Goal: Task Accomplishment & Management: Manage account settings

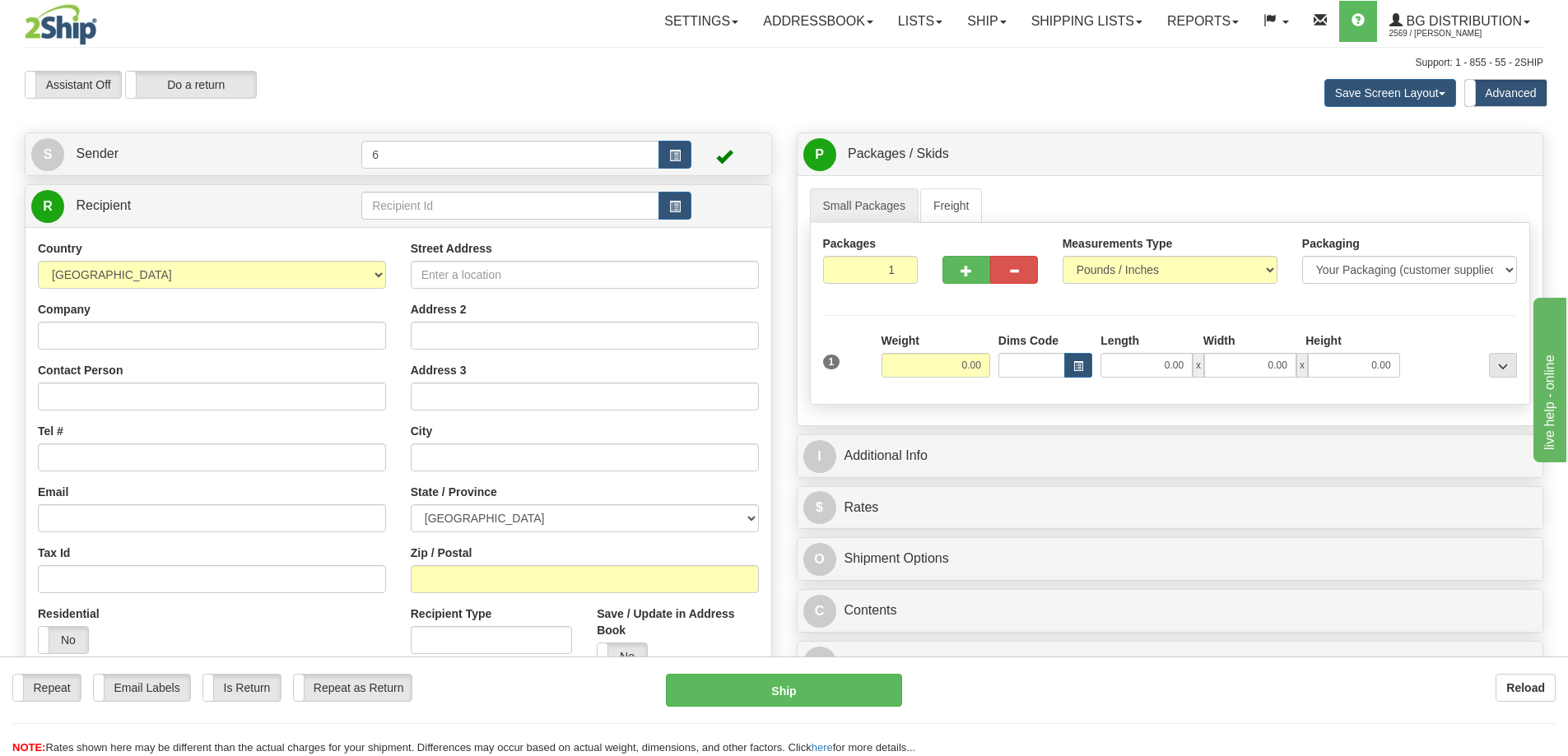
click at [480, 223] on td at bounding box center [526, 206] width 330 height 33
click at [487, 198] on input "text" at bounding box center [511, 206] width 298 height 28
type input "41032"
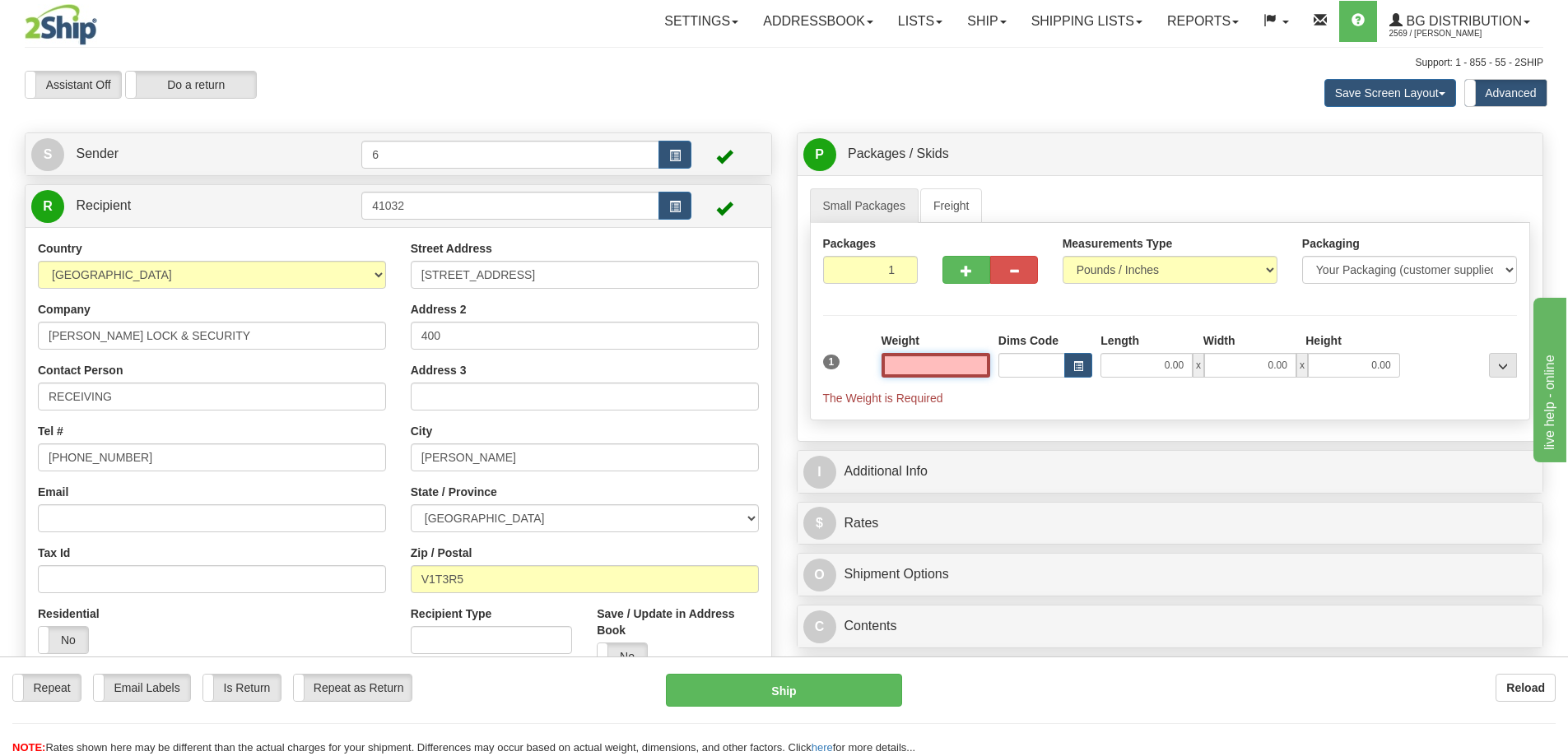
click at [977, 367] on input "text" at bounding box center [936, 365] width 109 height 25
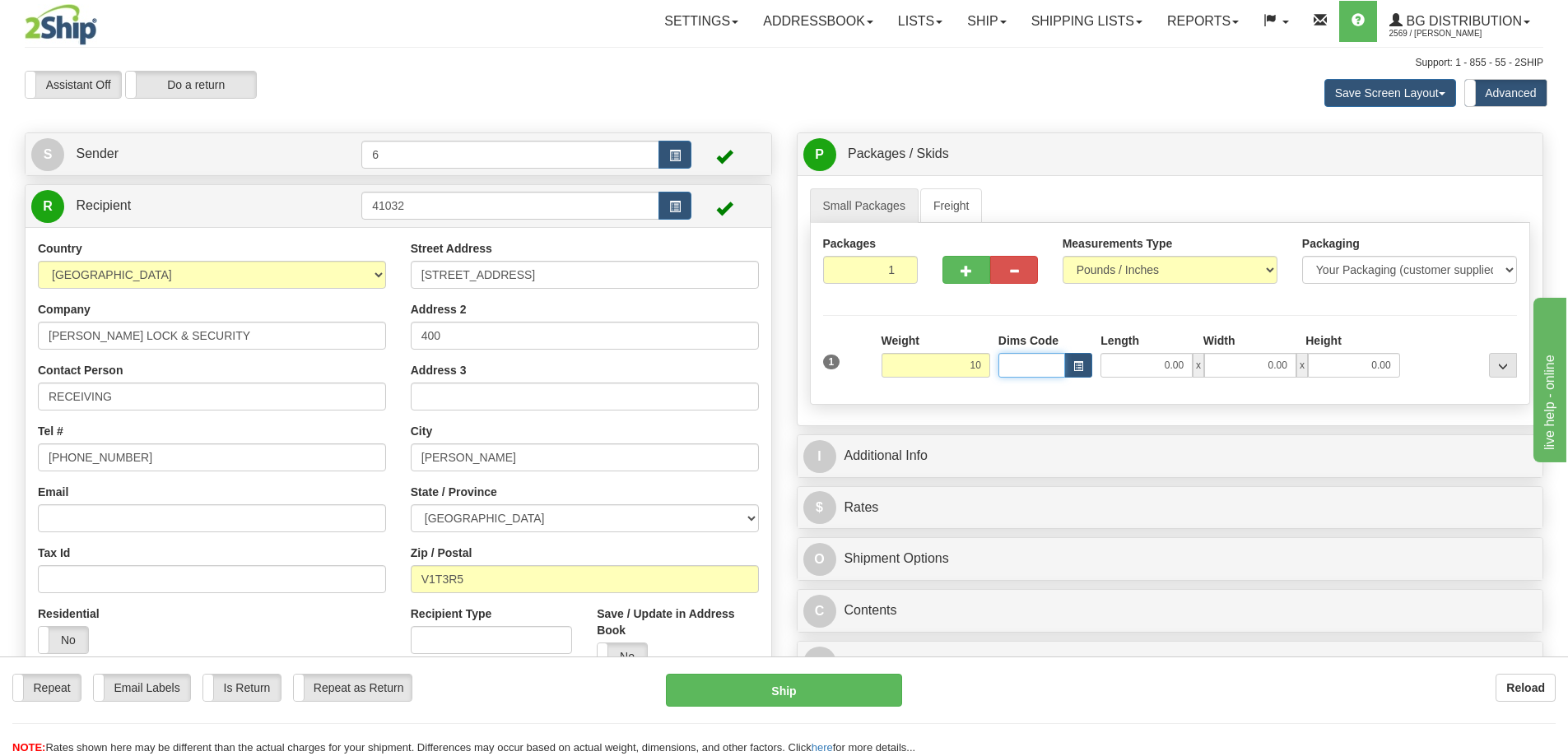
type input "10.00"
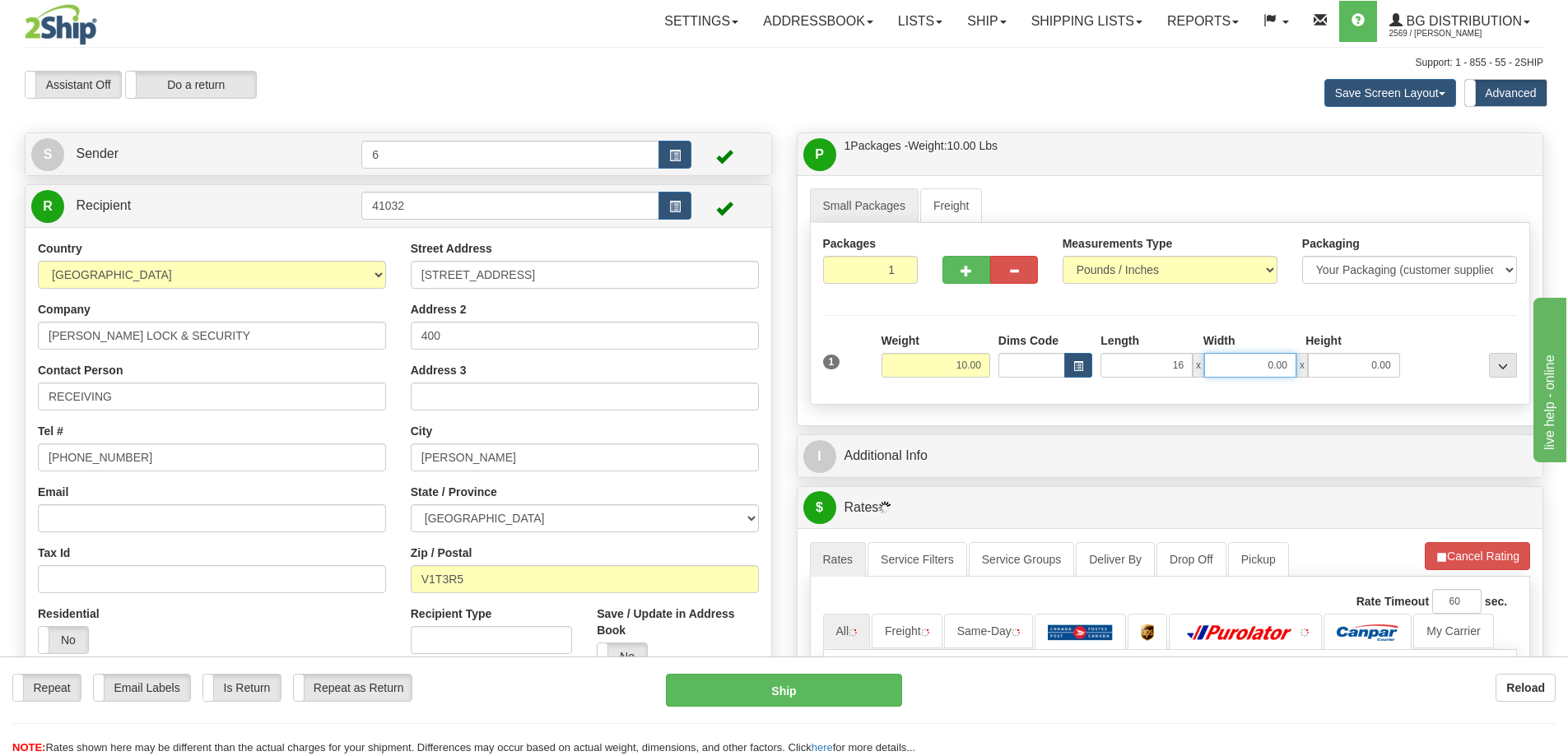
type input "16.00"
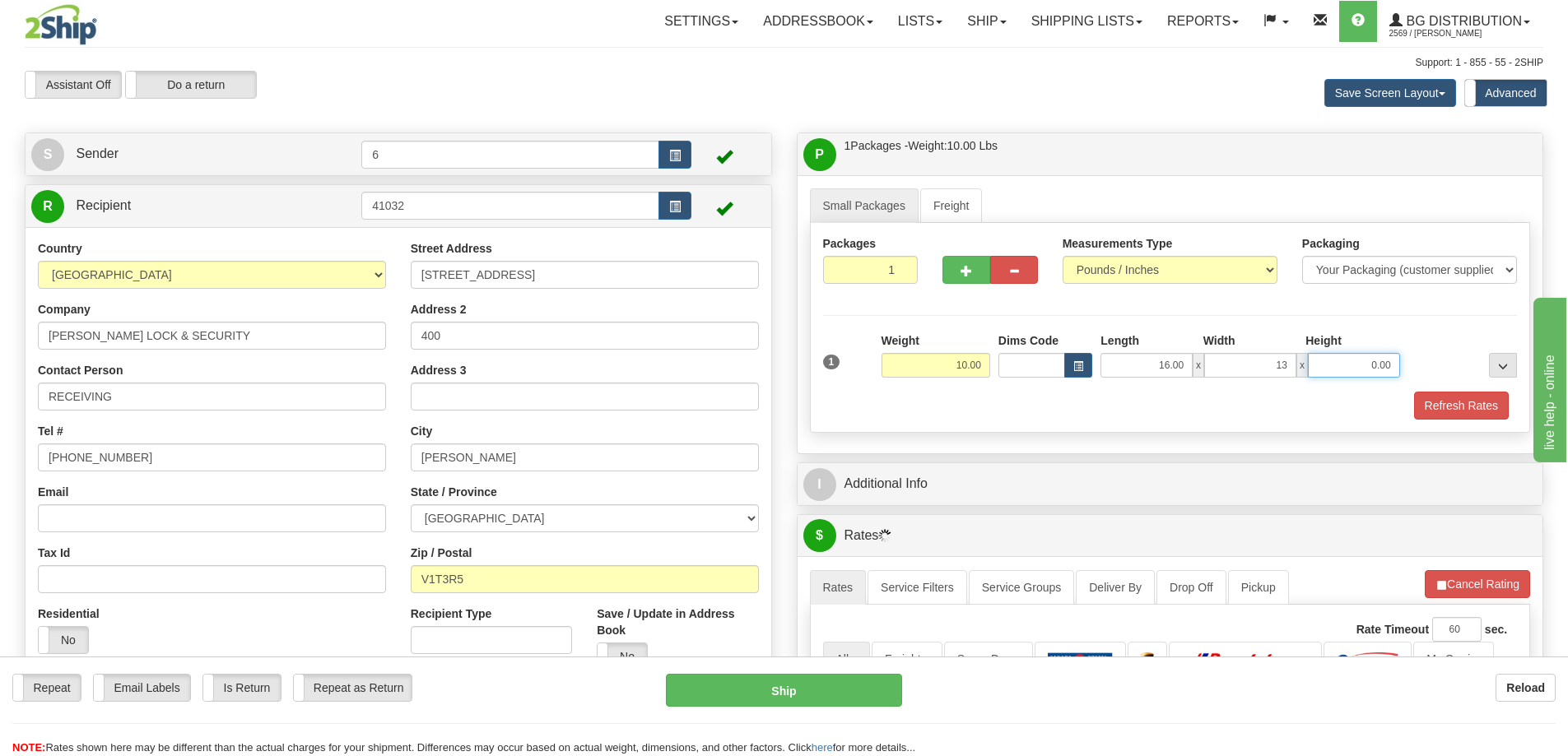
type input "13.00"
type input "6.00"
click at [1428, 410] on button "Refresh Rates" at bounding box center [1461, 405] width 95 height 28
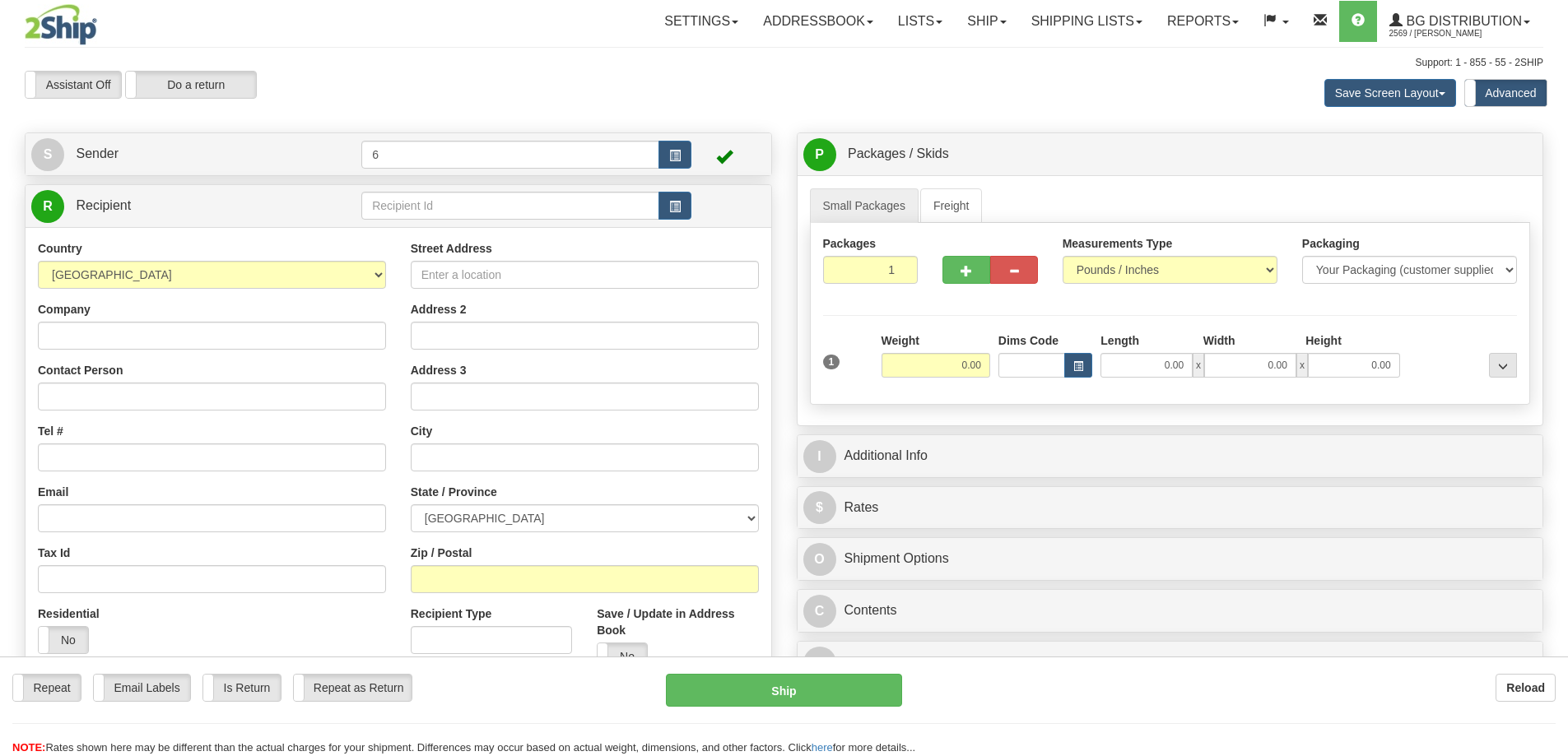
click at [403, 210] on div "Toggle navigation Settings Shipping Preferences Fields Preferences New" at bounding box center [784, 475] width 1568 height 952
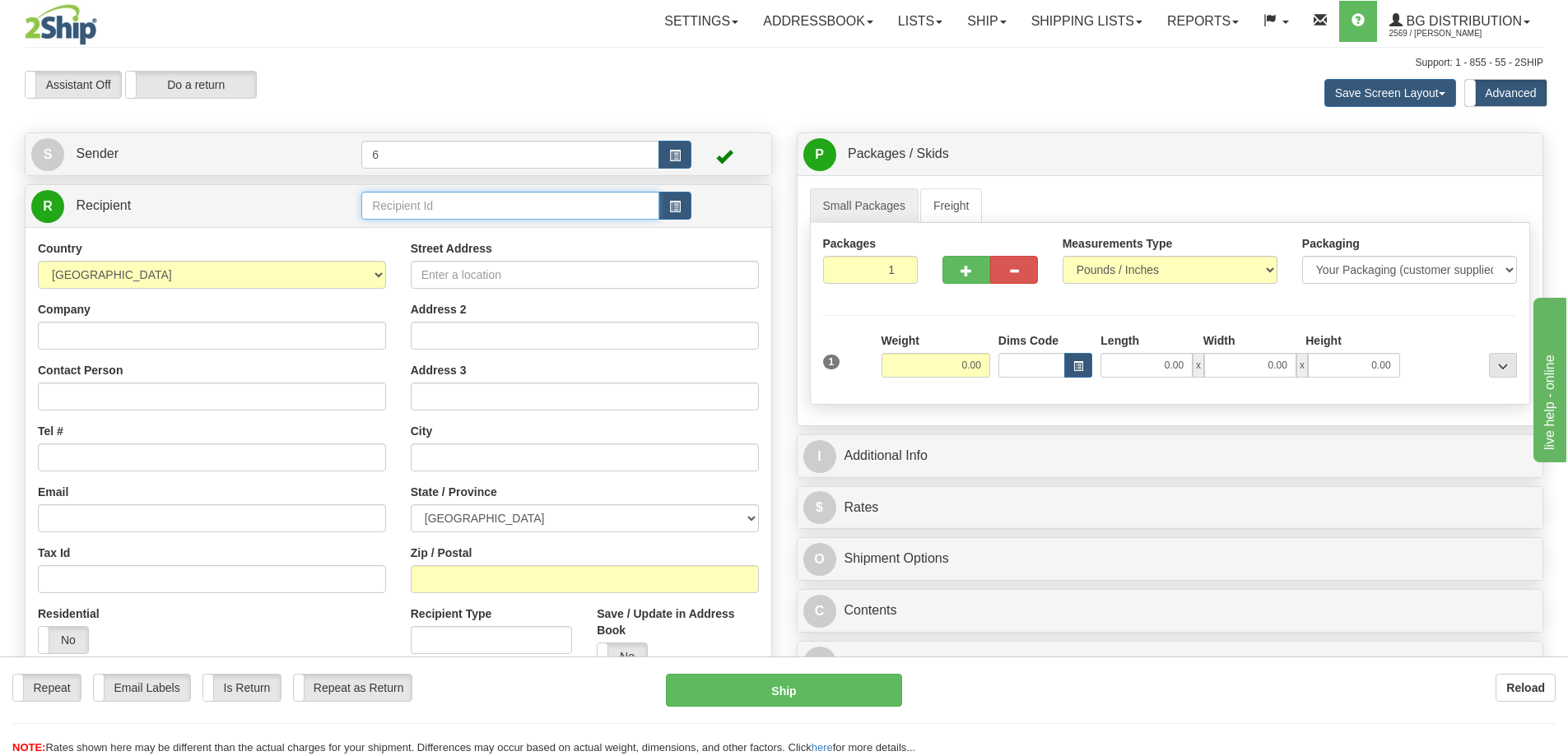
click at [403, 210] on input "text" at bounding box center [511, 206] width 298 height 28
type input "44018"
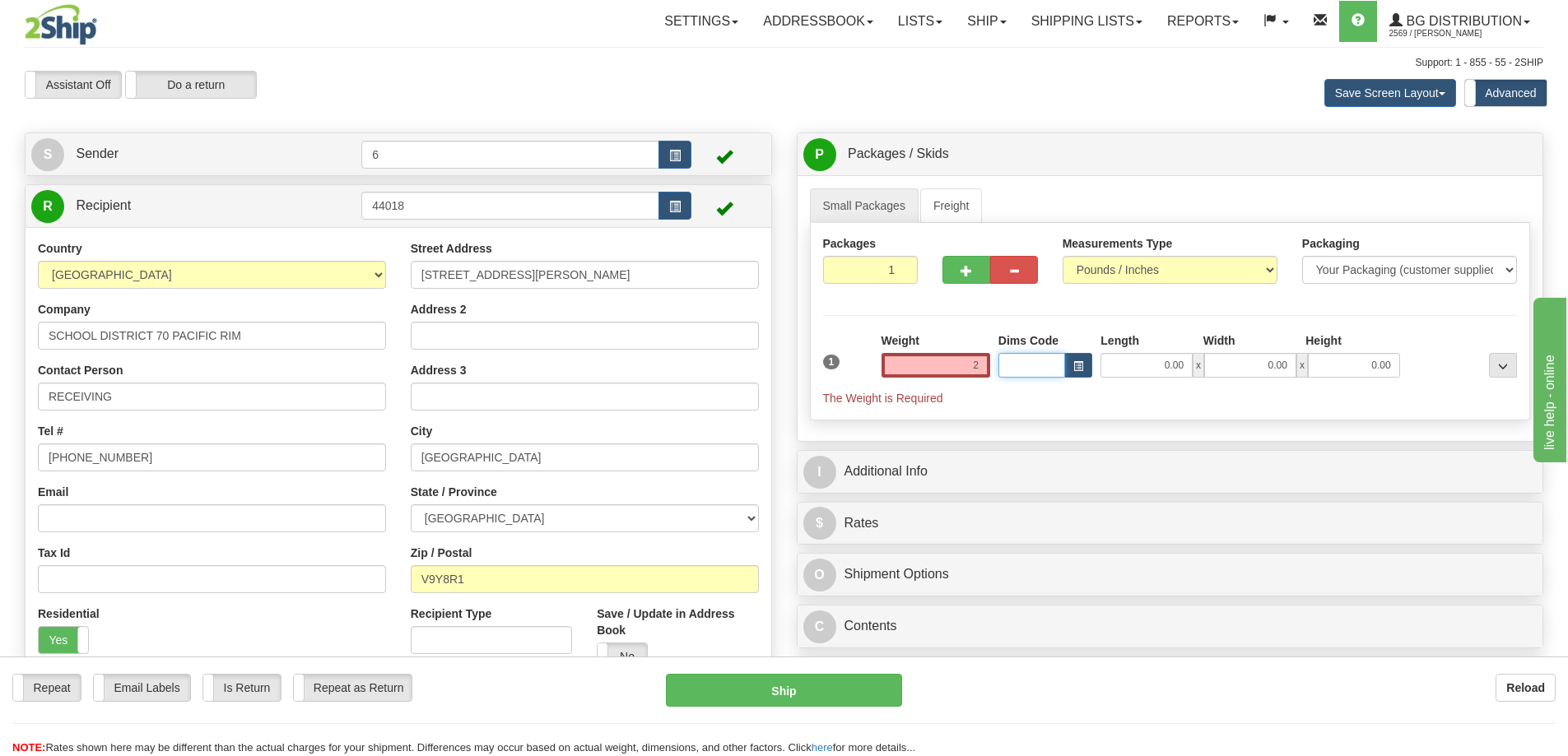
type input "2.00"
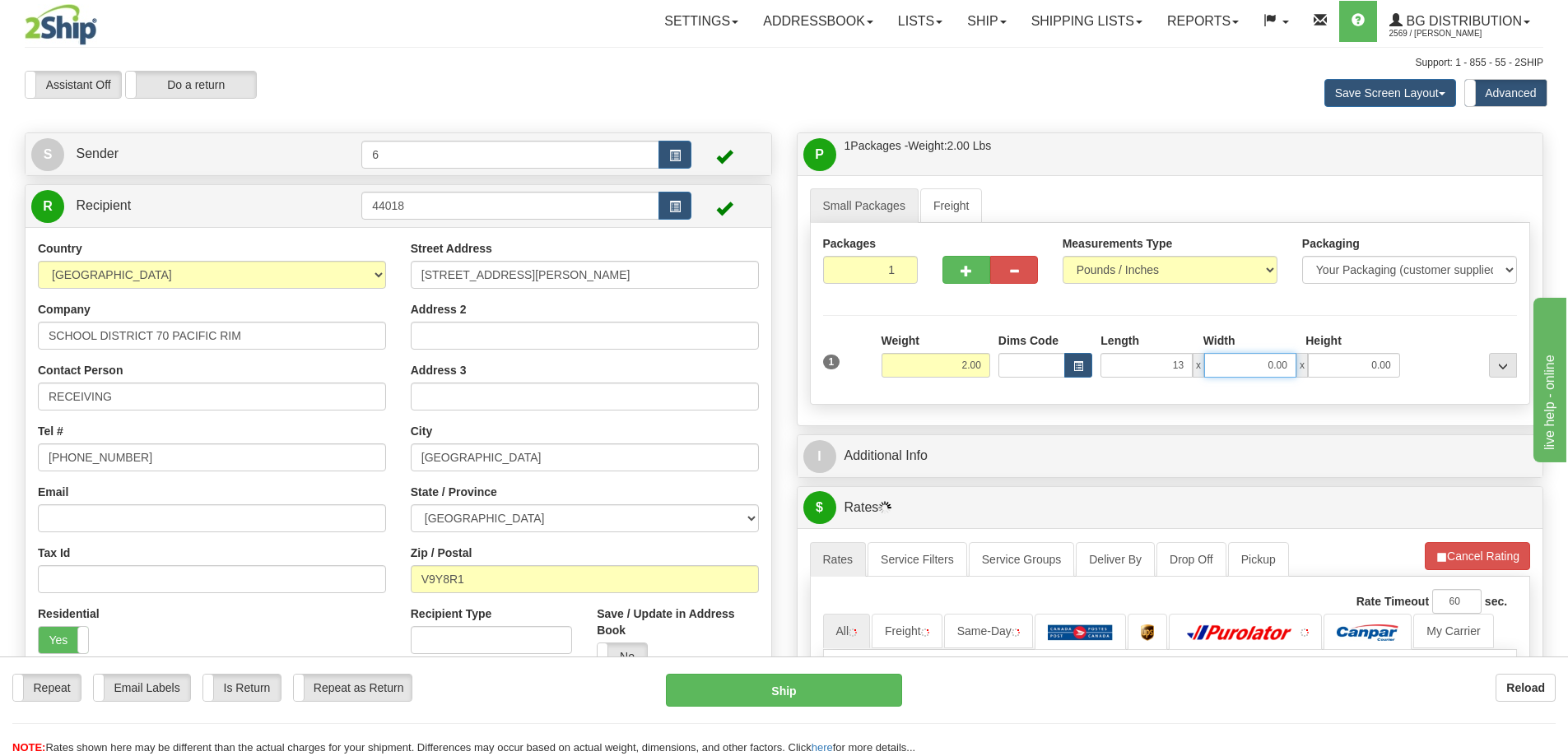
type input "13.00"
type input "7.00"
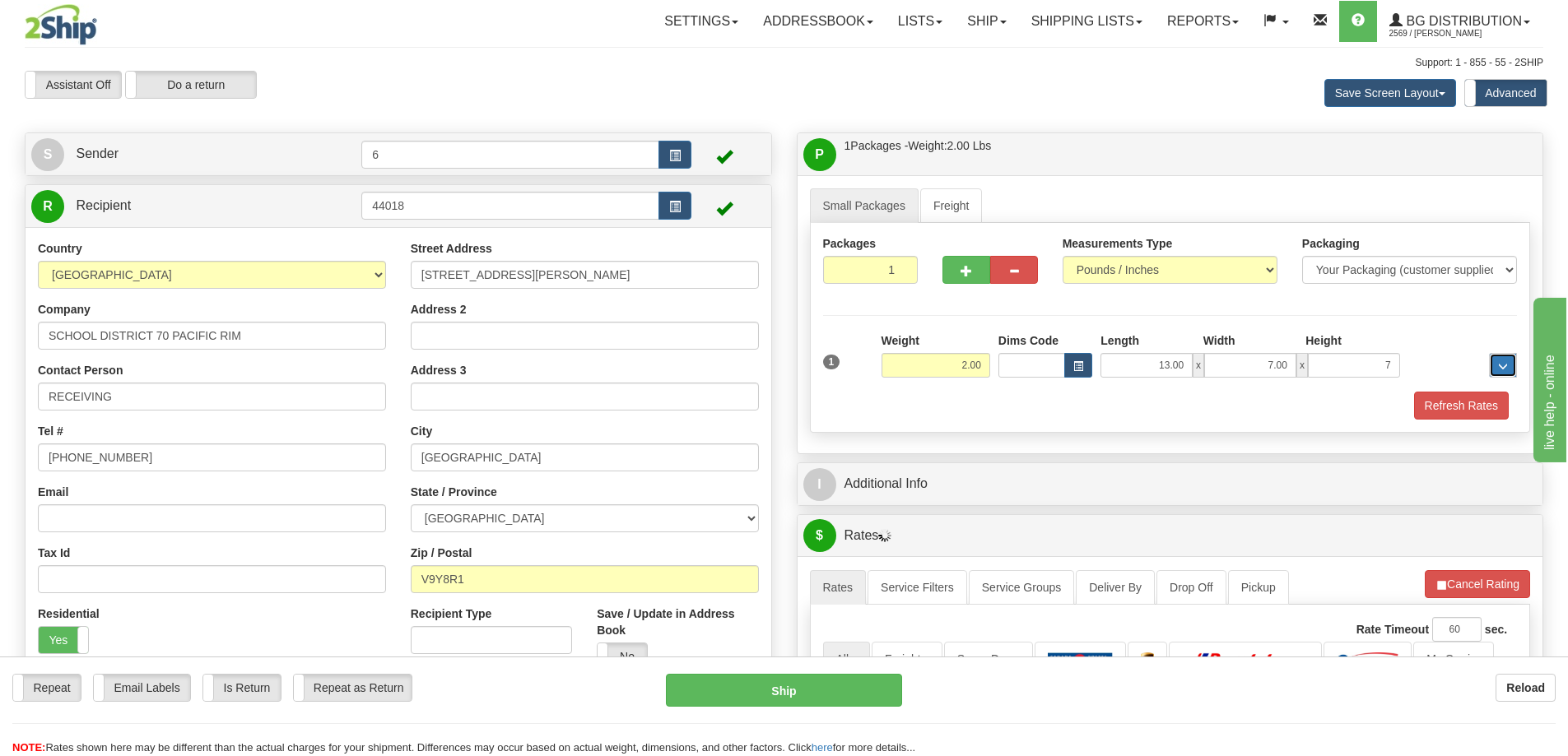
type input "7.00"
click at [1432, 401] on button "Refresh Rates" at bounding box center [1461, 405] width 95 height 28
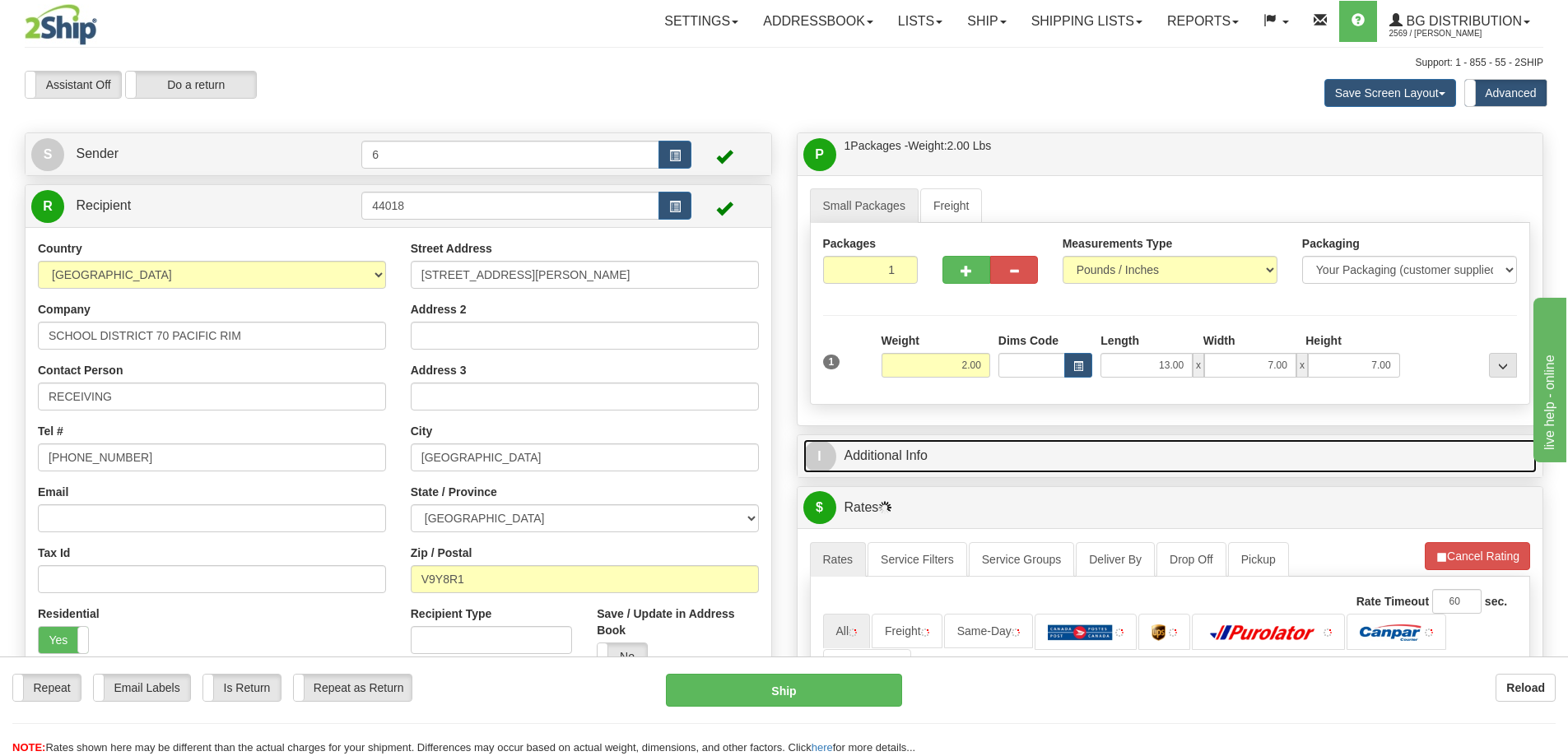
click at [1364, 443] on link "I Additional Info" at bounding box center [1170, 456] width 734 height 33
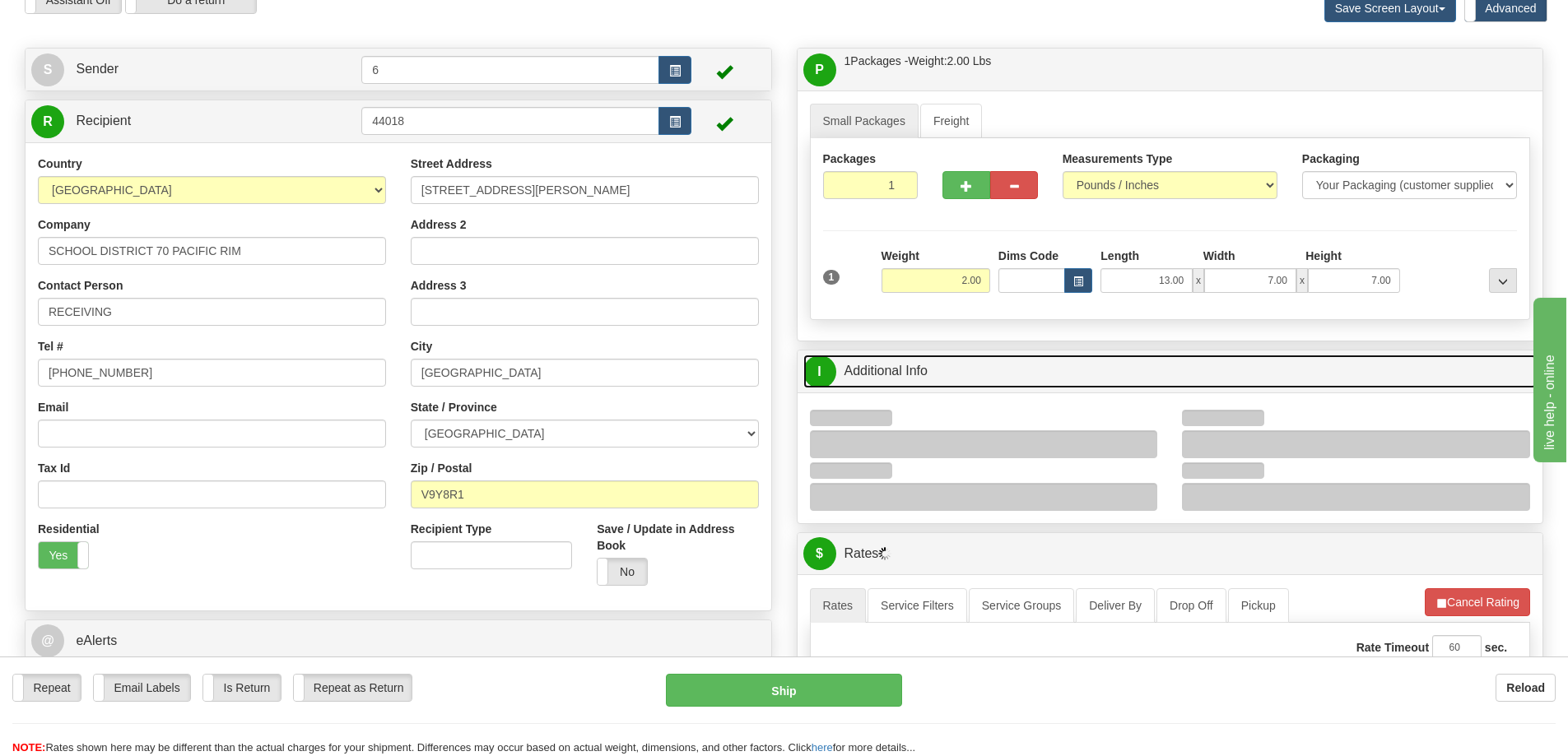
scroll to position [165, 0]
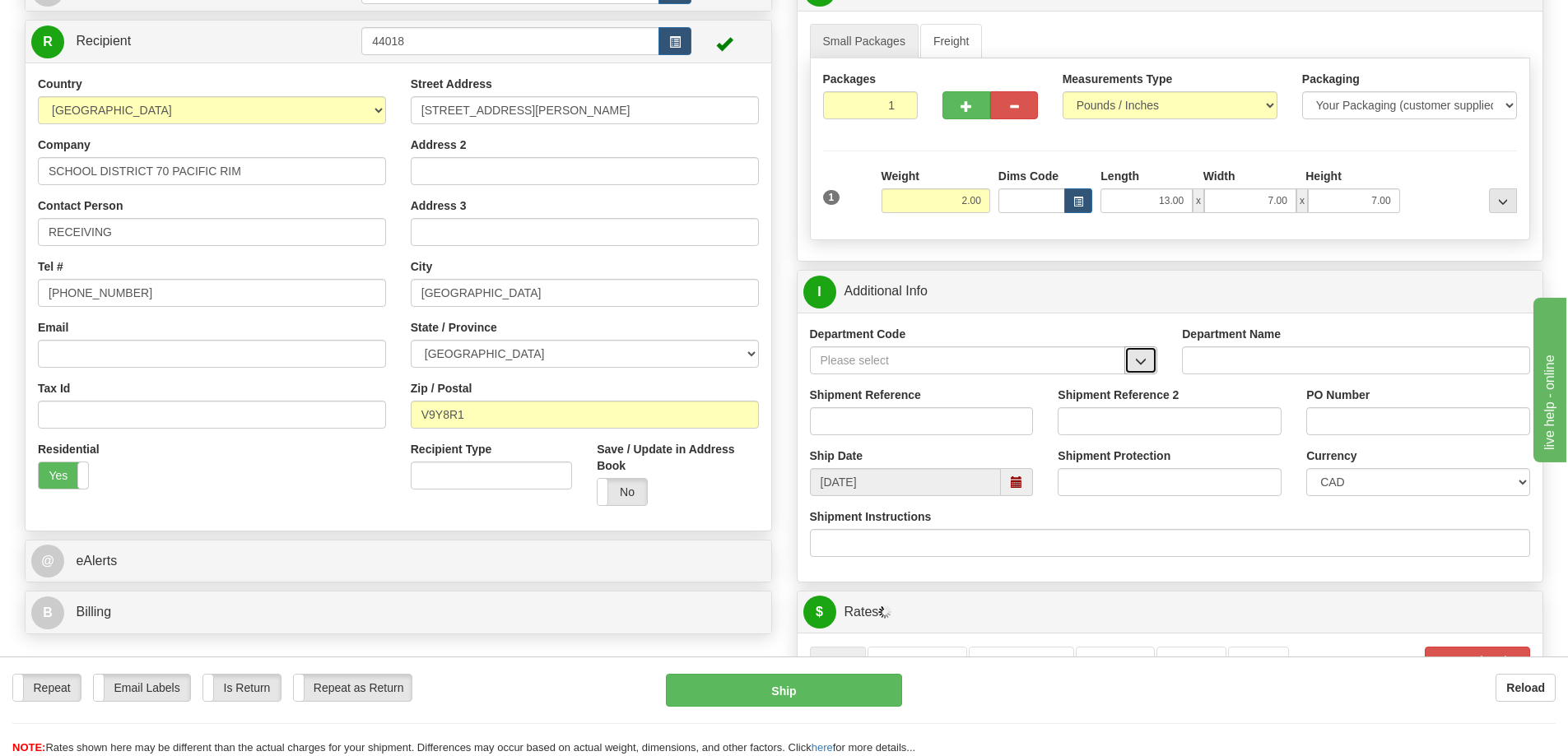
click at [1143, 367] on span "button" at bounding box center [1140, 361] width 11 height 11
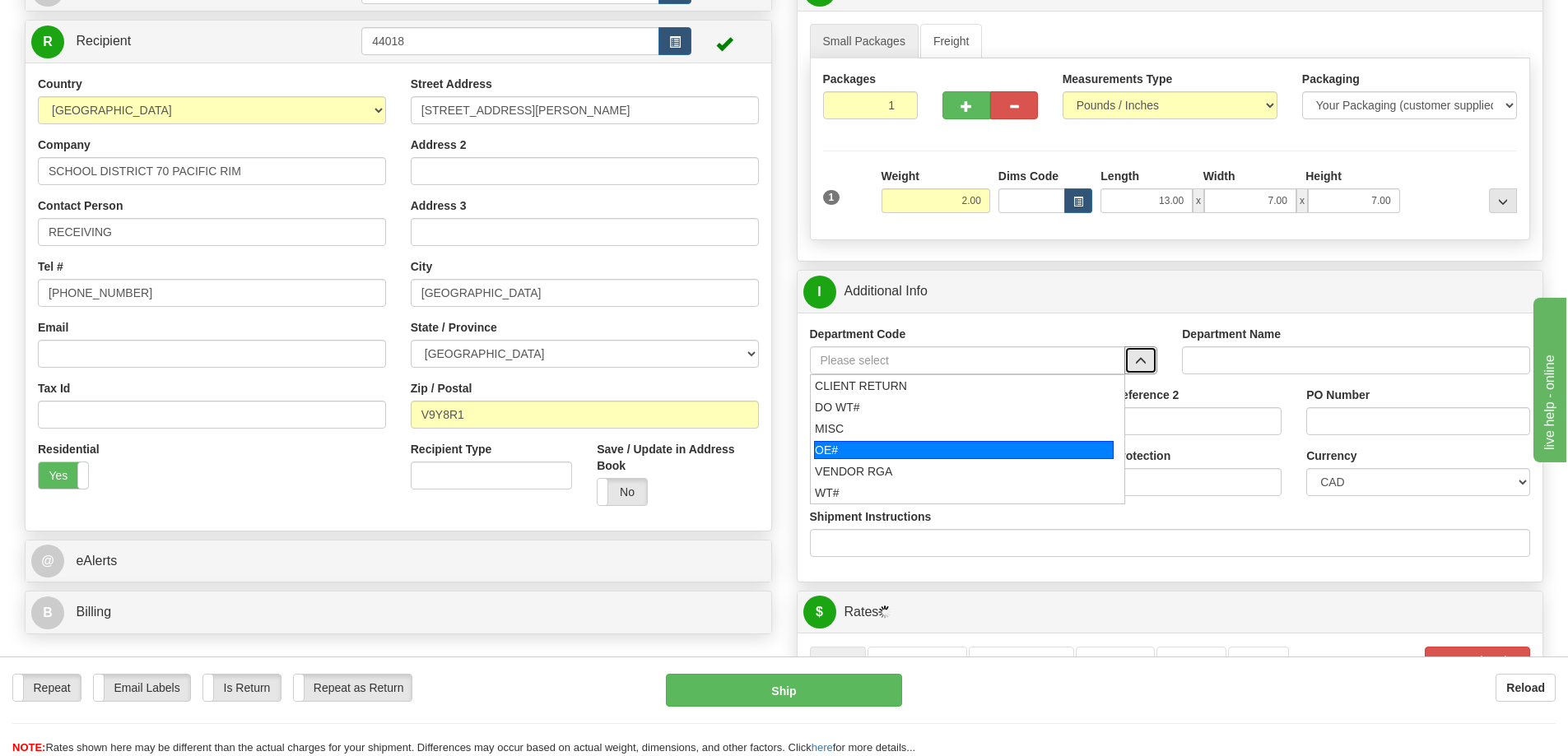
click at [892, 448] on div "OE#" at bounding box center [963, 450] width 299 height 18
type input "OE#"
type input "ORDERS"
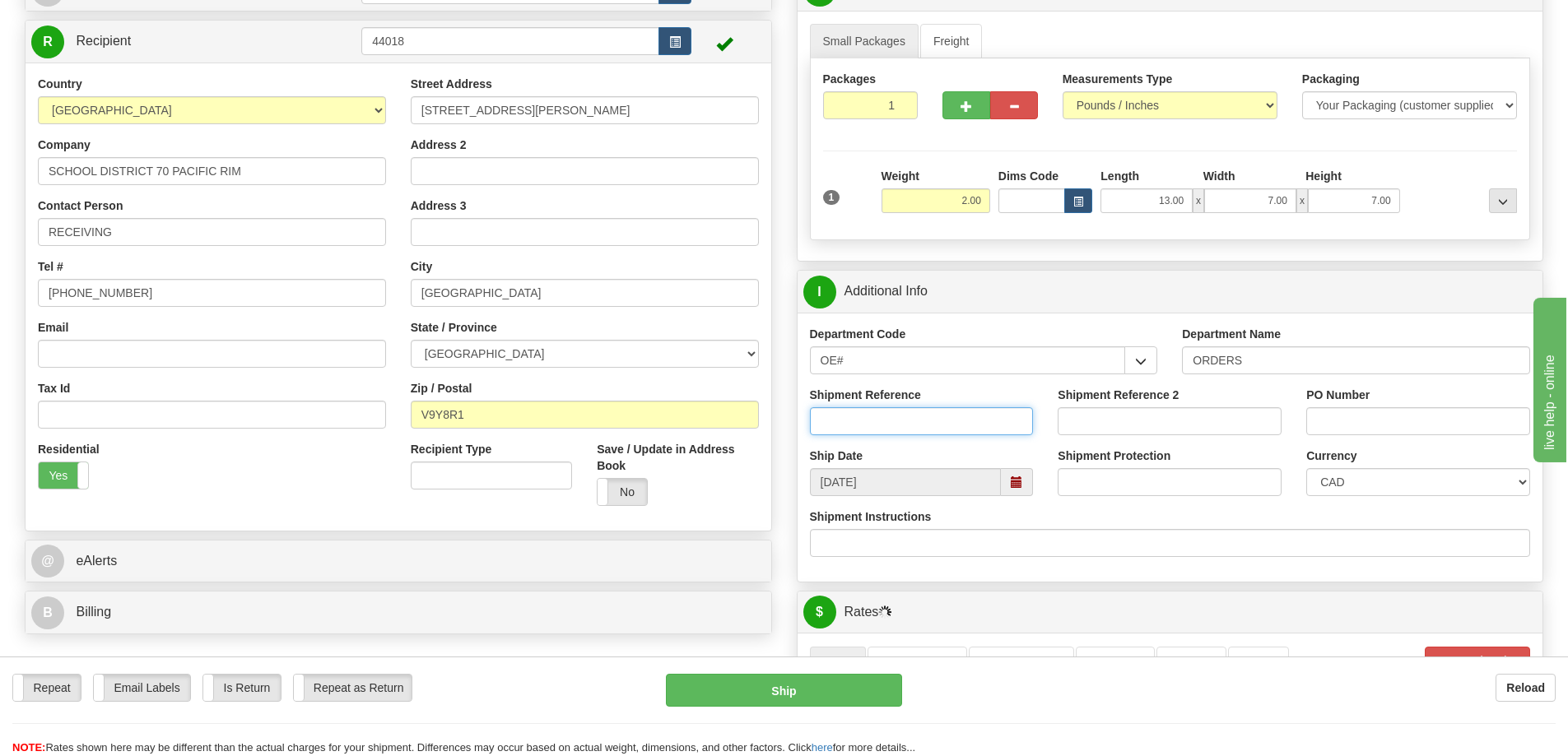
click at [888, 435] on input "Shipment Reference" at bounding box center [921, 421] width 224 height 28
type input "60033869-00"
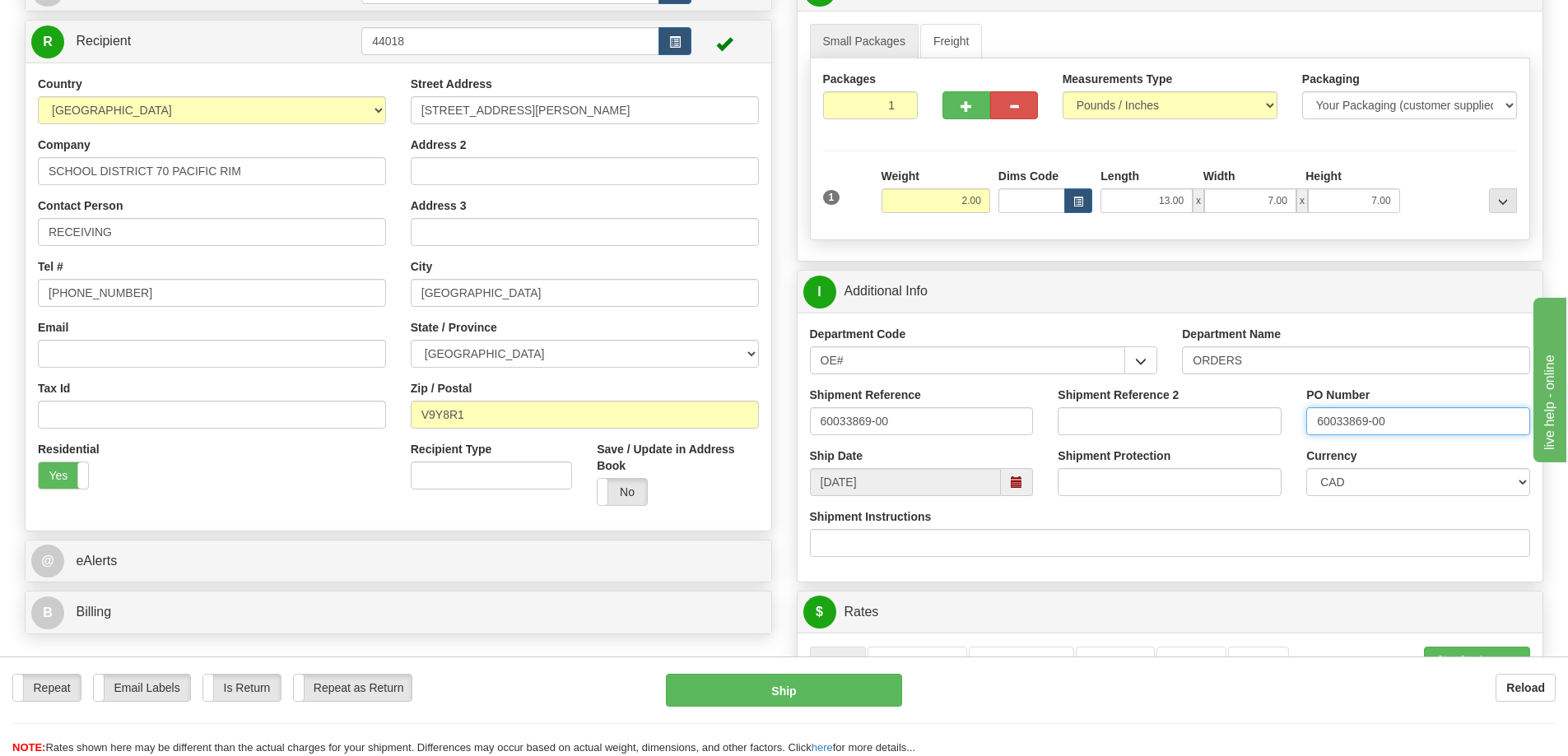
type input "60033869-00"
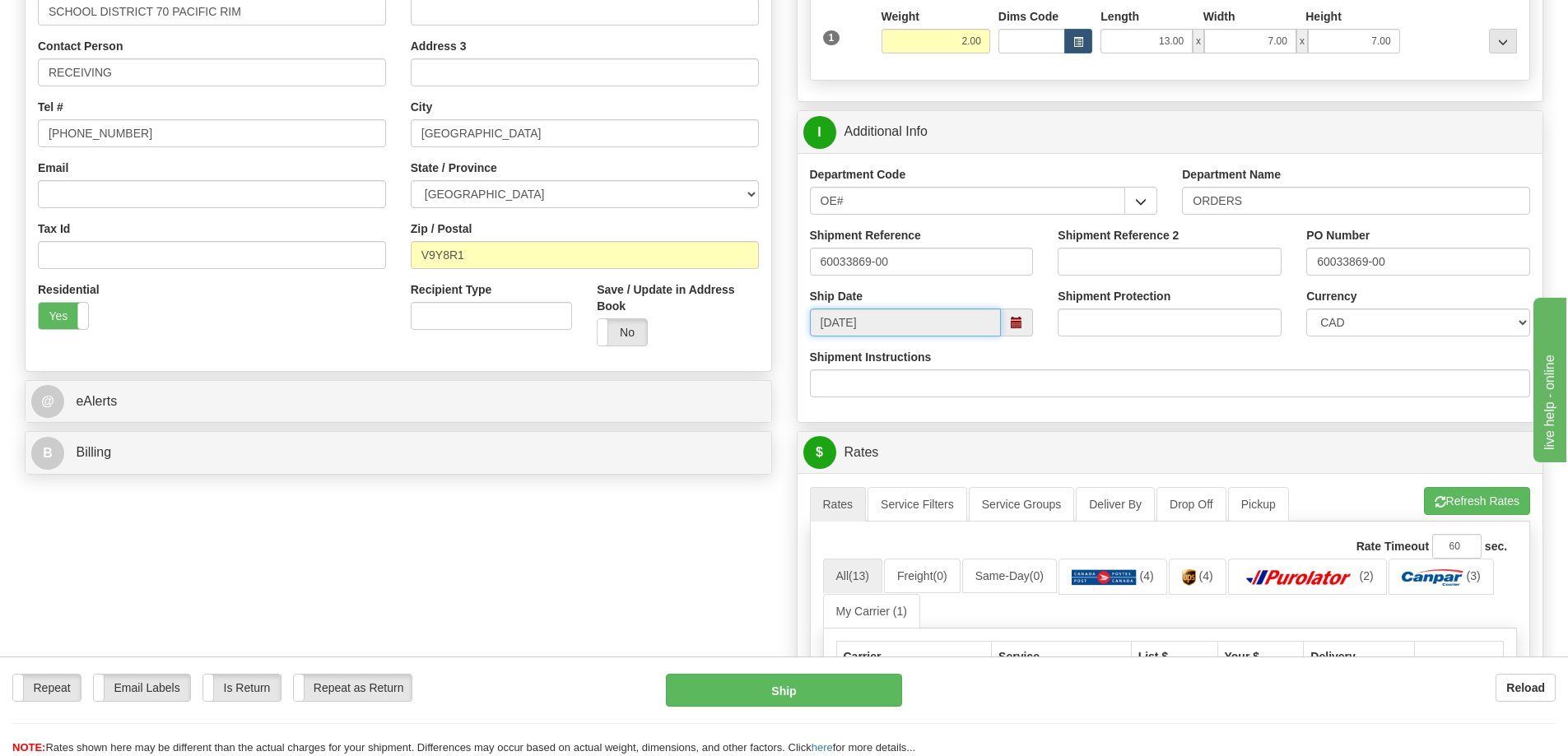
scroll to position [329, 0]
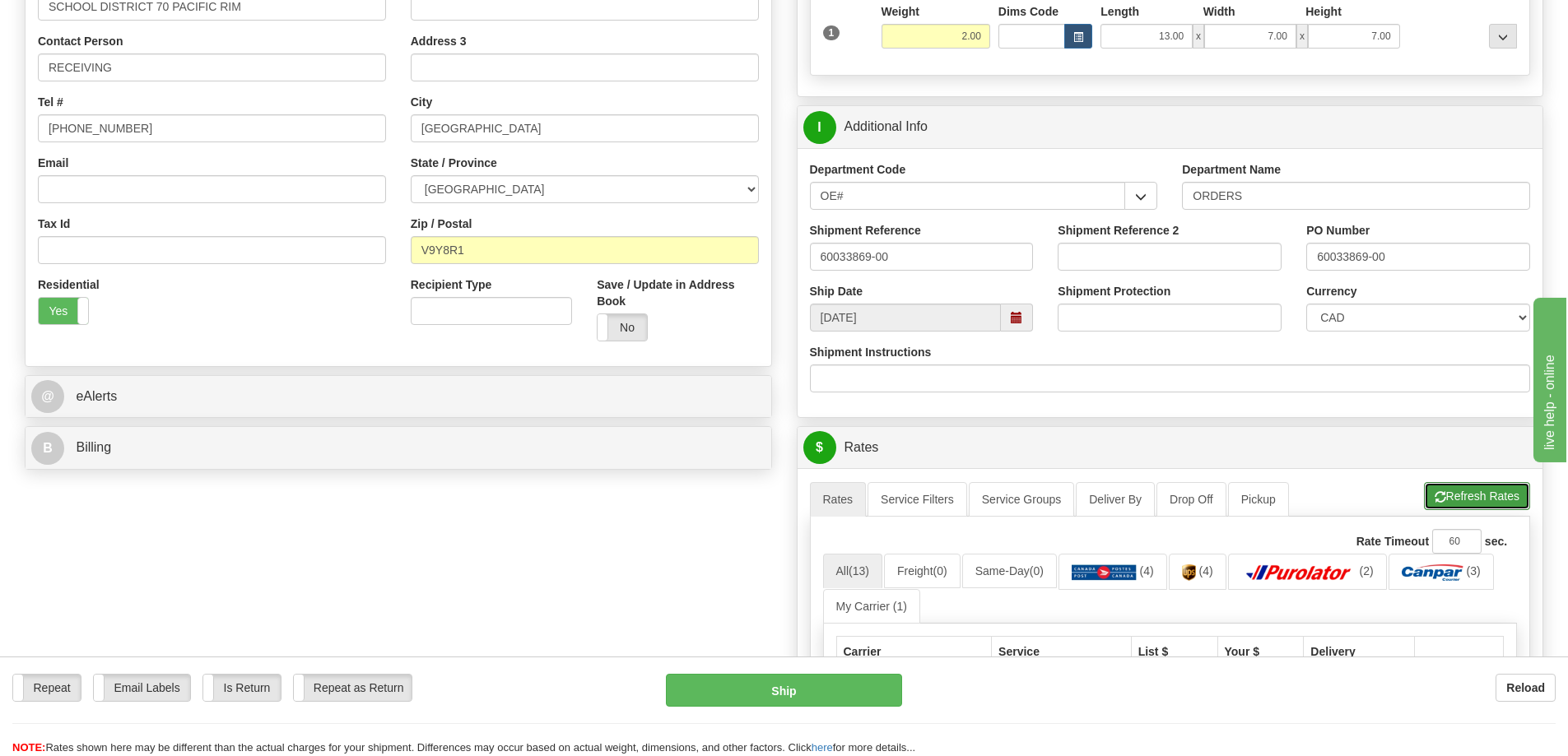
click at [1461, 510] on button "Refresh Rates" at bounding box center [1477, 496] width 106 height 28
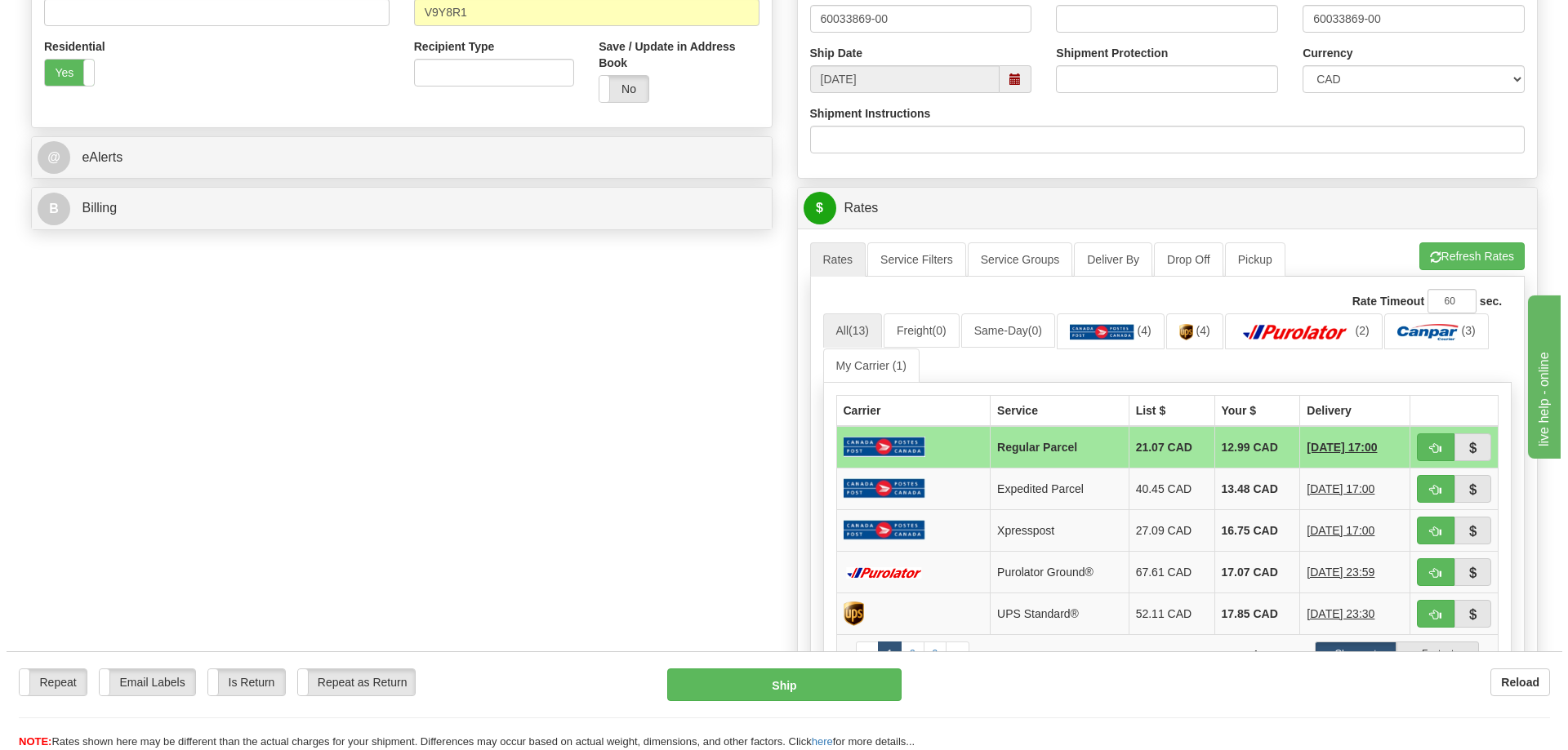
scroll to position [572, 0]
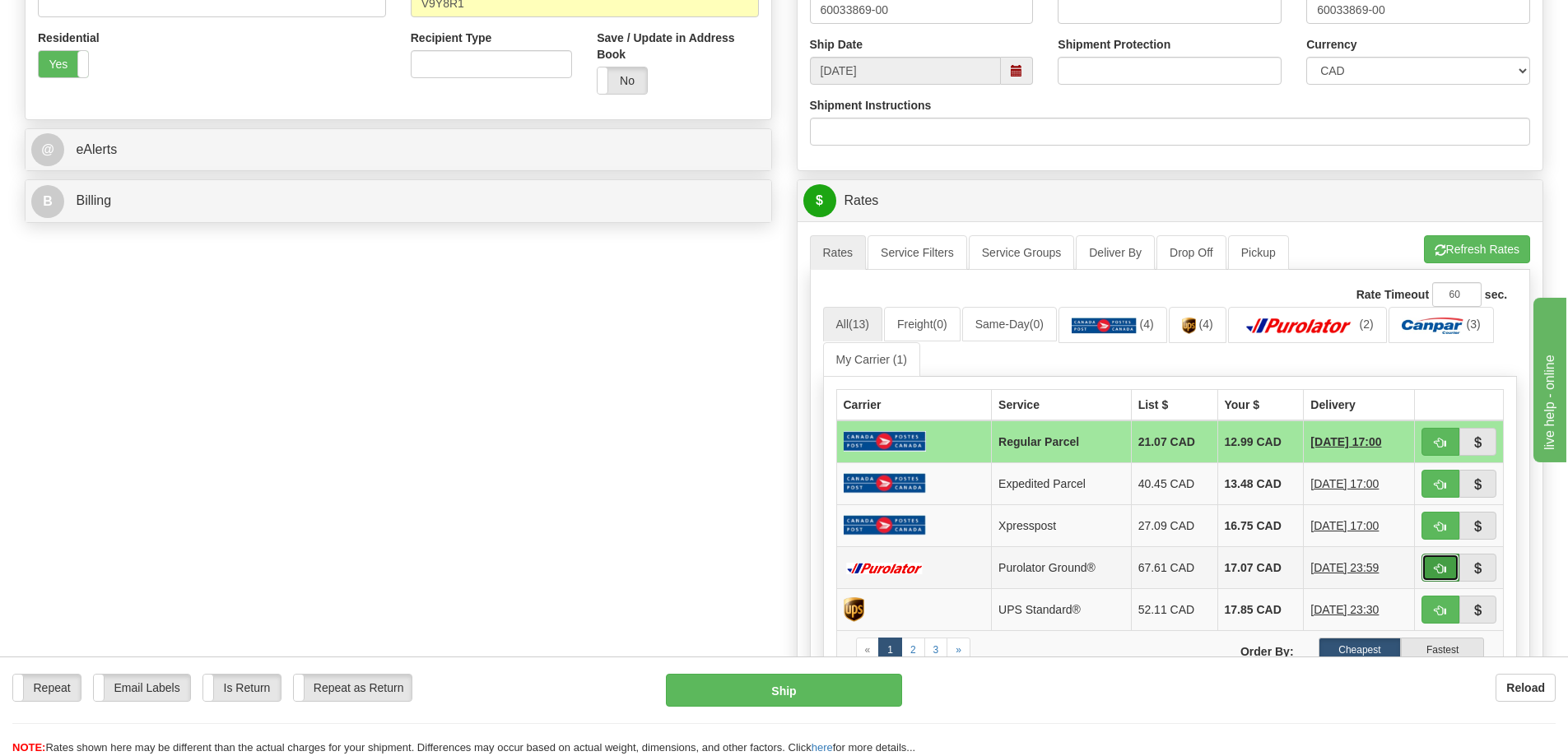
drag, startPoint x: 1441, startPoint y: 574, endPoint x: 641, endPoint y: 467, distance: 807.1
click at [1440, 574] on span "button" at bounding box center [1440, 568] width 11 height 11
type input "260"
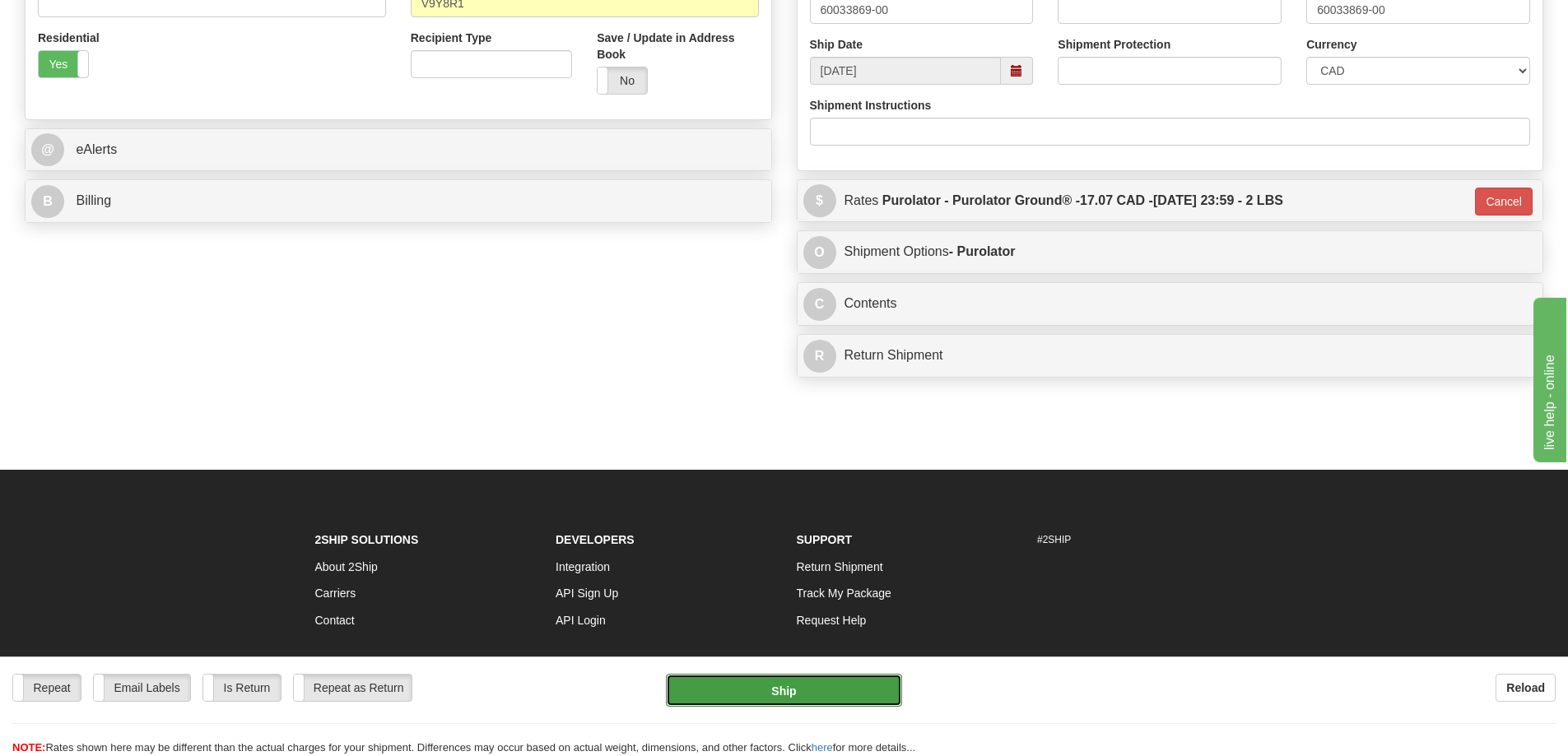
click at [849, 686] on button "Ship" at bounding box center [784, 690] width 236 height 33
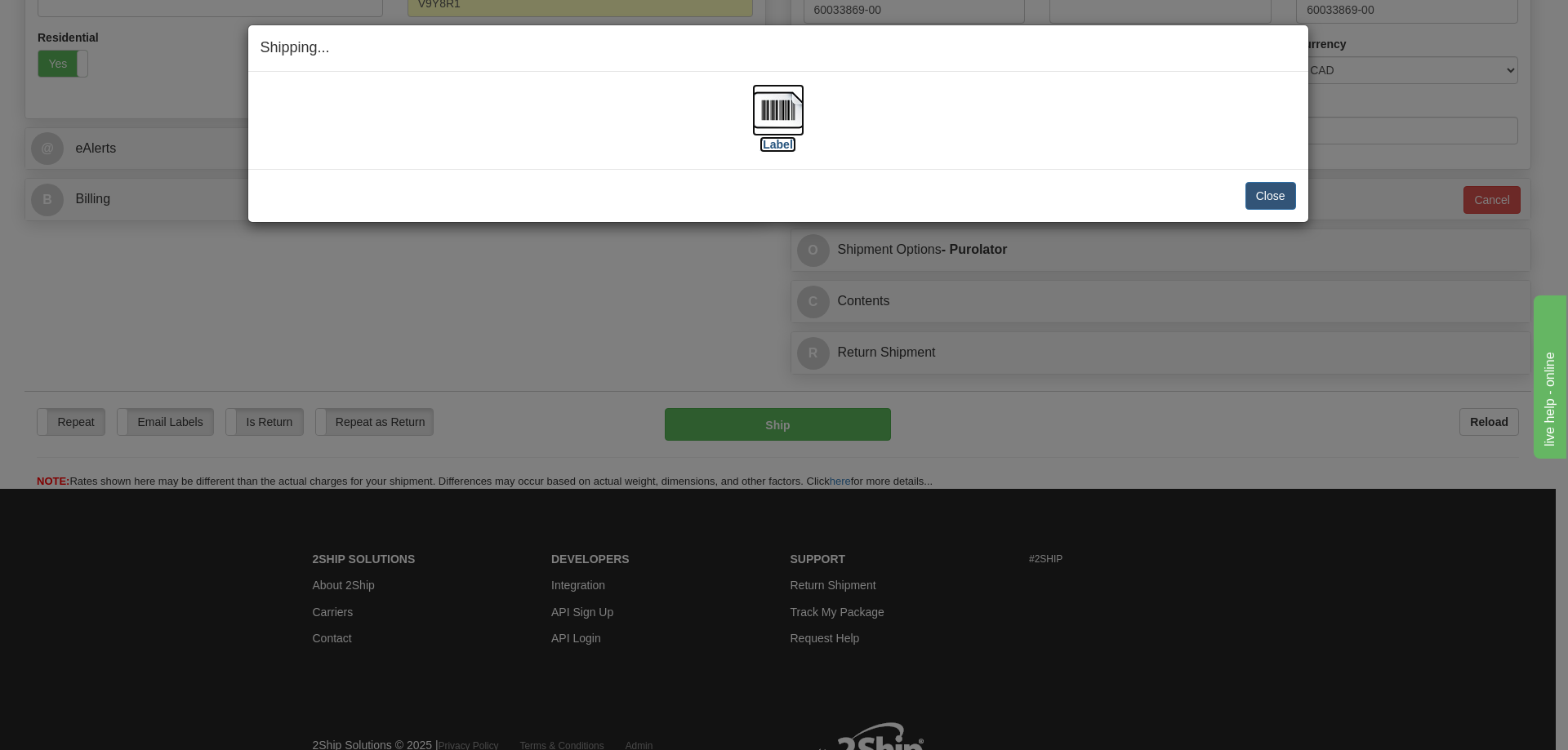
click at [776, 151] on label "[Label]" at bounding box center [777, 144] width 37 height 17
click at [1273, 193] on button "Close" at bounding box center [1270, 196] width 50 height 28
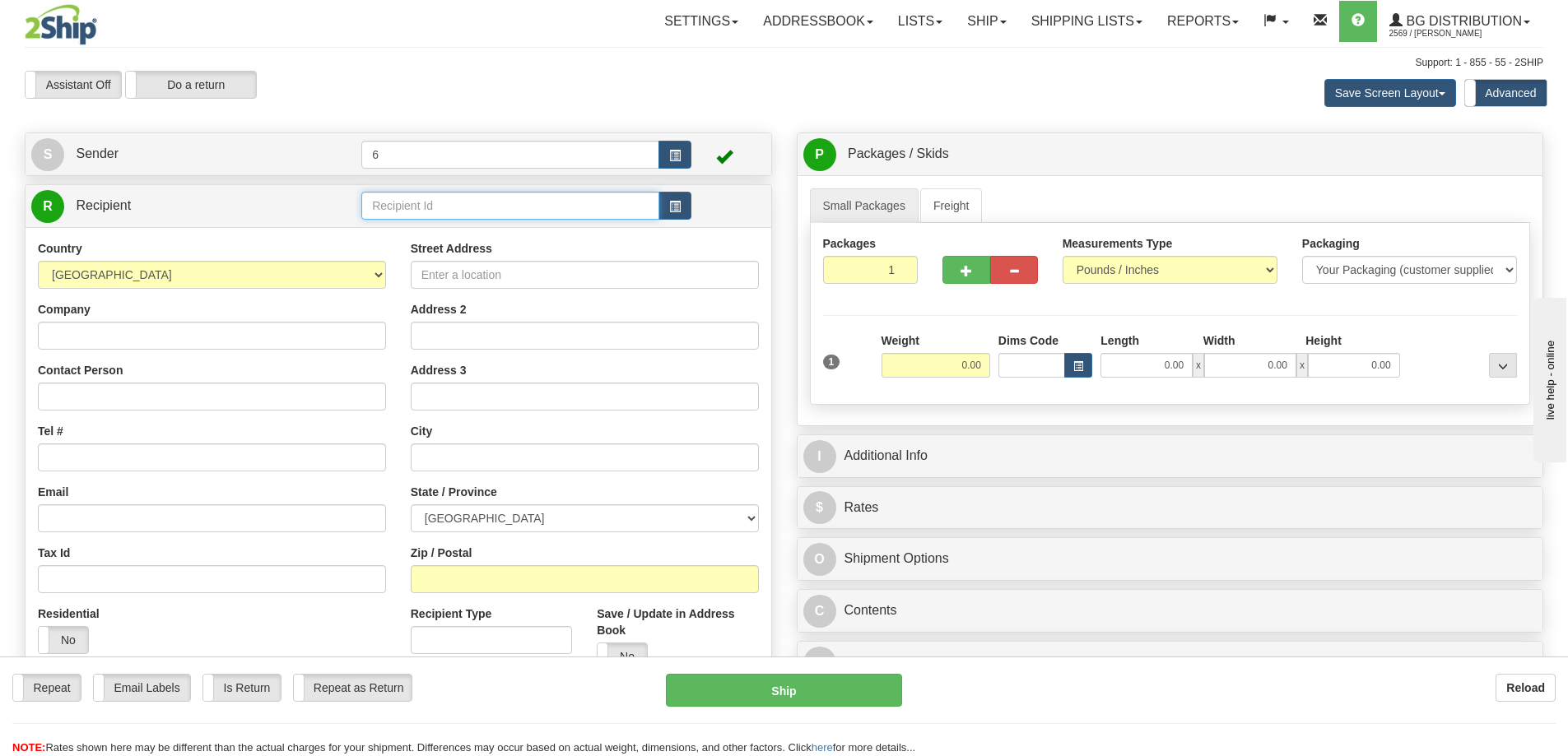
click at [432, 209] on input "text" at bounding box center [511, 206] width 298 height 28
type input "41005"
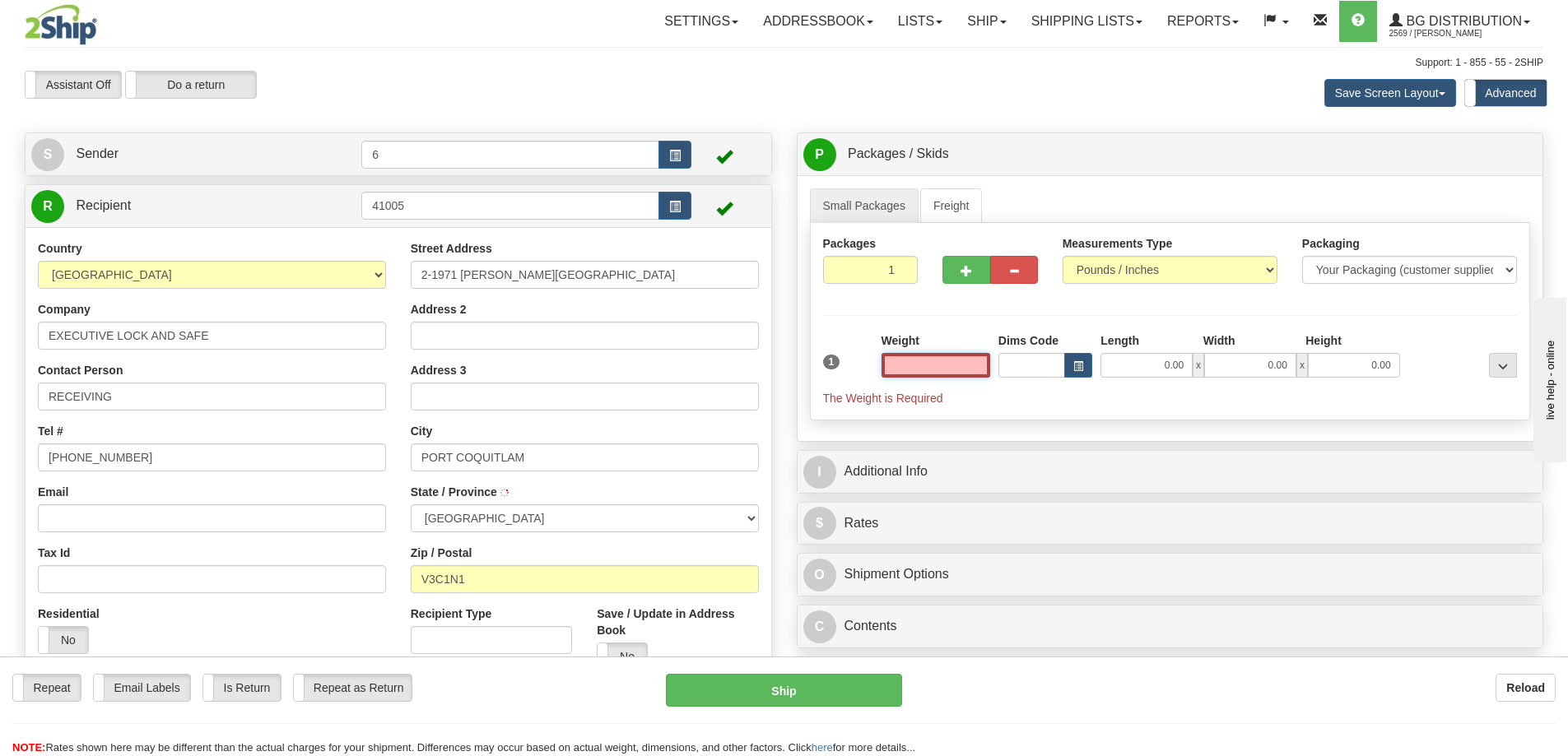
click at [944, 374] on input "text" at bounding box center [936, 365] width 109 height 25
type input "2.00"
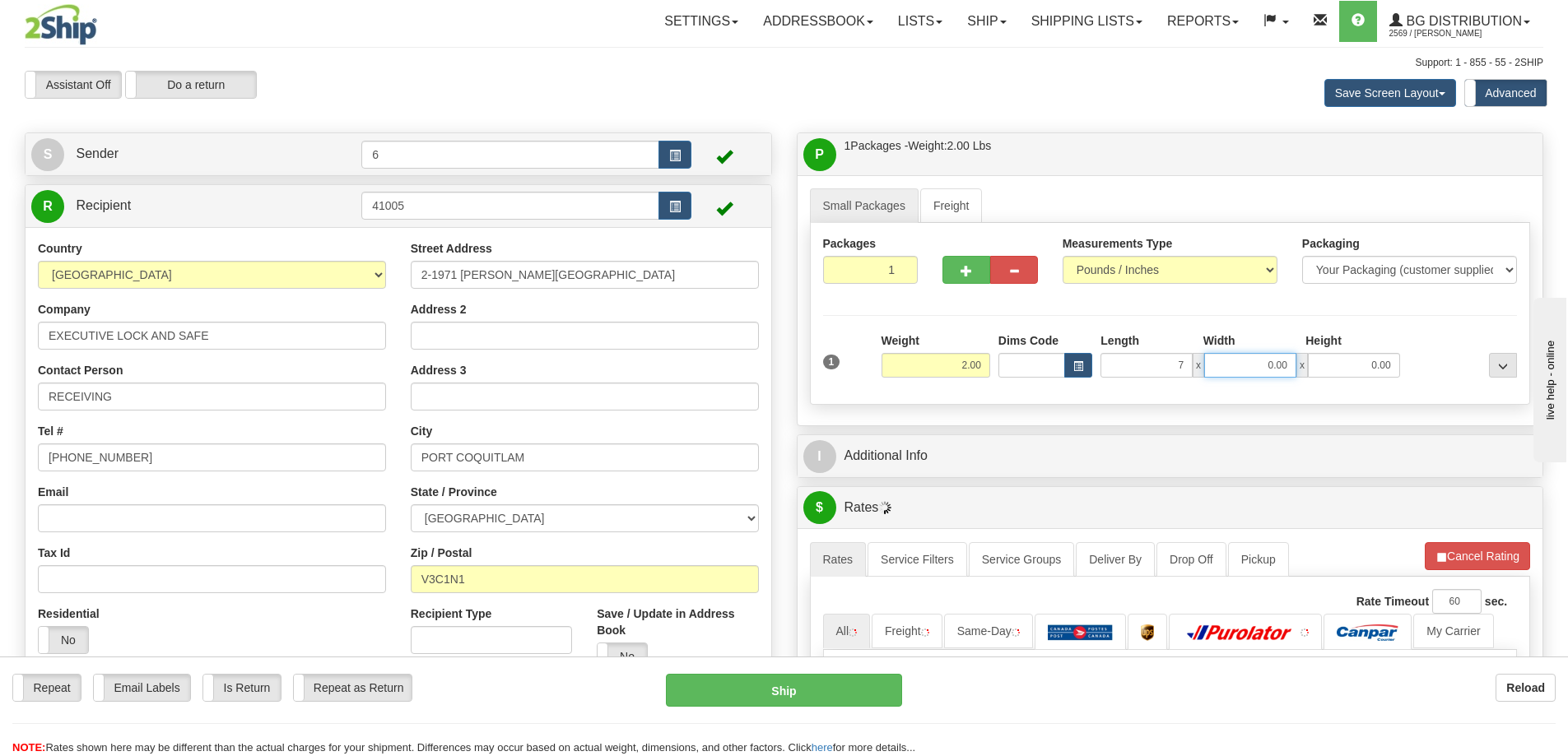
type input "7.00"
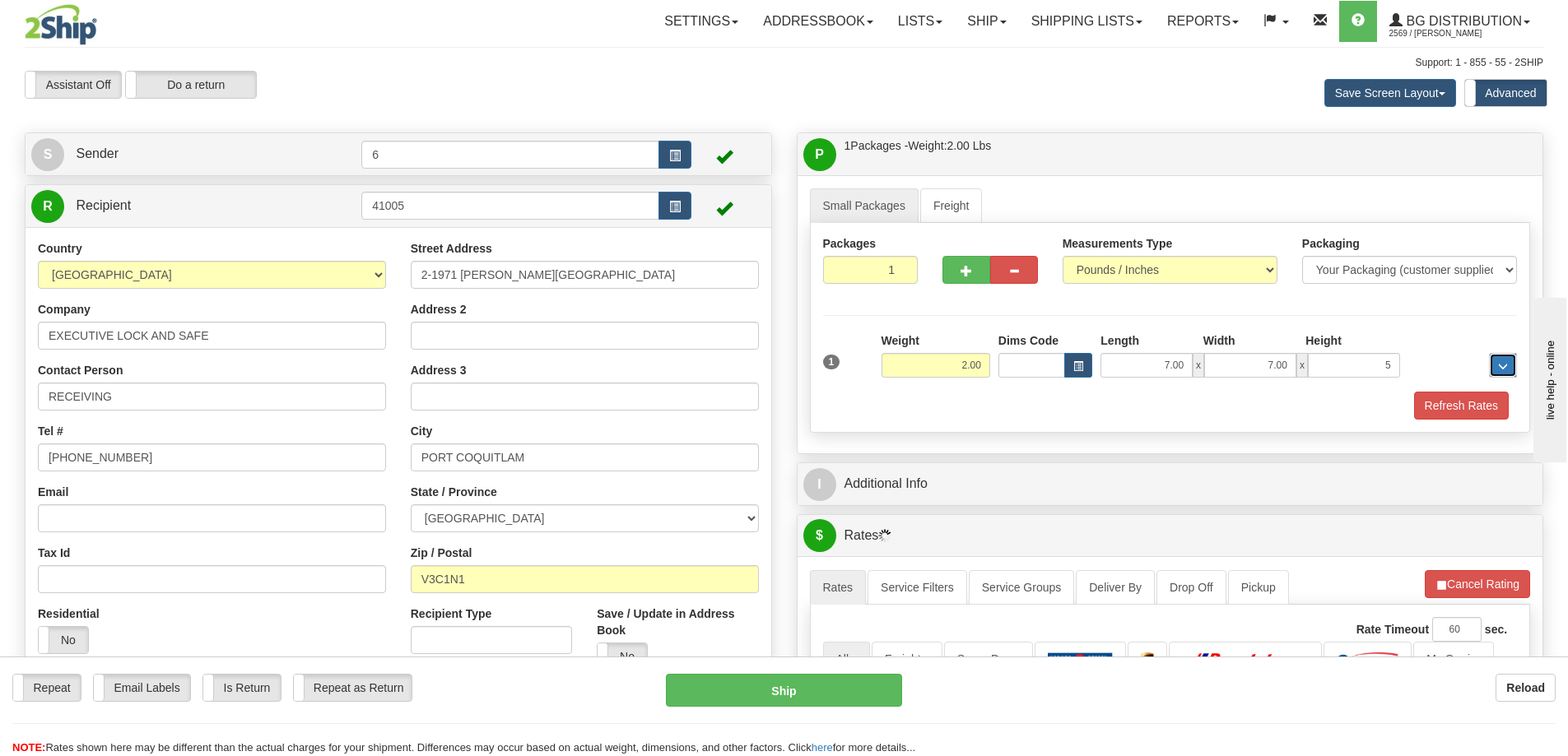
type input "5.00"
click at [1446, 410] on button "Refresh Rates" at bounding box center [1461, 405] width 95 height 28
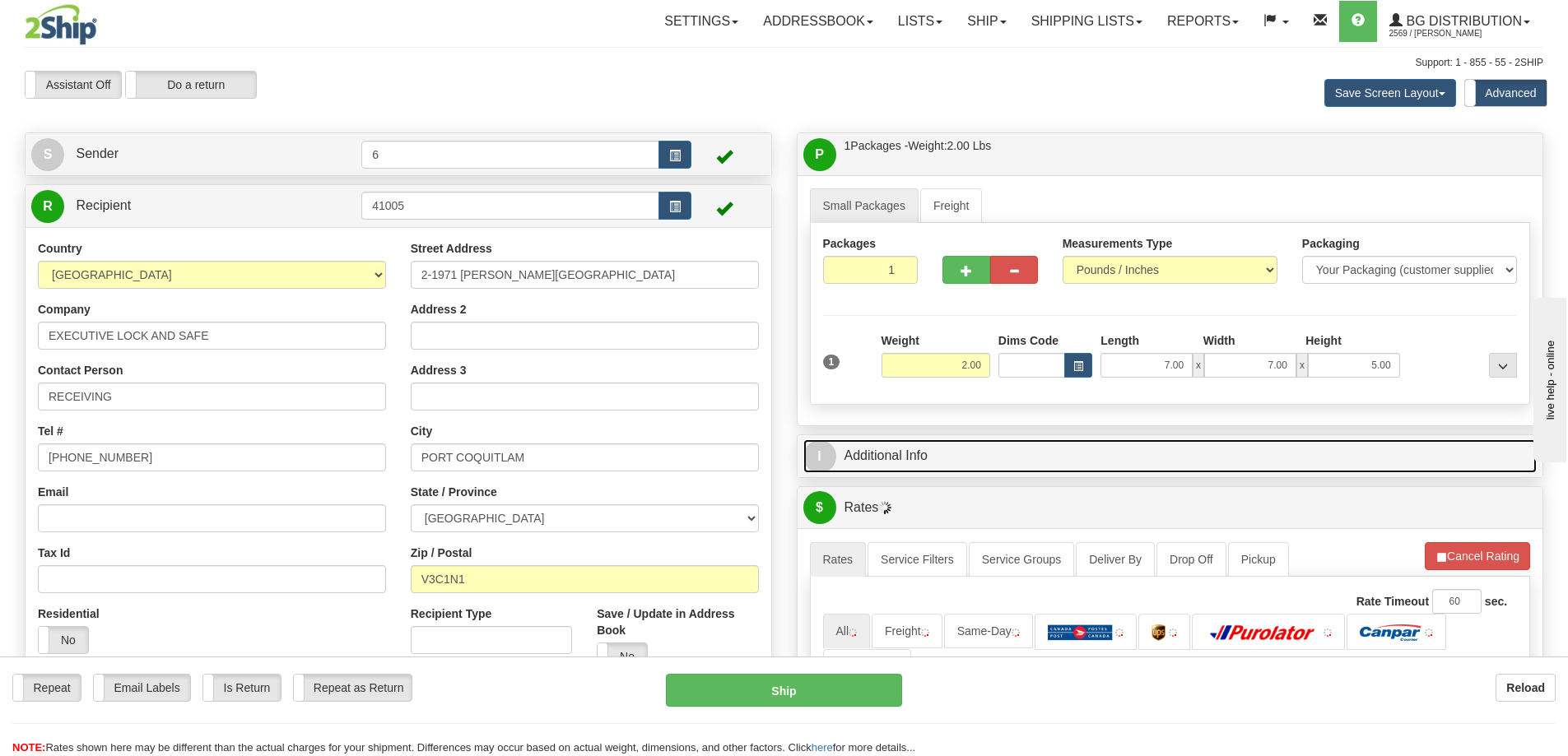
click at [1166, 457] on link "I Additional Info" at bounding box center [1170, 456] width 734 height 33
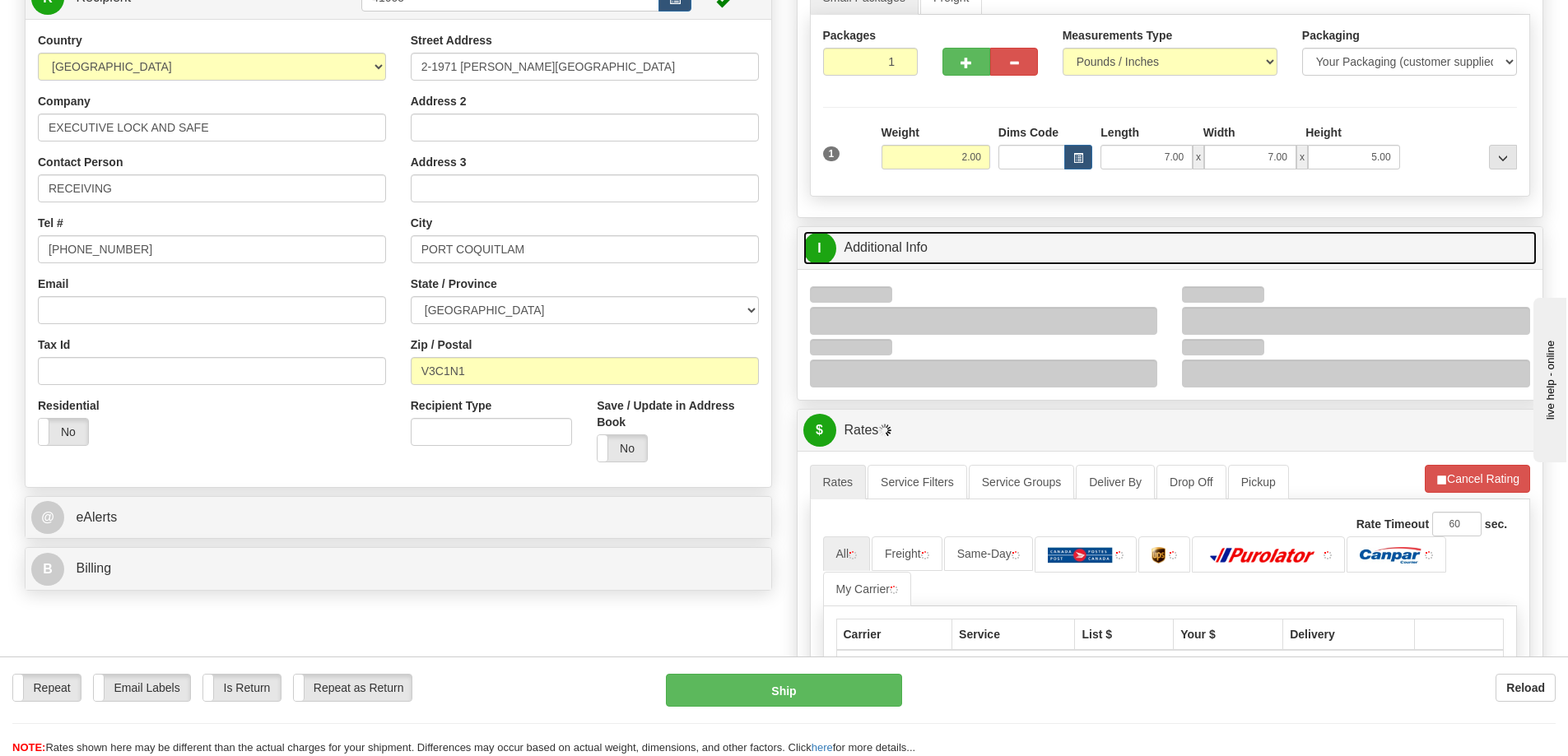
scroll to position [329, 0]
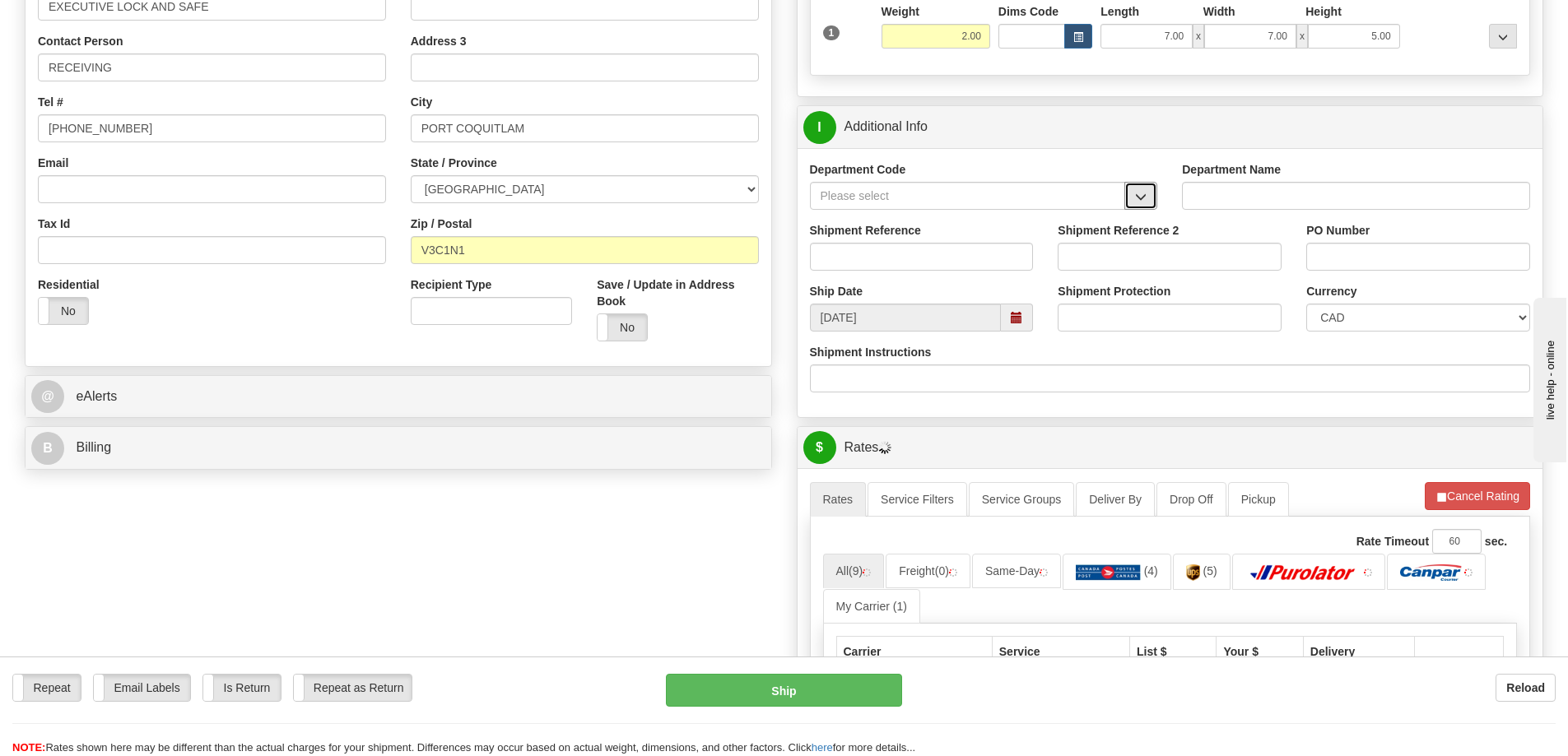
click at [1142, 200] on span "button" at bounding box center [1140, 197] width 11 height 11
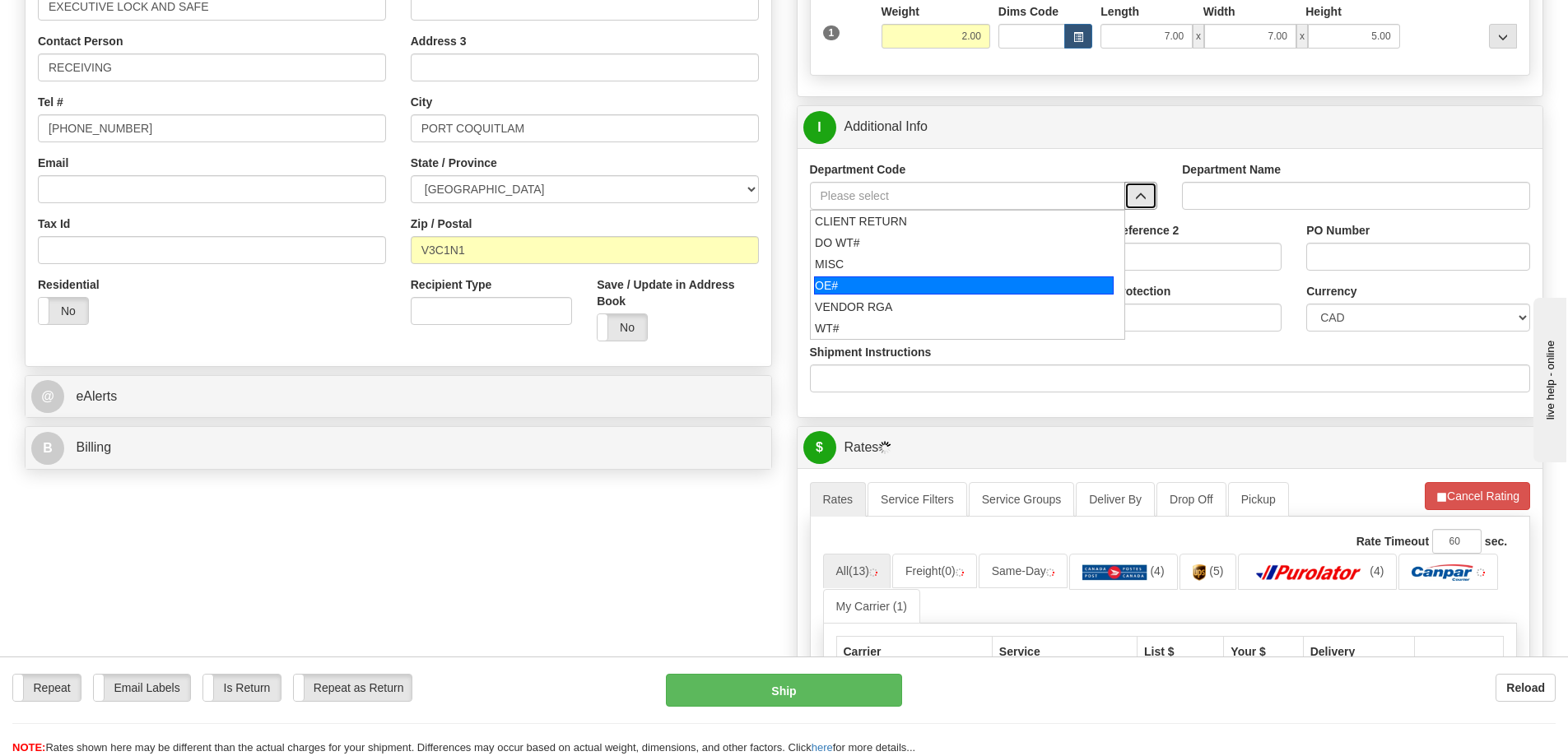
click at [893, 293] on div "OE#" at bounding box center [963, 285] width 299 height 18
type input "OE#"
type input "ORDERS"
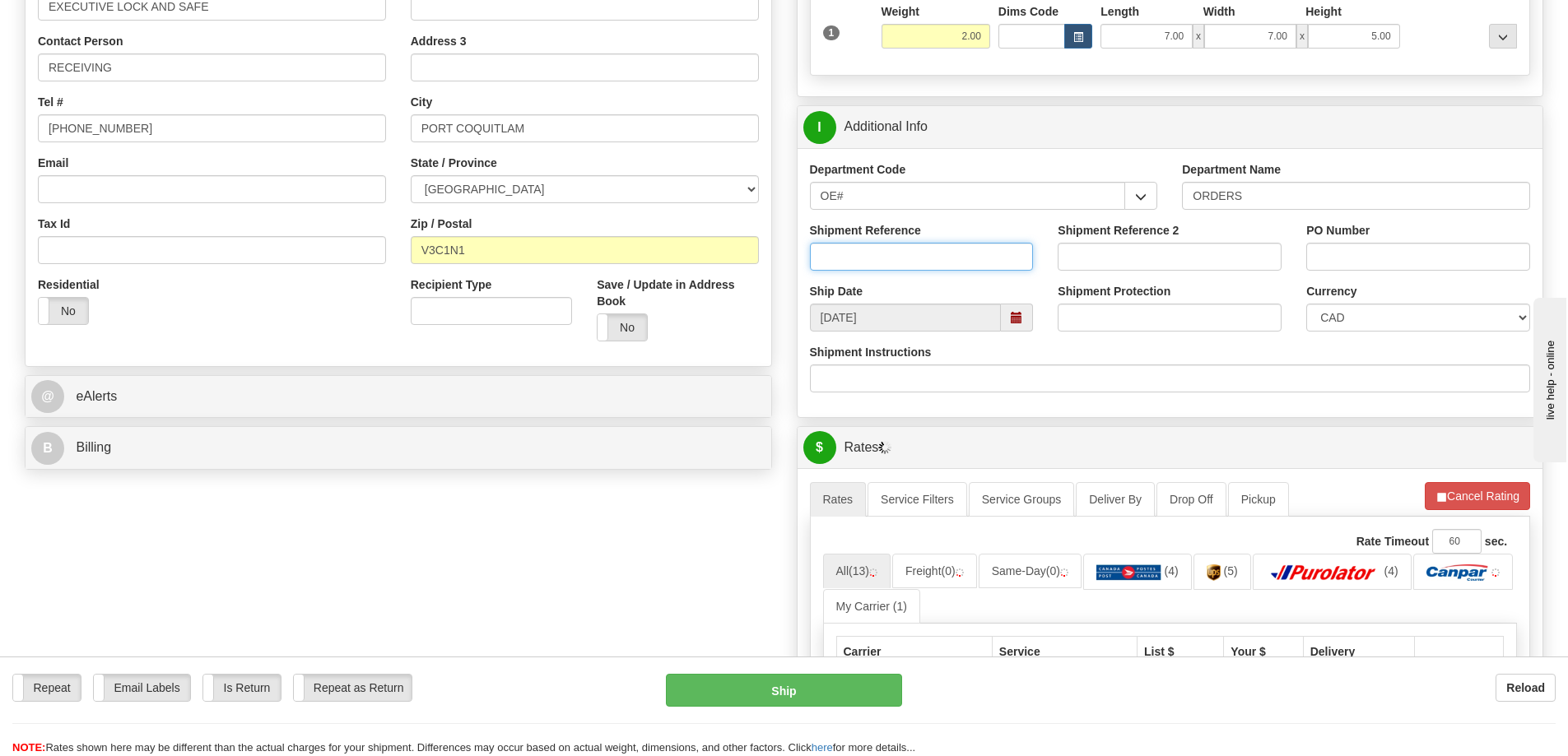
click at [889, 254] on input "Shipment Reference" at bounding box center [921, 257] width 224 height 28
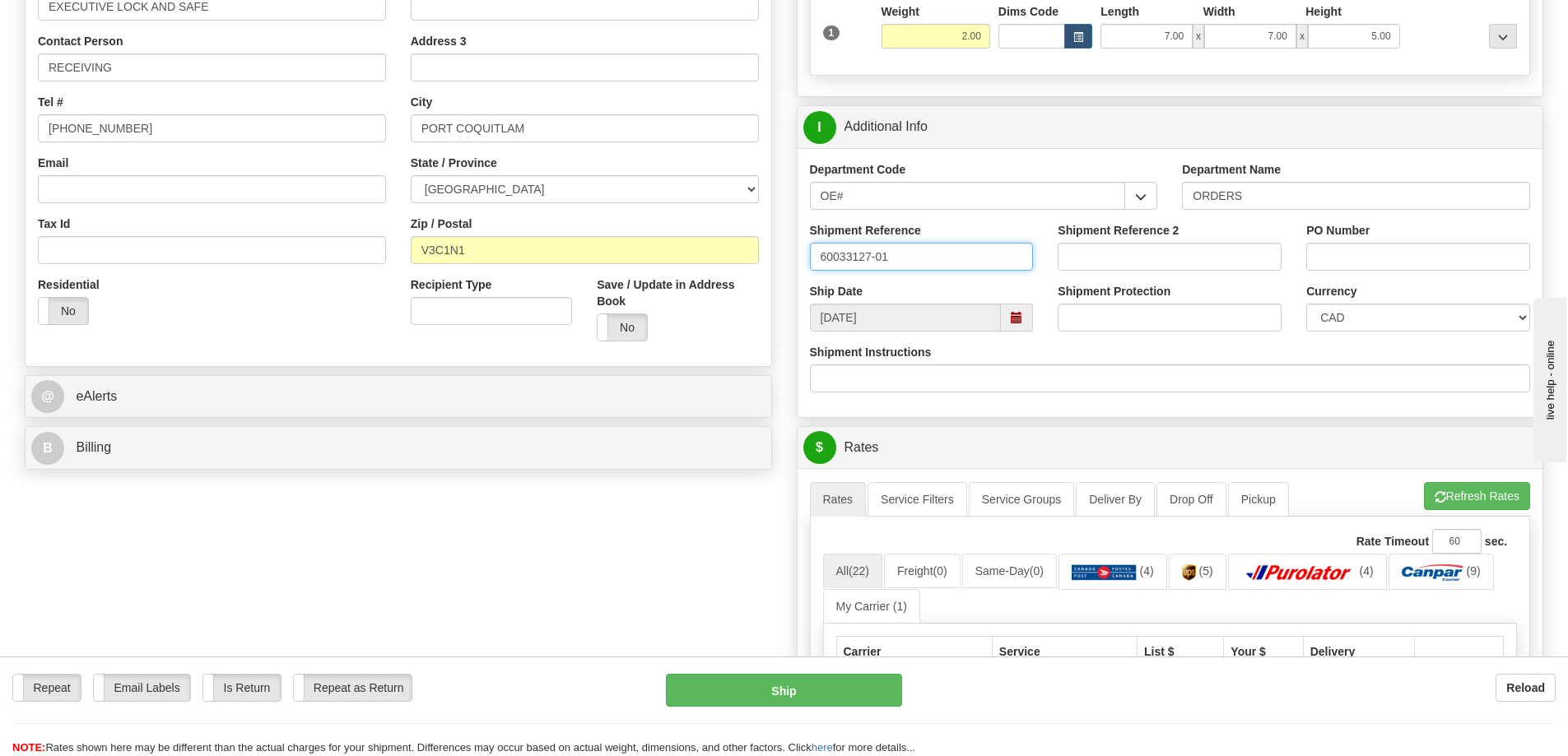
type input "60033127-01"
type input "1371"
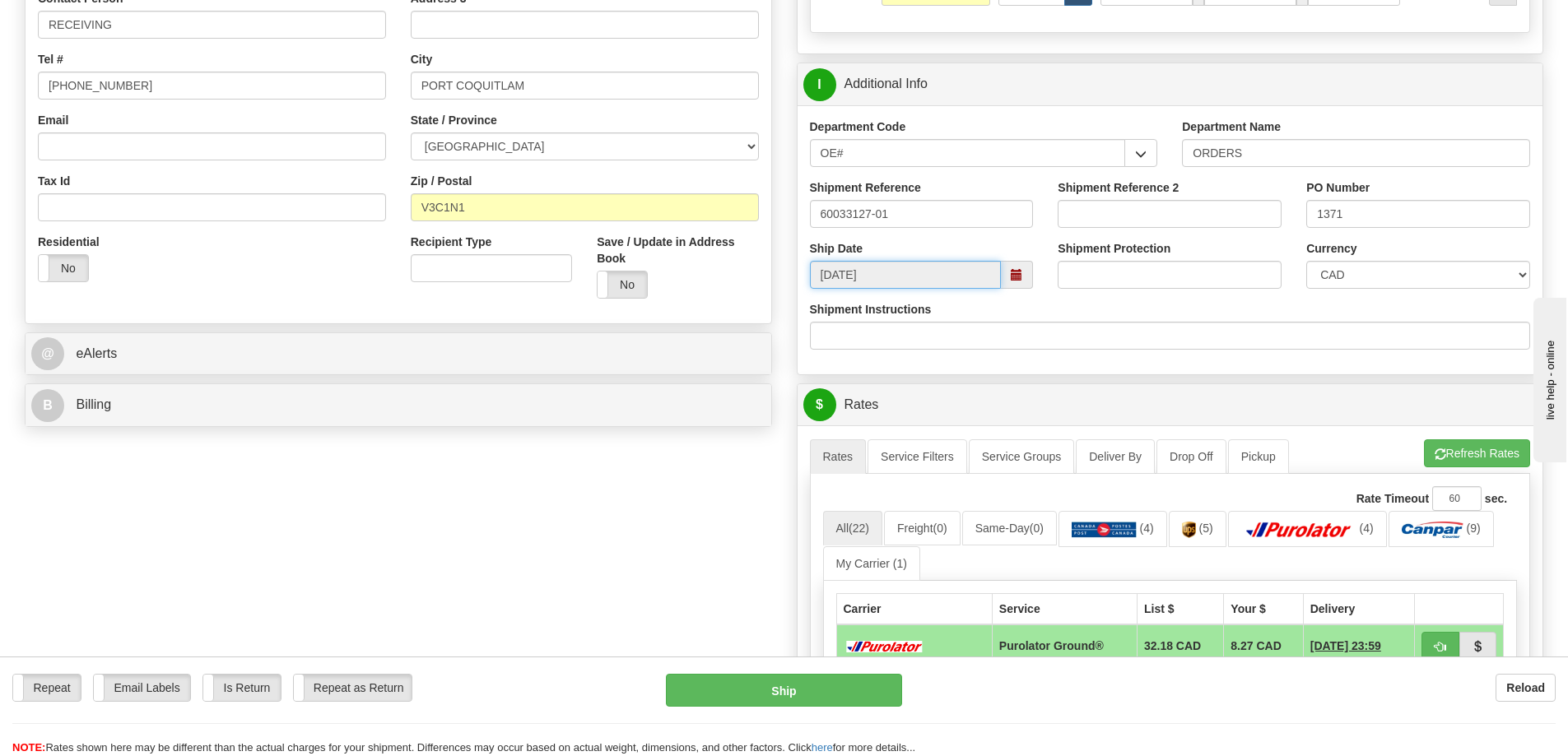
scroll to position [740, 0]
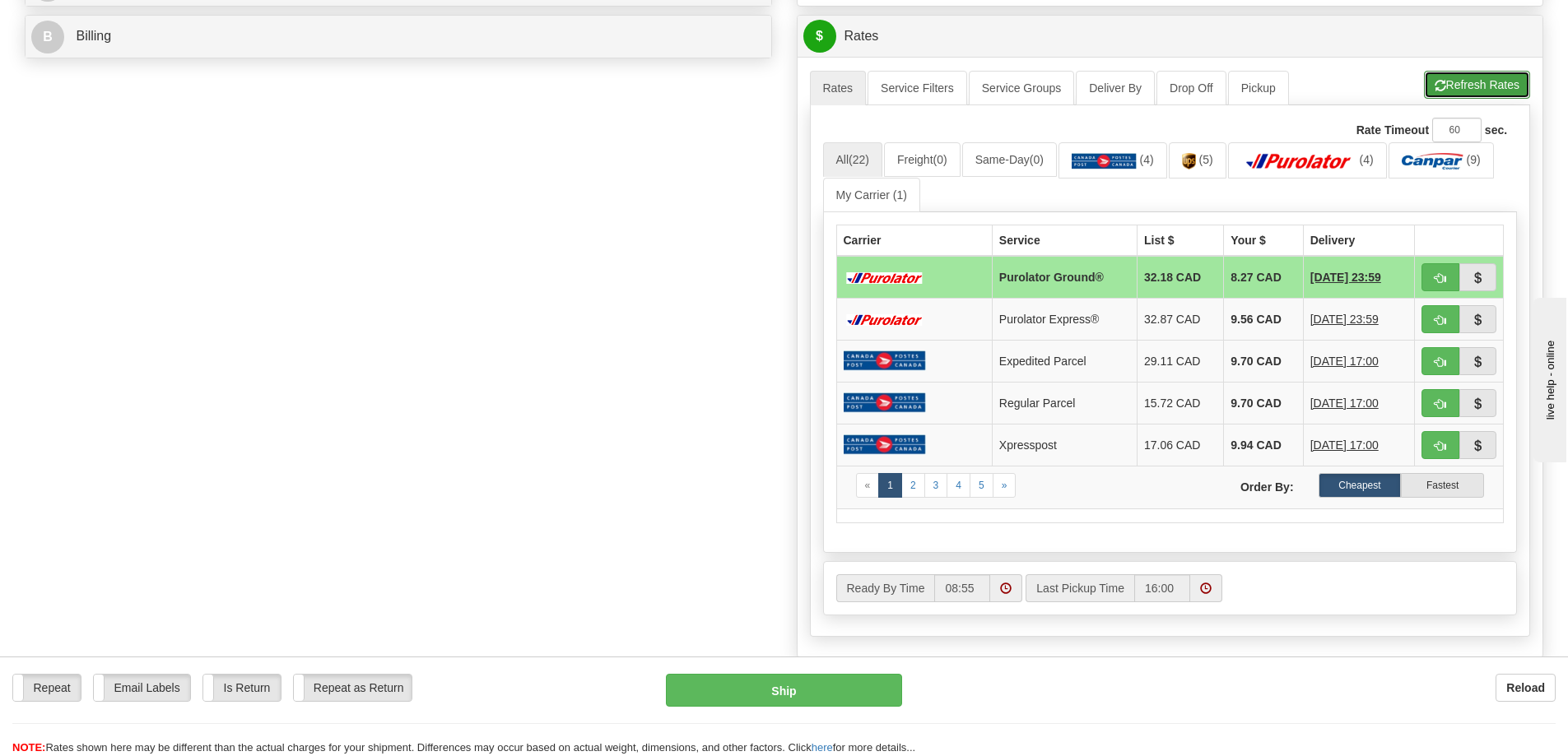
click at [1458, 89] on button "Refresh Rates" at bounding box center [1477, 85] width 106 height 28
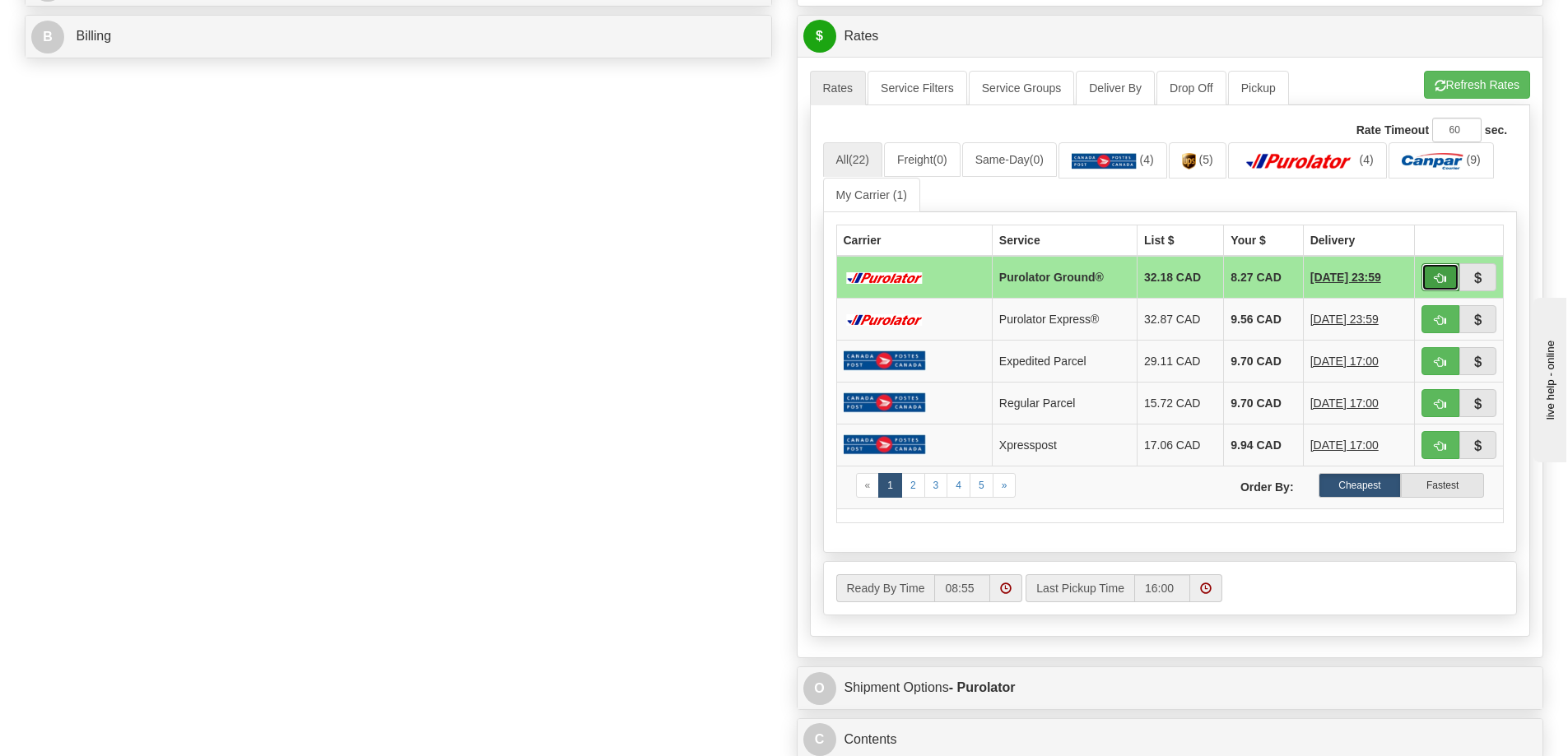
click at [1437, 284] on span "button" at bounding box center [1440, 278] width 11 height 11
type input "260"
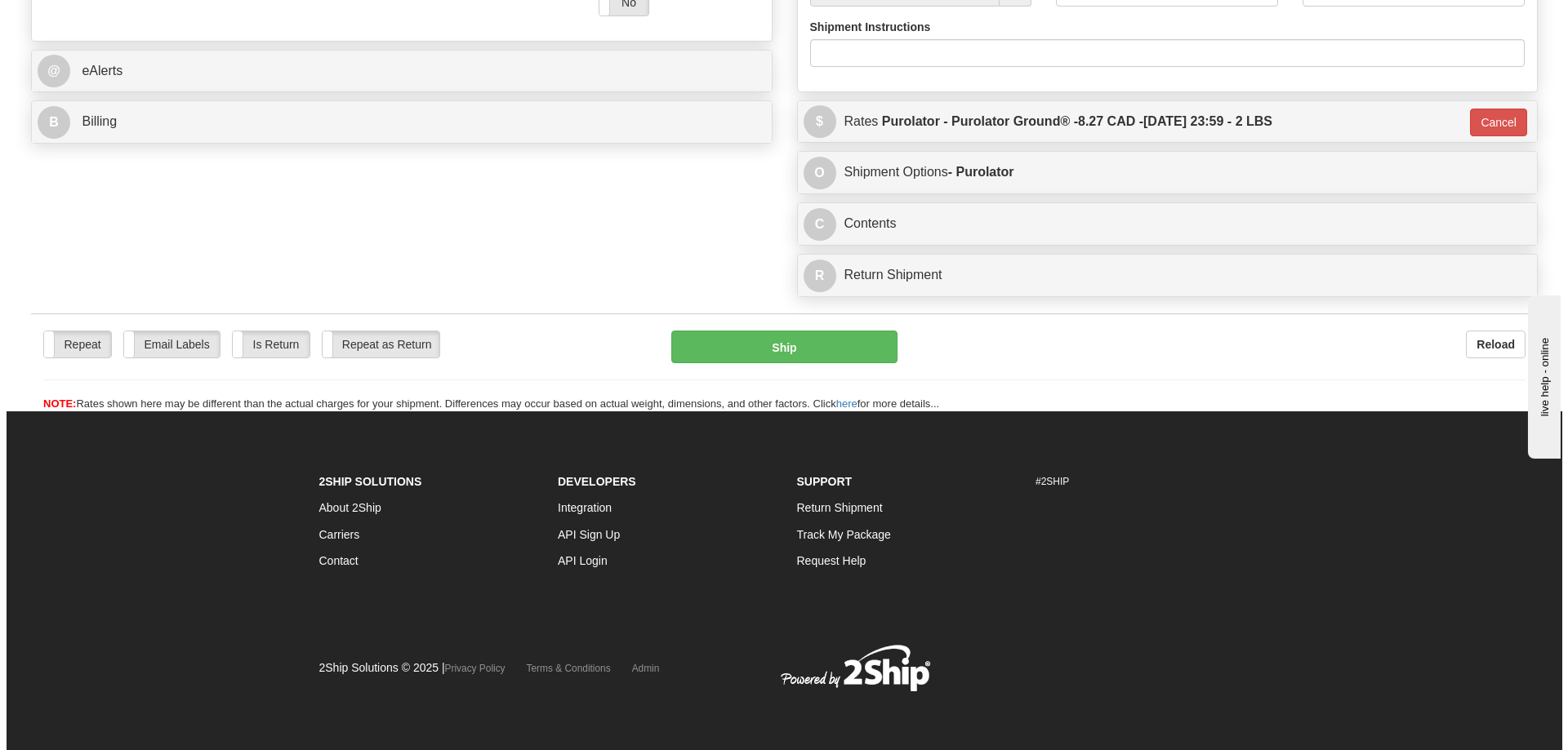
scroll to position [700, 0]
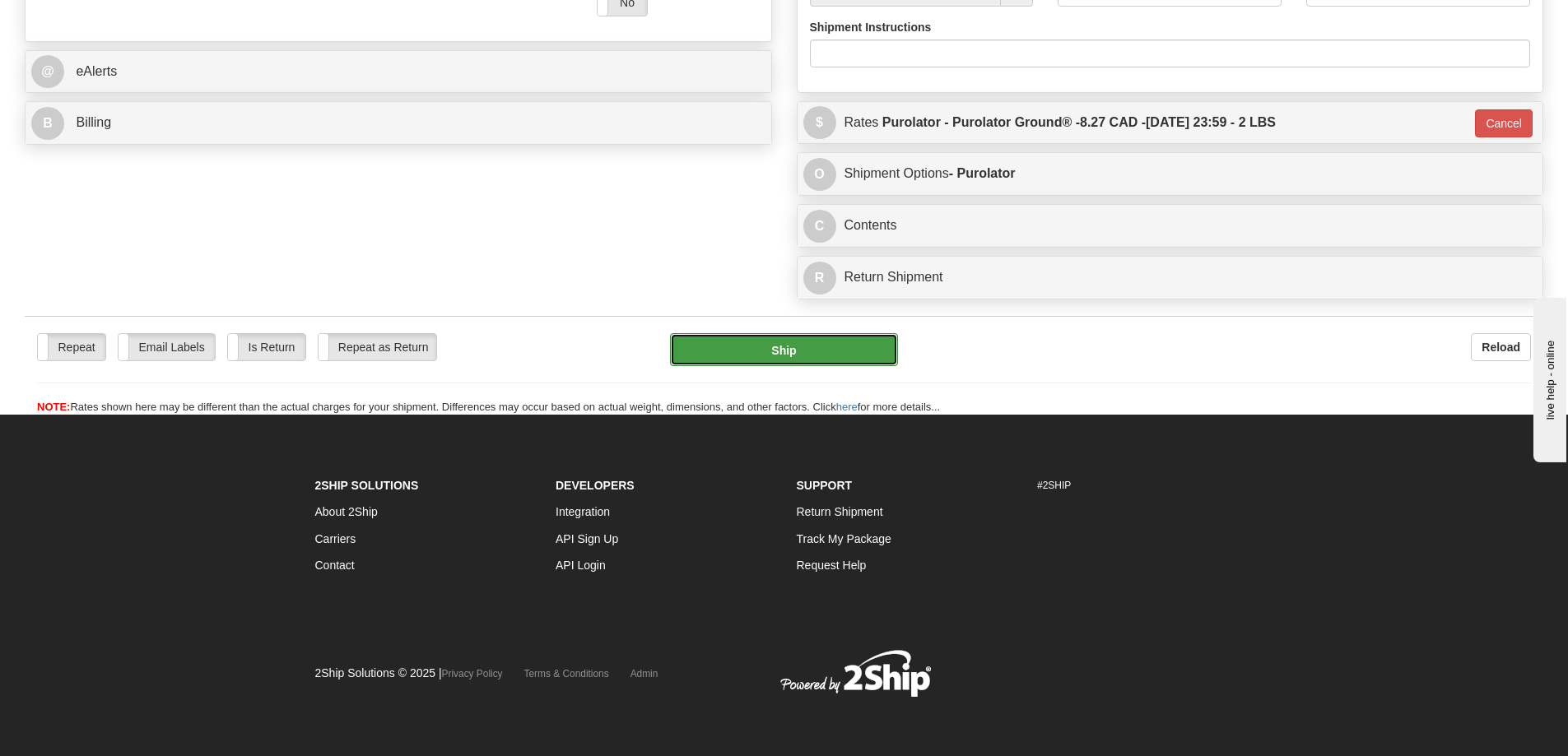
click at [790, 333] on button "Ship" at bounding box center [784, 350] width 228 height 33
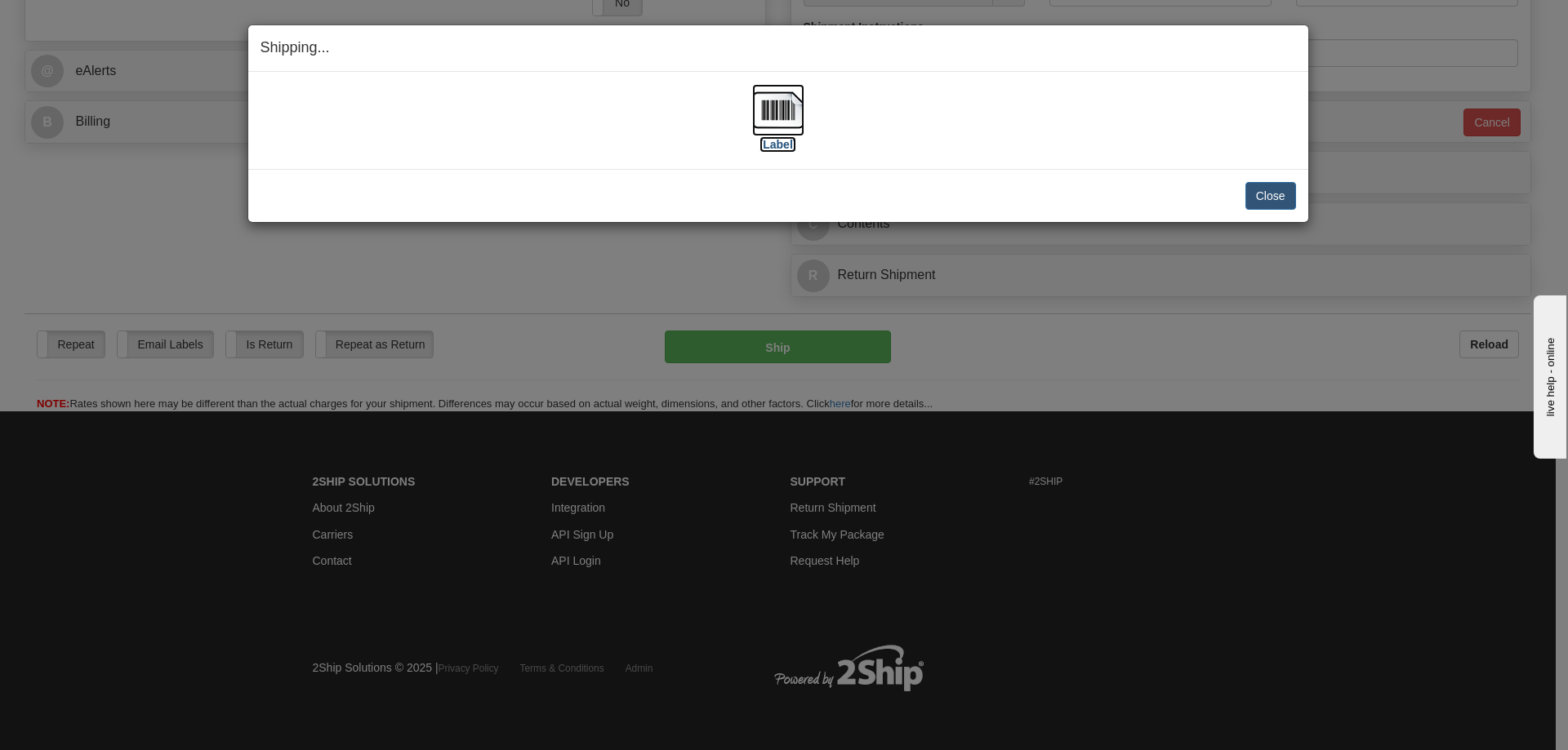
click at [776, 143] on label "[Label]" at bounding box center [777, 144] width 37 height 17
click at [1269, 190] on button "Close" at bounding box center [1270, 196] width 50 height 28
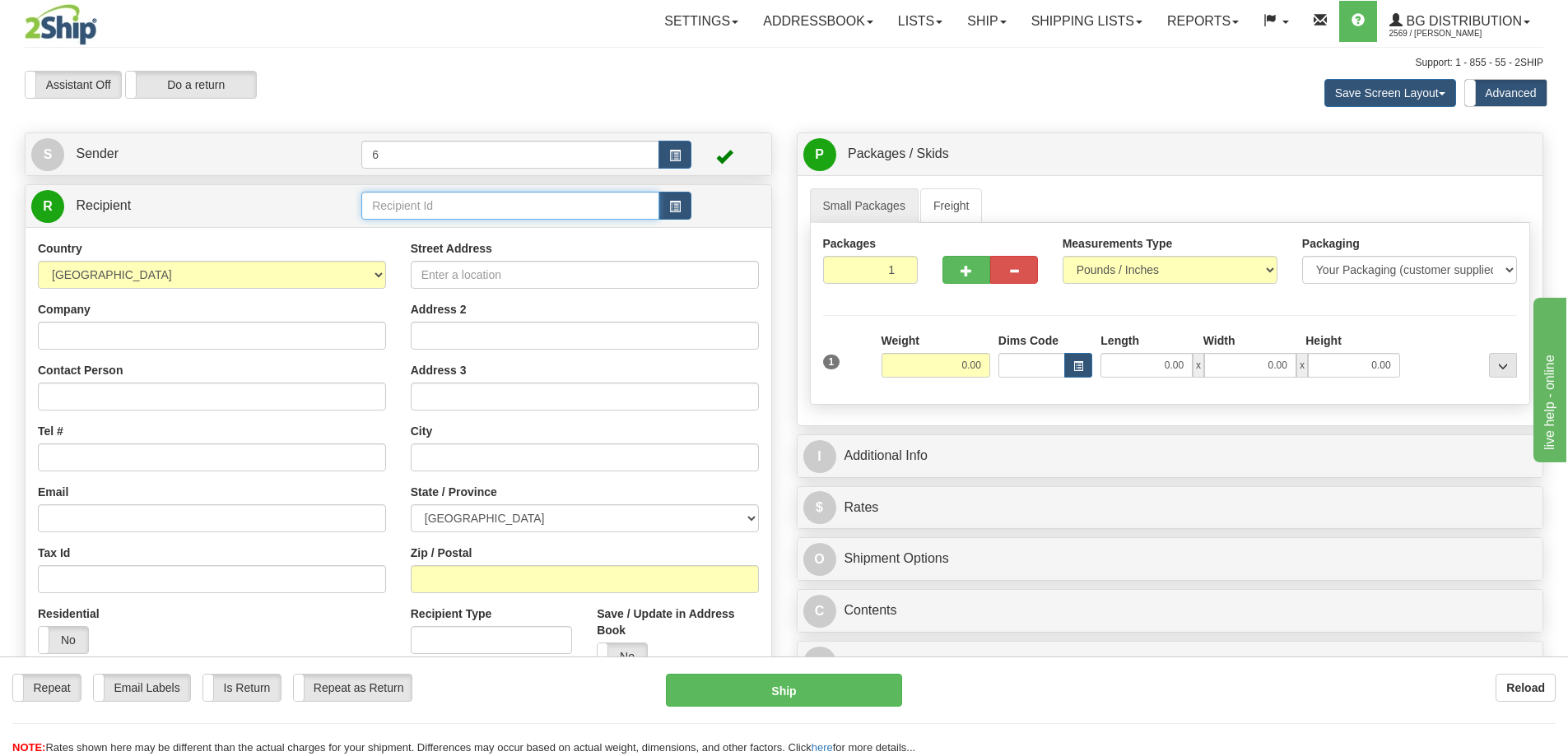
click at [439, 213] on input "text" at bounding box center [511, 206] width 298 height 28
type input "41072"
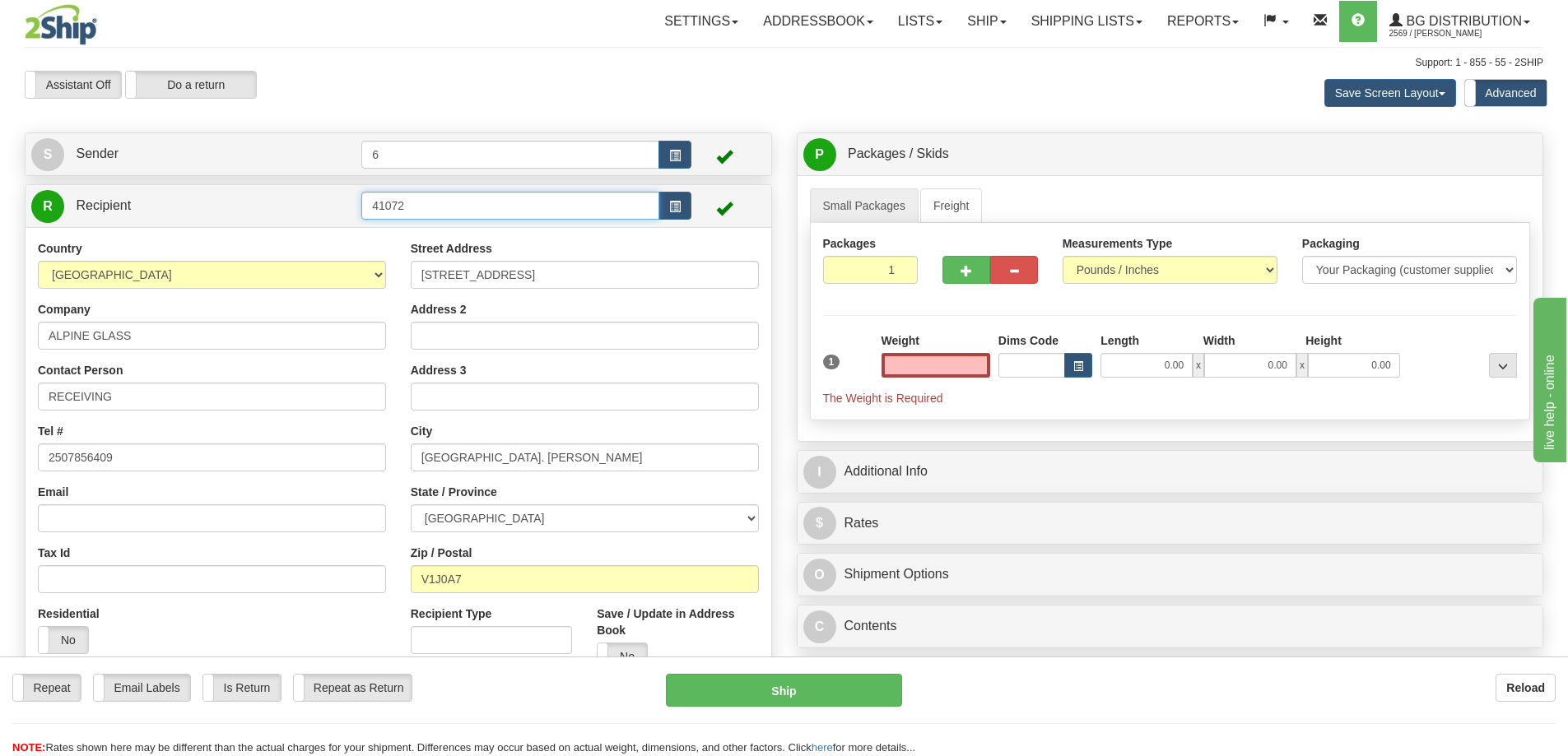
type input "0.00"
click at [445, 210] on input "41072" at bounding box center [511, 206] width 298 height 28
click at [448, 231] on div "41072 - ALUMINEX" at bounding box center [507, 233] width 283 height 18
type input "41072 - ALUMINEX"
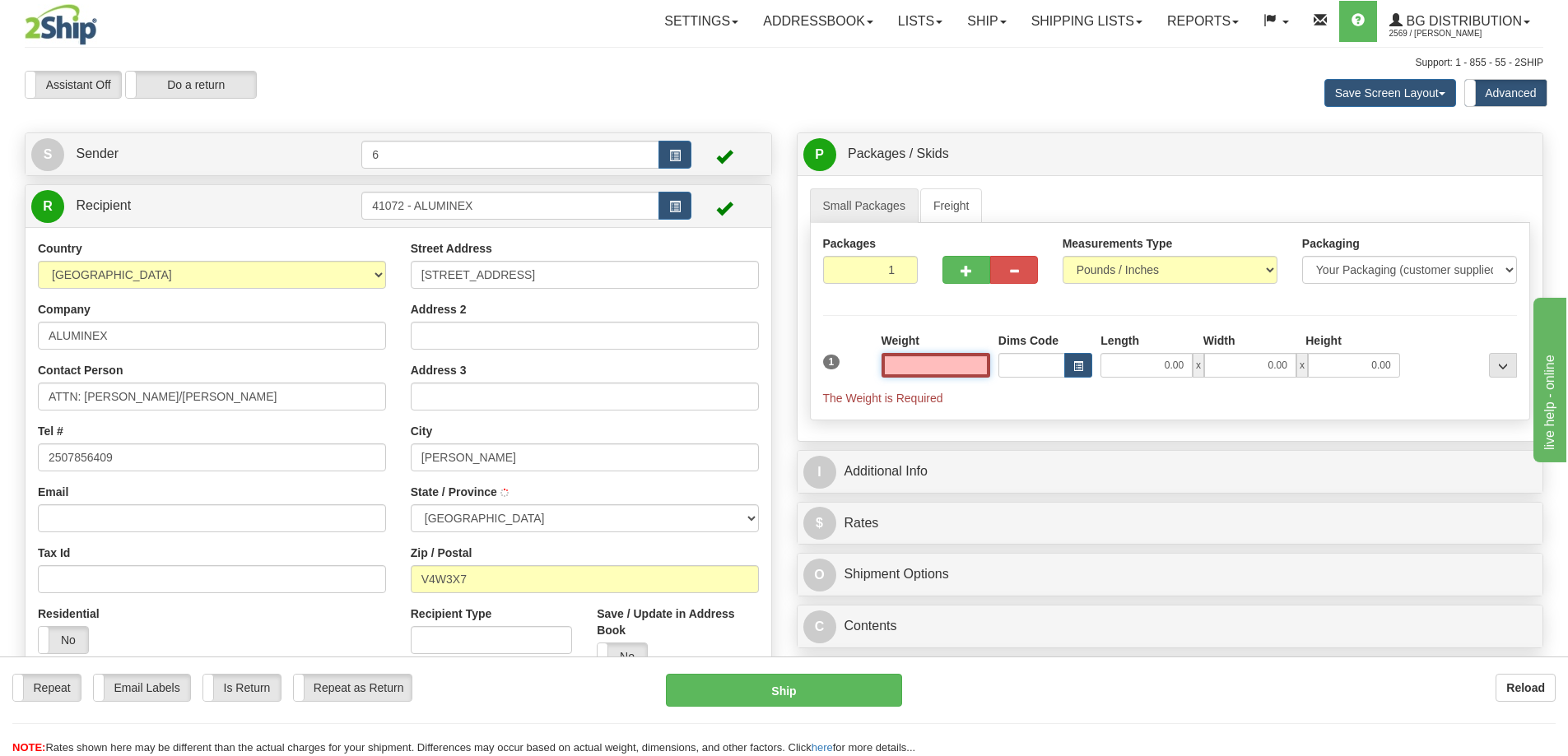
click at [953, 370] on input "text" at bounding box center [936, 365] width 109 height 25
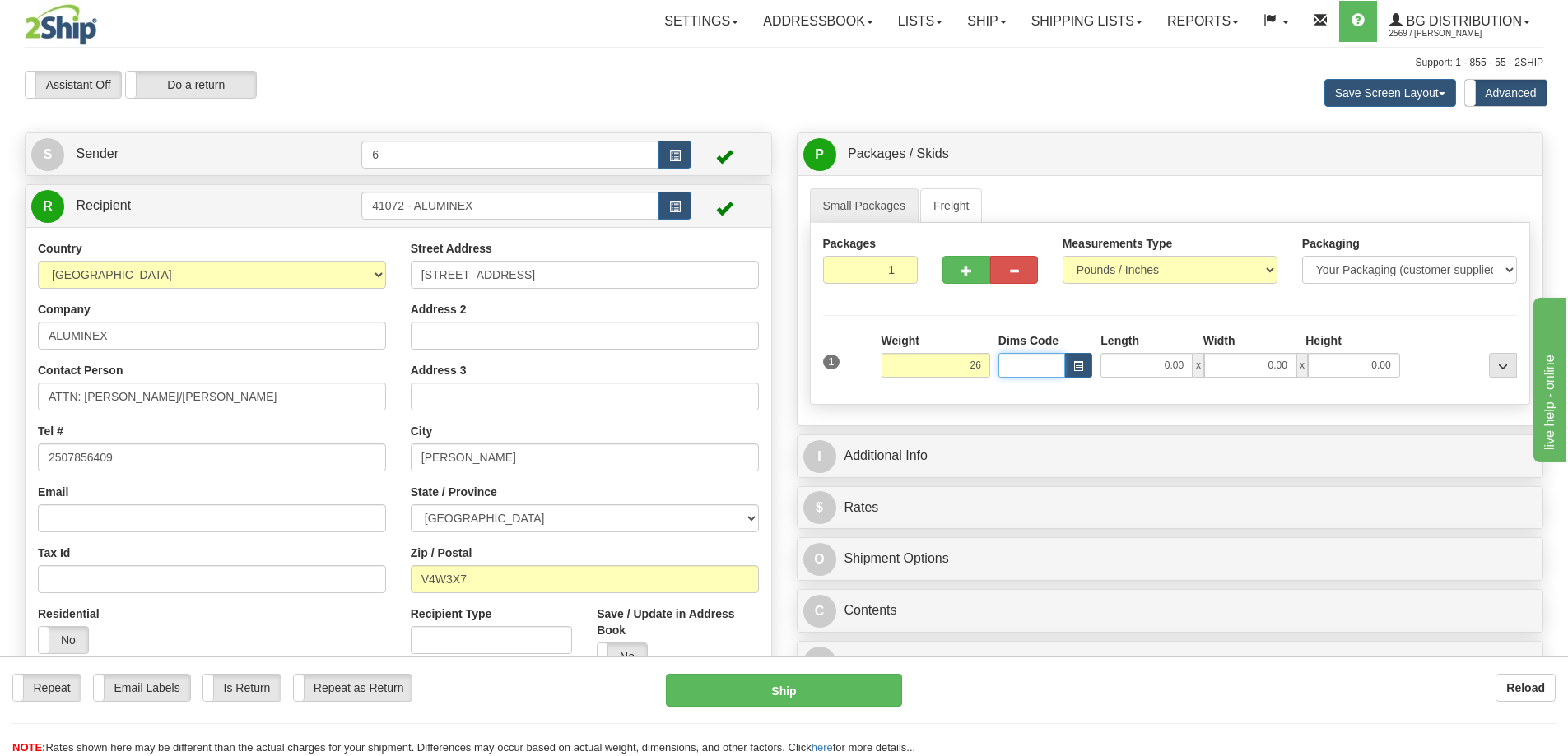
type input "26.00"
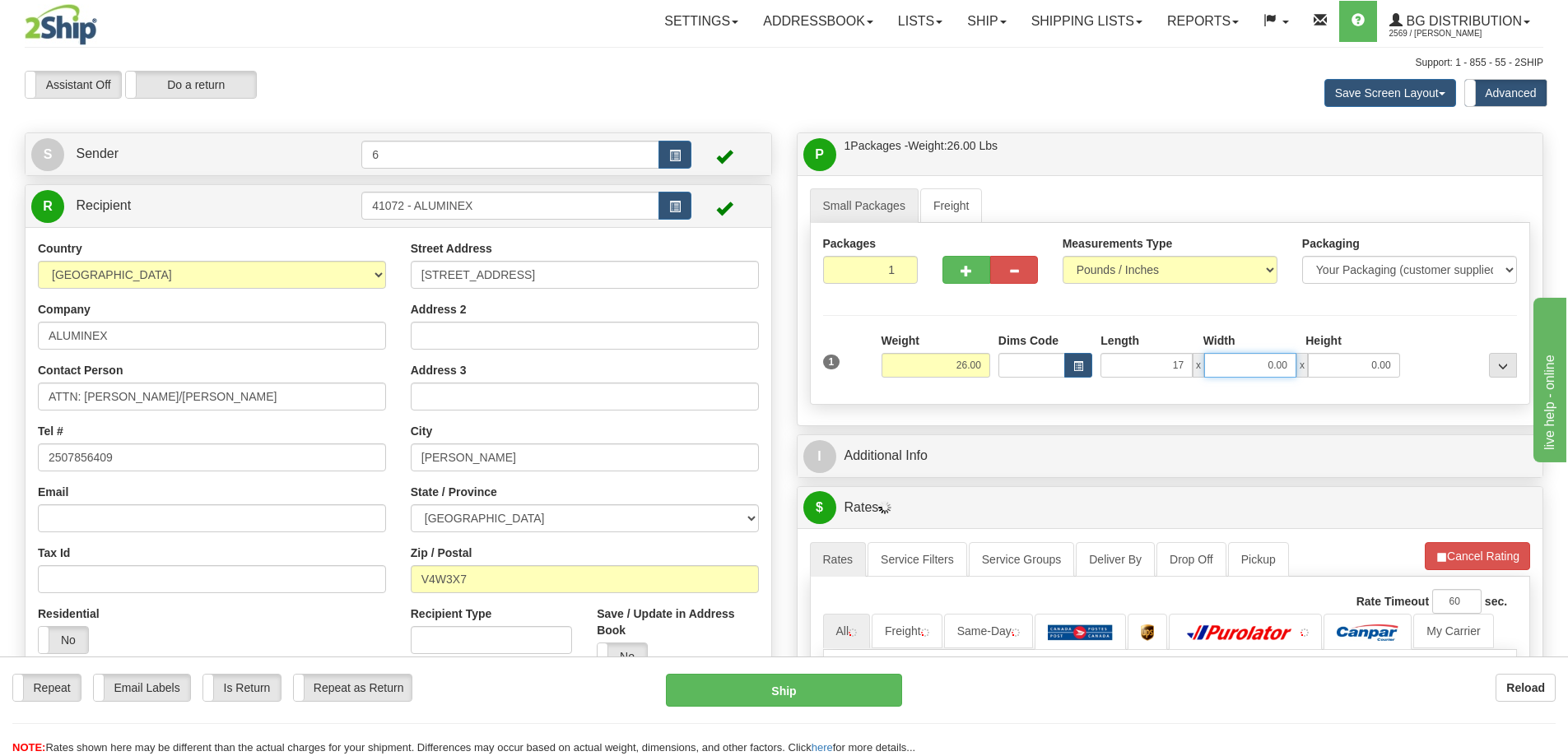
type input "17.00"
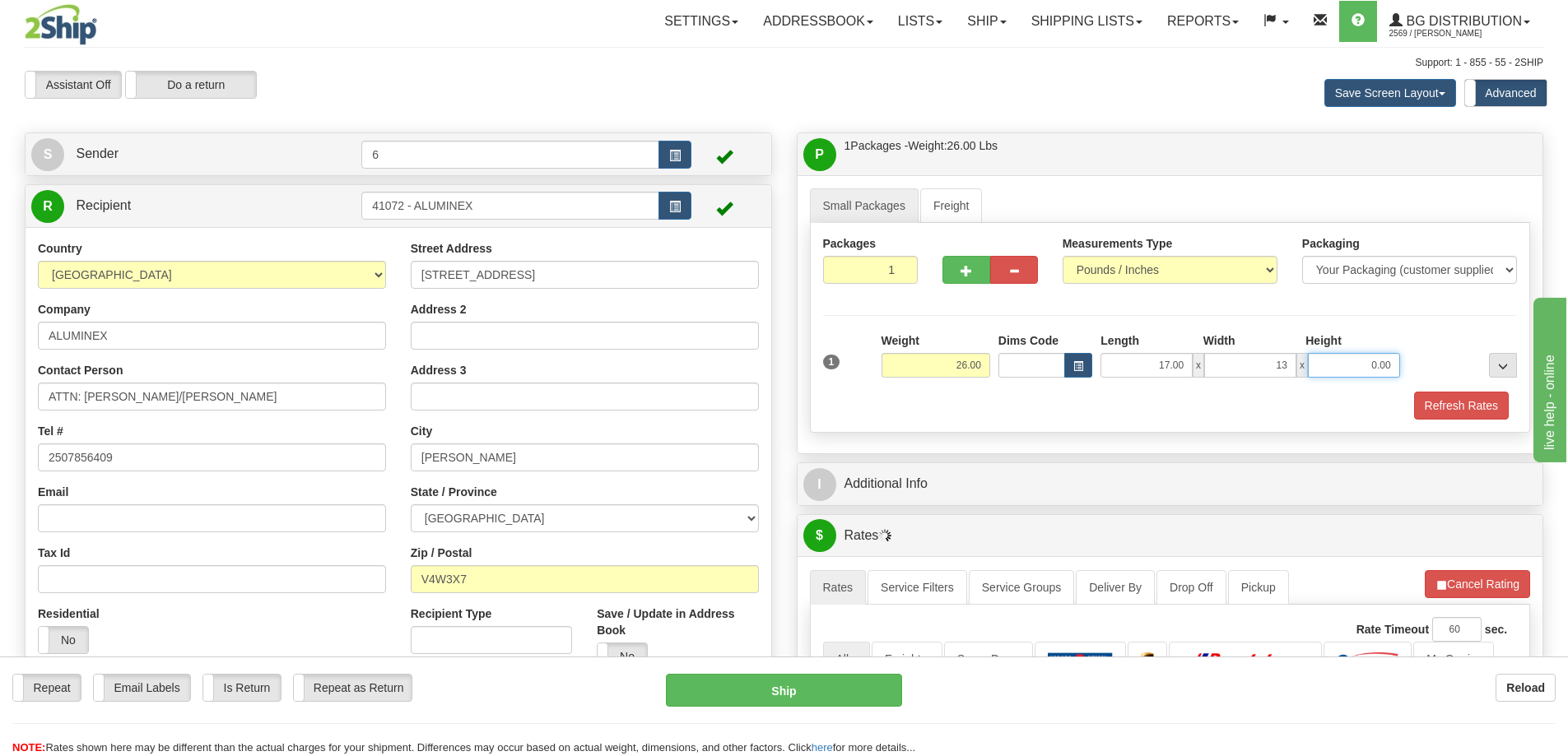
type input "13.00"
type input "11.00"
click at [1447, 415] on button "Refresh Rates" at bounding box center [1461, 405] width 95 height 28
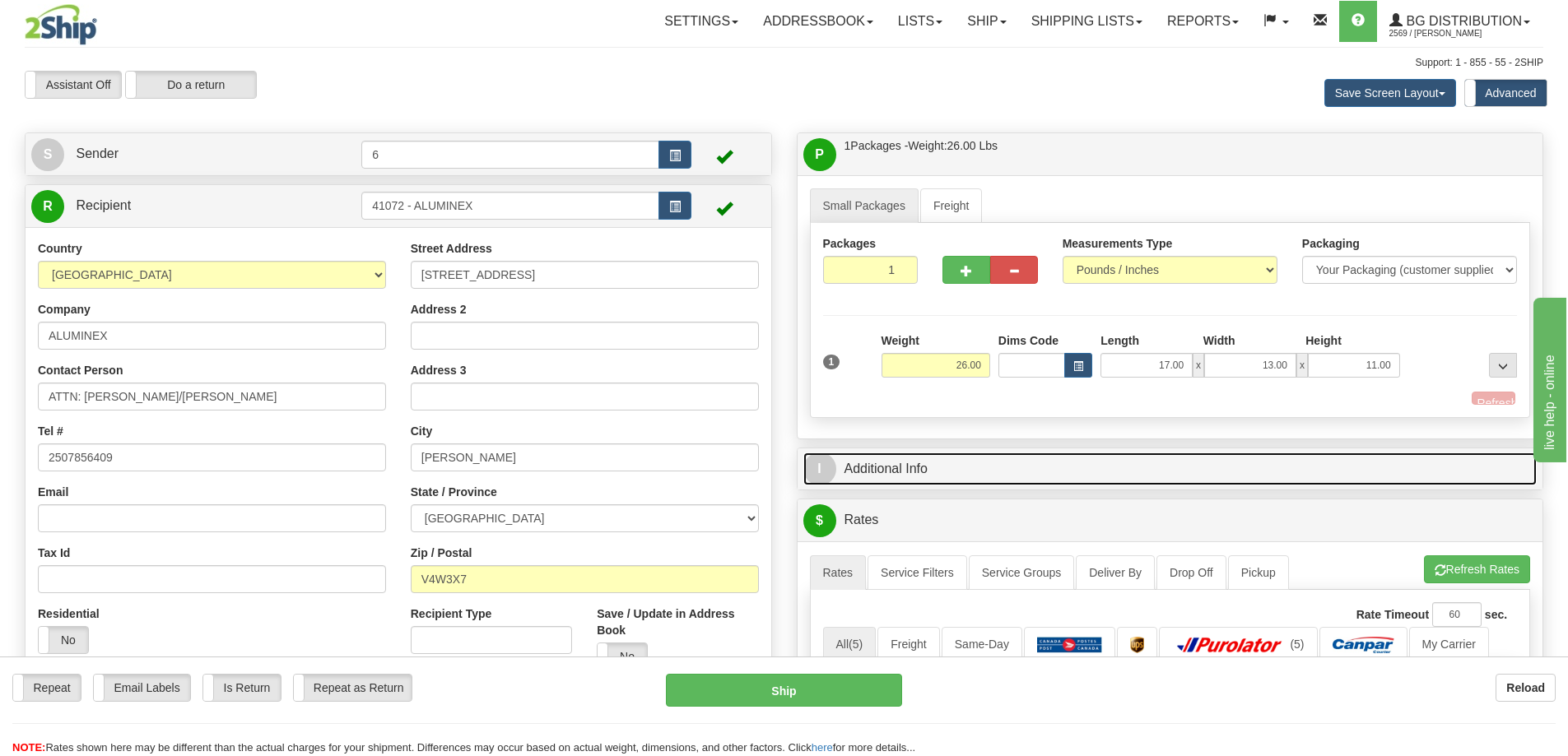
click at [1410, 453] on link "I Additional Info" at bounding box center [1170, 469] width 734 height 33
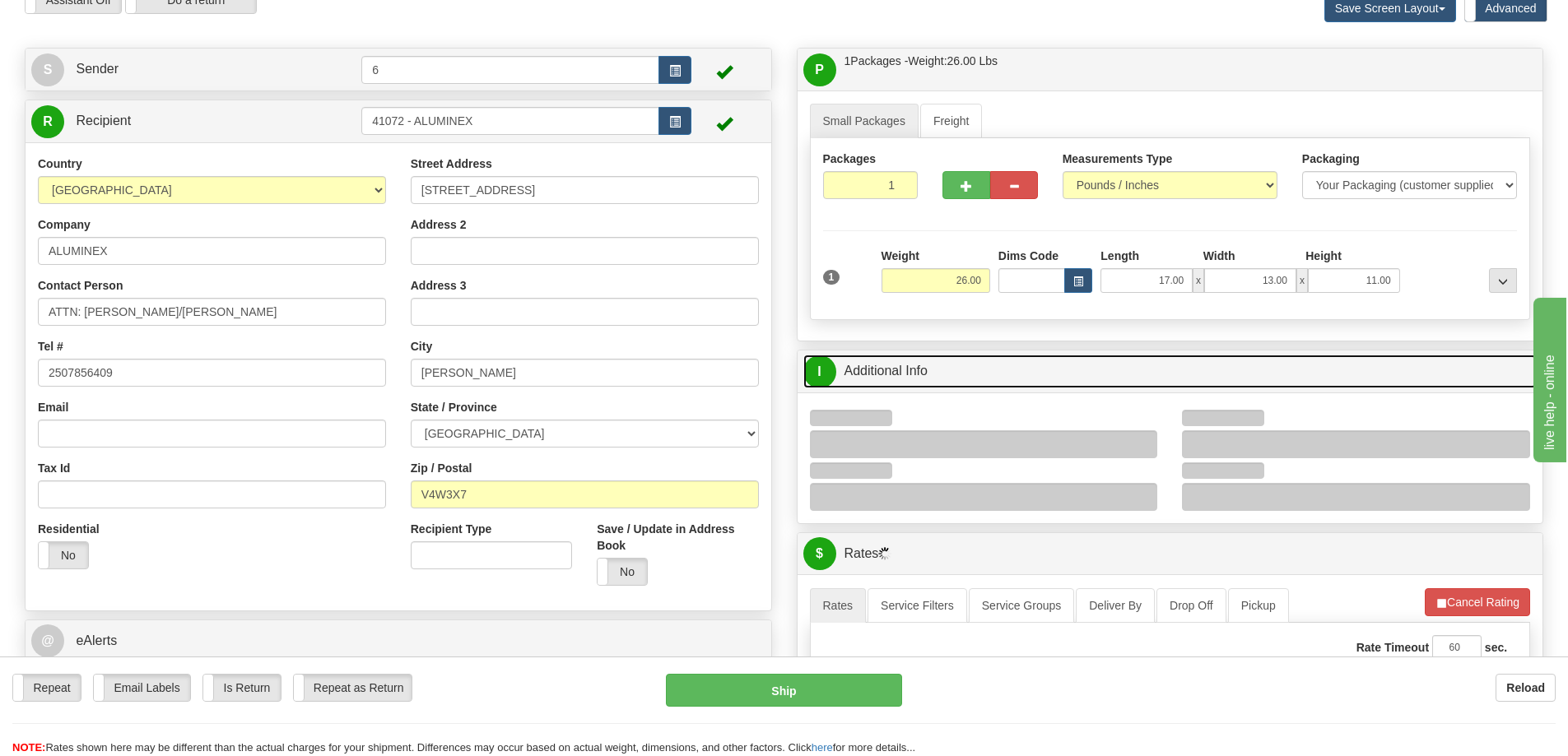
scroll to position [165, 0]
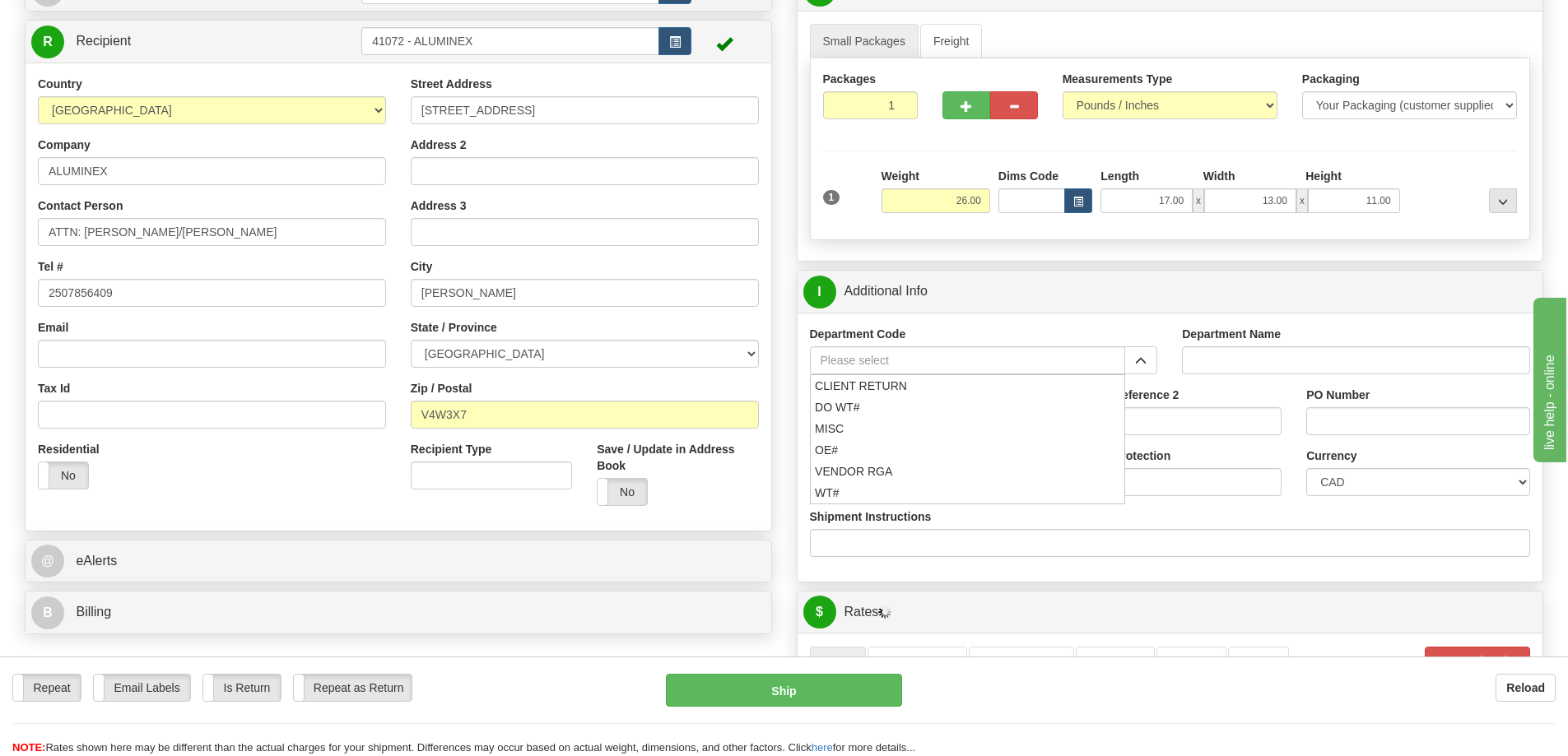
click at [1147, 367] on span "button" at bounding box center [1140, 361] width 11 height 11
click at [934, 453] on div "OE#" at bounding box center [963, 450] width 299 height 18
type input "OE#"
type input "ORDERS"
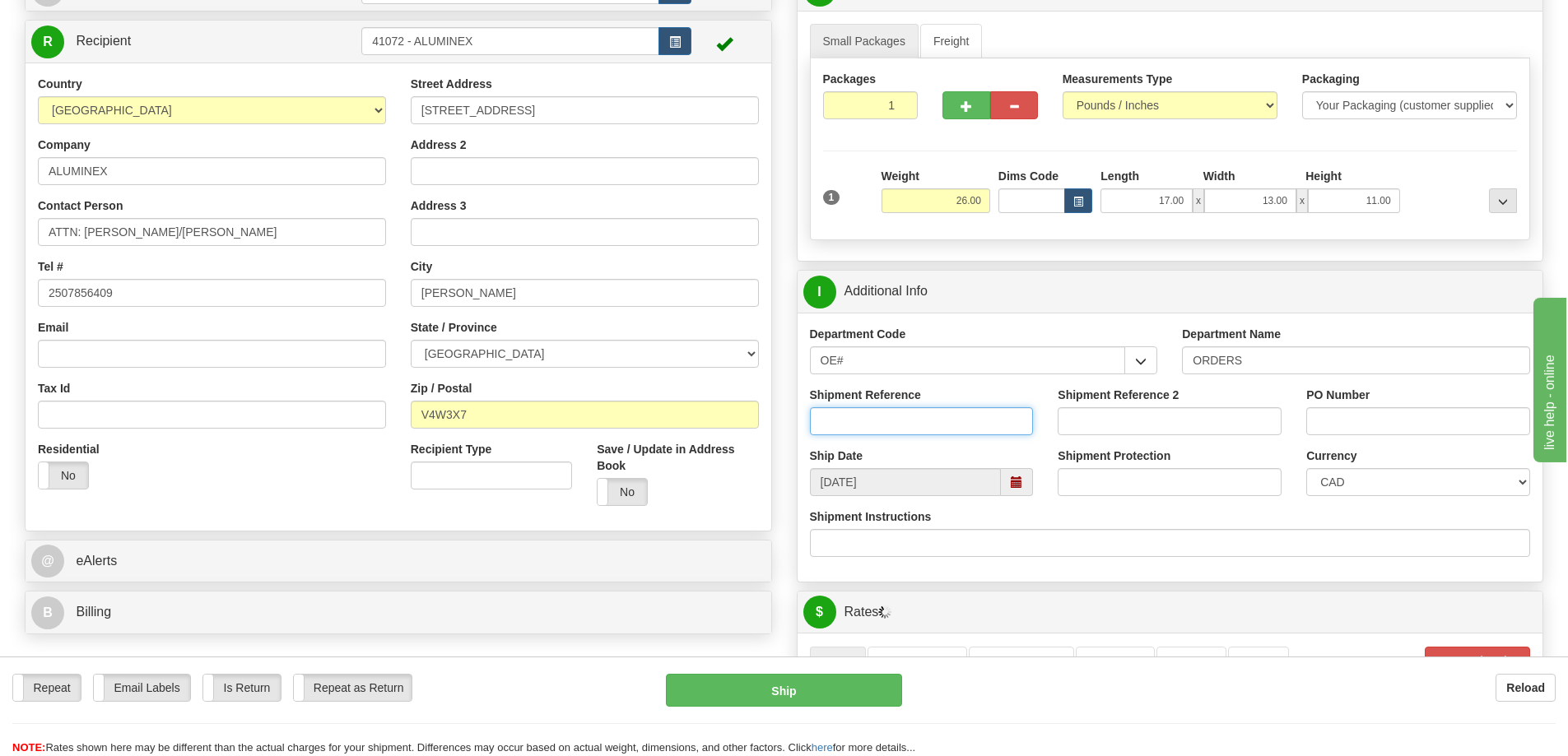
click at [926, 427] on input "Shipment Reference" at bounding box center [921, 421] width 224 height 28
type input "60030096-02"
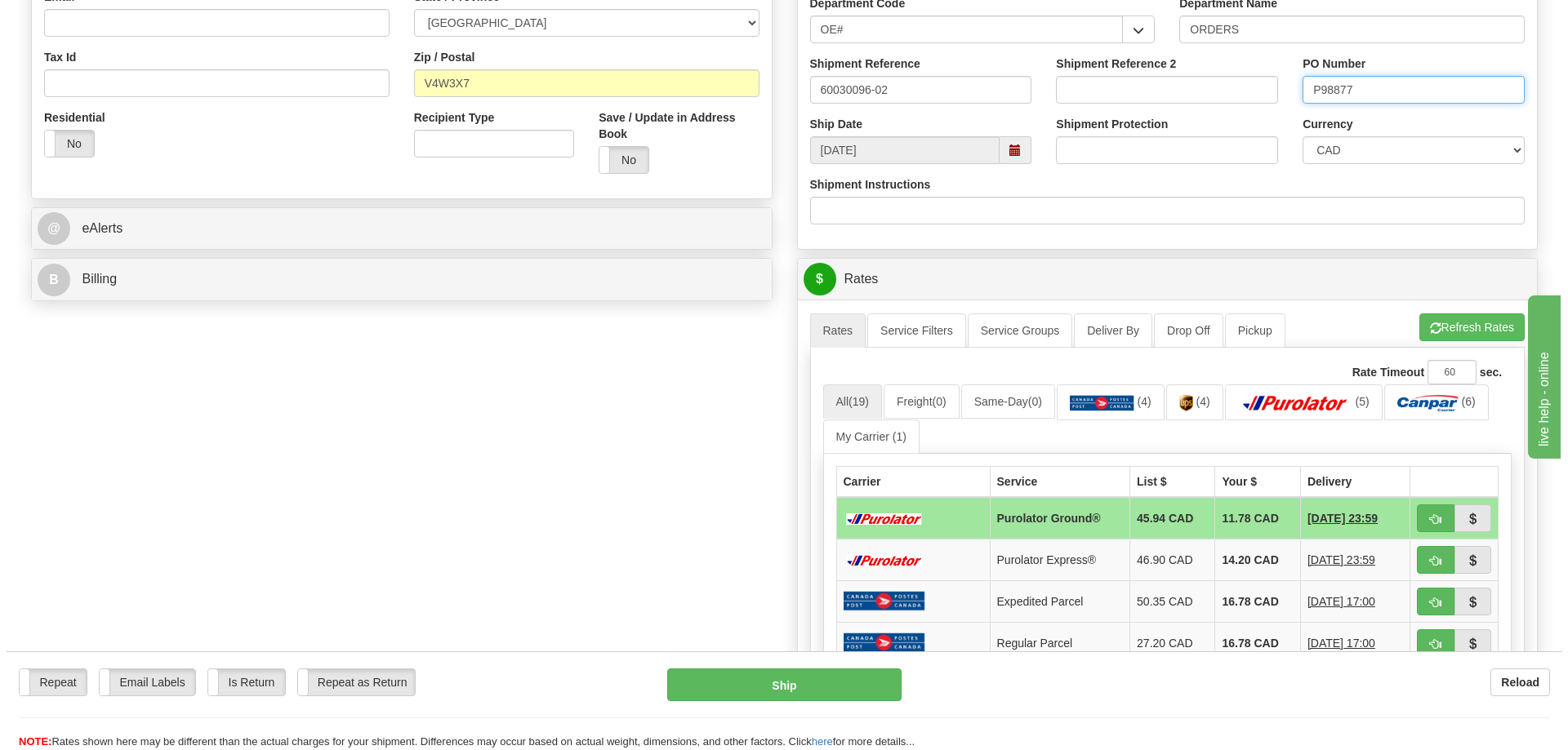
scroll to position [653, 0]
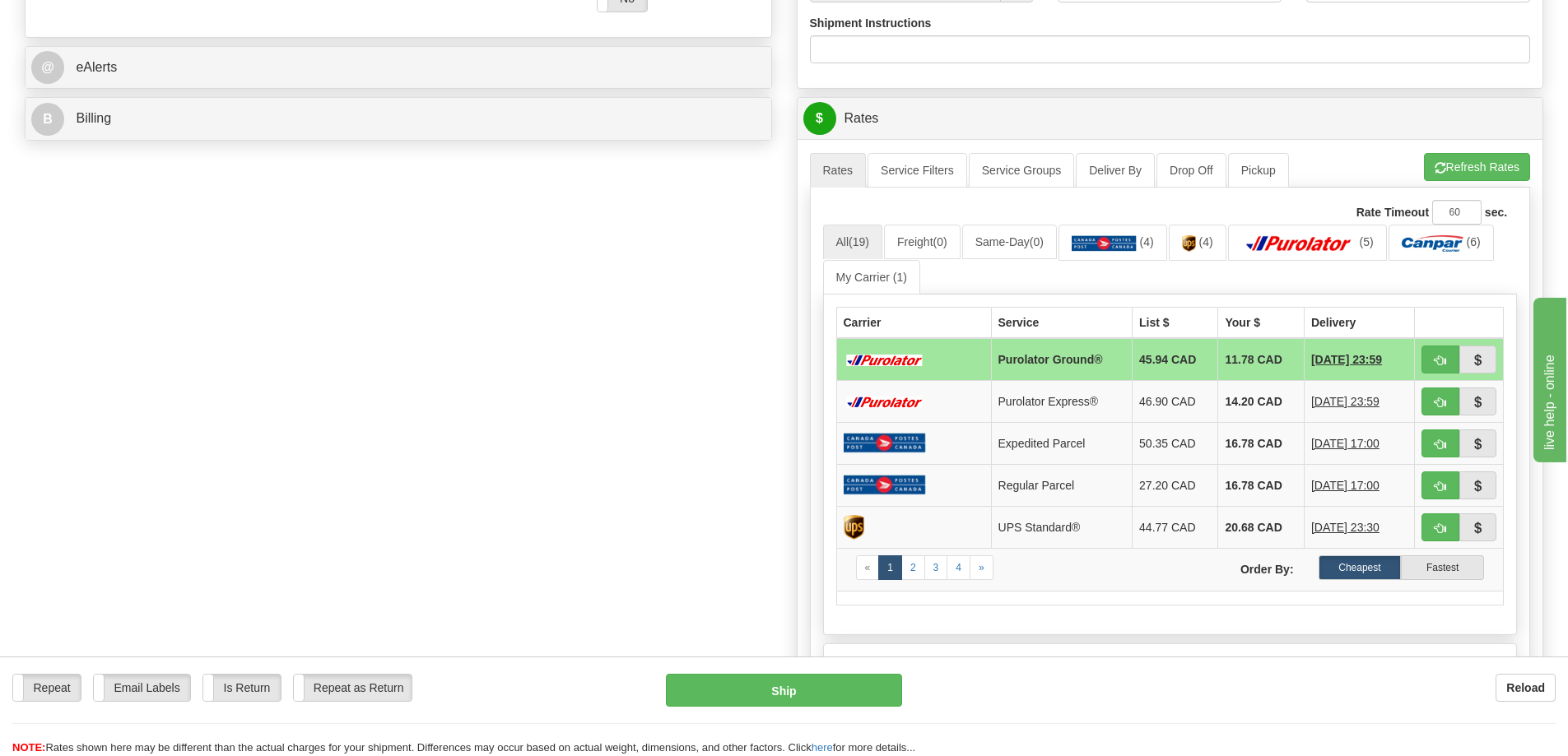
type input "P98877"
click at [1471, 150] on div "A change has been made which could impact your rate estimate. To ensure the est…" at bounding box center [1171, 439] width 746 height 600
click at [1472, 166] on button "Refresh Rates" at bounding box center [1477, 167] width 106 height 28
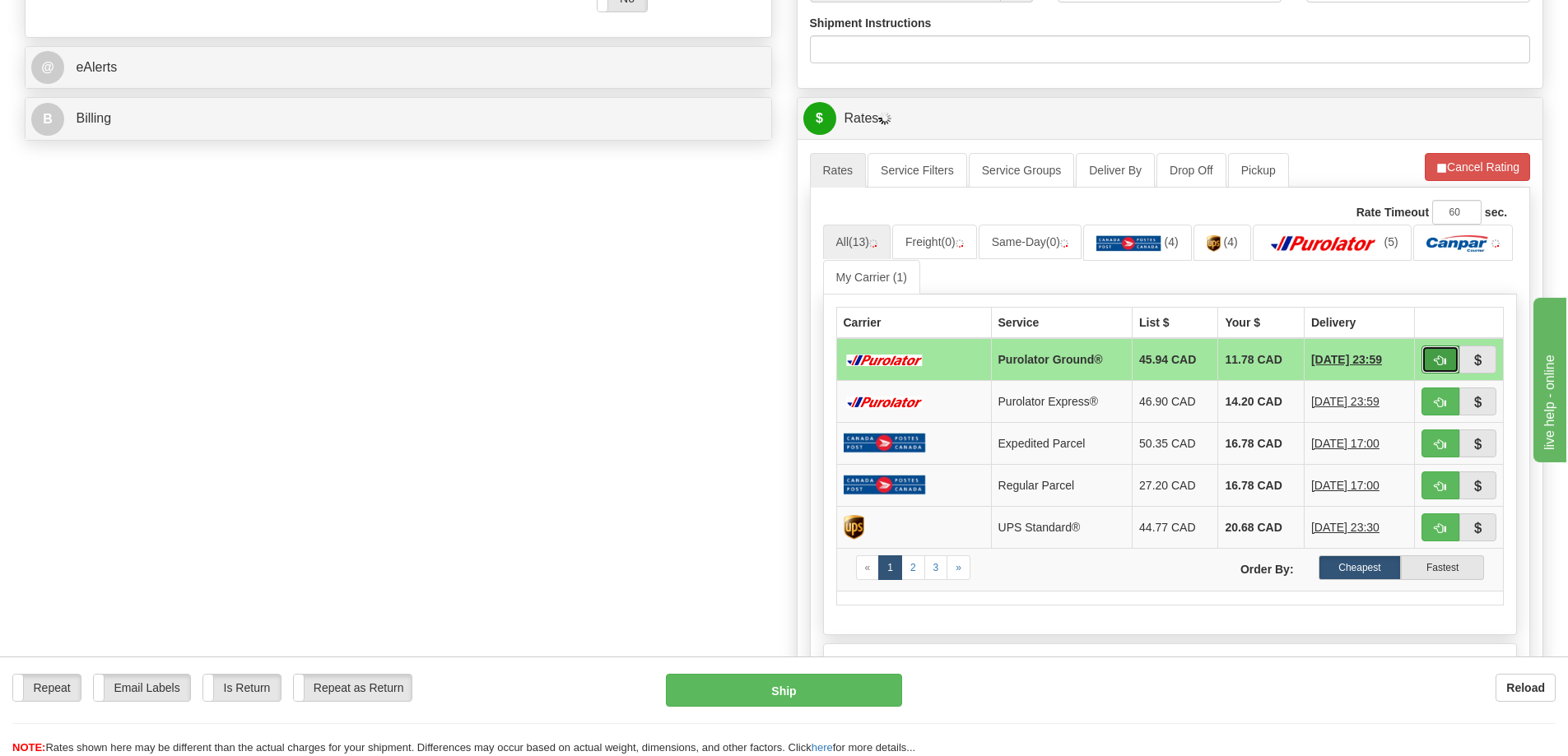
click at [1448, 365] on button "button" at bounding box center [1440, 360] width 38 height 28
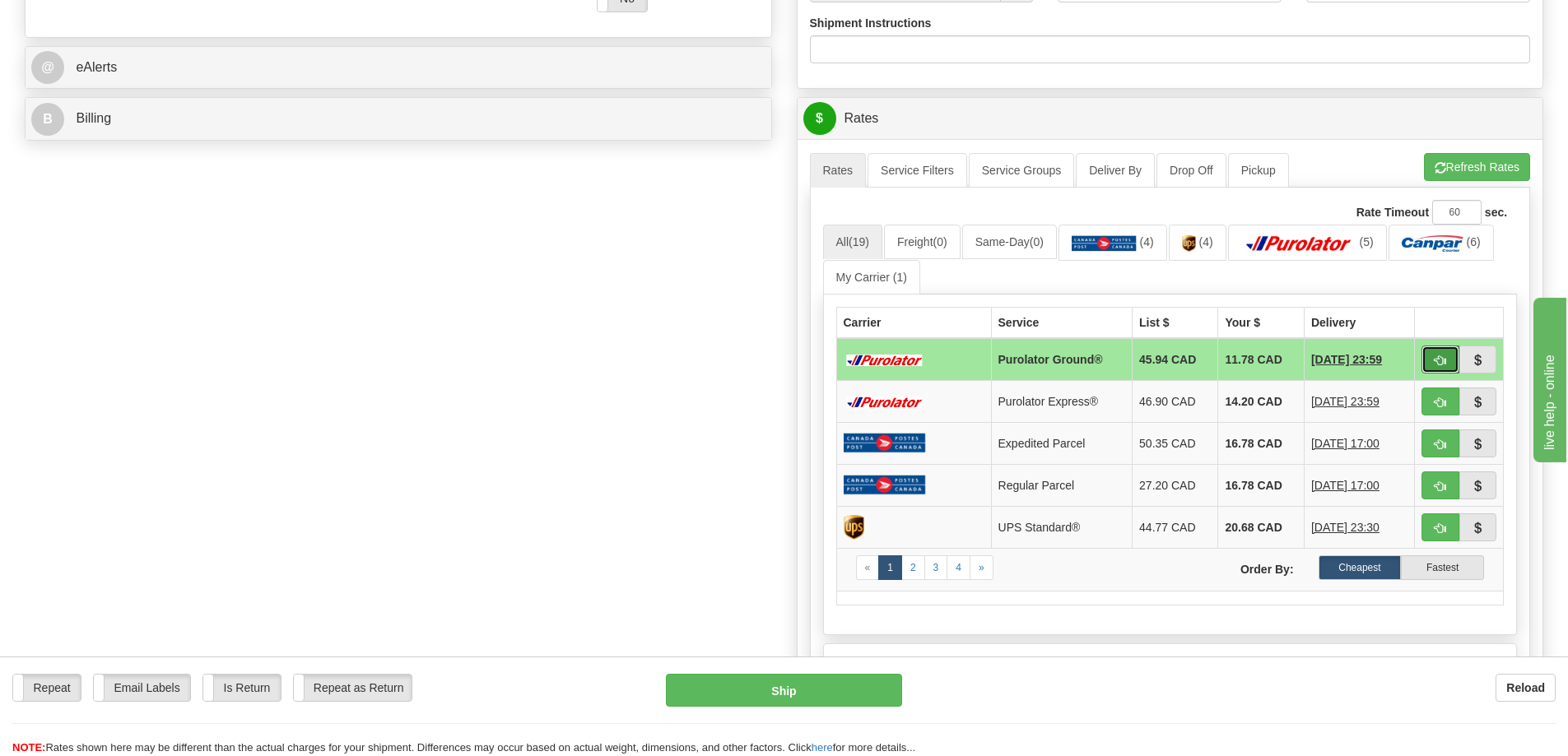
click at [1439, 360] on span "button" at bounding box center [1440, 360] width 11 height 11
type input "260"
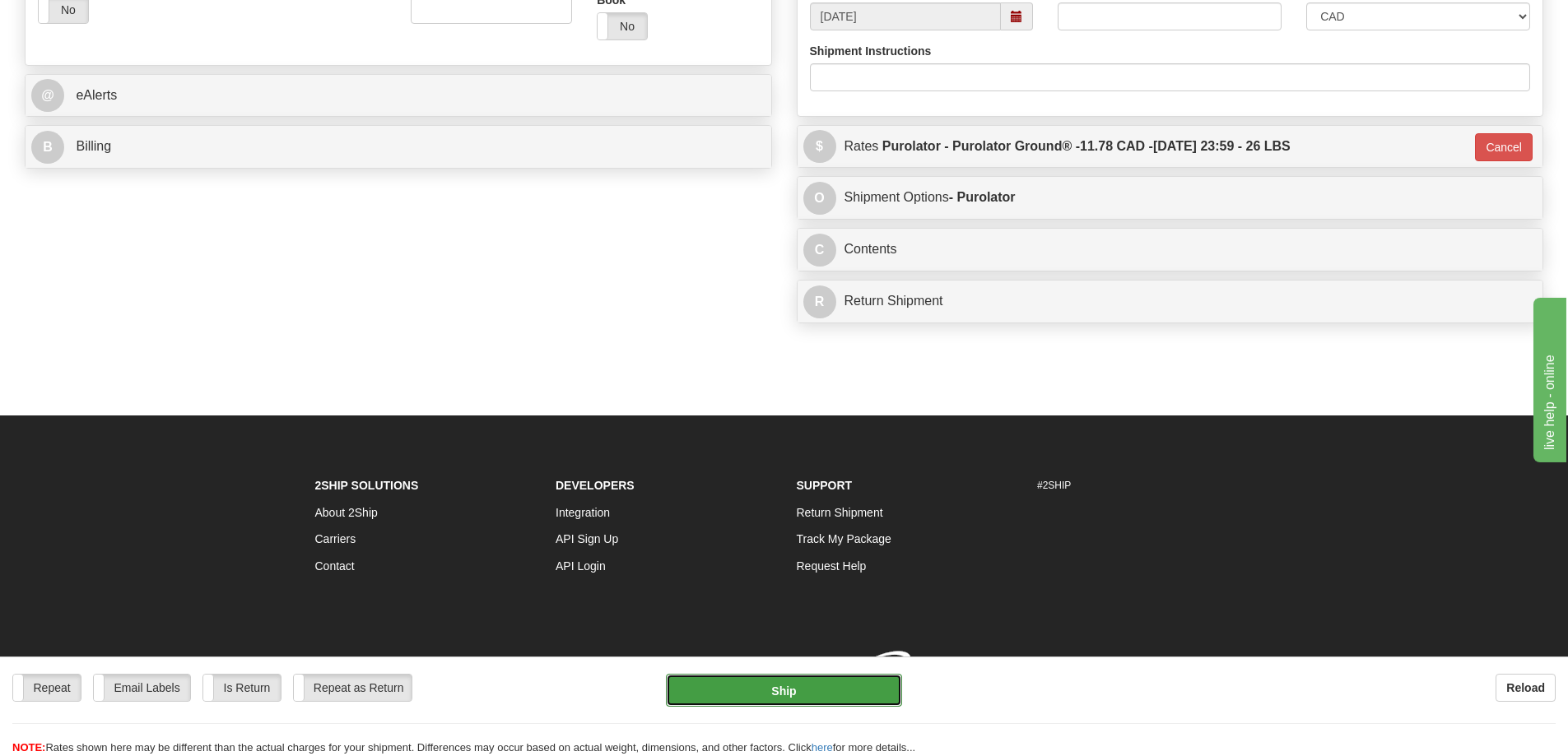
click at [798, 693] on button "Ship" at bounding box center [784, 690] width 236 height 33
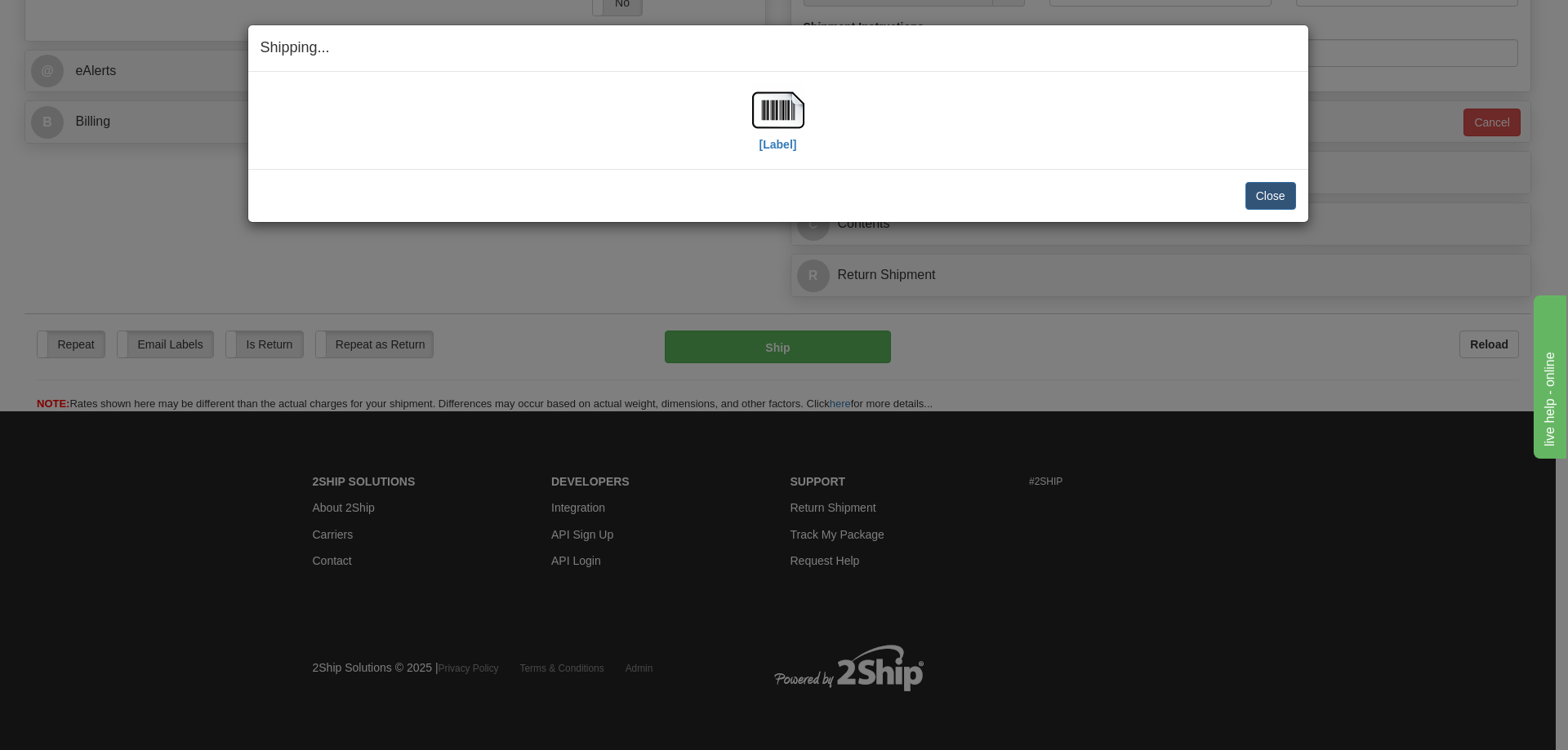
click at [765, 153] on div "[Label]" at bounding box center [778, 120] width 52 height 72
click at [777, 138] on label "[Label]" at bounding box center [777, 144] width 37 height 17
click at [1270, 194] on button "Close" at bounding box center [1270, 196] width 50 height 28
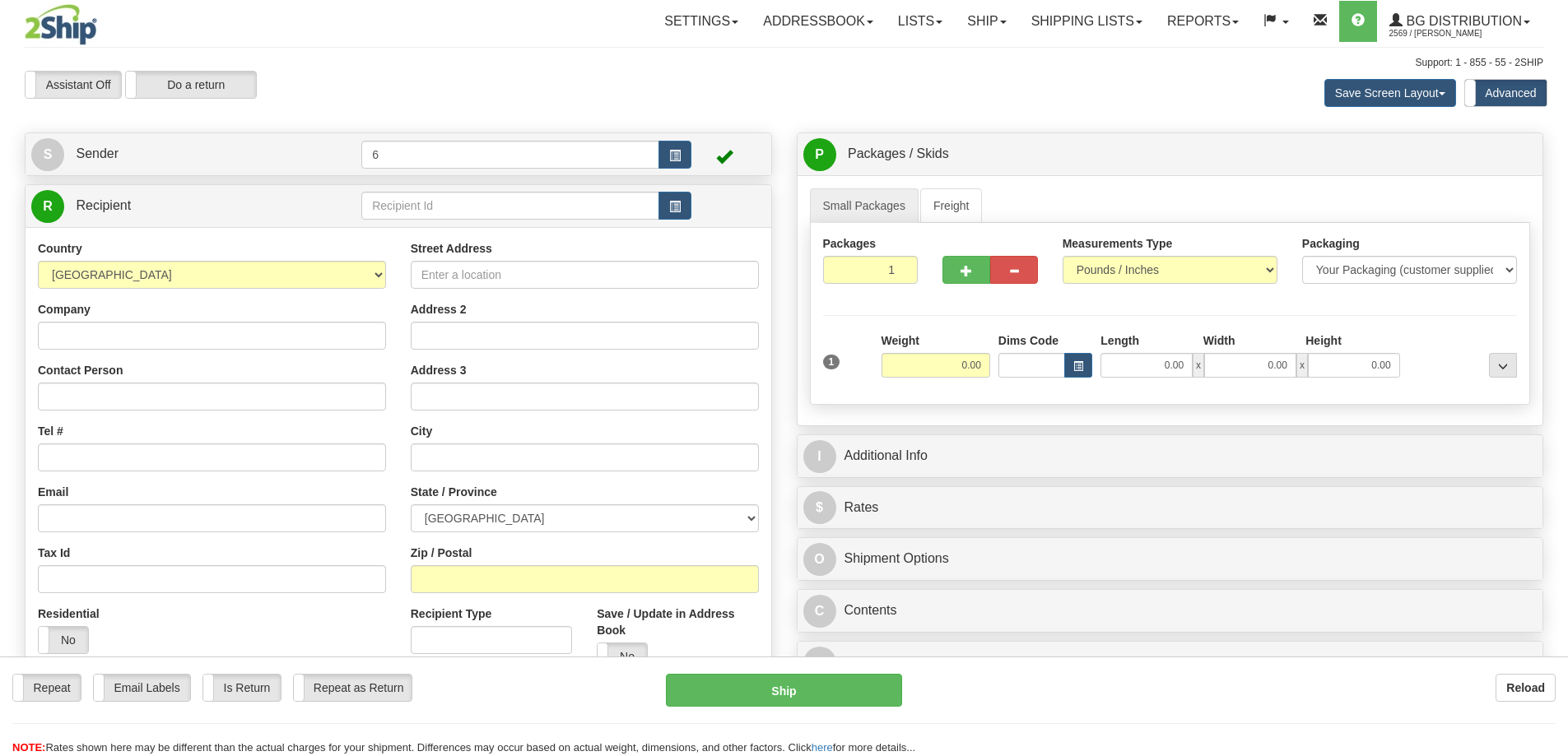
click at [418, 212] on div "Toggle navigation Settings Shipping Preferences Fields Preferences New" at bounding box center [784, 475] width 1568 height 952
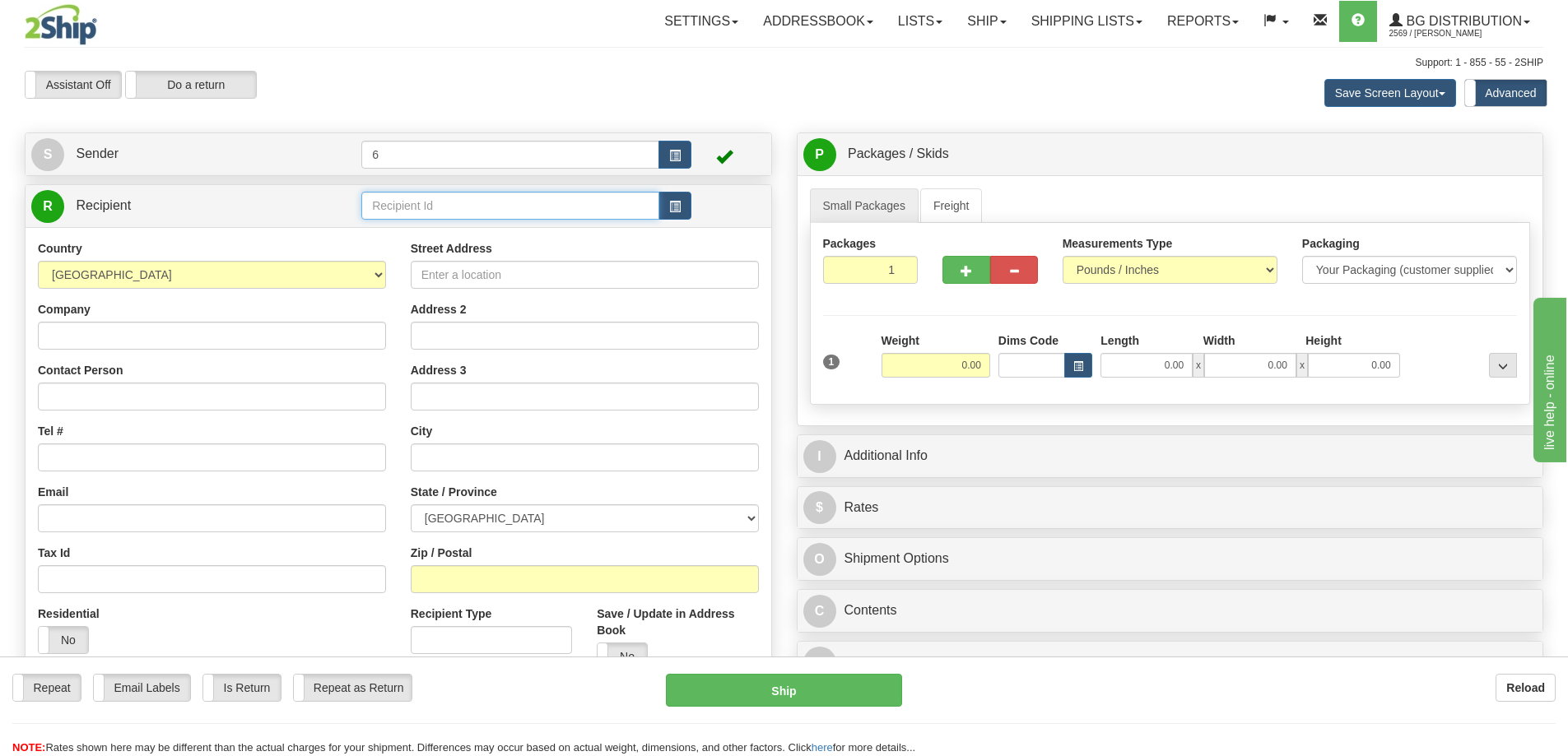
click at [418, 212] on input "text" at bounding box center [511, 206] width 298 height 28
drag, startPoint x: 0, startPoint y: 0, endPoint x: 409, endPoint y: 211, distance: 460.2
click at [415, 210] on input "text" at bounding box center [511, 206] width 298 height 28
type input "43012"
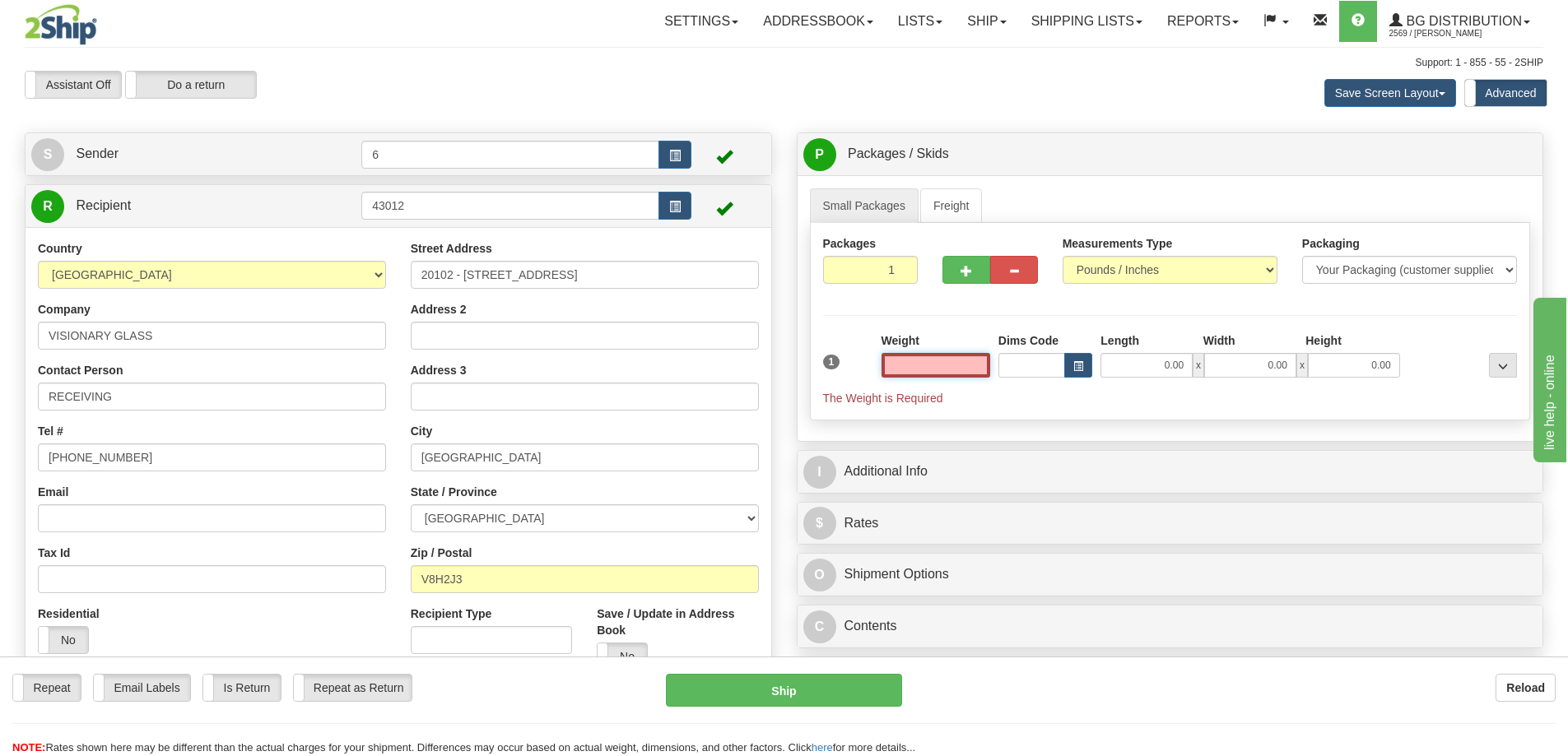
click at [927, 378] on input "text" at bounding box center [936, 365] width 109 height 25
type input "40.00"
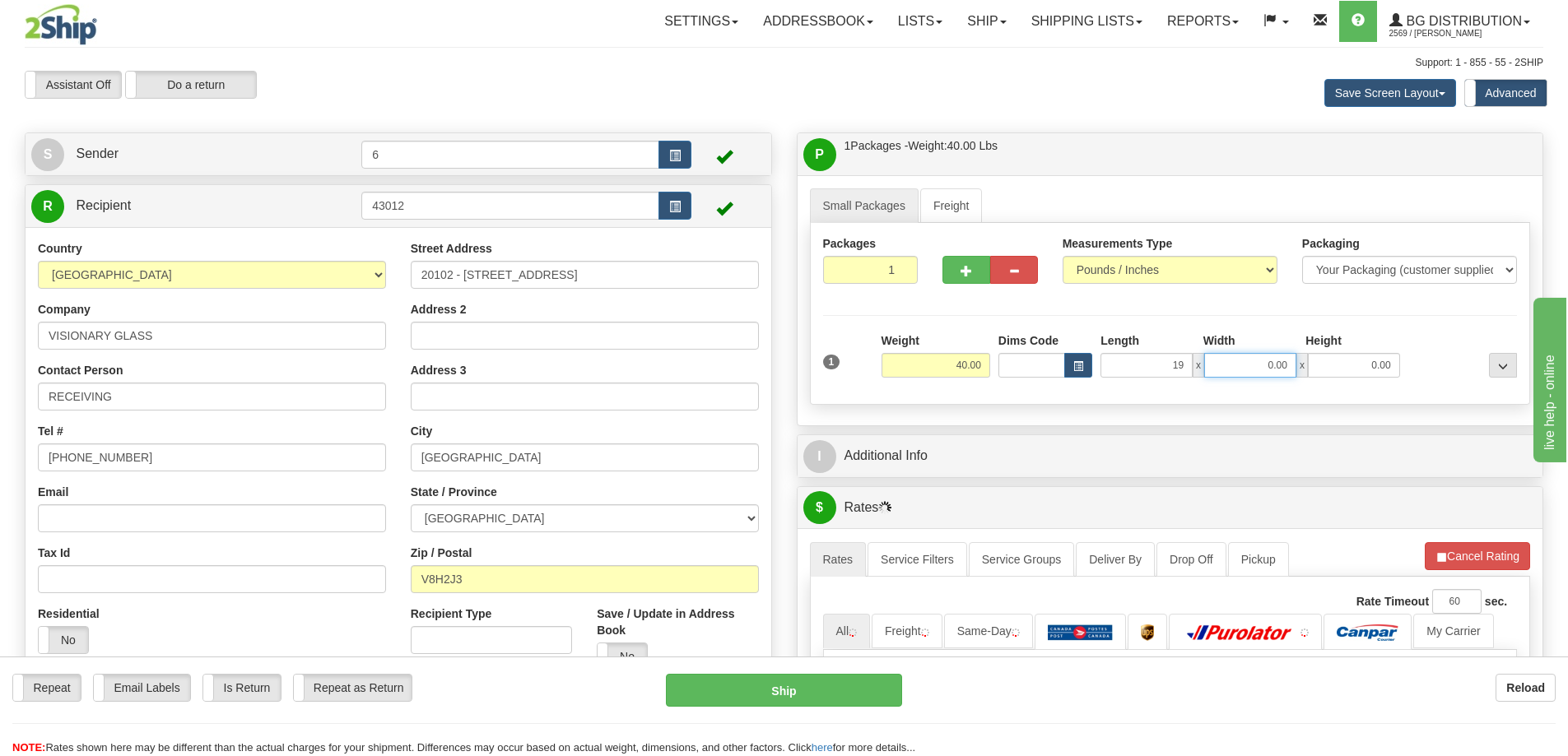
type input "19.00"
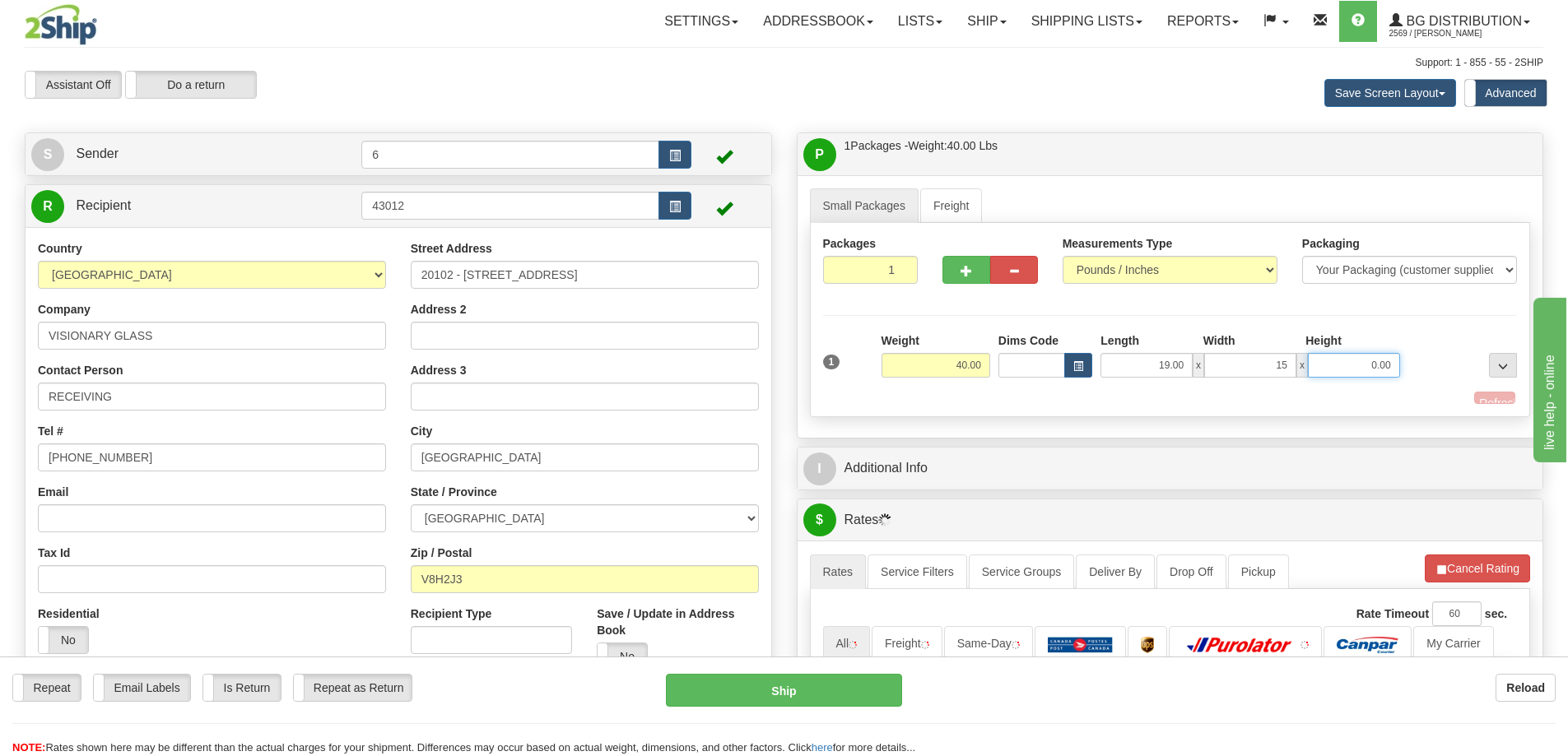
type input "15.00"
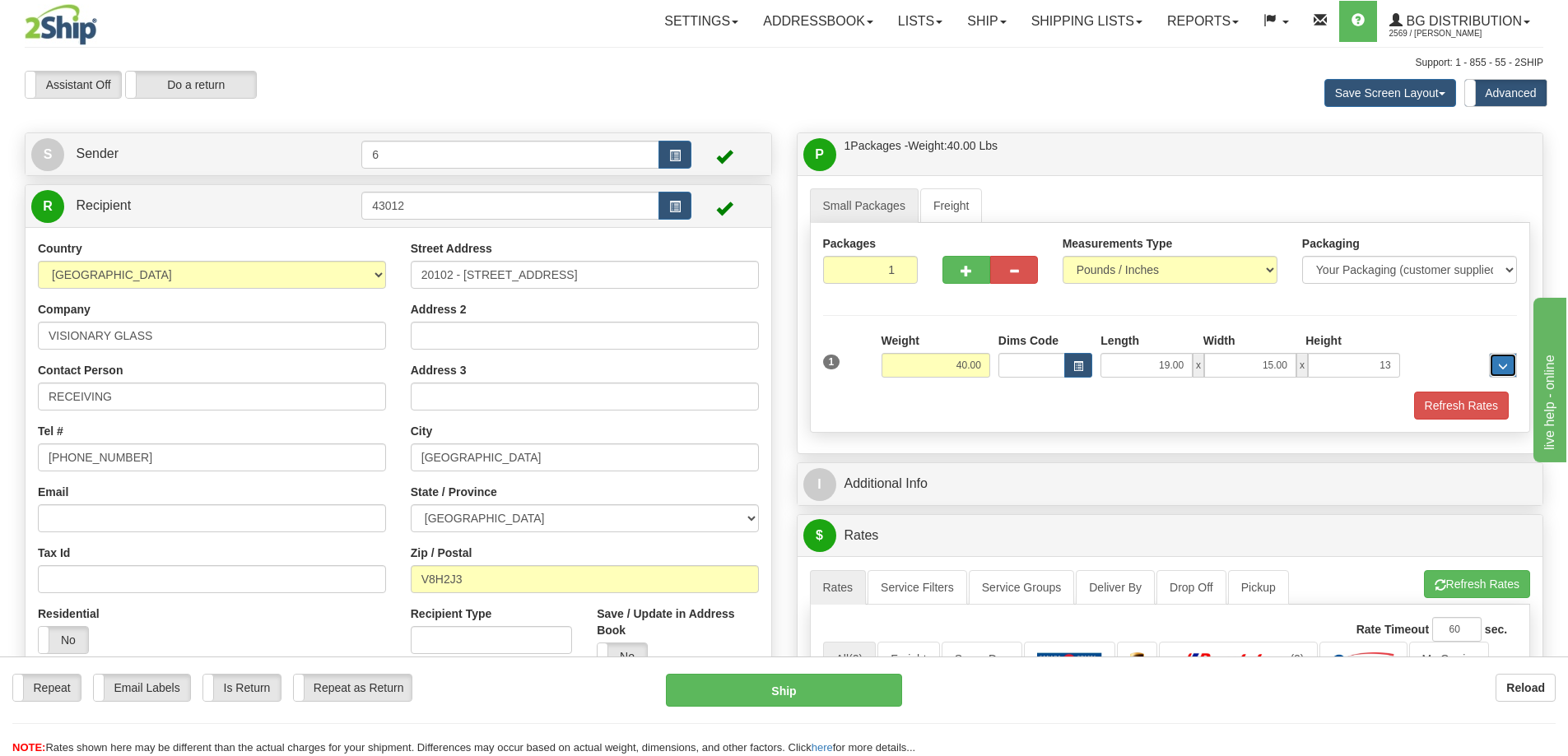
type input "13.00"
click at [957, 253] on div at bounding box center [990, 245] width 96 height 20
click at [965, 266] on button "button" at bounding box center [966, 270] width 47 height 28
radio input "true"
type input "2"
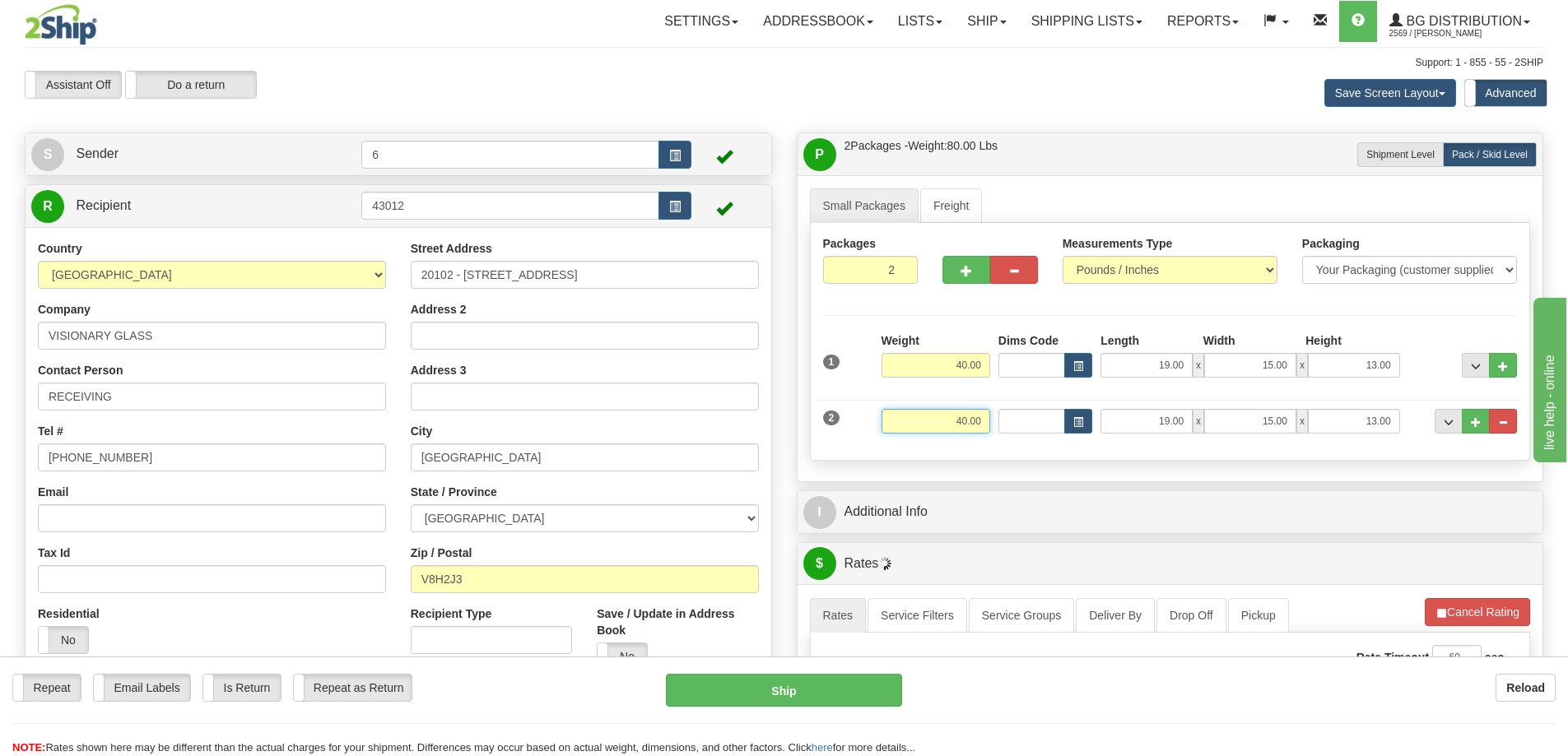
drag, startPoint x: 921, startPoint y: 414, endPoint x: 1086, endPoint y: 397, distance: 165.9
click at [1106, 412] on div "2 Weight 40.00 Dims Code Length Width Height" at bounding box center [1170, 418] width 703 height 55
type input "31.00"
type input "40.00"
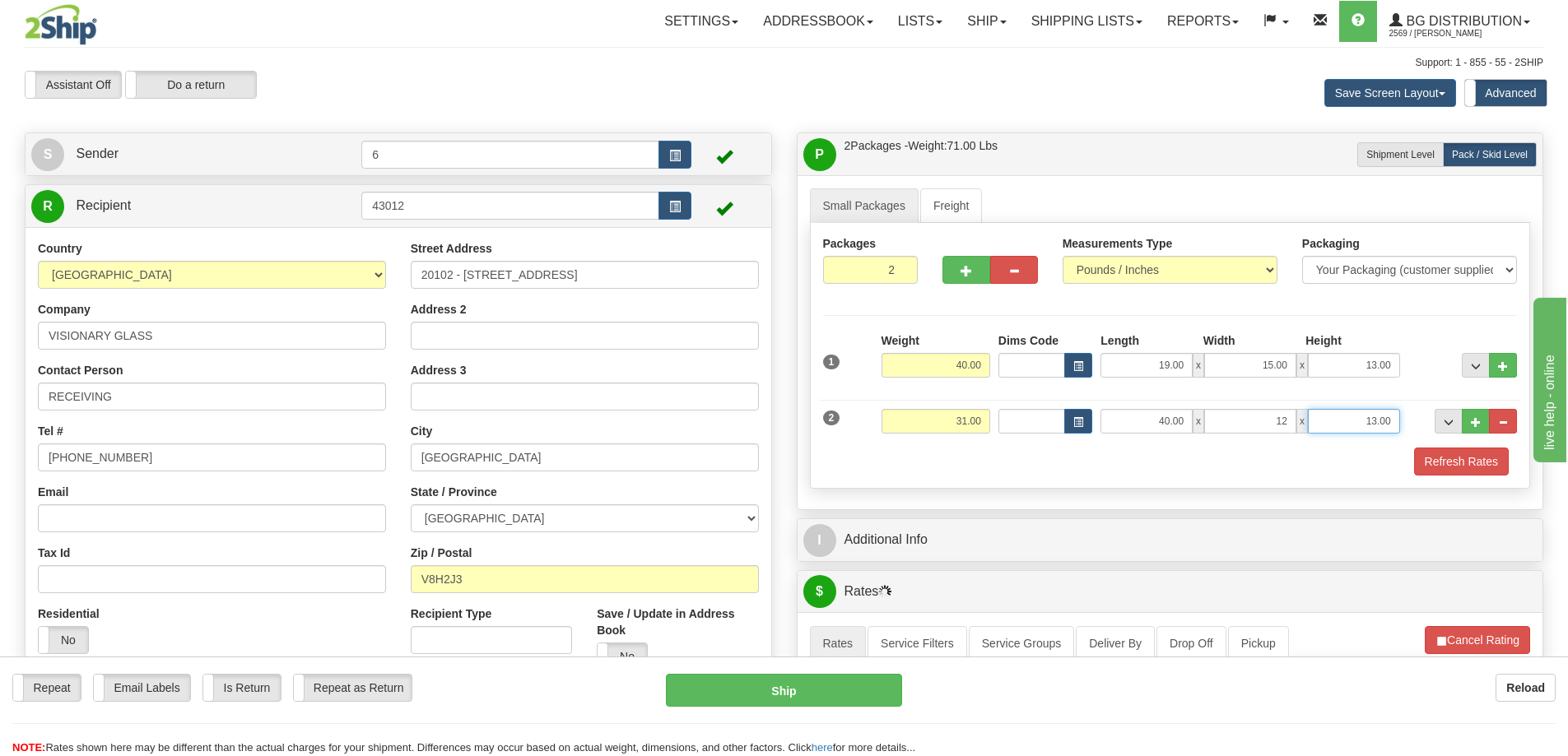
type input "12.00"
click at [970, 275] on span "button" at bounding box center [966, 271] width 11 height 11
type input "3"
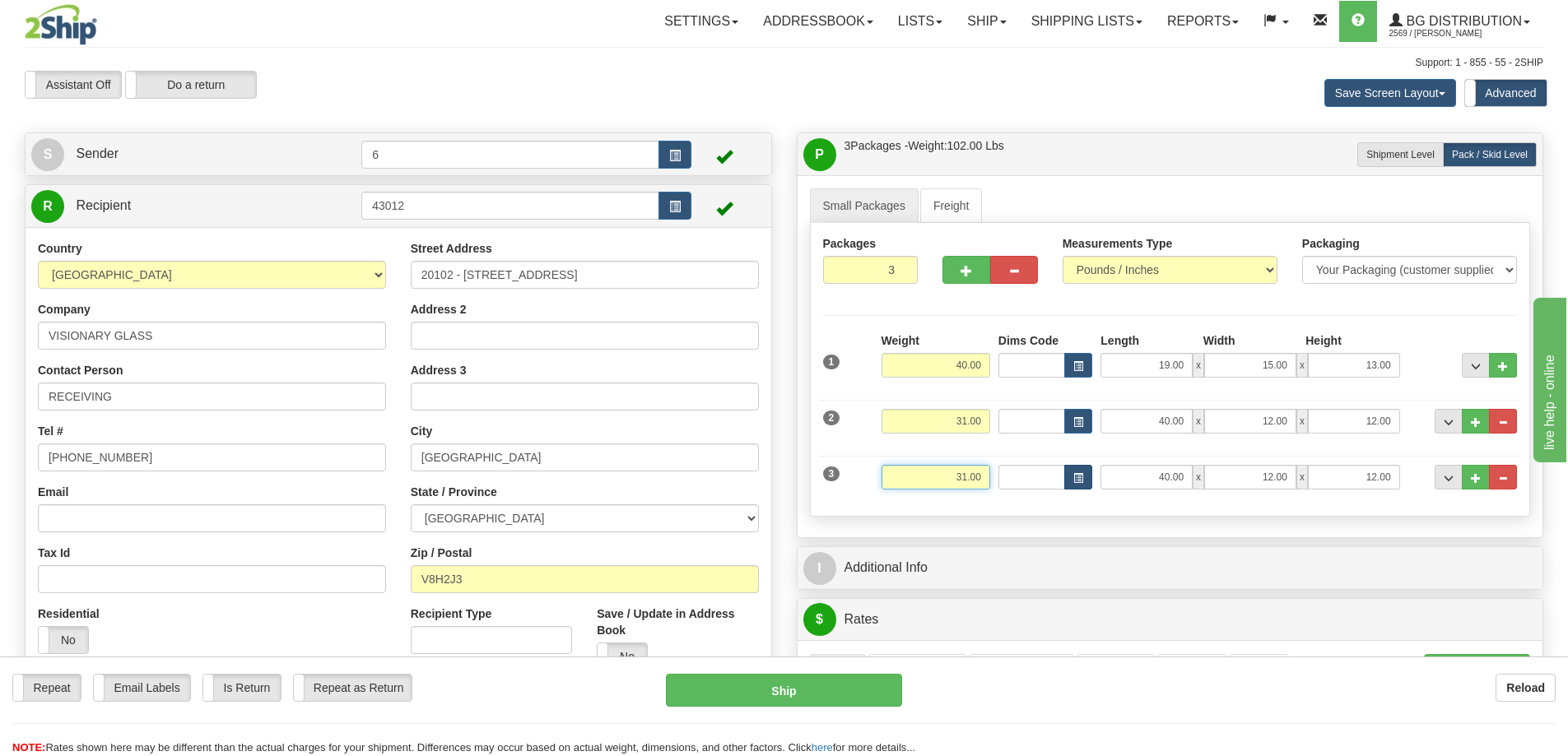
drag, startPoint x: 942, startPoint y: 488, endPoint x: 1067, endPoint y: 469, distance: 126.4
click at [1067, 469] on div "3 Weight 31.00 Dims Code Length Width Height" at bounding box center [1170, 474] width 703 height 55
type input "13.00"
type input "53.00"
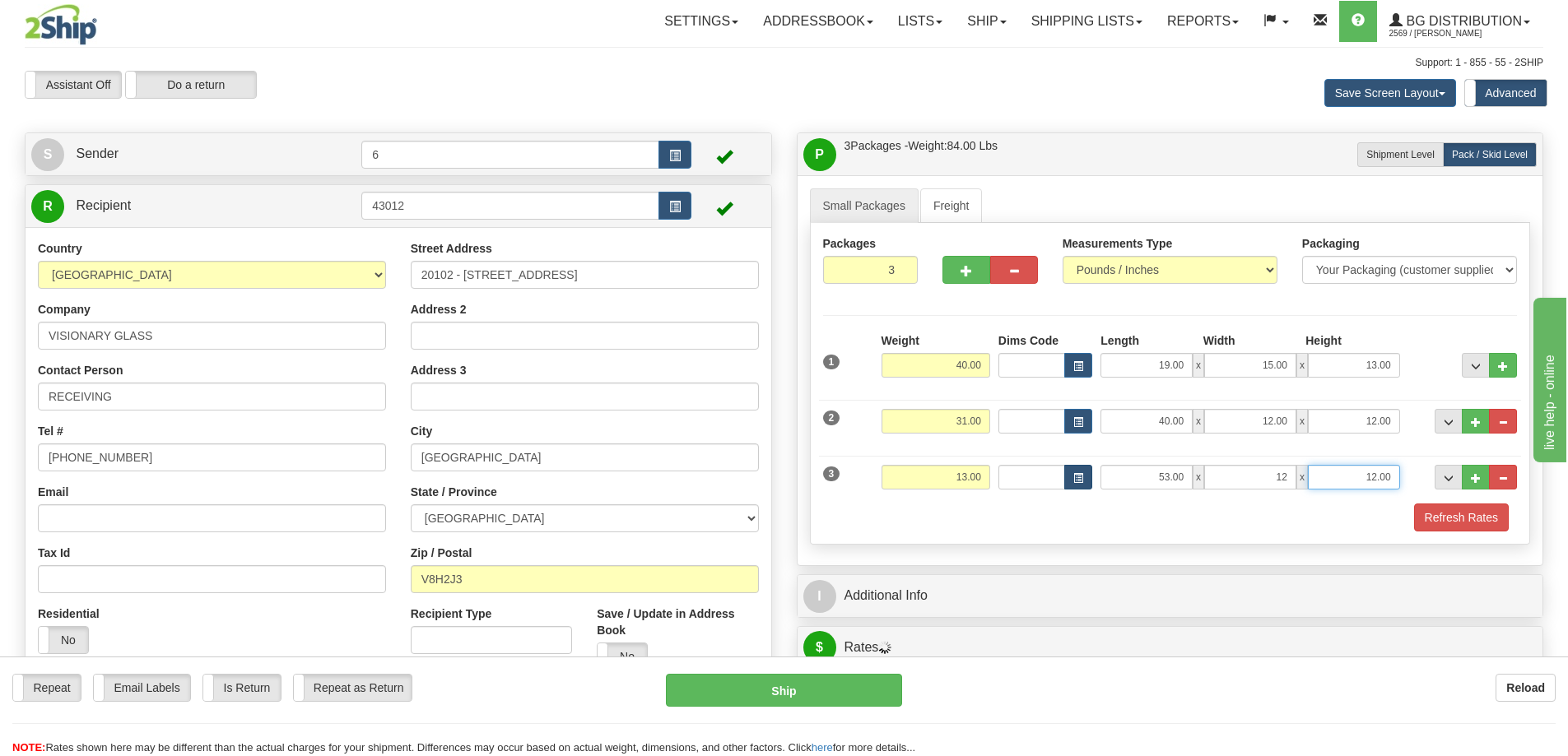
type input "12.00"
type input "7.00"
click at [1484, 523] on button "Refresh Rates" at bounding box center [1461, 517] width 95 height 28
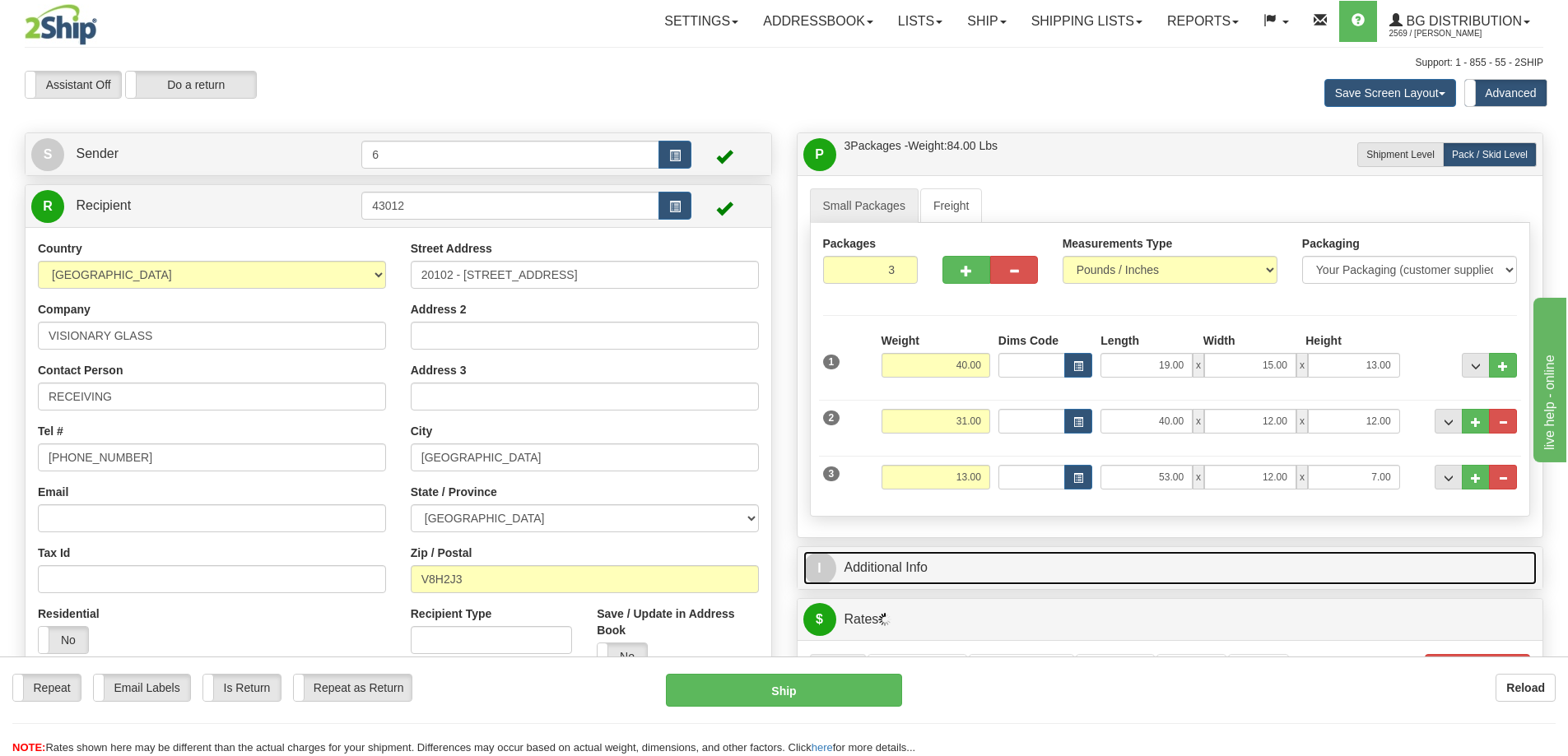
click at [1442, 563] on link "I Additional Info" at bounding box center [1170, 567] width 734 height 33
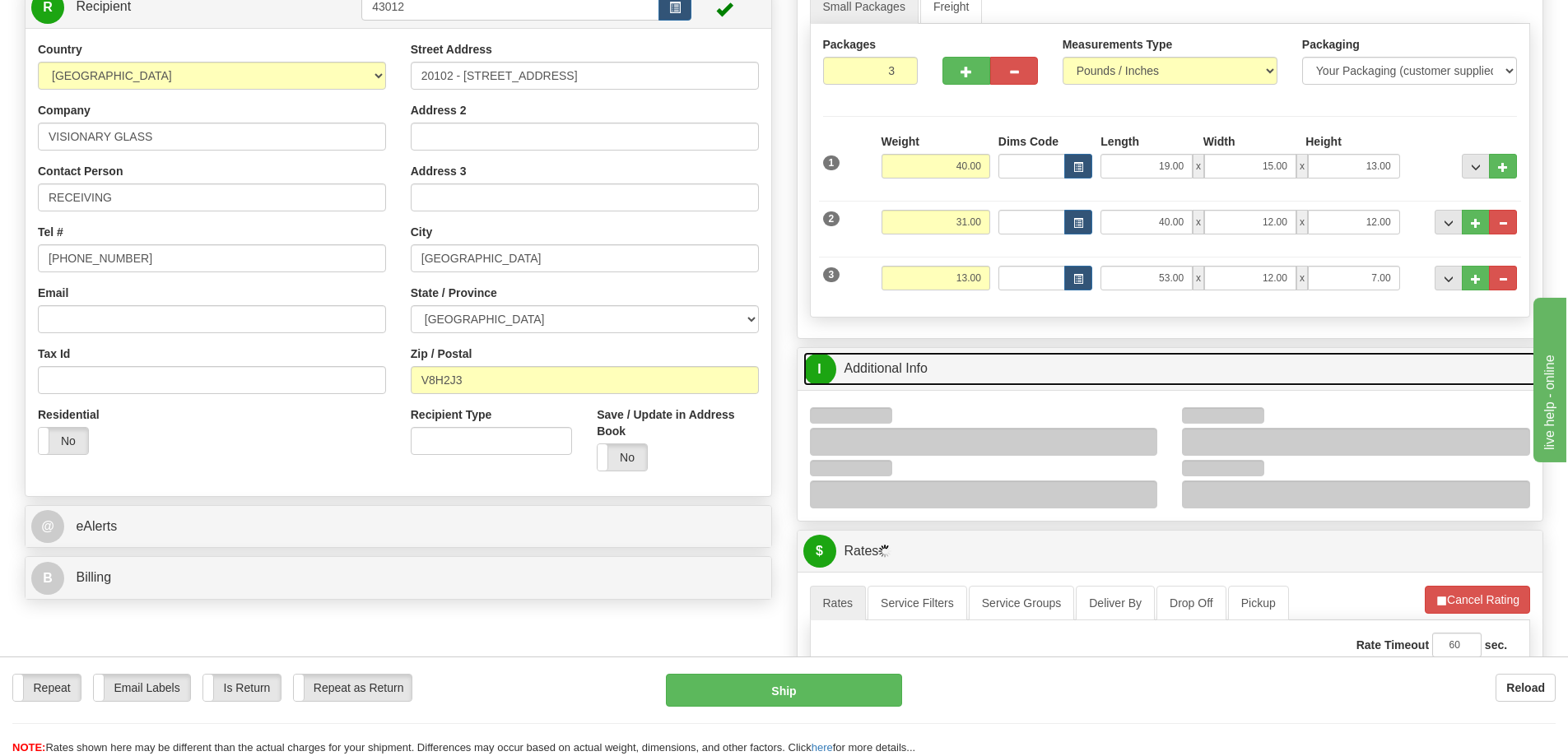
scroll to position [246, 0]
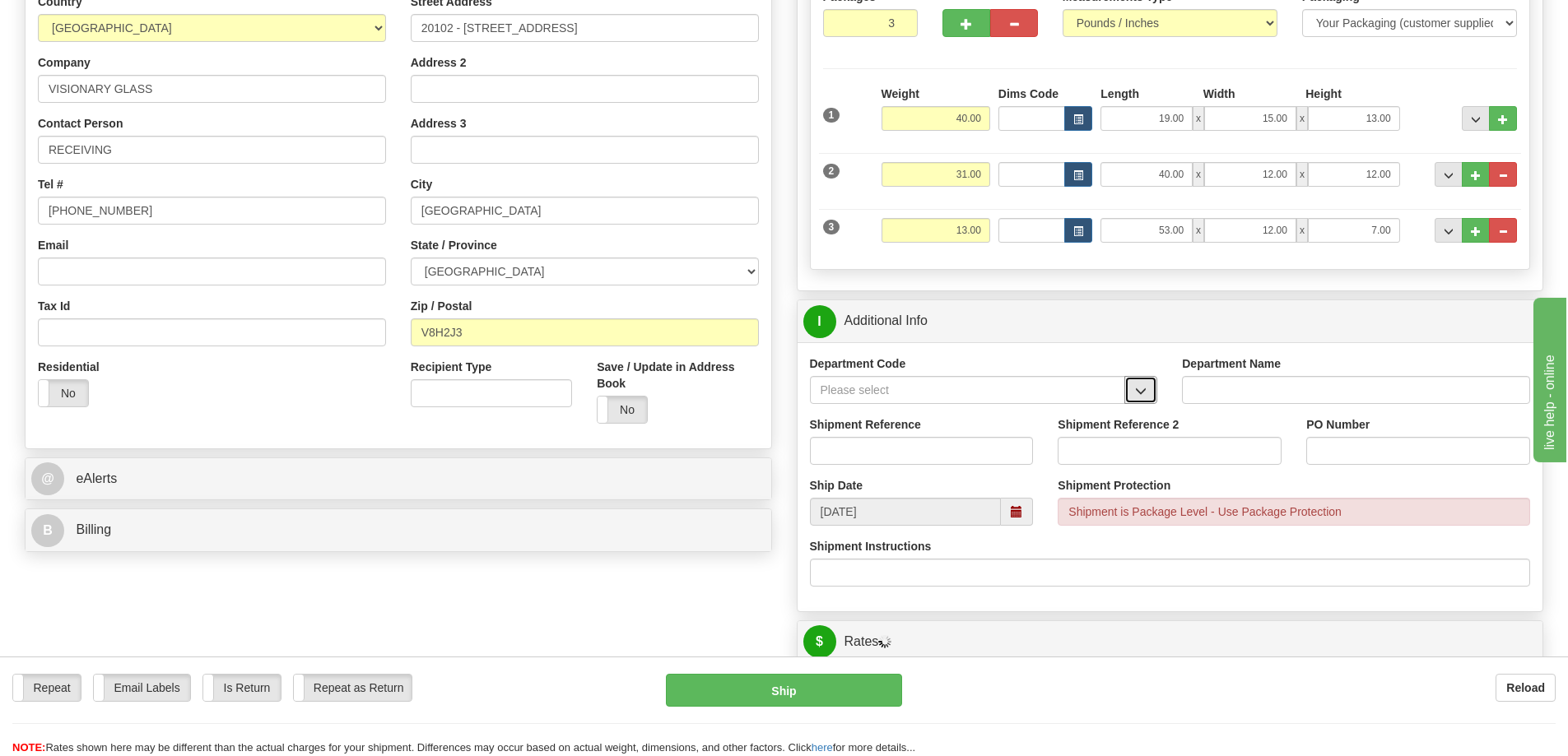
click at [1143, 396] on span "button" at bounding box center [1140, 391] width 11 height 11
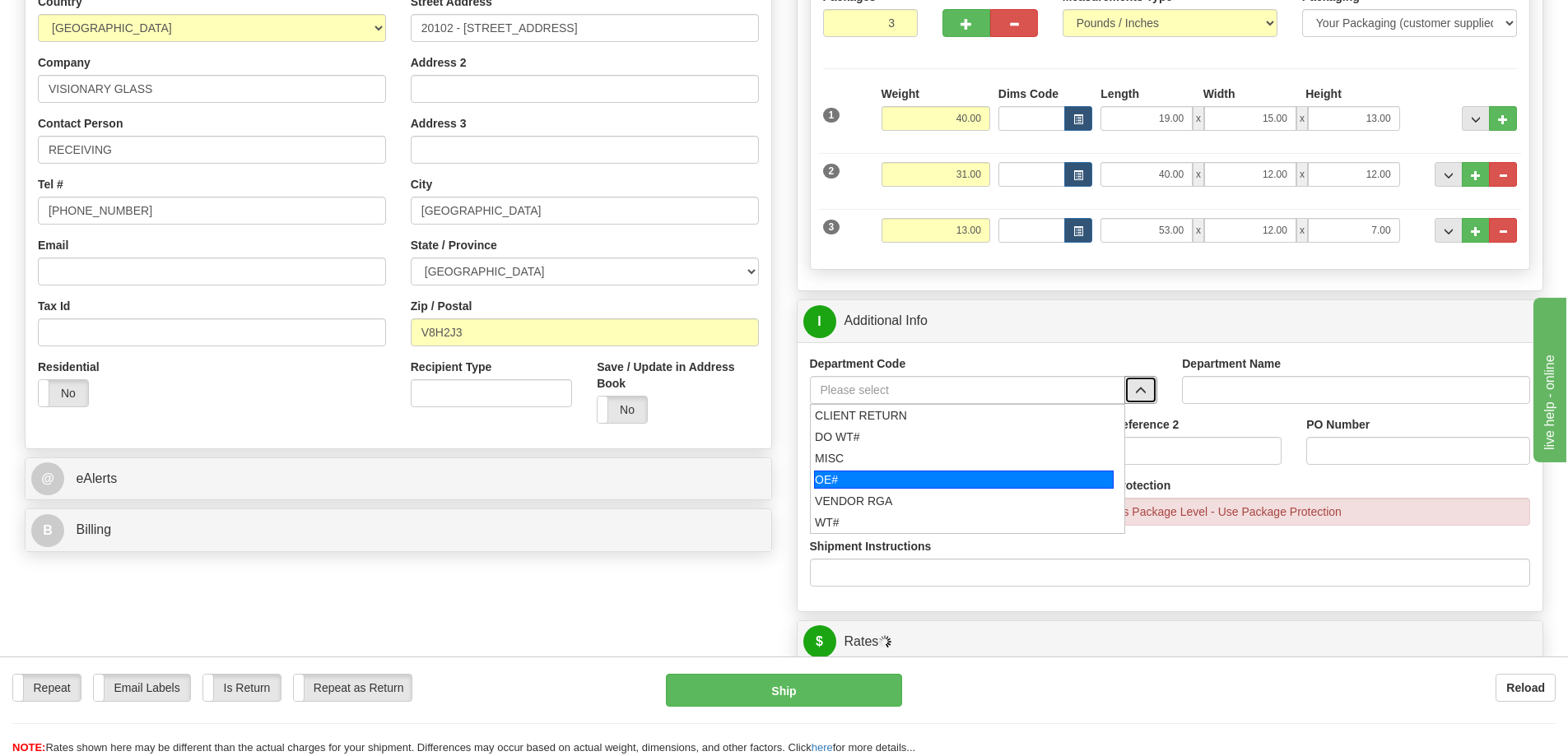
click at [878, 484] on div "OE#" at bounding box center [963, 479] width 299 height 18
type input "OE#"
type input "ORDERS"
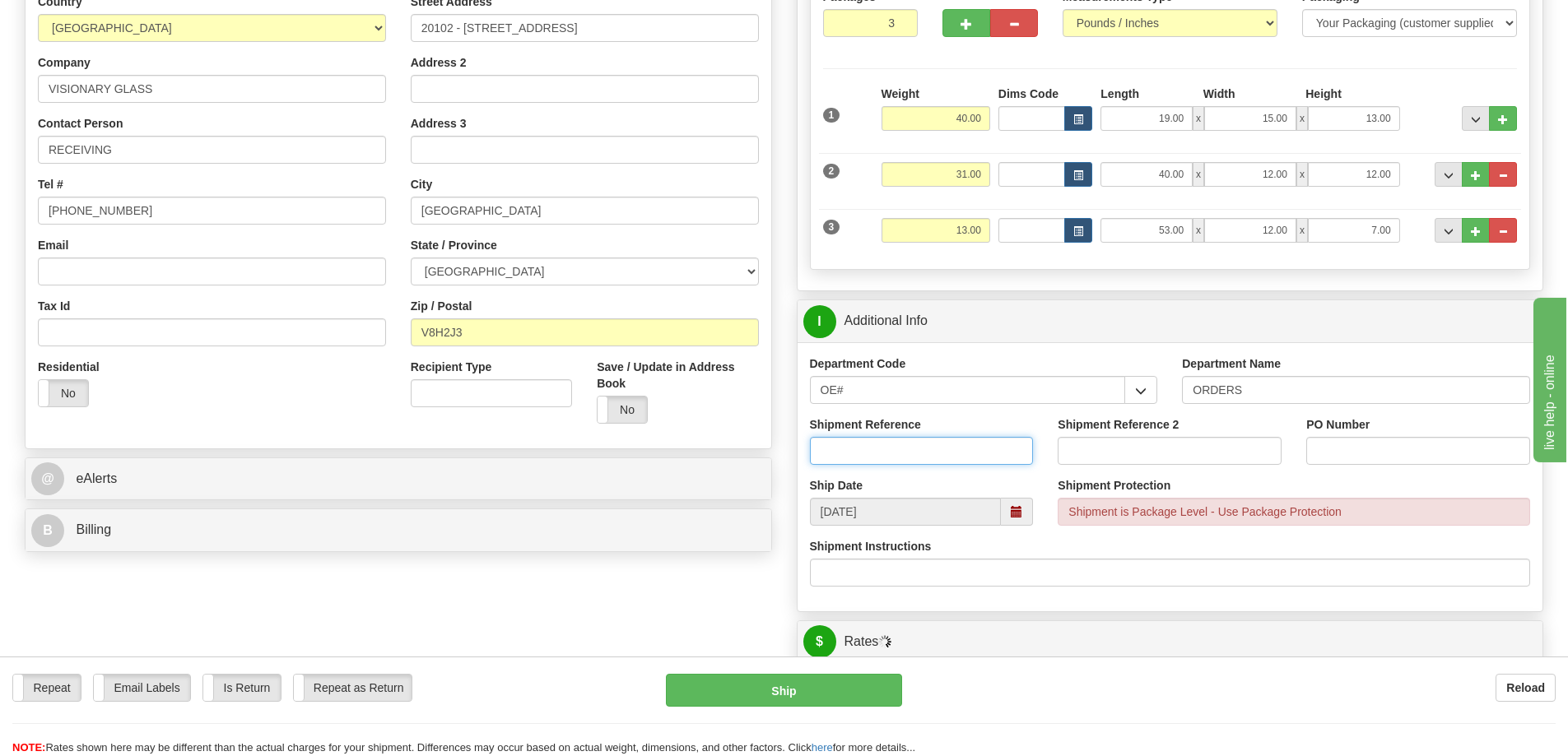
click at [880, 454] on input "Shipment Reference" at bounding box center [921, 451] width 224 height 28
type input "60028926-00"
type input "1241-3"
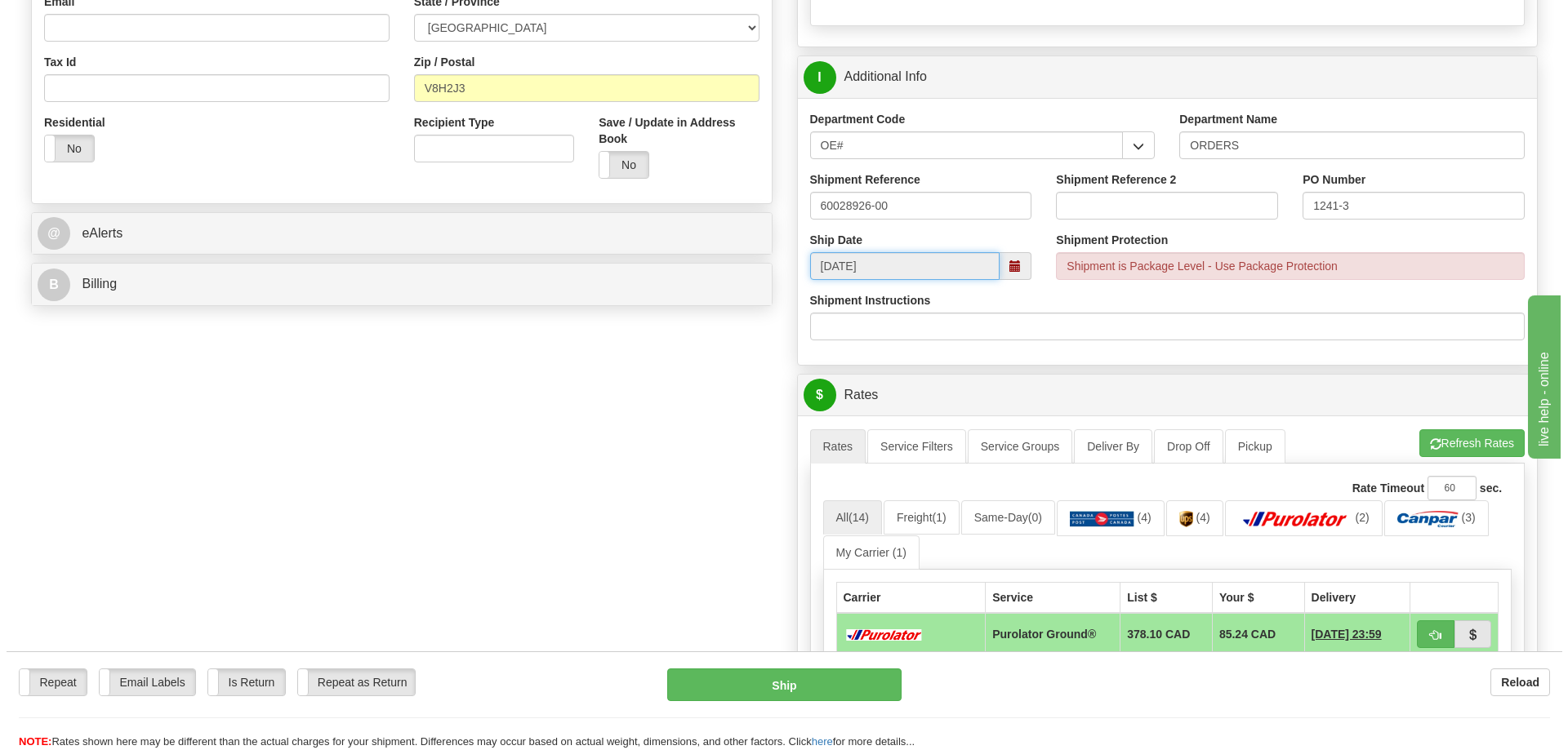
scroll to position [734, 0]
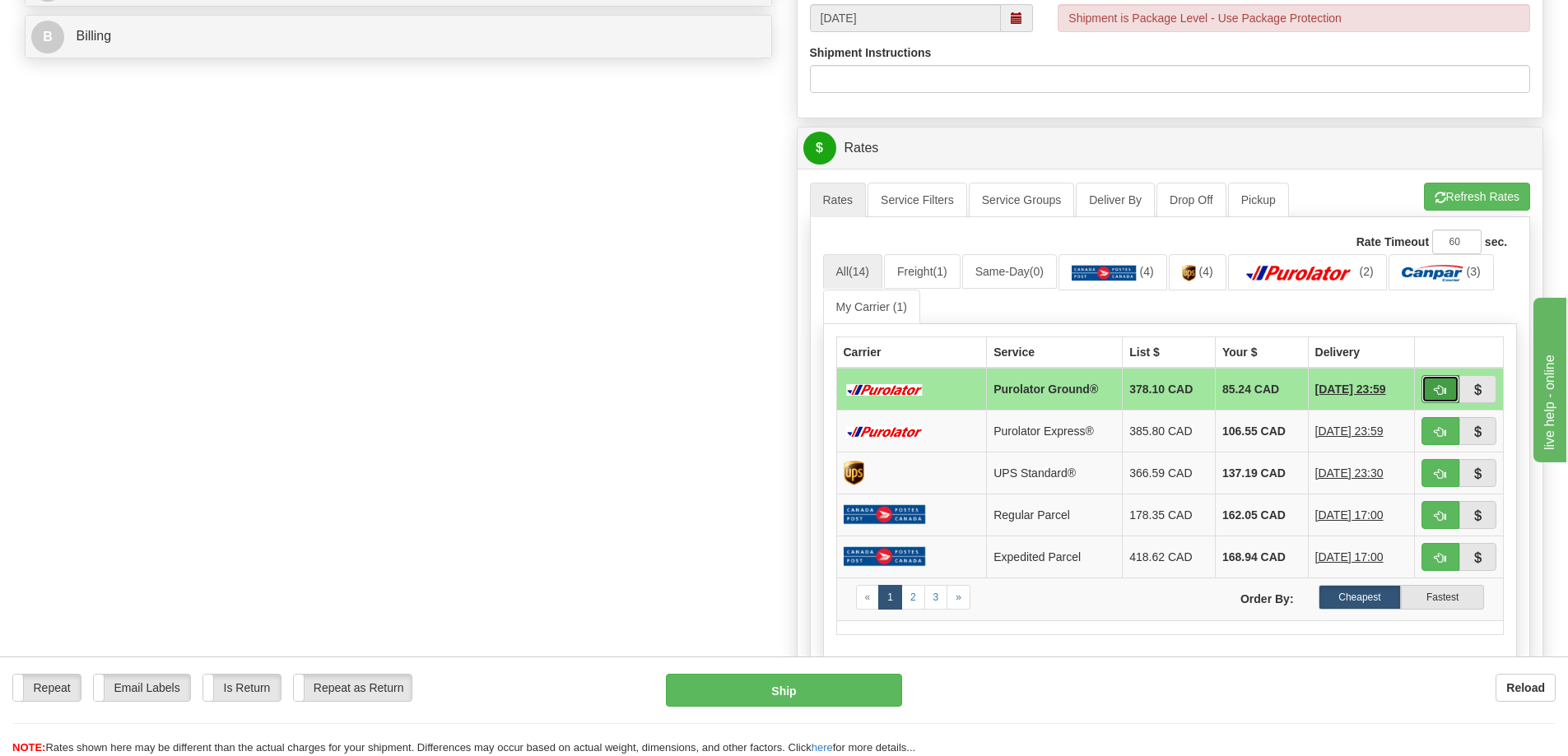
click at [1441, 392] on span "button" at bounding box center [1440, 390] width 11 height 11
type input "260"
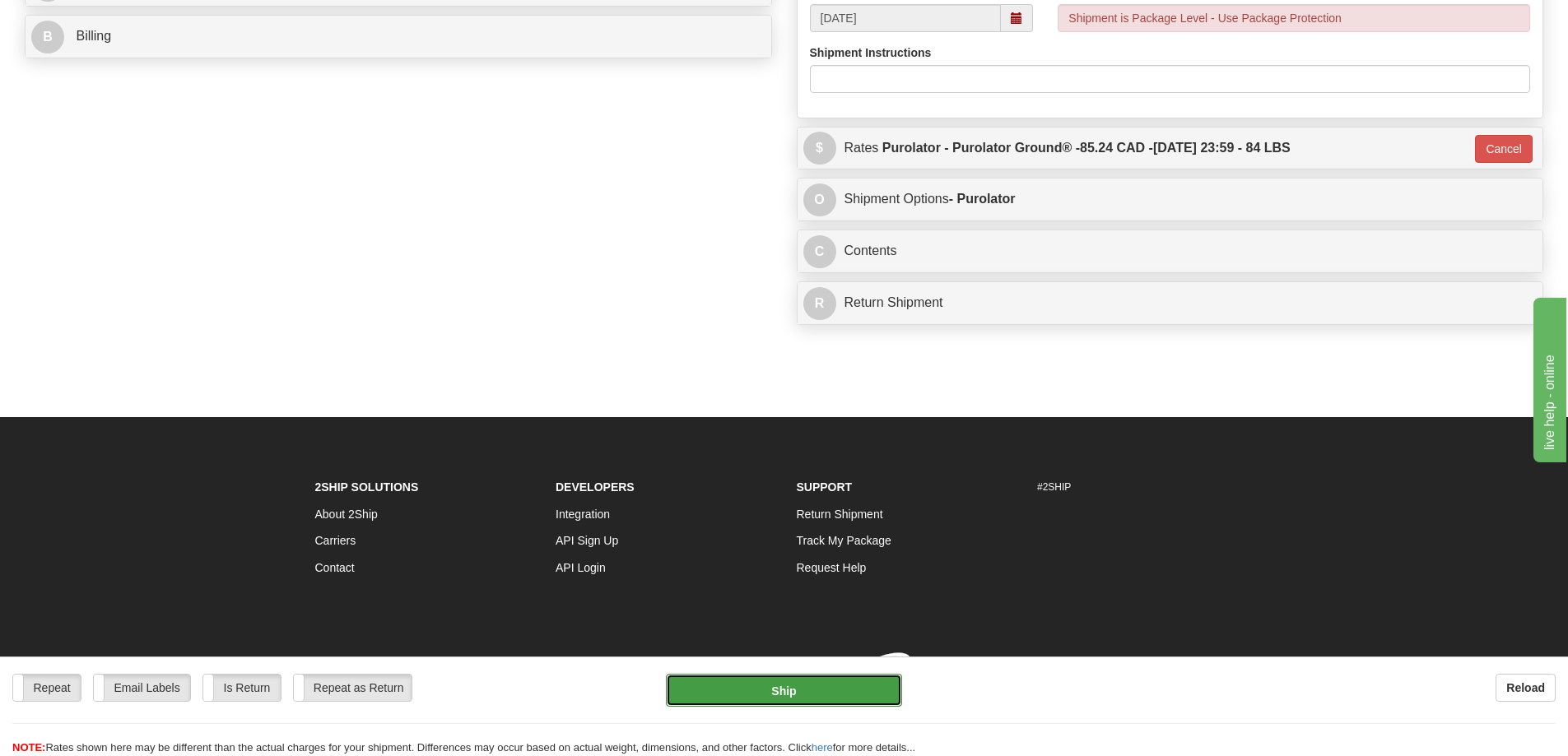
click at [778, 682] on button "Ship" at bounding box center [784, 690] width 236 height 33
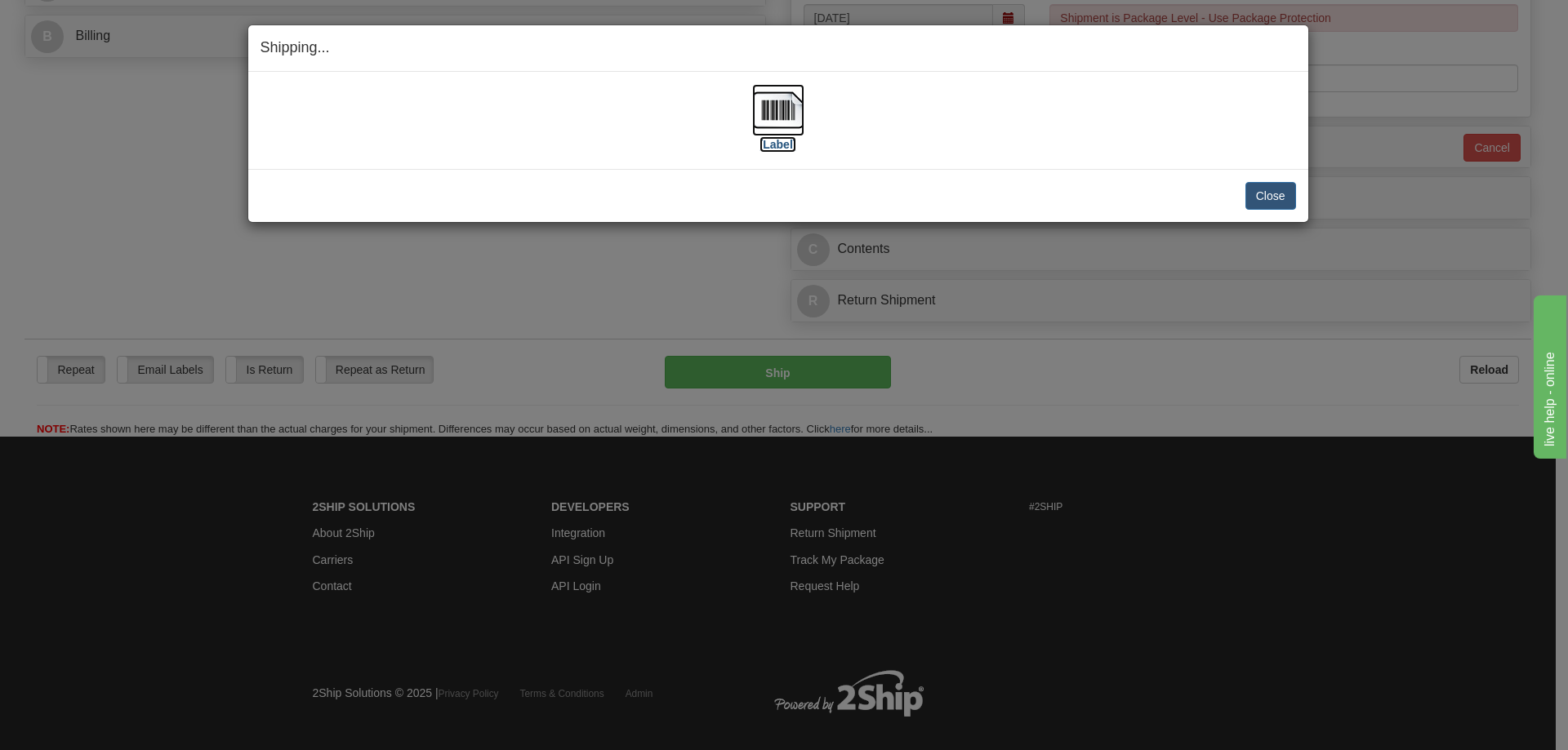
click at [789, 147] on label "[Label]" at bounding box center [777, 144] width 37 height 17
click at [1272, 197] on button "Close" at bounding box center [1270, 196] width 50 height 28
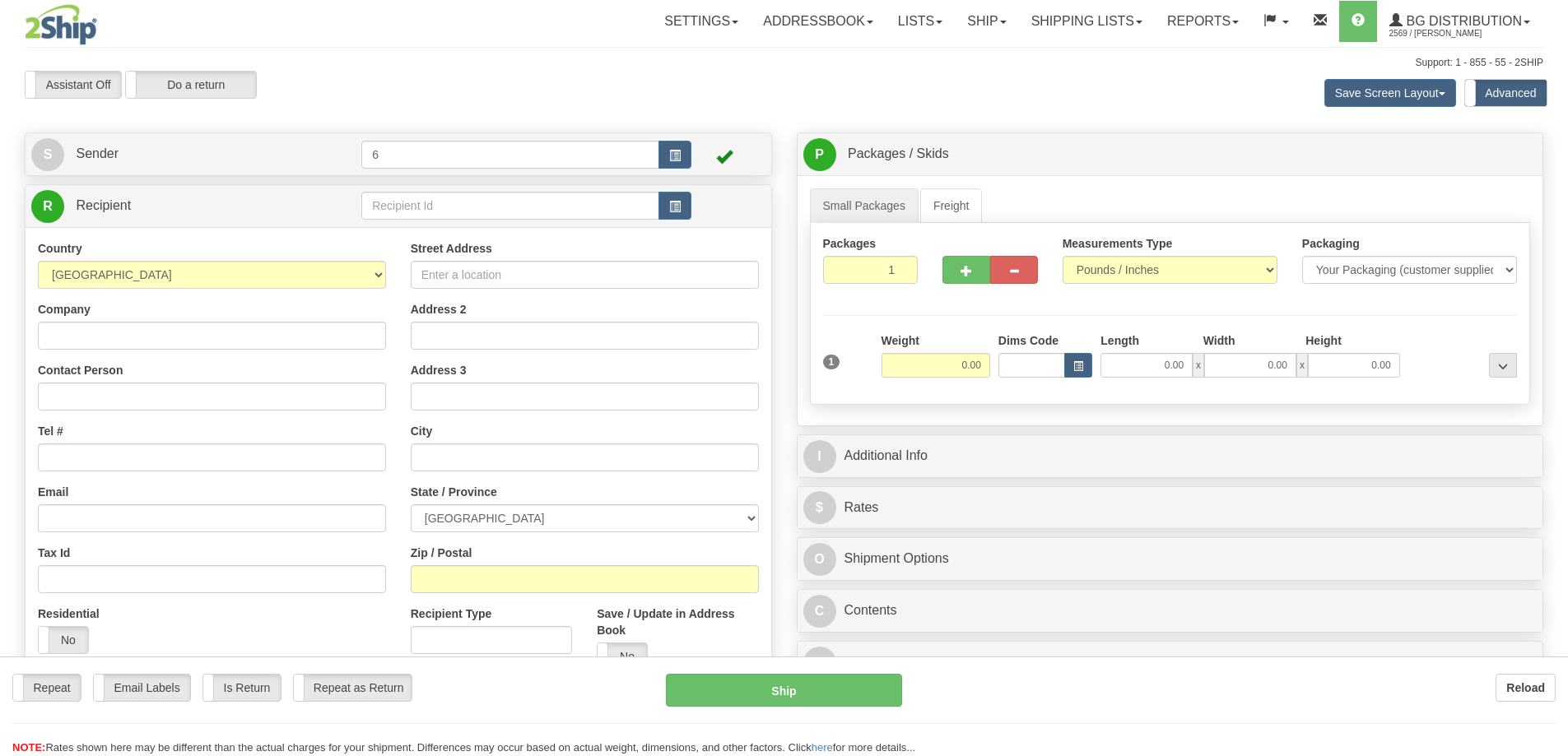
click at [391, 210] on div at bounding box center [784, 378] width 1568 height 756
click at [391, 210] on div "Toggle navigation Settings Shipping Preferences Fields Preferences New" at bounding box center [784, 475] width 1568 height 952
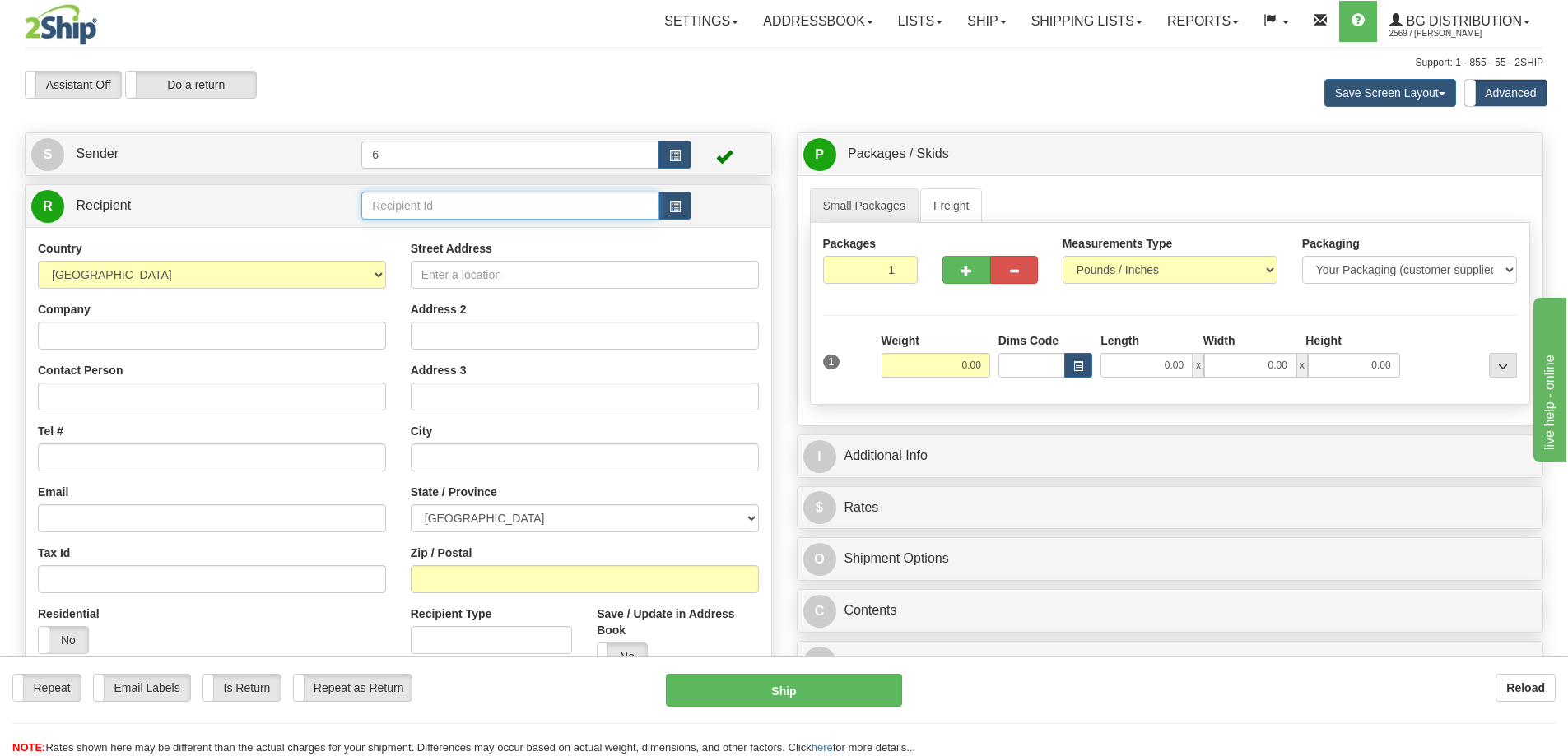
click at [391, 210] on input "text" at bounding box center [511, 206] width 298 height 28
type input "41099"
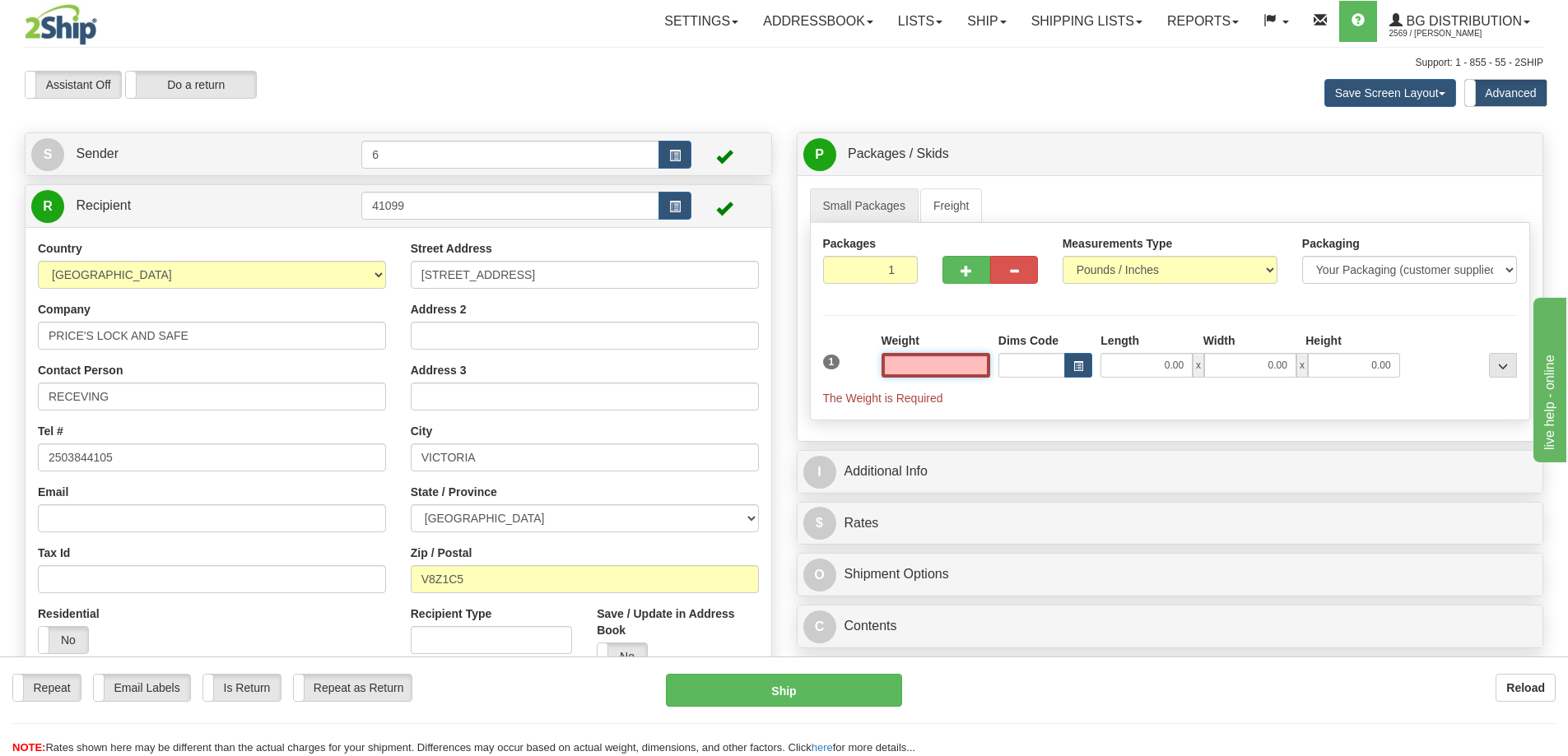
click at [934, 367] on input "text" at bounding box center [936, 365] width 109 height 25
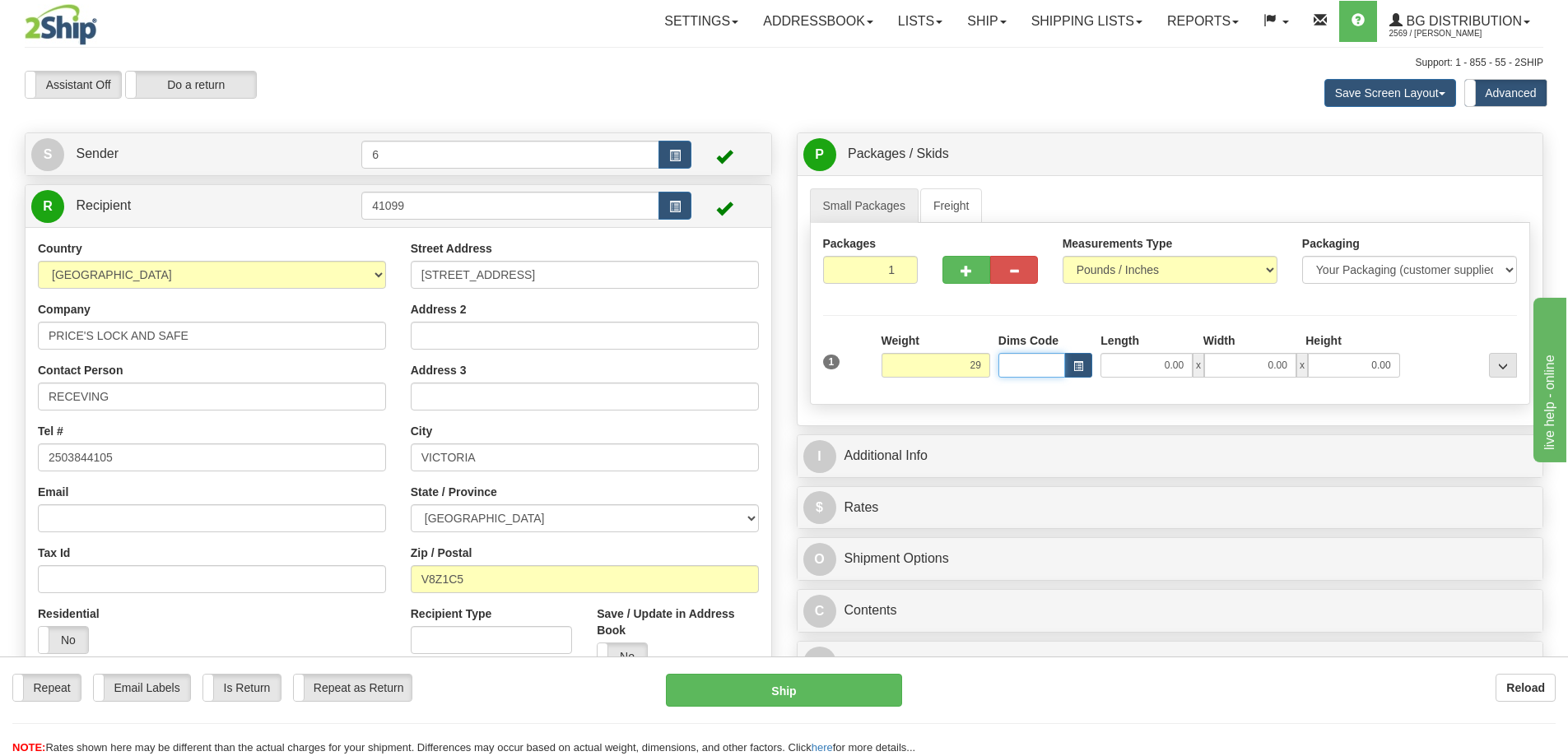
type input "29.00"
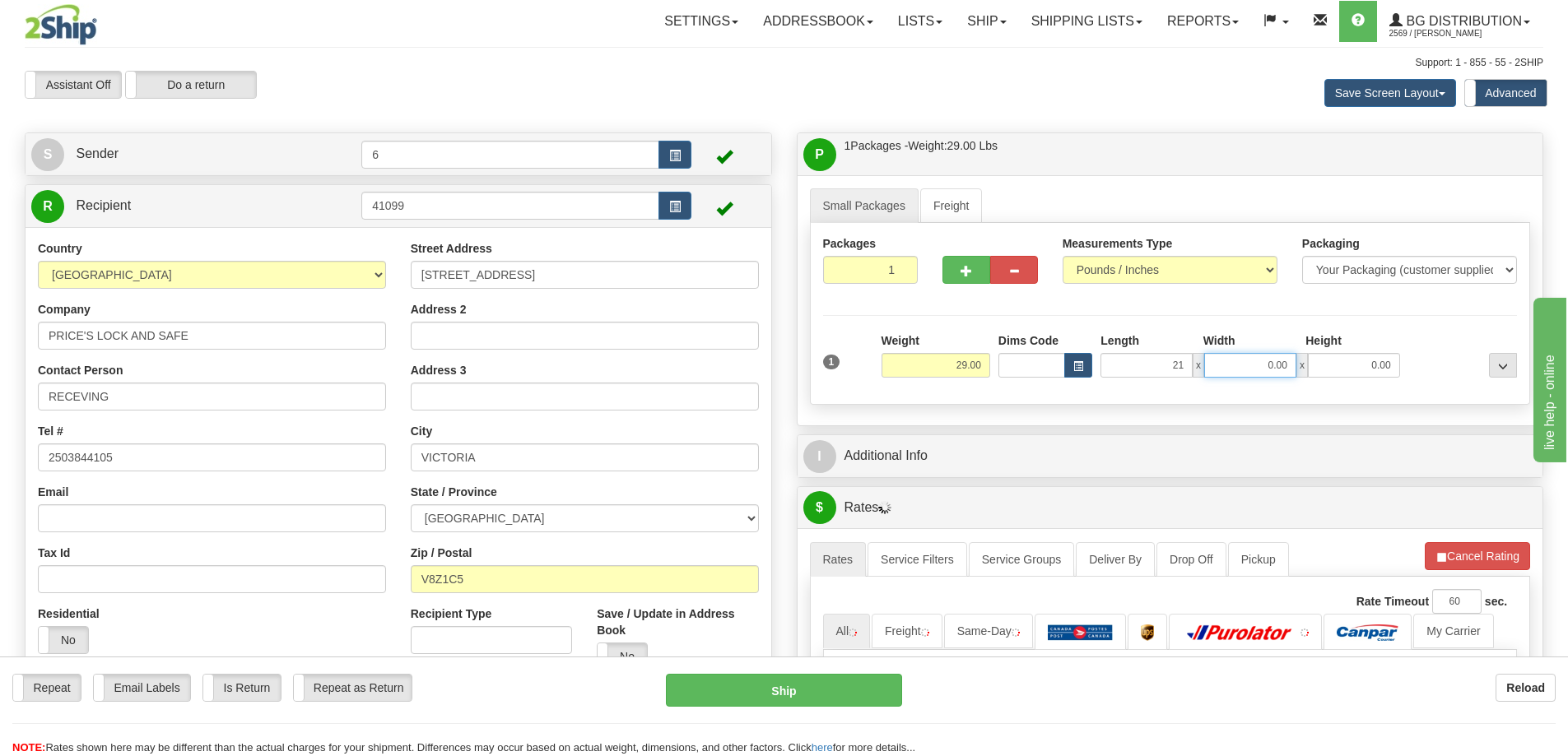
type input "21.00"
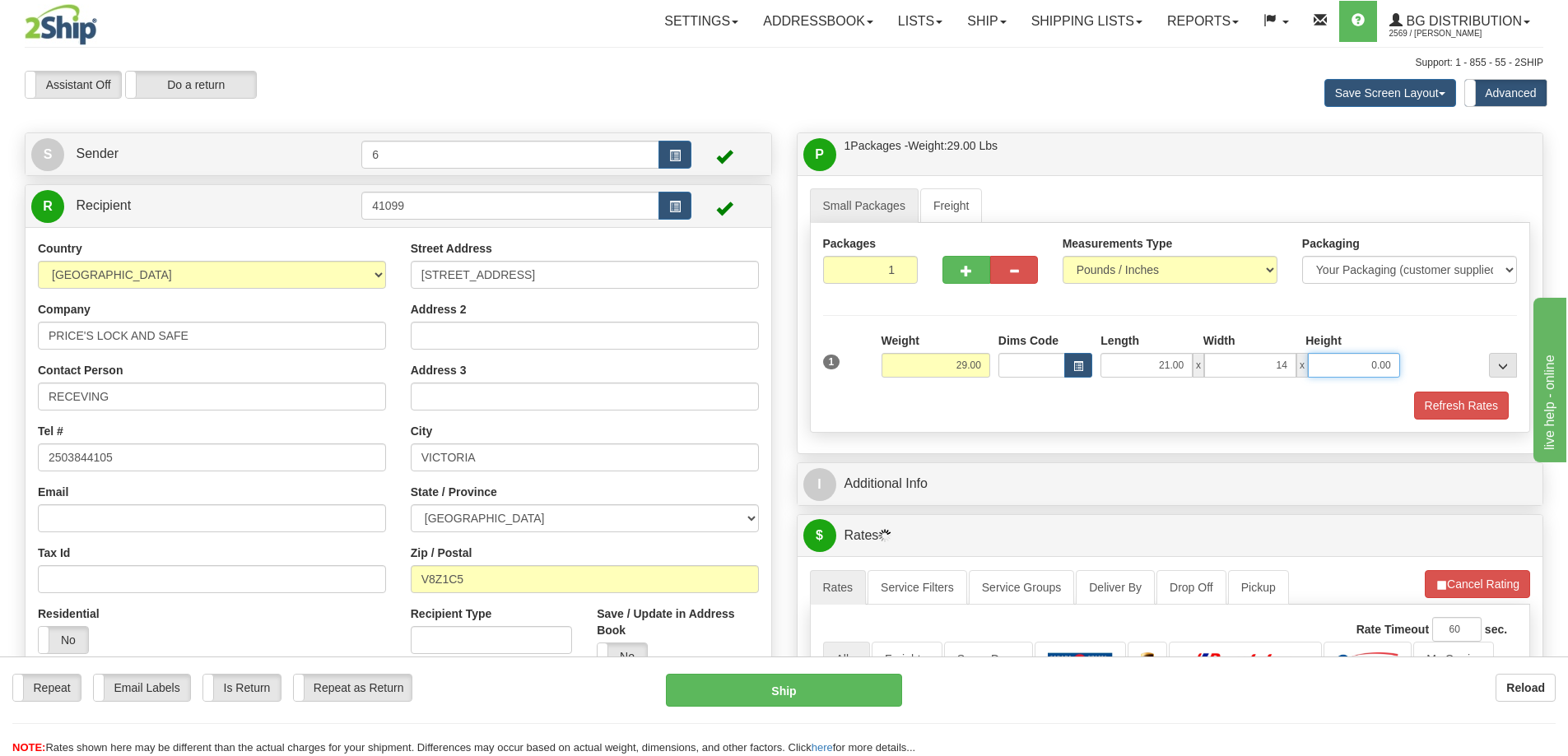
type input "14.00"
type input "5.00"
click at [972, 273] on button "button" at bounding box center [966, 270] width 47 height 28
radio input "true"
type input "2"
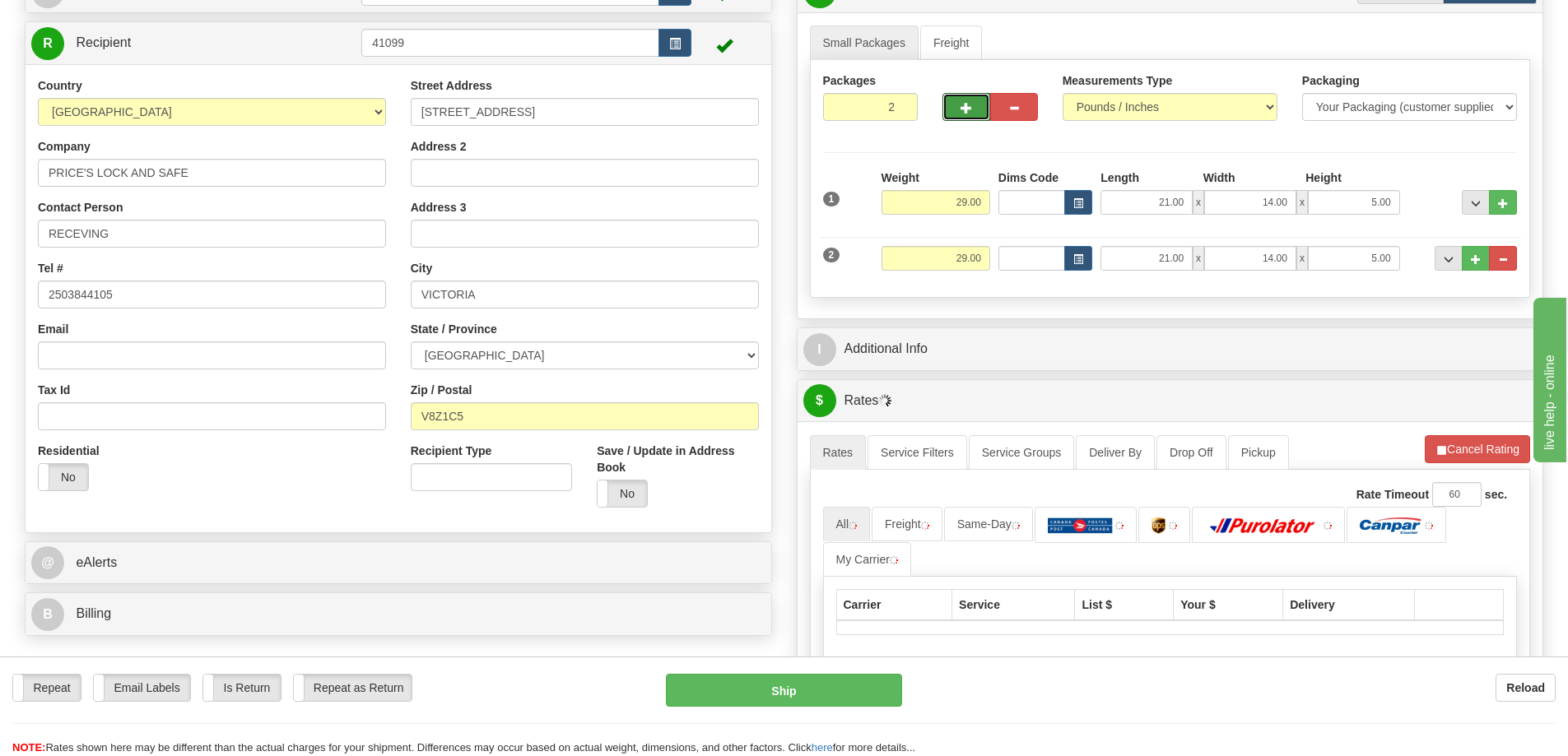
scroll to position [165, 0]
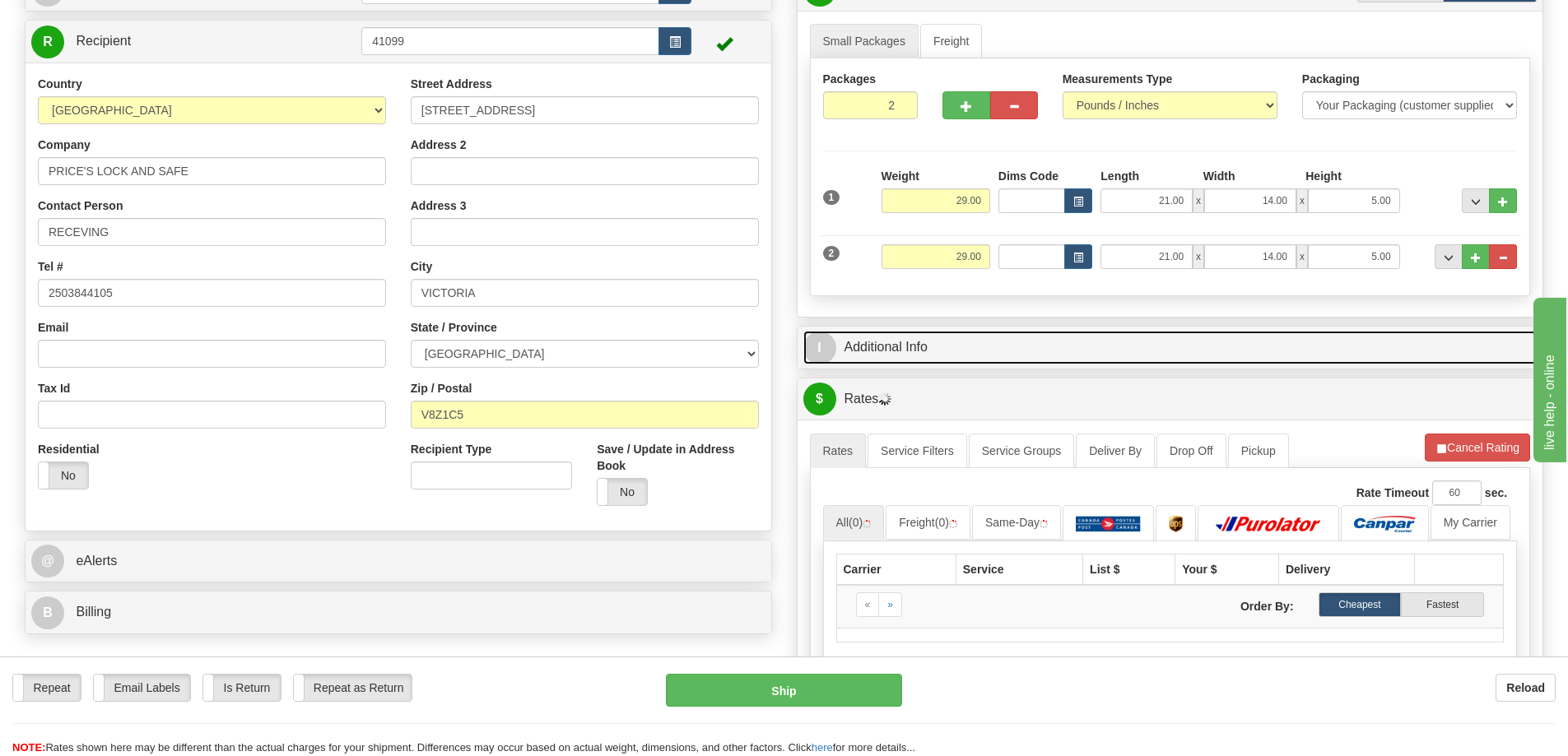
click at [981, 342] on link "I Additional Info" at bounding box center [1170, 347] width 734 height 33
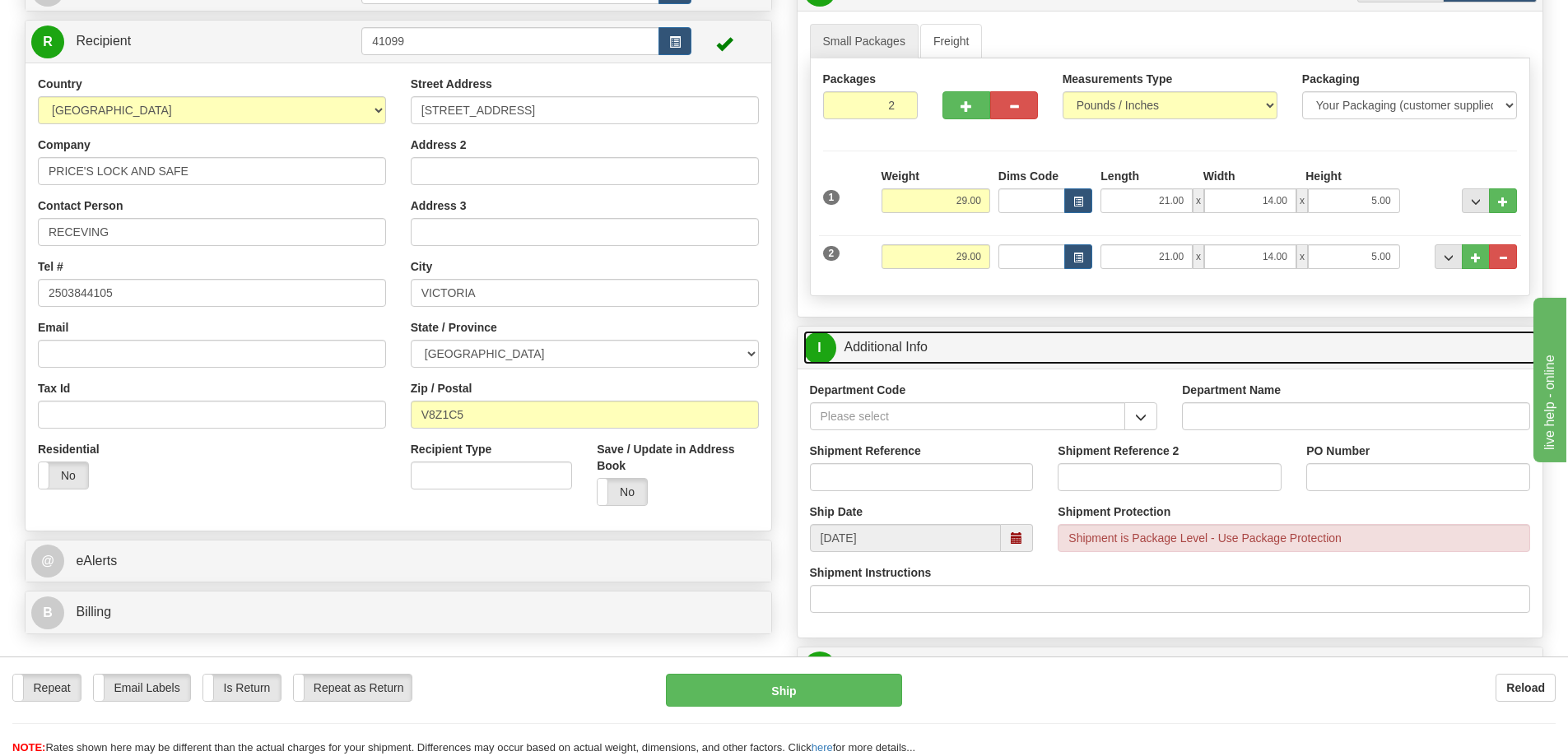
scroll to position [411, 0]
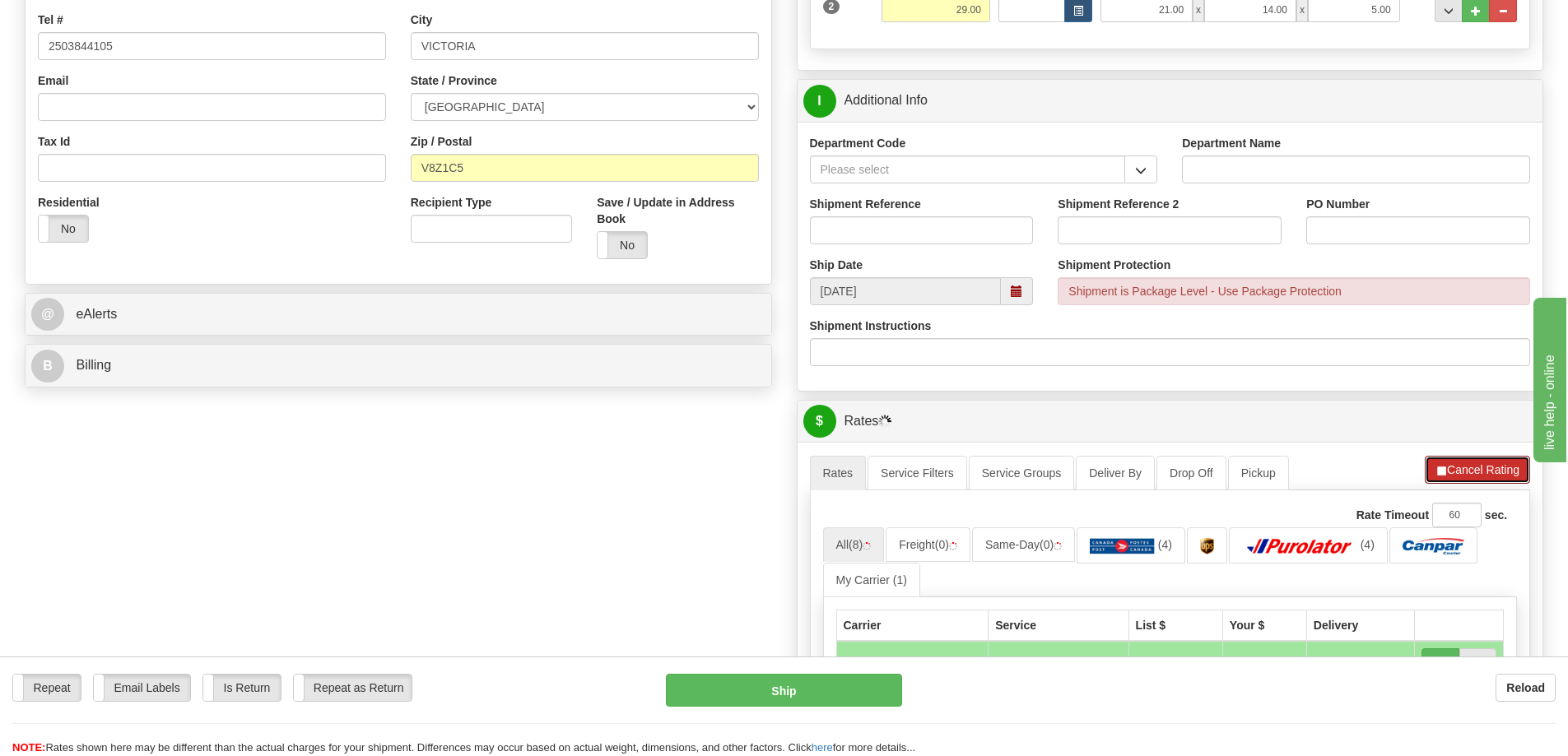
click at [1464, 459] on button "Cancel Rating" at bounding box center [1478, 470] width 105 height 28
drag, startPoint x: 1485, startPoint y: 474, endPoint x: 1360, endPoint y: 367, distance: 164.5
click at [1483, 474] on button "Refresh Rates" at bounding box center [1477, 470] width 106 height 28
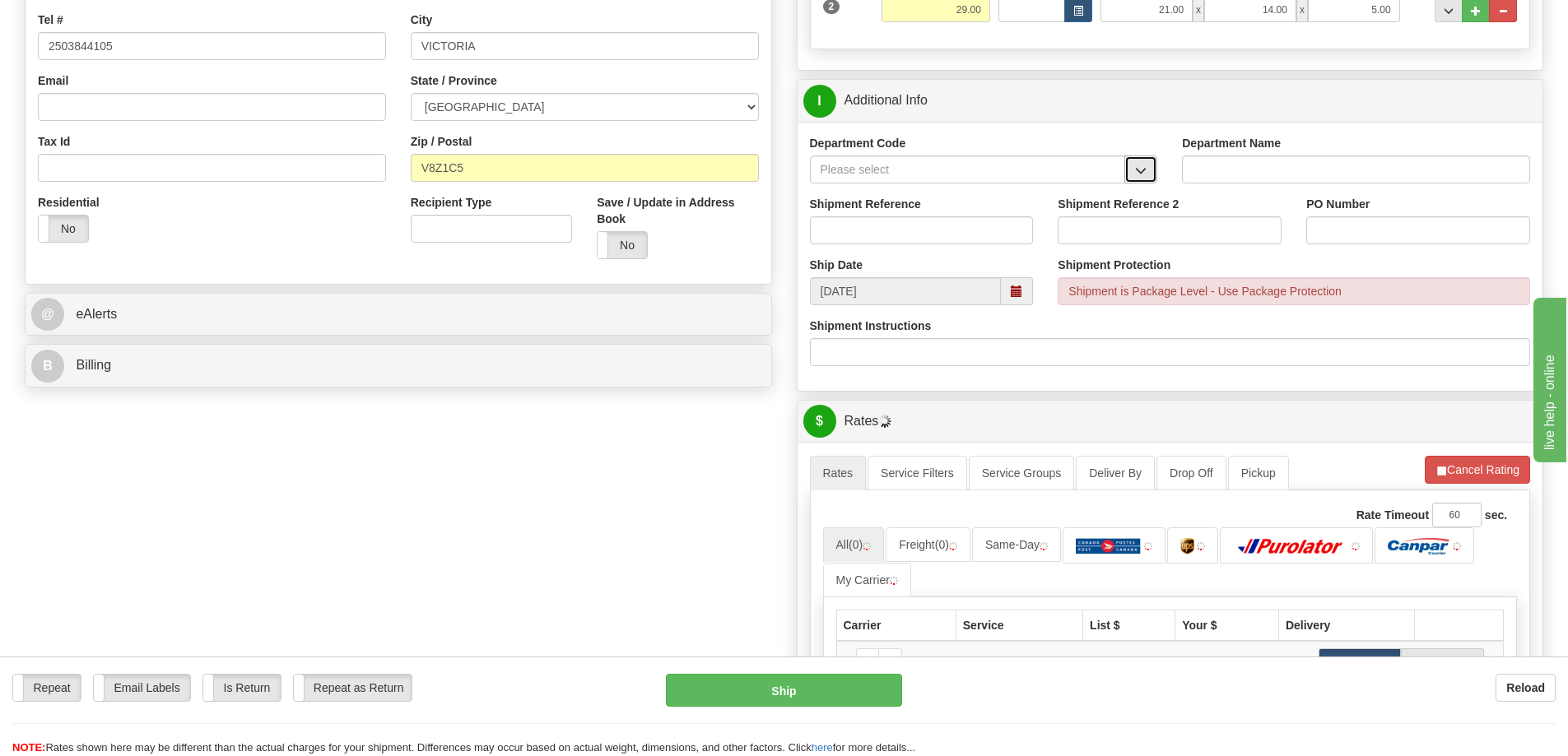
click at [1136, 168] on span "button" at bounding box center [1140, 171] width 11 height 11
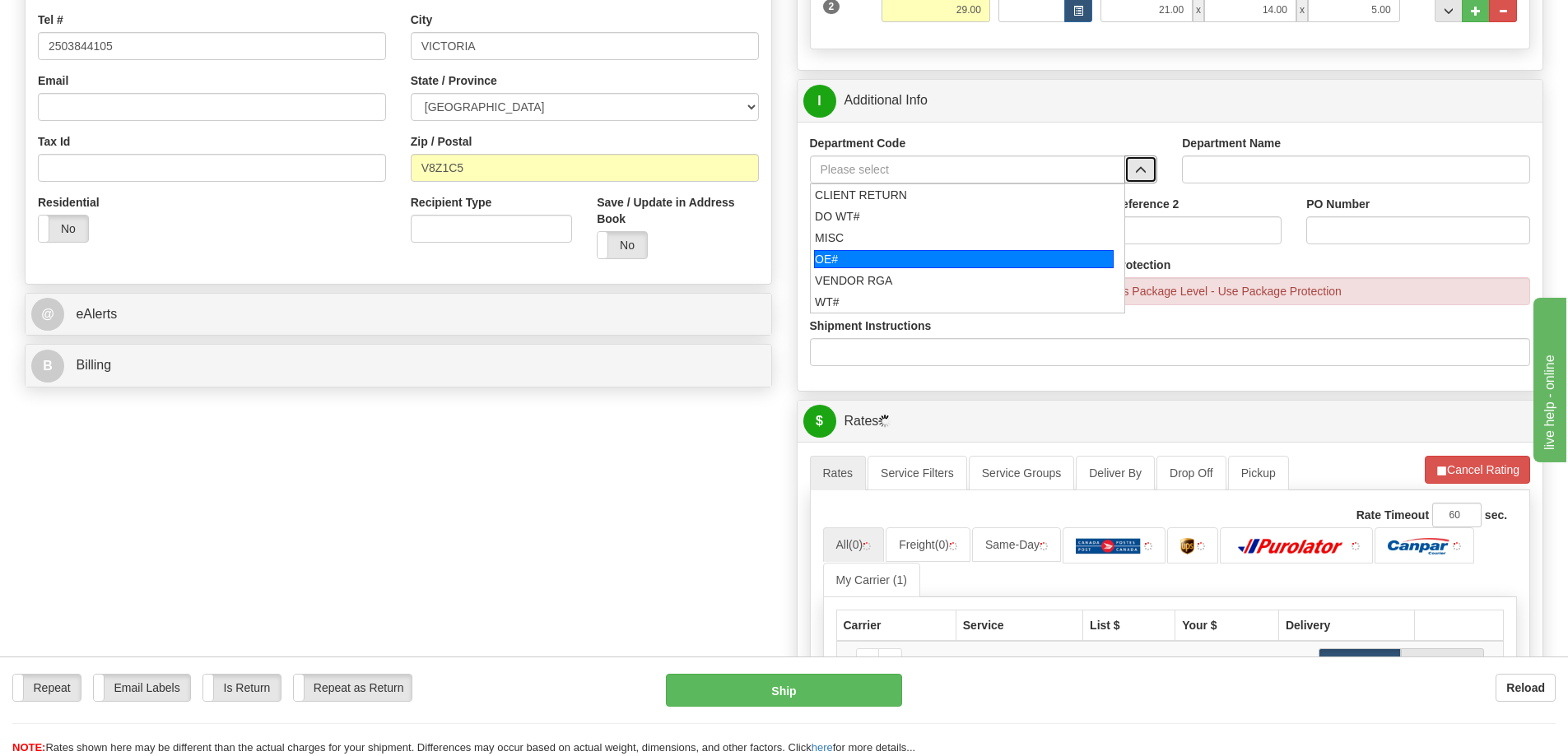
click at [902, 259] on div "OE#" at bounding box center [963, 259] width 299 height 18
type input "OE#"
type input "ORDERS"
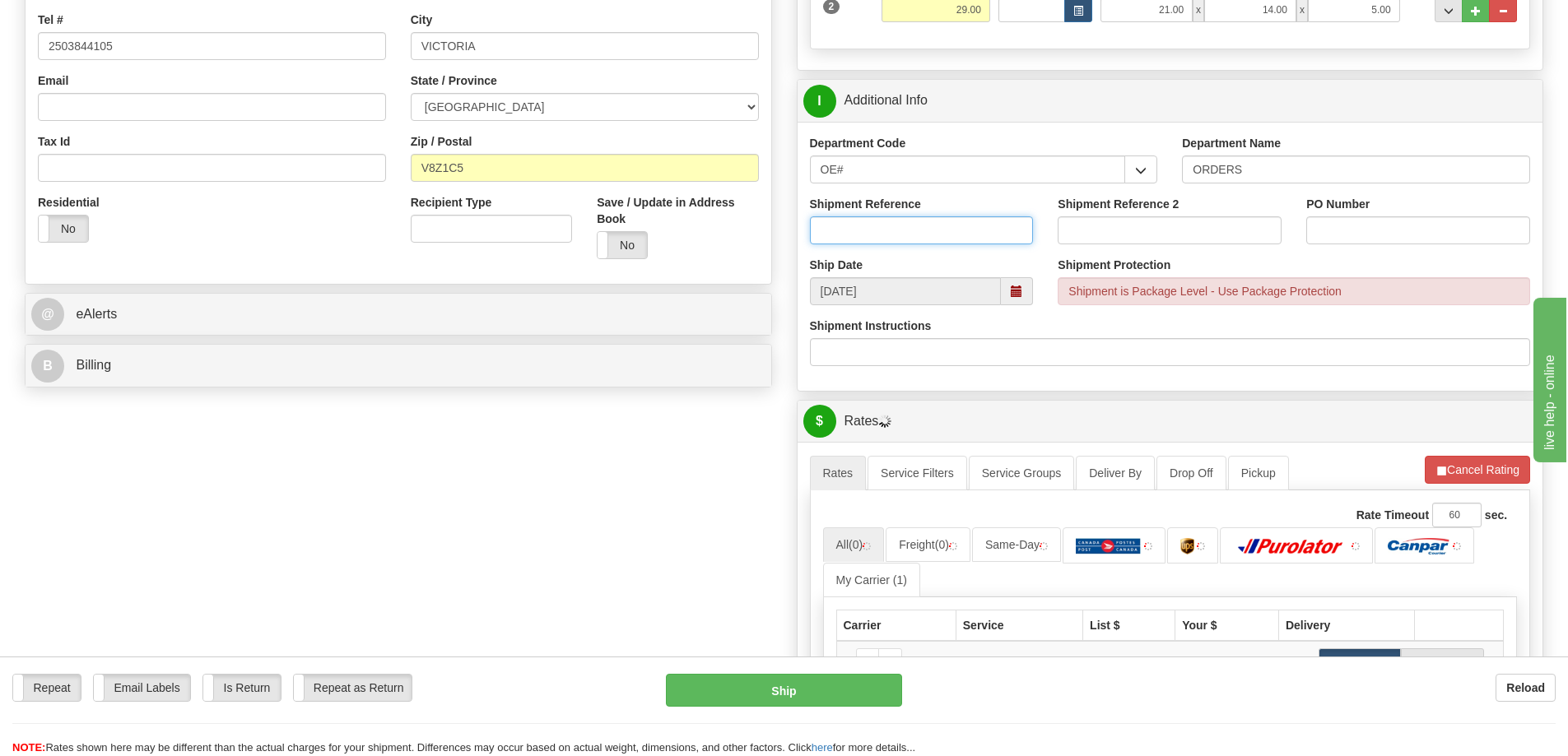
click at [904, 234] on input "Shipment Reference" at bounding box center [921, 231] width 224 height 28
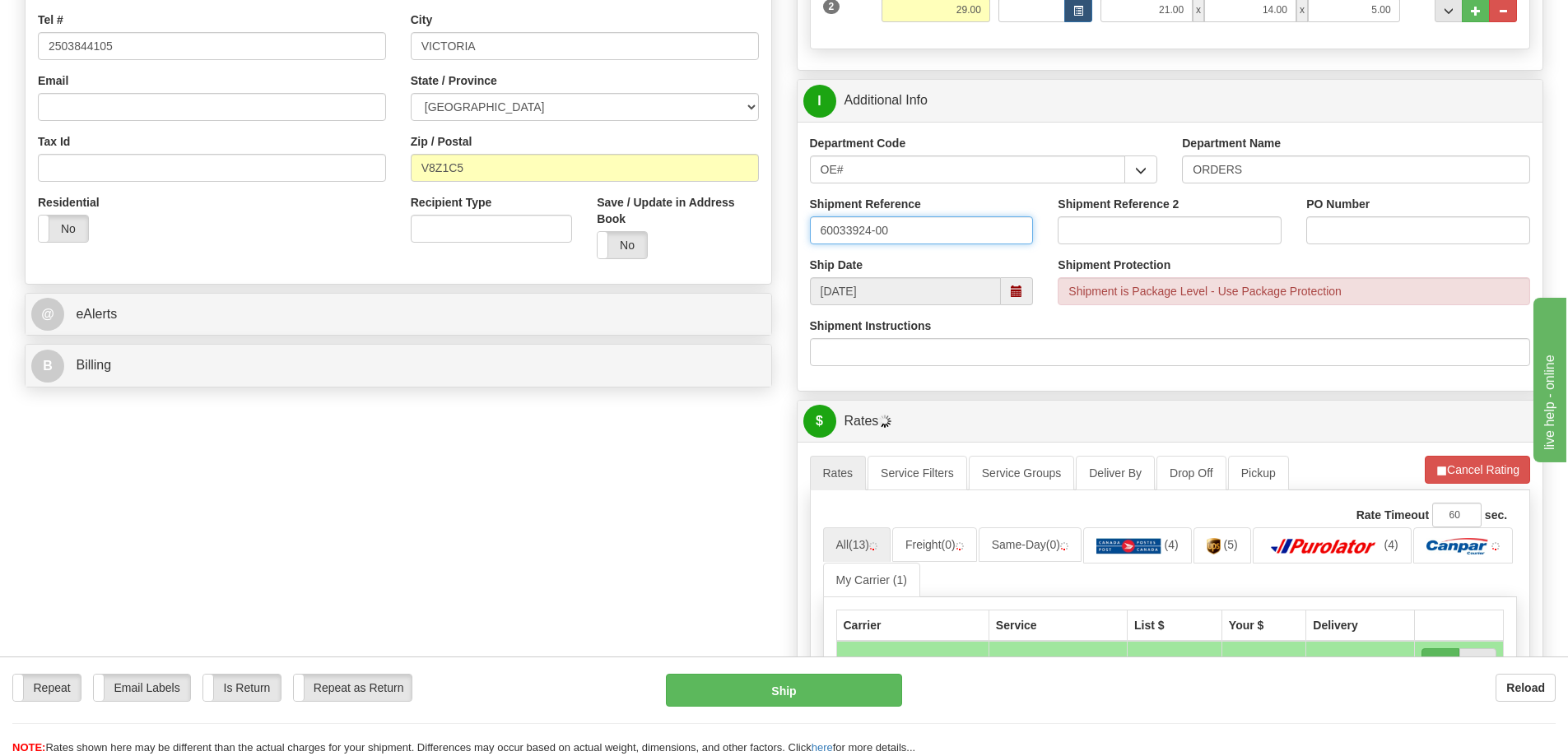
type input "60033924-00"
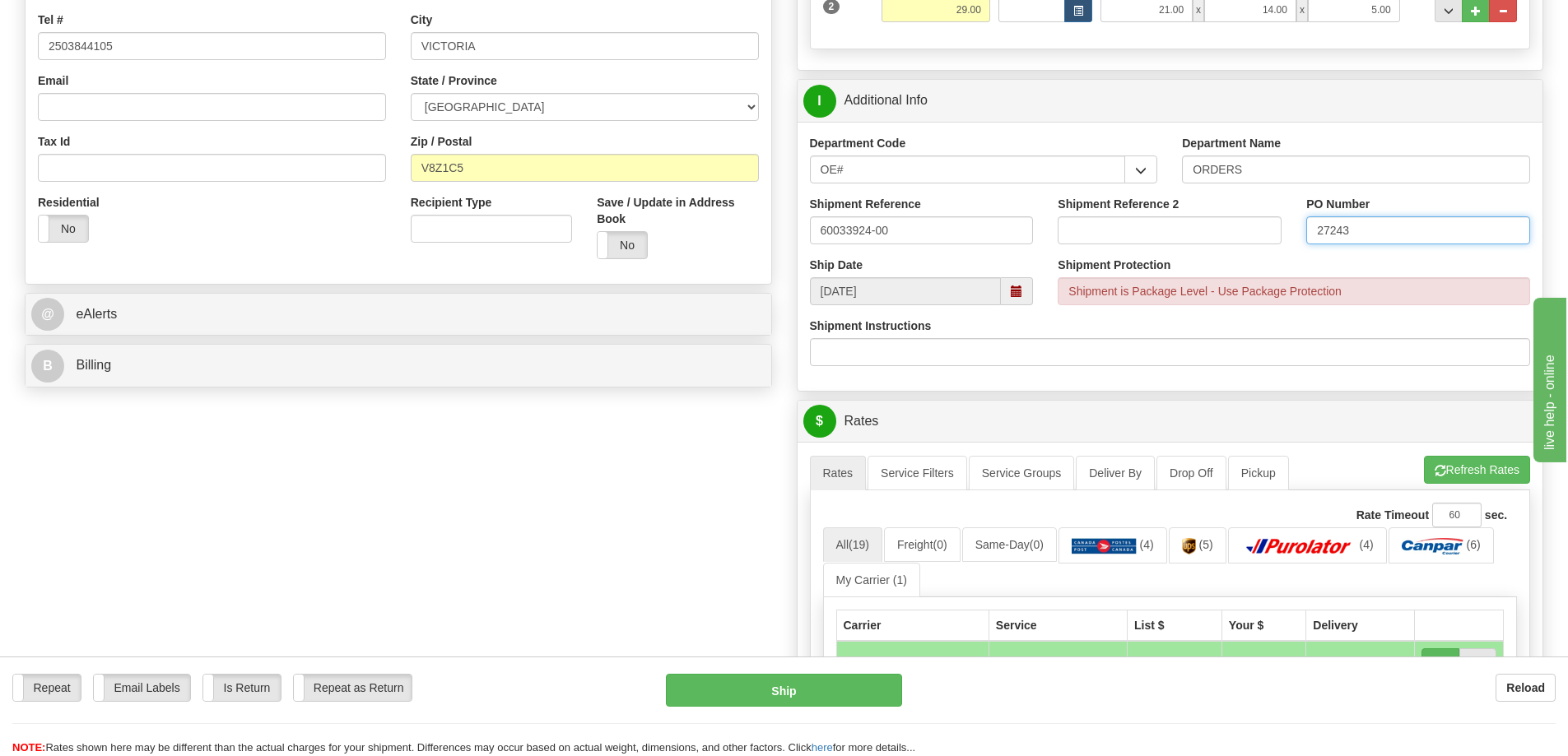
type input "27243"
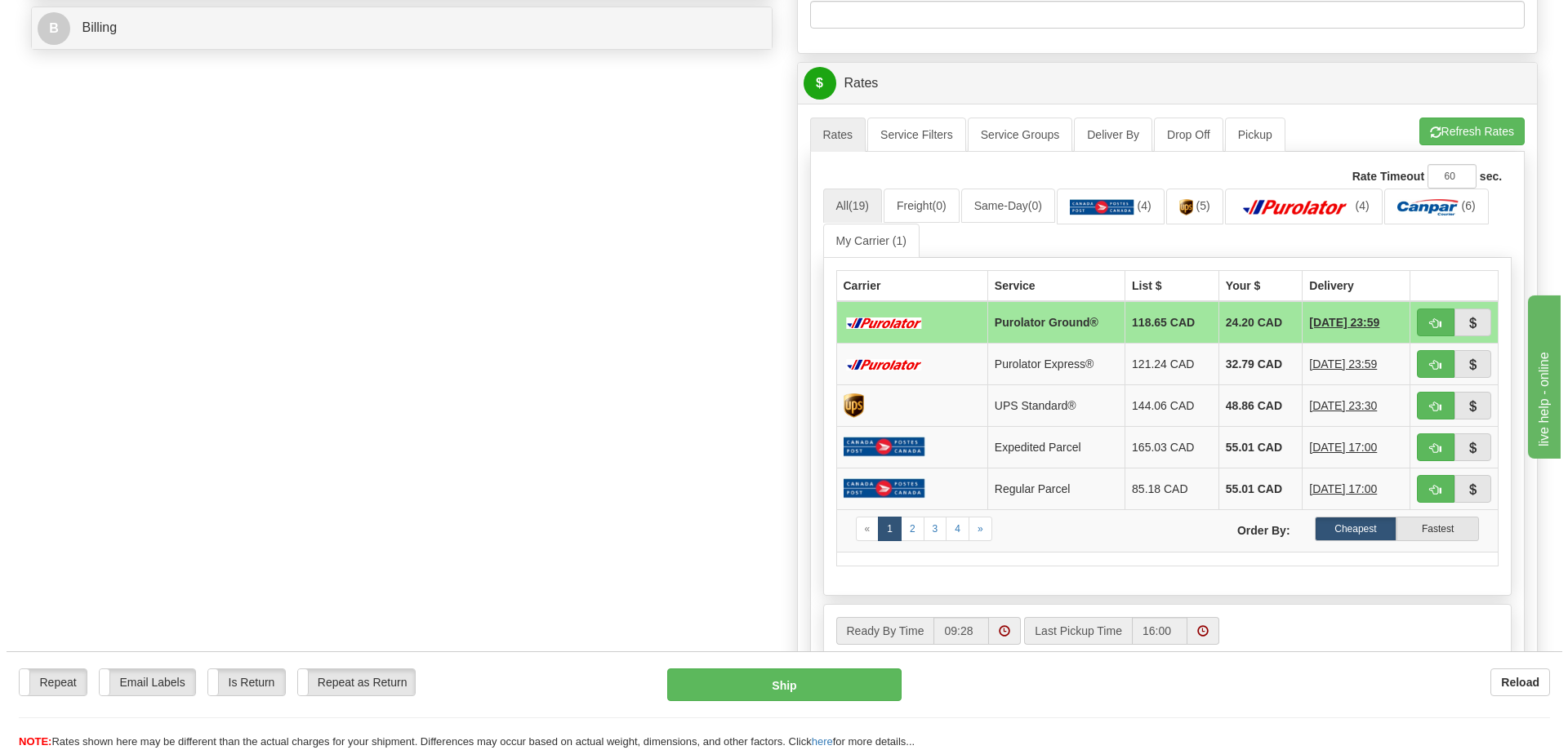
scroll to position [572, 0]
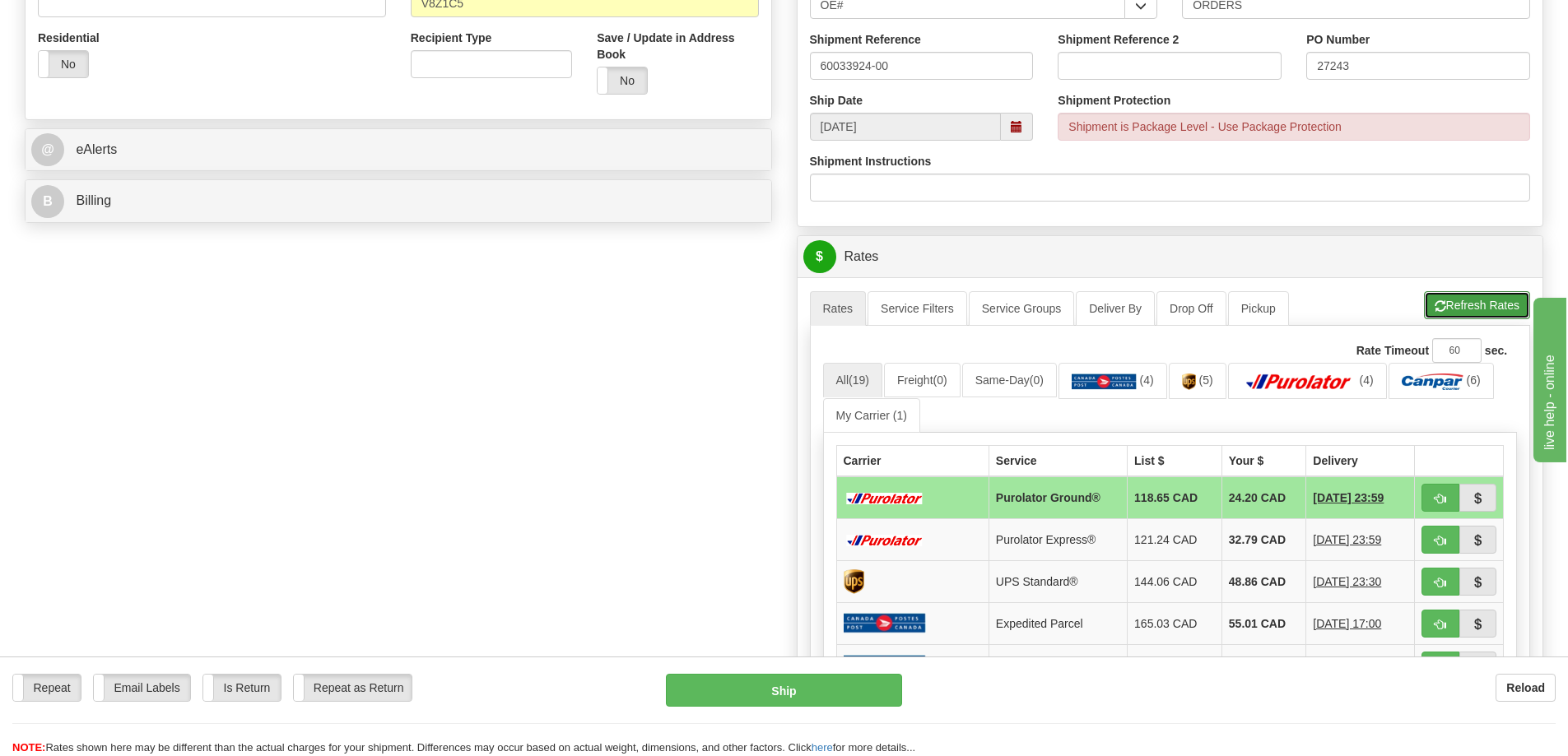
click at [1461, 302] on button "Refresh Rates" at bounding box center [1477, 305] width 106 height 28
click at [1433, 498] on button "button" at bounding box center [1440, 498] width 38 height 28
type input "260"
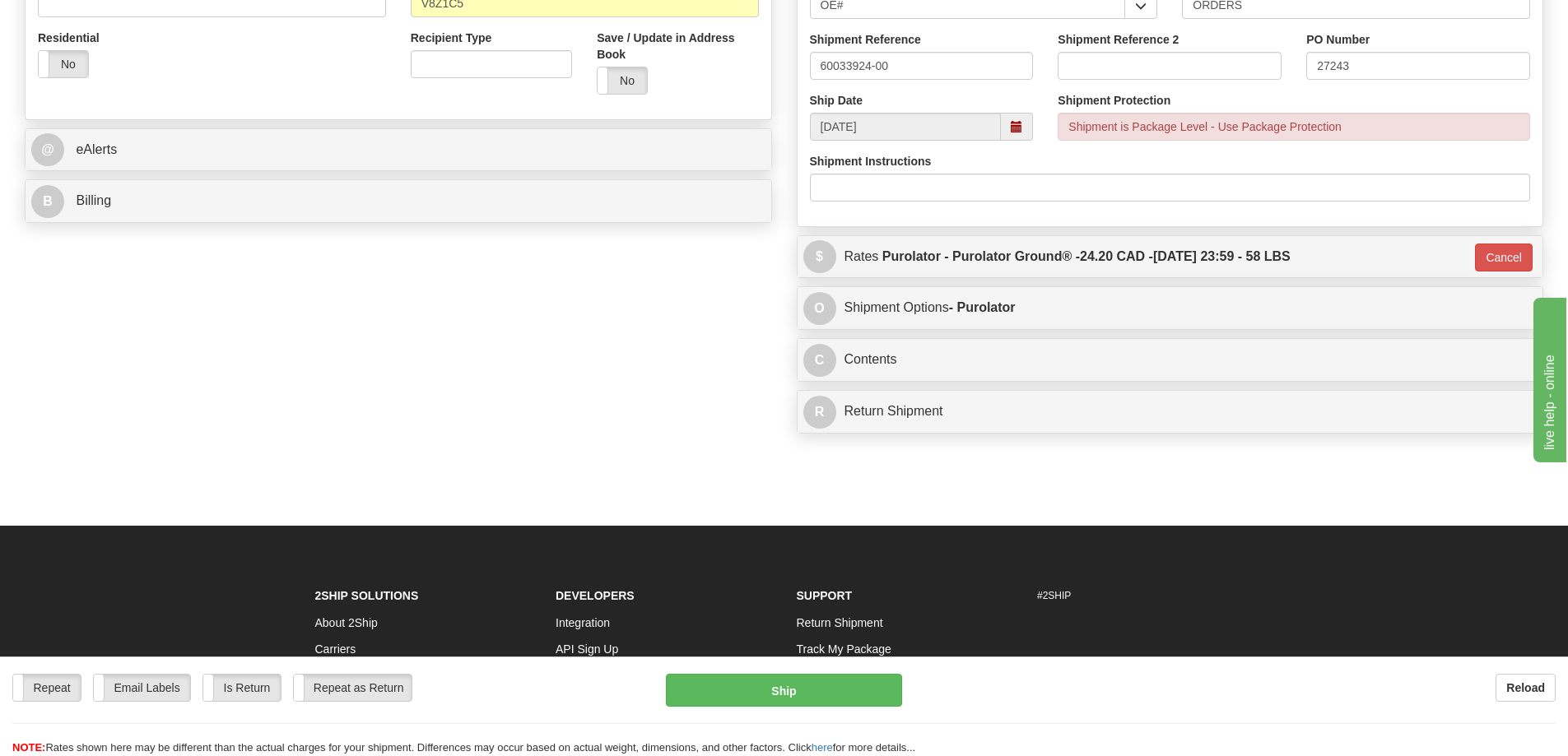
click at [815, 668] on div "Repeat Repeat Email Labels Email Labels Edit Is Return Is Return Repeat as Retu…" at bounding box center [784, 705] width 1568 height 99
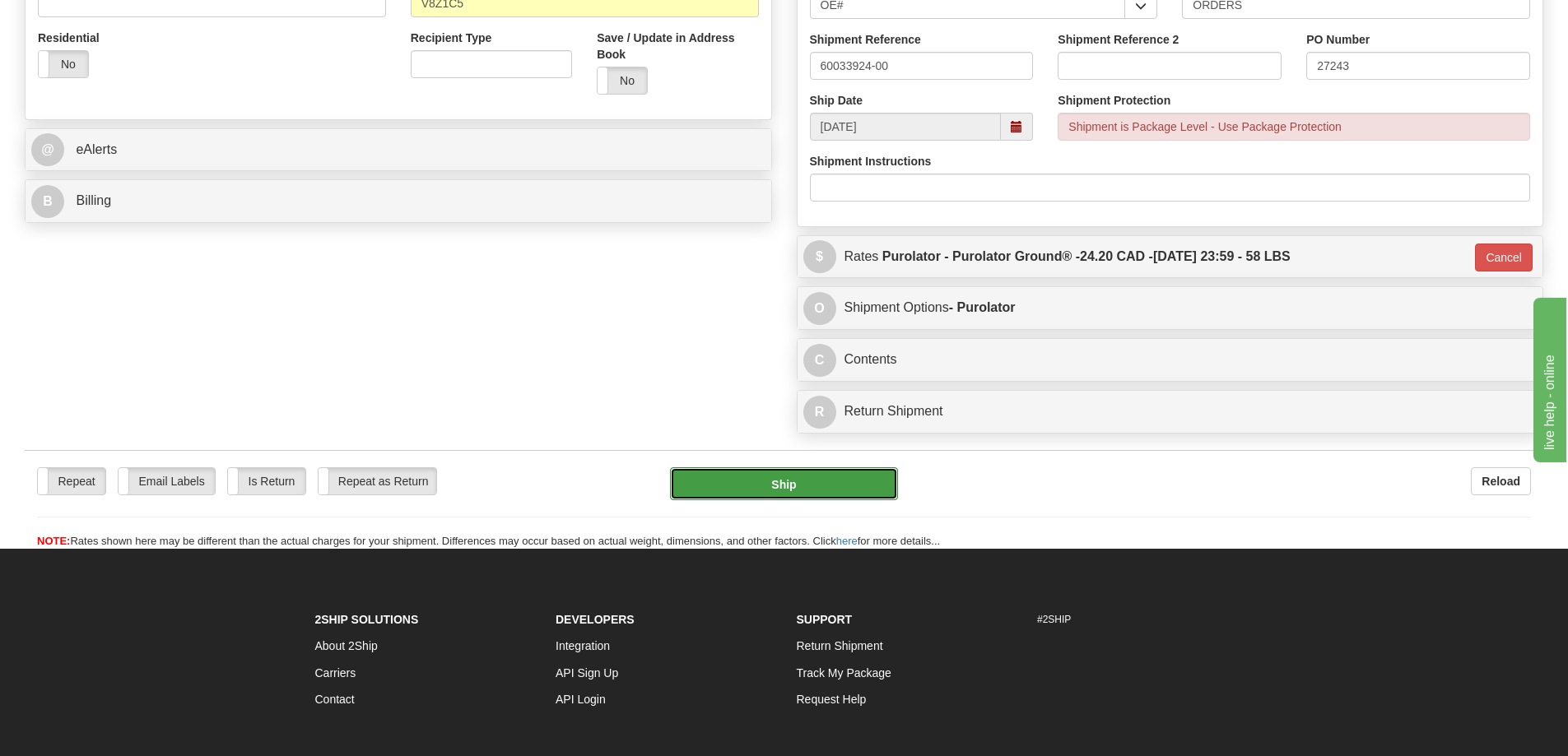
click at [748, 500] on button "Ship" at bounding box center [784, 484] width 228 height 33
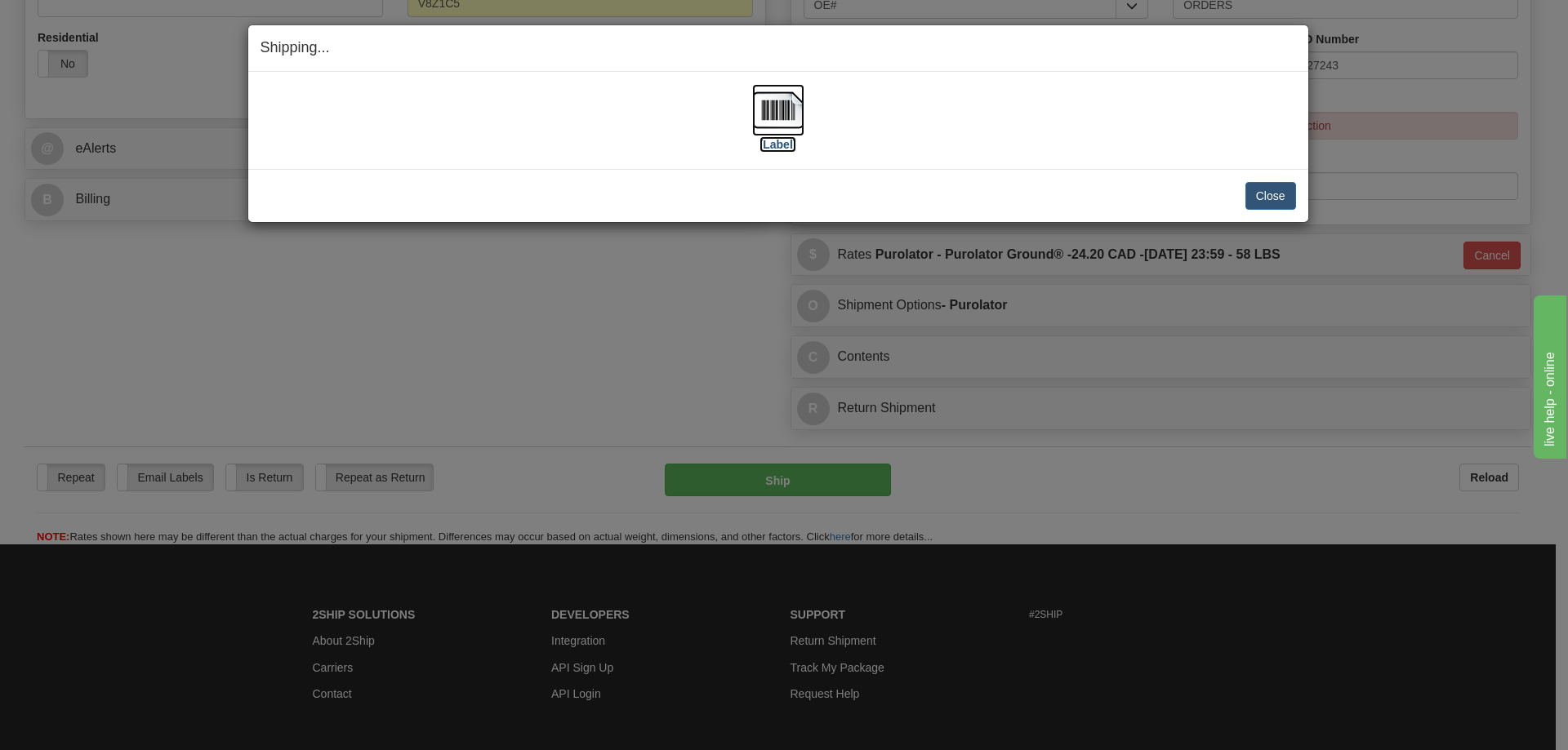
click at [773, 147] on label "[Label]" at bounding box center [777, 144] width 37 height 17
click at [1269, 187] on button "Close" at bounding box center [1270, 196] width 50 height 28
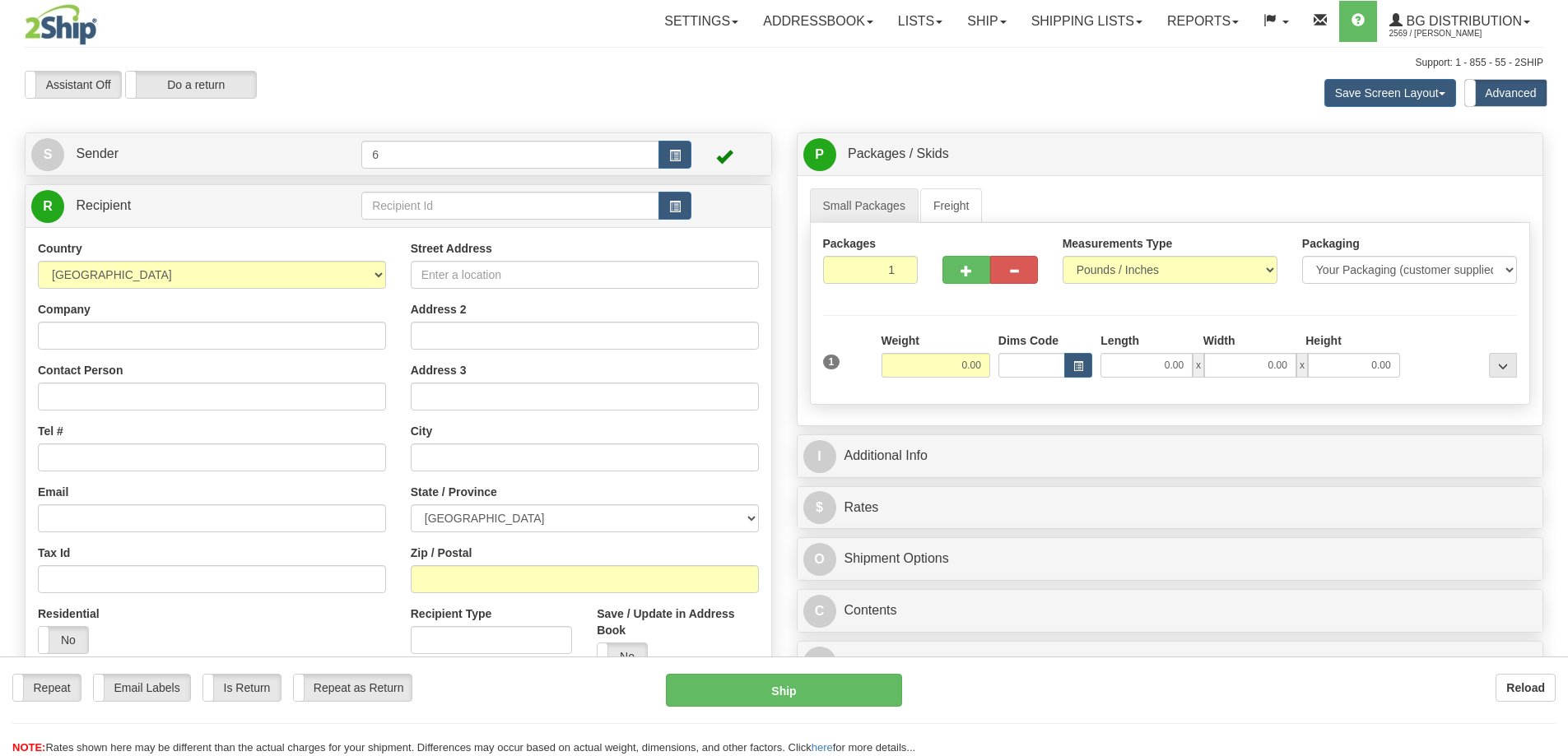
click at [386, 204] on div at bounding box center [784, 378] width 1568 height 756
click at [386, 204] on input "text" at bounding box center [511, 206] width 298 height 28
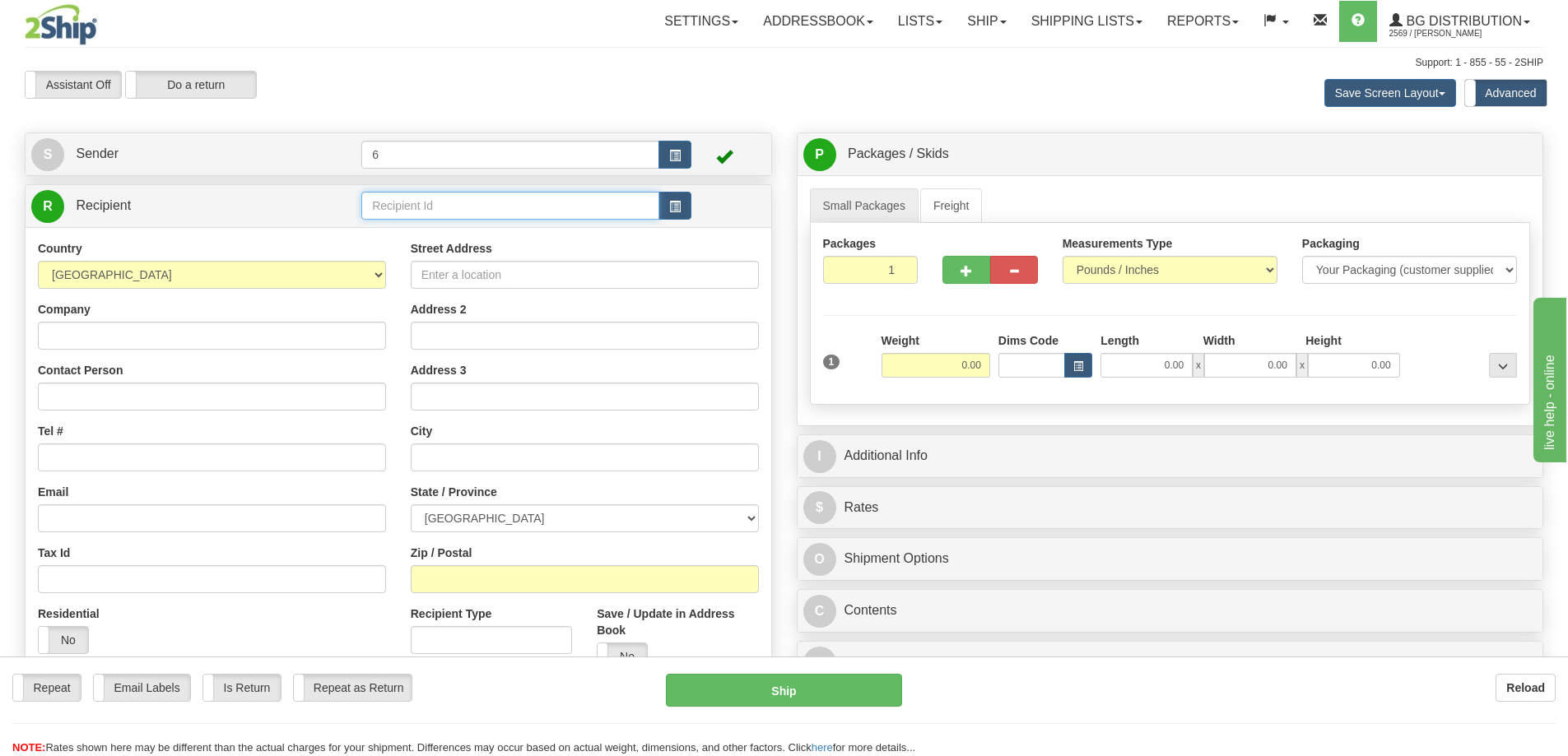
click at [386, 204] on input "text" at bounding box center [511, 206] width 298 height 28
drag, startPoint x: 0, startPoint y: 0, endPoint x: 381, endPoint y: 186, distance: 424.0
click at [383, 189] on div "R Recipient" at bounding box center [398, 206] width 746 height 42
type input "1025"
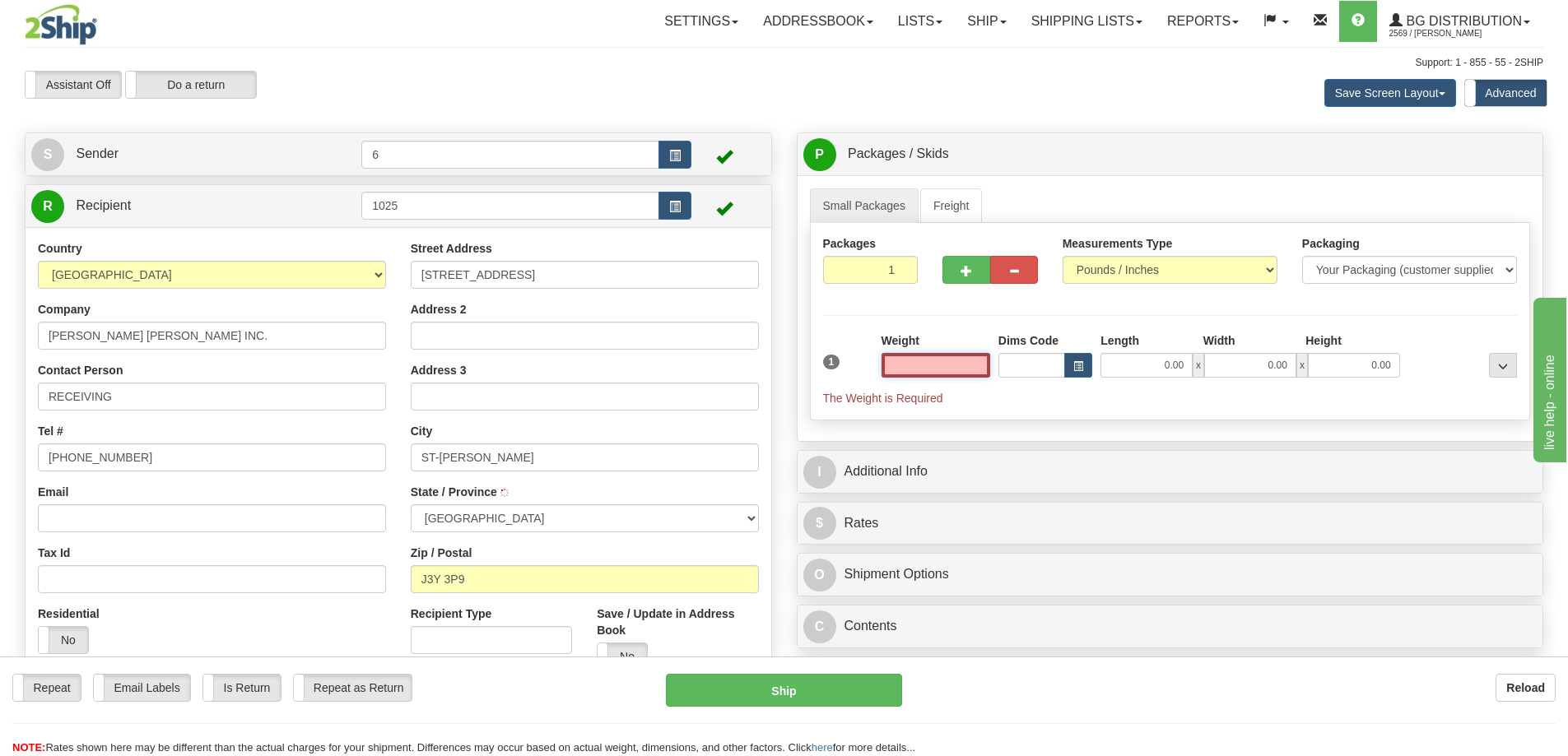
type input "SAINT-[PERSON_NAME]"
click at [949, 359] on input "text" at bounding box center [936, 365] width 109 height 25
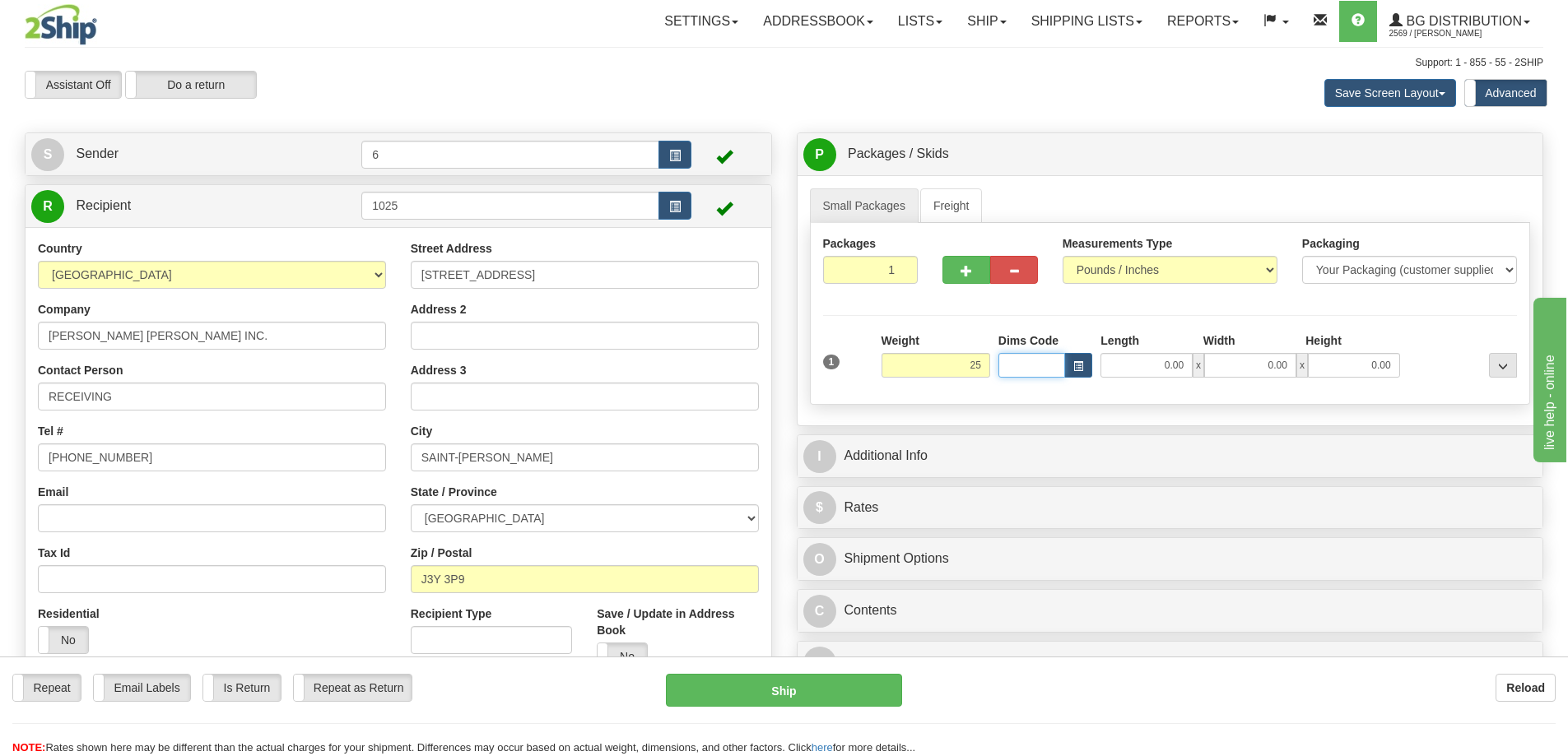
type input "25.00"
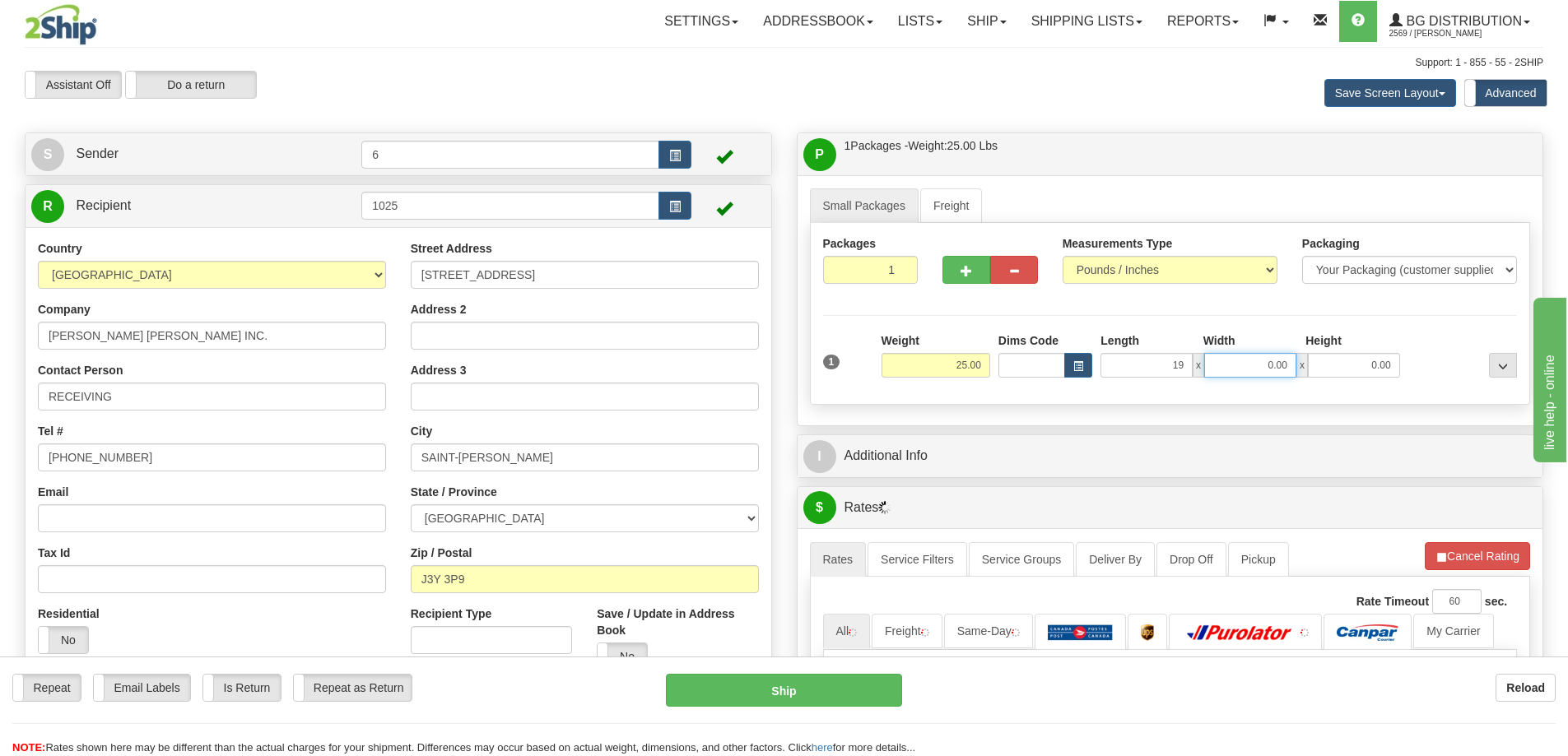
type input "19.00"
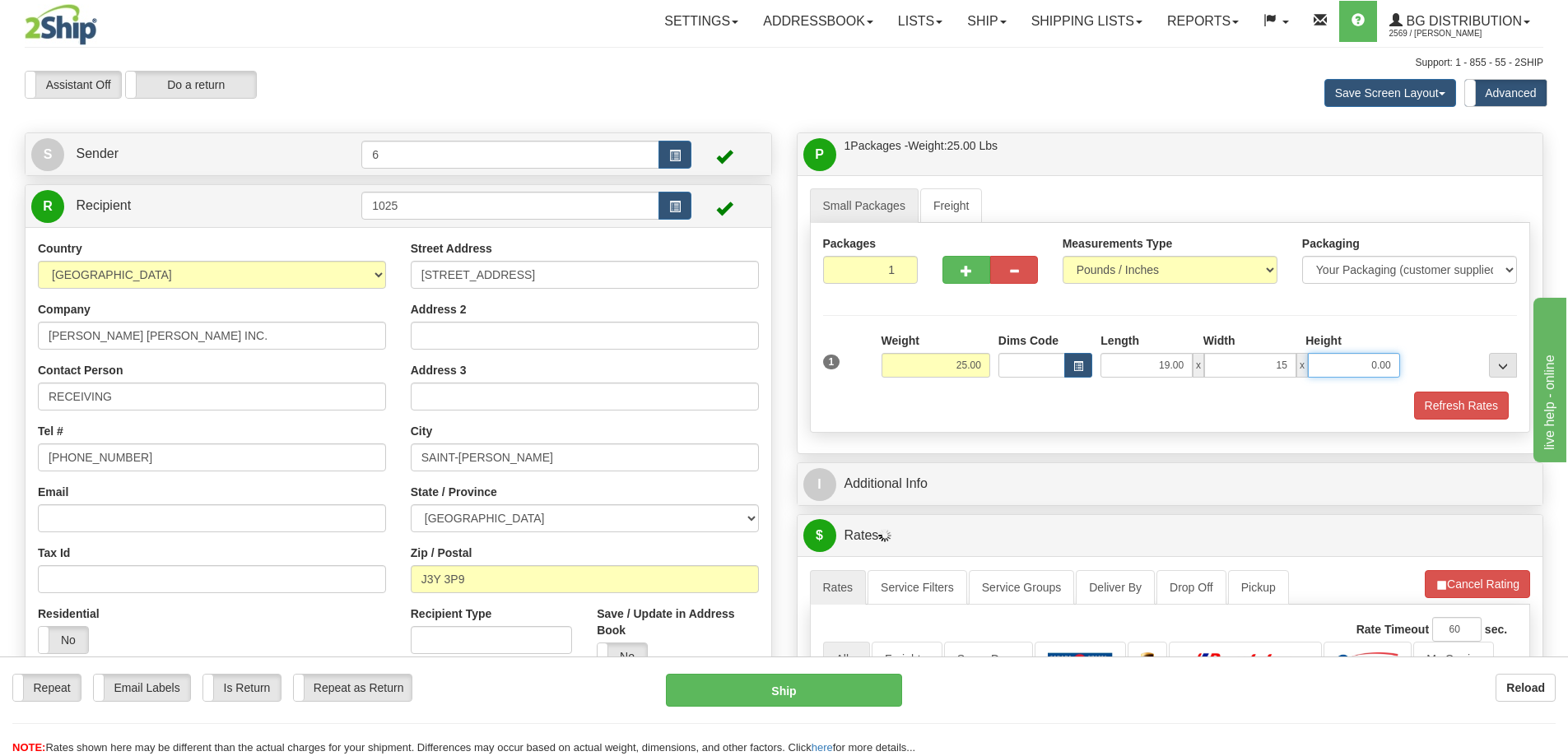
type input "15.00"
type input "13.00"
drag, startPoint x: 1421, startPoint y: 377, endPoint x: 1436, endPoint y: 399, distance: 26.6
click at [1422, 378] on div at bounding box center [1462, 355] width 117 height 46
click at [1444, 411] on button "Refresh Rates" at bounding box center [1461, 405] width 95 height 28
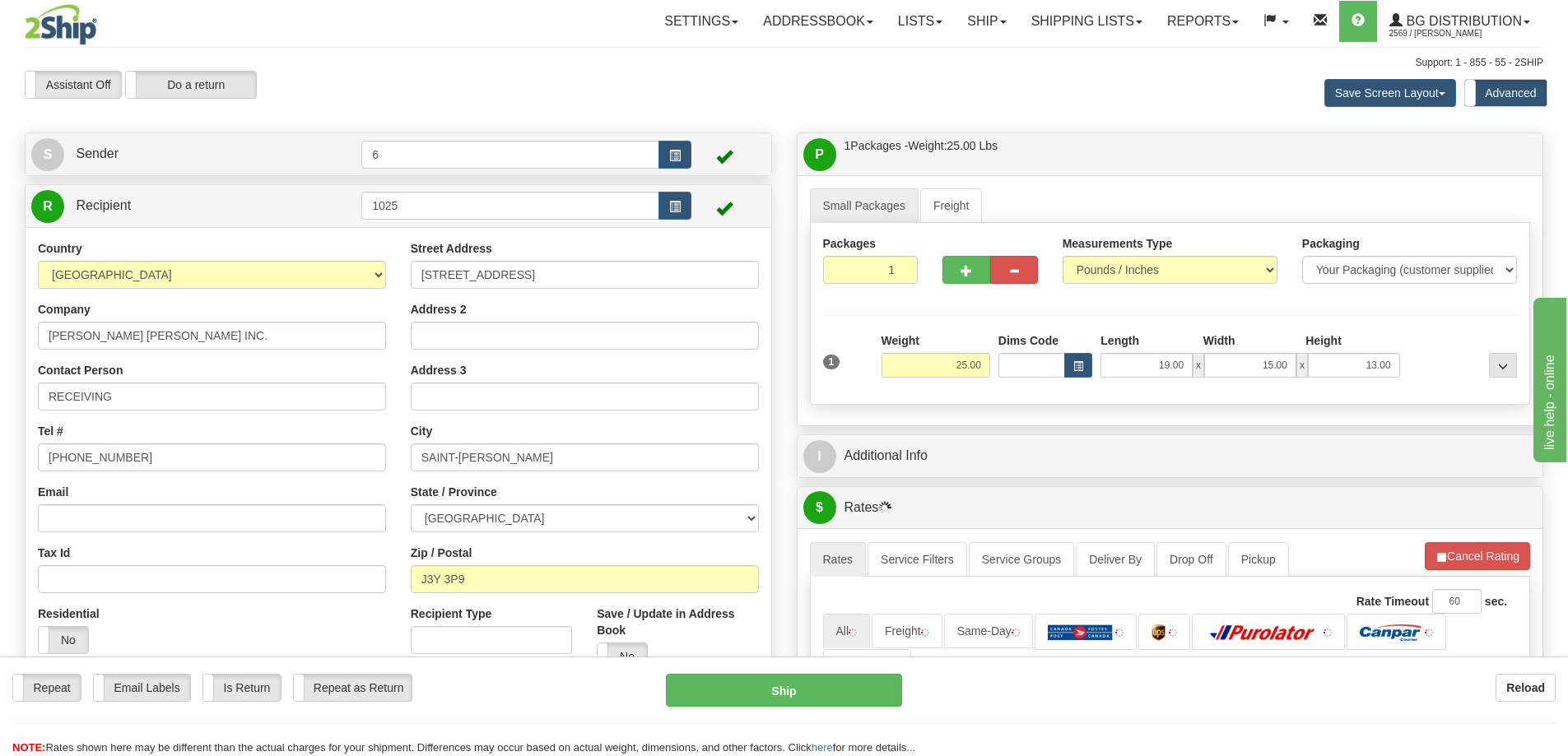
click at [1314, 481] on div "P Packages / Skids 1 Packages - Weight: 25.00 Lbs 1 Skids - Weight: NaN Lbs Shi…" at bounding box center [1171, 586] width 772 height 908
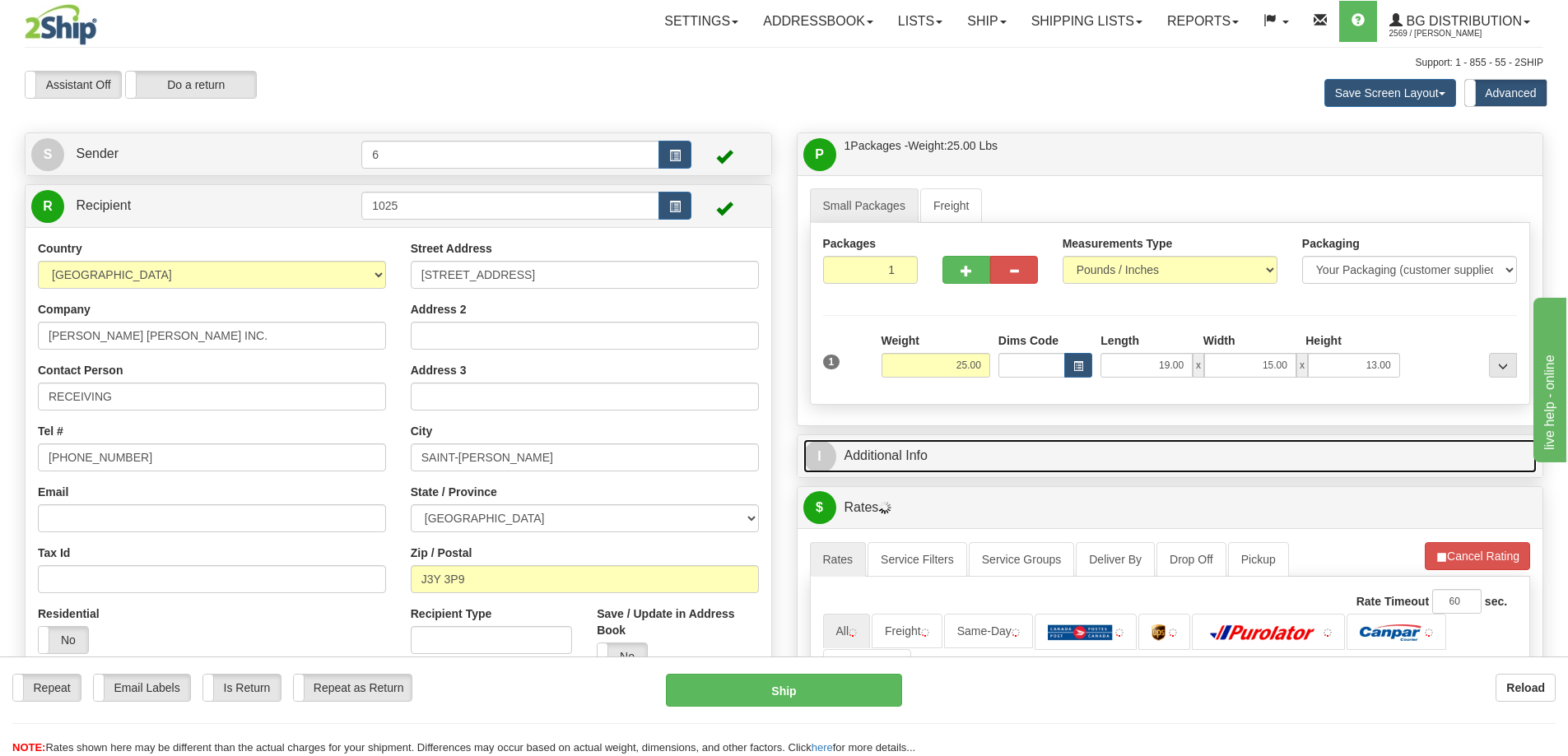
click at [1239, 458] on link "I Additional Info" at bounding box center [1170, 456] width 734 height 33
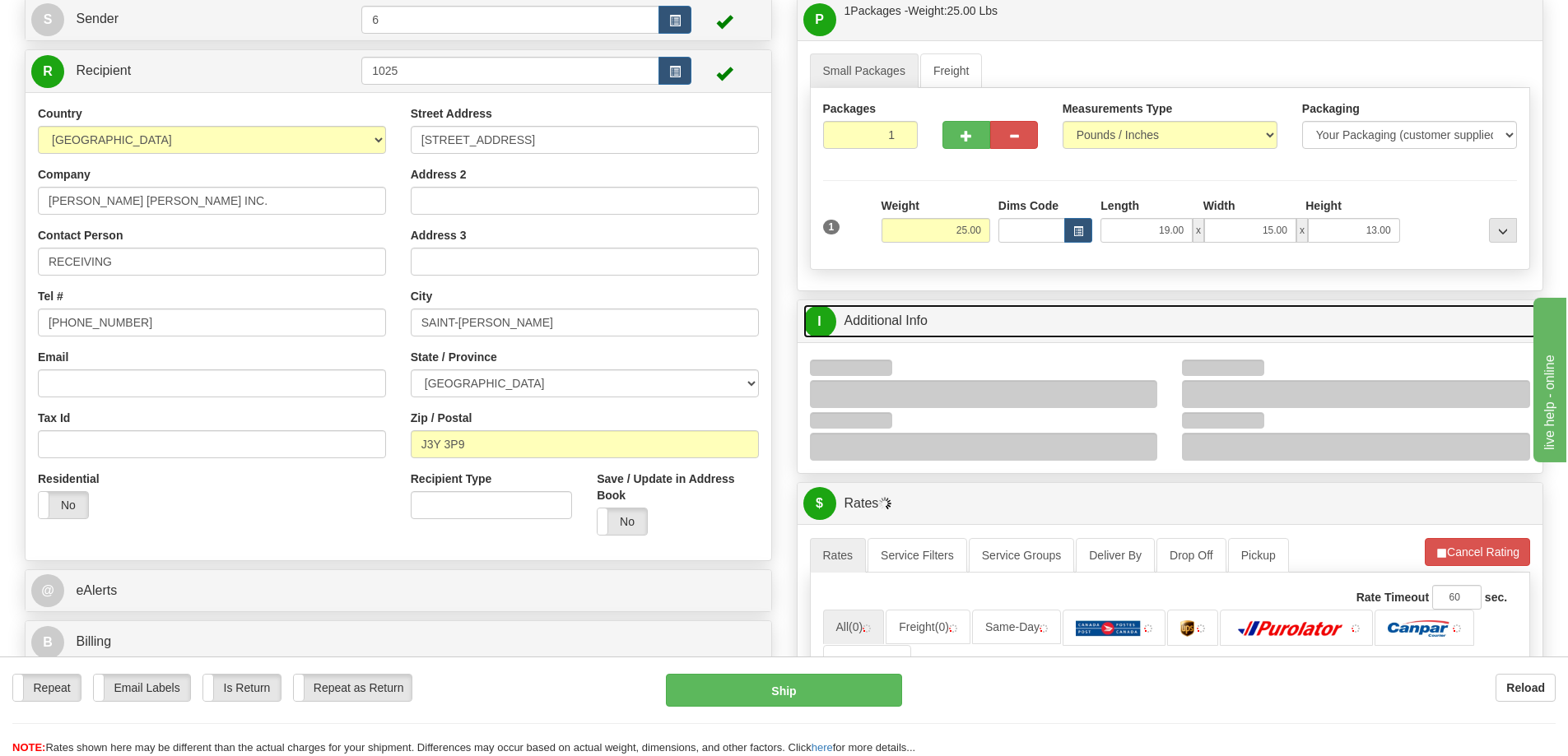
scroll to position [246, 0]
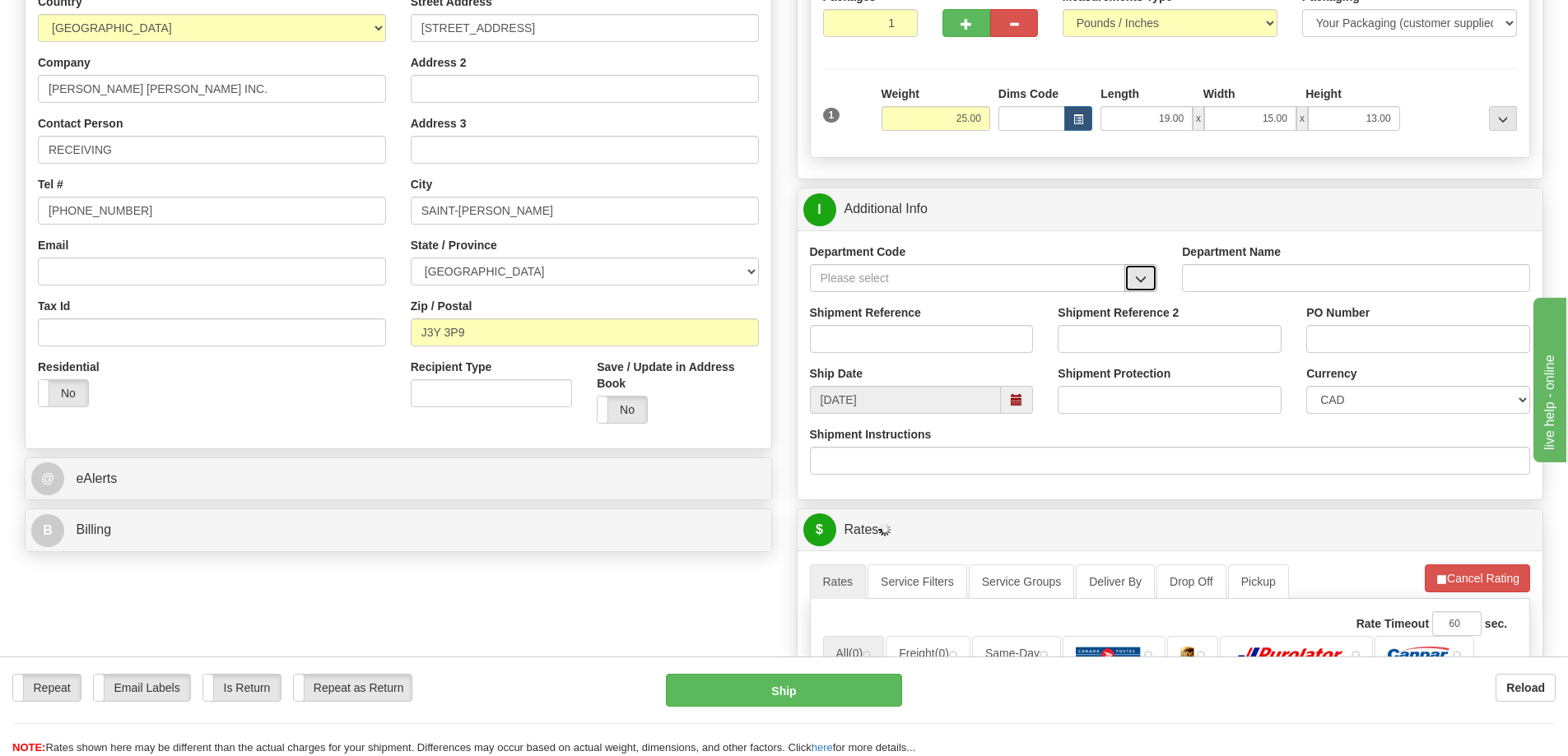
click at [1138, 274] on button "button" at bounding box center [1141, 278] width 33 height 28
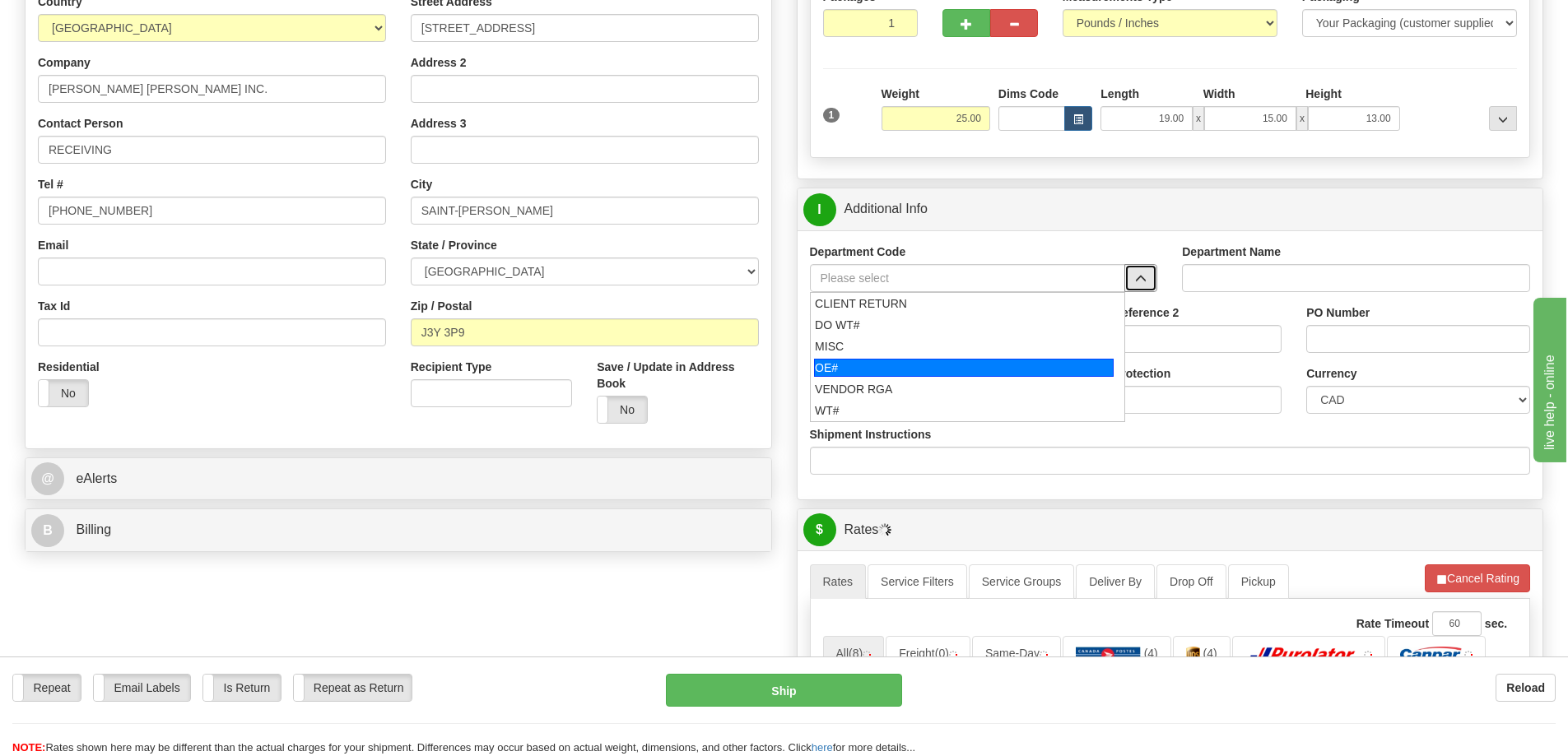
click at [865, 364] on div "OE#" at bounding box center [963, 367] width 299 height 18
type input "OE#"
type input "ORDERS"
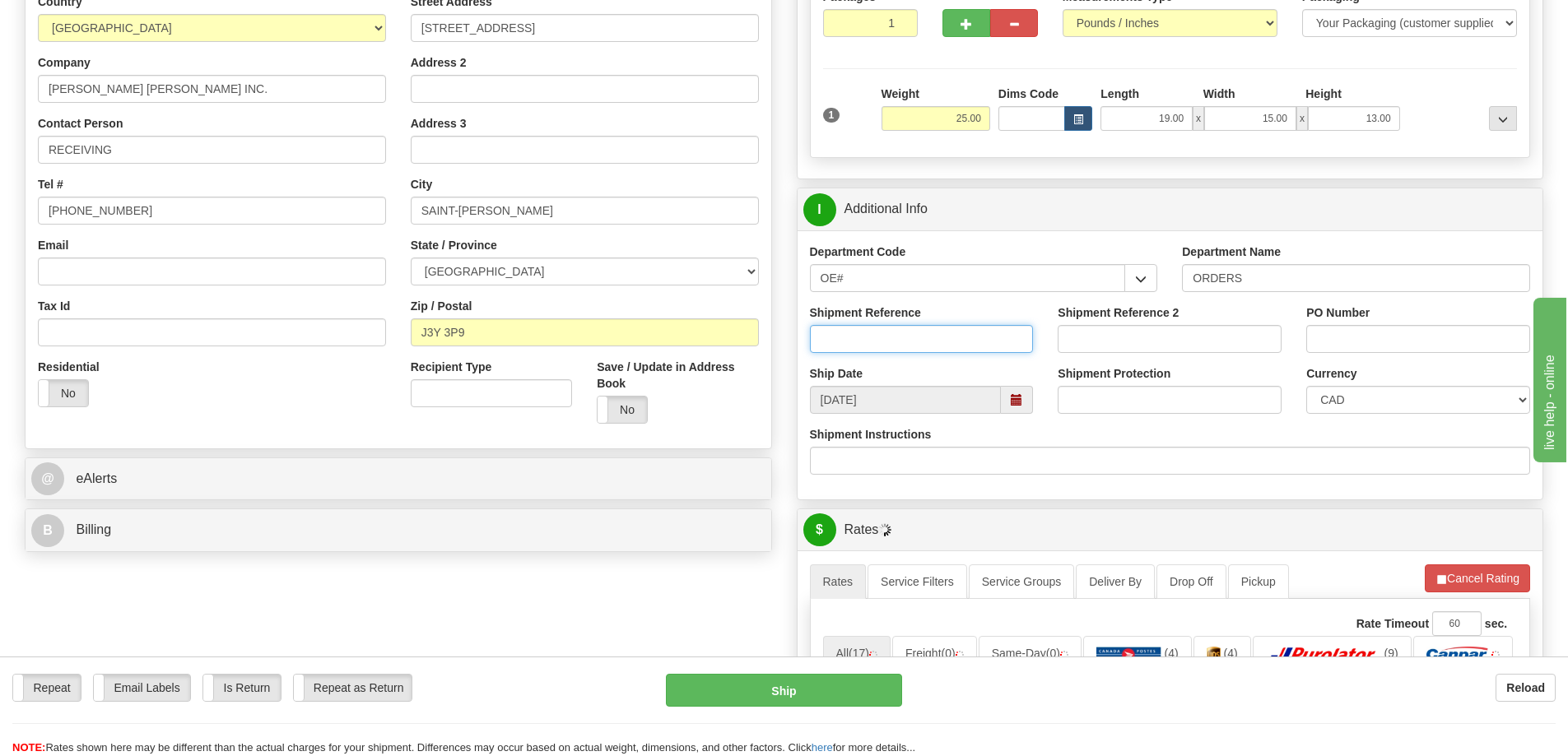
click at [870, 338] on input "Shipment Reference" at bounding box center [921, 339] width 224 height 28
type input "60033938-00"
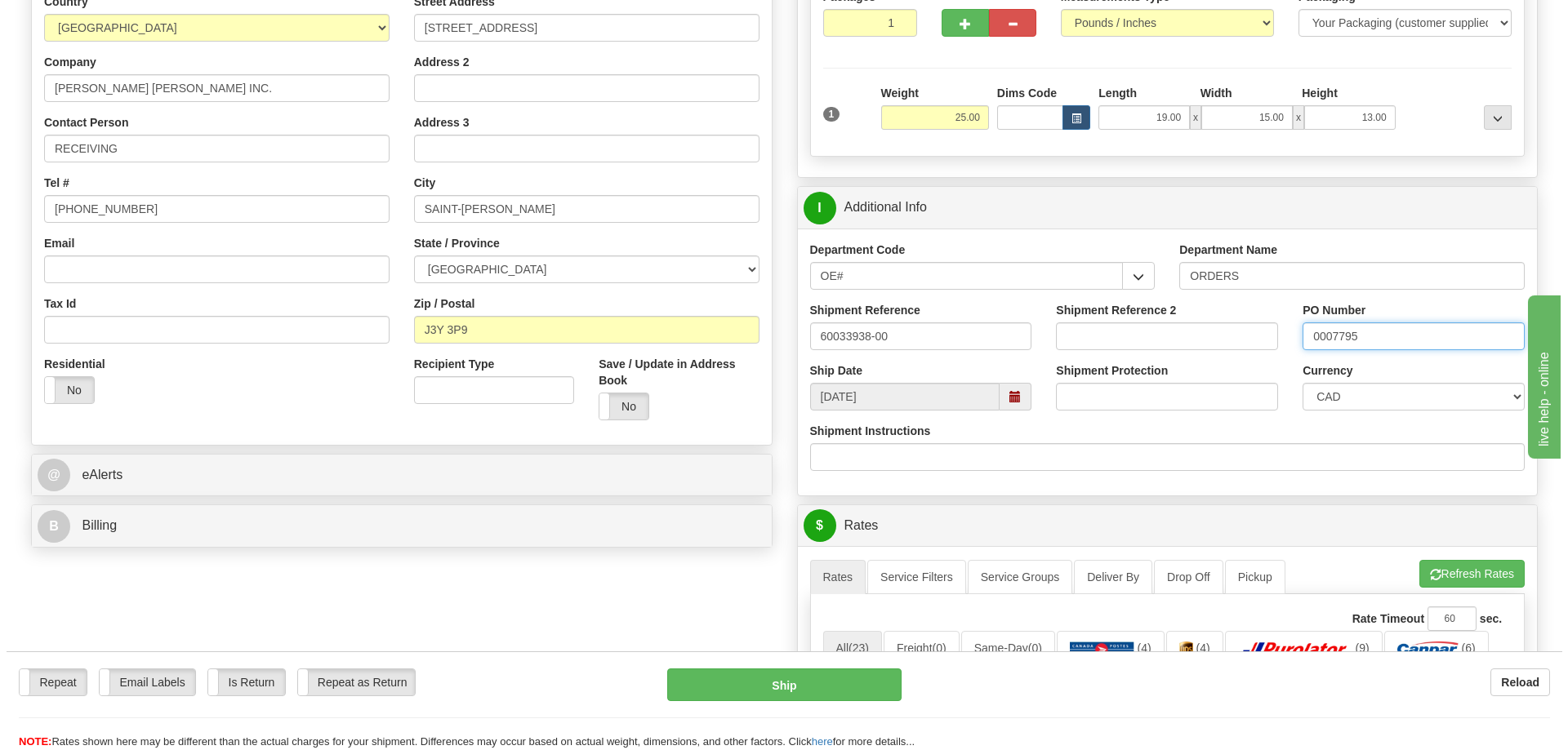
scroll to position [653, 0]
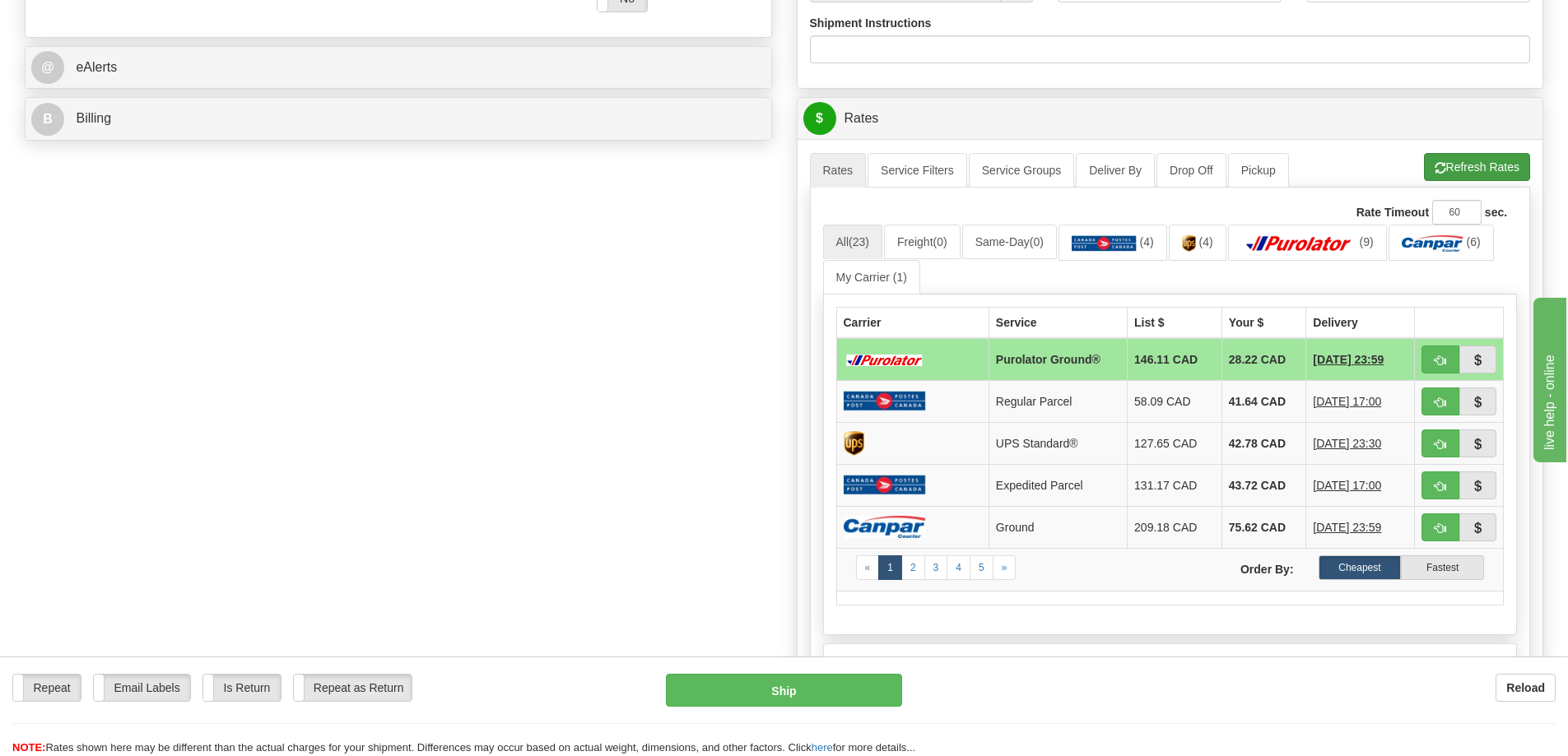
type input "0007795"
click at [1471, 171] on button "Refresh Rates" at bounding box center [1477, 167] width 106 height 28
click at [1438, 357] on span "button" at bounding box center [1440, 360] width 11 height 11
type input "260"
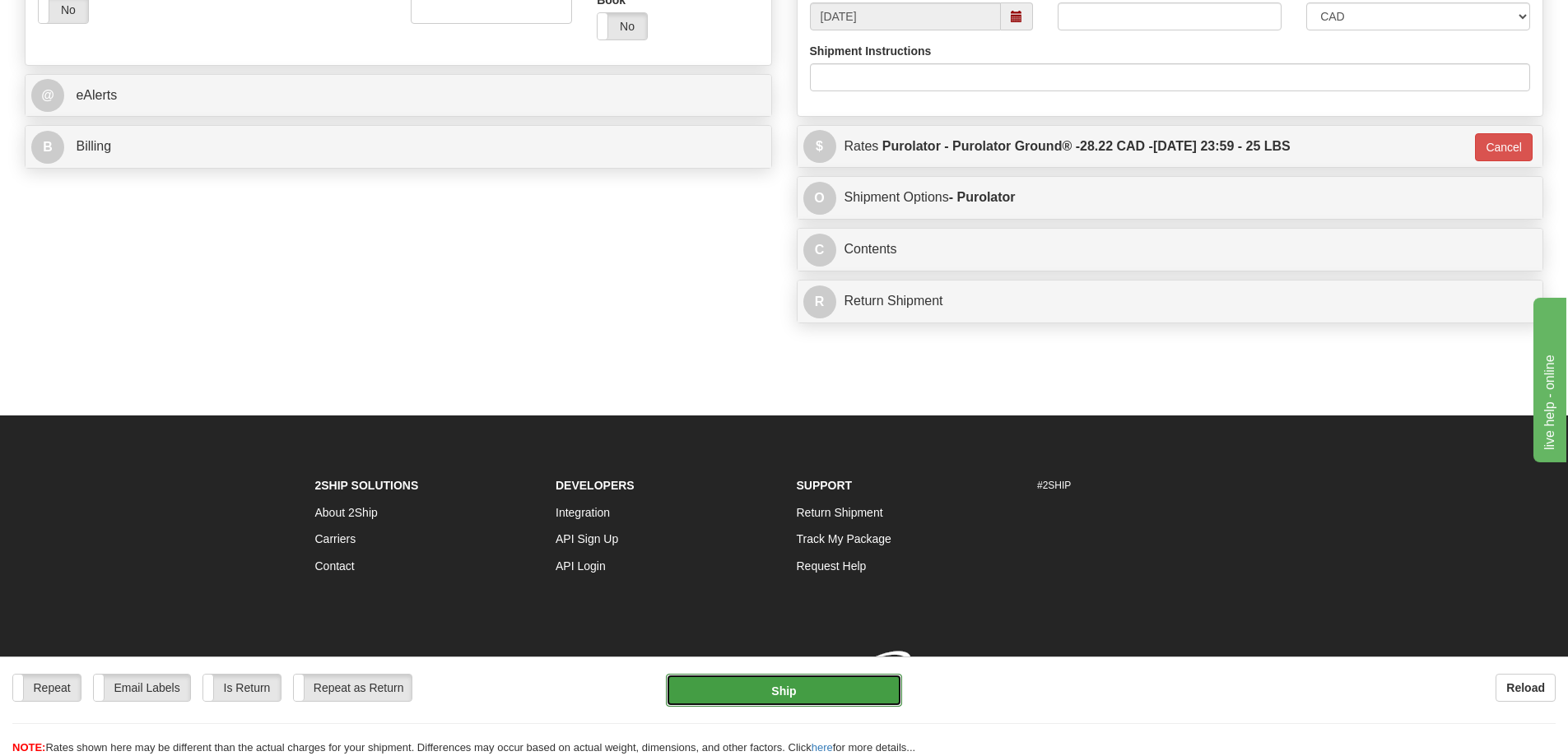
click at [758, 690] on button "Ship" at bounding box center [784, 690] width 236 height 33
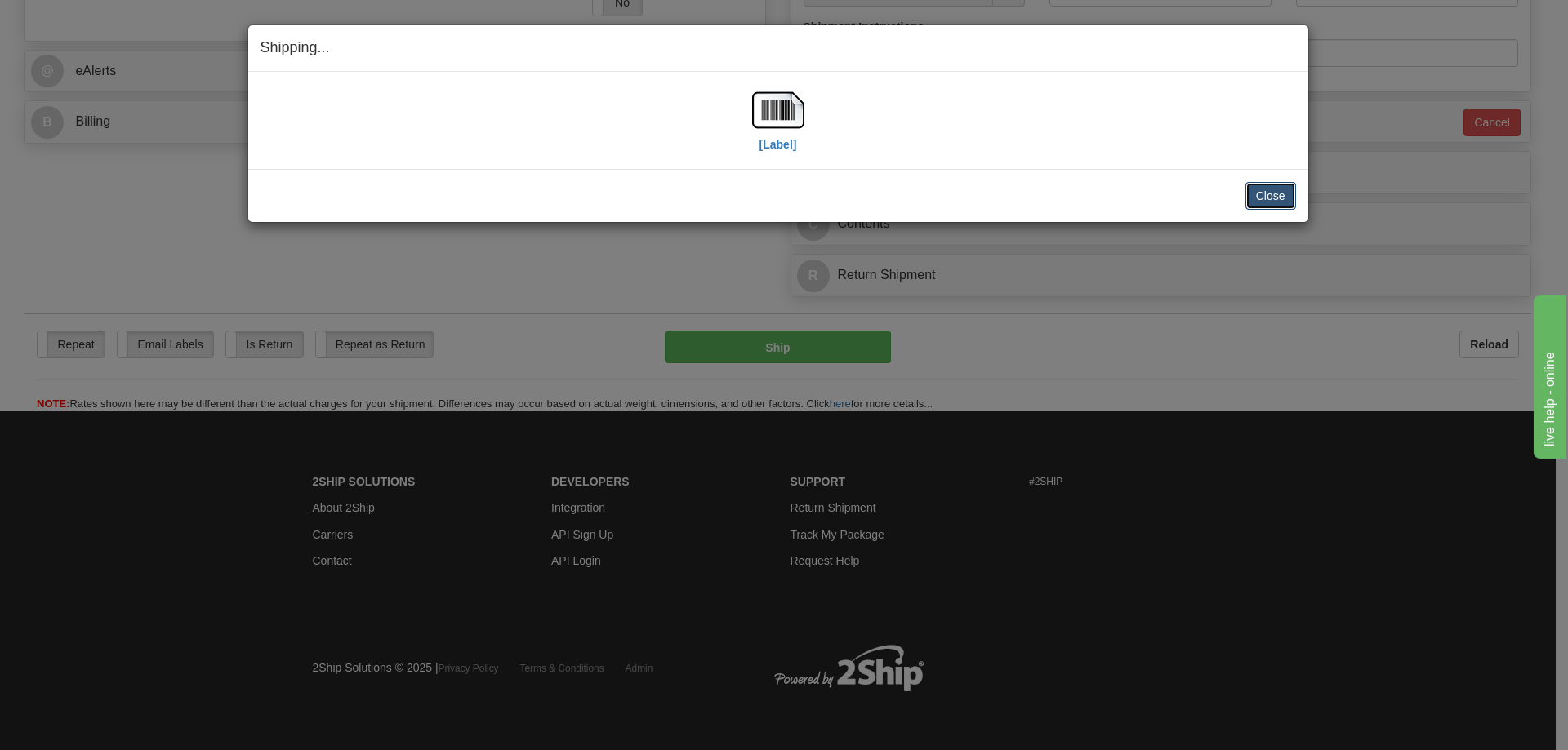
click at [1269, 190] on button "Close" at bounding box center [1270, 196] width 50 height 28
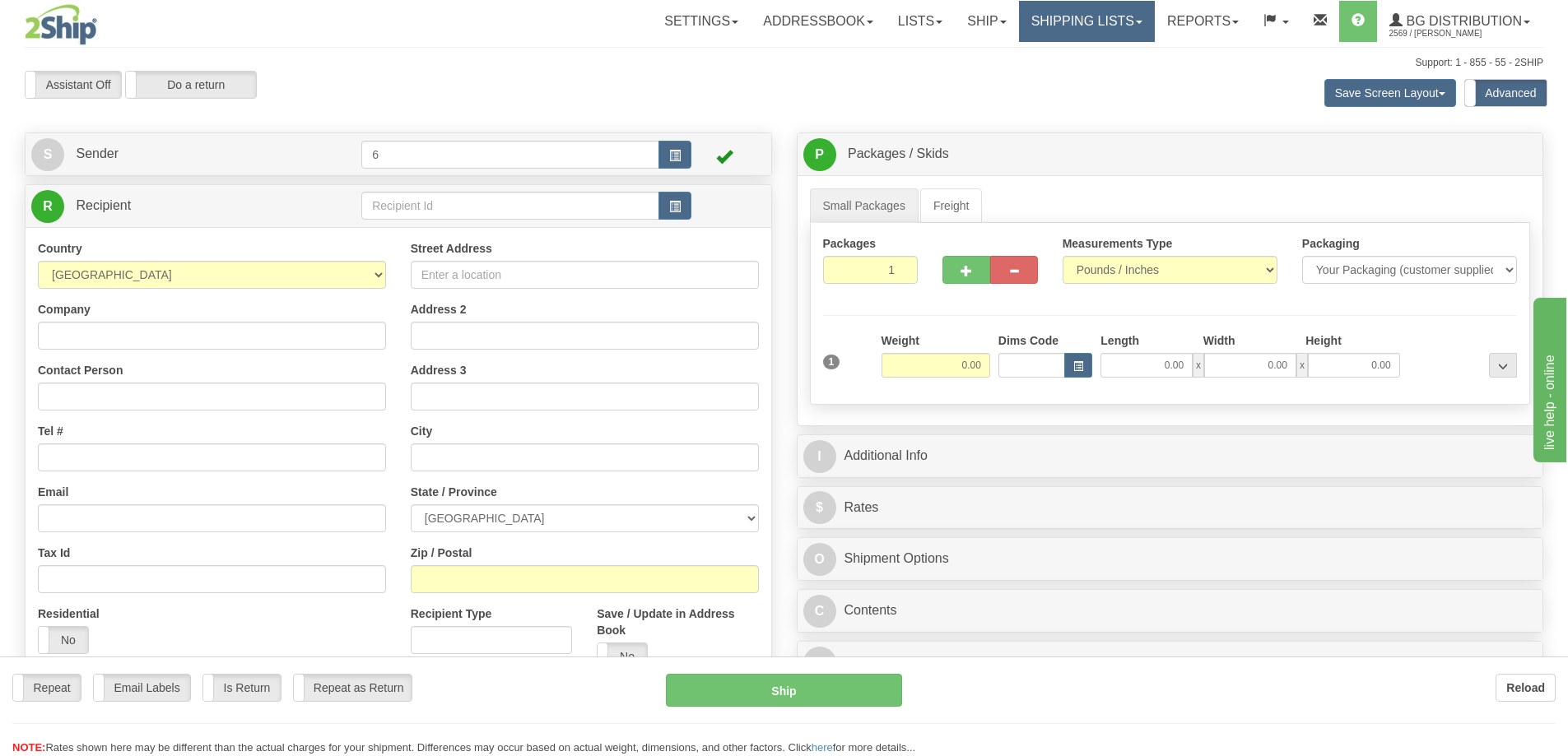
click at [1073, 11] on link "Shipping lists" at bounding box center [1086, 21] width 136 height 41
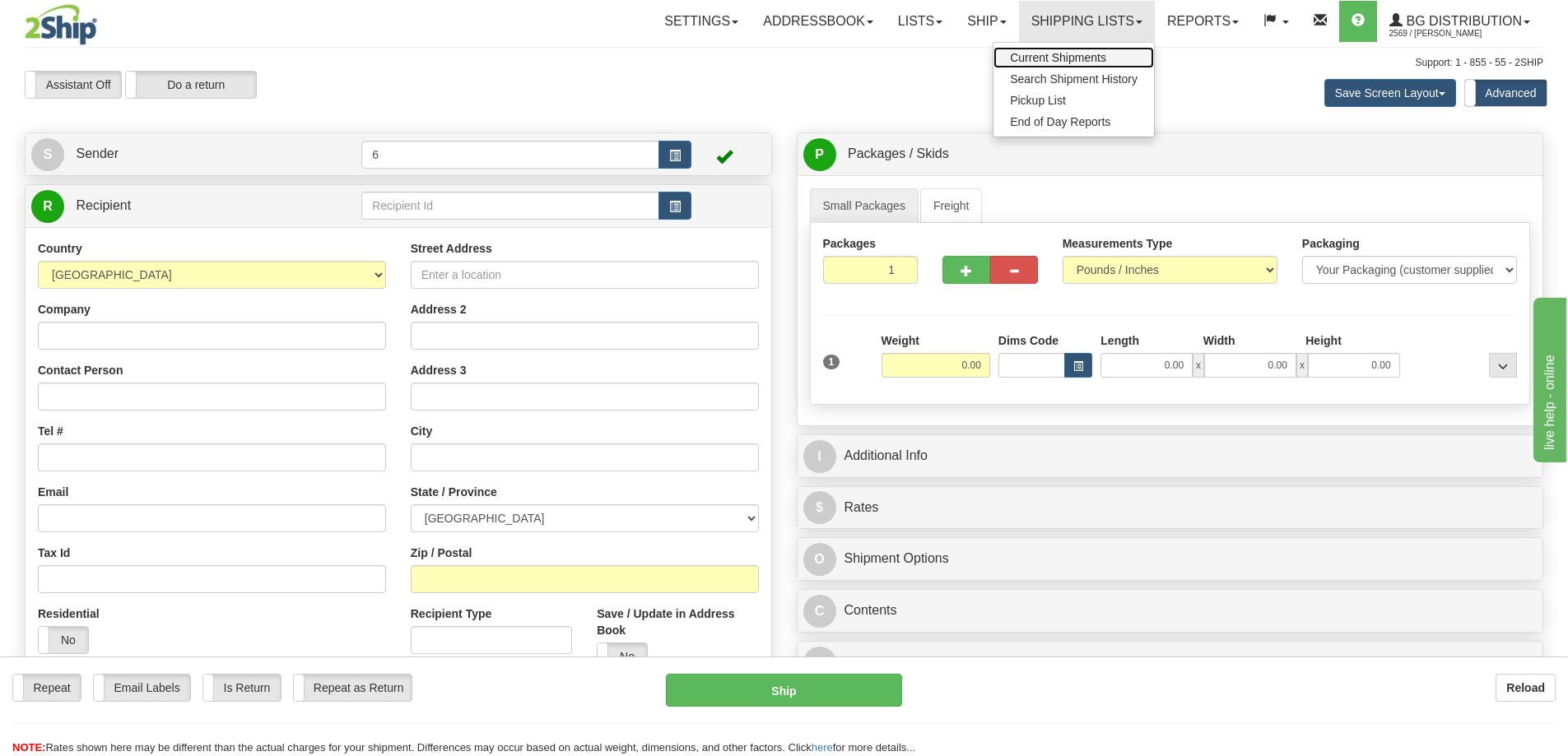
click at [1063, 59] on span "Current Shipments" at bounding box center [1058, 57] width 97 height 13
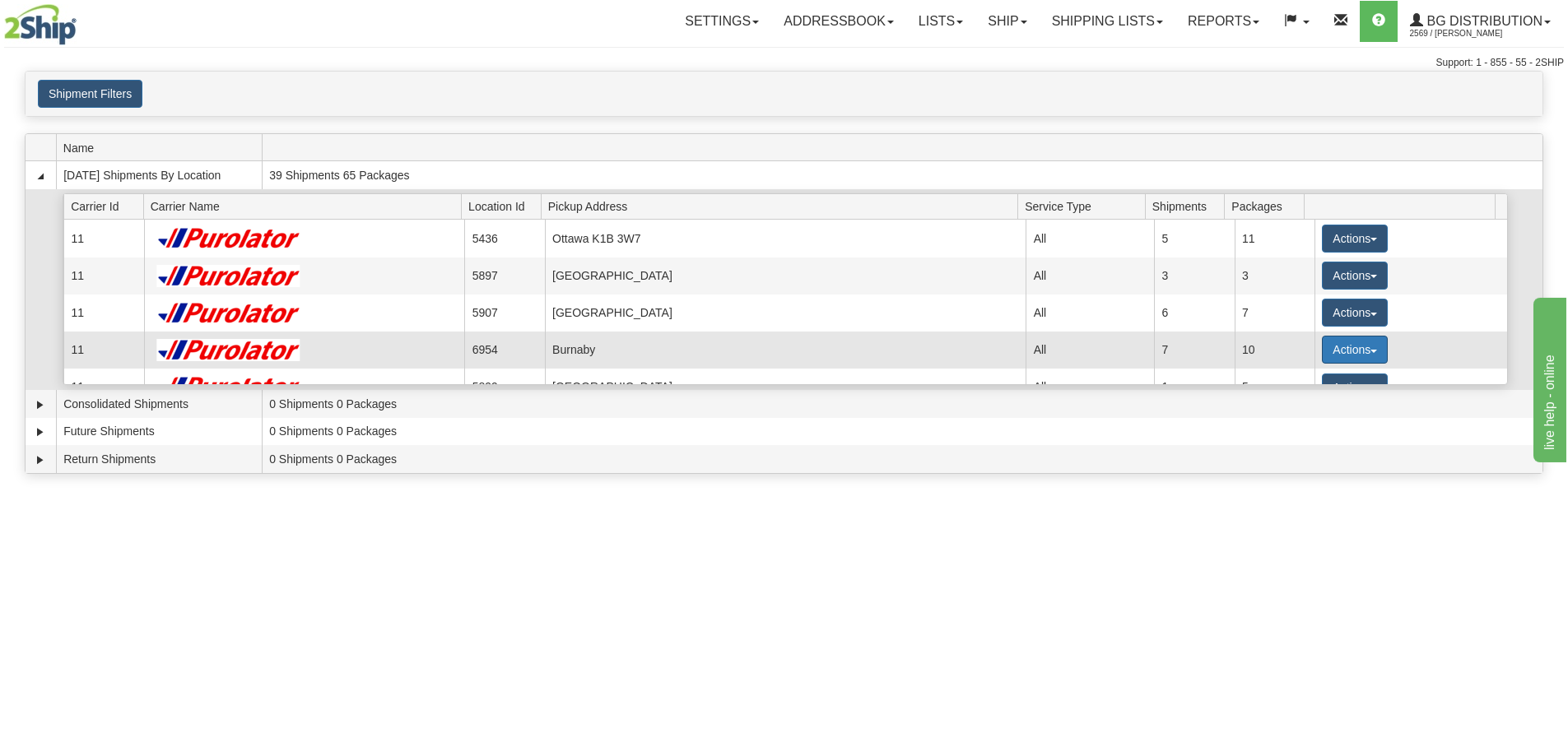
click at [1328, 353] on button "Actions" at bounding box center [1354, 350] width 66 height 28
click at [1281, 376] on span "Details" at bounding box center [1293, 380] width 45 height 11
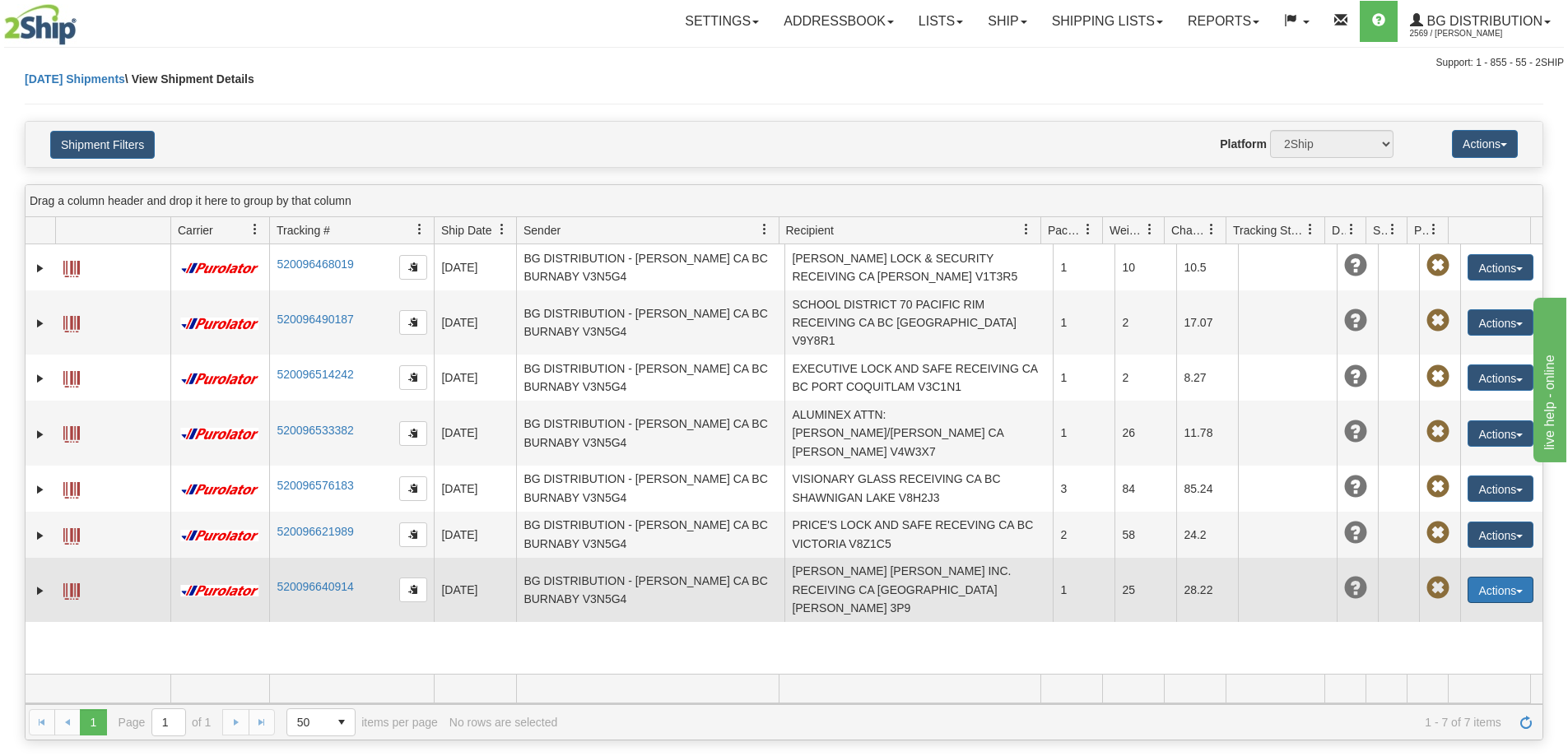
drag, startPoint x: 1505, startPoint y: 534, endPoint x: 1483, endPoint y: 554, distance: 29.7
click at [1505, 576] on button "Actions" at bounding box center [1500, 589] width 66 height 26
click at [1443, 610] on link "Edit" at bounding box center [1466, 620] width 132 height 21
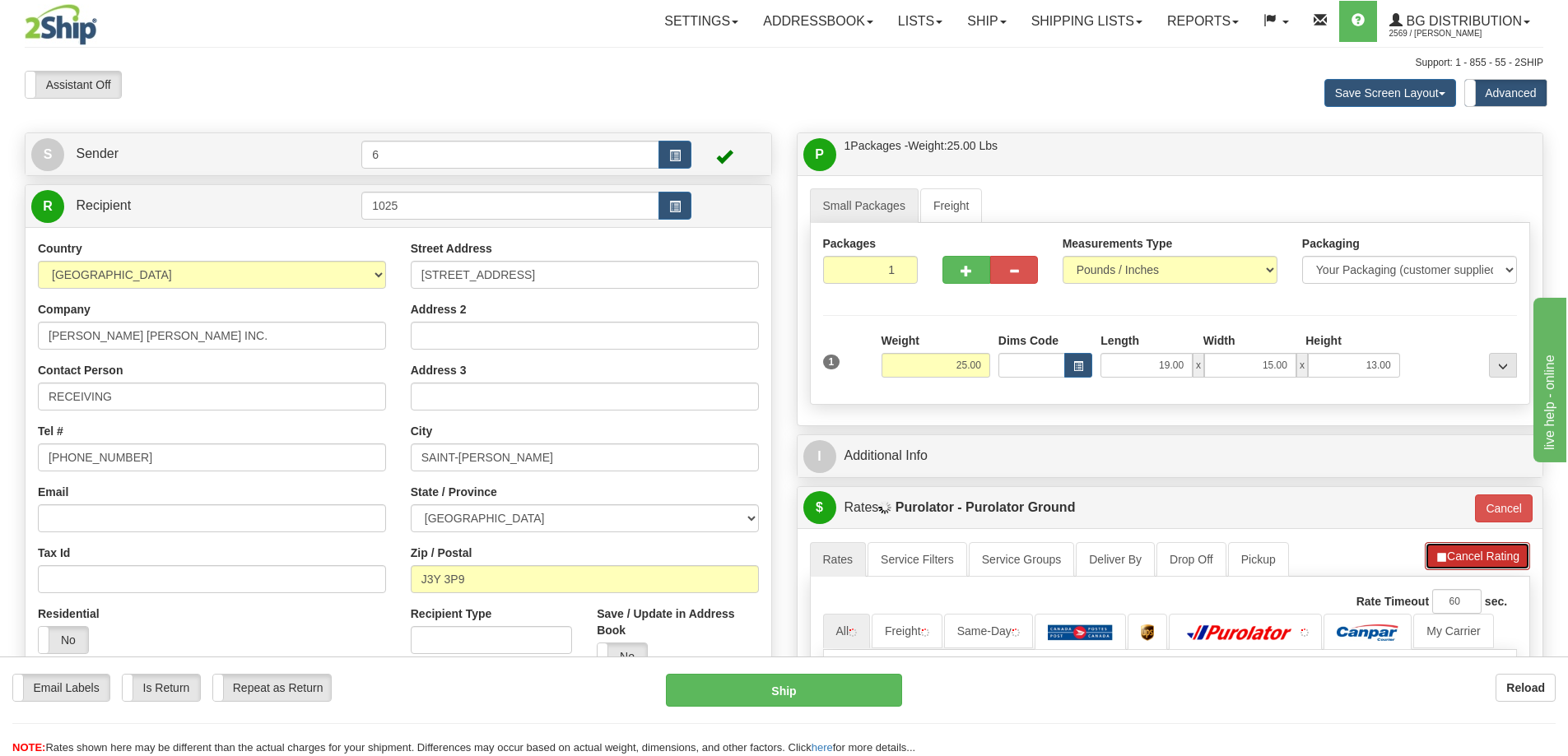
click at [1489, 560] on button "Cancel Rating" at bounding box center [1478, 556] width 105 height 28
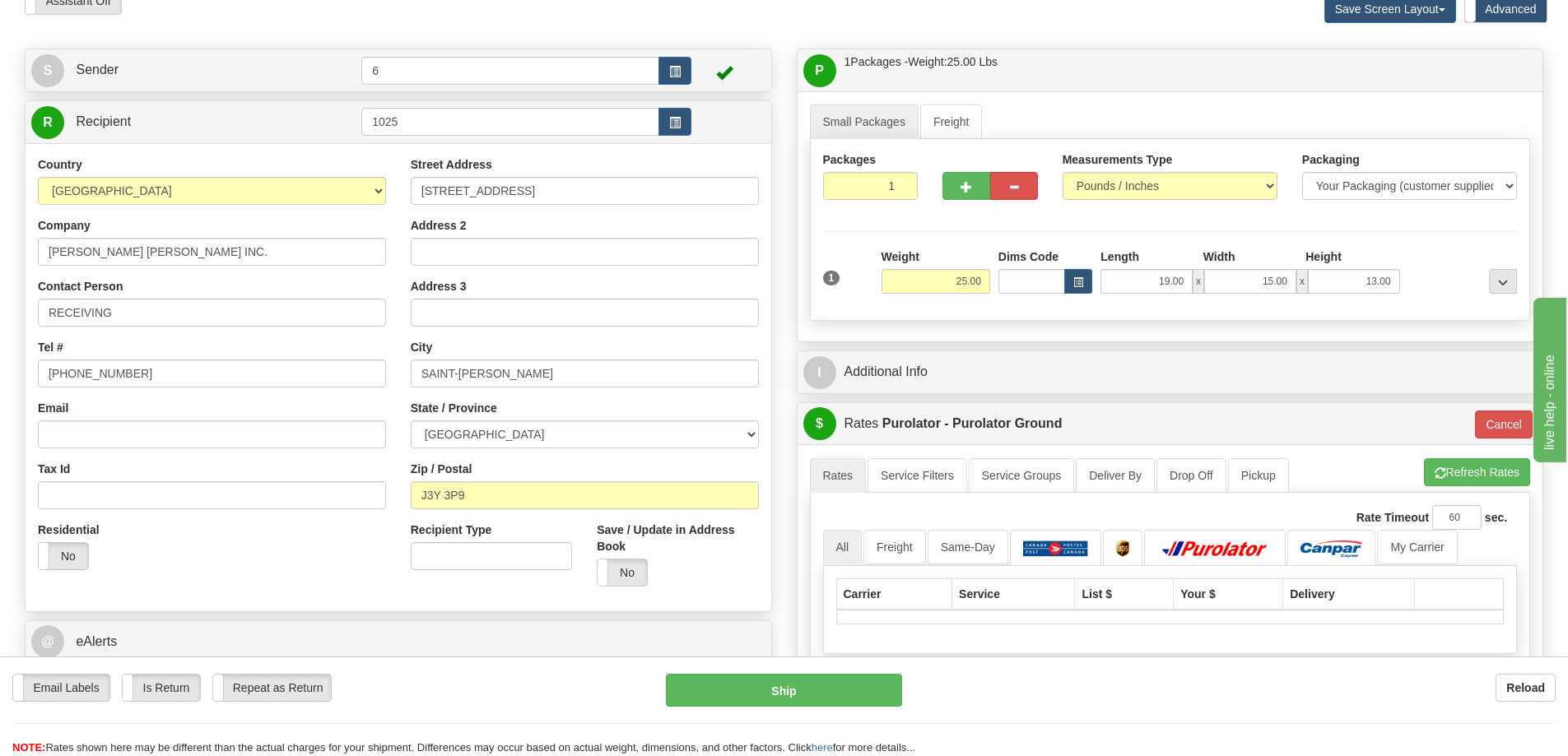
scroll to position [165, 0]
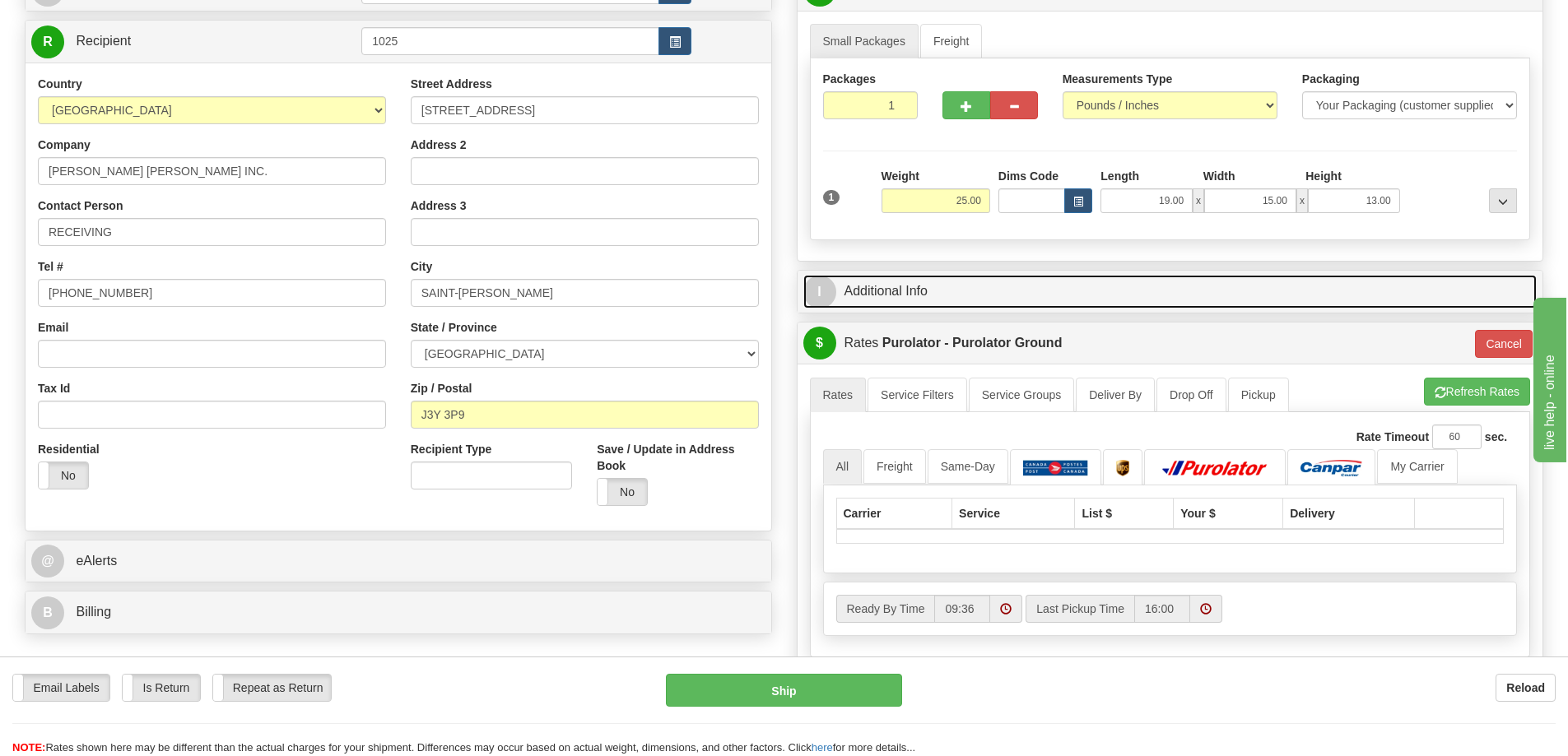
click at [968, 289] on link "I Additional Info" at bounding box center [1170, 291] width 734 height 33
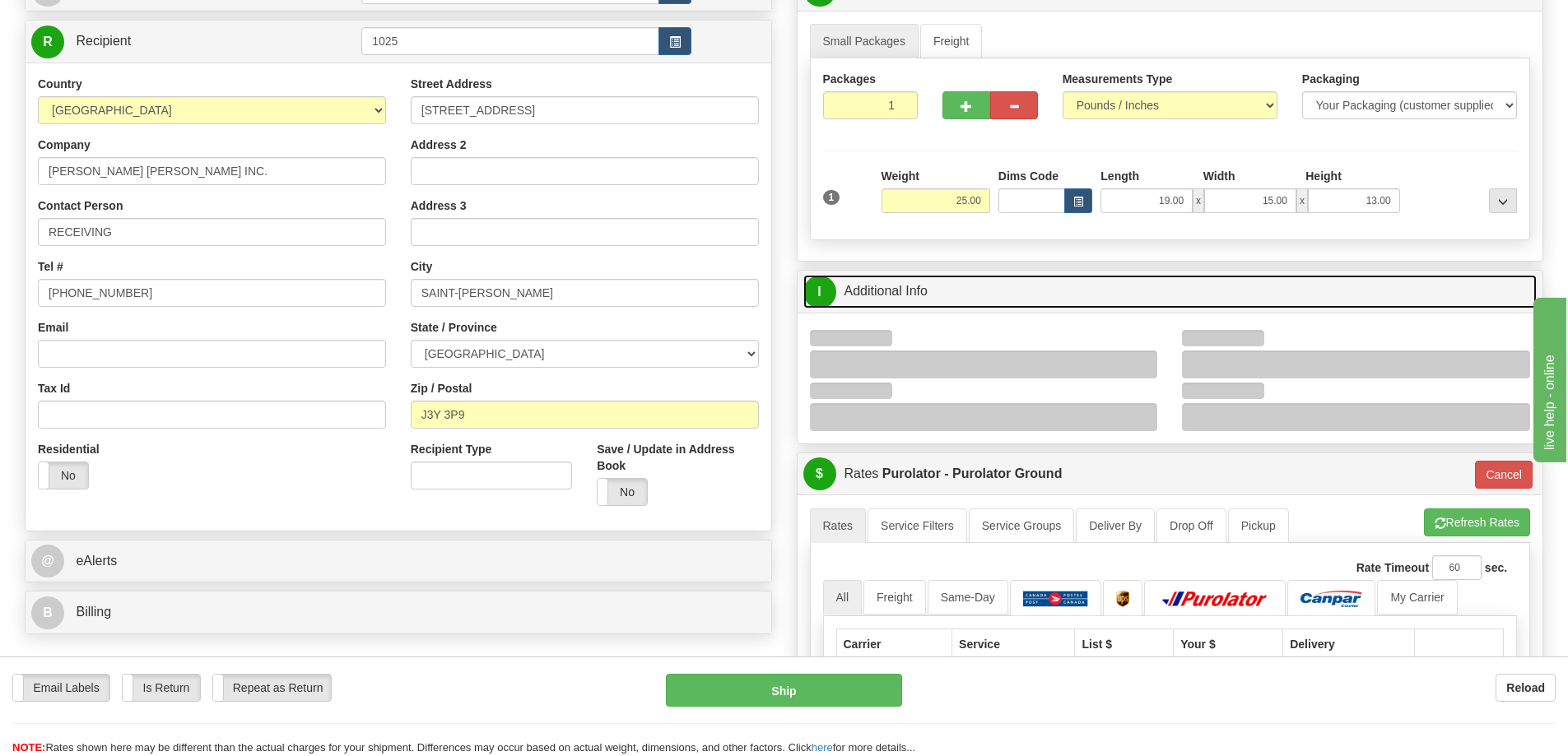
click at [968, 289] on link "I Additional Info" at bounding box center [1170, 291] width 734 height 33
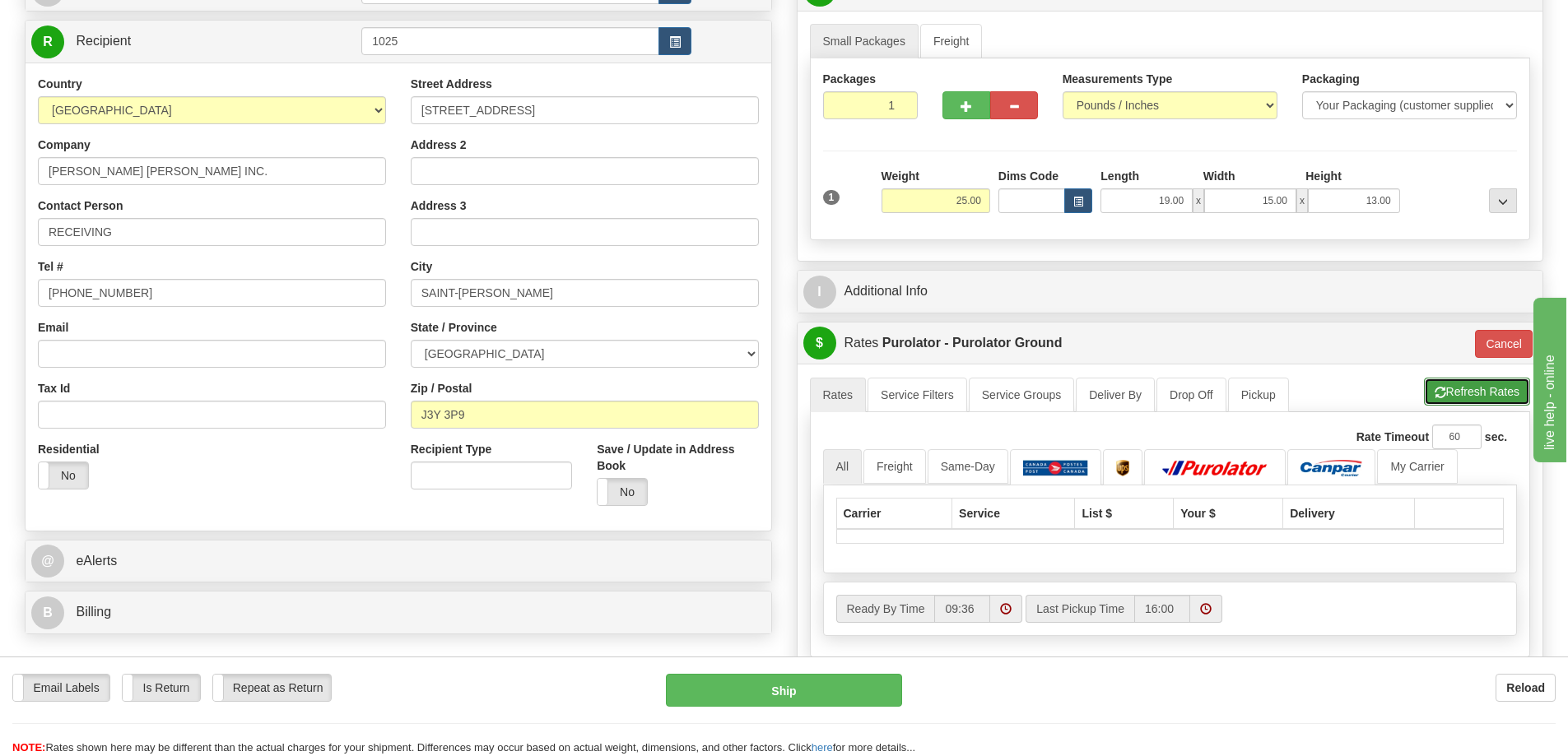
click at [1456, 405] on button "Refresh Rates" at bounding box center [1477, 392] width 106 height 28
type input "260"
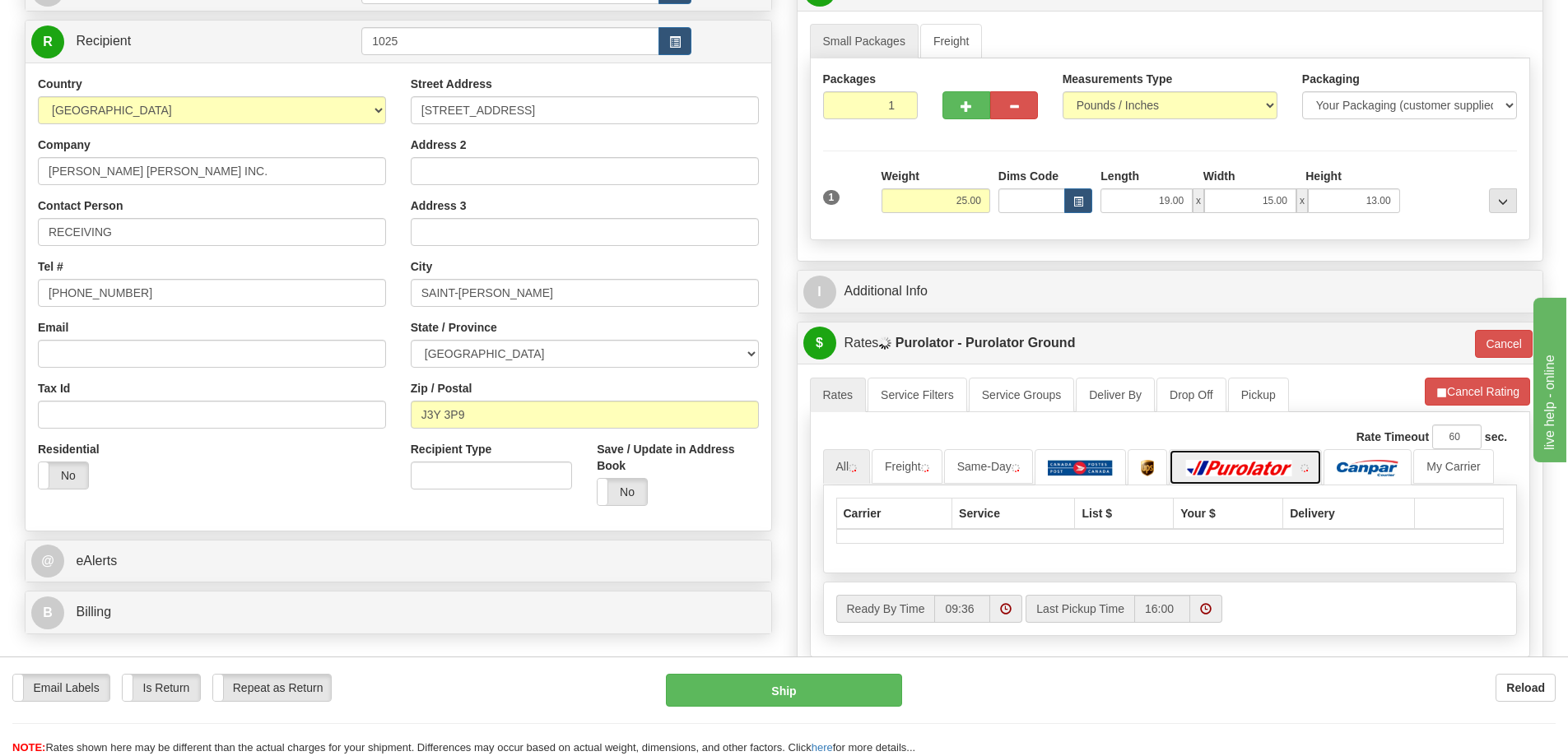
click at [1229, 470] on img at bounding box center [1239, 467] width 115 height 17
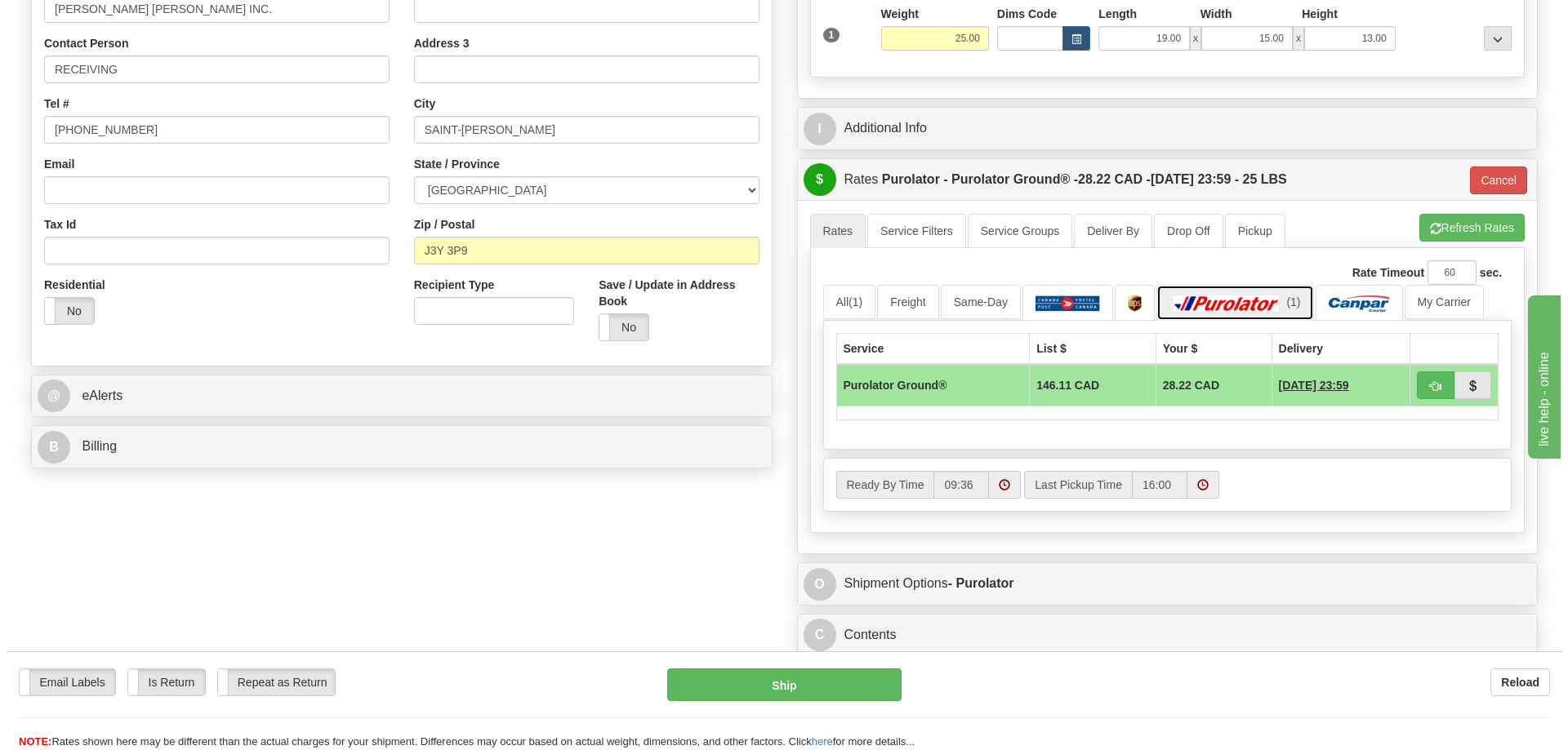
scroll to position [244, 0]
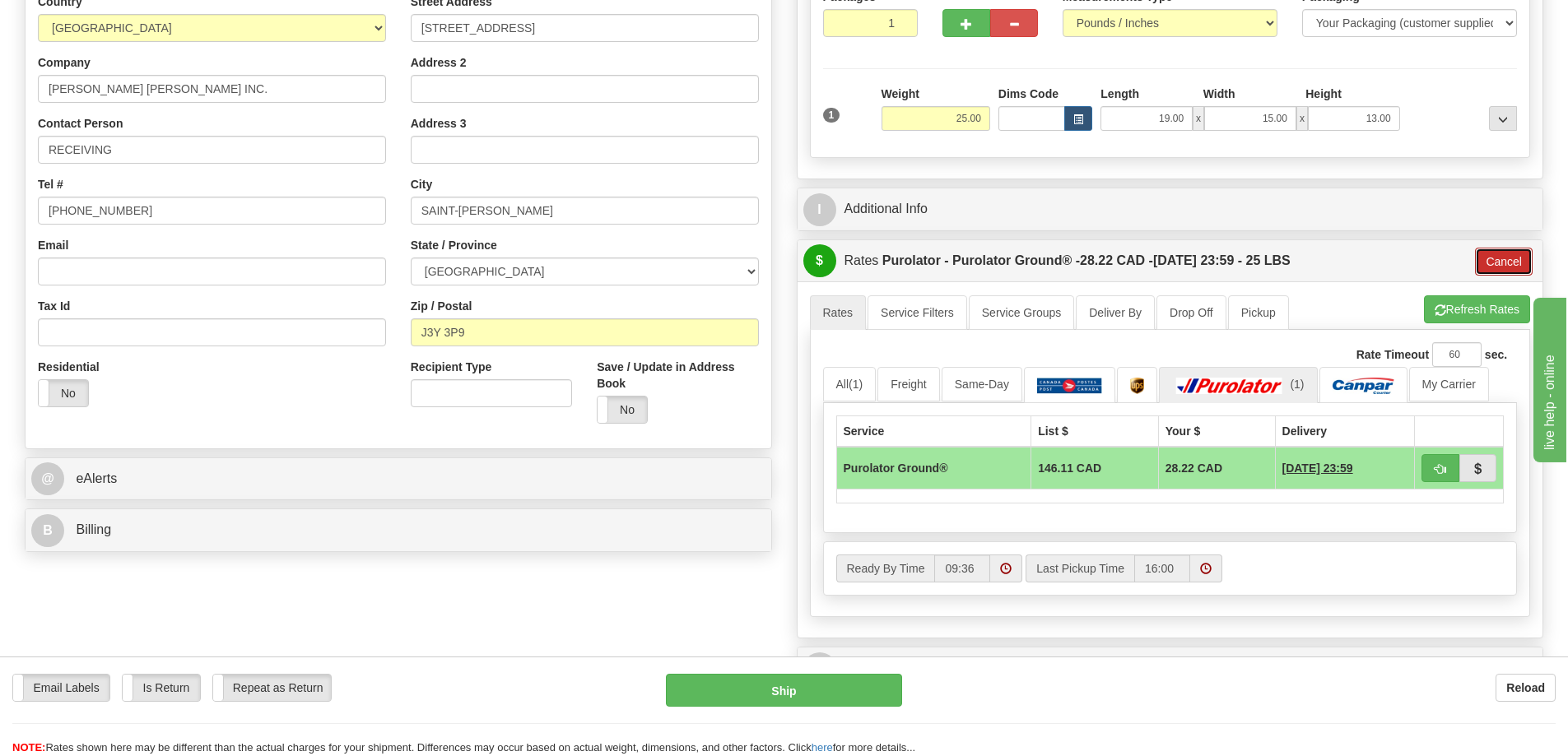
click at [1493, 261] on button "Cancel" at bounding box center [1504, 261] width 58 height 28
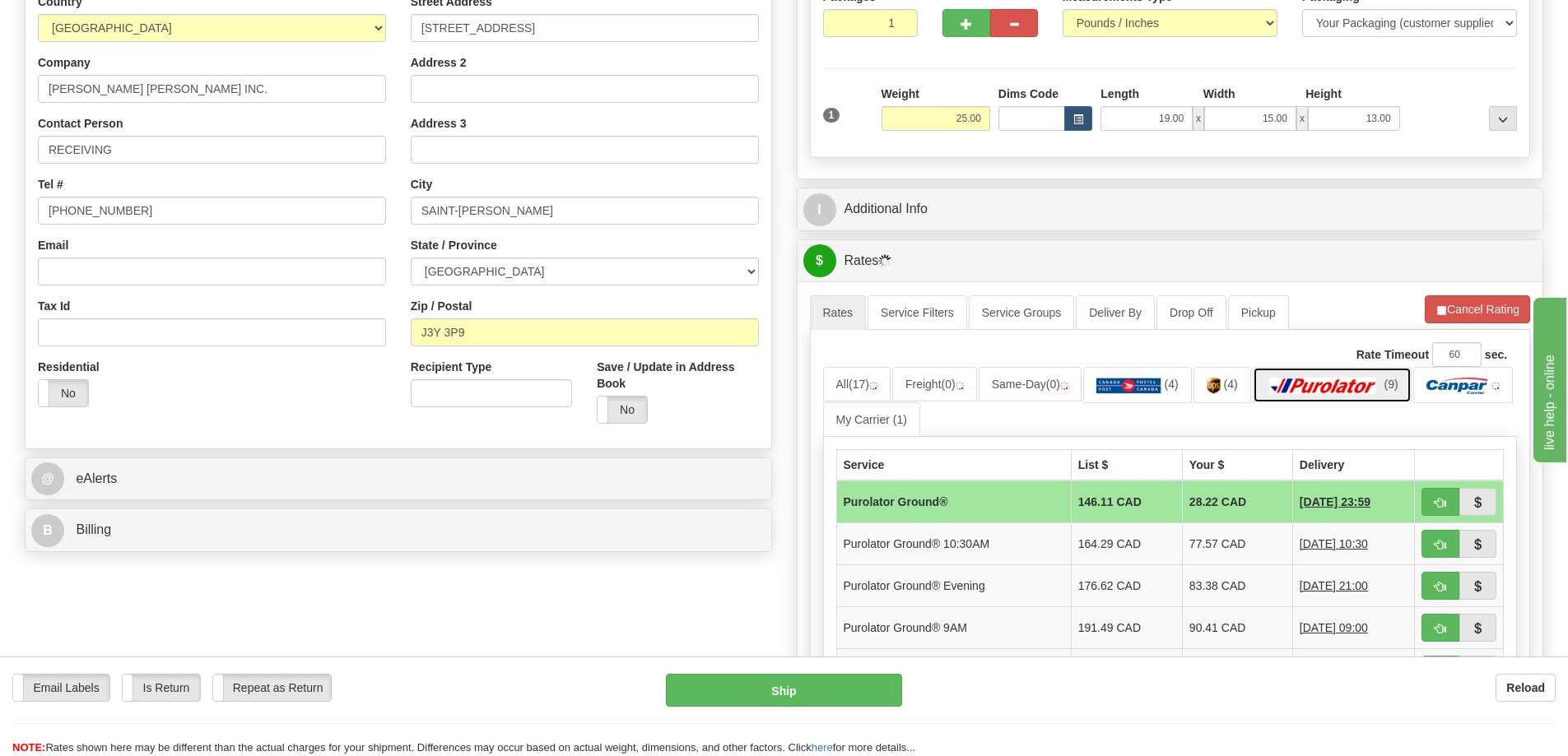
click at [1328, 389] on img at bounding box center [1323, 386] width 115 height 17
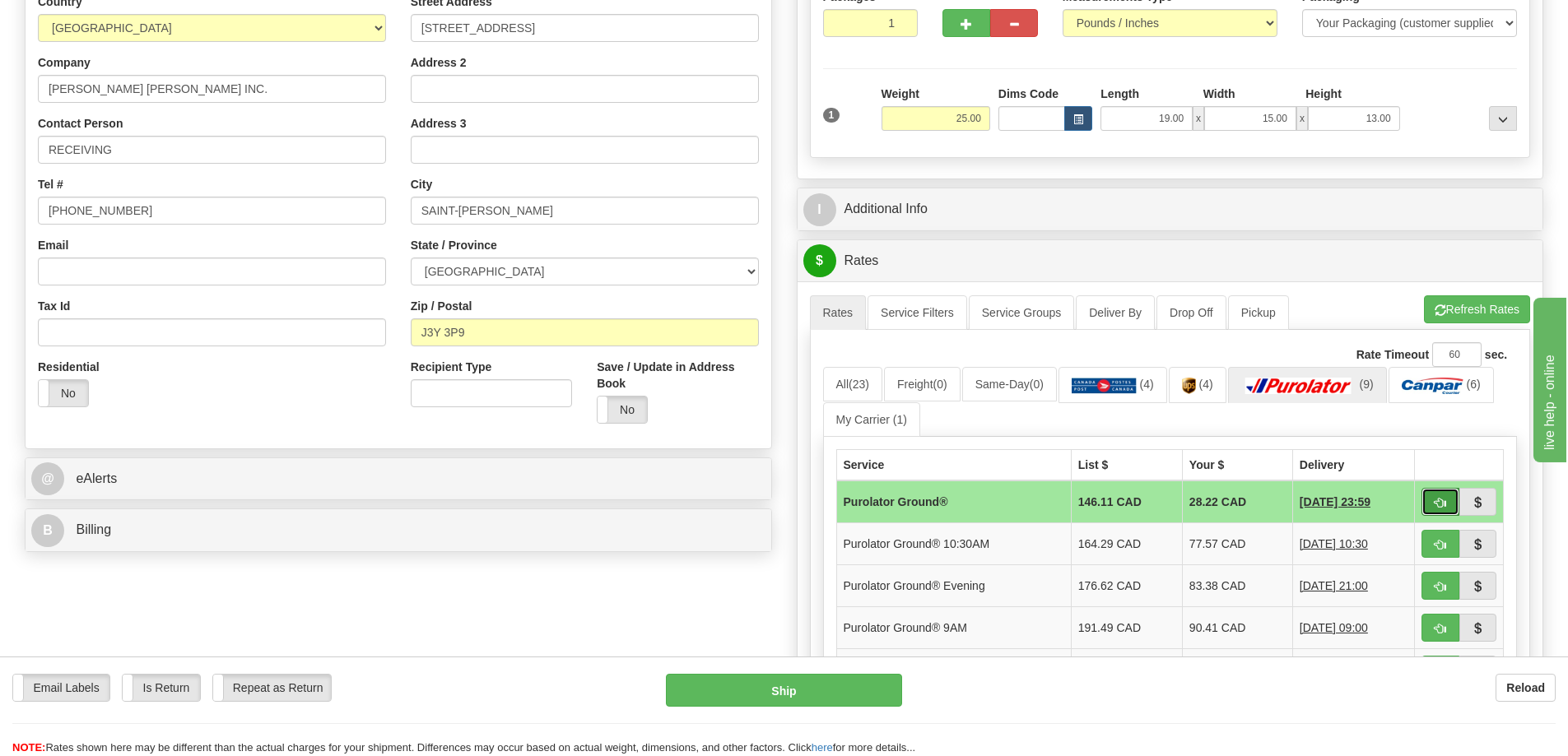
click at [1449, 507] on button "button" at bounding box center [1440, 502] width 38 height 28
type input "260"
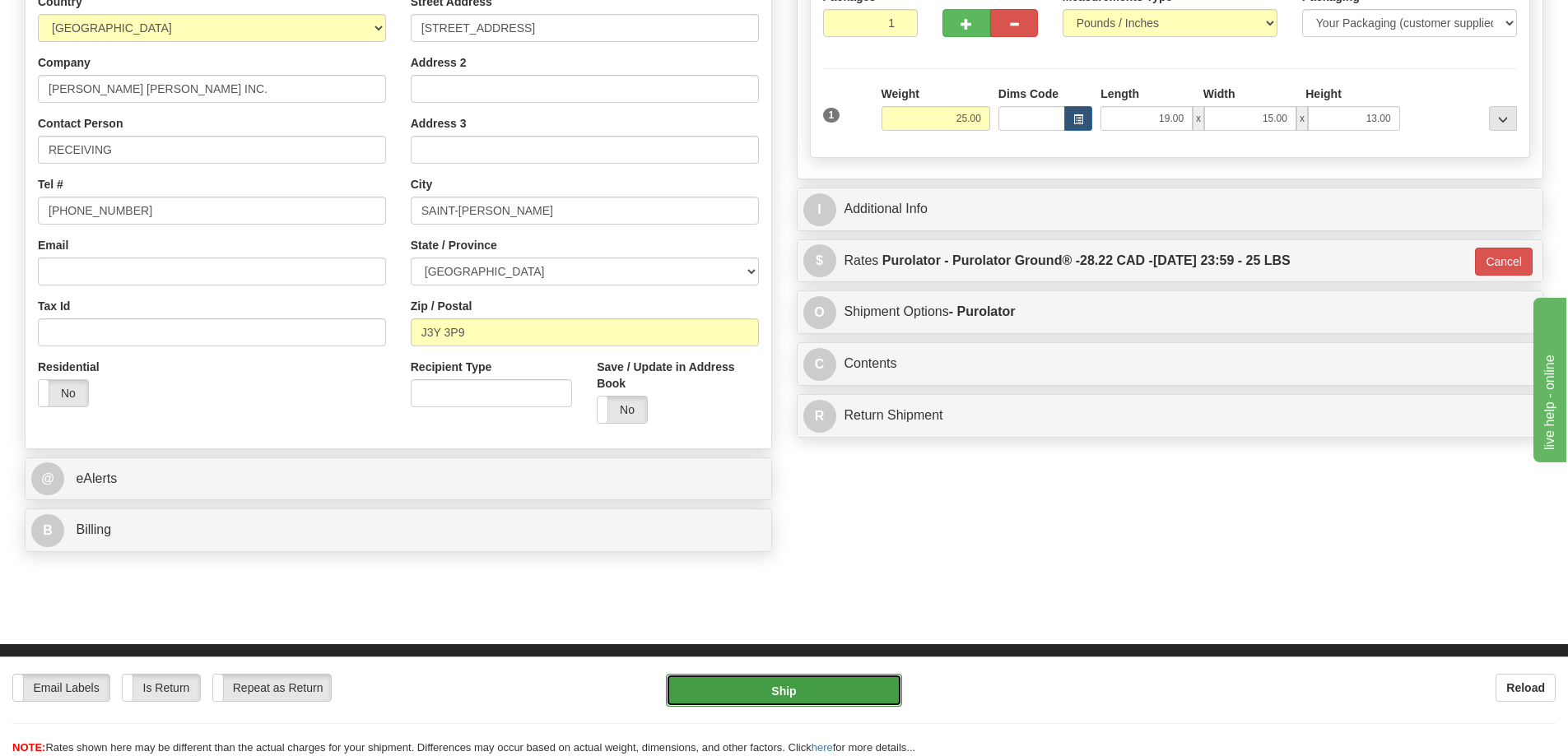
click at [779, 695] on button "Ship" at bounding box center [784, 690] width 236 height 33
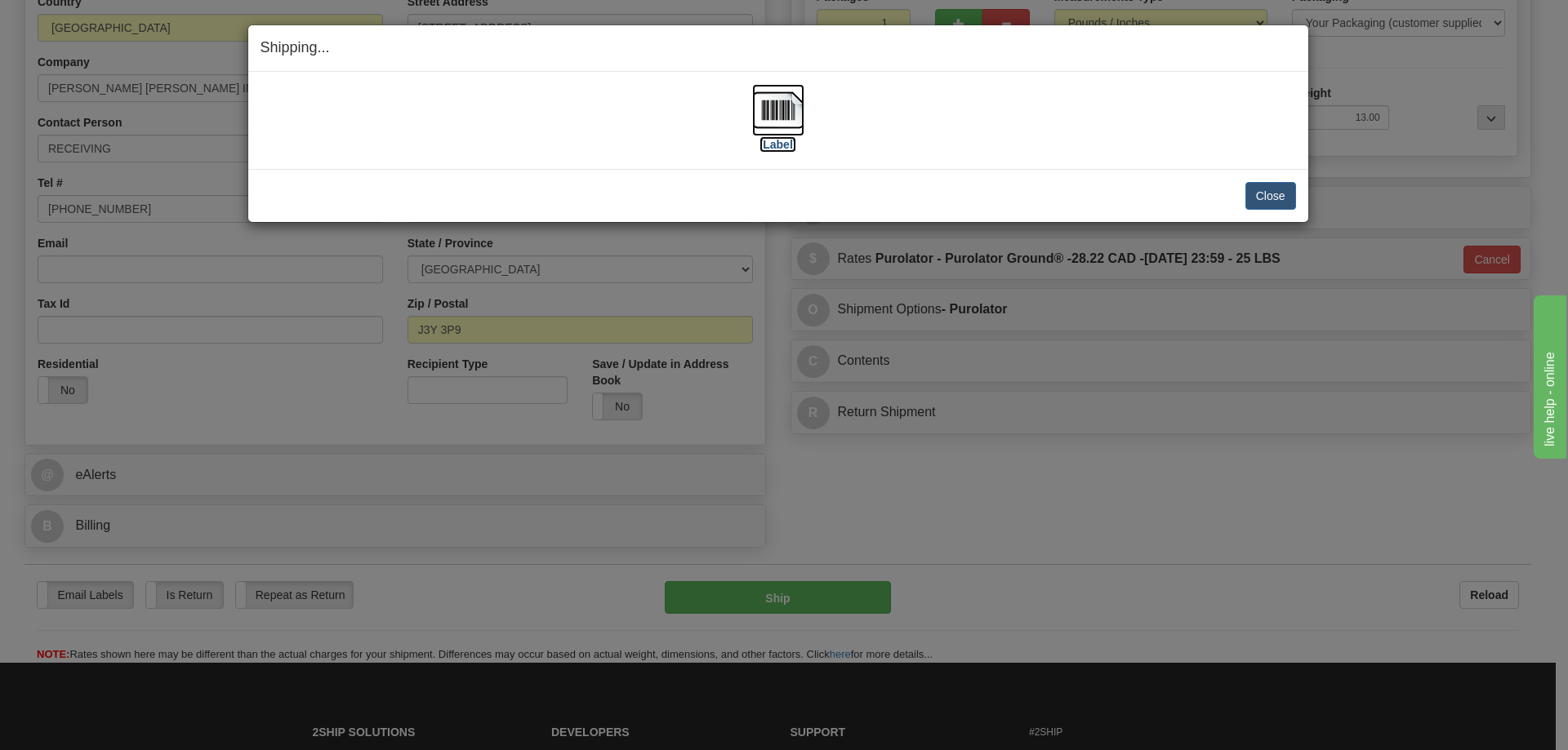
click at [772, 143] on label "[Label]" at bounding box center [777, 144] width 37 height 17
click at [1284, 199] on button "Close" at bounding box center [1270, 196] width 50 height 28
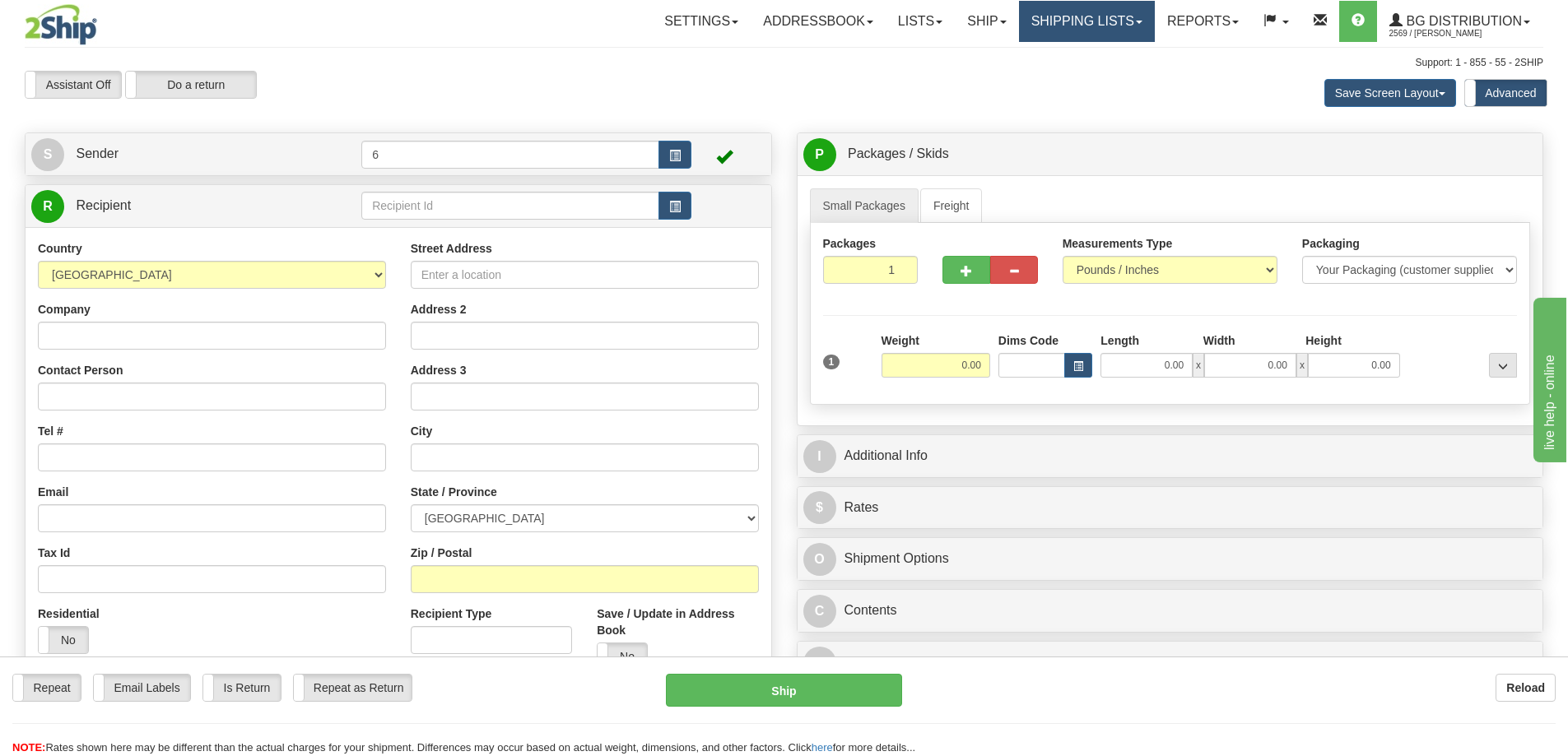
click at [1074, 15] on link "Shipping lists" at bounding box center [1086, 21] width 136 height 41
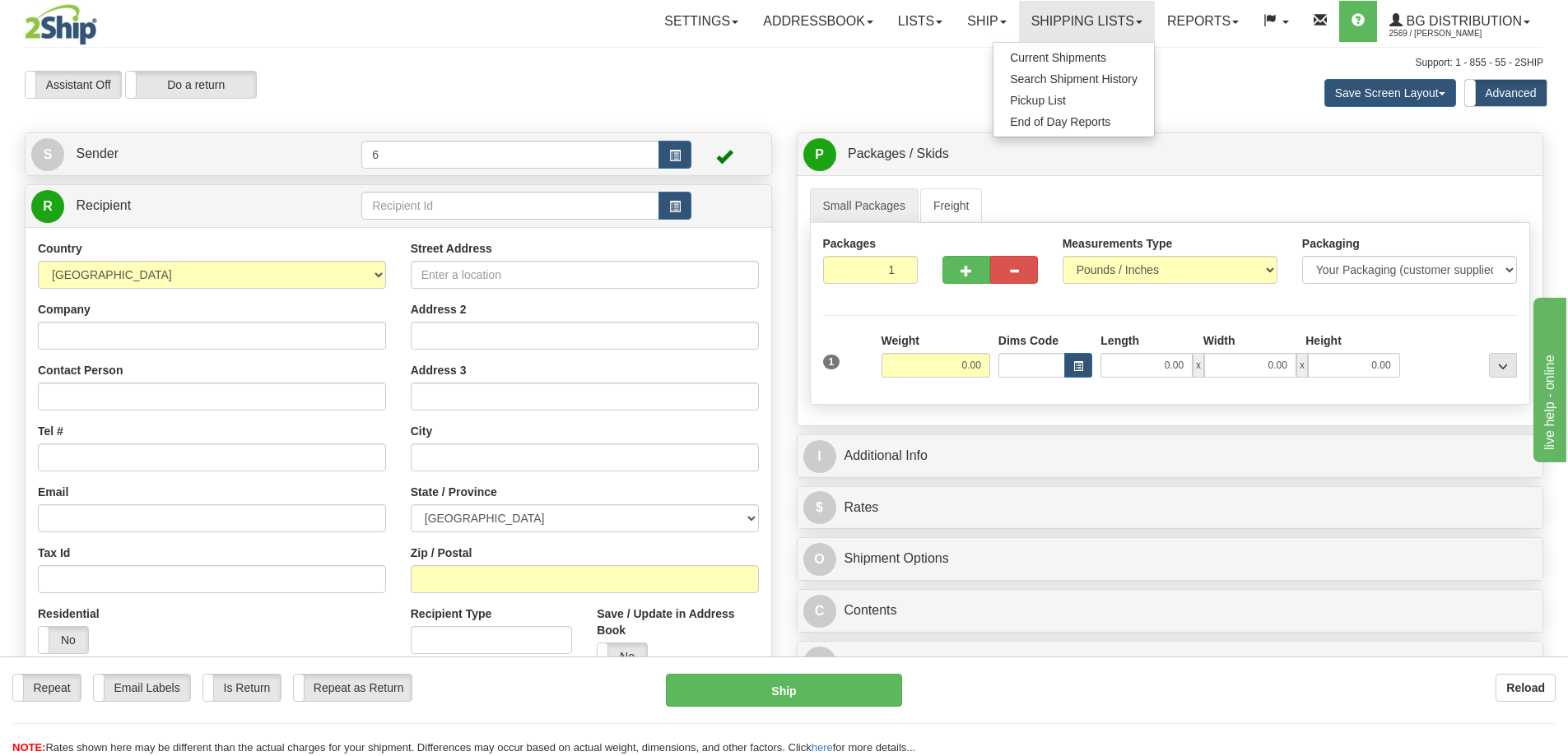
click at [1076, 46] on ul "Current Shipments Search Shipment History Pickup List End of Day Reports" at bounding box center [1073, 89] width 162 height 96
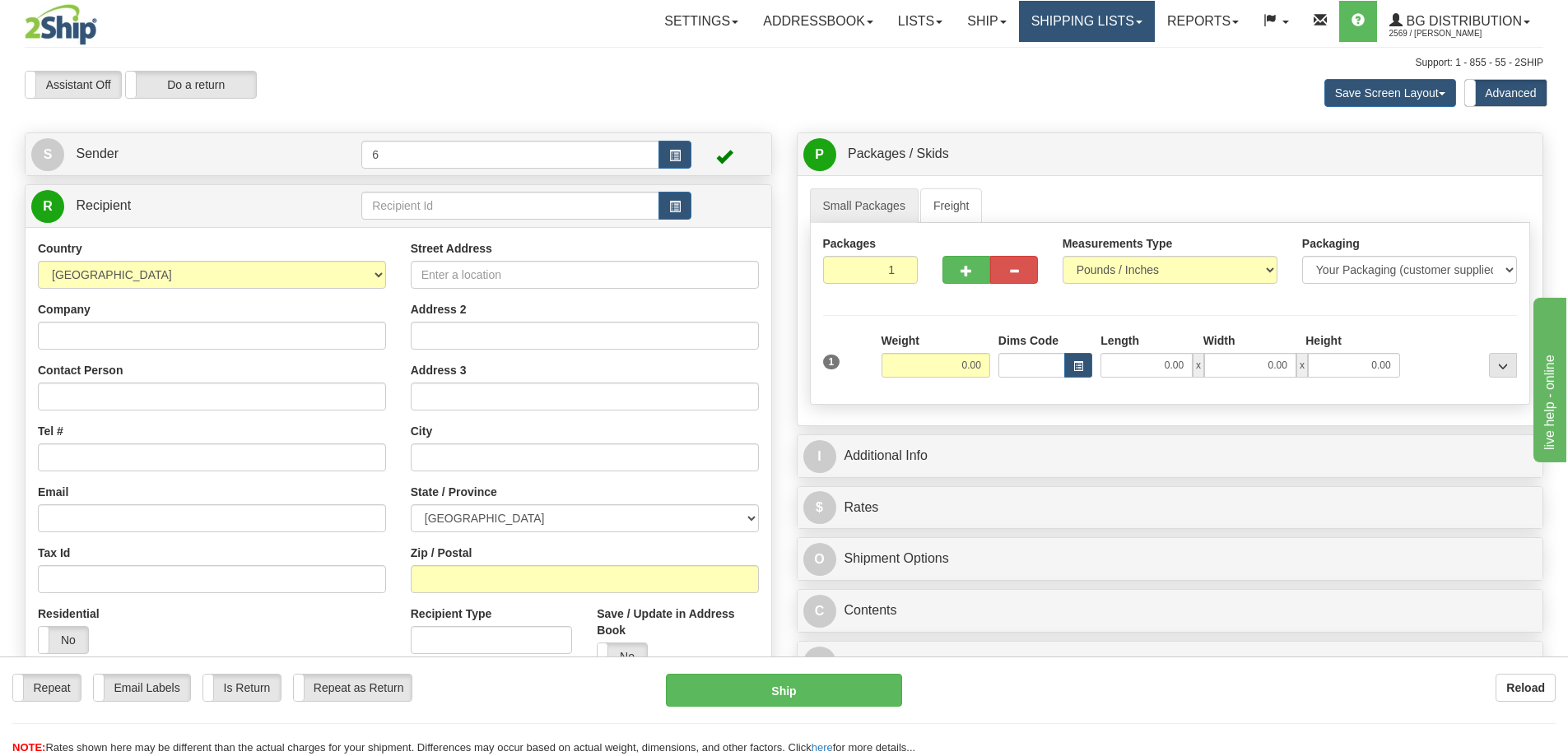
click at [1073, 15] on link "Shipping lists" at bounding box center [1086, 21] width 136 height 41
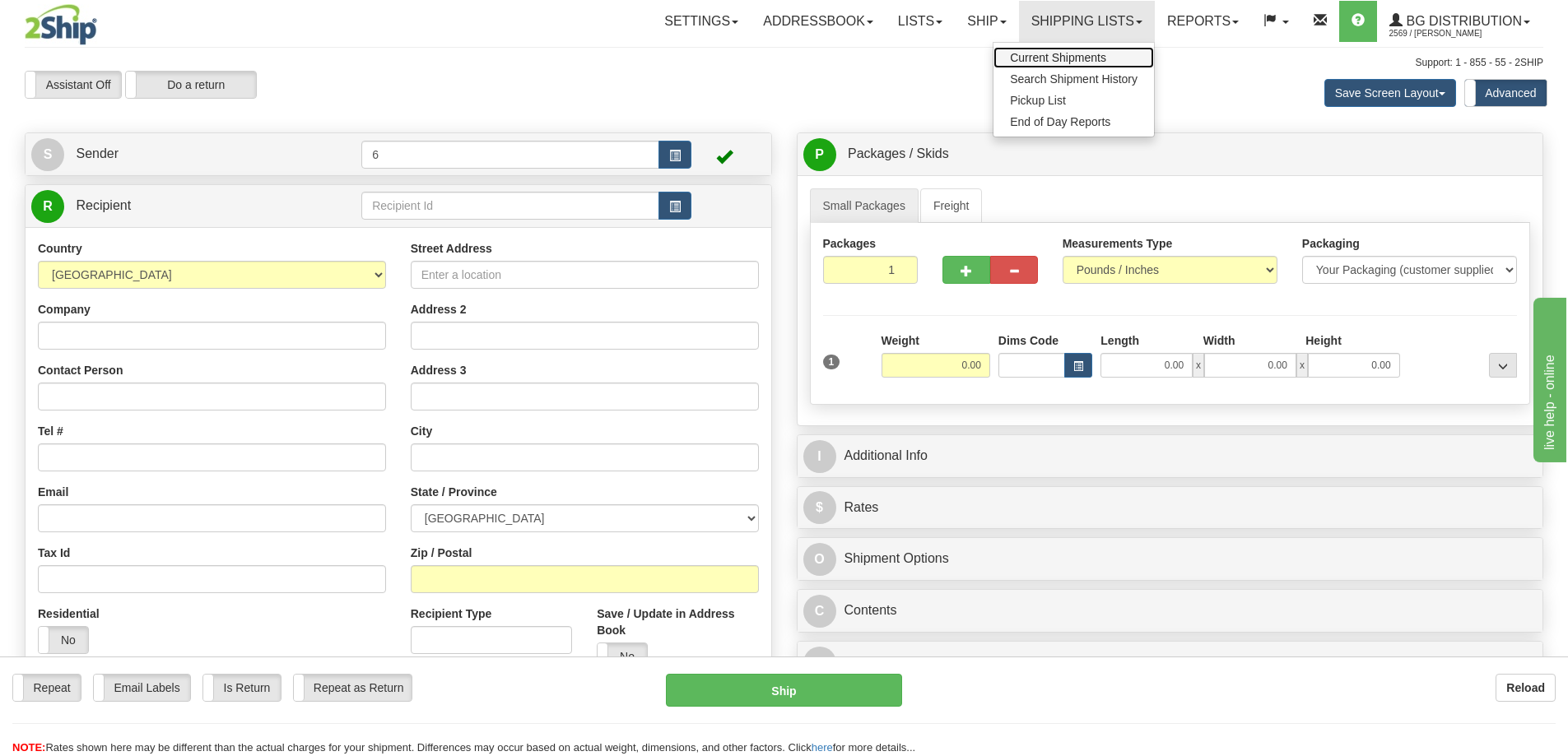
click at [1070, 61] on span "Current Shipments" at bounding box center [1058, 57] width 97 height 13
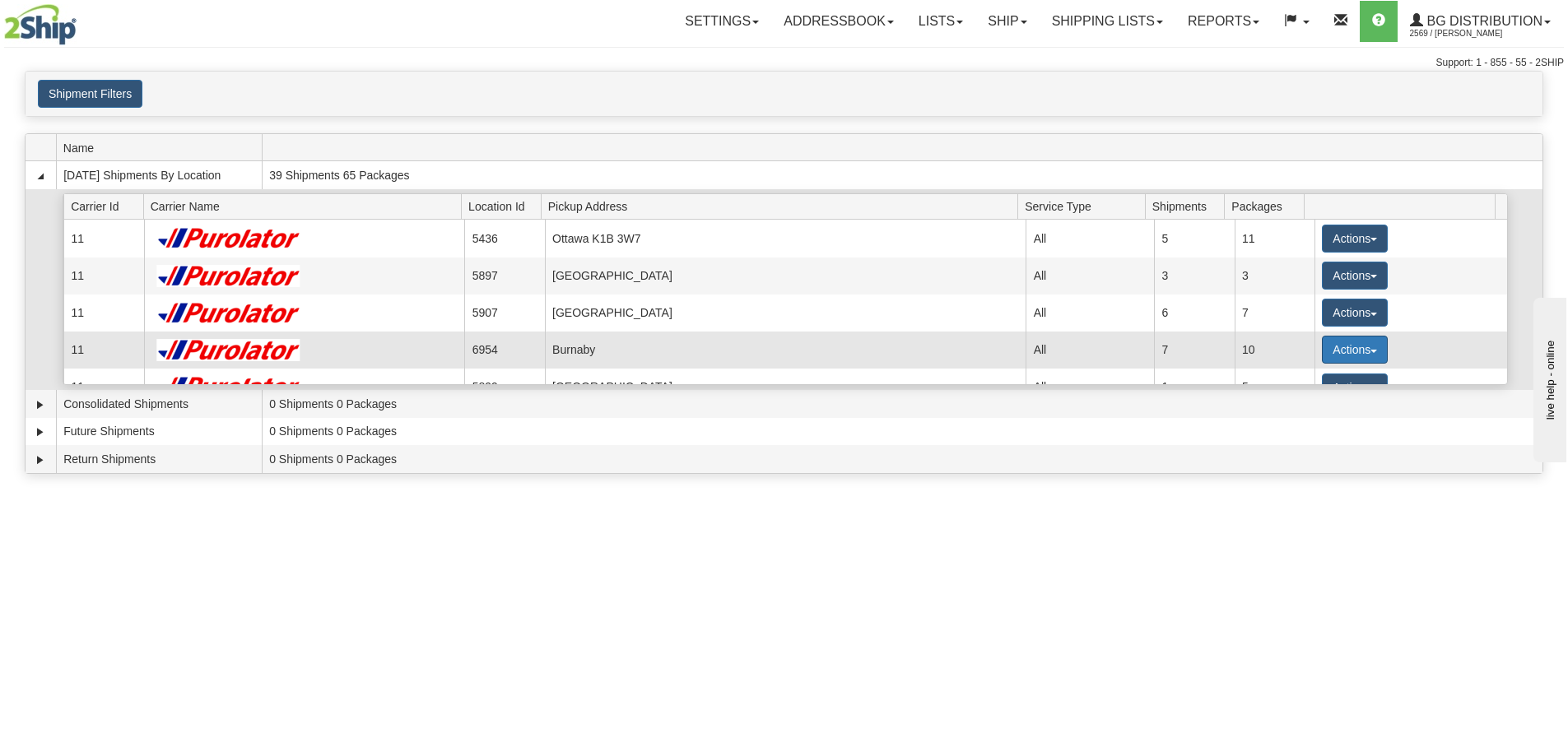
click at [1355, 353] on button "Actions" at bounding box center [1354, 350] width 66 height 28
click at [1316, 376] on span "Details" at bounding box center [1293, 380] width 45 height 11
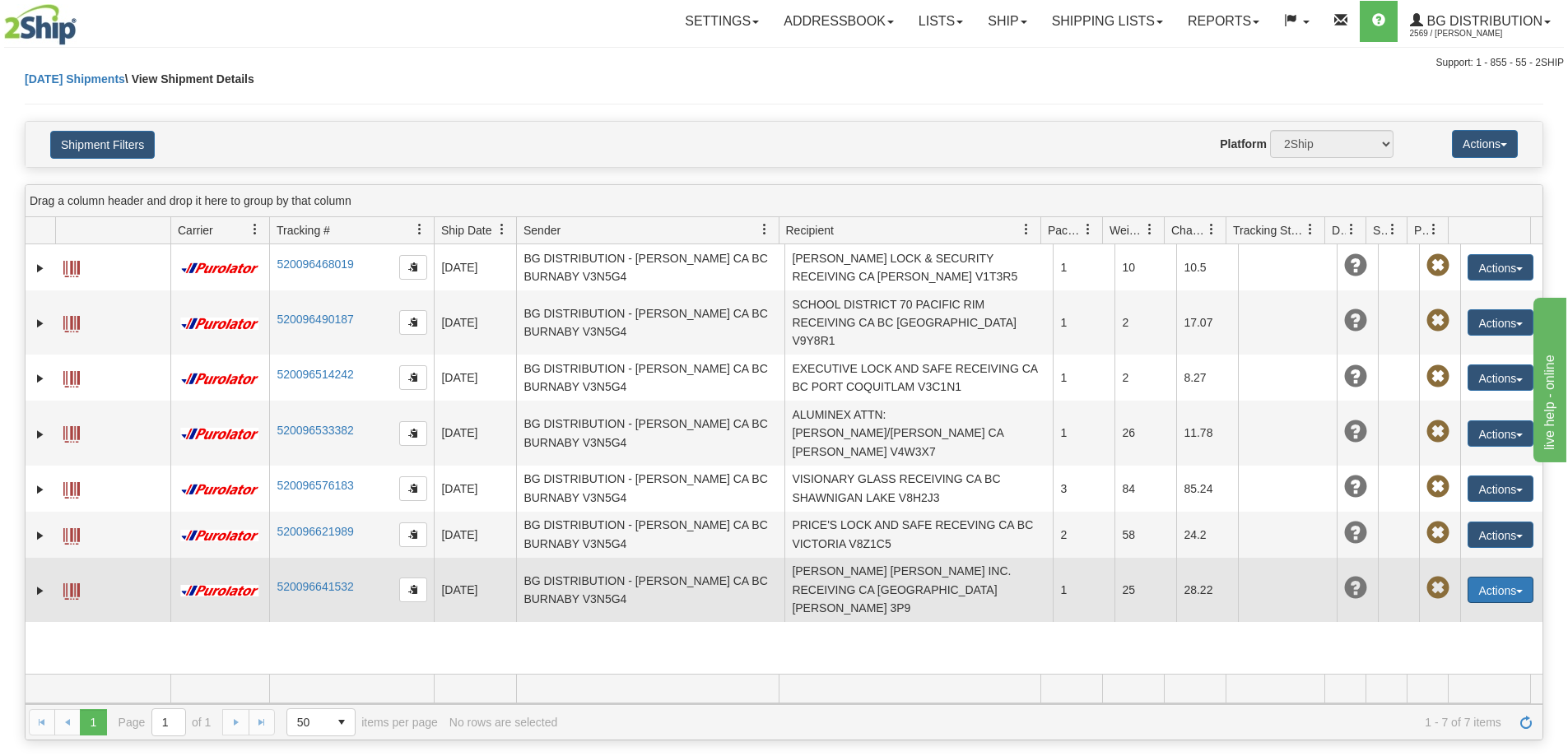
click at [1495, 576] on button "Actions" at bounding box center [1500, 589] width 66 height 26
click at [1457, 610] on link "Edit" at bounding box center [1466, 620] width 132 height 21
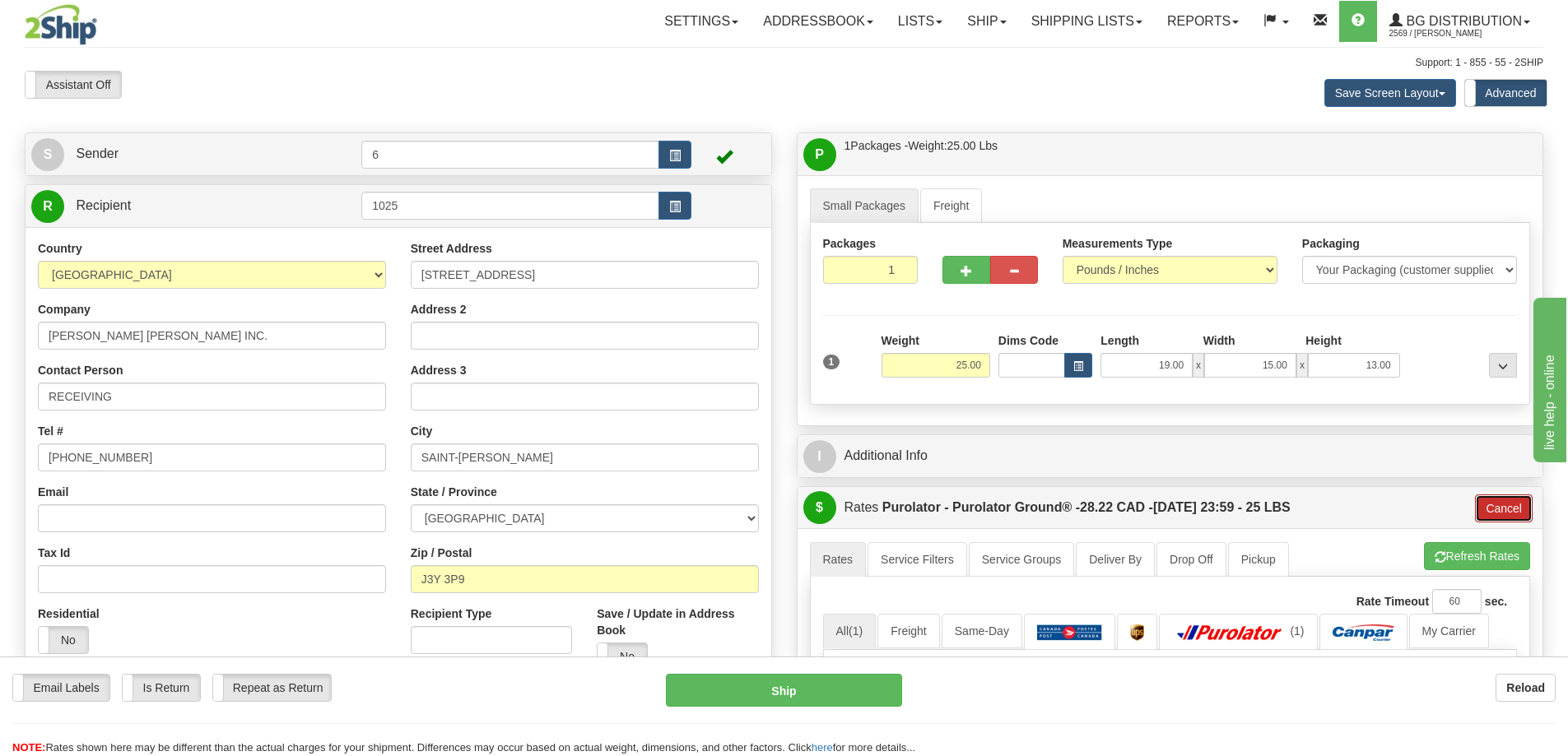
click at [1505, 511] on button "Cancel" at bounding box center [1504, 509] width 58 height 28
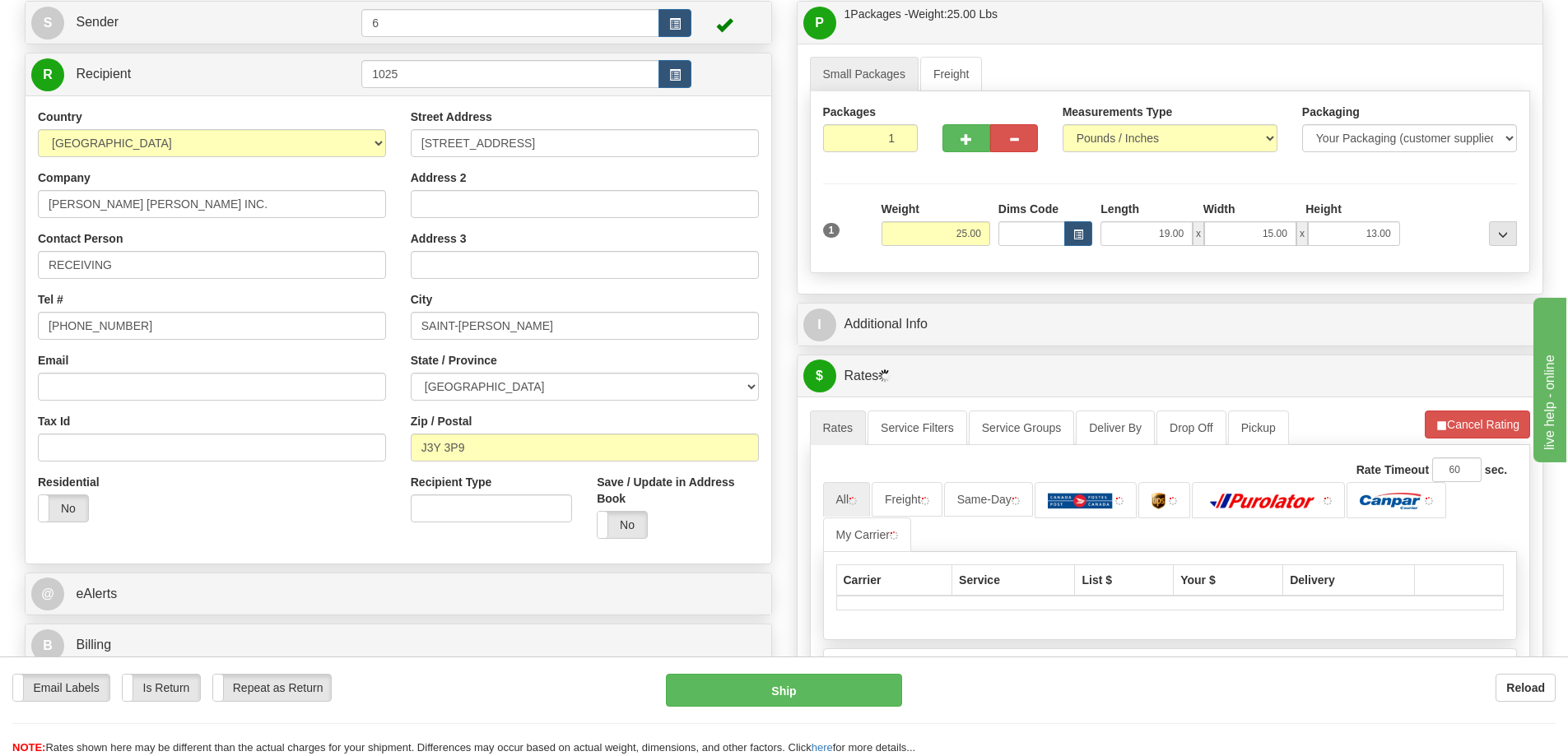
scroll to position [246, 0]
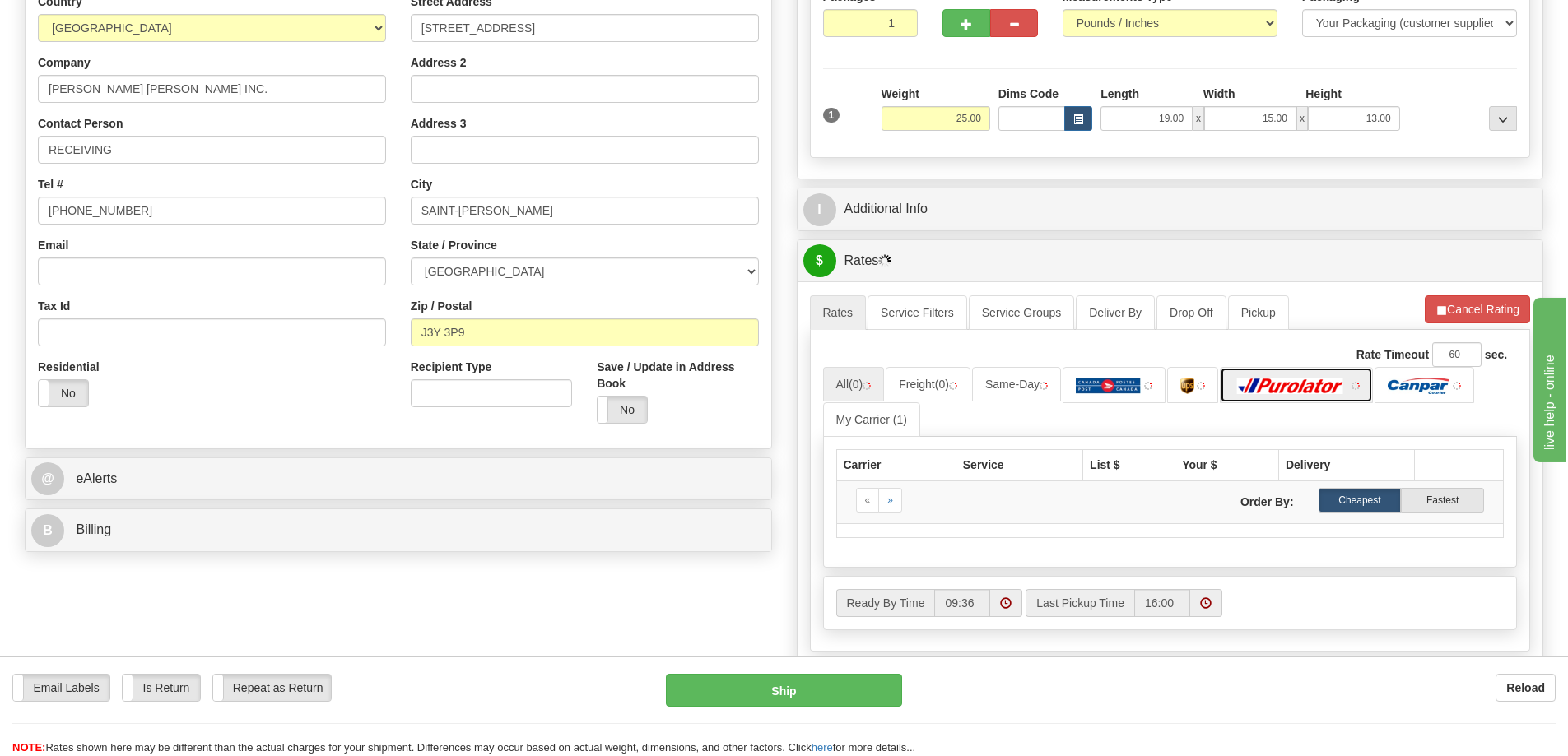
click at [1310, 386] on img at bounding box center [1290, 386] width 115 height 17
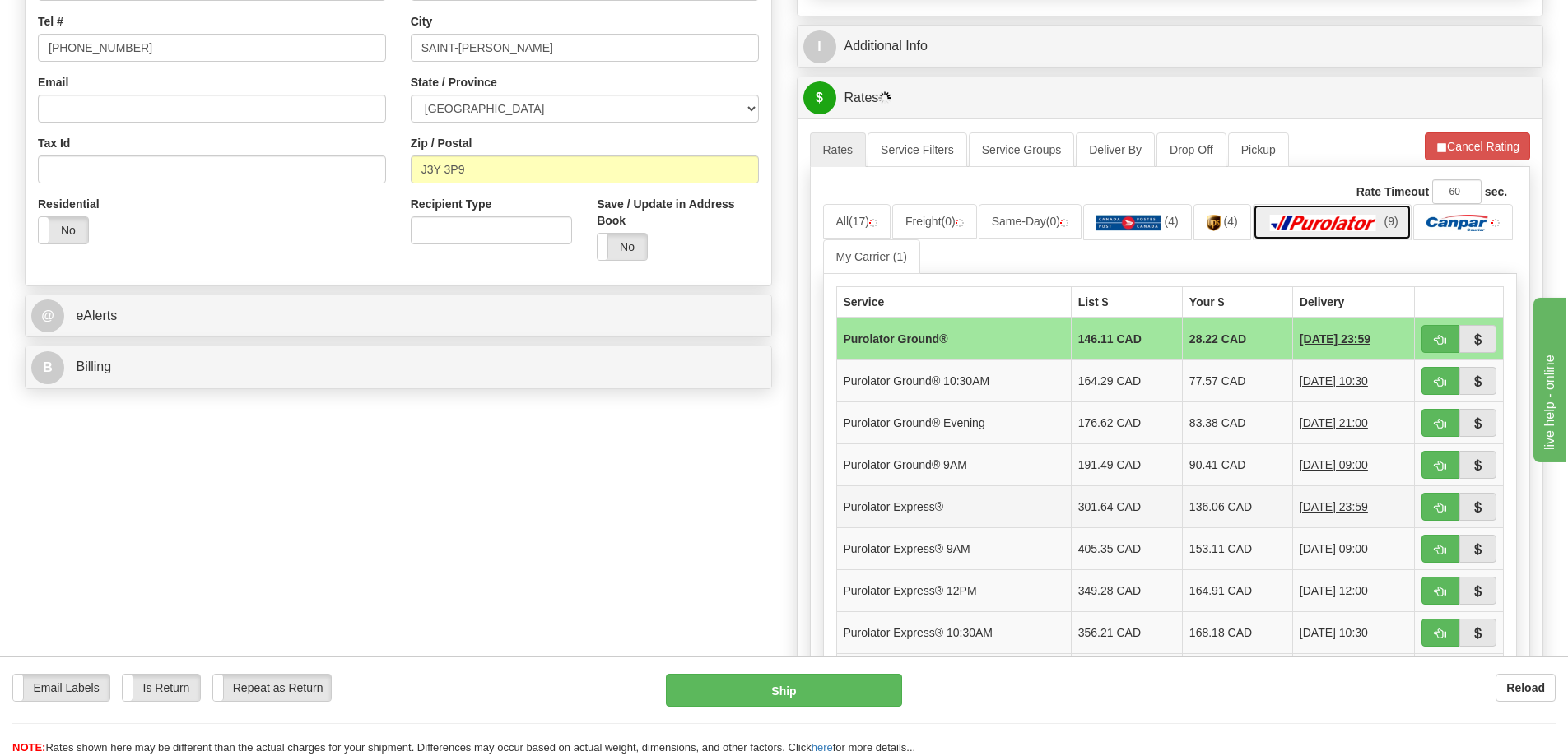
scroll to position [411, 0]
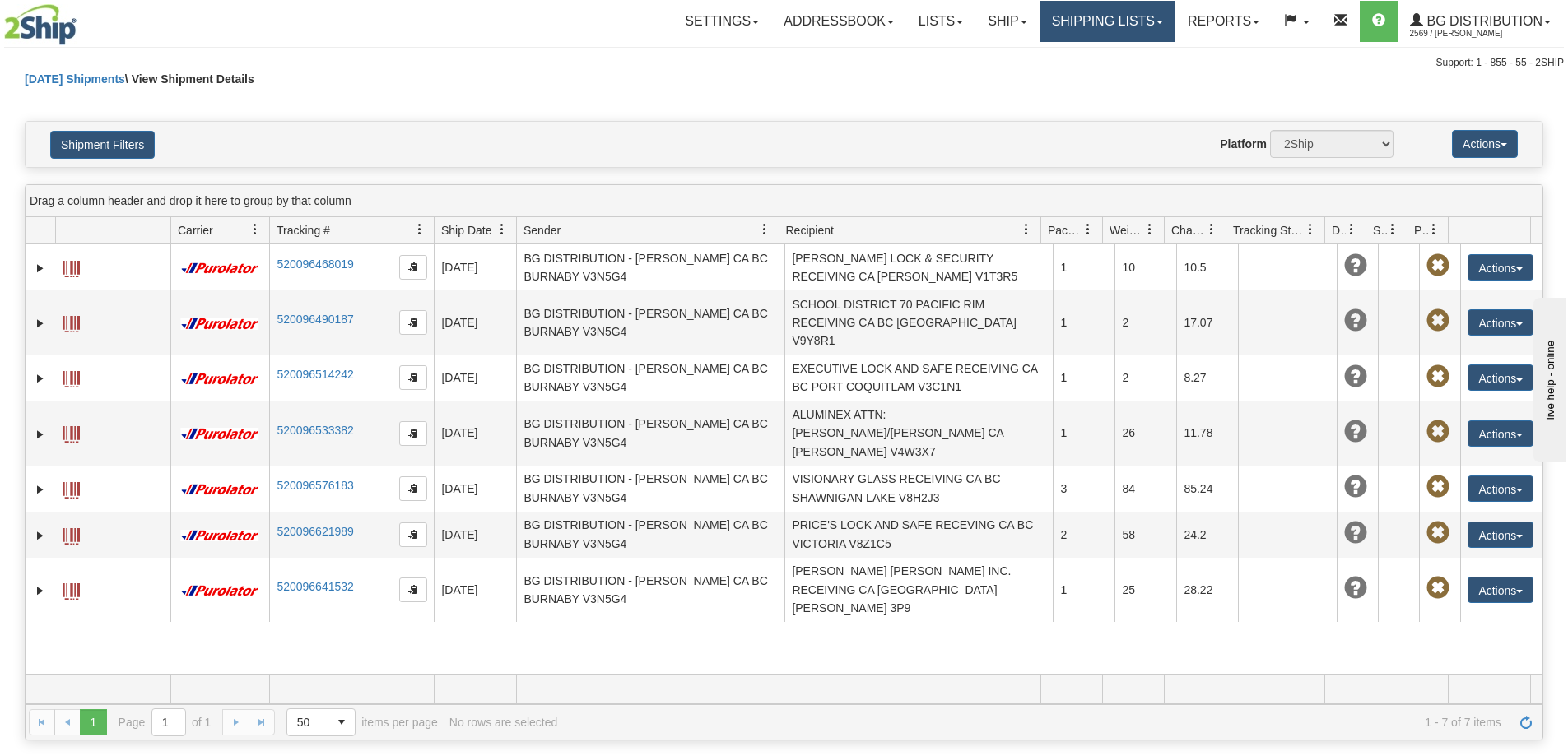
click at [1054, 18] on link "Shipping lists" at bounding box center [1107, 21] width 136 height 41
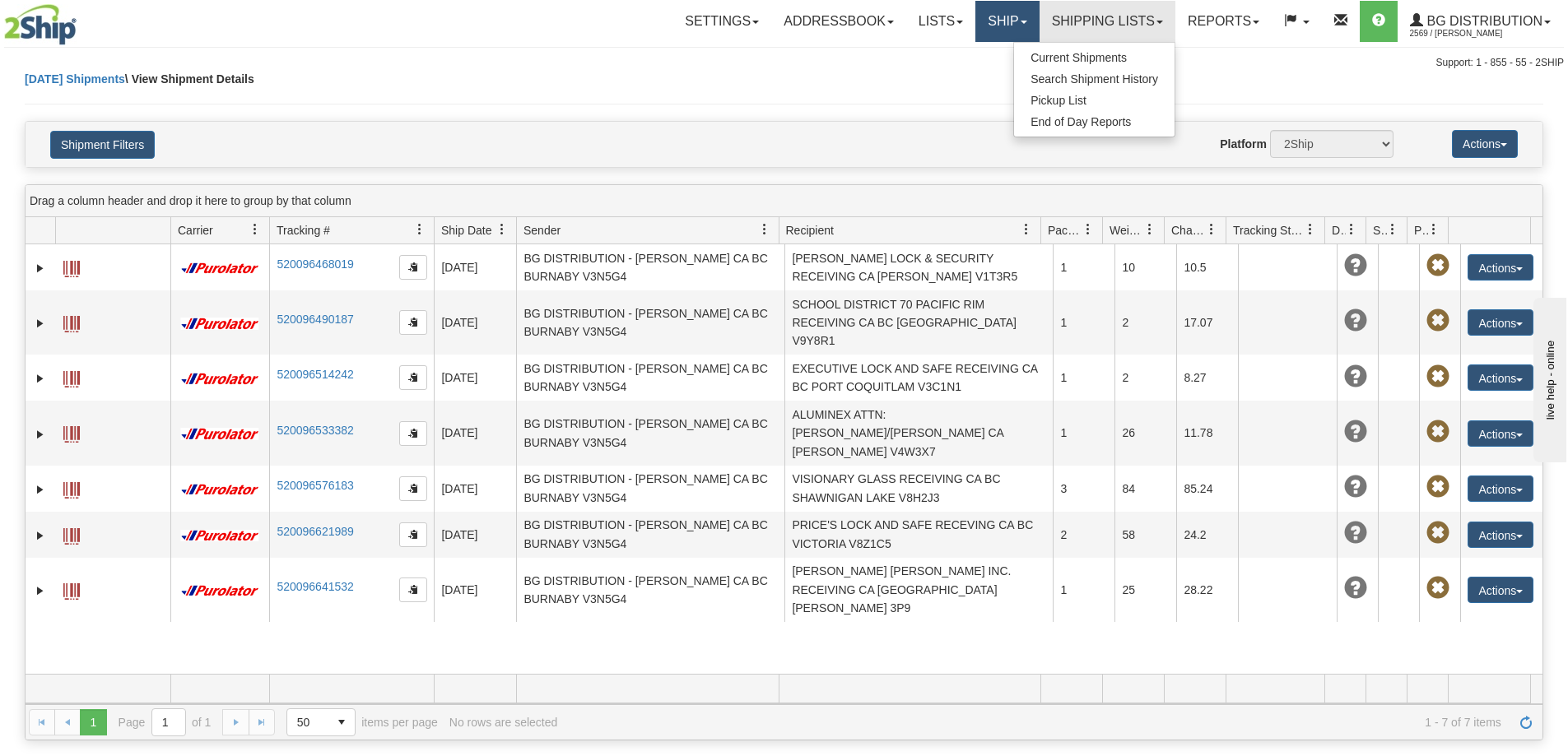
click at [993, 25] on link "Ship" at bounding box center [1006, 21] width 63 height 41
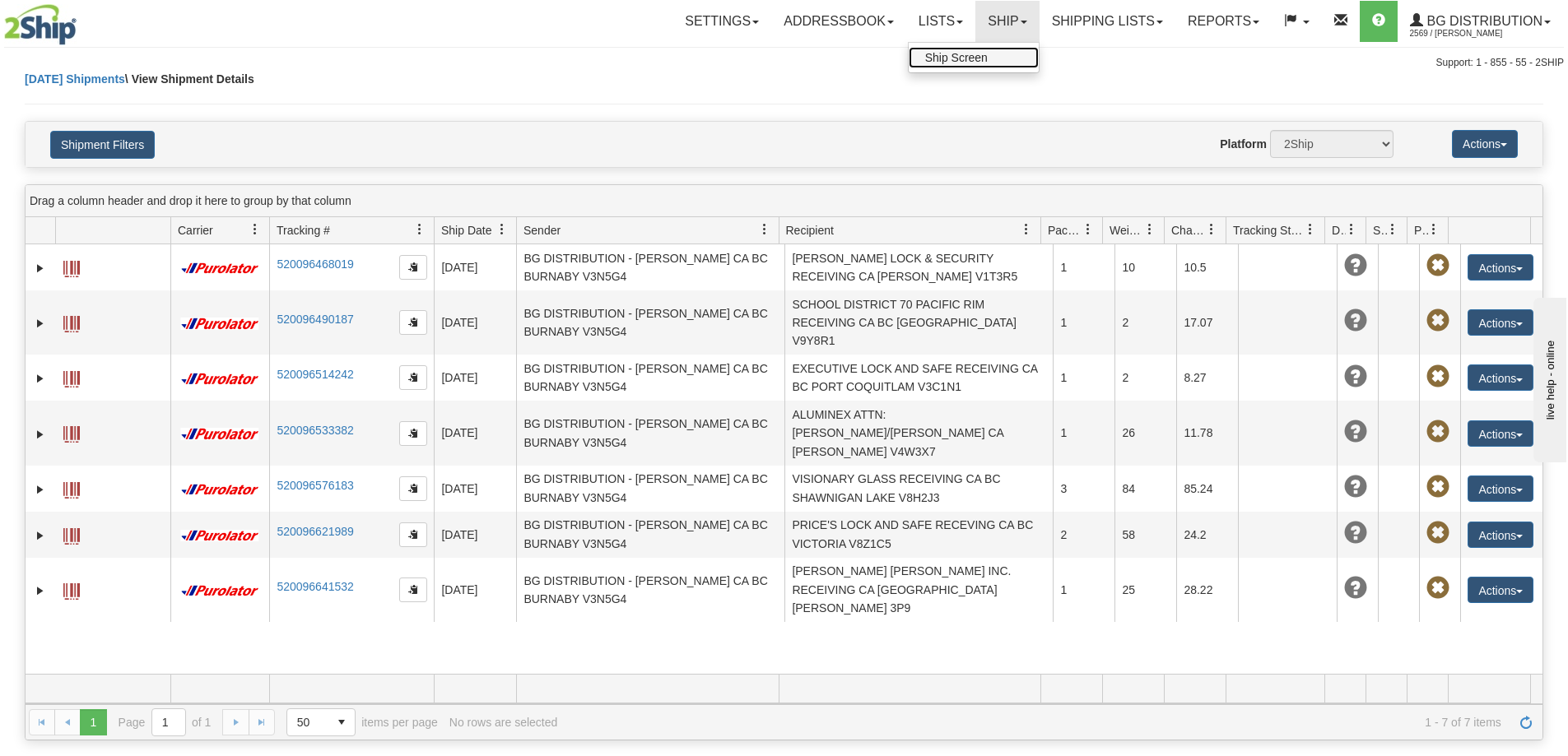
click at [1000, 53] on link "Ship Screen" at bounding box center [973, 57] width 130 height 21
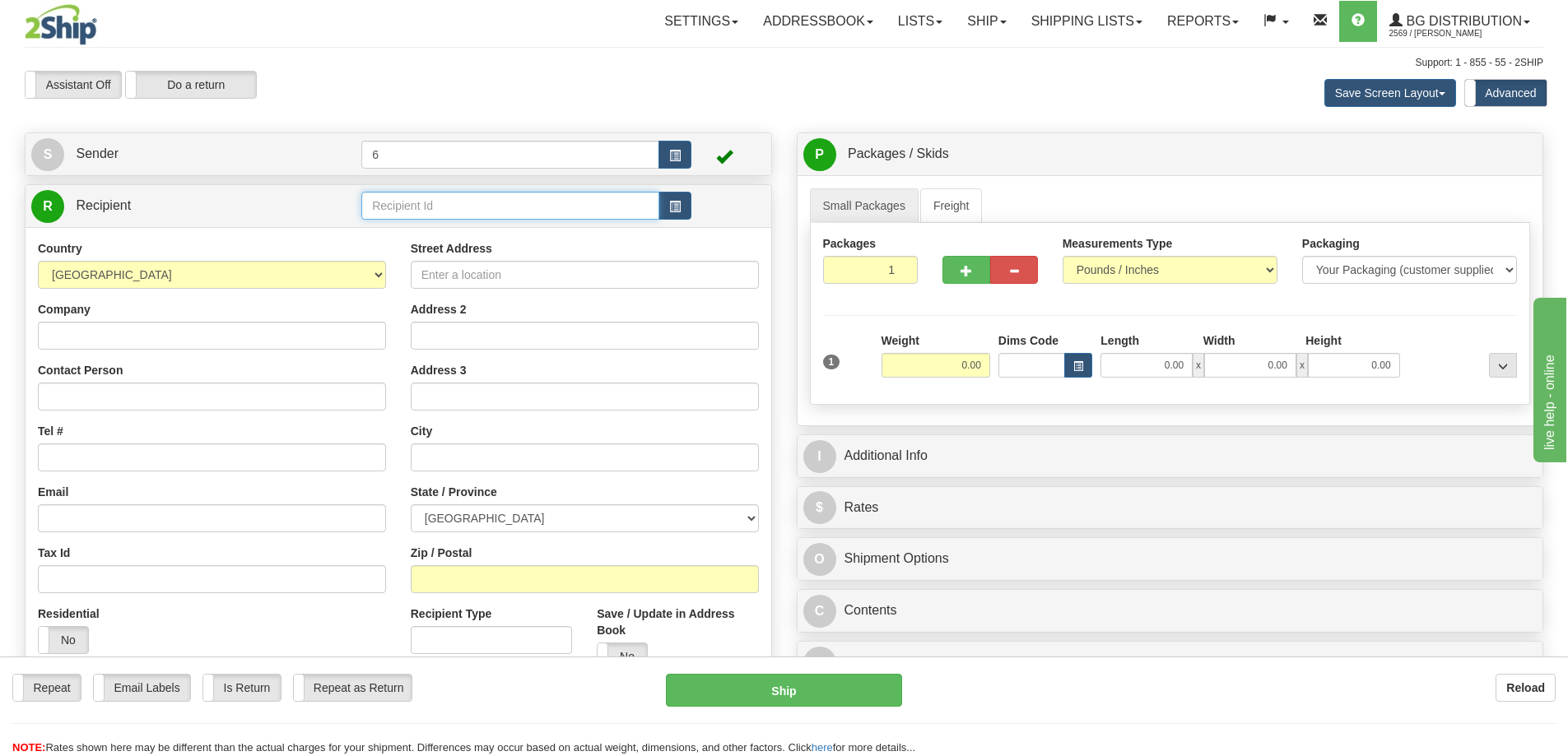
click at [464, 201] on input "text" at bounding box center [511, 206] width 298 height 28
type input "44001"
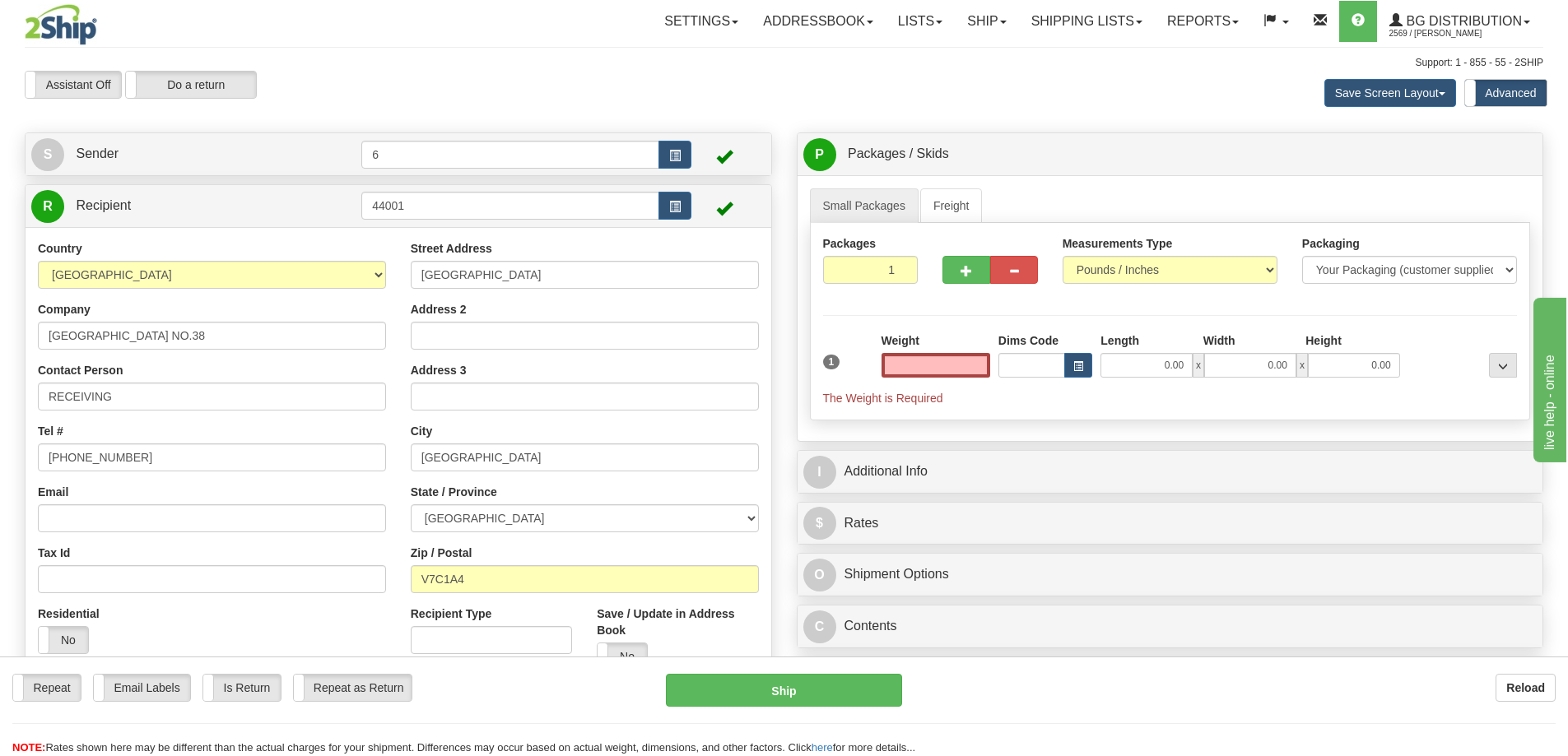
type input "0.00"
click at [961, 371] on input "0.00" at bounding box center [936, 365] width 109 height 25
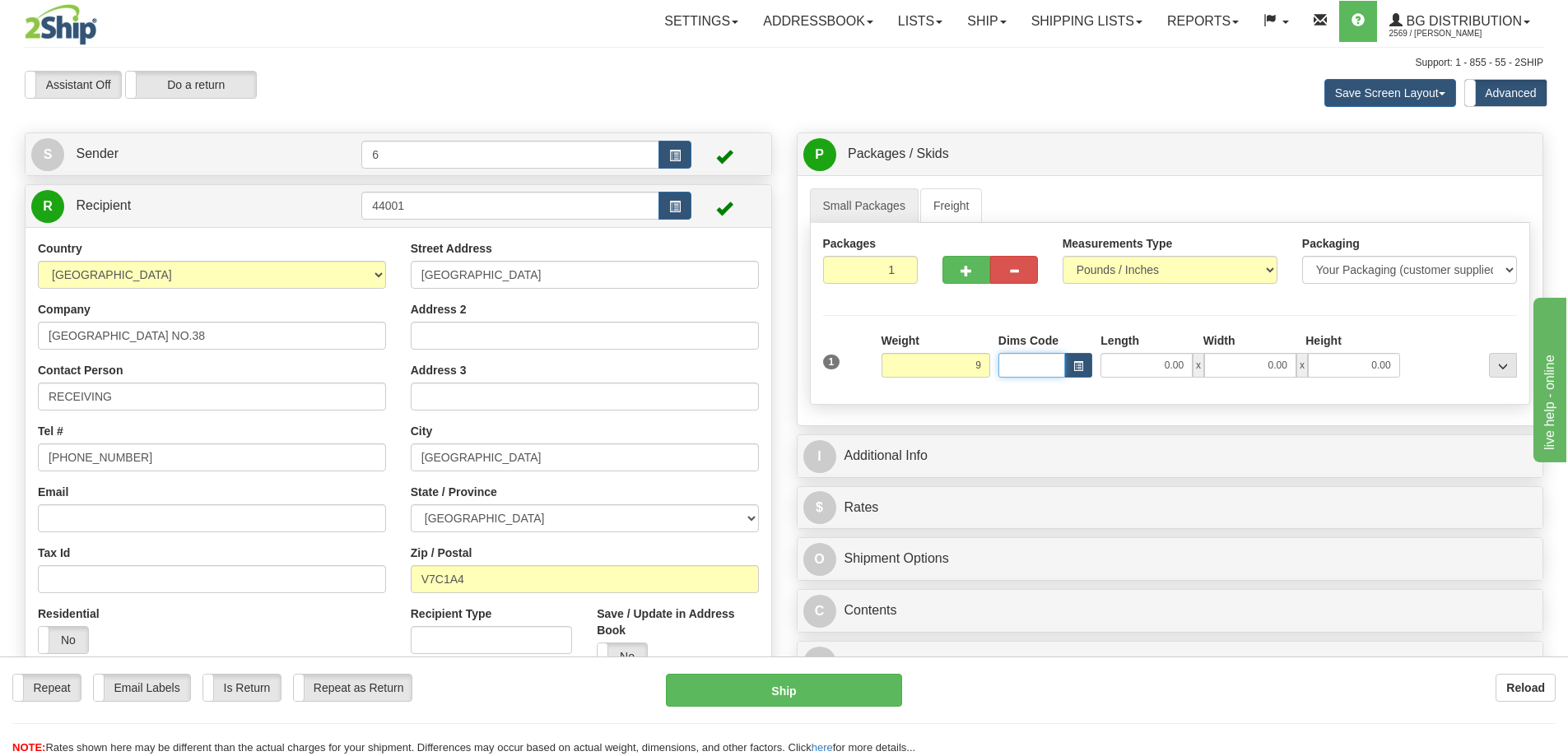
type input "9.00"
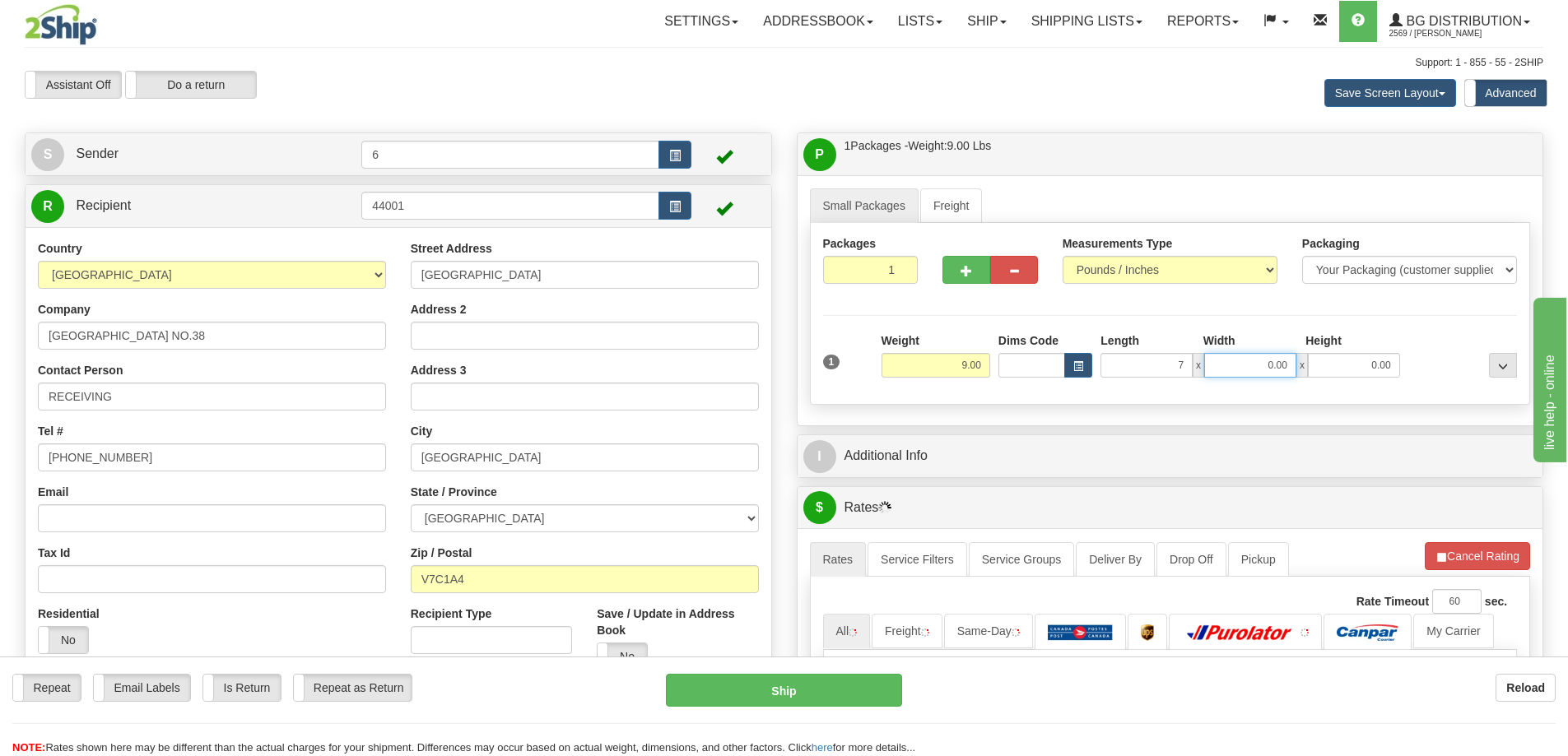
type input "7.00"
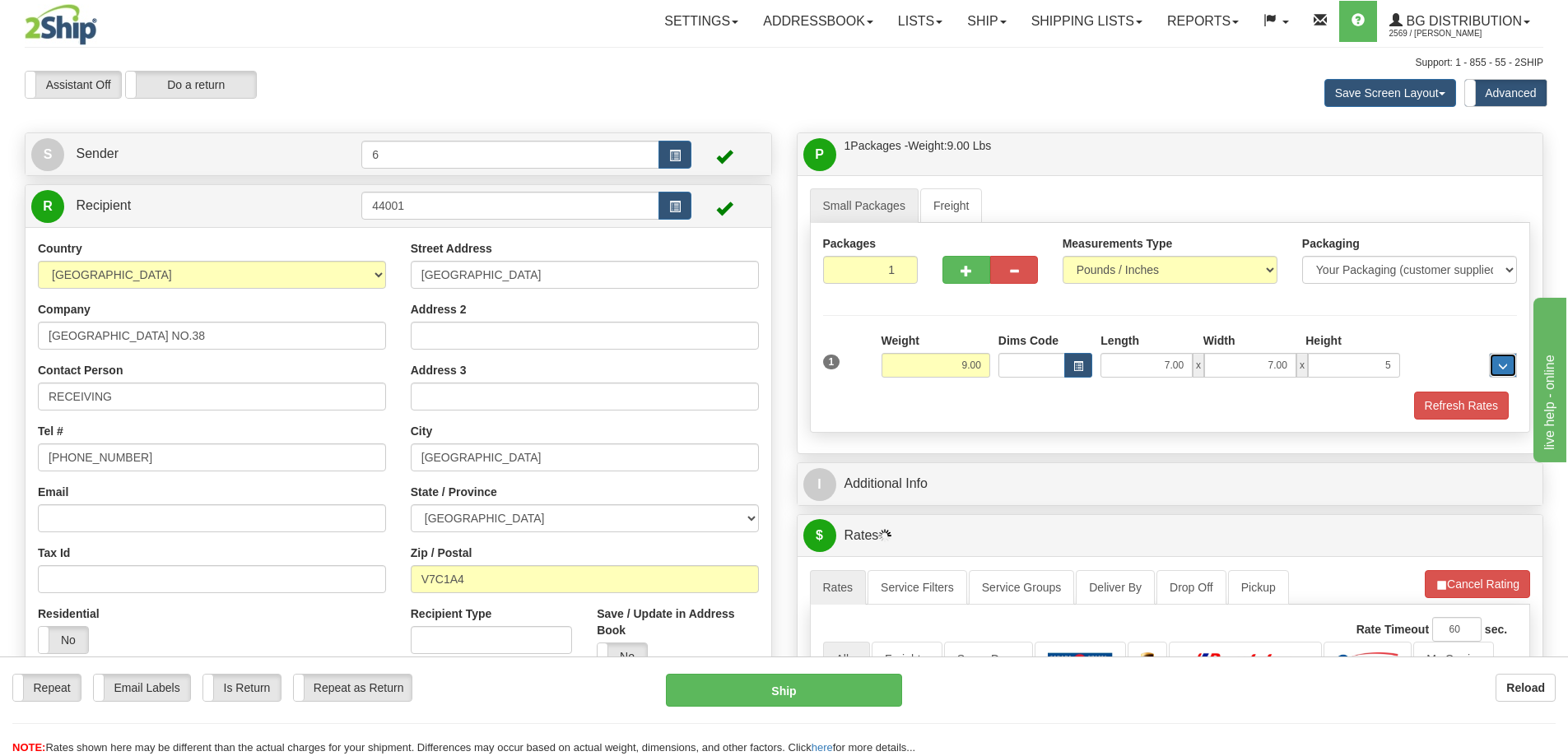
type input "5.00"
click at [1479, 394] on button "Refresh Rates" at bounding box center [1461, 405] width 95 height 28
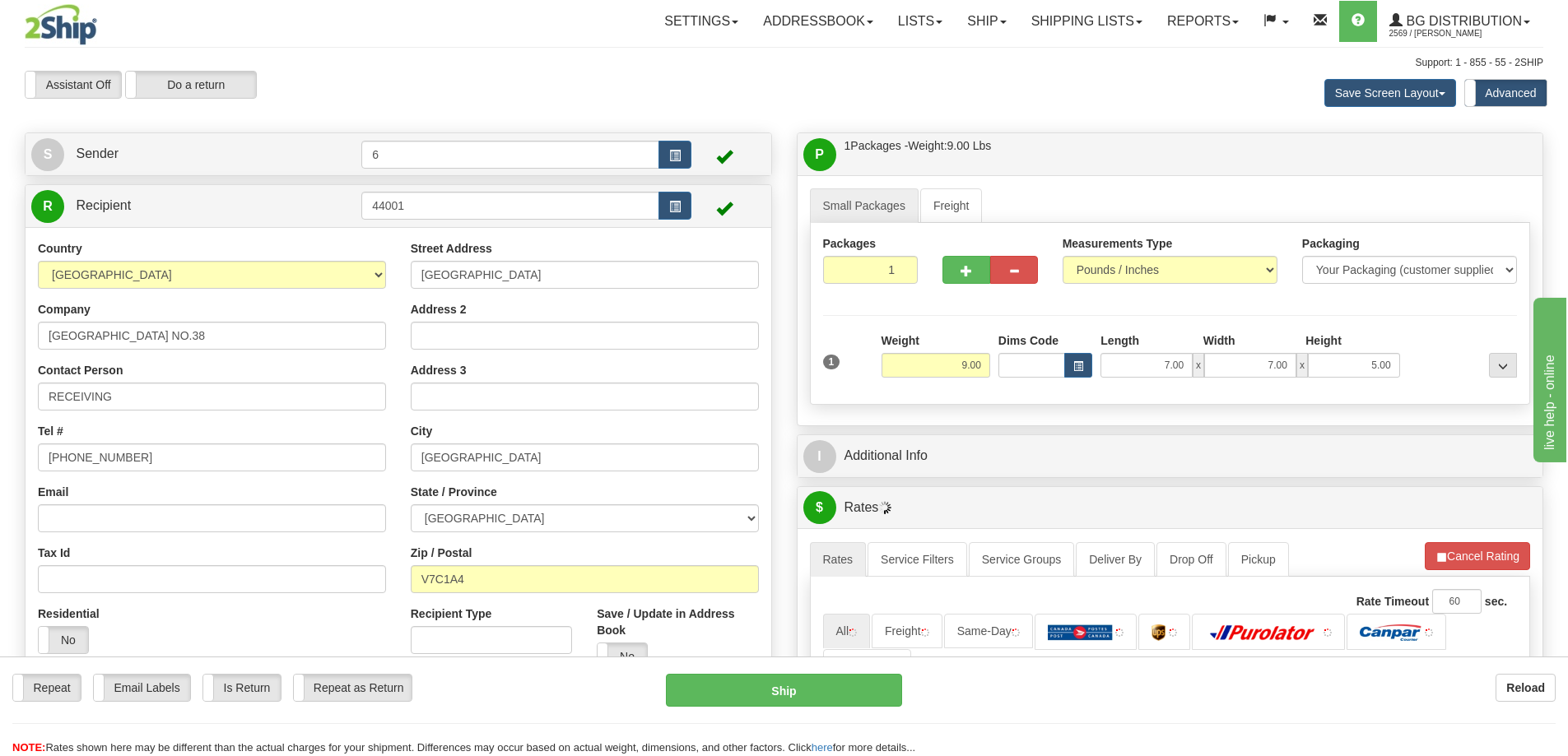
drag, startPoint x: 1426, startPoint y: 475, endPoint x: 1413, endPoint y: 460, distance: 19.8
click at [1426, 475] on div "I Additional Info" at bounding box center [1171, 456] width 746 height 42
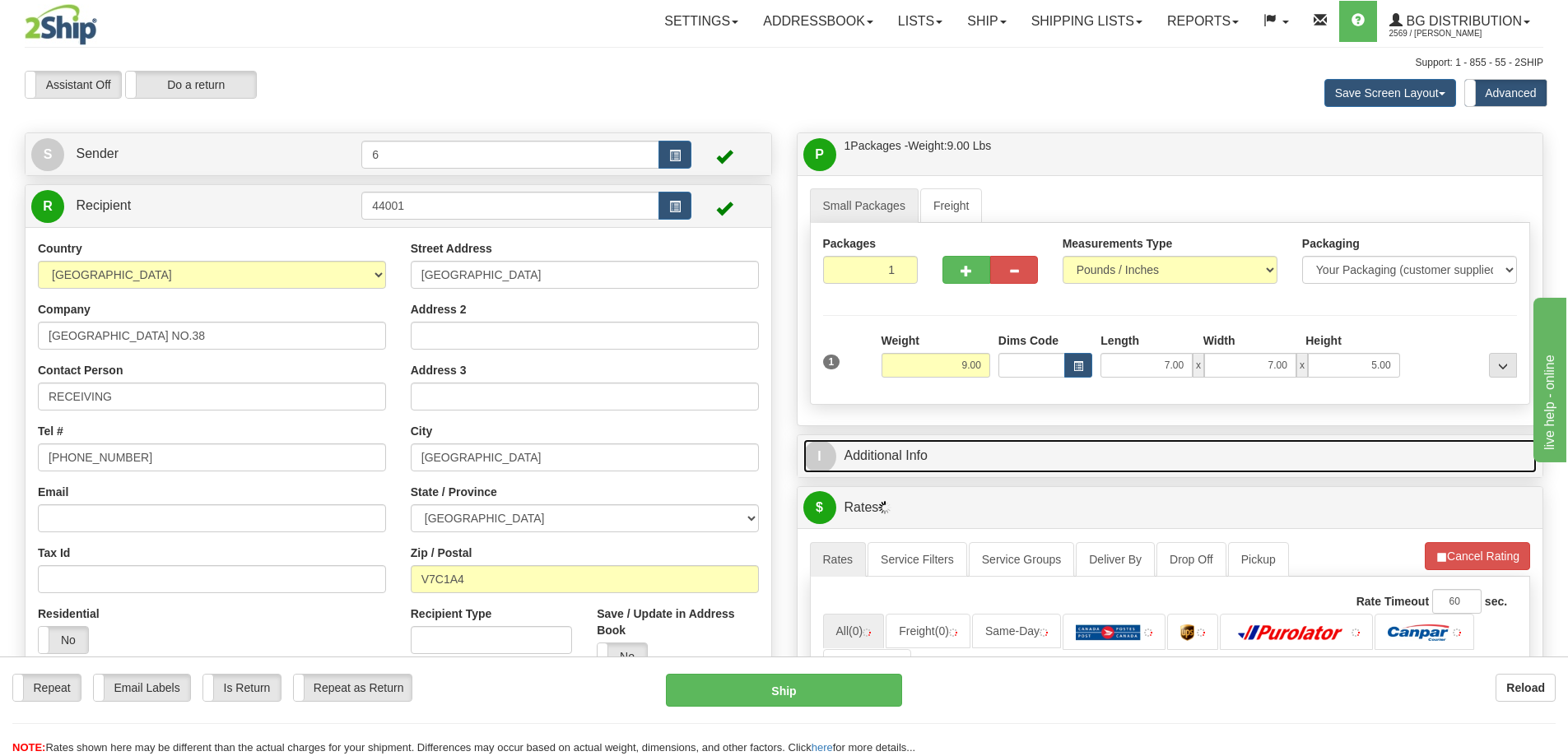
click at [1400, 447] on link "I Additional Info" at bounding box center [1170, 456] width 734 height 33
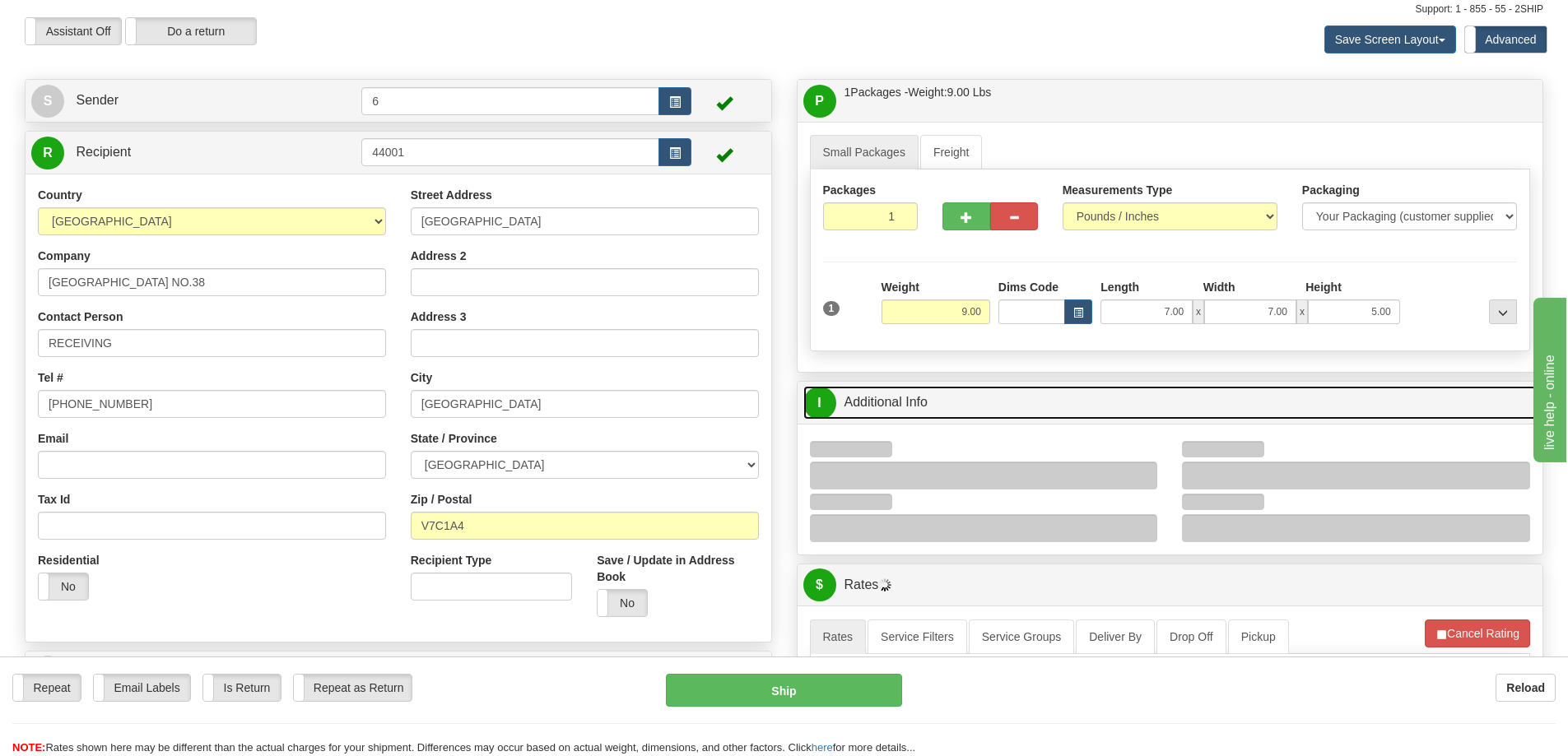
scroll to position [82, 0]
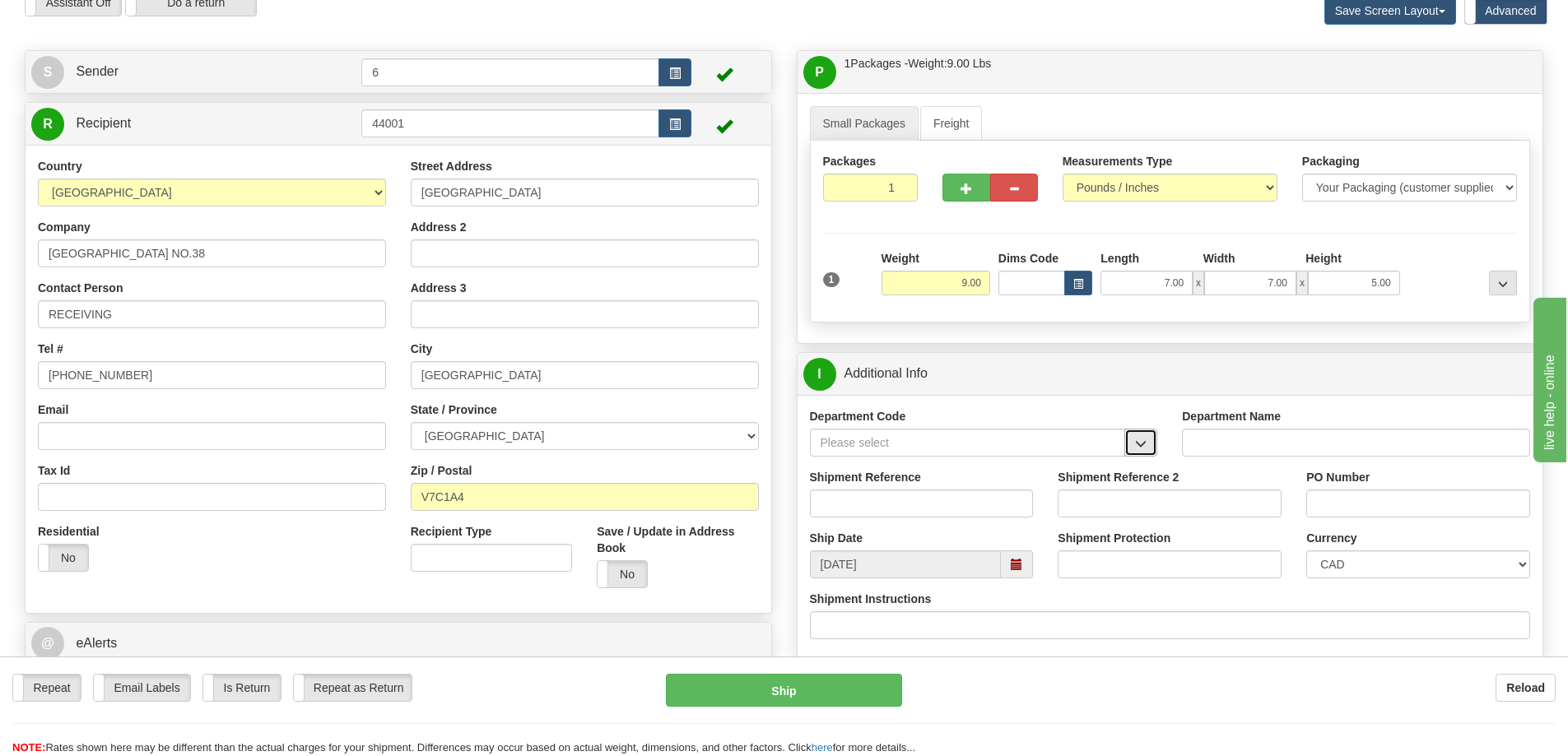
click at [1147, 447] on button "button" at bounding box center [1141, 443] width 33 height 28
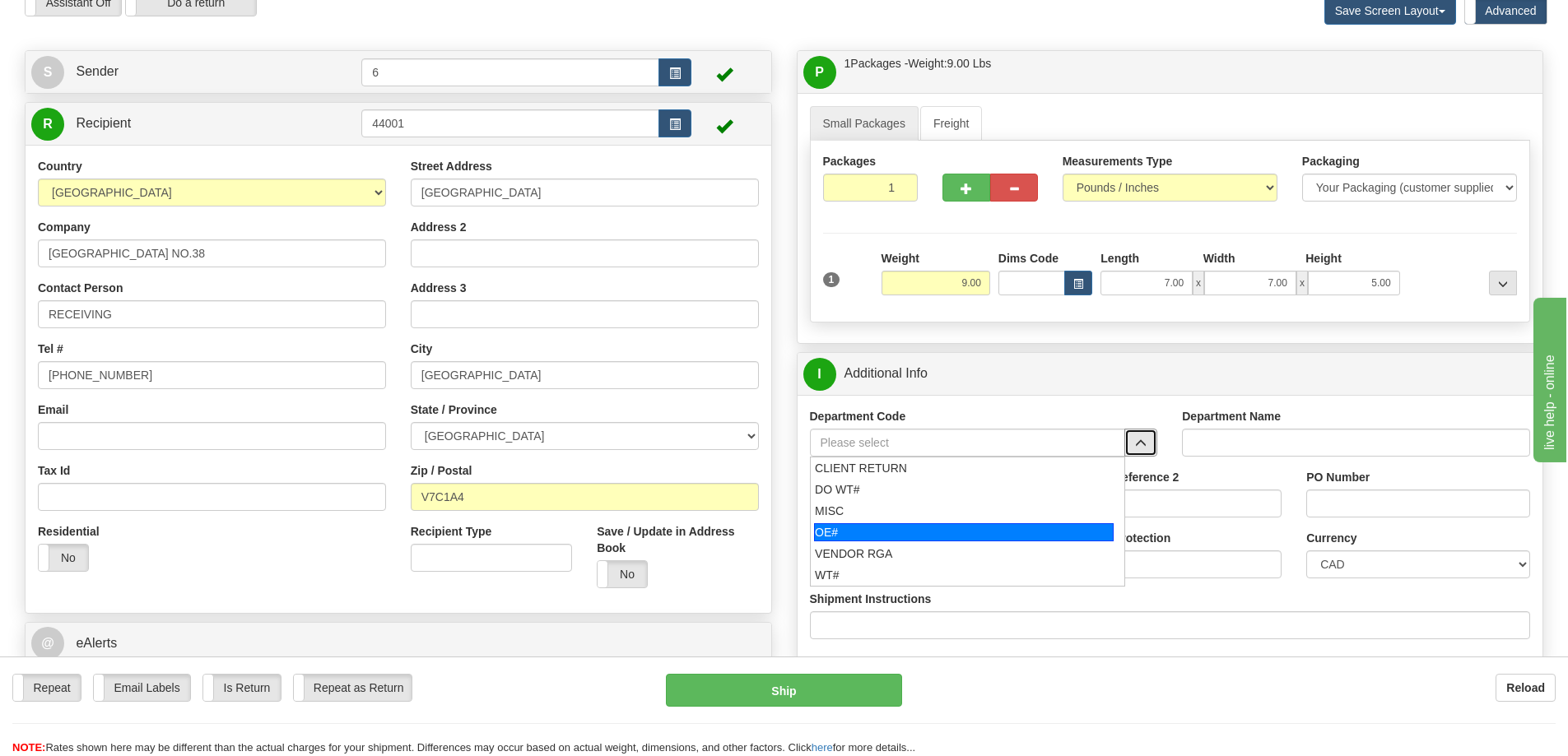
click at [885, 528] on div "OE#" at bounding box center [963, 532] width 299 height 18
type input "OE#"
type input "ORDERS"
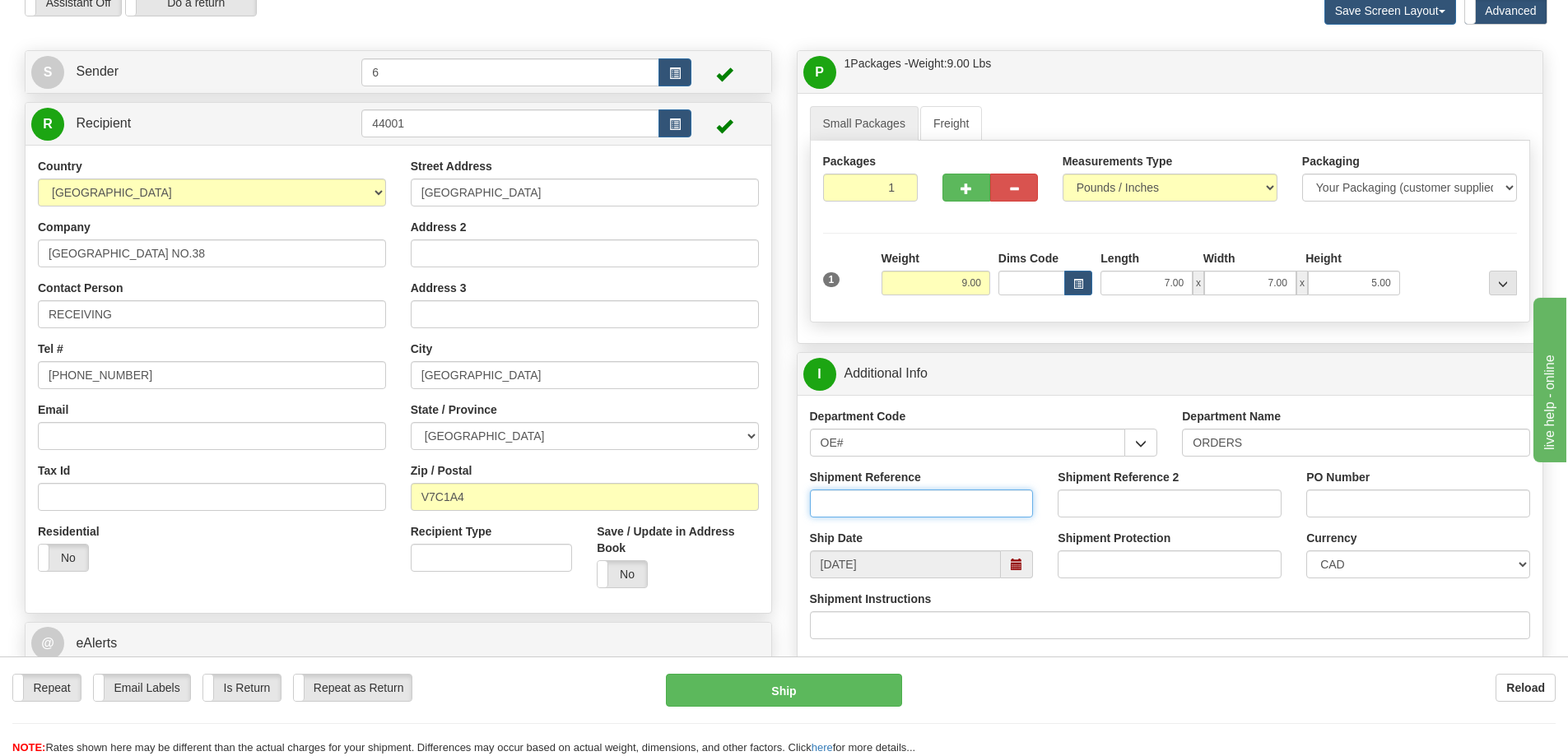
click at [885, 501] on input "Shipment Reference" at bounding box center [921, 503] width 224 height 28
type input "60033928-00"
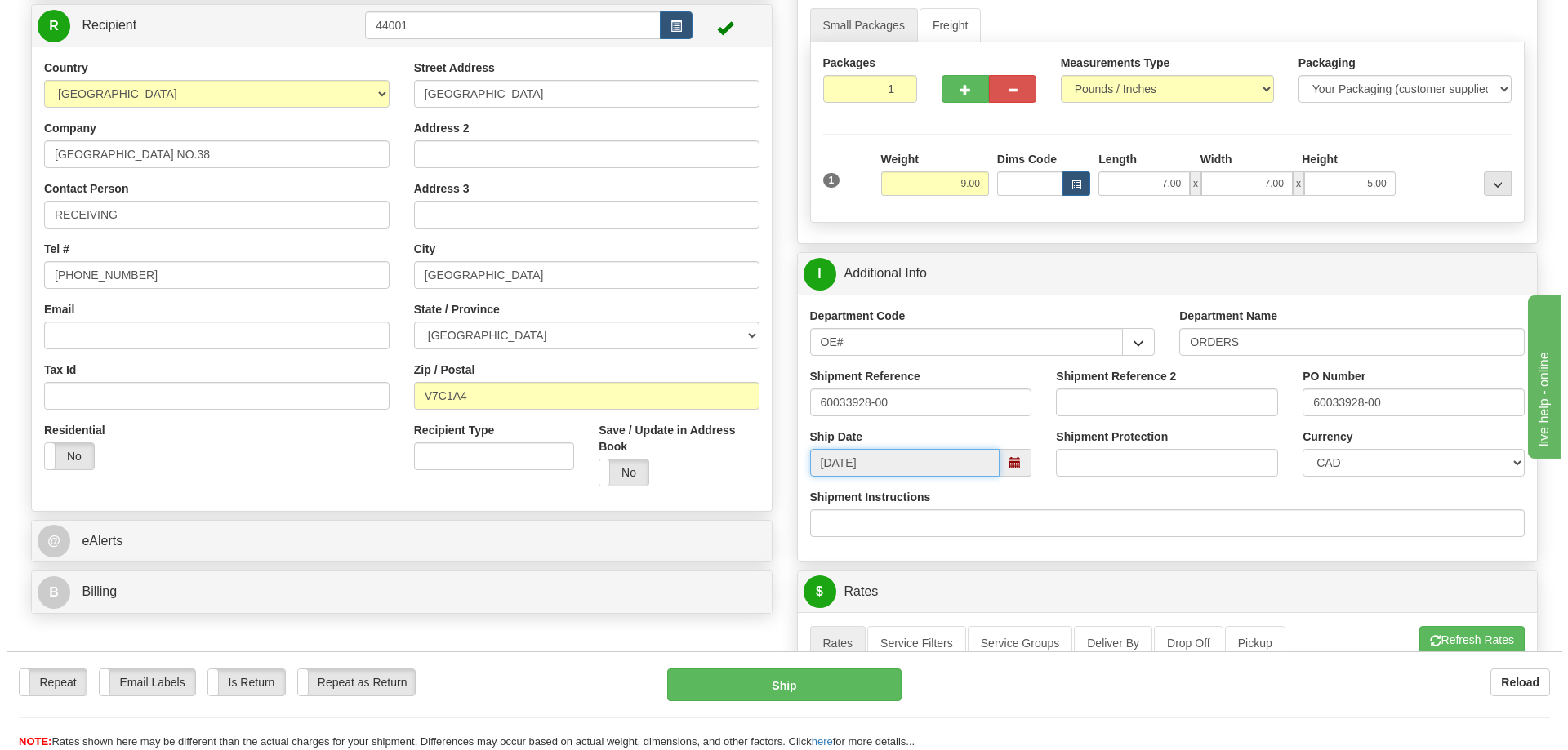
scroll to position [408, 0]
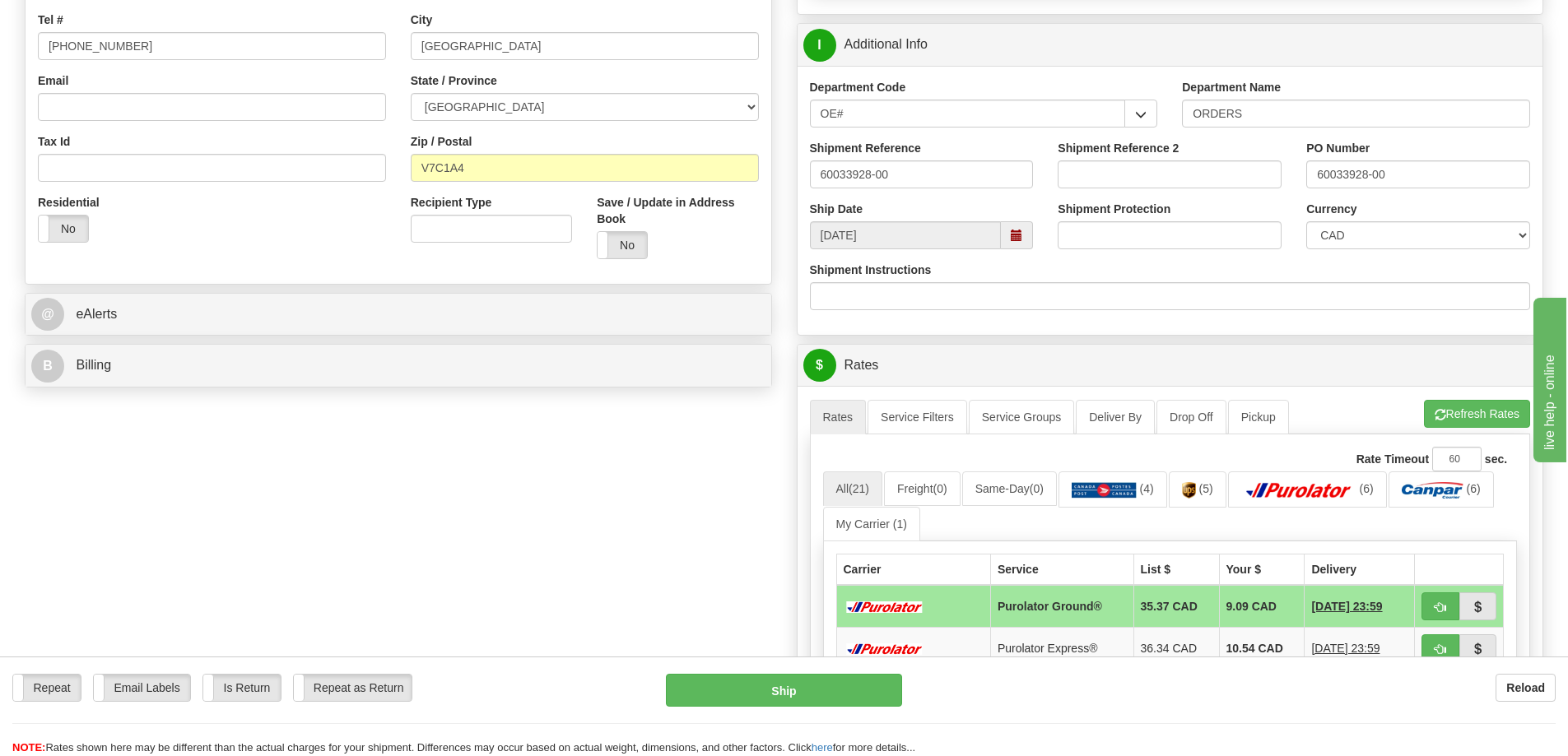
click at [1471, 400] on div "A change has been made which could impact your rate estimate. To ensure the est…" at bounding box center [1171, 399] width 721 height 1
click at [1471, 410] on button "Refresh Rates" at bounding box center [1477, 414] width 106 height 28
click at [1455, 596] on button "button" at bounding box center [1440, 606] width 38 height 28
type input "260"
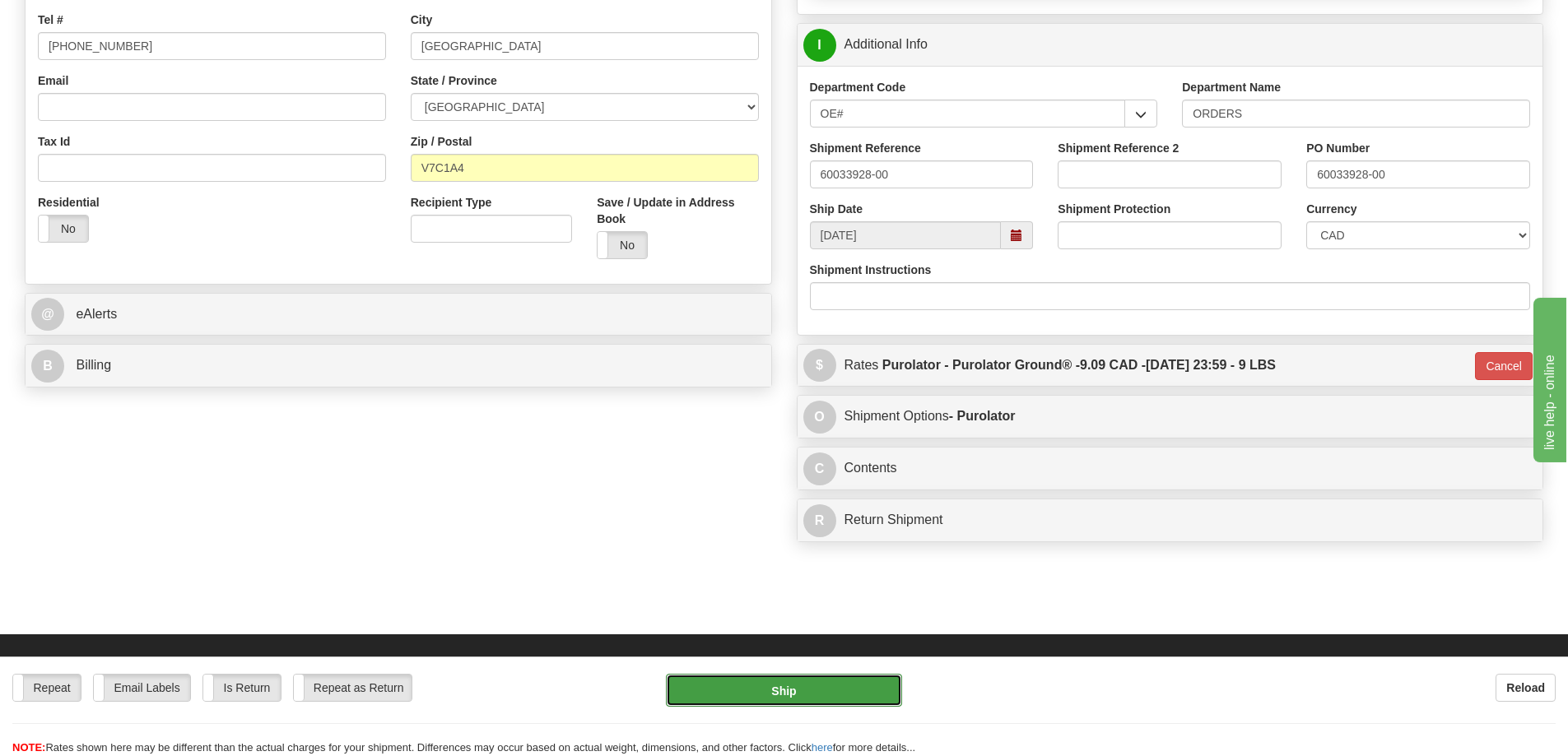
click at [776, 701] on button "Ship" at bounding box center [784, 690] width 236 height 33
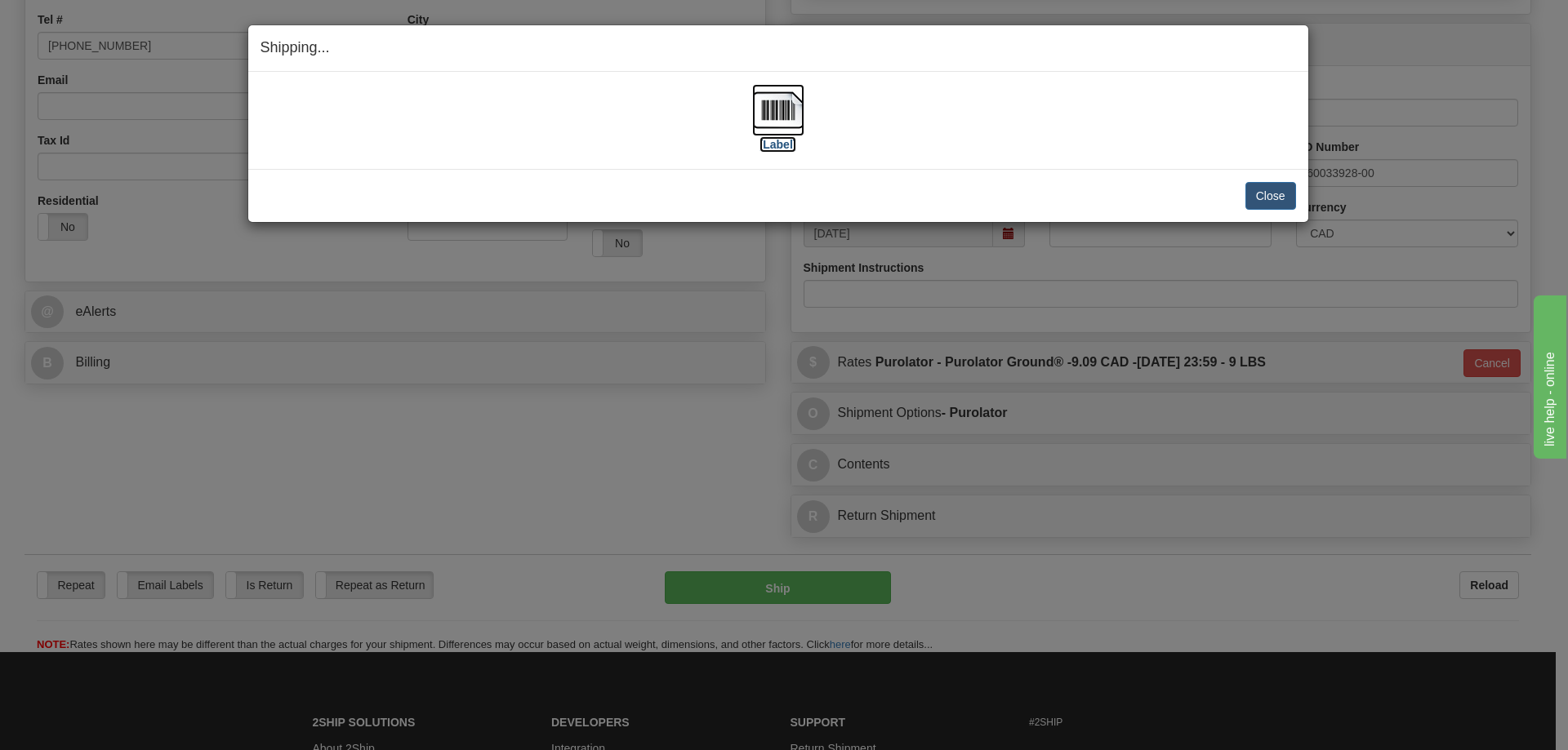
click at [779, 142] on label "[Label]" at bounding box center [777, 144] width 37 height 17
click at [1278, 192] on button "Close" at bounding box center [1270, 196] width 50 height 28
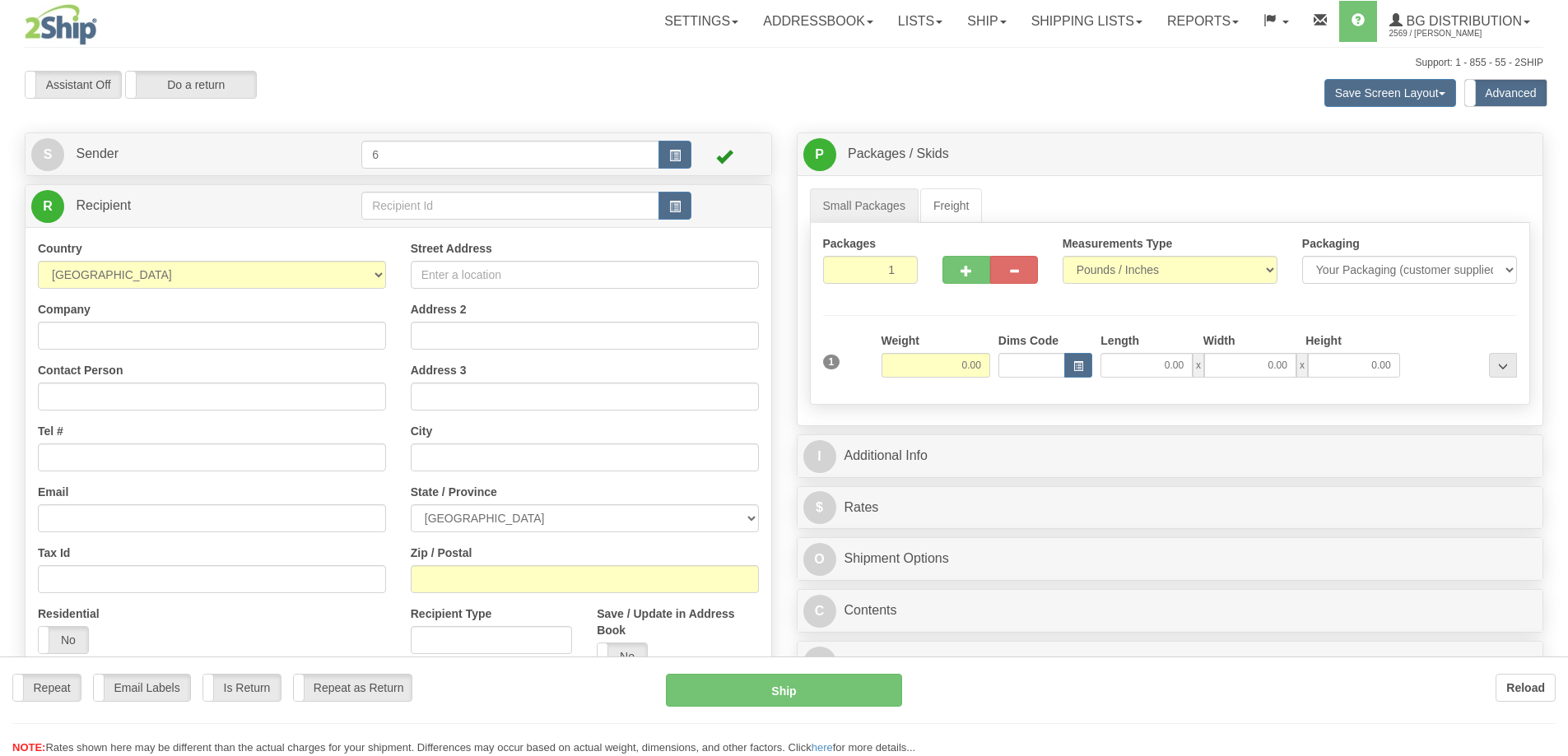
click at [403, 211] on div at bounding box center [784, 378] width 1568 height 756
click at [403, 211] on input "text" at bounding box center [511, 206] width 298 height 28
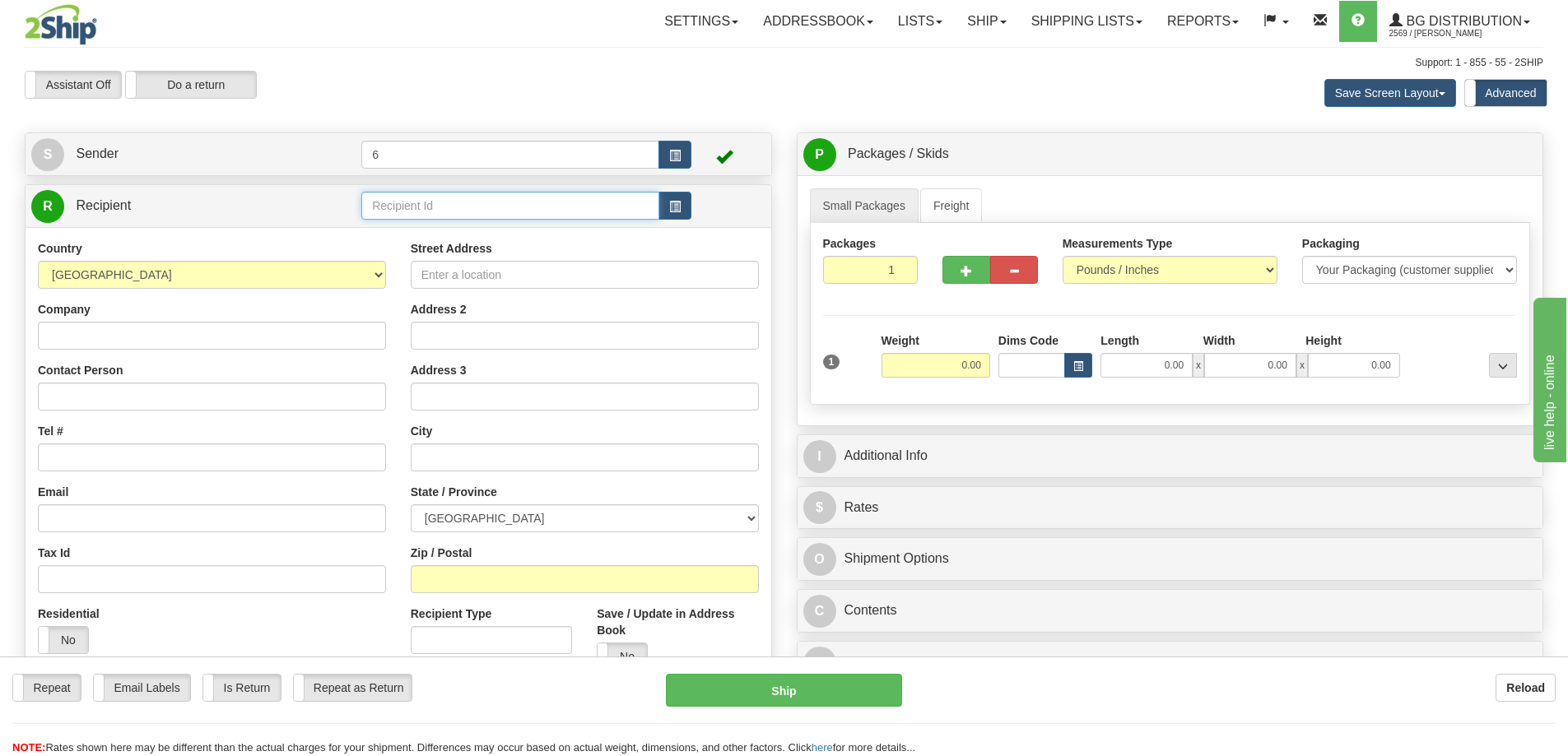
click at [403, 211] on input "text" at bounding box center [511, 206] width 298 height 28
type input "41012"
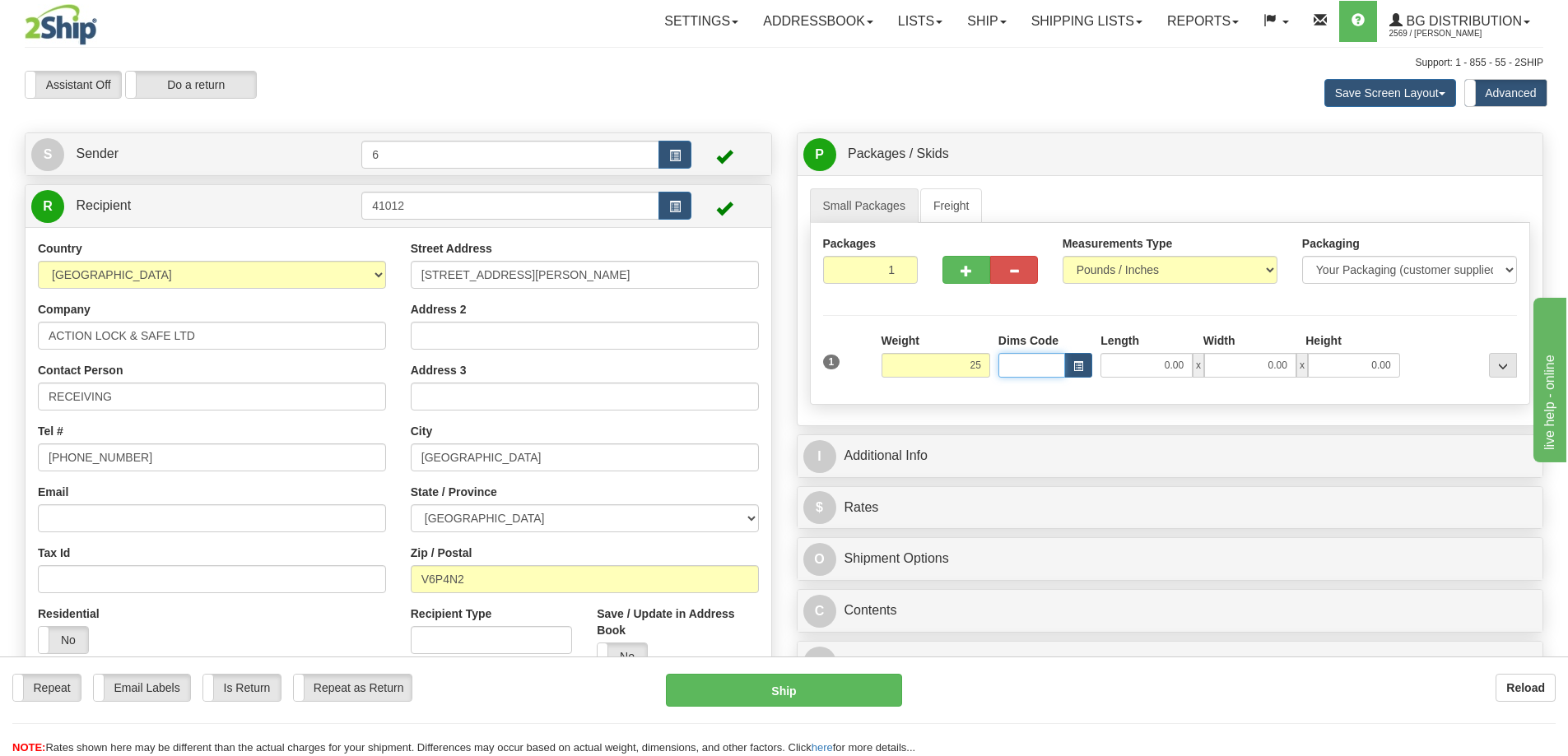
type input "25.00"
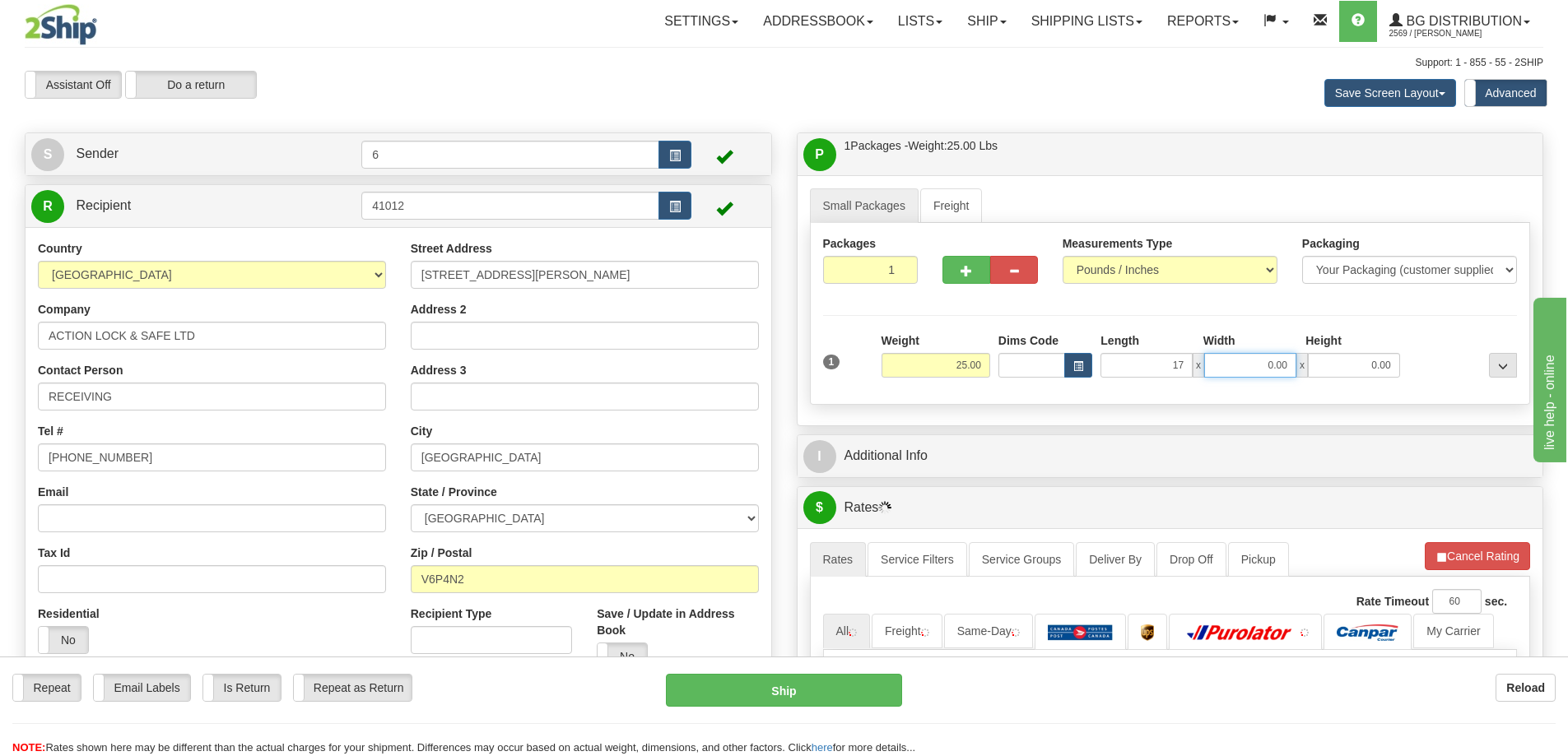
type input "17.00"
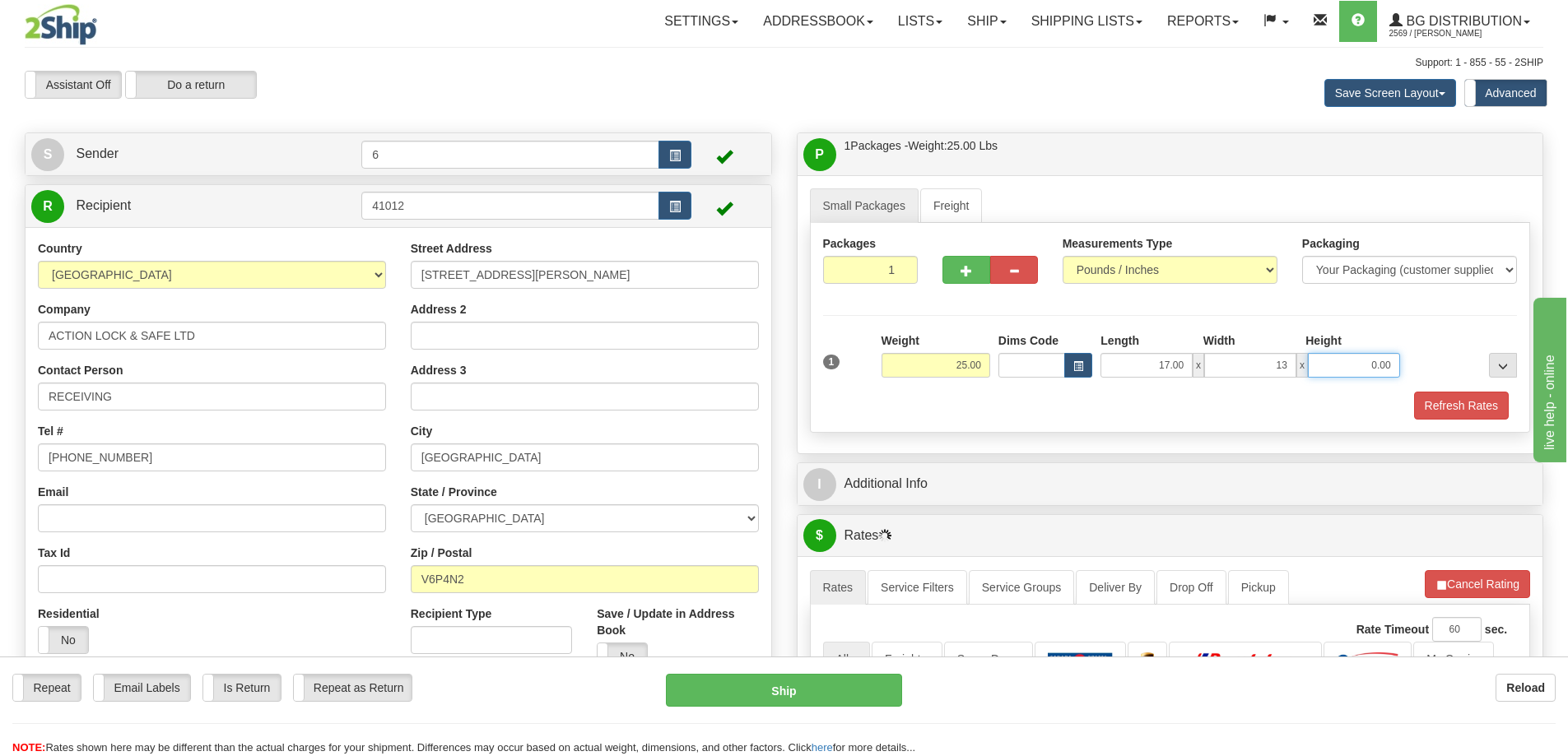
type input "13.00"
type input "11.00"
click at [970, 262] on button "button" at bounding box center [966, 270] width 47 height 28
radio input "true"
type input "2"
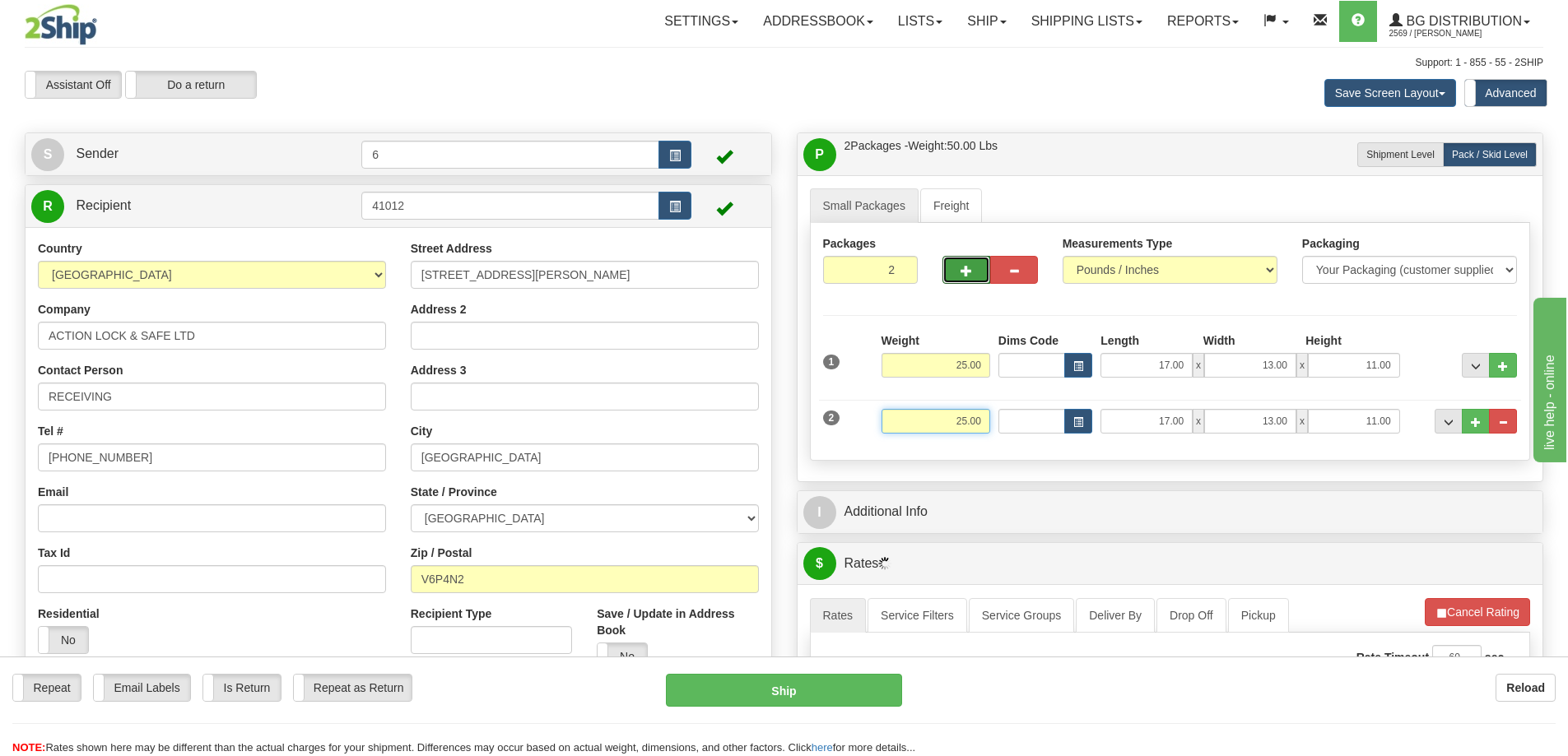
drag, startPoint x: 914, startPoint y: 428, endPoint x: 1116, endPoint y: 422, distance: 202.1
click at [1164, 431] on div "2 Weight 25.00 Dims Code Length Width Height" at bounding box center [1170, 418] width 703 height 55
type input "30.00"
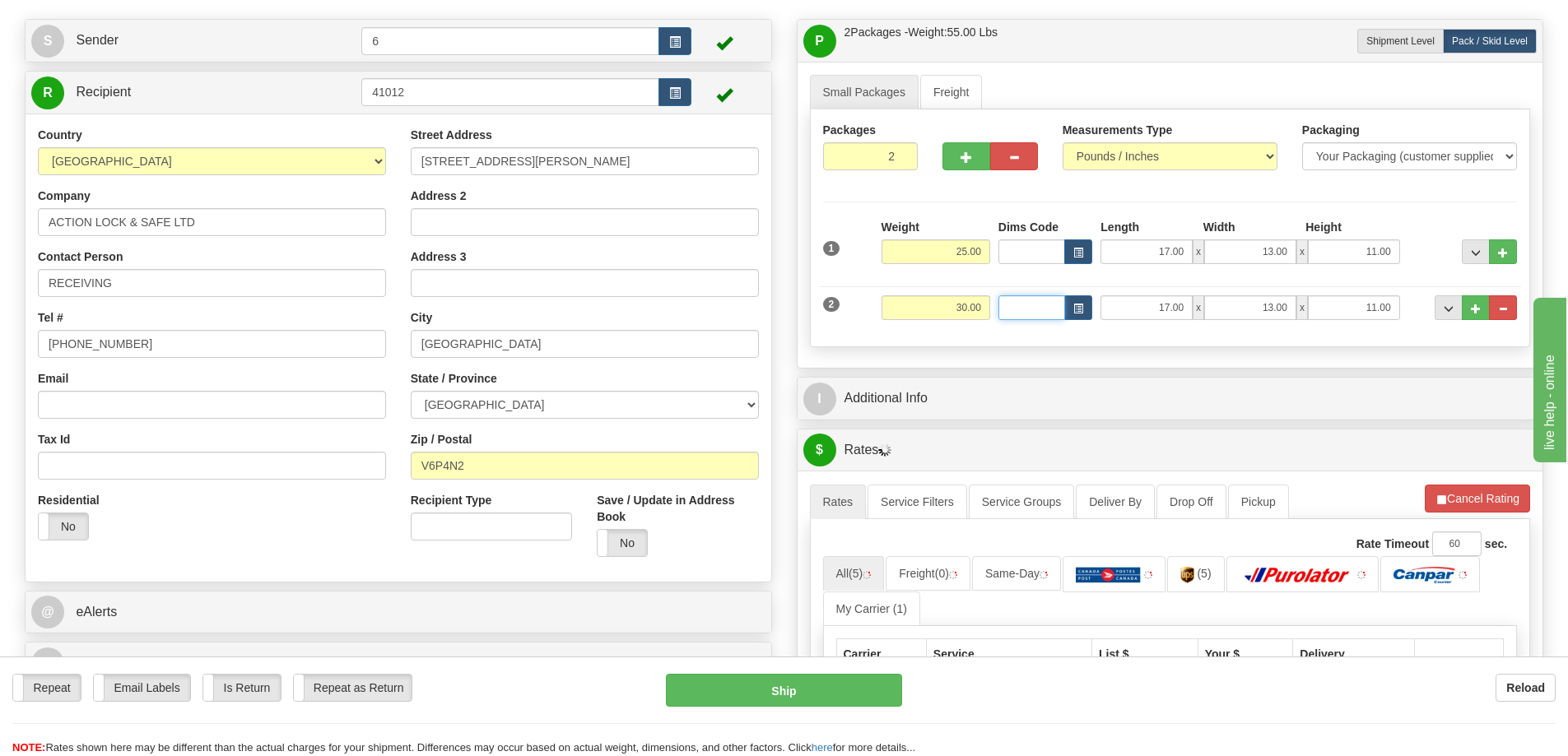
scroll to position [329, 0]
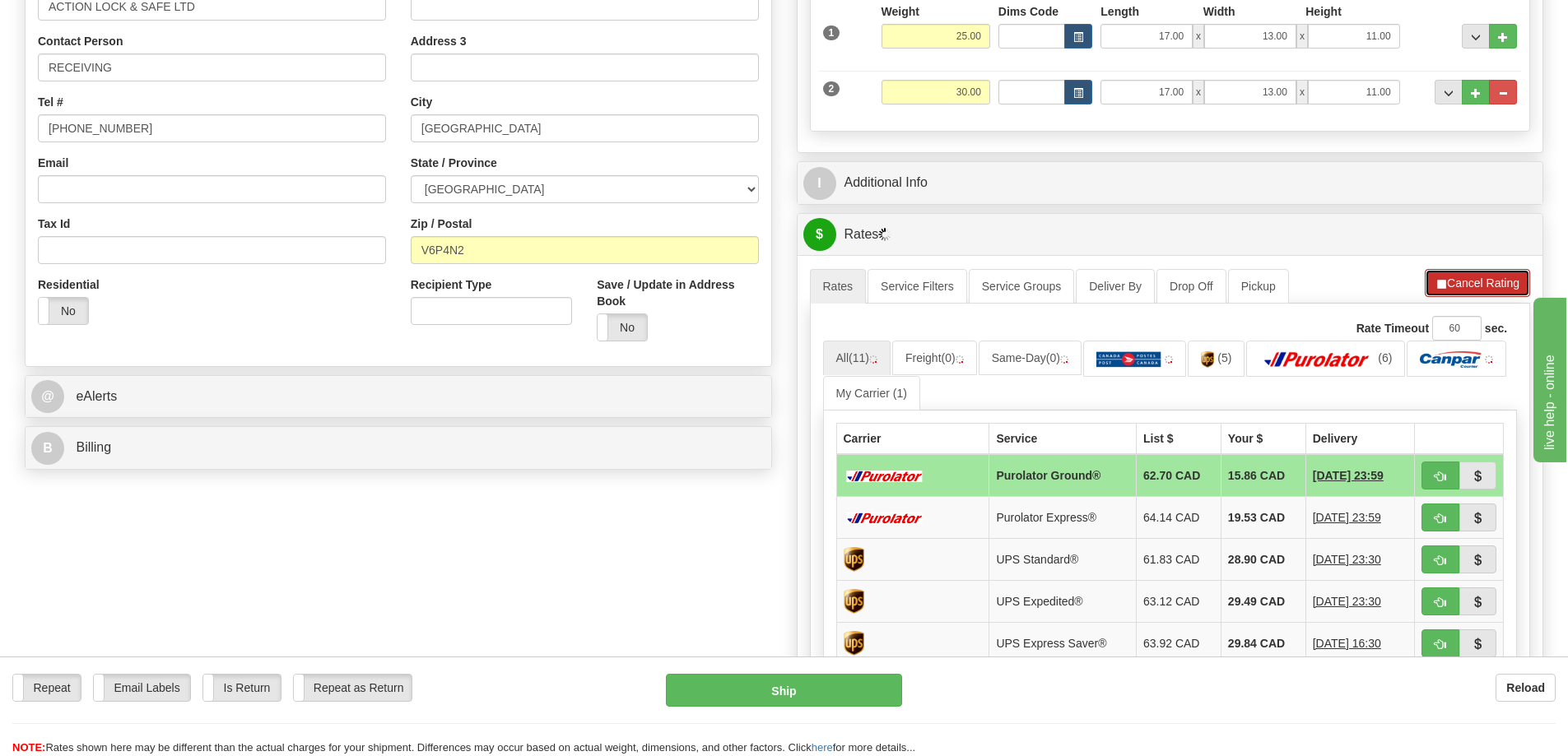
click at [1471, 282] on button "Cancel Rating" at bounding box center [1478, 283] width 105 height 28
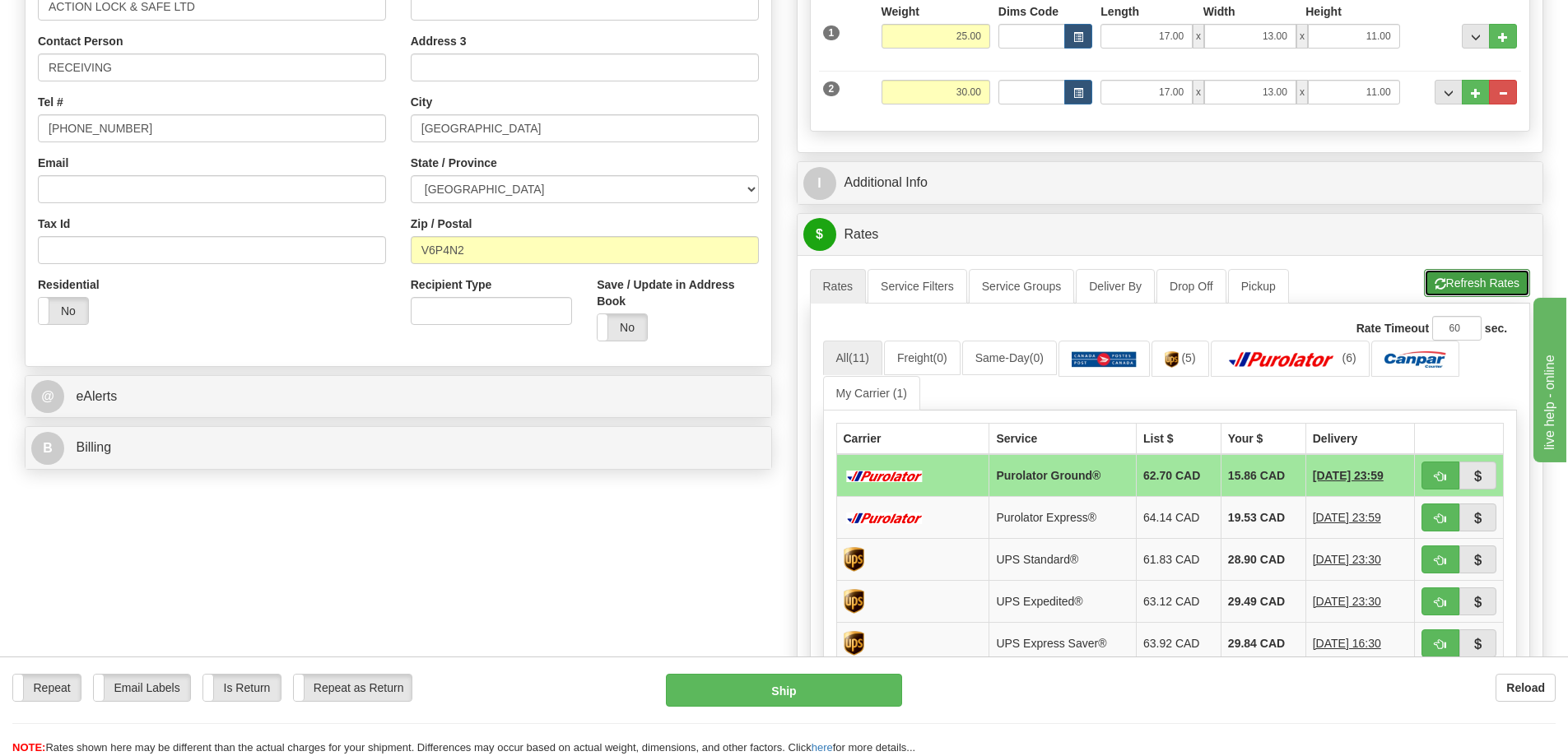
click at [1474, 281] on button "Refresh Rates" at bounding box center [1477, 283] width 106 height 28
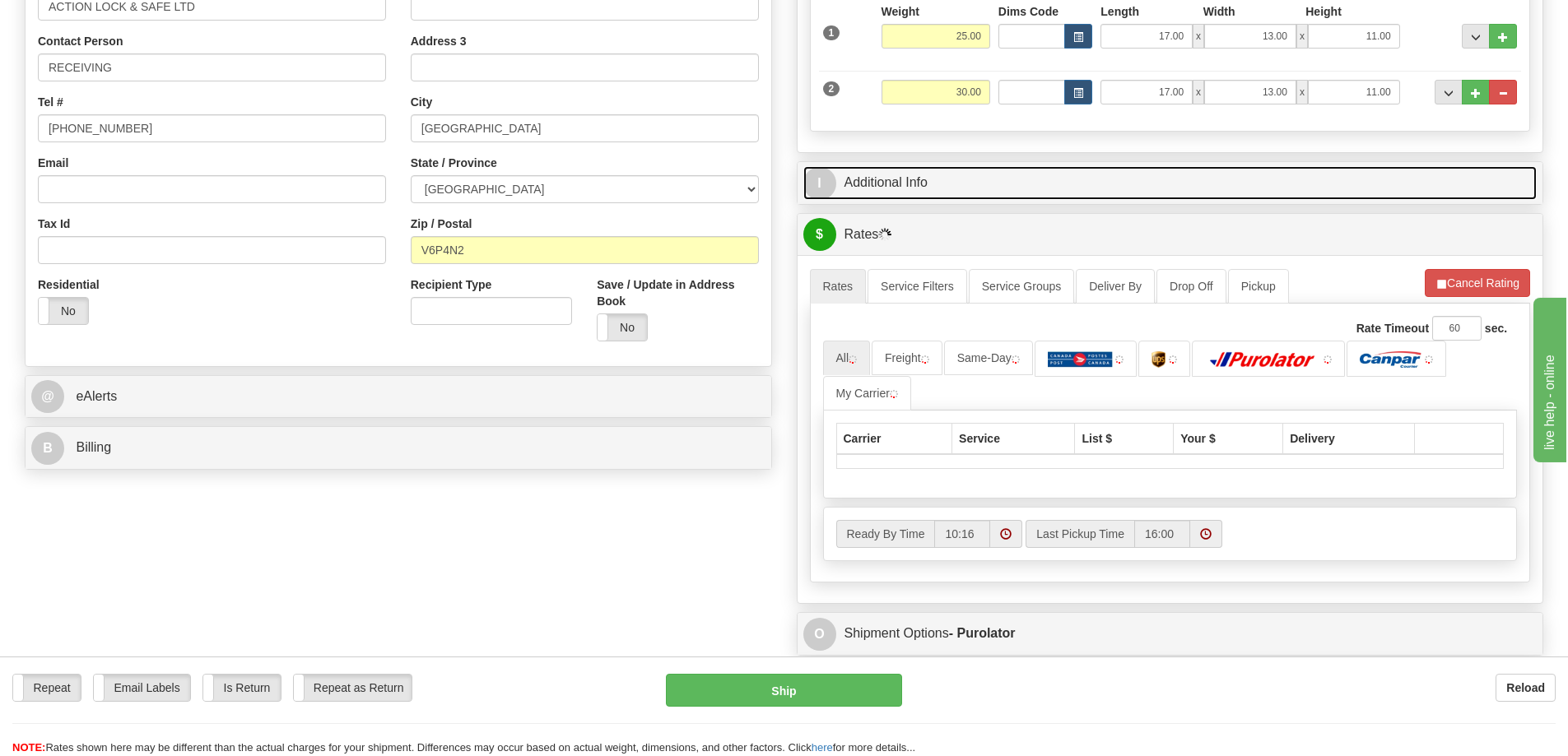
click at [1240, 182] on link "I Additional Info" at bounding box center [1170, 182] width 734 height 33
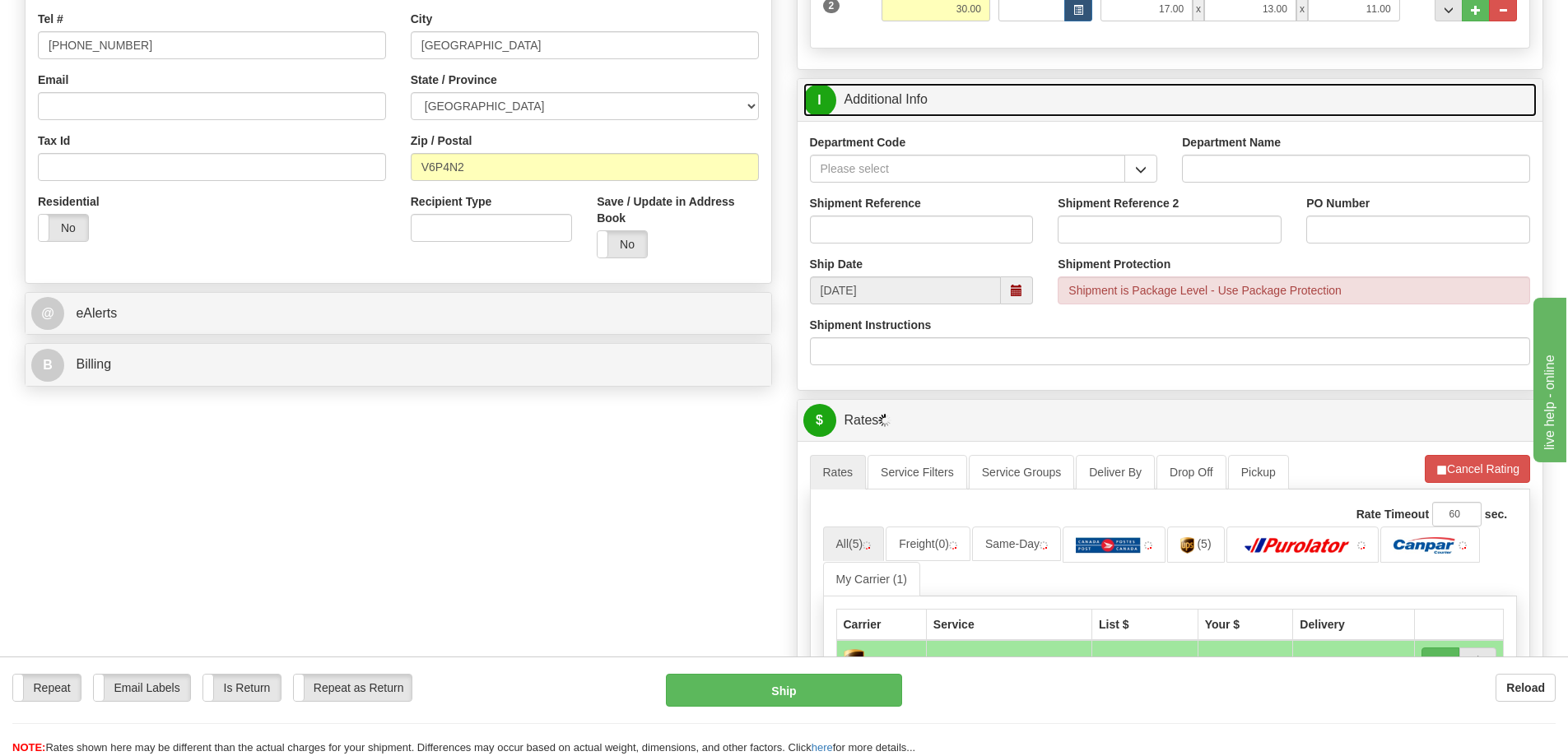
scroll to position [411, 0]
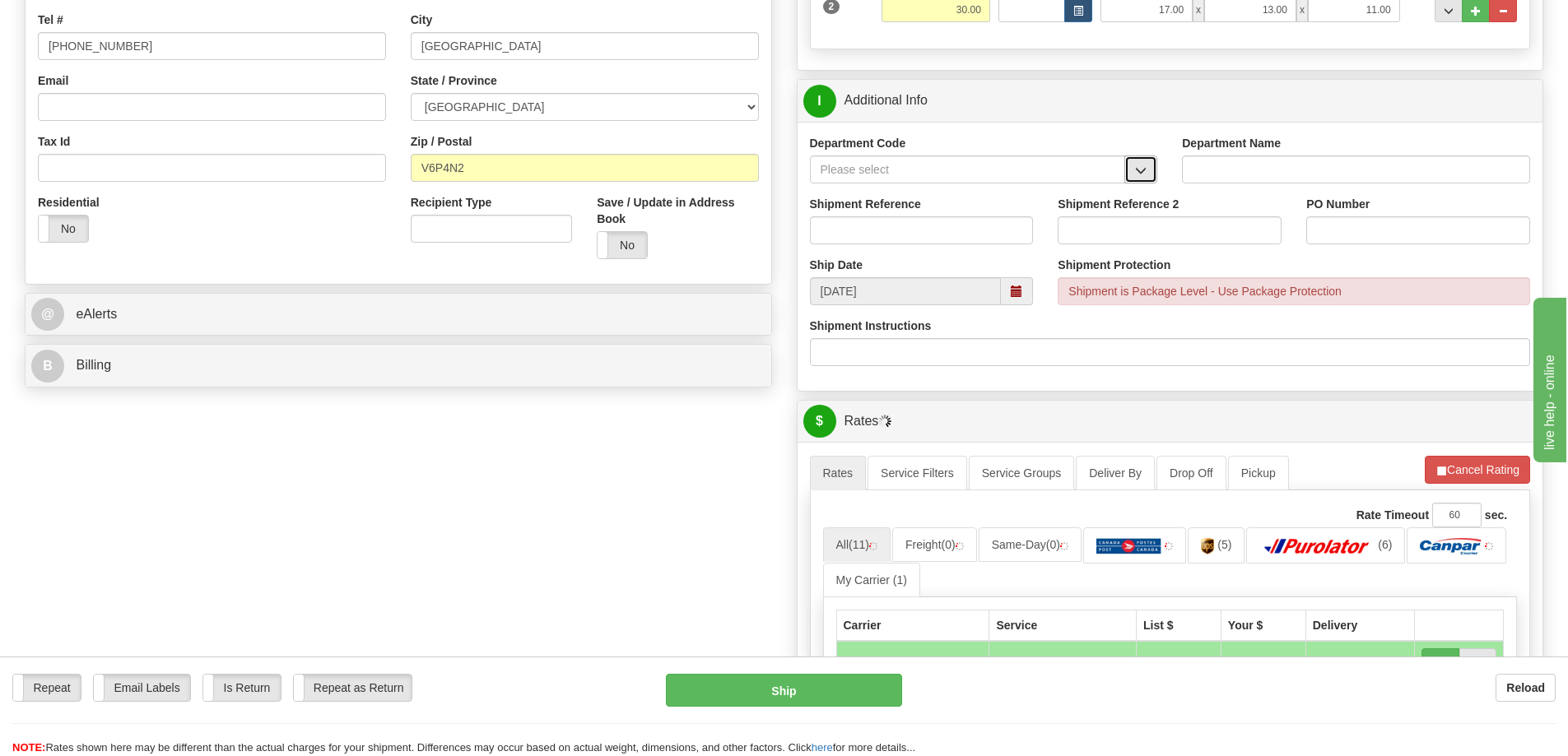
click at [1142, 166] on span "button" at bounding box center [1140, 171] width 11 height 11
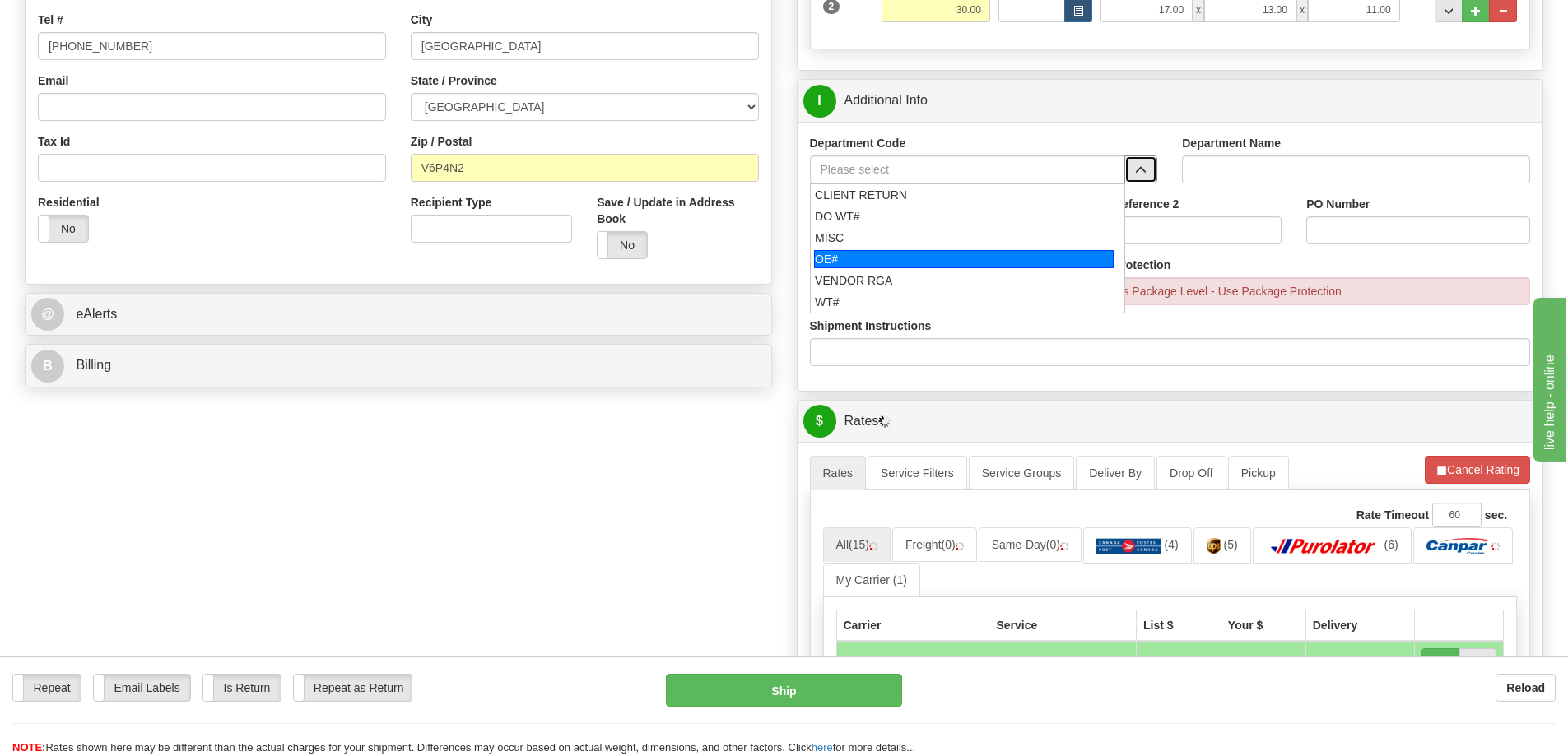
drag, startPoint x: 906, startPoint y: 253, endPoint x: 907, endPoint y: 229, distance: 24.0
click at [906, 250] on li "OE#" at bounding box center [968, 259] width 314 height 21
type input "OE#"
type input "ORDERS"
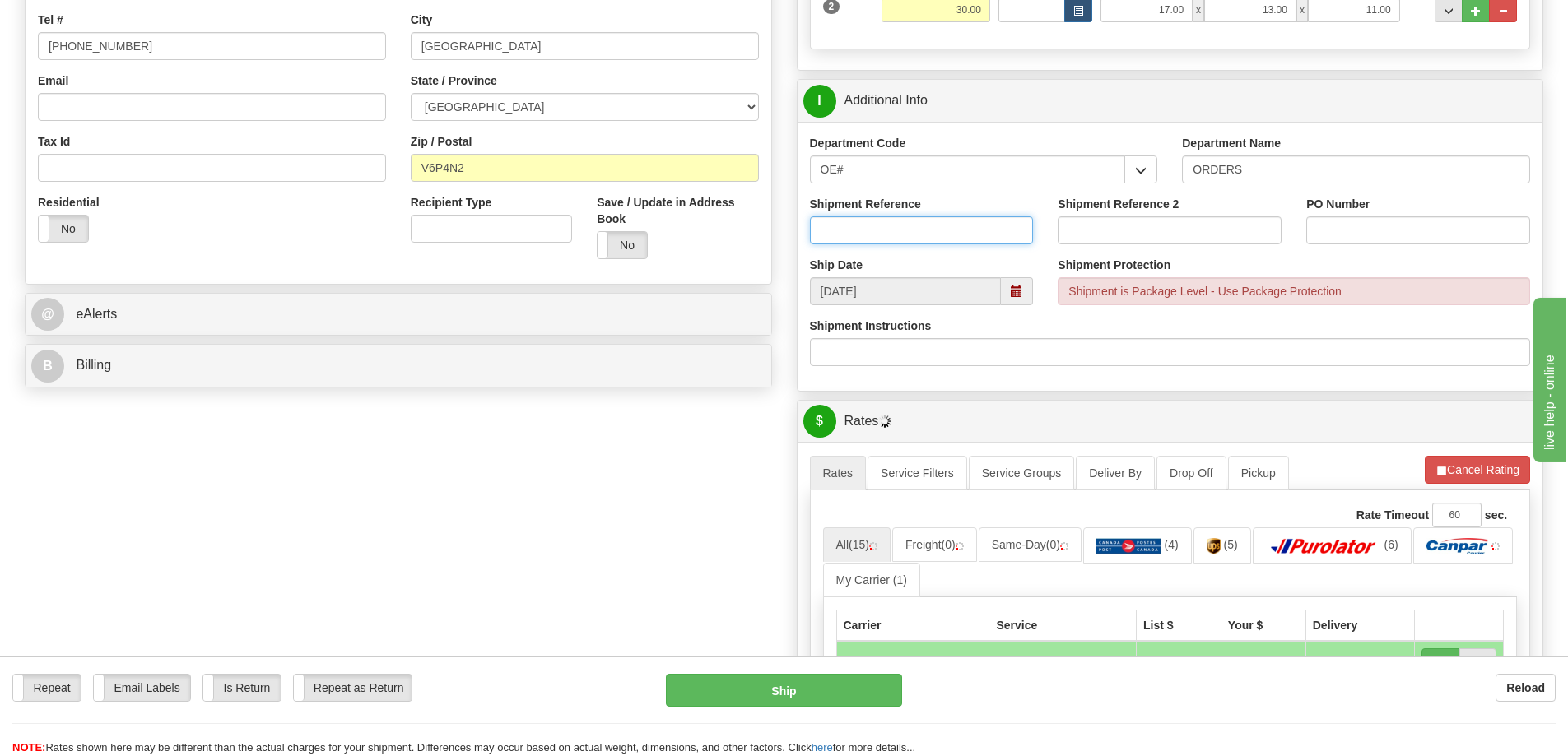
click at [907, 229] on input "Shipment Reference" at bounding box center [921, 231] width 224 height 28
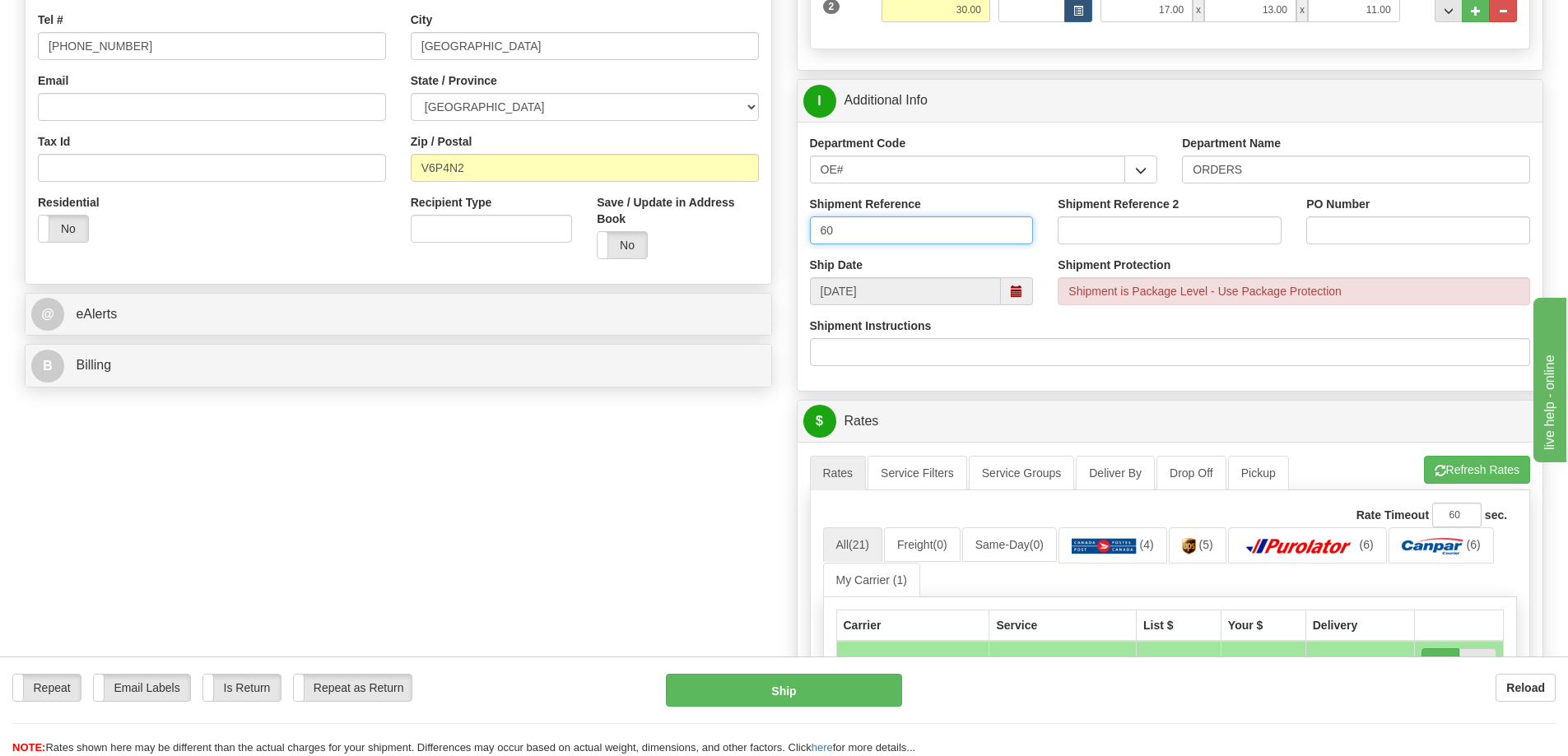
type input "6"
type input "33917 33923 33933"
paste input "33917 33923 33933"
type input "33917 33923 33933"
paste input "33917 33923 33933"
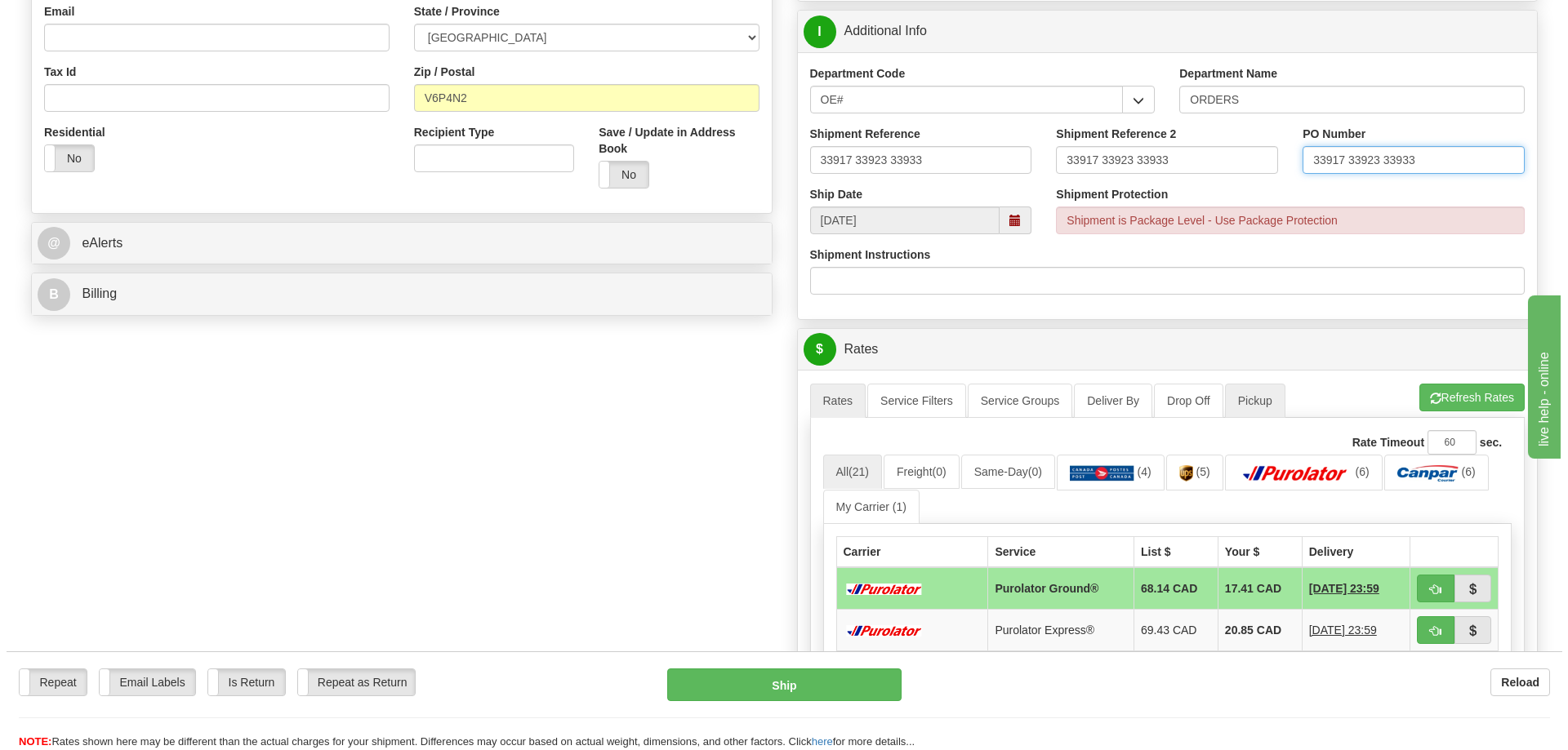
scroll to position [572, 0]
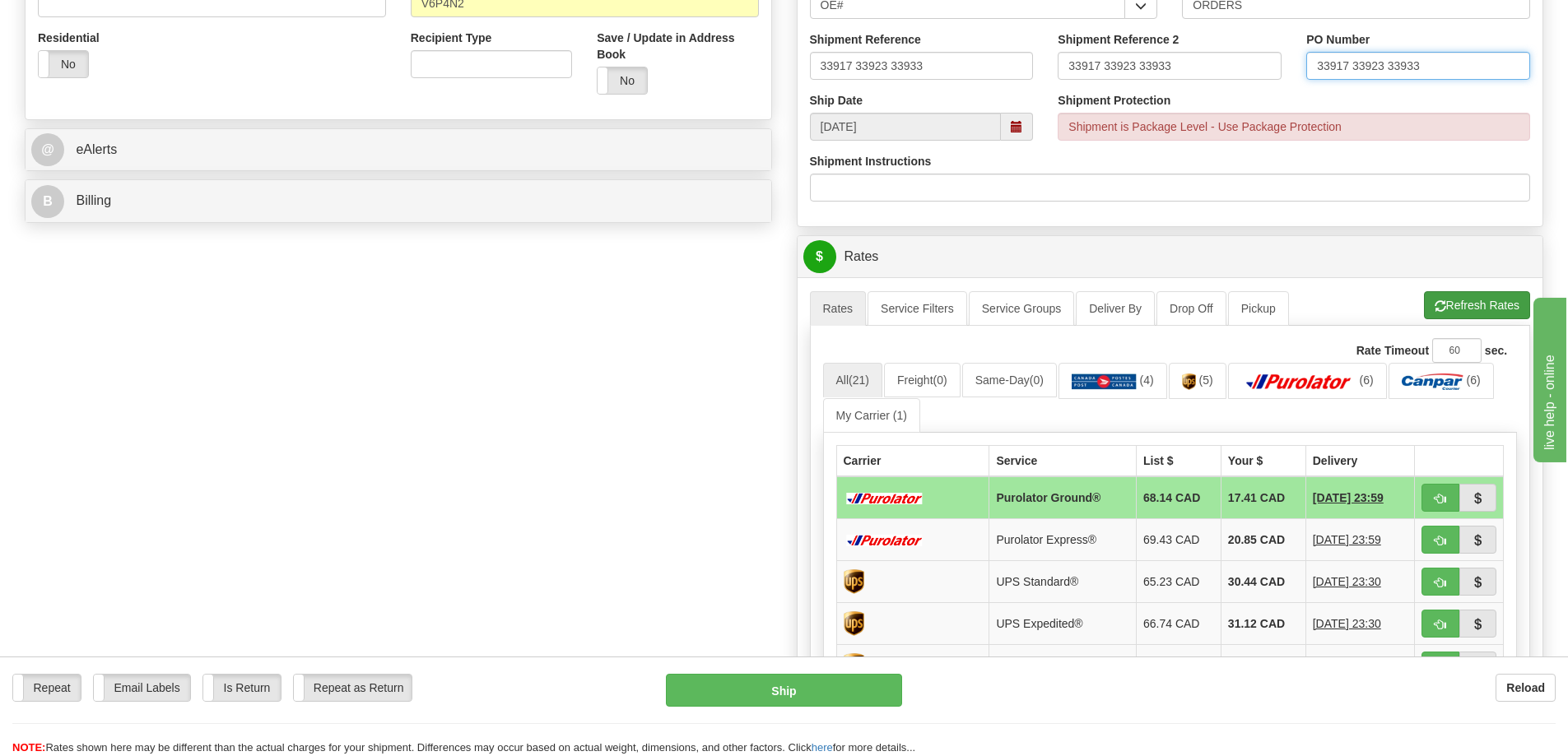
type input "33917 33923 33933"
click at [1456, 316] on button "Refresh Rates" at bounding box center [1477, 305] width 106 height 28
click at [1447, 499] on button "button" at bounding box center [1440, 498] width 38 height 28
type input "260"
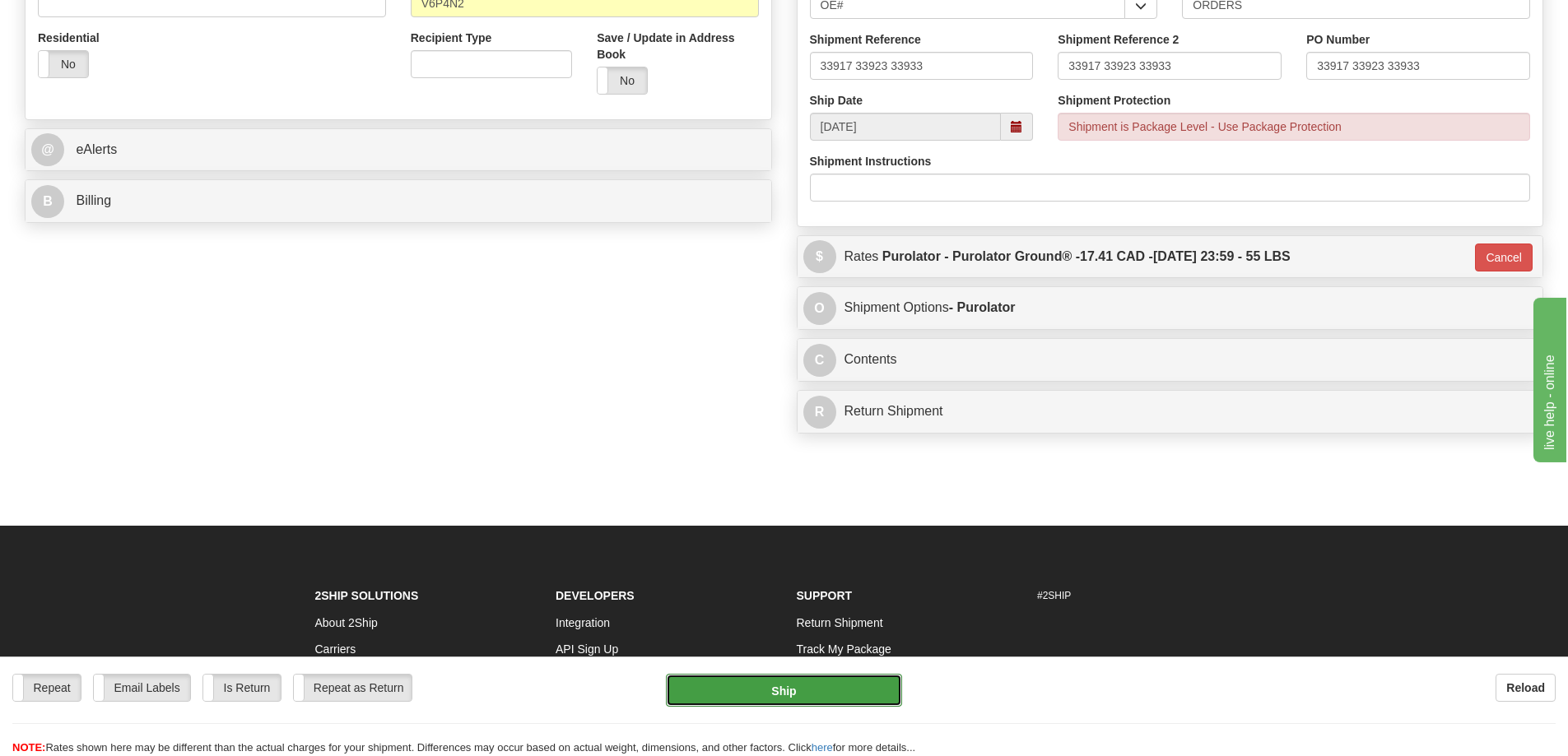
click at [823, 686] on button "Ship" at bounding box center [784, 690] width 236 height 33
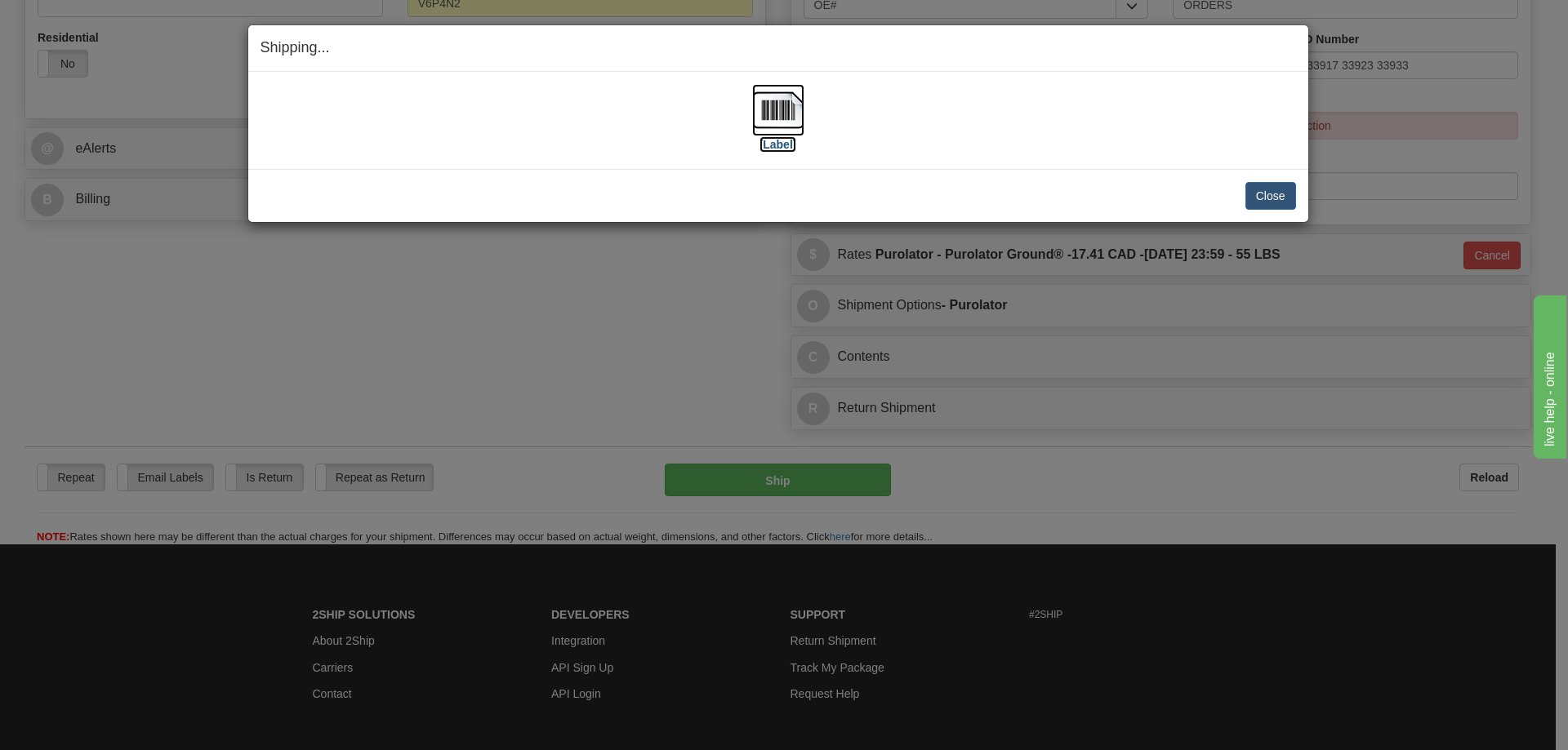
click at [791, 147] on label "[Label]" at bounding box center [777, 144] width 37 height 17
click at [1282, 191] on button "Close" at bounding box center [1270, 196] width 50 height 28
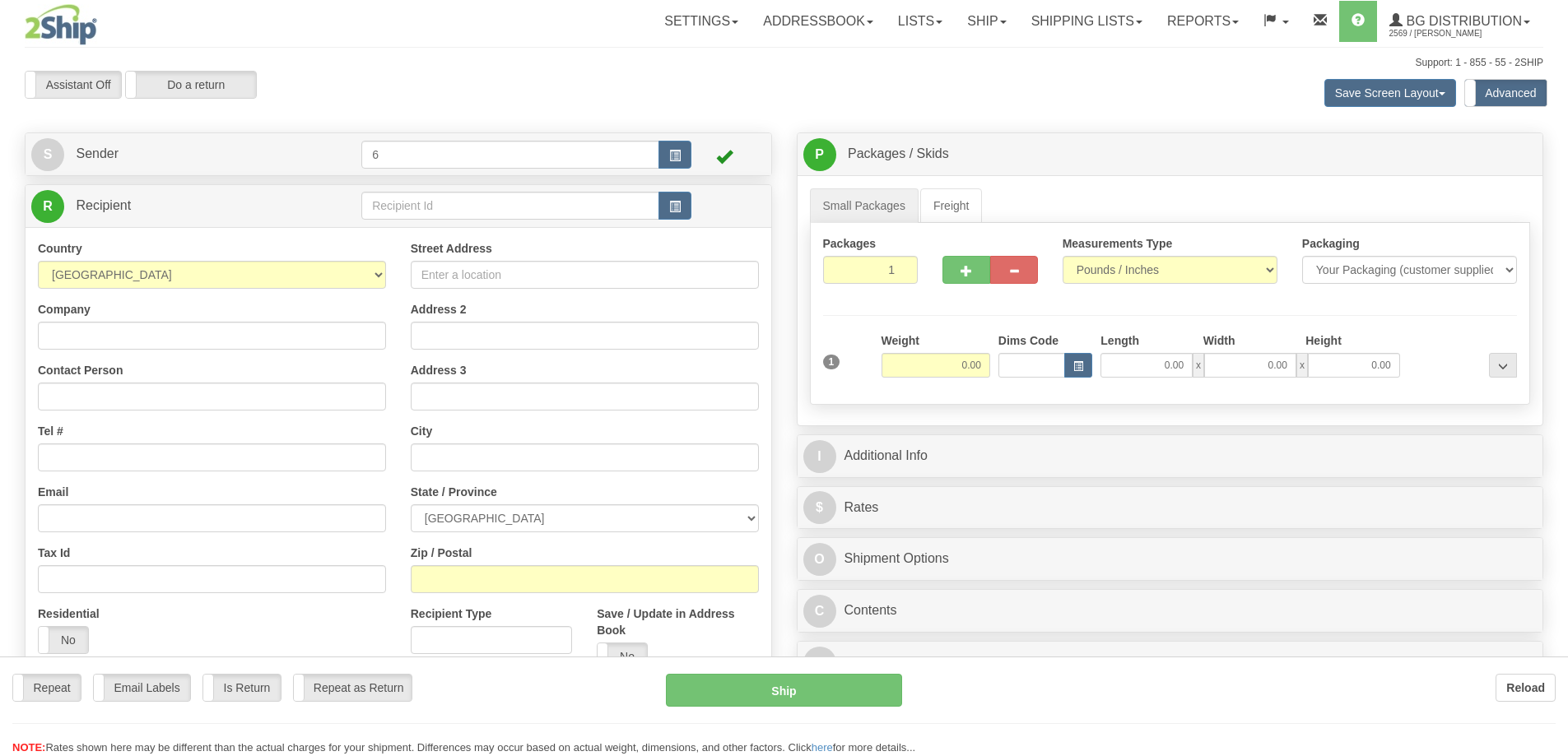
click at [431, 209] on div at bounding box center [784, 378] width 1568 height 756
click at [431, 209] on div "Toggle navigation Settings Shipping Preferences Fields Preferences New" at bounding box center [784, 475] width 1568 height 952
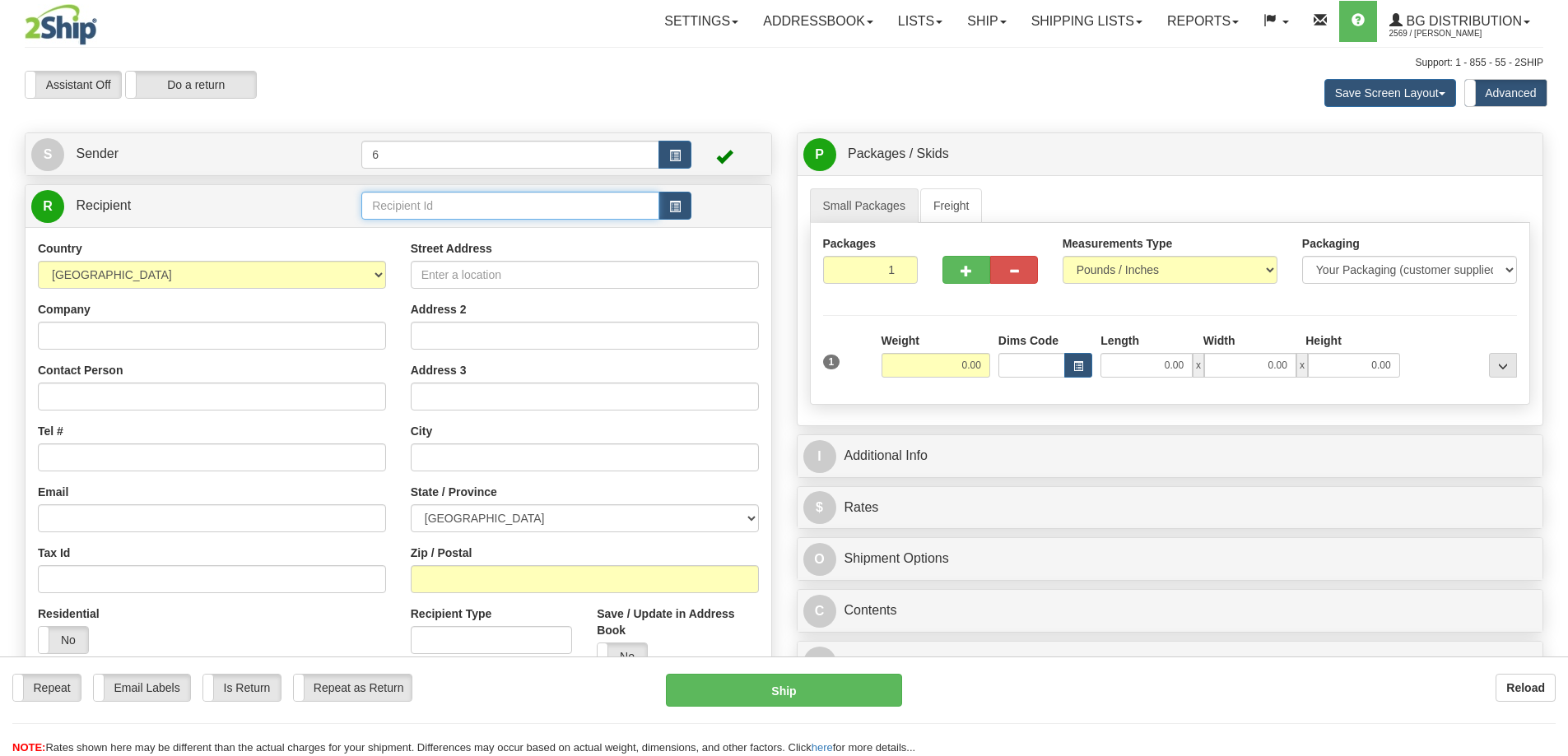
click at [431, 209] on input "text" at bounding box center [511, 206] width 298 height 28
drag, startPoint x: 0, startPoint y: 0, endPoint x: 338, endPoint y: 259, distance: 425.8
click at [429, 209] on input "text" at bounding box center [511, 206] width 298 height 28
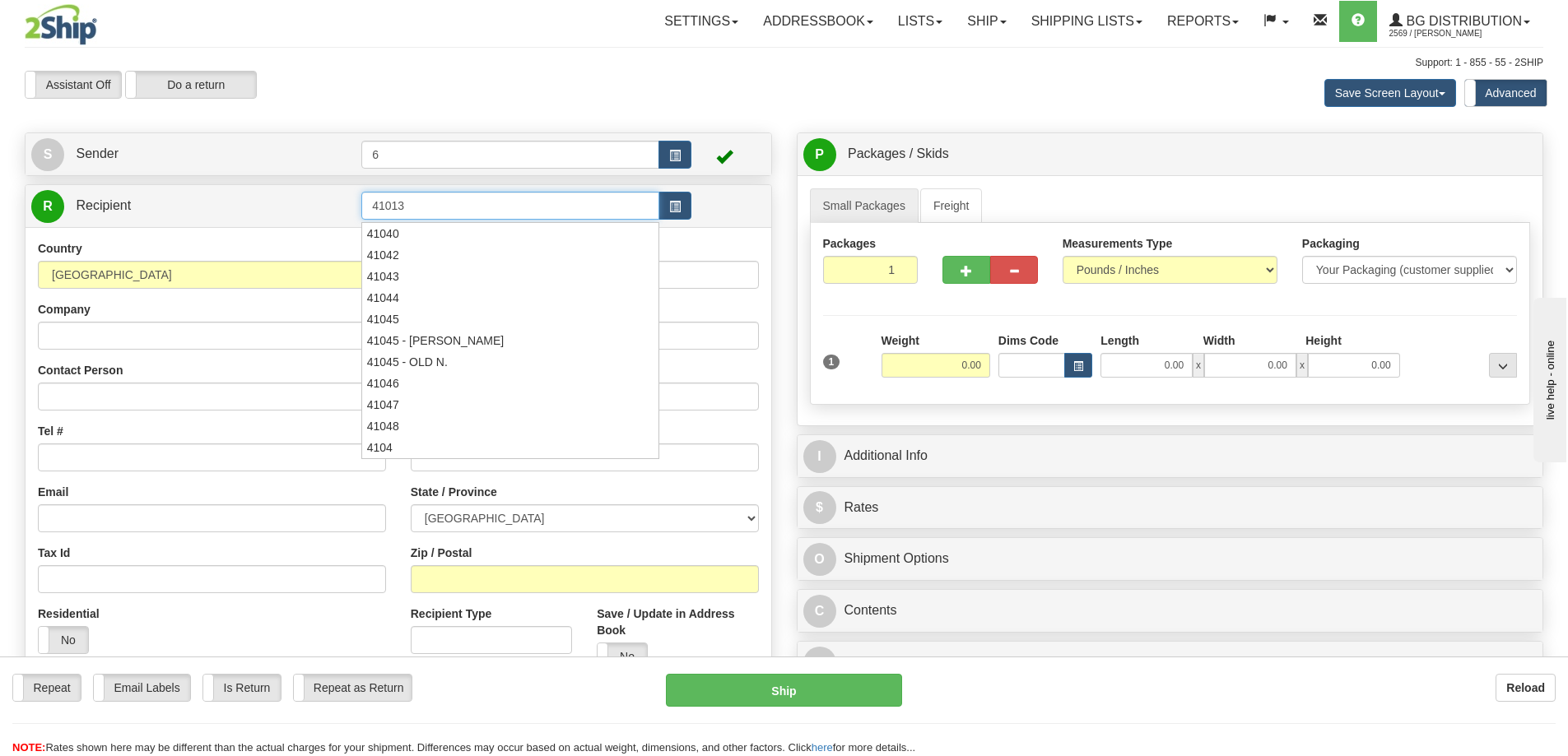
type input "41013"
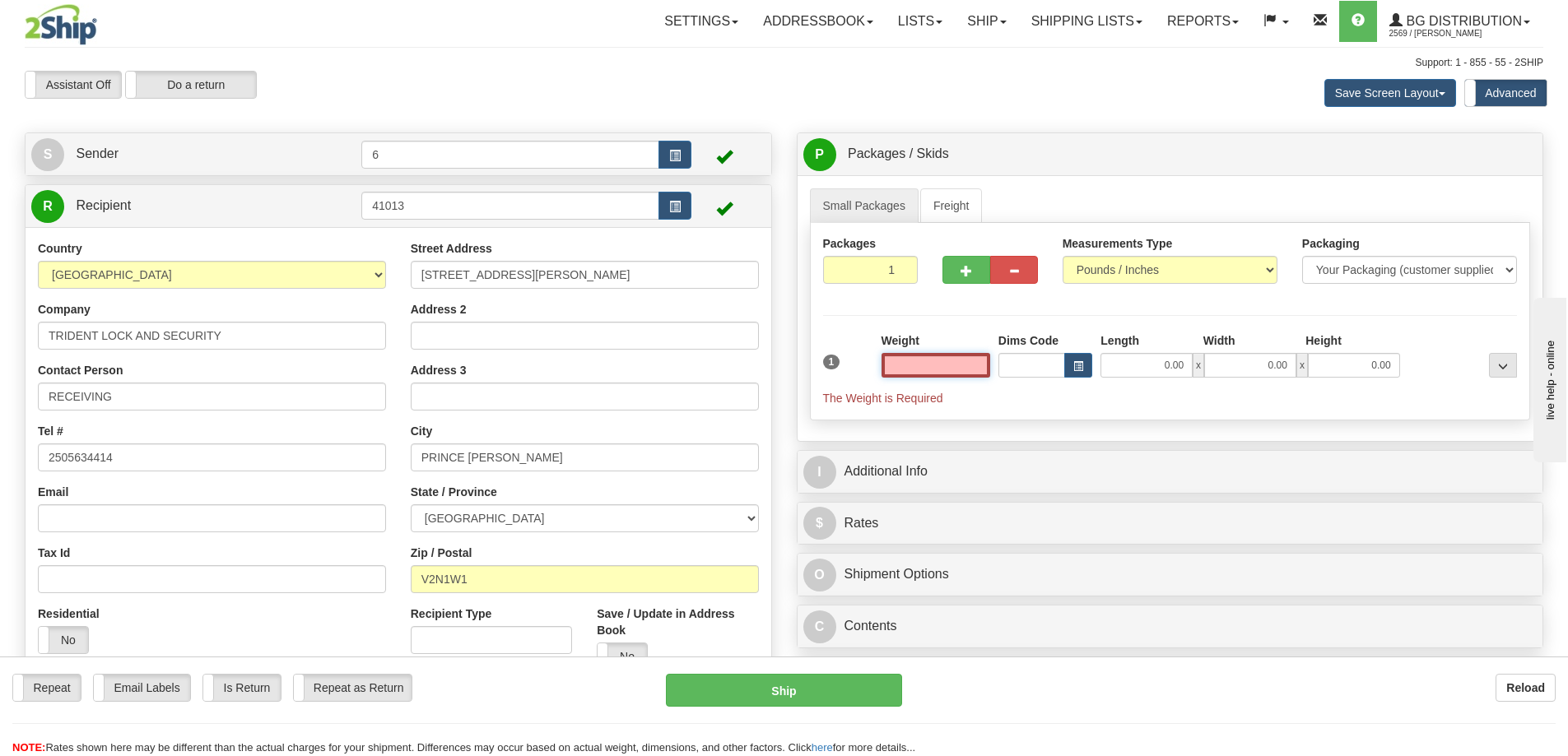
click at [930, 363] on input "text" at bounding box center [936, 365] width 109 height 25
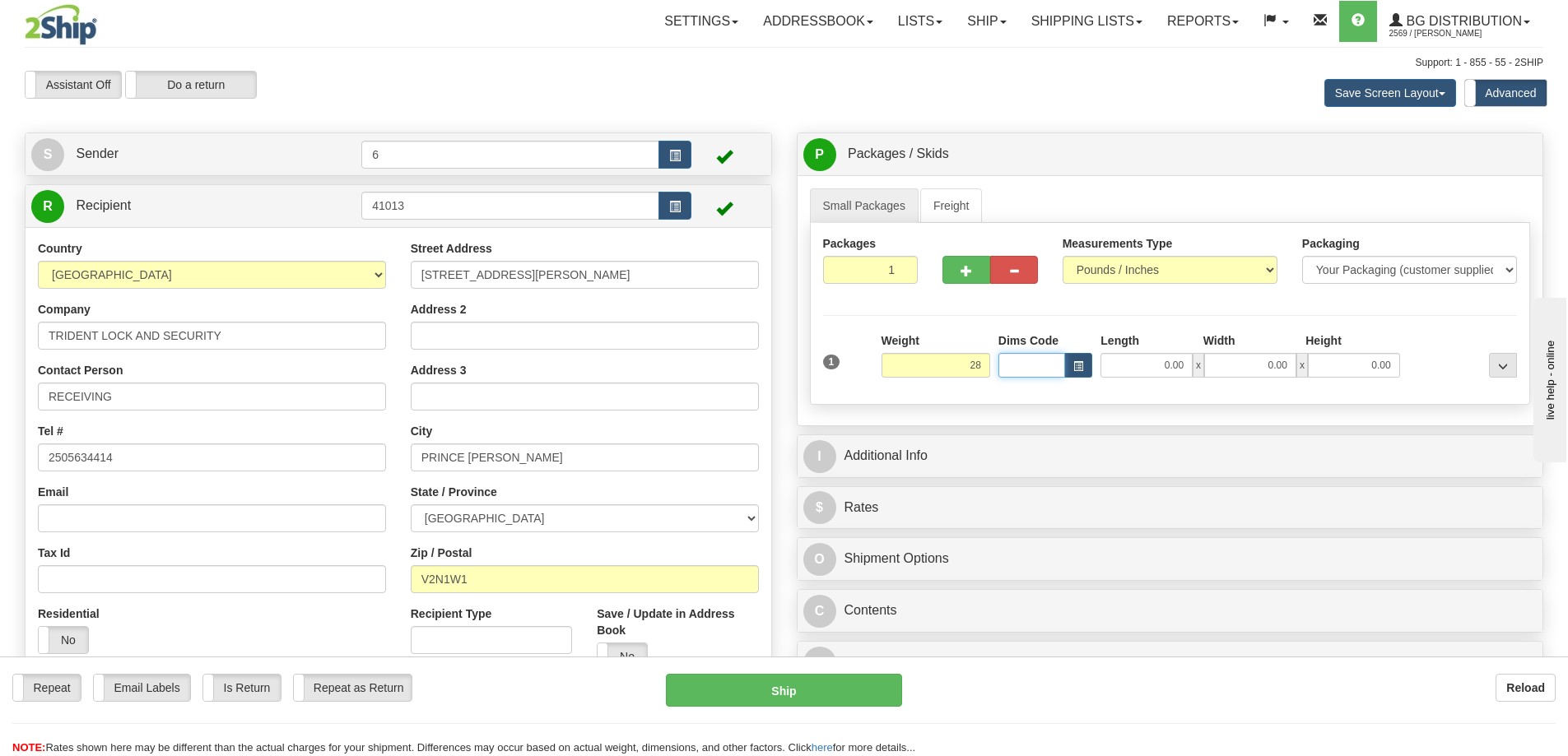
type input "28.00"
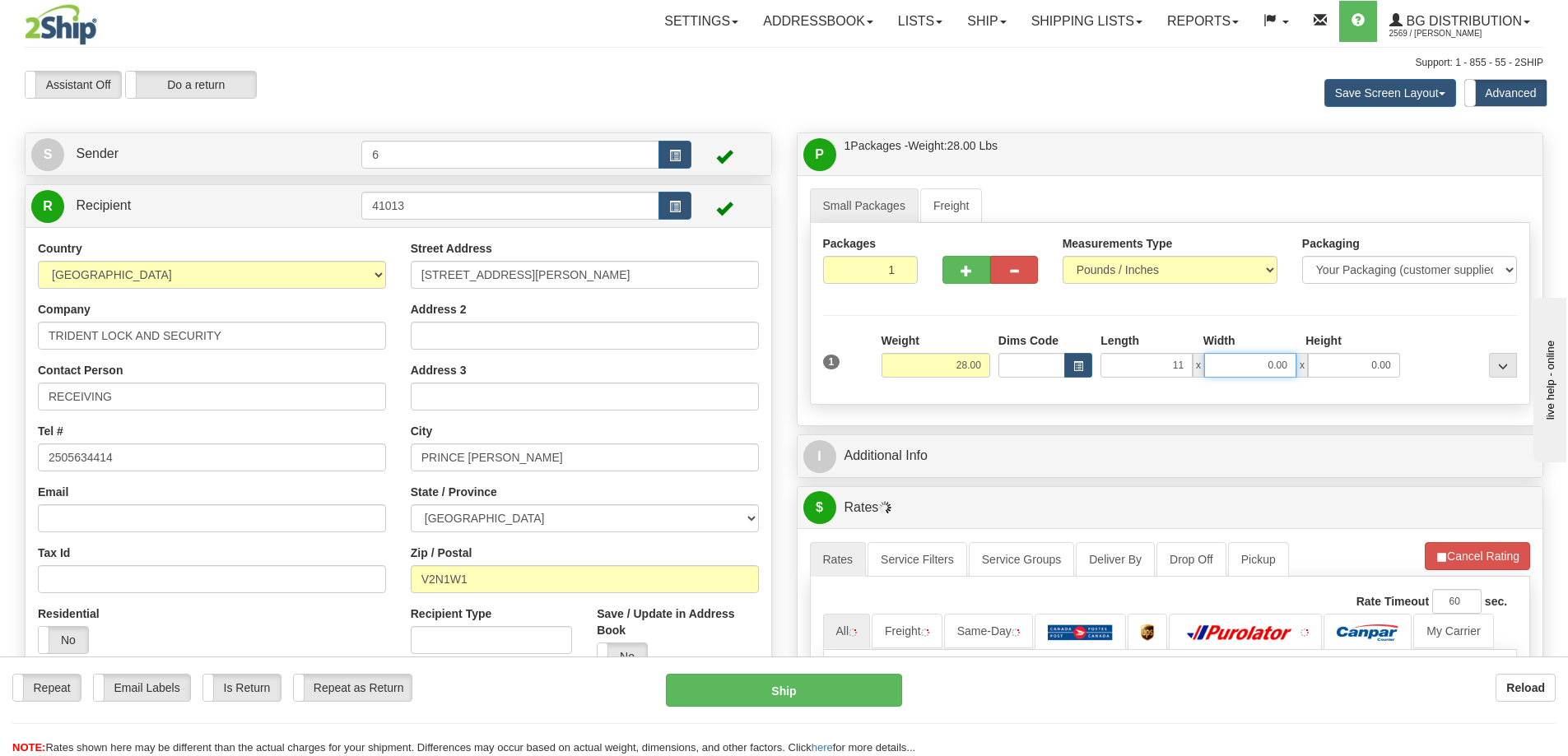
type input "11.00"
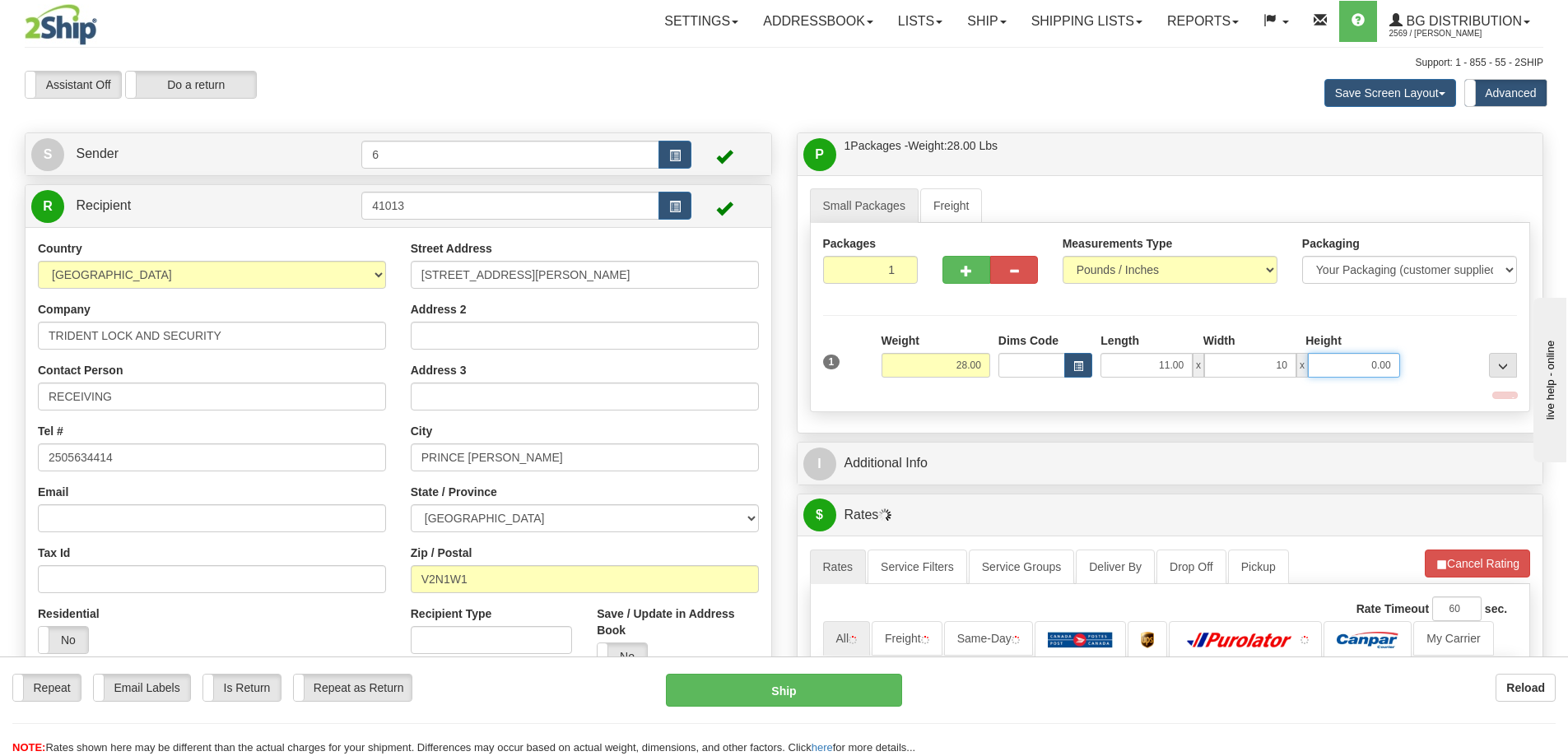
type input "10.00"
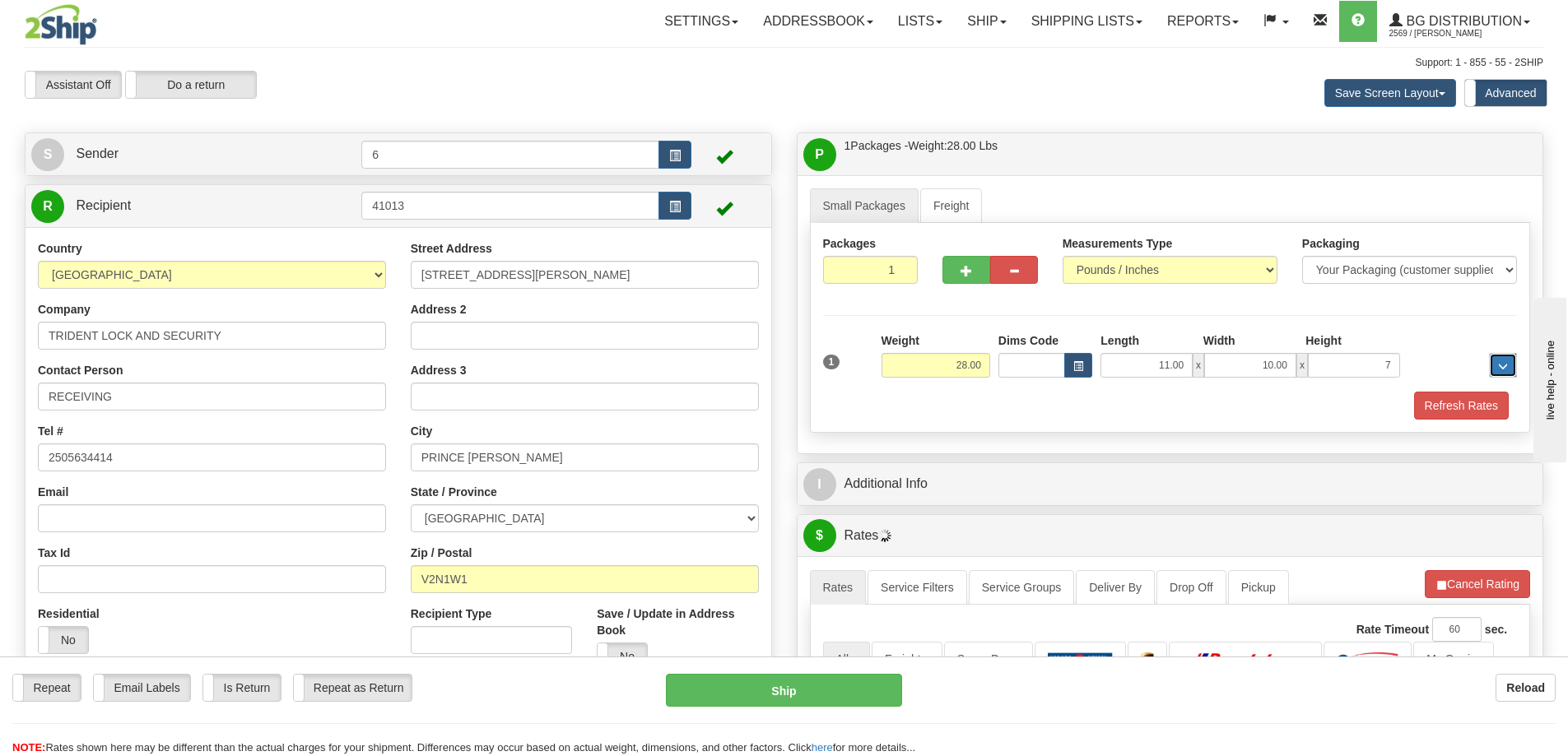
type input "7.00"
click at [1472, 417] on button "Refresh Rates" at bounding box center [1461, 405] width 95 height 28
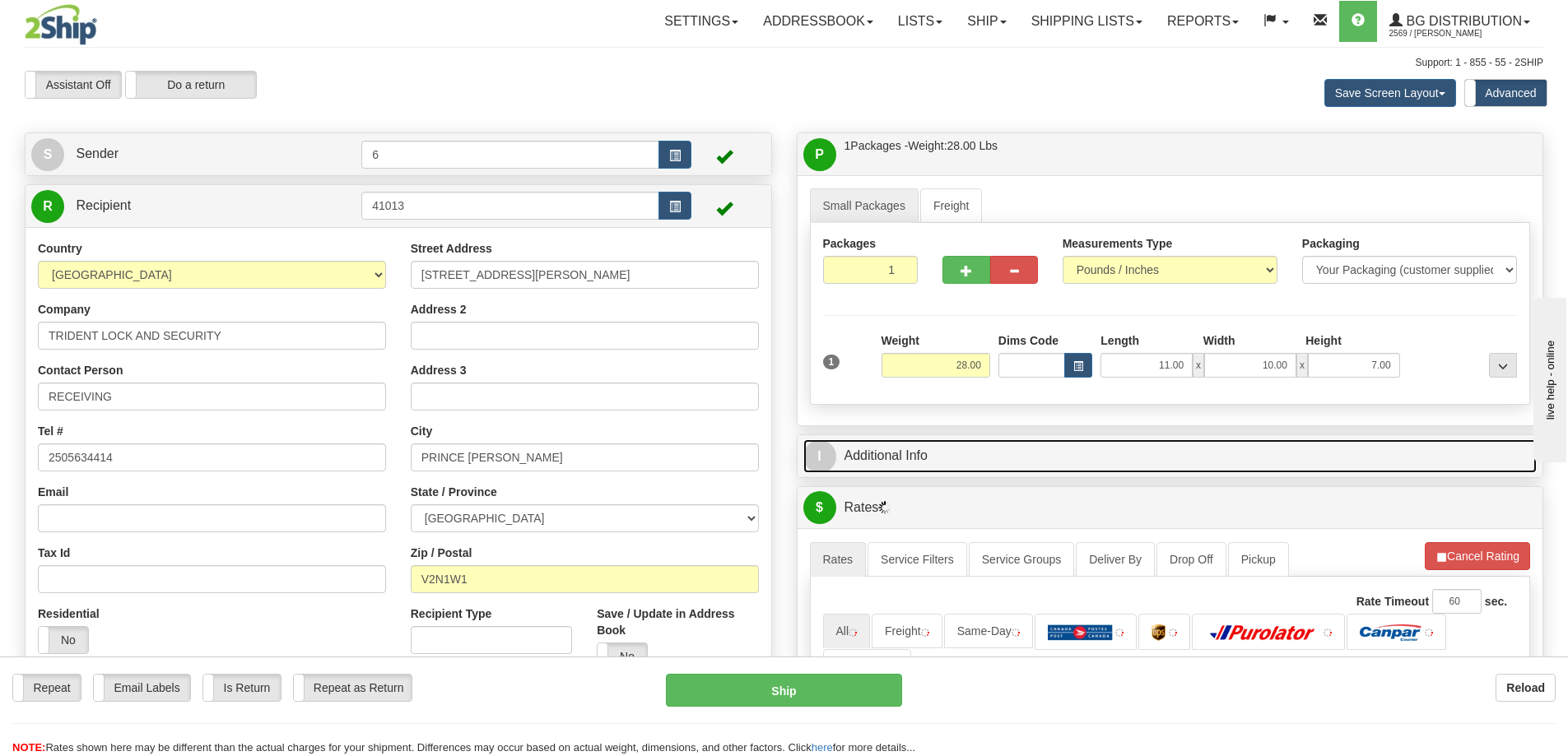
click at [1441, 451] on link "I Additional Info" at bounding box center [1170, 456] width 734 height 33
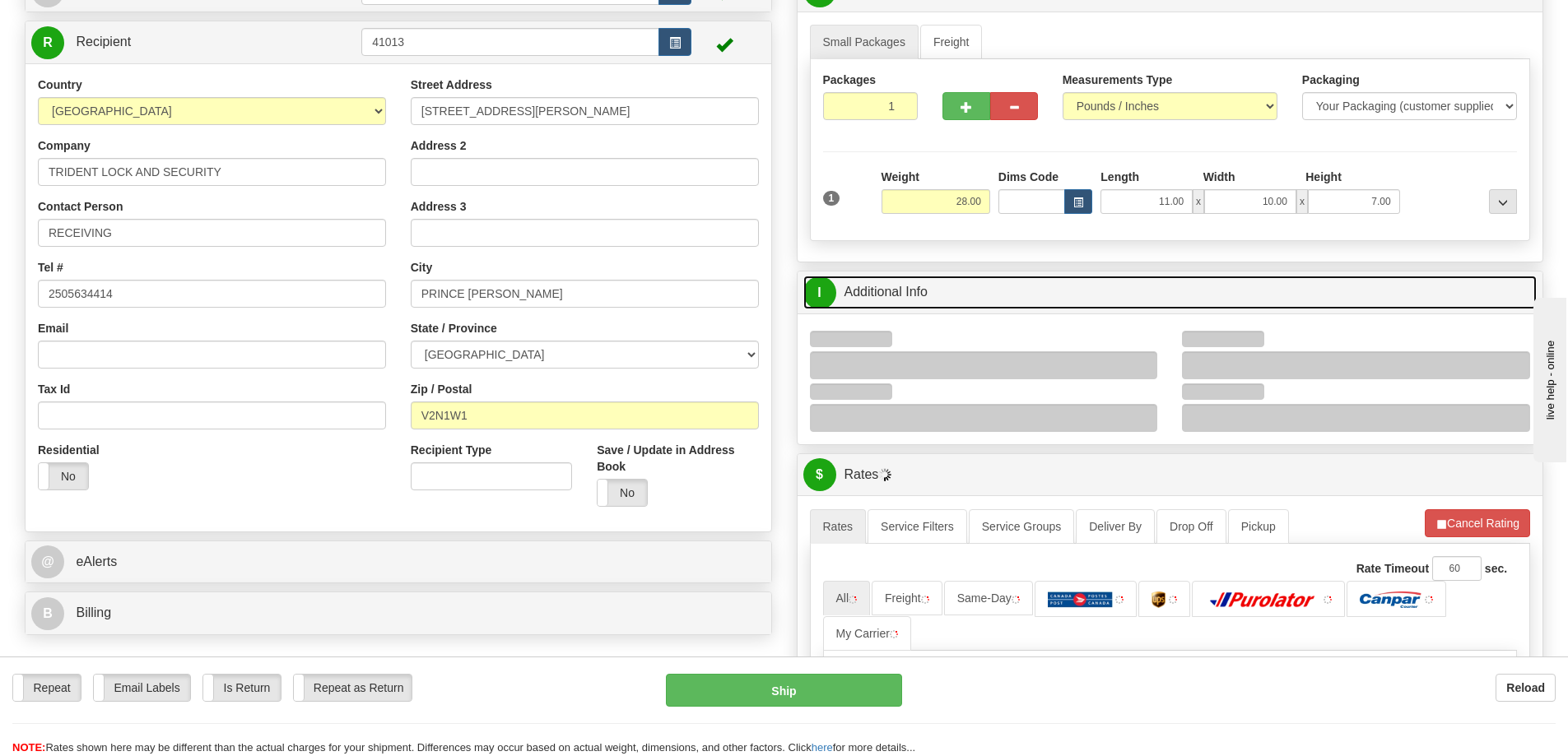
scroll to position [165, 0]
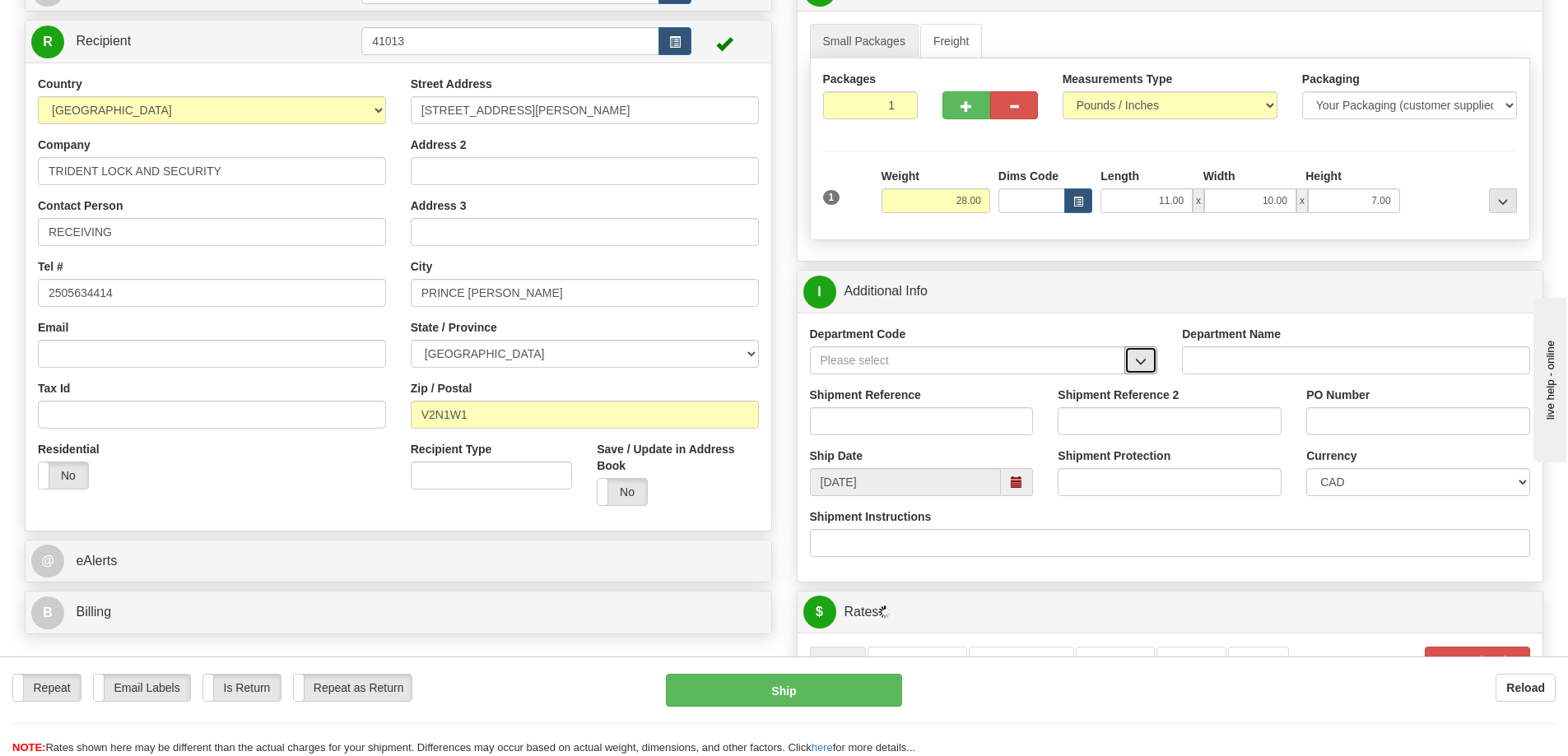
click at [1134, 371] on button "button" at bounding box center [1141, 360] width 33 height 28
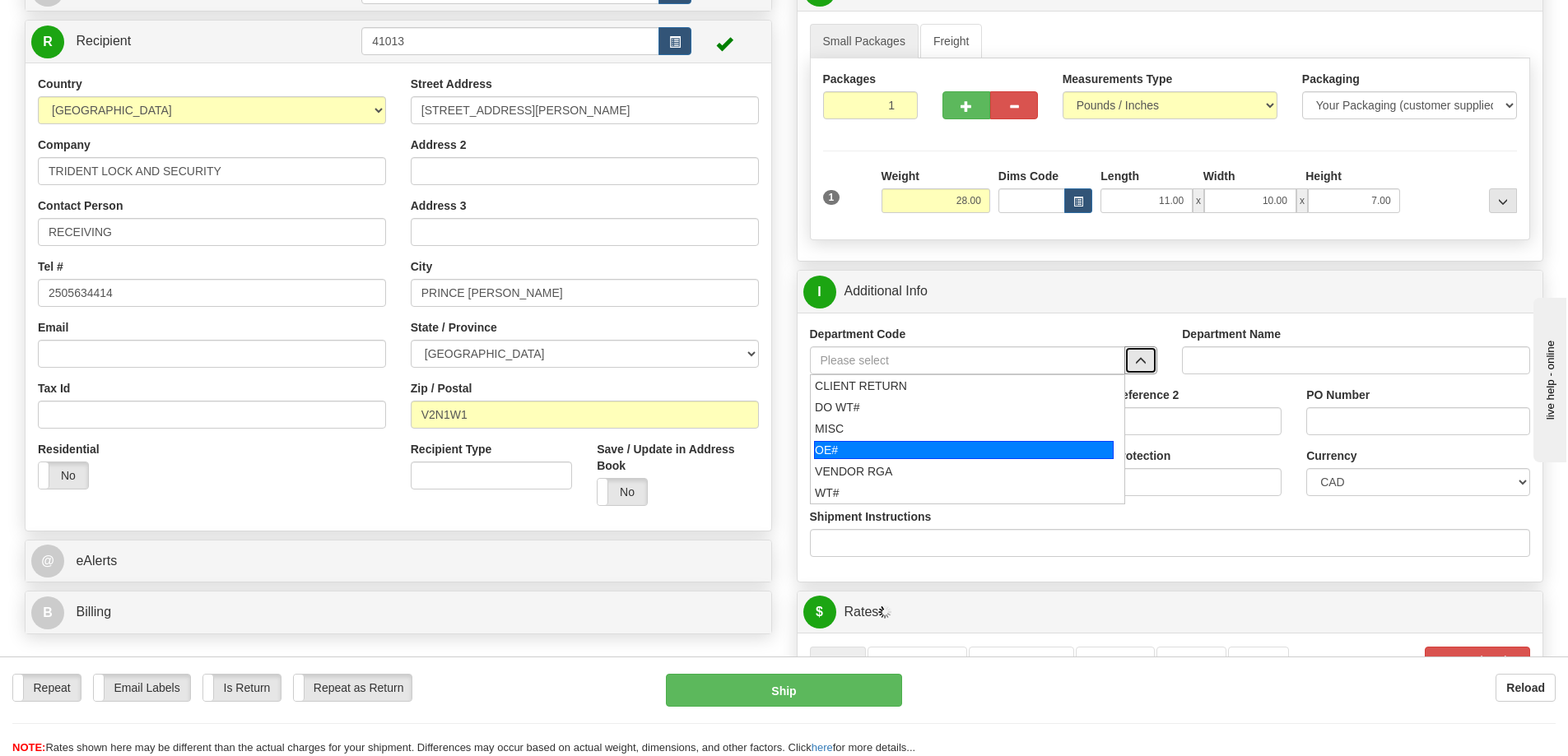
click at [931, 444] on div "OE#" at bounding box center [963, 450] width 299 height 18
type input "OE#"
type input "ORDERS"
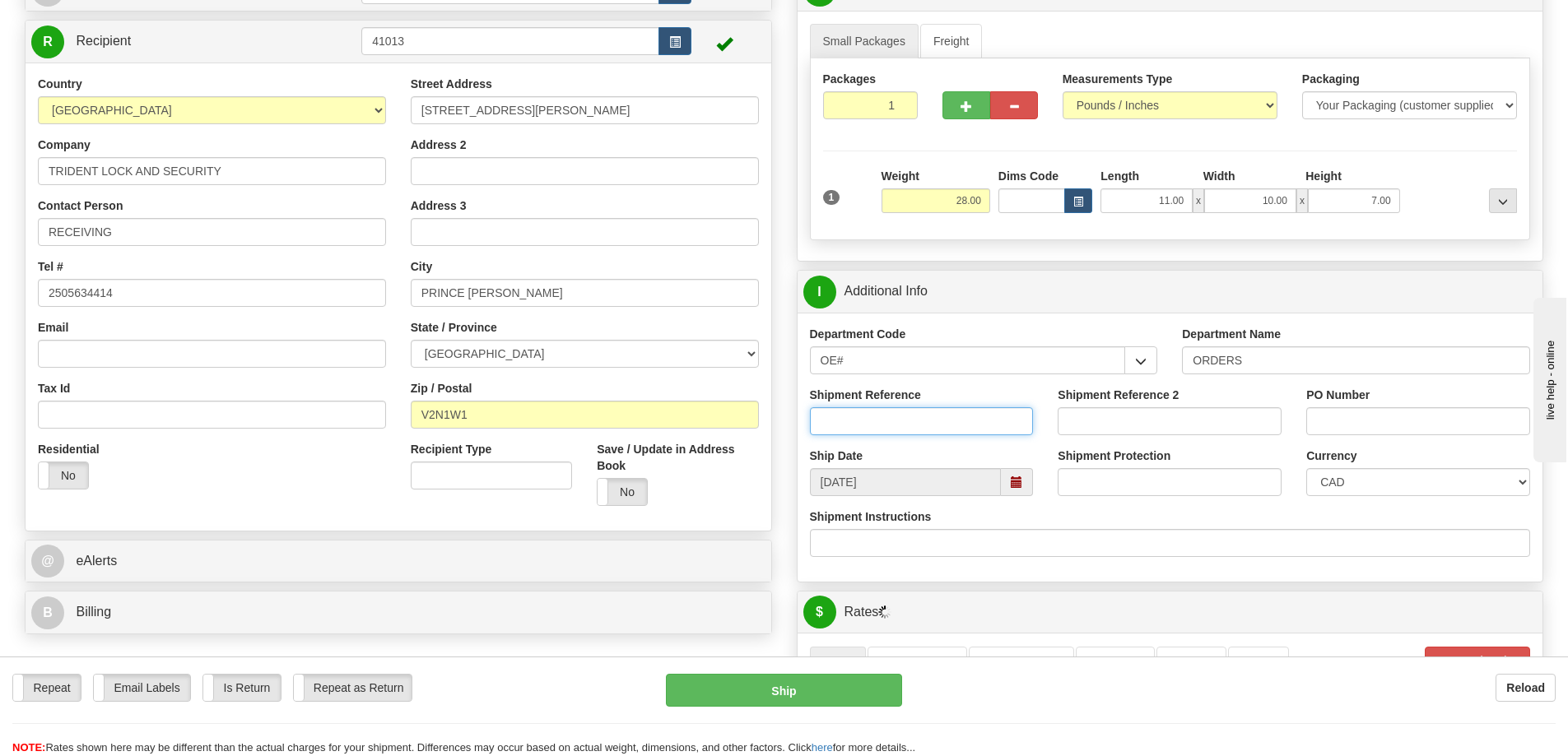
click at [919, 431] on input "Shipment Reference" at bounding box center [921, 421] width 224 height 28
type input "60033943-00"
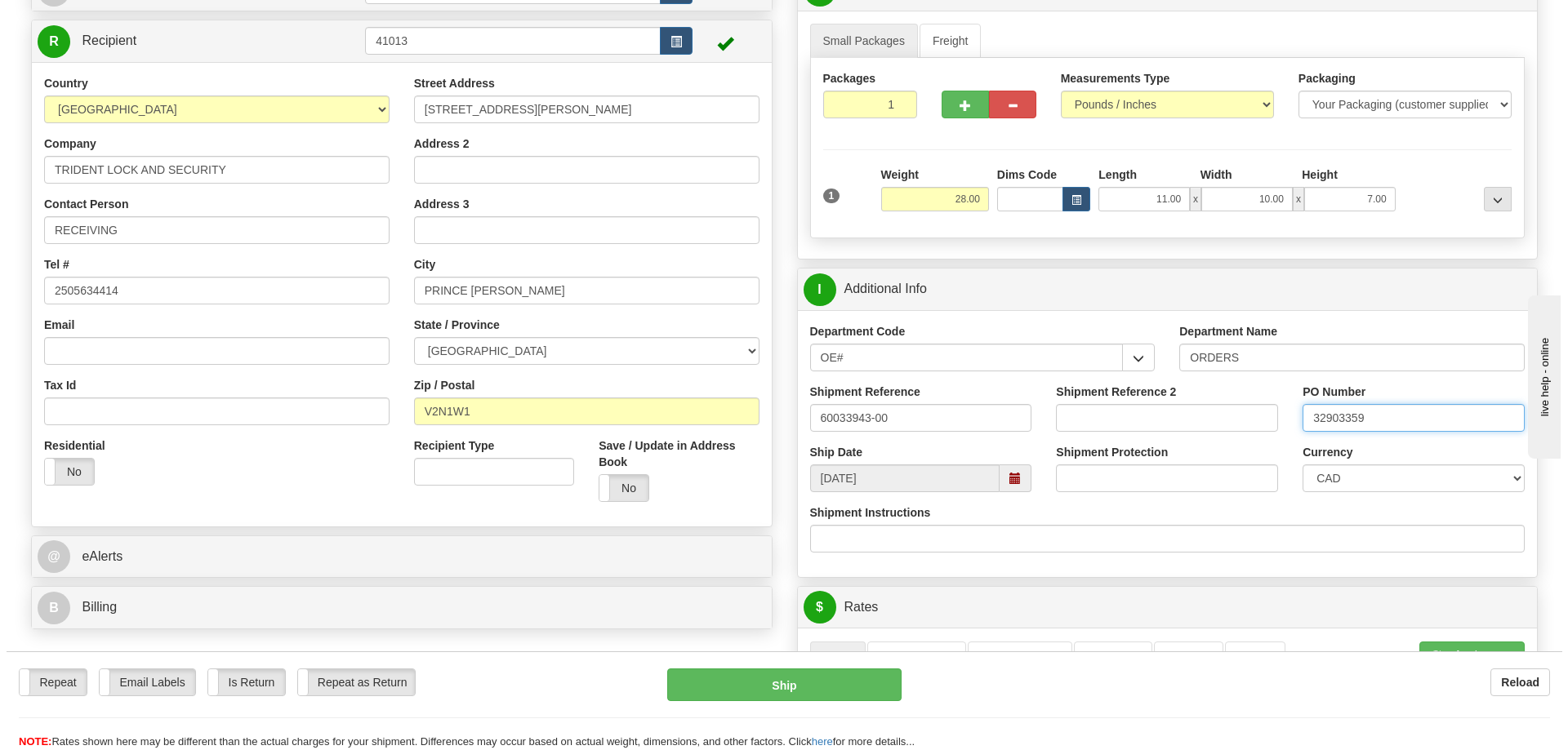
scroll to position [490, 0]
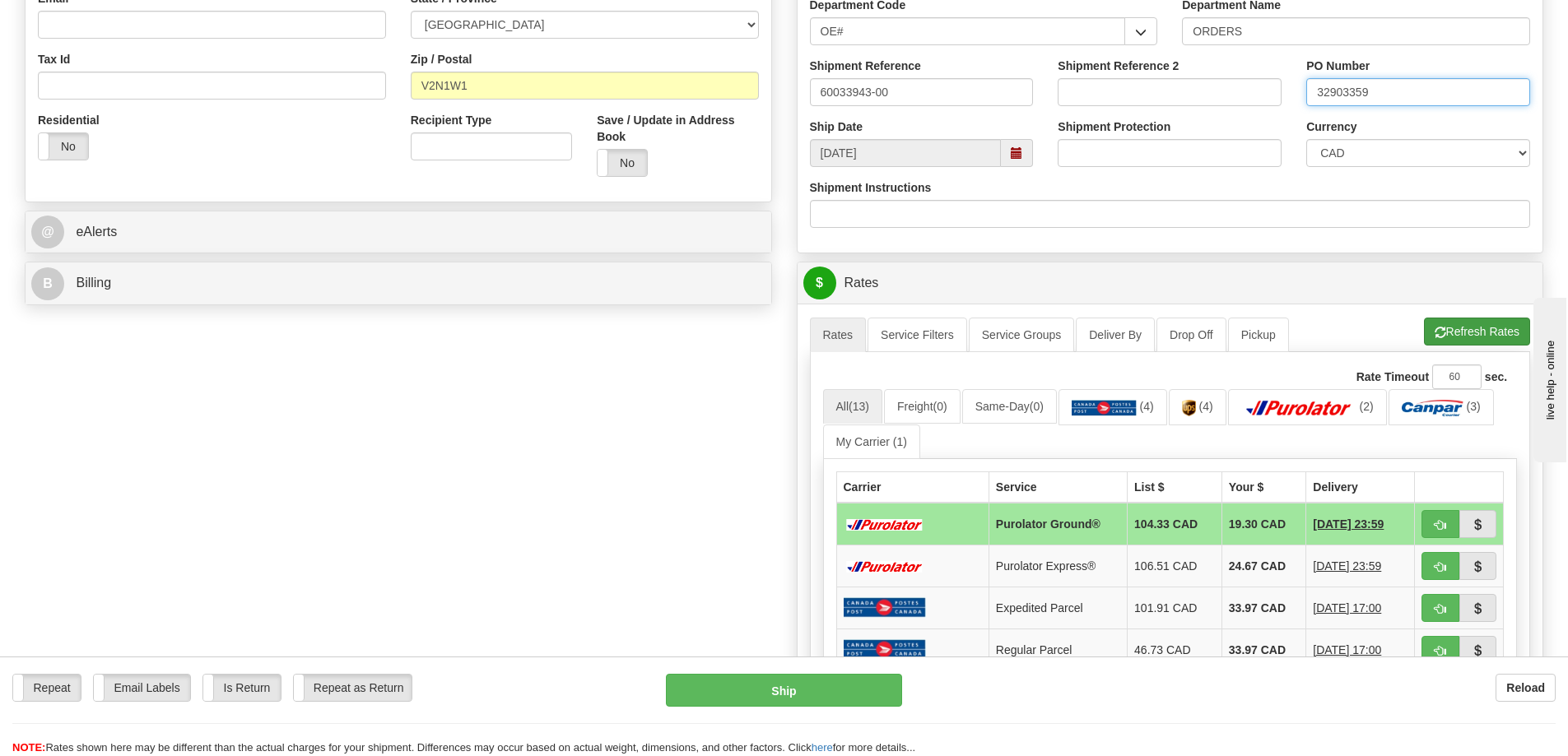
type input "32903359"
click at [1436, 332] on span "button" at bounding box center [1440, 332] width 11 height 11
click at [1445, 528] on span "button" at bounding box center [1440, 525] width 11 height 11
type input "260"
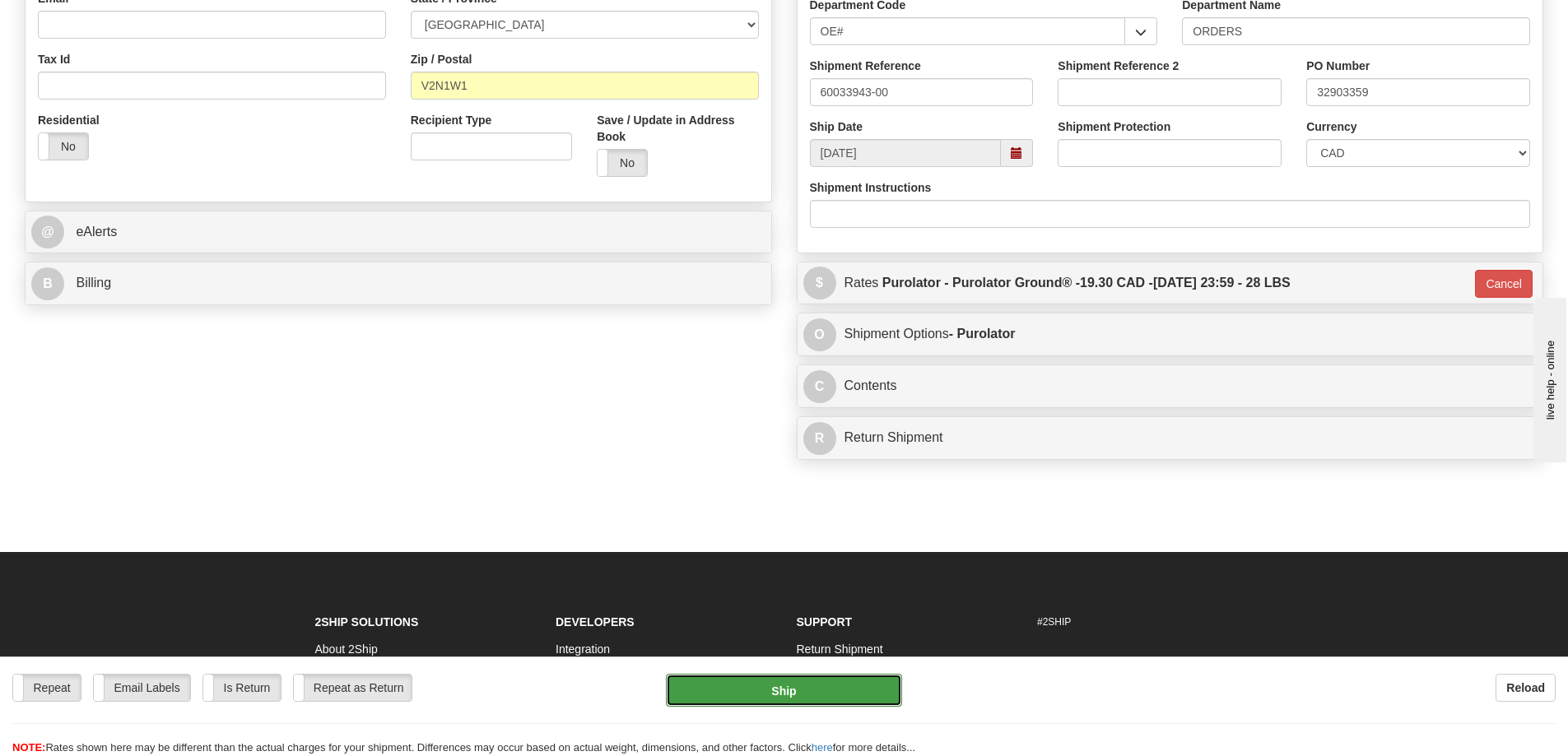
drag, startPoint x: 827, startPoint y: 690, endPoint x: 811, endPoint y: 678, distance: 20.0
click at [811, 678] on button "Ship" at bounding box center [784, 690] width 236 height 33
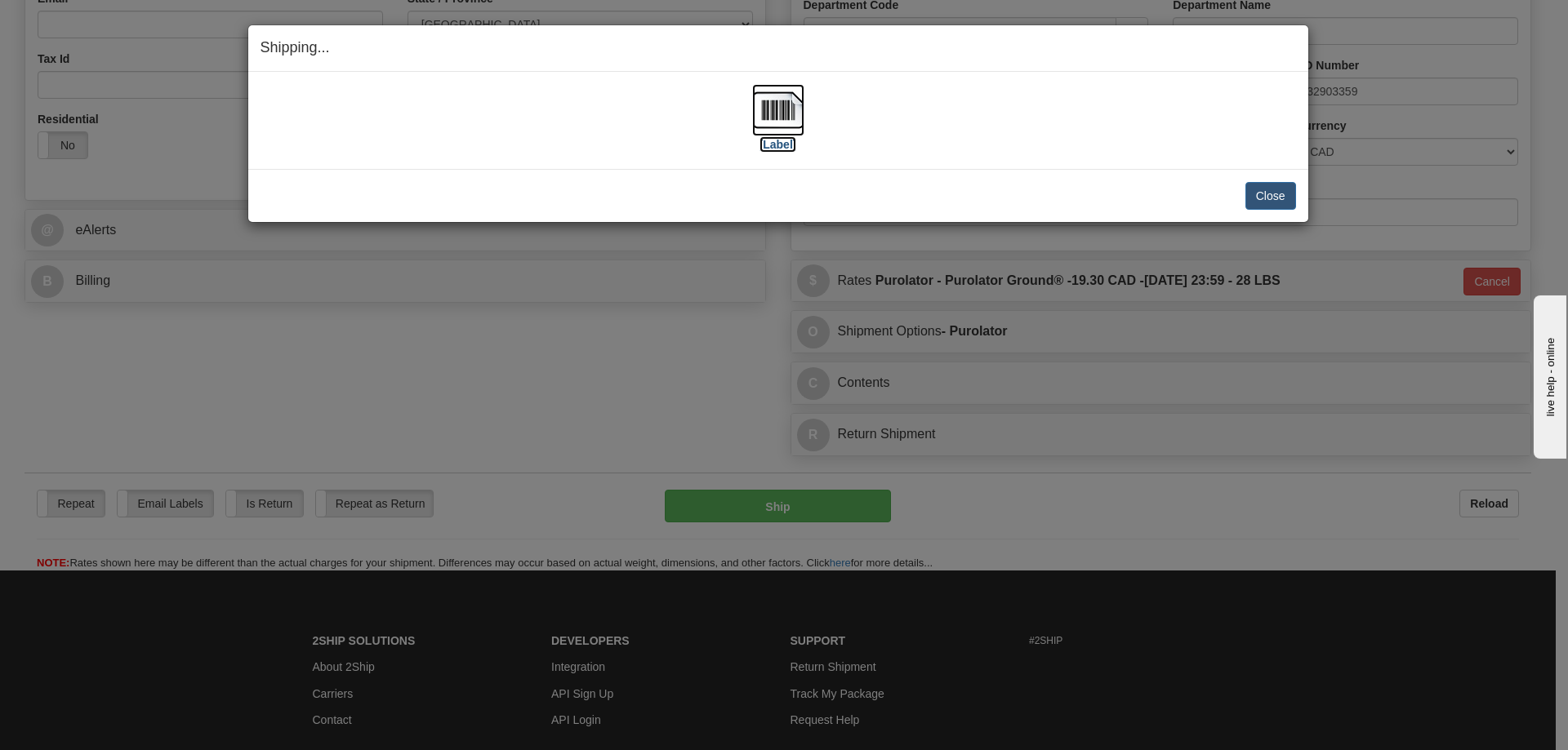
click at [784, 145] on label "[Label]" at bounding box center [777, 144] width 37 height 17
click at [1285, 191] on button "Close" at bounding box center [1270, 196] width 50 height 28
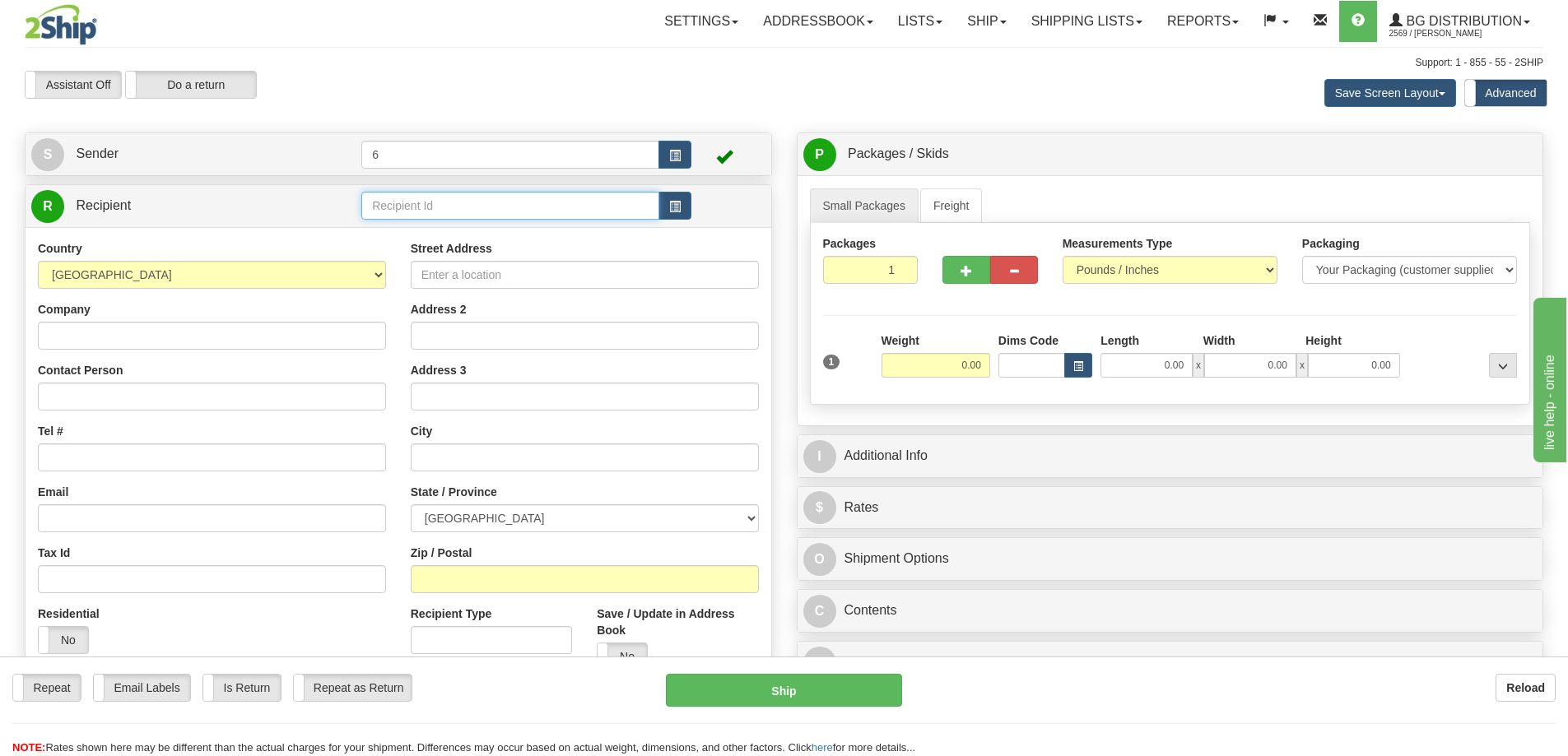
click at [417, 215] on input "text" at bounding box center [511, 206] width 298 height 28
type input "1012"
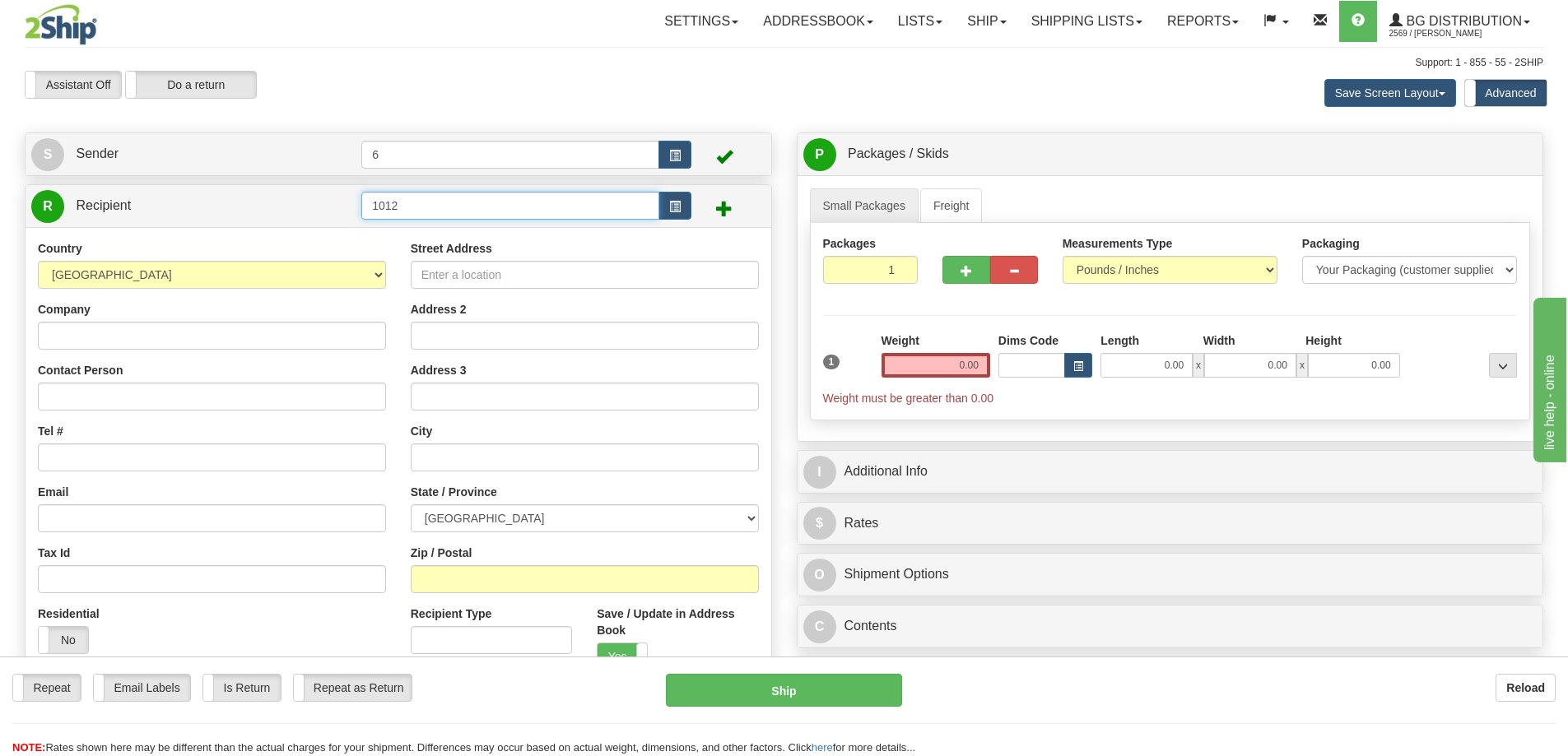
drag, startPoint x: 457, startPoint y: 212, endPoint x: 189, endPoint y: 196, distance: 268.5
click at [197, 205] on tr "R Recipient 1012" at bounding box center [398, 206] width 734 height 33
type input "42041"
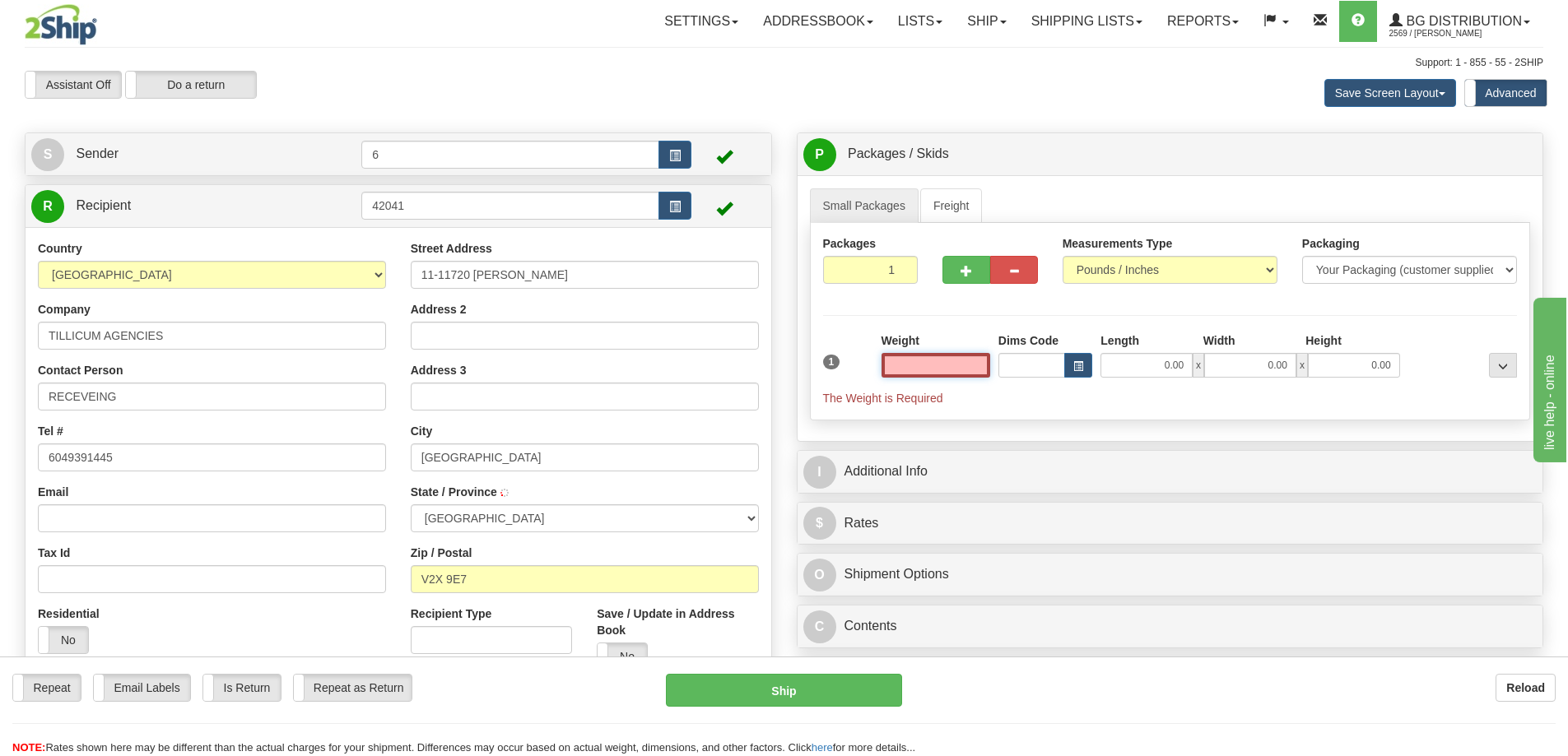
type input "[GEOGRAPHIC_DATA]"
click at [959, 372] on input "text" at bounding box center [936, 365] width 109 height 25
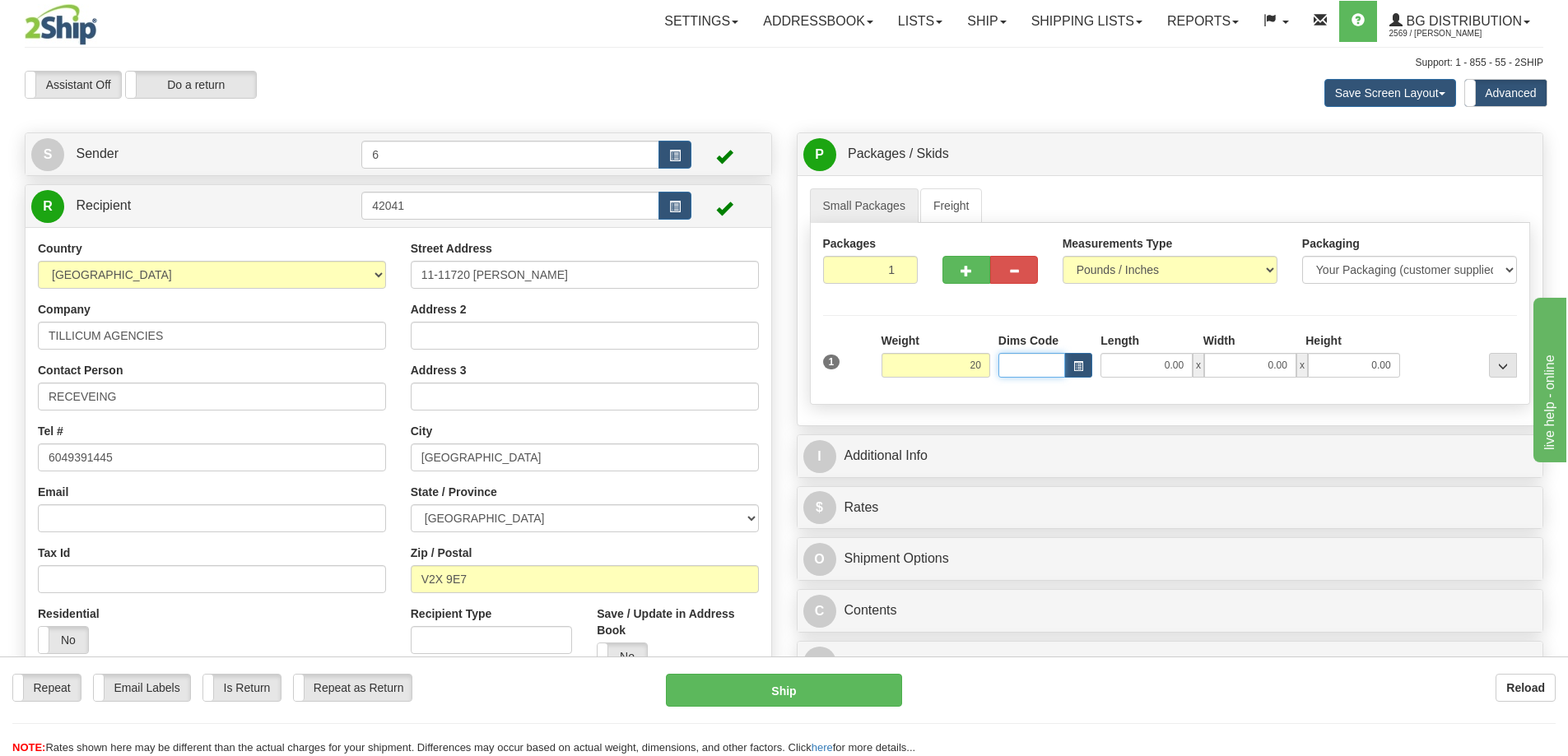
type input "20.00"
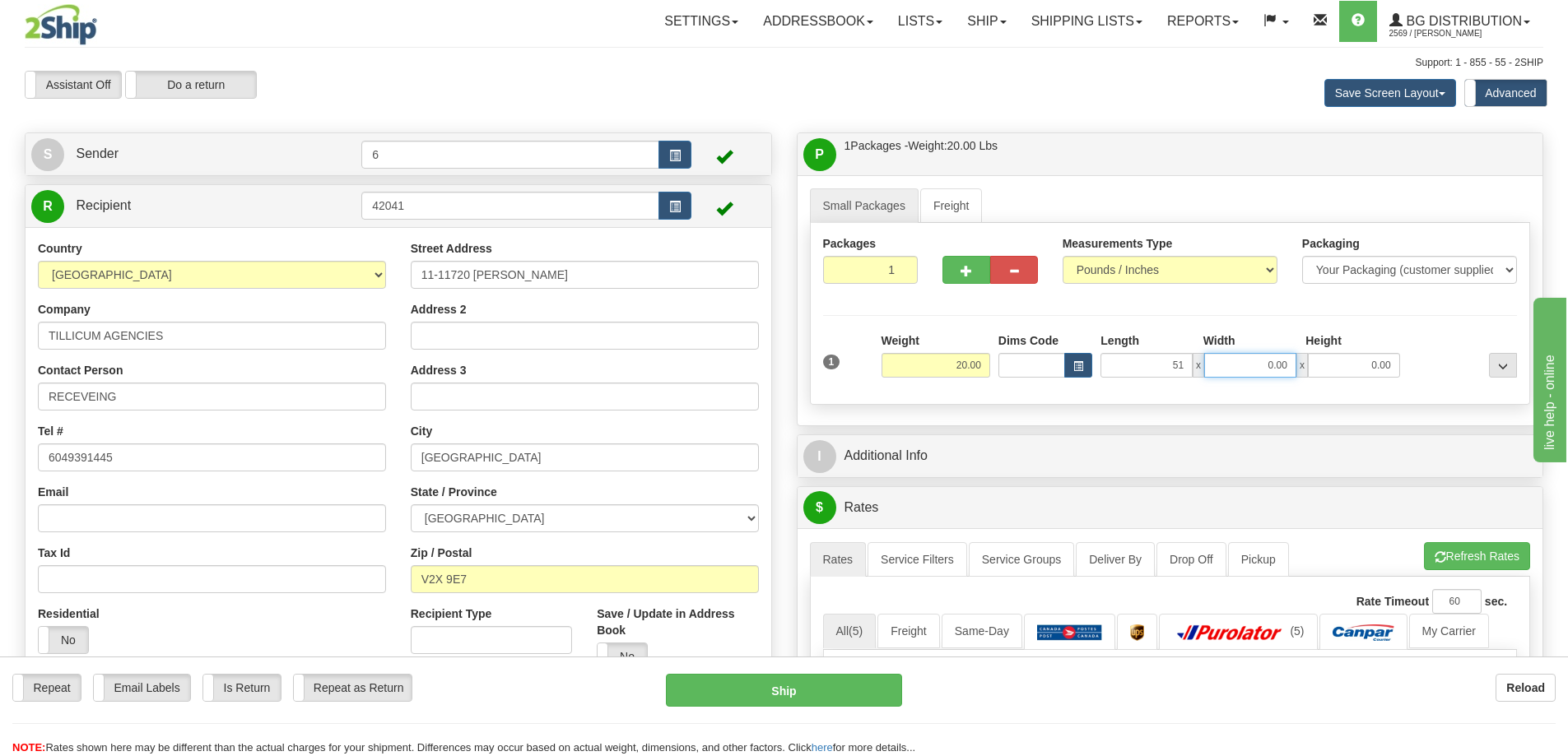
type input "51.00"
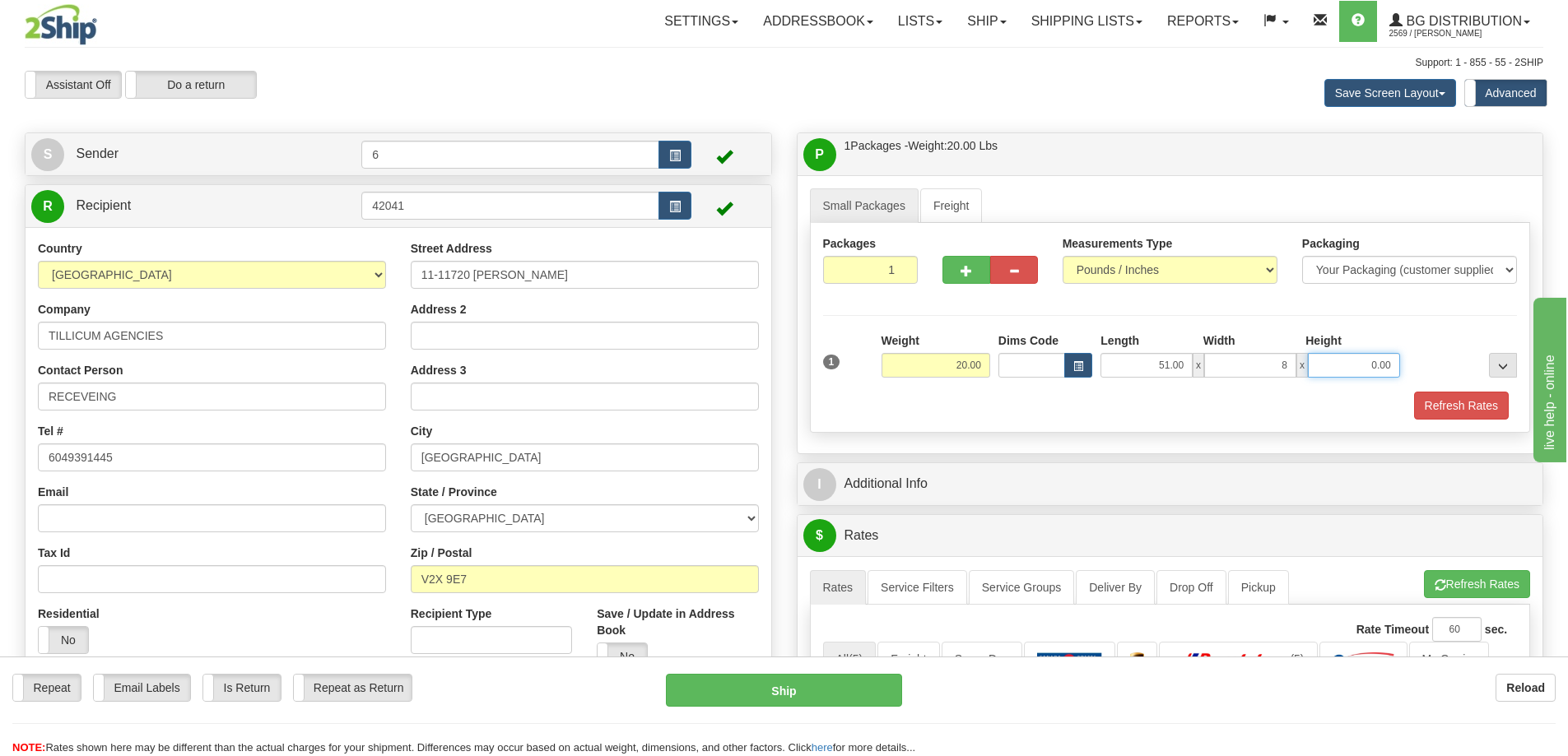
type input "8.00"
type input "6.00"
click at [1441, 400] on button "Refresh Rates" at bounding box center [1461, 405] width 95 height 28
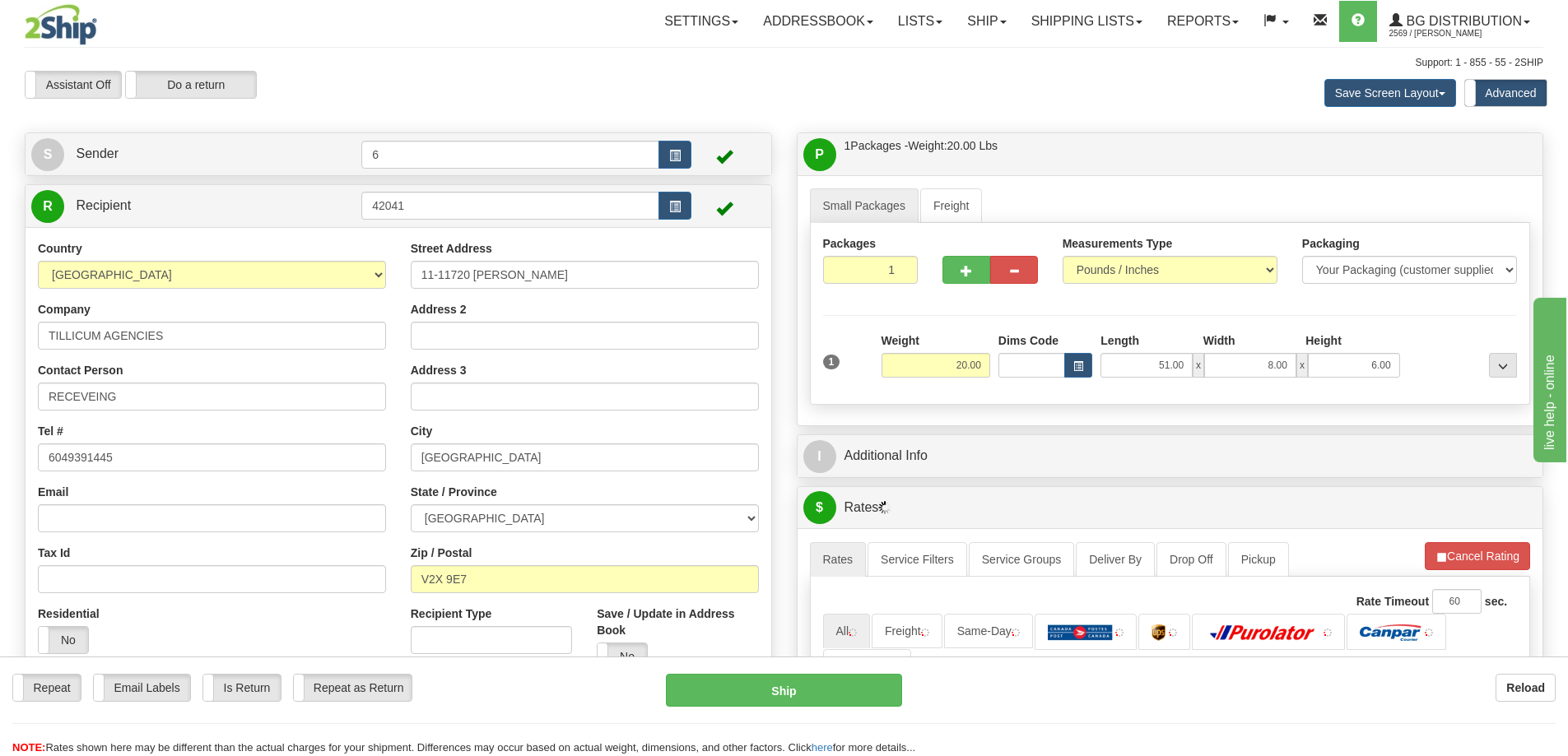
click at [1346, 430] on div "P Packages / Skids 1 Packages - Weight: 20.00 Lbs 1 Skids - Weight: NaN Lbs Shi…" at bounding box center [1171, 586] width 772 height 908
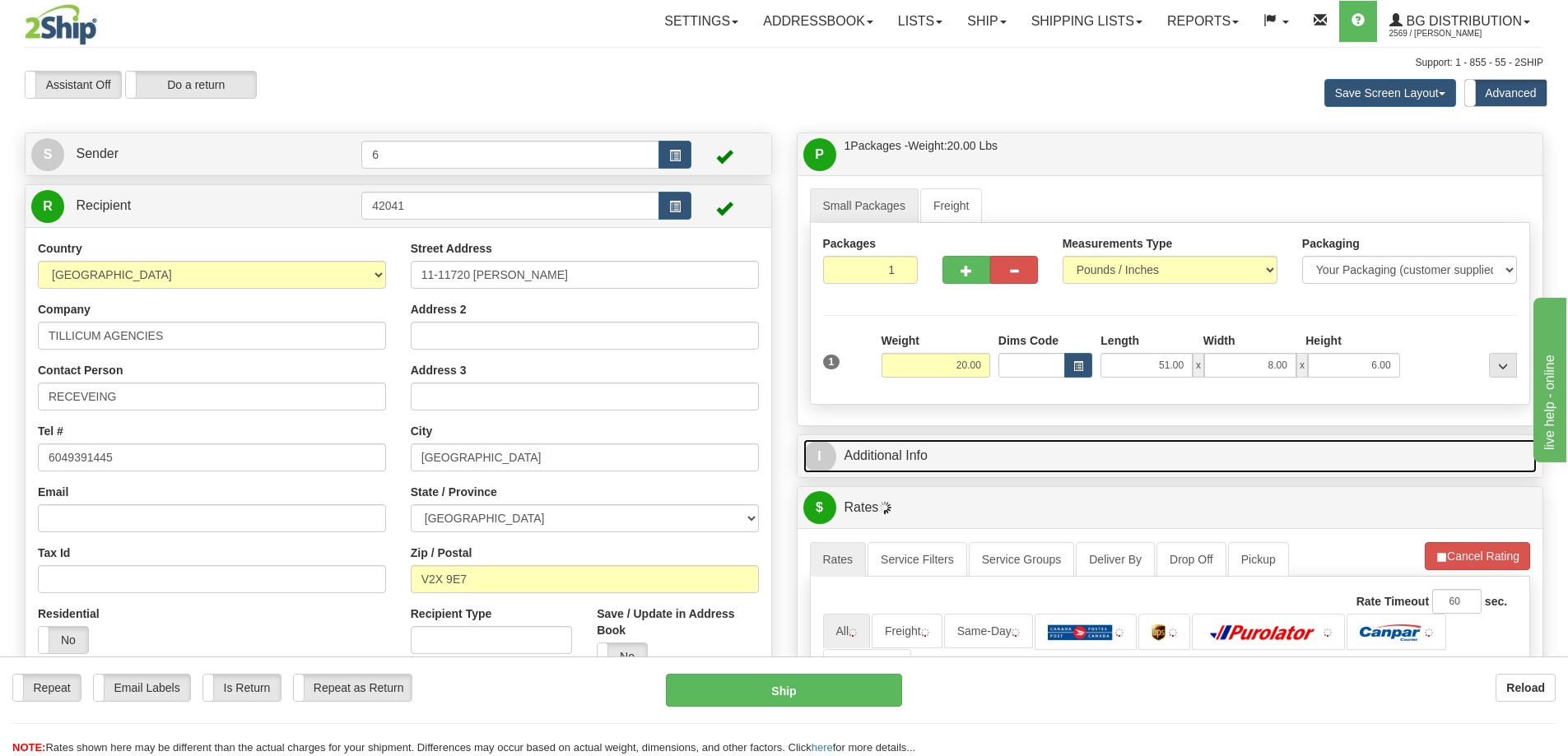
click at [1315, 455] on link "I Additional Info" at bounding box center [1170, 456] width 734 height 33
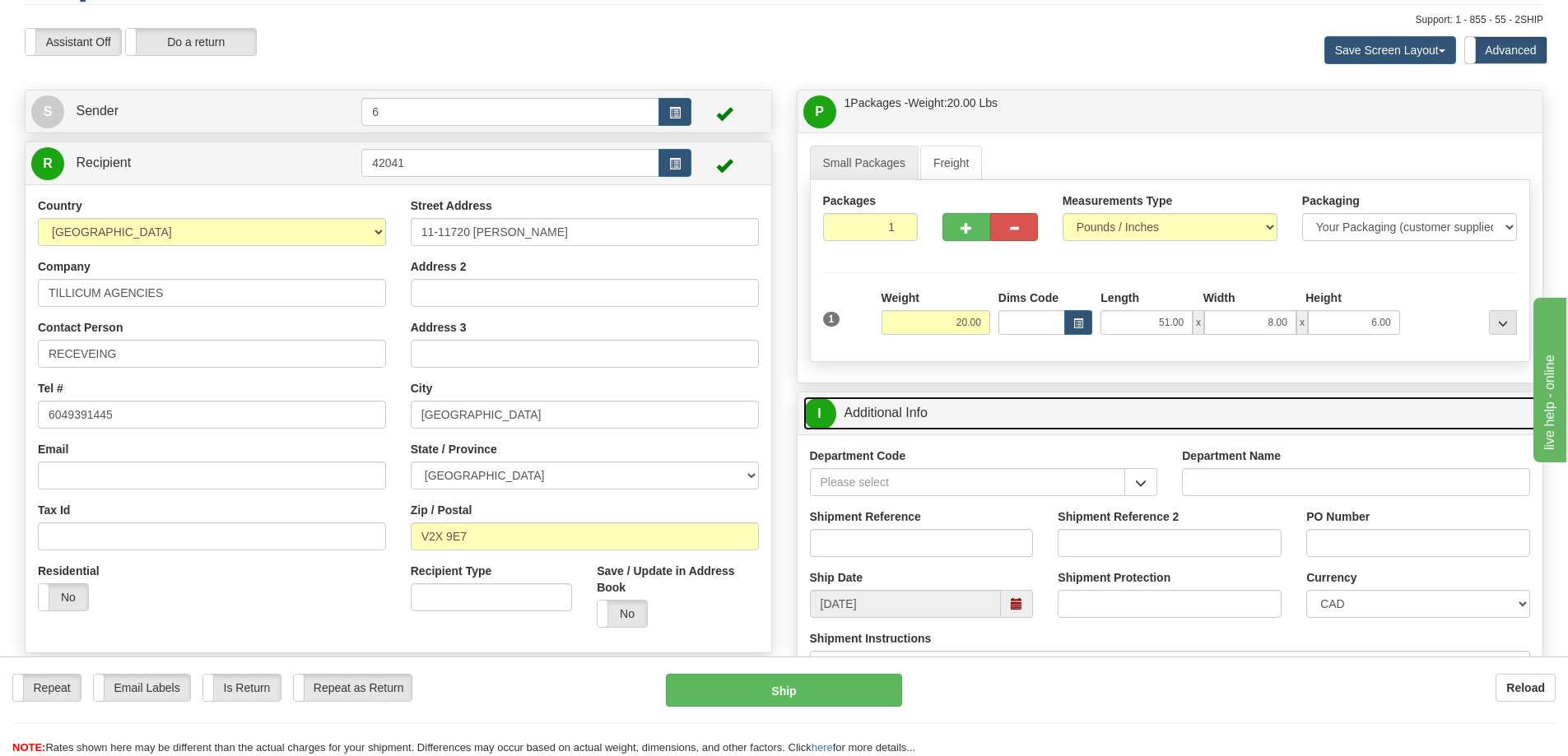
scroll to position [82, 0]
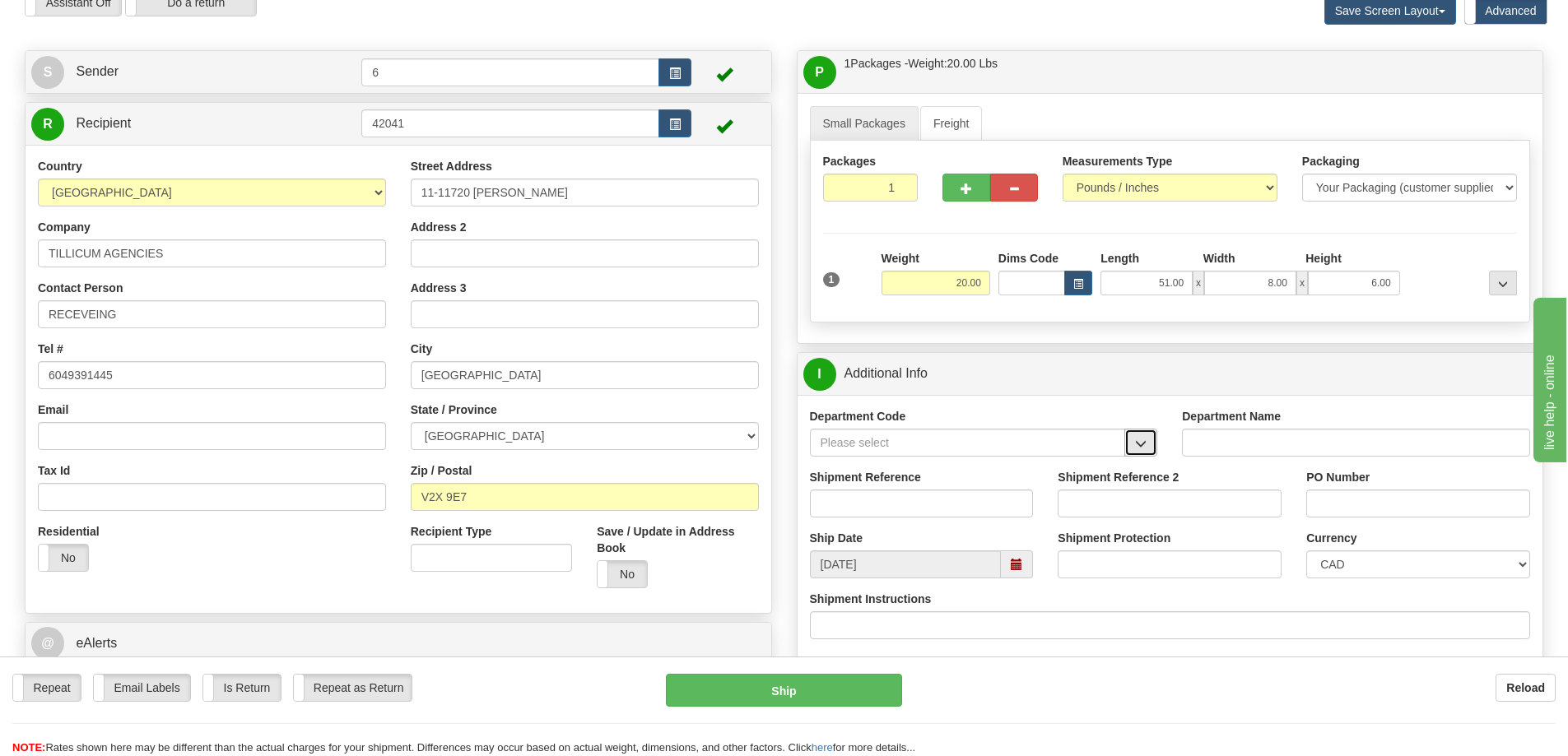
click at [1137, 446] on span "button" at bounding box center [1140, 444] width 11 height 11
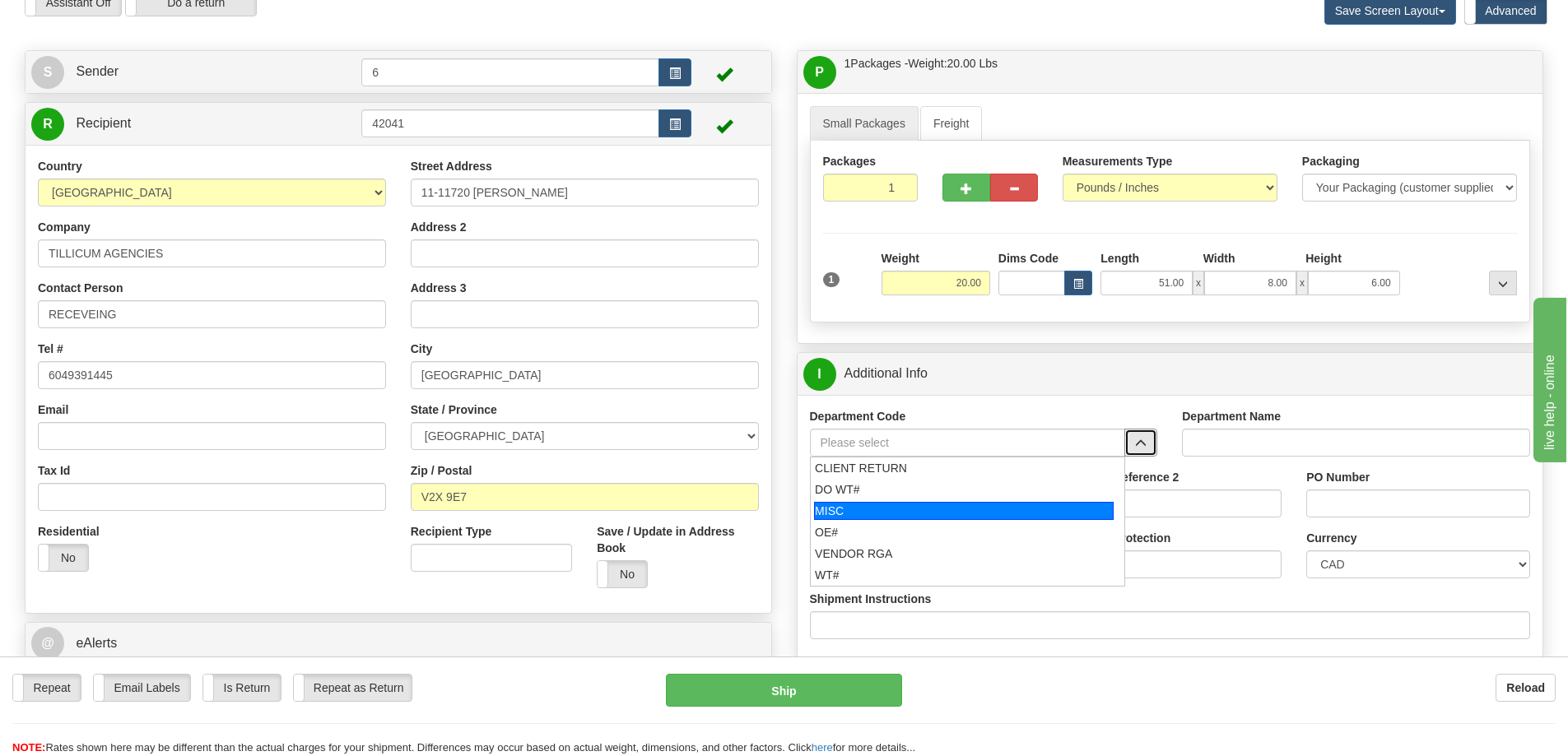
click at [864, 507] on div "MISC" at bounding box center [963, 510] width 299 height 18
type input "MISC"
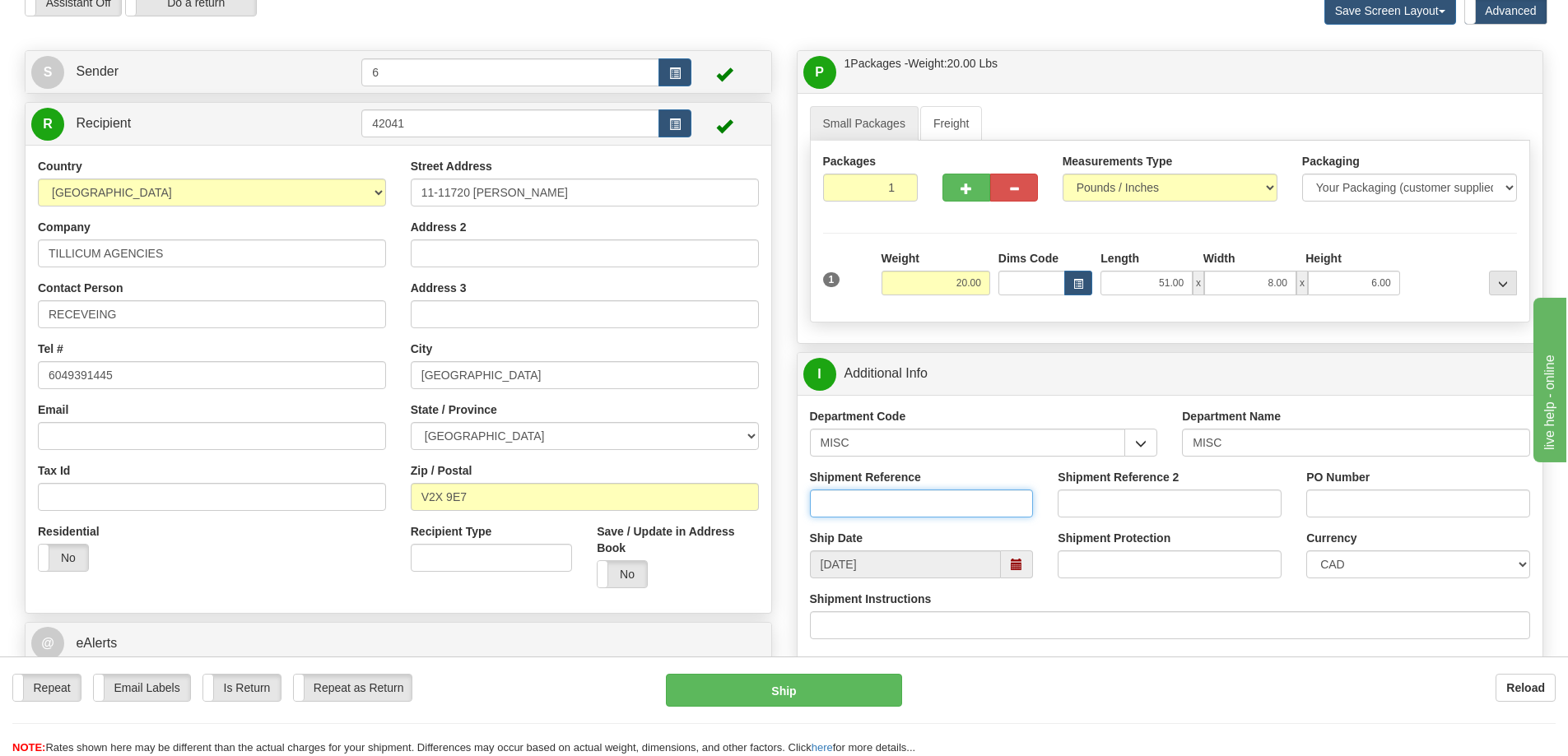
click at [929, 503] on input "Shipment Reference" at bounding box center [921, 503] width 224 height 28
type input "MISC"
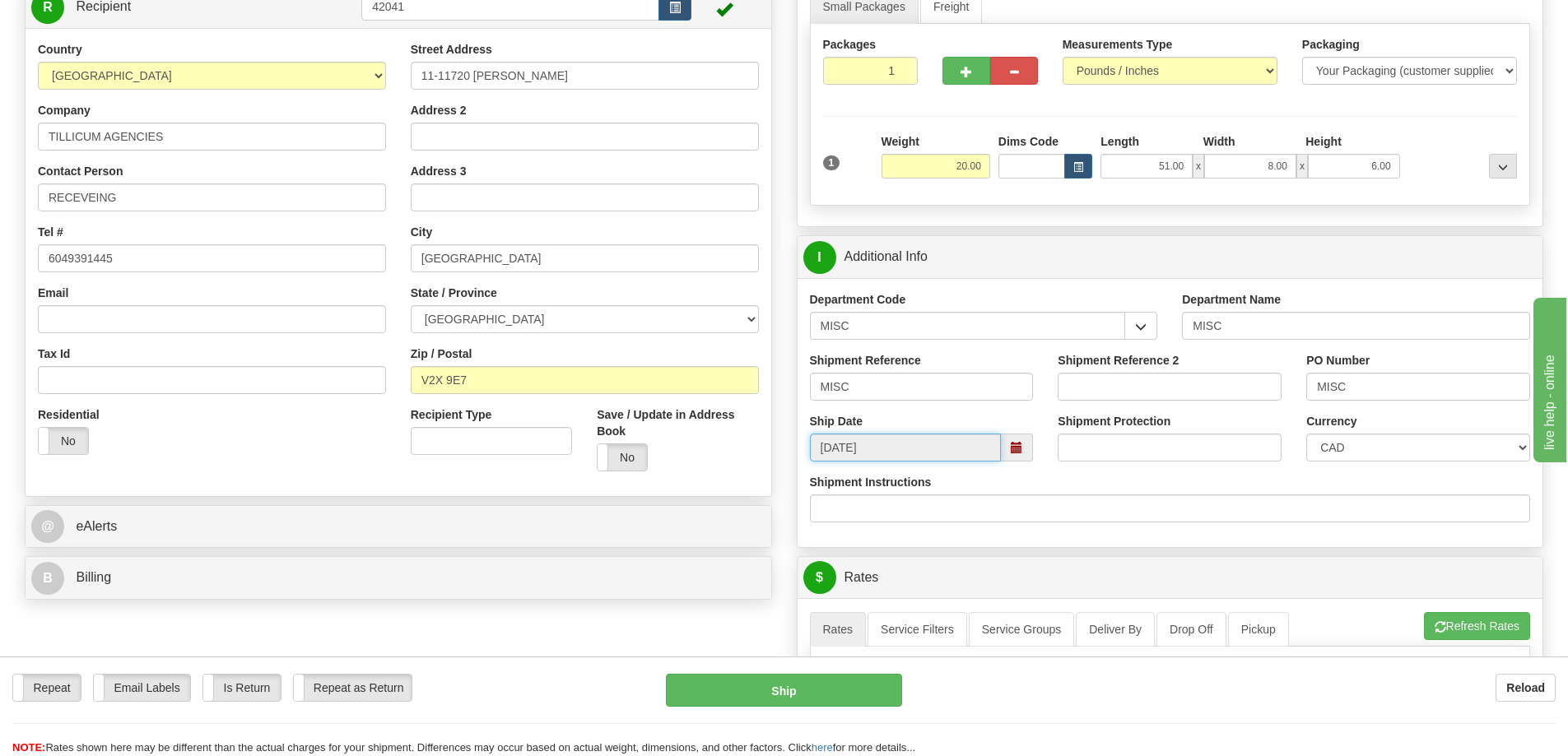
scroll to position [411, 0]
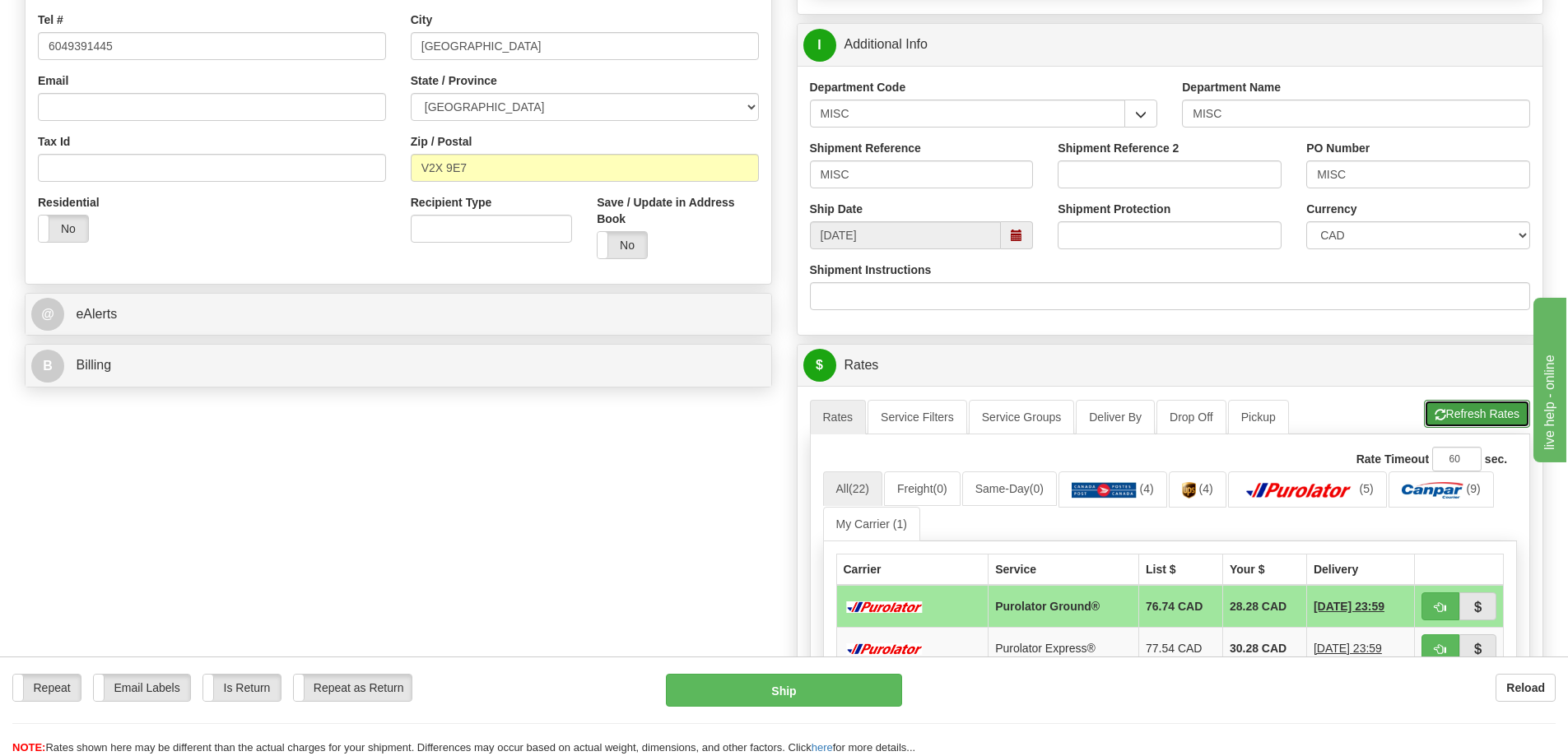
click at [1439, 406] on button "Refresh Rates" at bounding box center [1477, 414] width 106 height 28
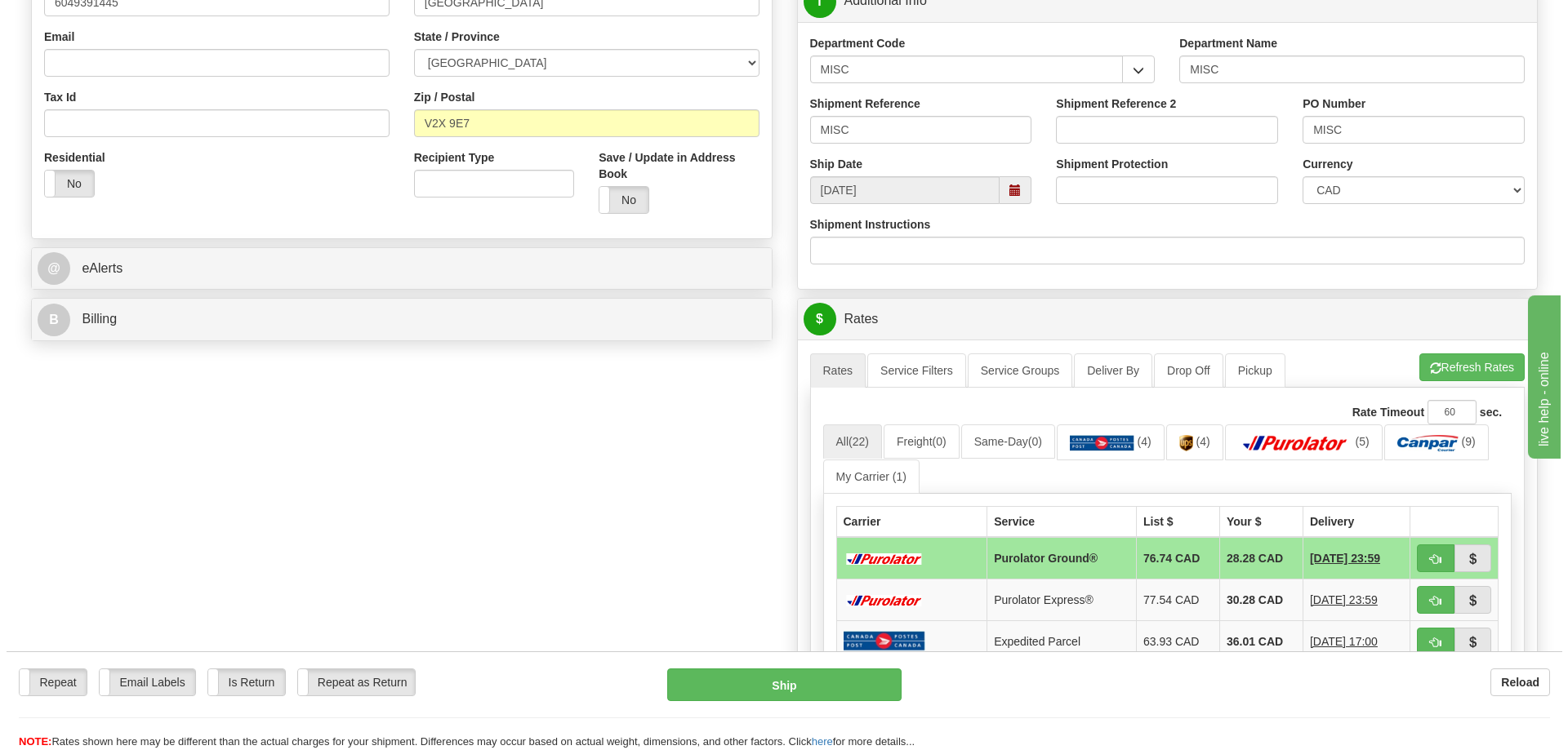
scroll to position [490, 0]
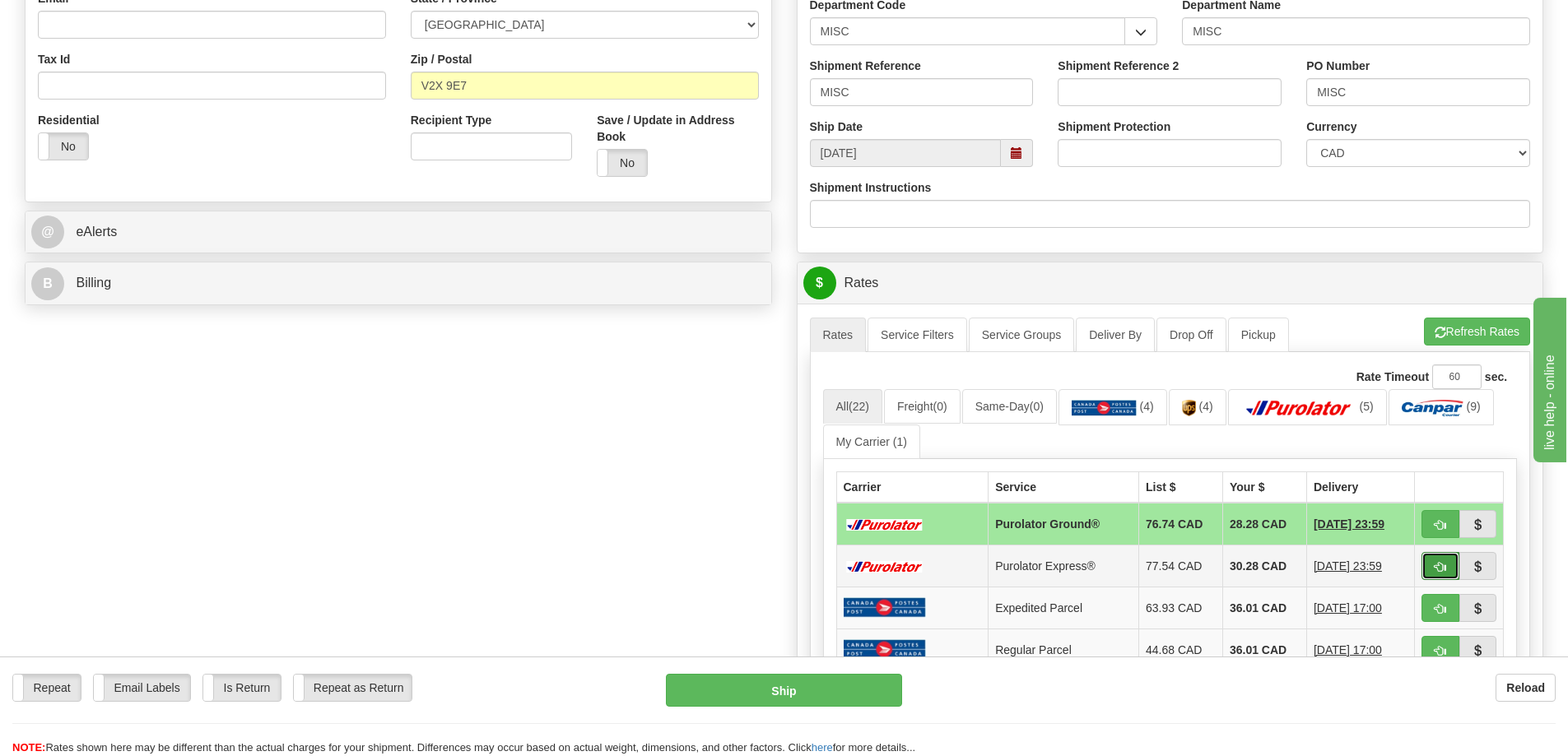
click at [1440, 567] on span "button" at bounding box center [1440, 567] width 11 height 11
type input "202"
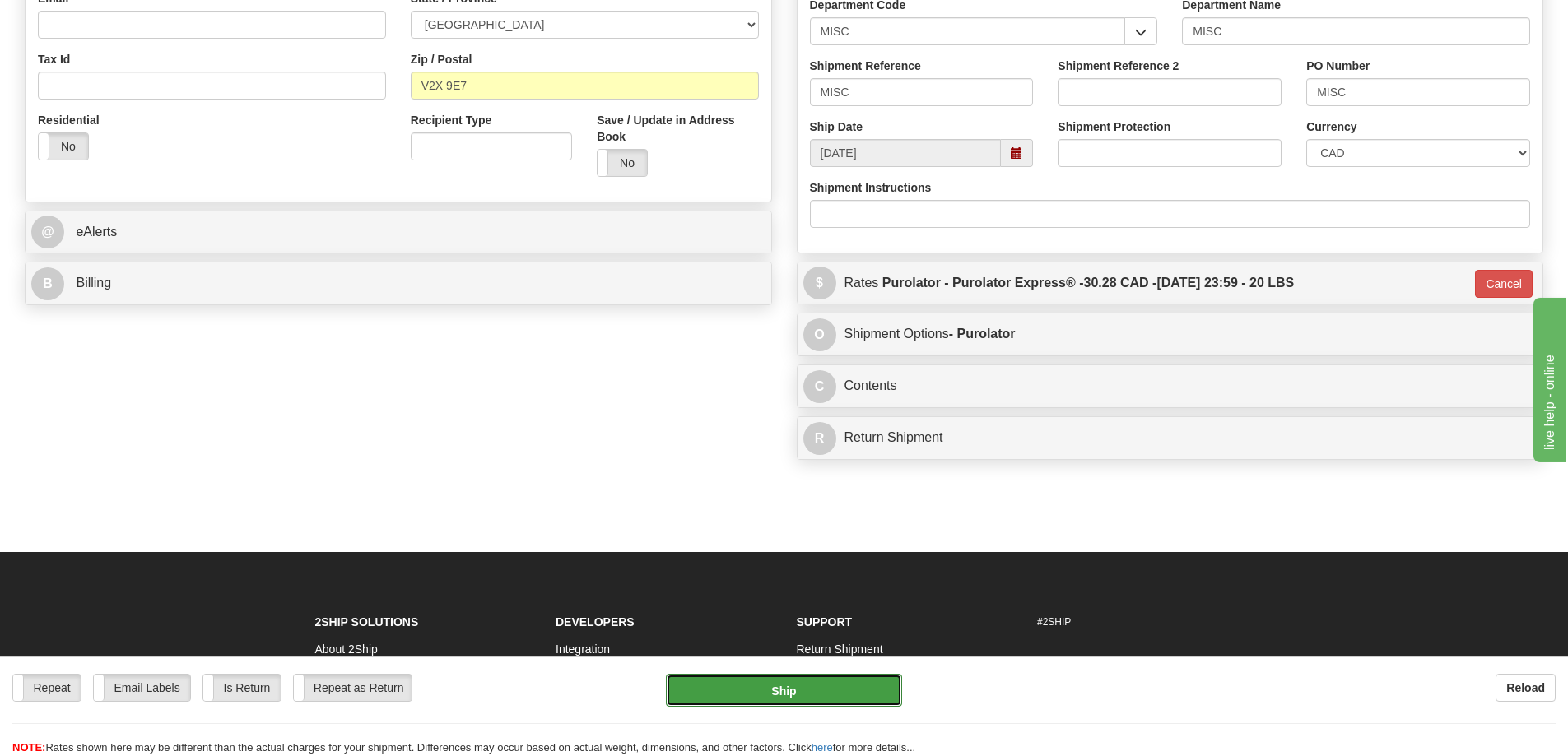
click at [856, 690] on button "Ship" at bounding box center [784, 690] width 236 height 33
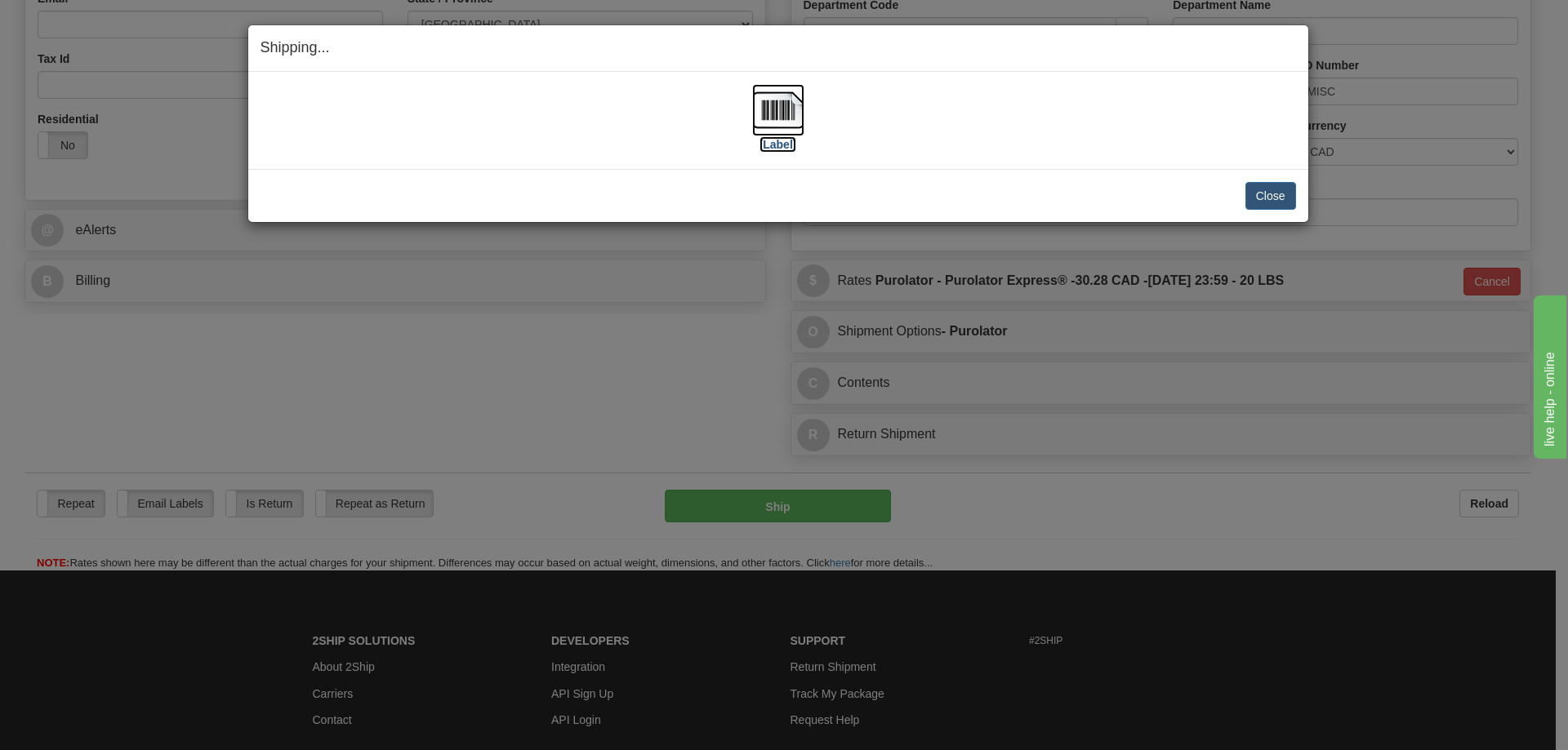
click at [779, 137] on label "[Label]" at bounding box center [777, 144] width 37 height 17
click at [1273, 190] on button "Close" at bounding box center [1270, 196] width 50 height 28
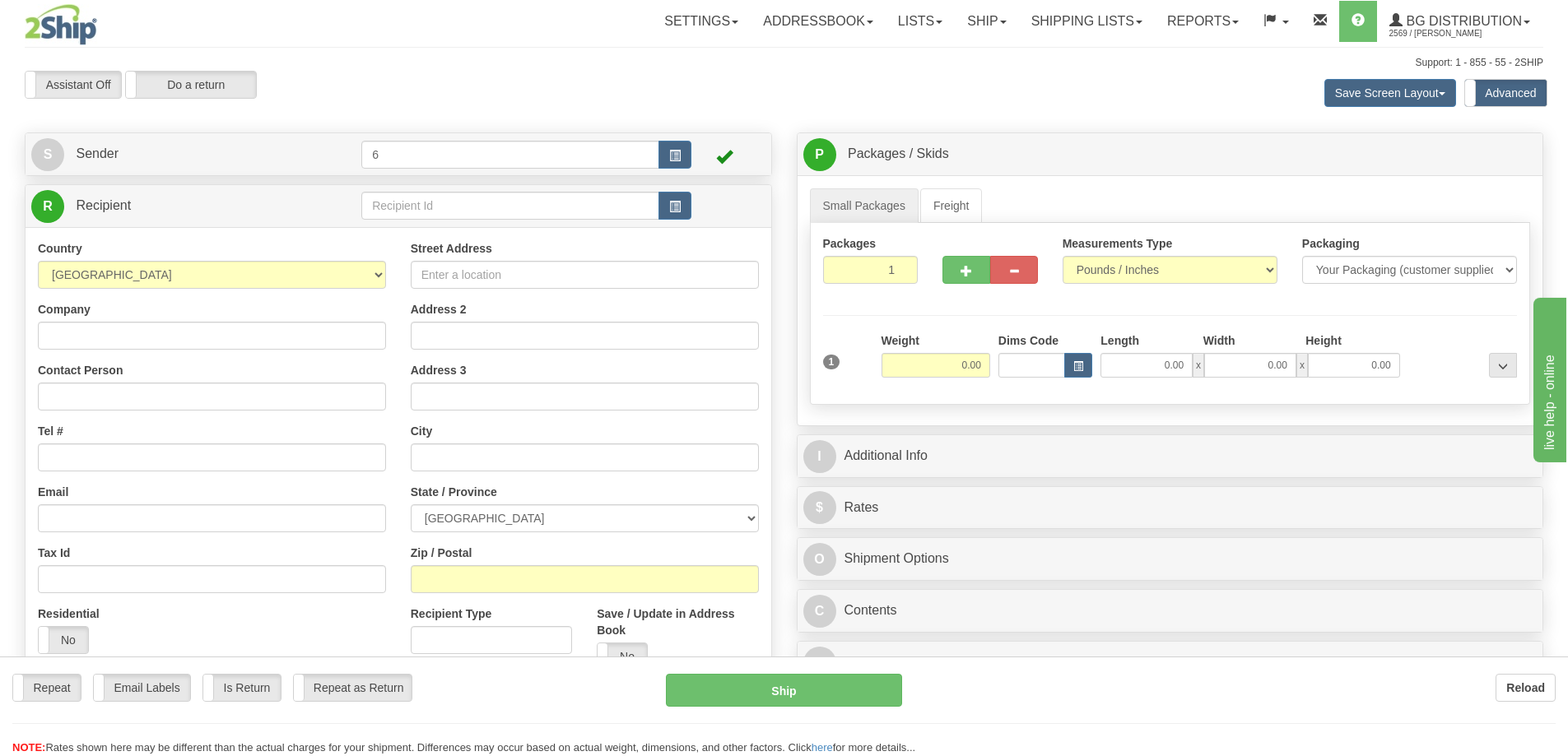
click at [435, 208] on div "Toggle navigation Settings Shipping Preferences Fields Preferences New" at bounding box center [784, 475] width 1568 height 952
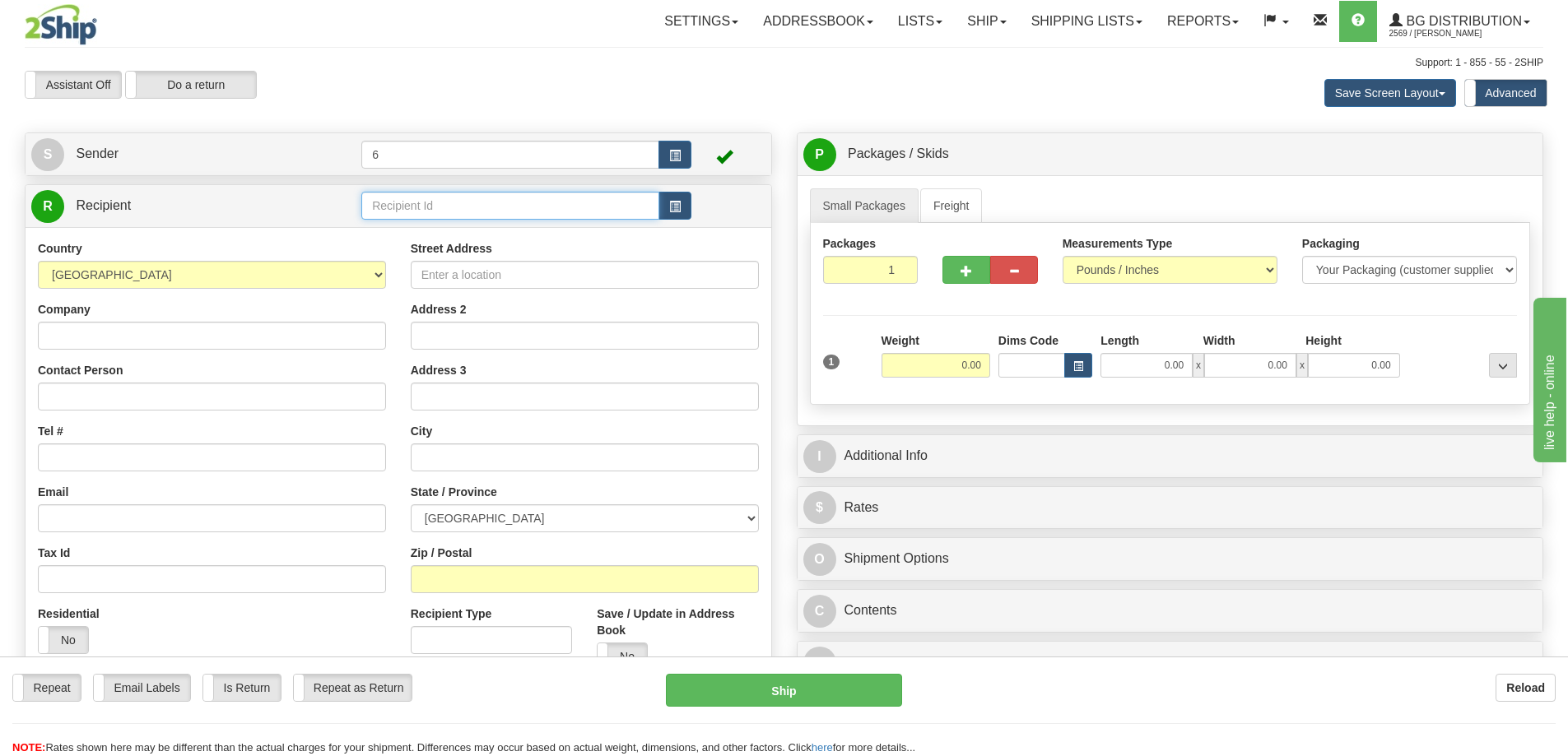
click at [435, 208] on input "text" at bounding box center [511, 206] width 298 height 28
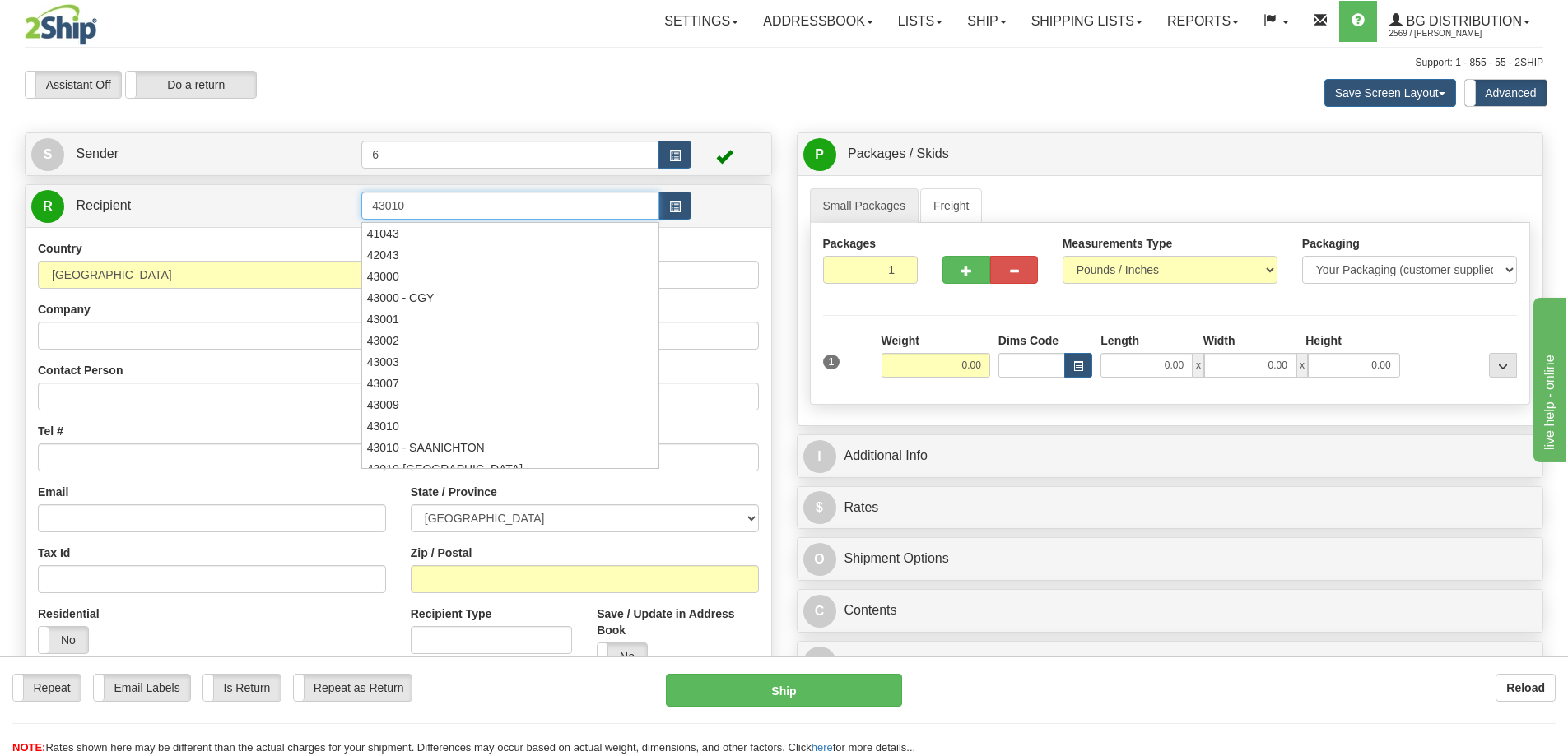
type input "43010"
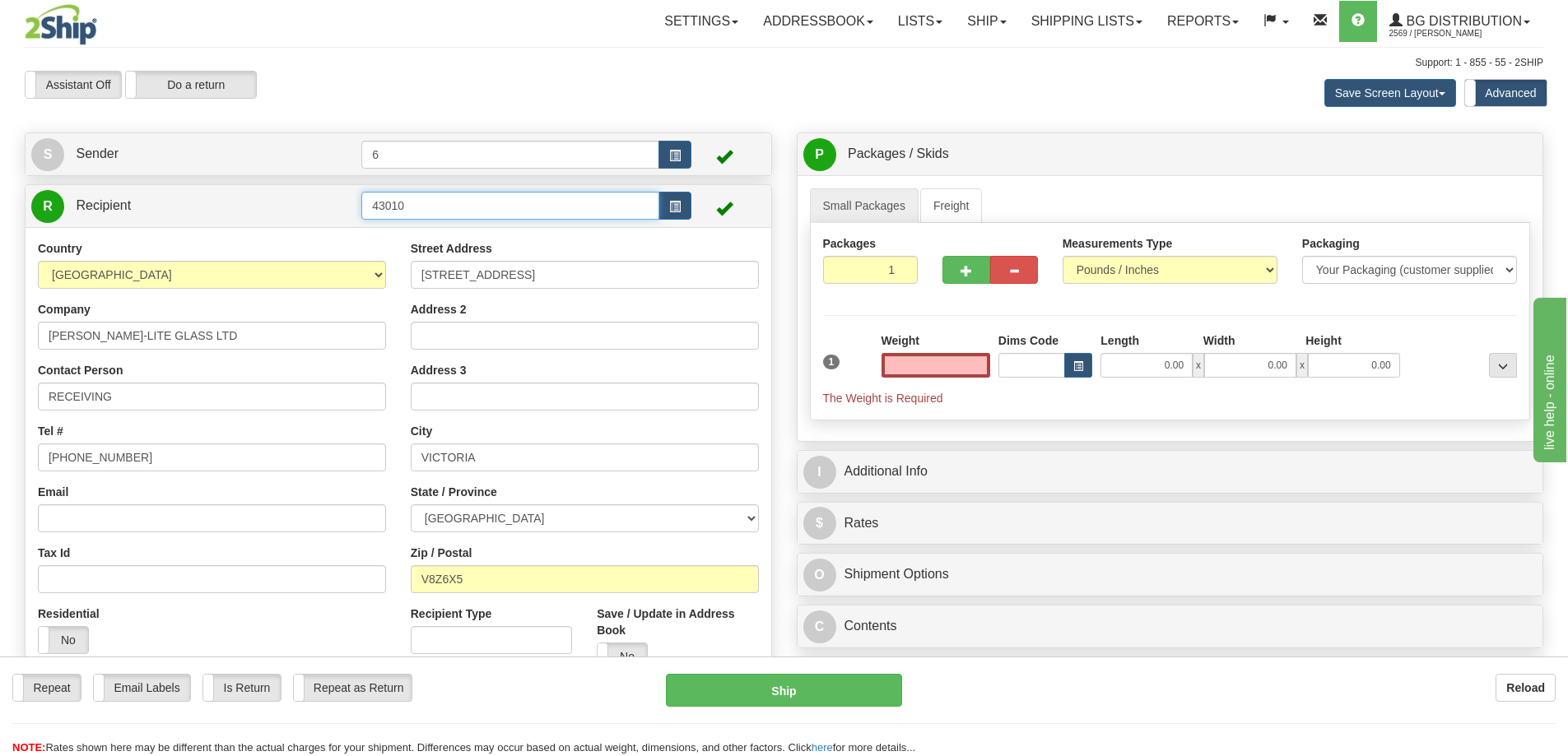
type input "0.00"
click at [437, 201] on input "43010" at bounding box center [511, 206] width 298 height 28
click at [459, 232] on div "43010 - SAANICHTON" at bounding box center [507, 233] width 283 height 18
type input "43010 - SAANICHTON"
drag, startPoint x: 946, startPoint y: 358, endPoint x: 929, endPoint y: 367, distance: 19.2
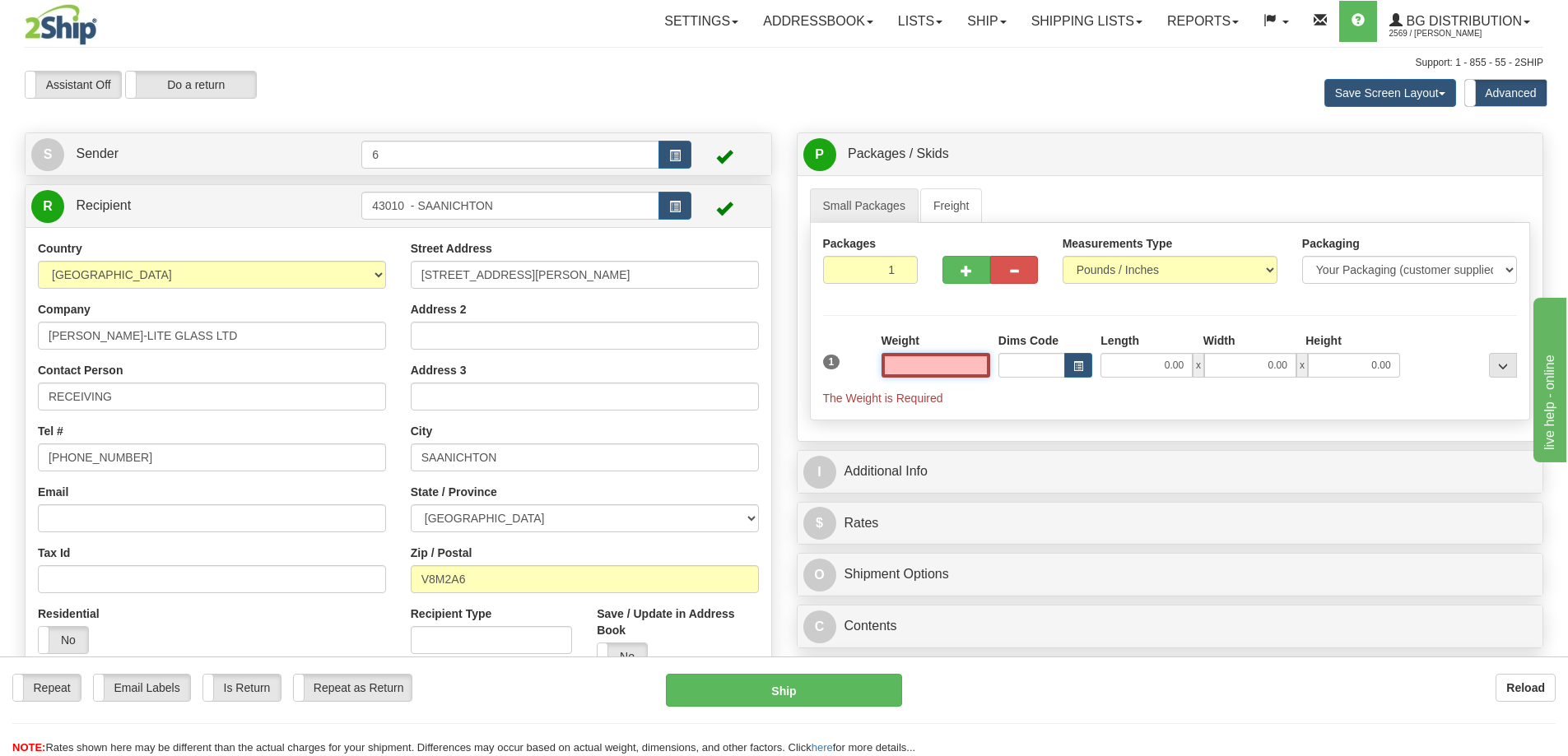
click at [949, 362] on input "text" at bounding box center [936, 365] width 109 height 25
type input "0.00"
click at [963, 362] on input "0.00" at bounding box center [936, 365] width 109 height 25
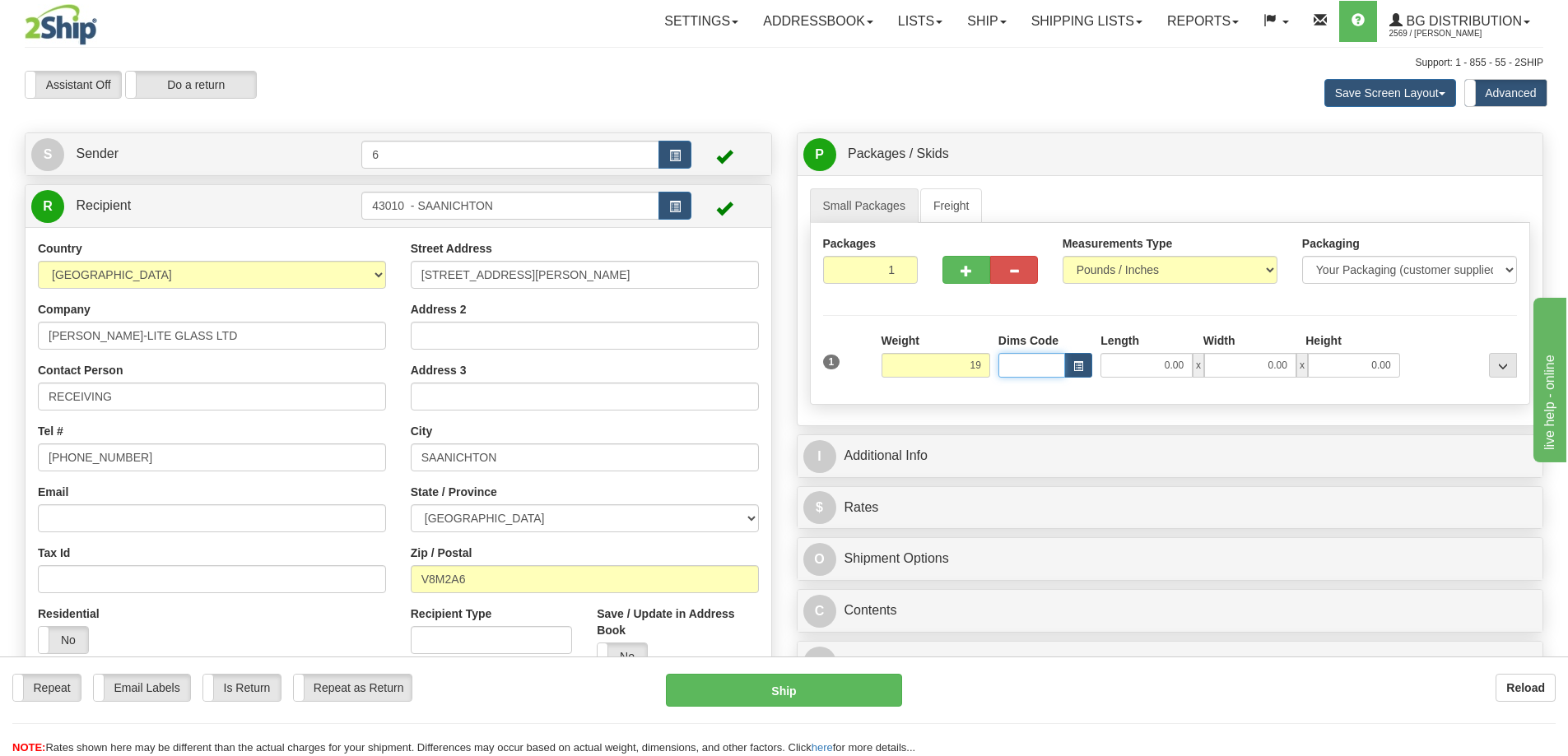
type input "19.00"
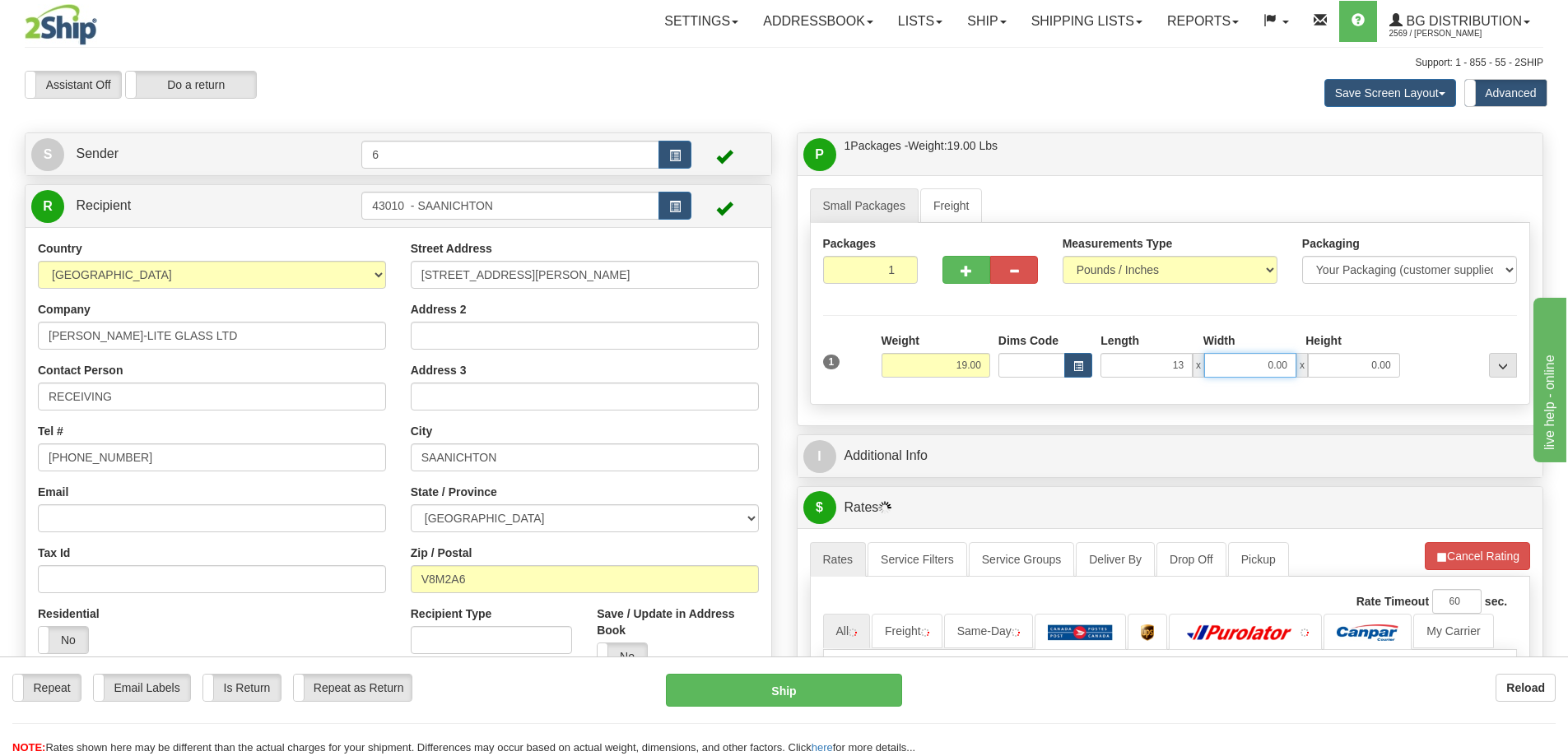
type input "13.00"
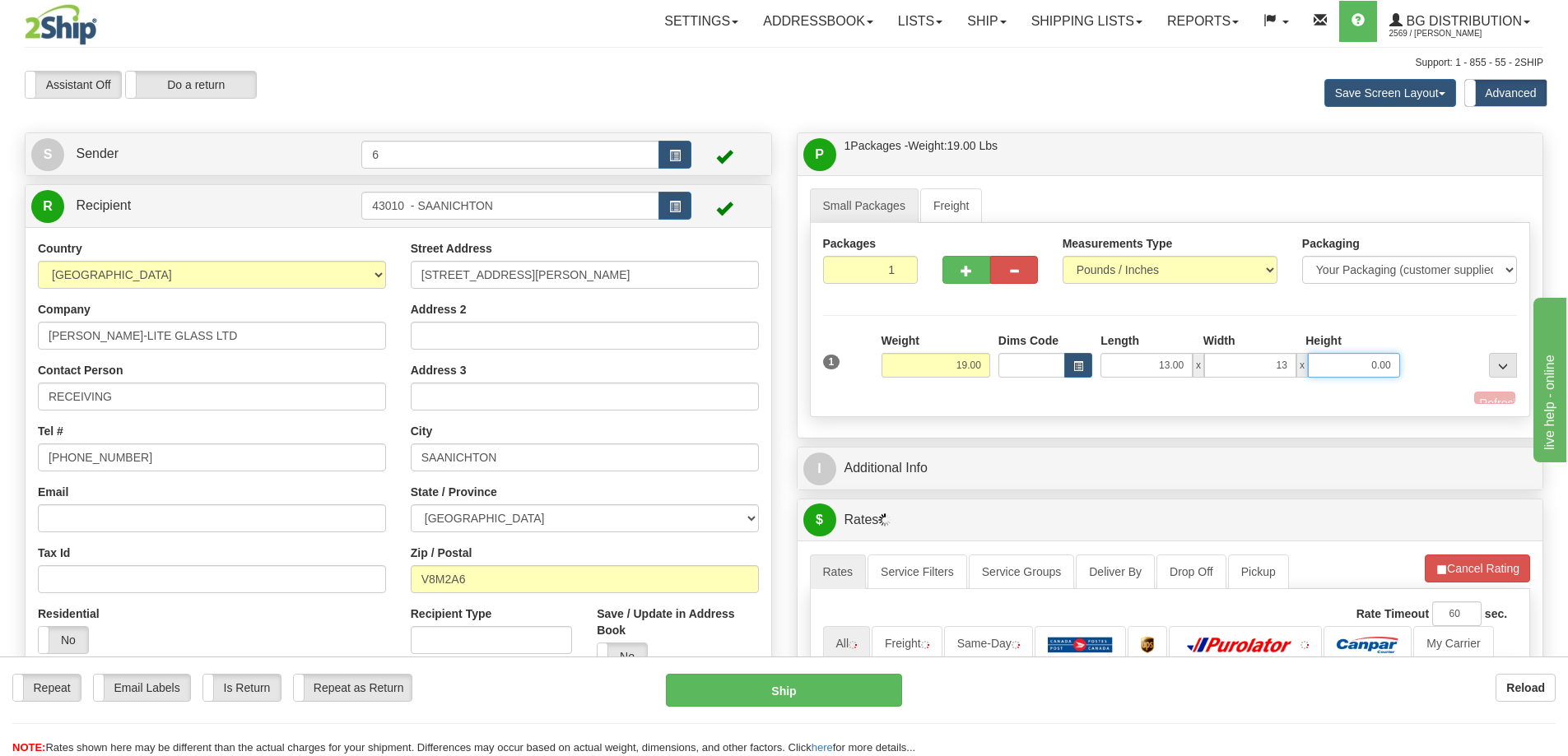
type input "13.00"
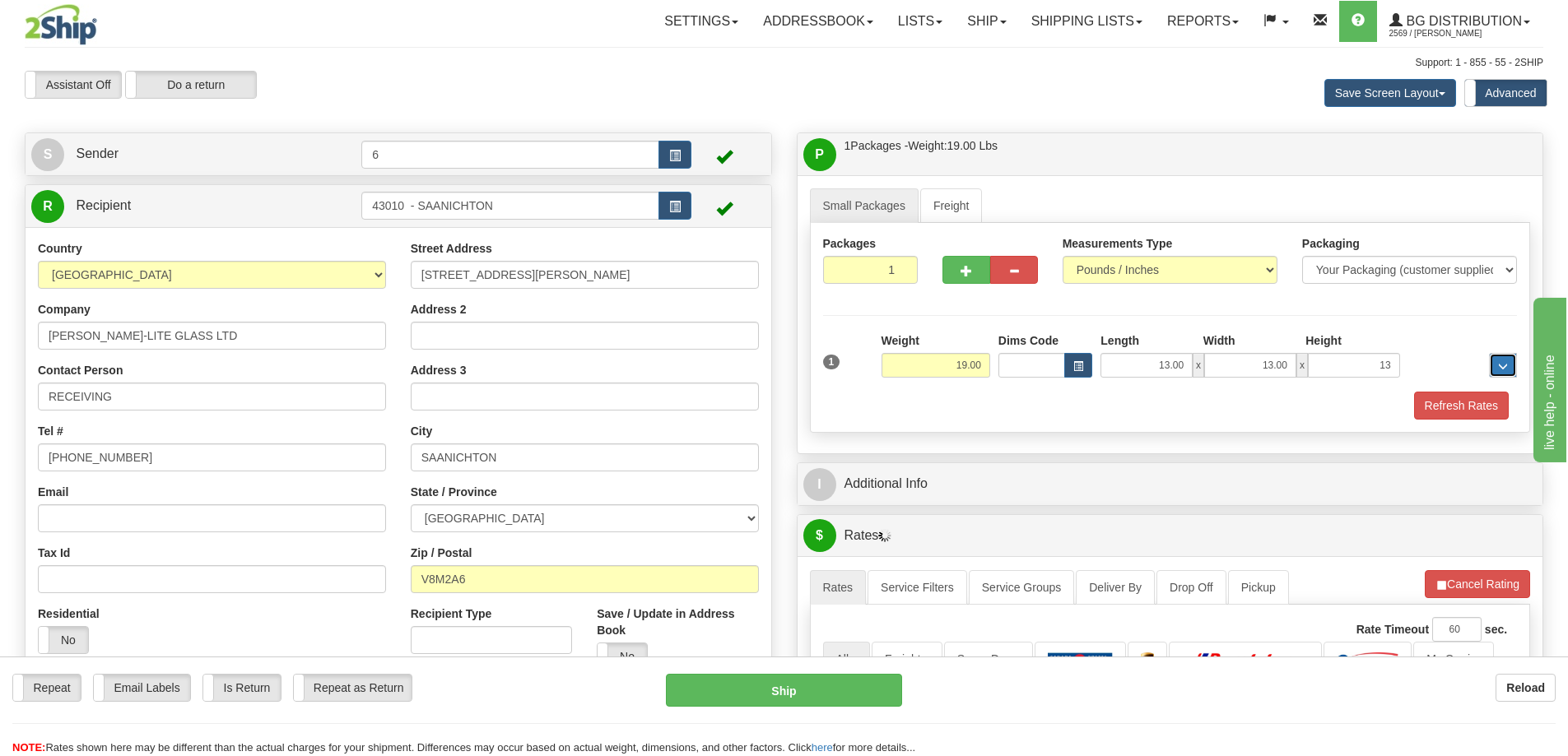
type input "13.00"
click at [1452, 405] on button "Refresh Rates" at bounding box center [1461, 405] width 95 height 28
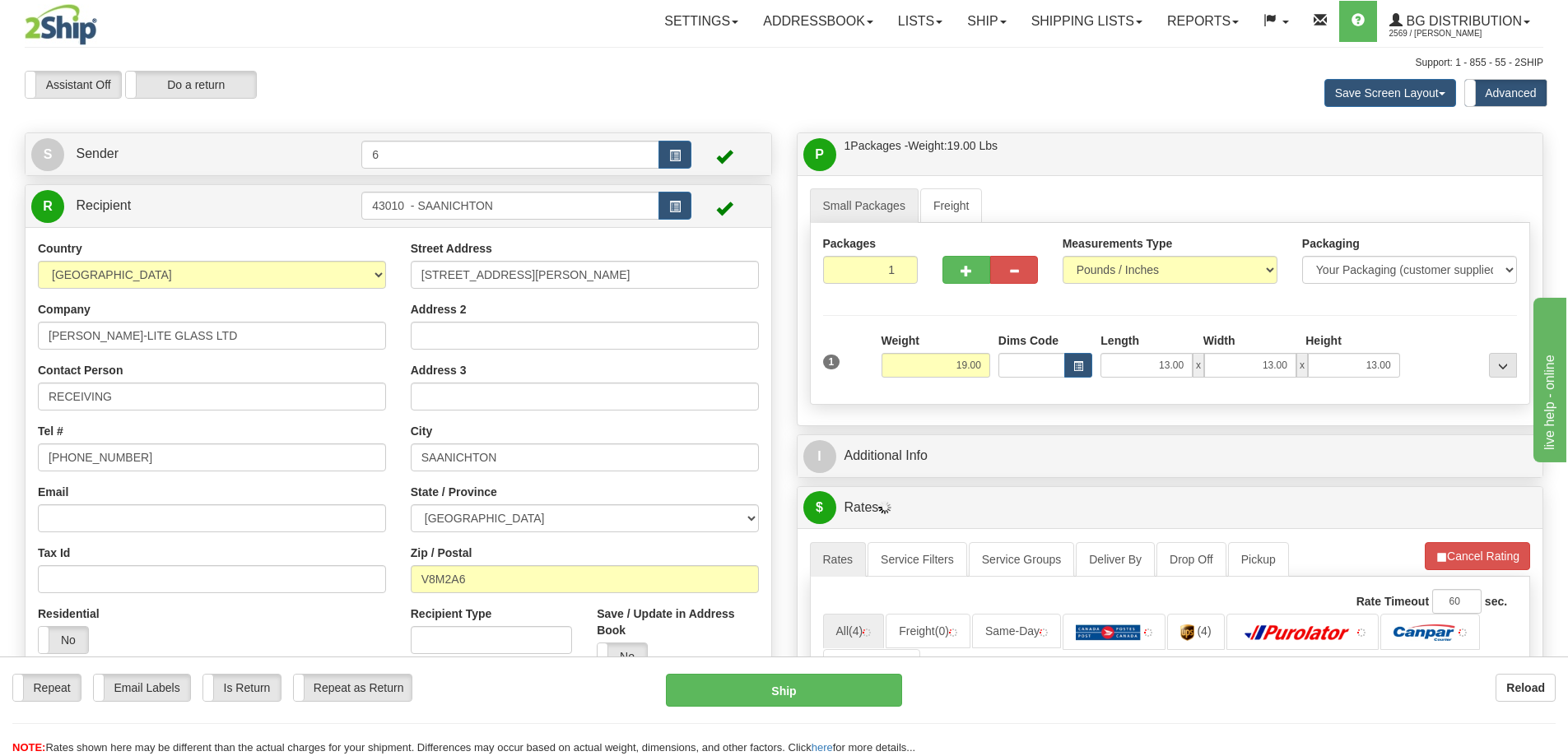
click at [1092, 438] on div "I Additional Info" at bounding box center [1171, 456] width 746 height 42
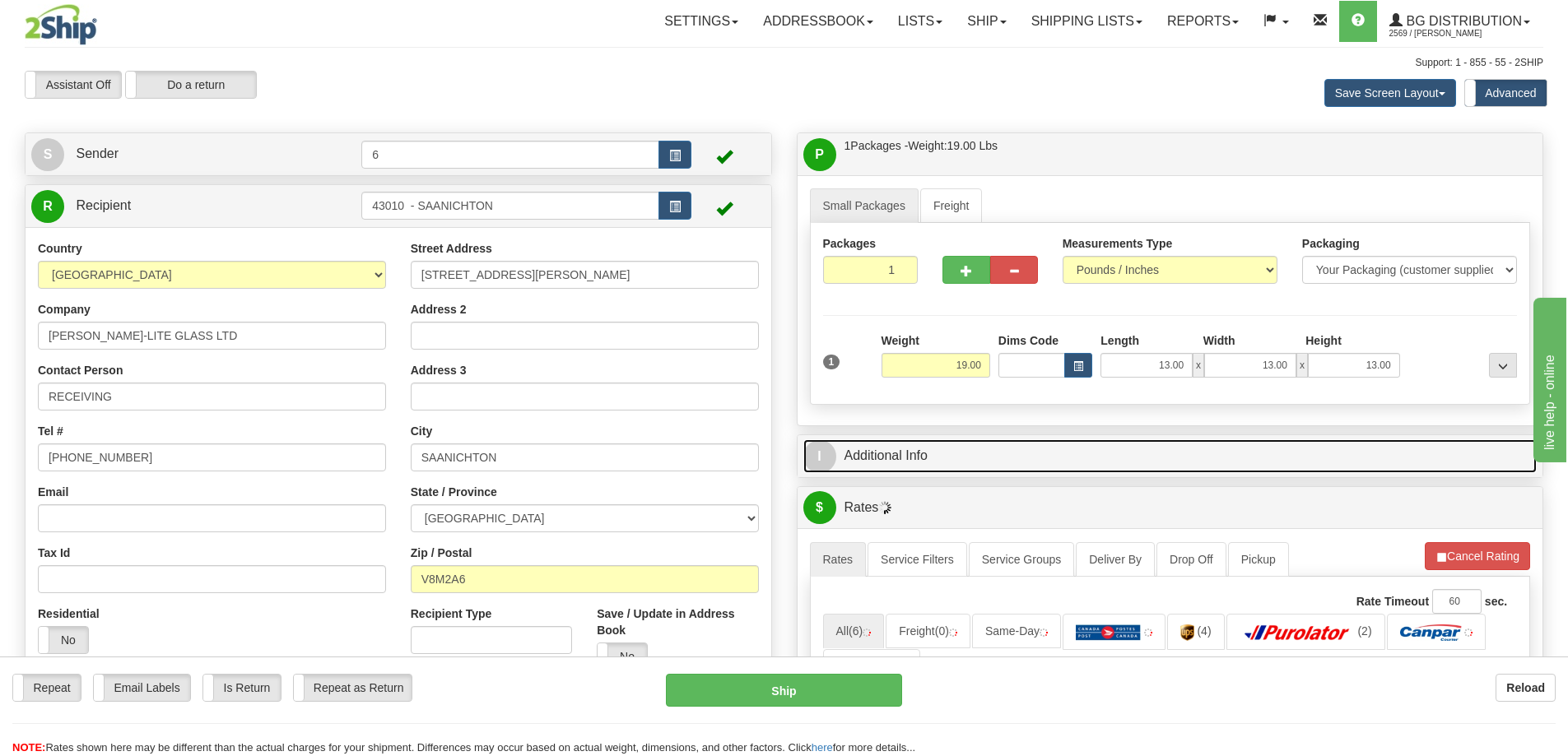
click at [1079, 462] on link "I Additional Info" at bounding box center [1170, 456] width 734 height 33
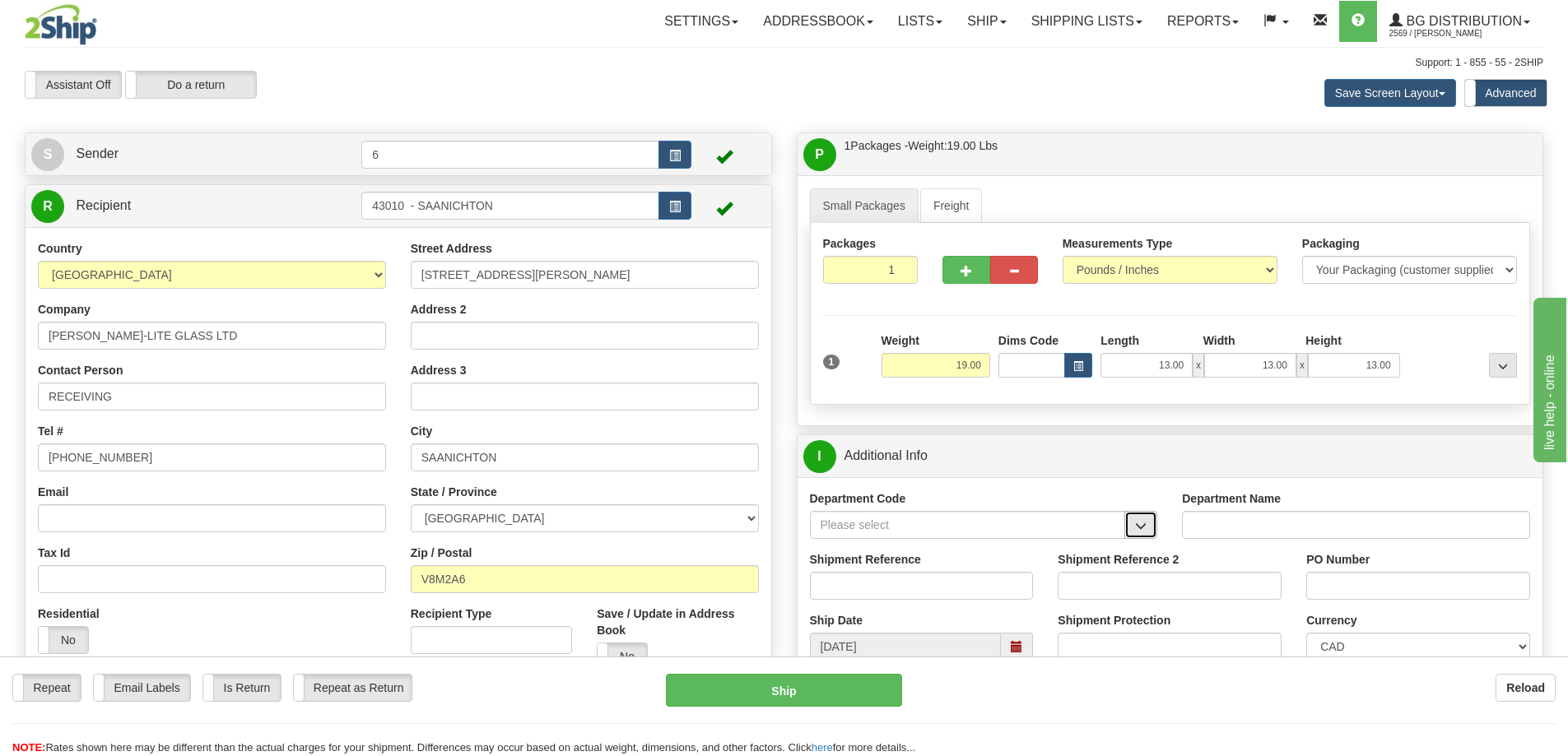
click at [1141, 531] on span "button" at bounding box center [1140, 526] width 11 height 11
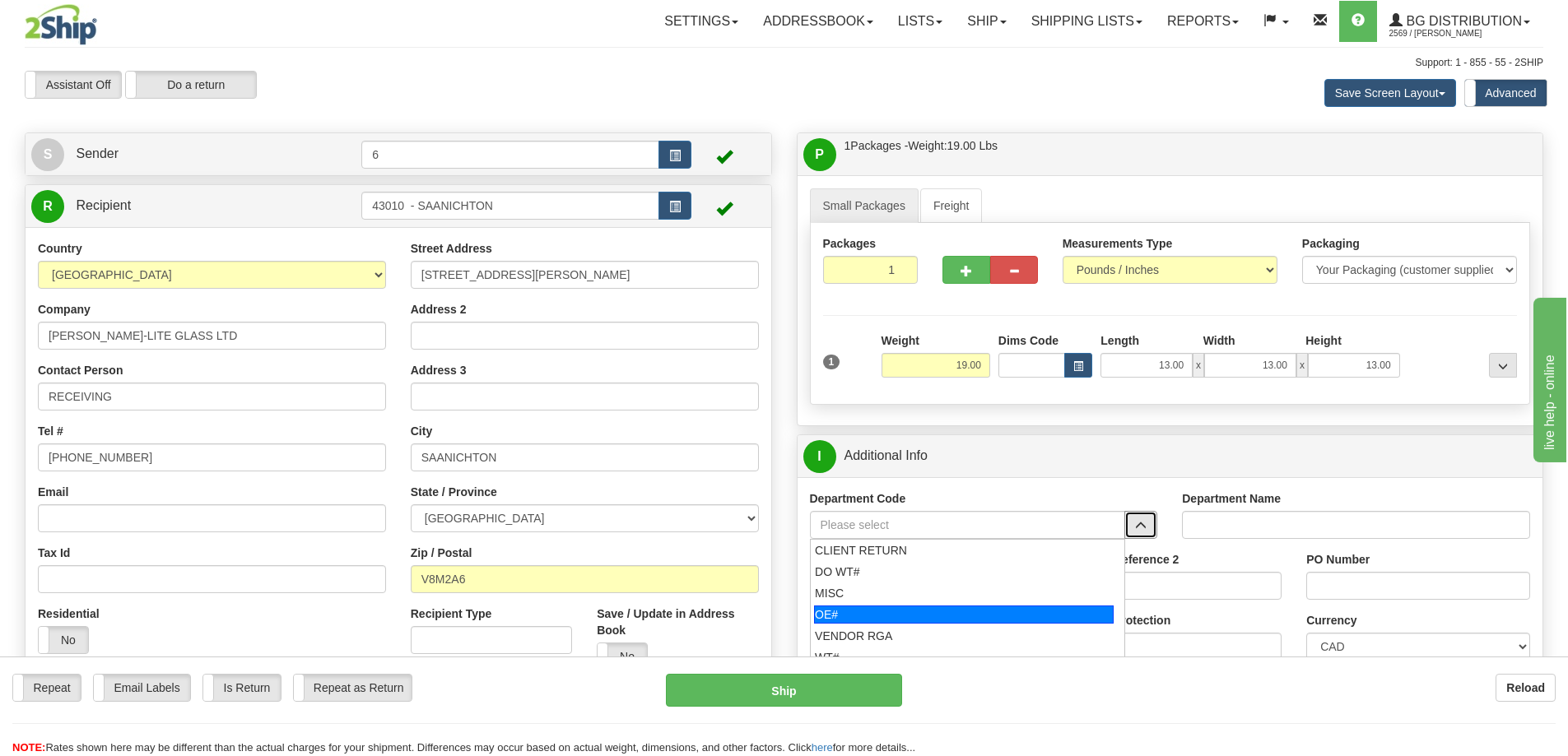
click at [830, 611] on div "OE#" at bounding box center [963, 614] width 299 height 18
type input "OE#"
type input "ORDERS"
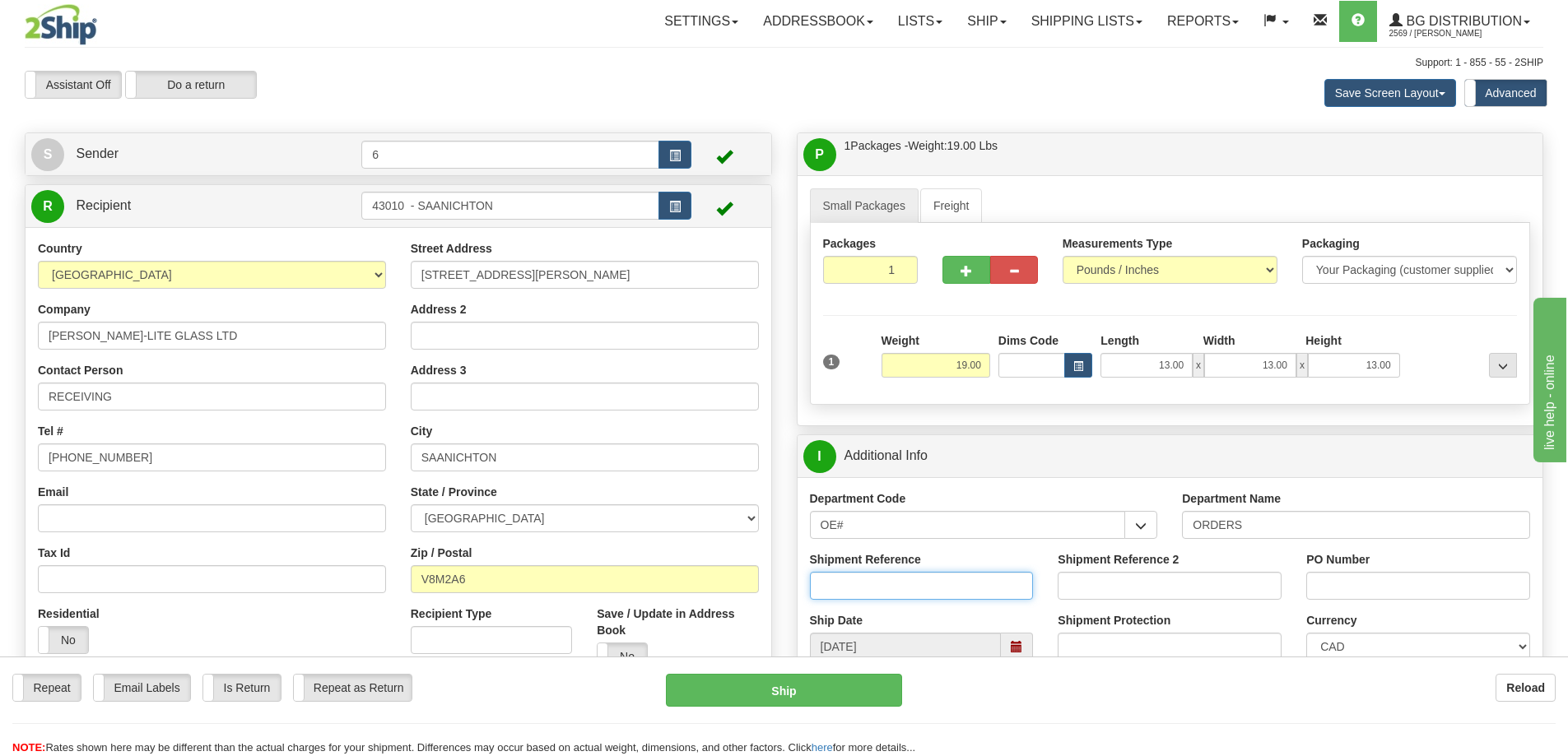
click at [849, 581] on input "Shipment Reference" at bounding box center [921, 586] width 224 height 28
type input "60028823-00"
type input "11247"
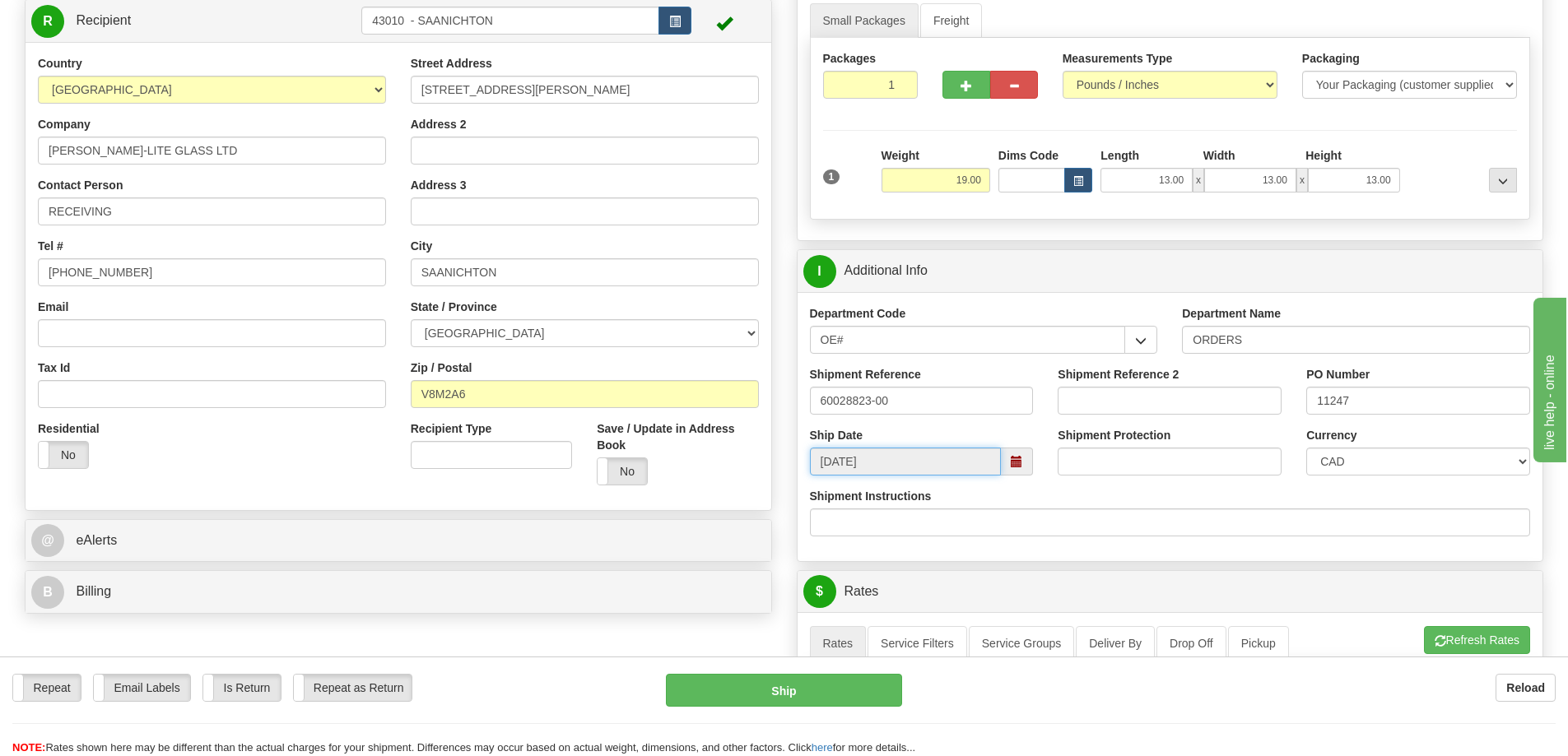
scroll to position [329, 0]
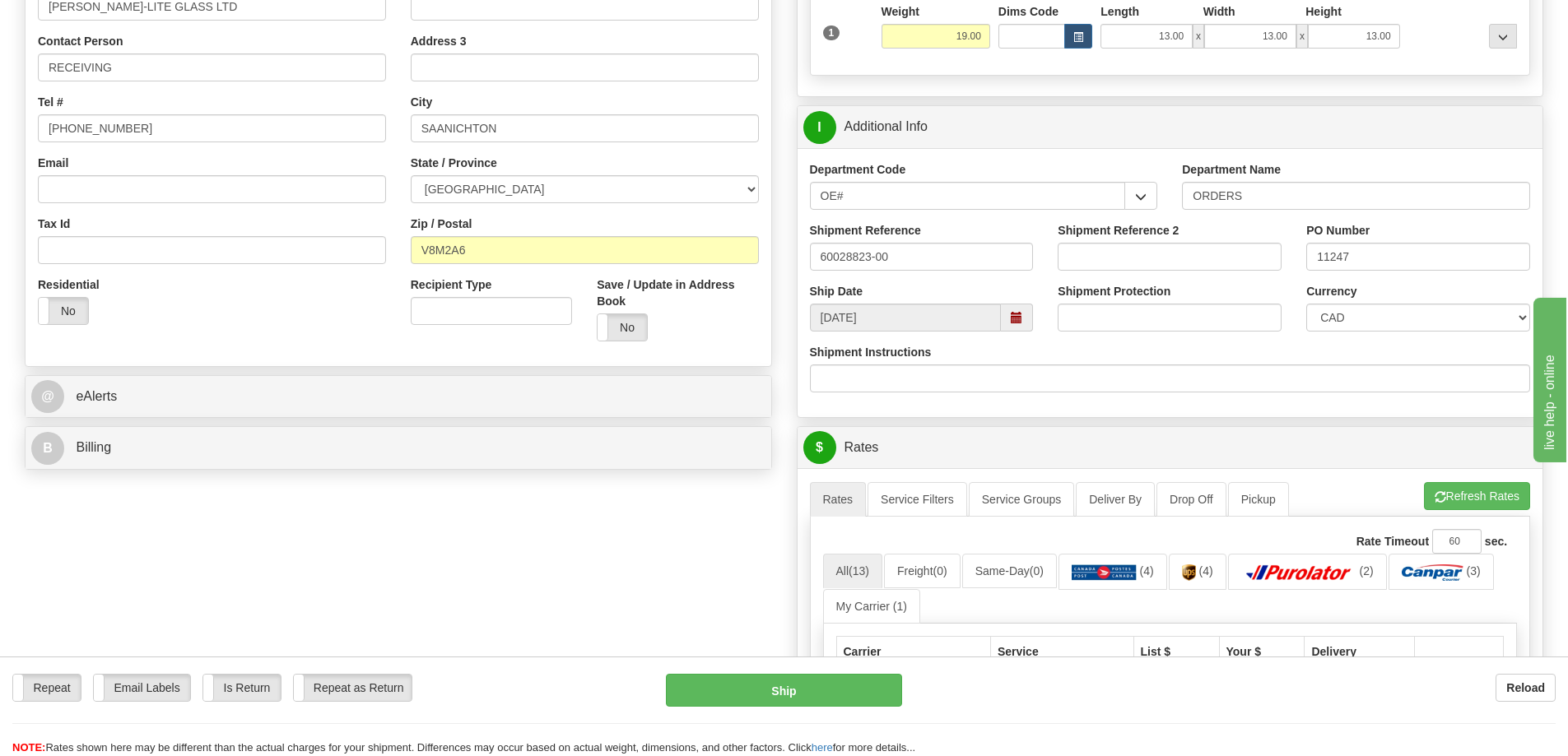
click at [1479, 516] on ul "Rates Service Filters Service Groups Deliver By Drop Off Pickup Refresh Rates C…" at bounding box center [1171, 499] width 721 height 34
click at [1479, 502] on button "Refresh Rates" at bounding box center [1477, 496] width 106 height 28
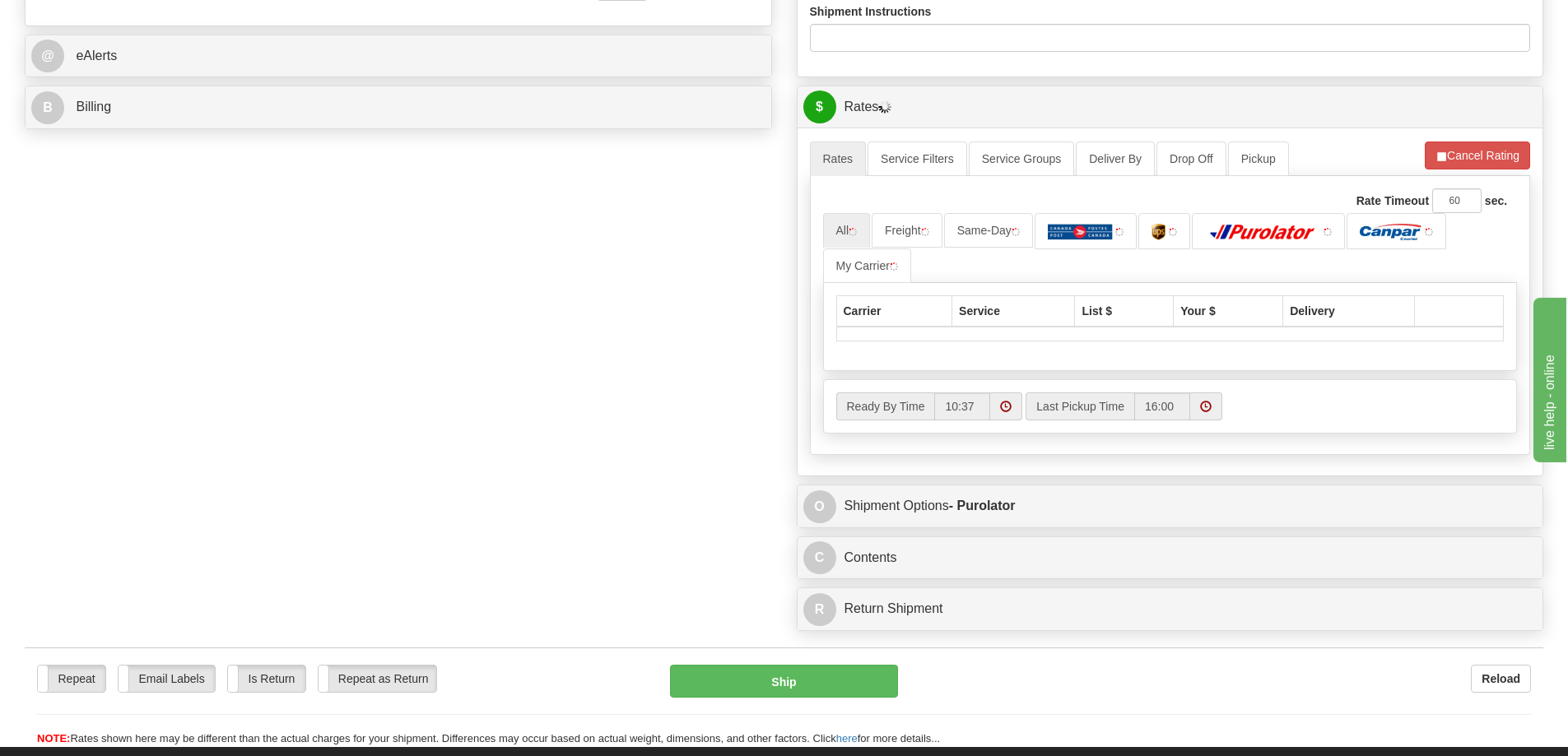
scroll to position [823, 0]
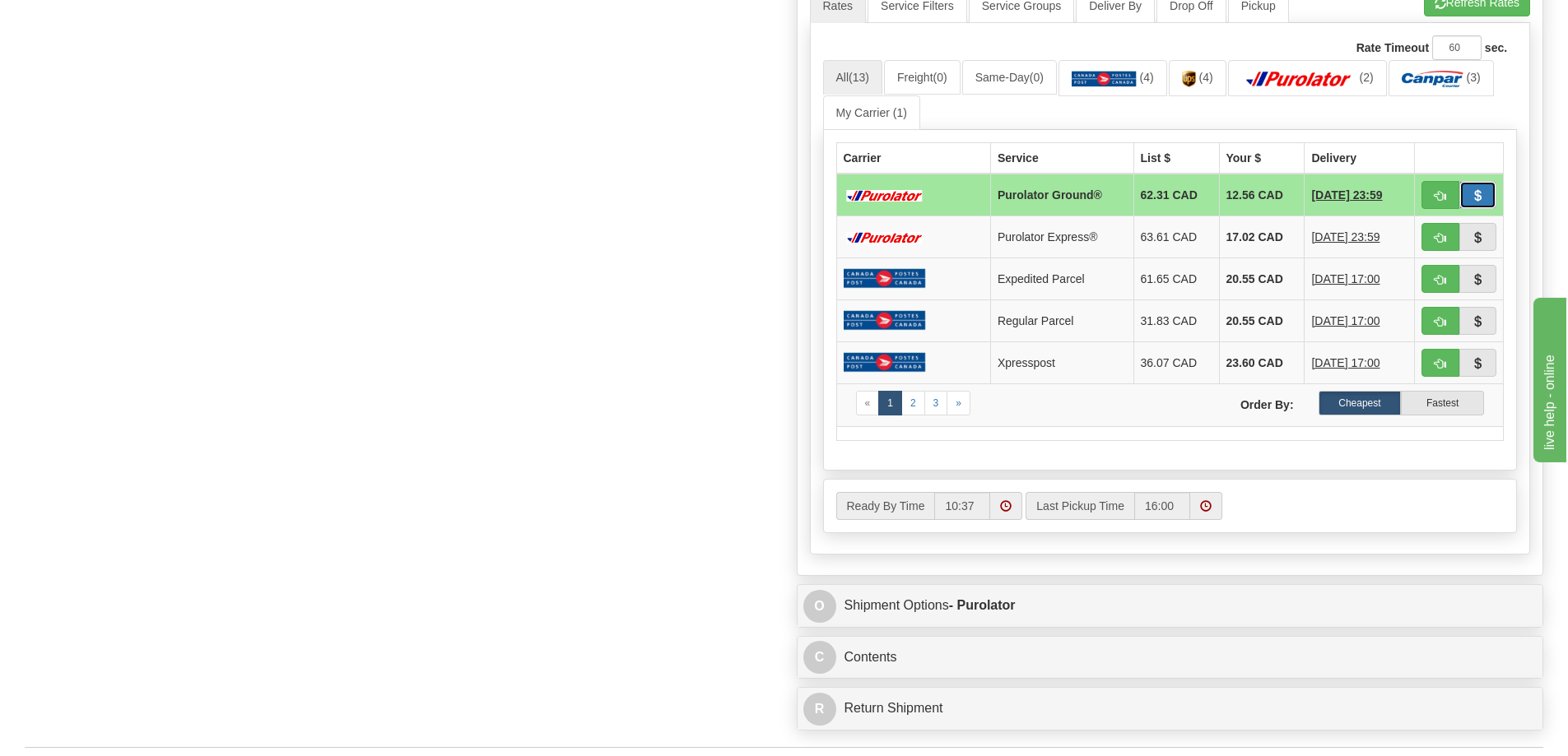
click at [1459, 192] on button "button" at bounding box center [1478, 195] width 38 height 28
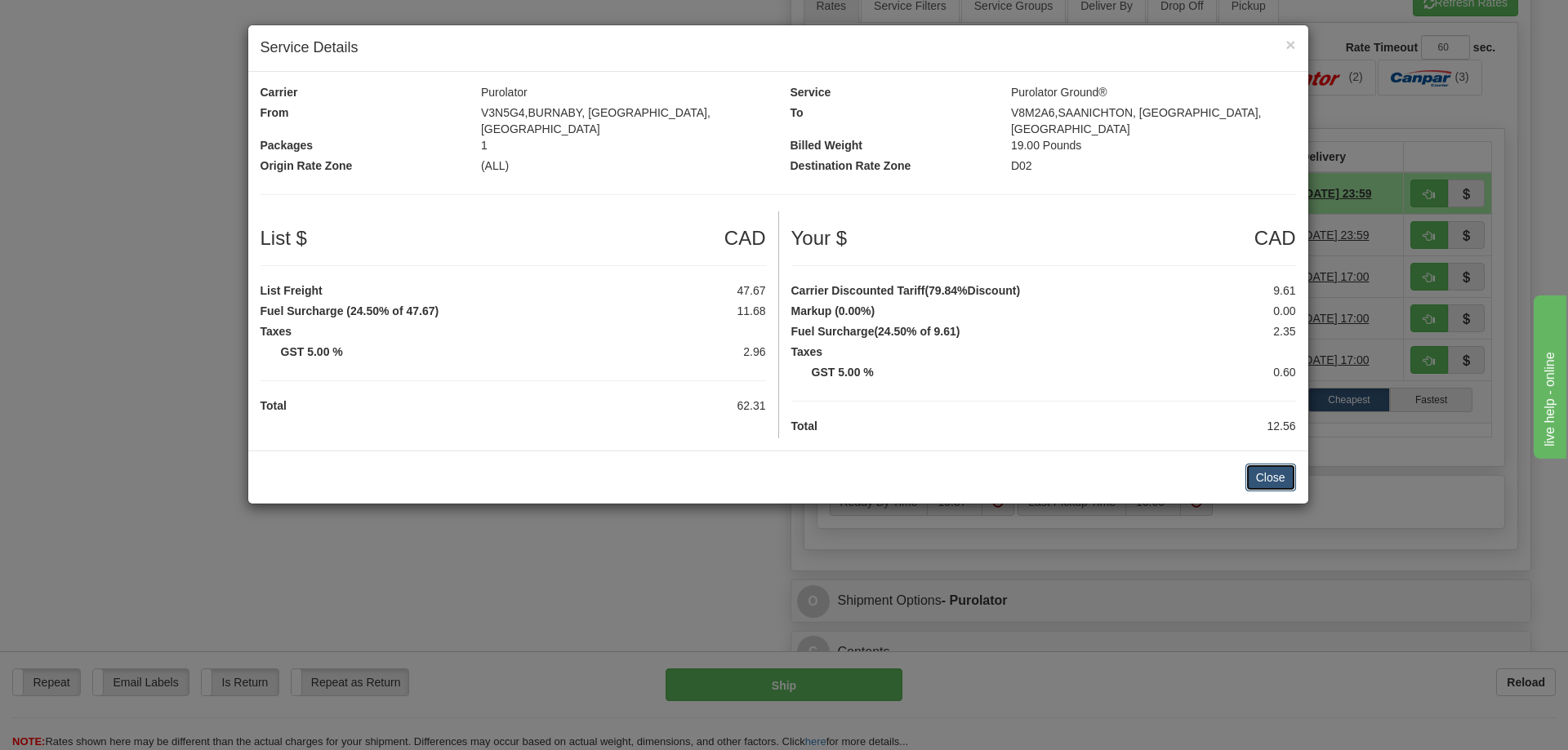
click at [1273, 466] on button "Close" at bounding box center [1270, 478] width 50 height 28
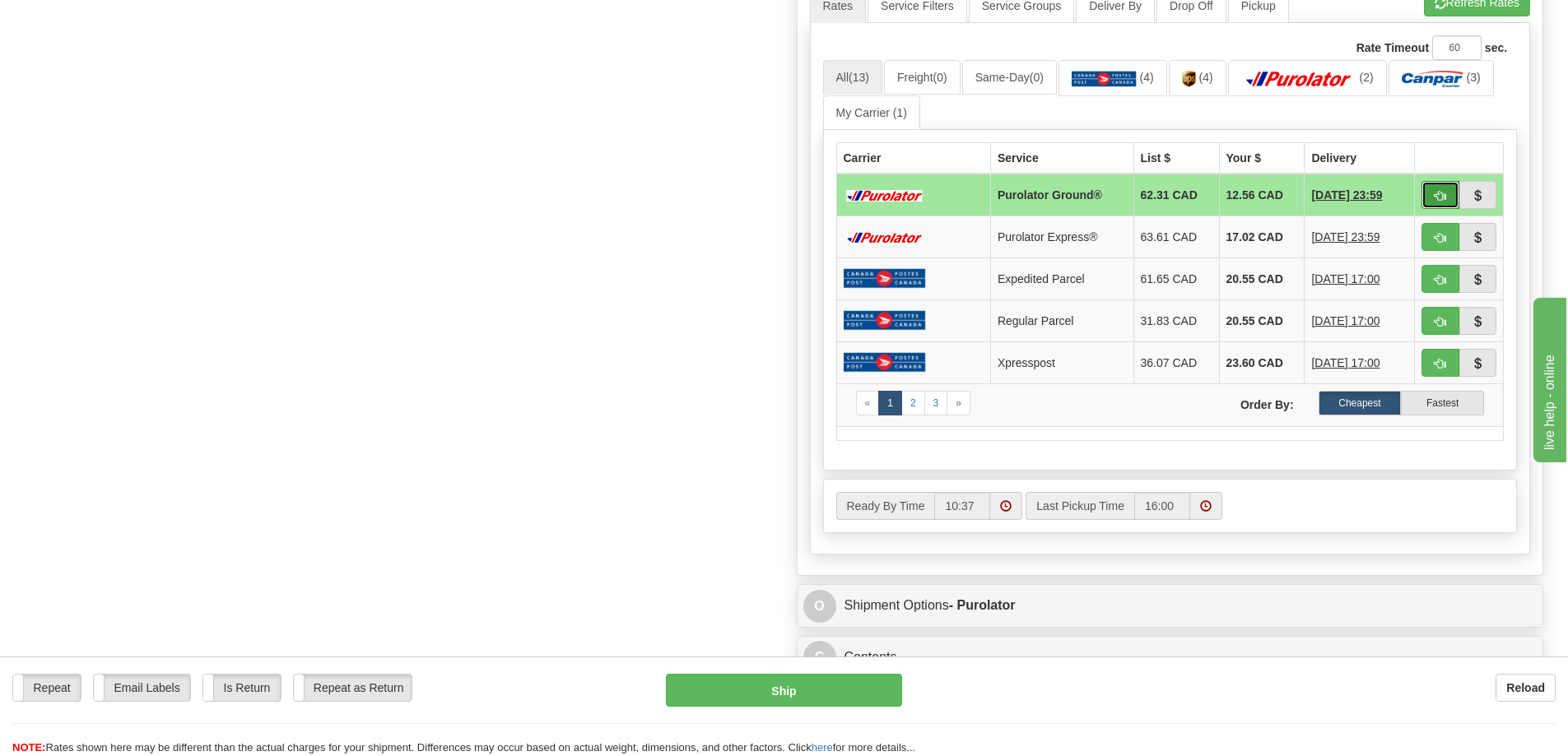
click at [1443, 202] on span "button" at bounding box center [1440, 196] width 11 height 11
type input "260"
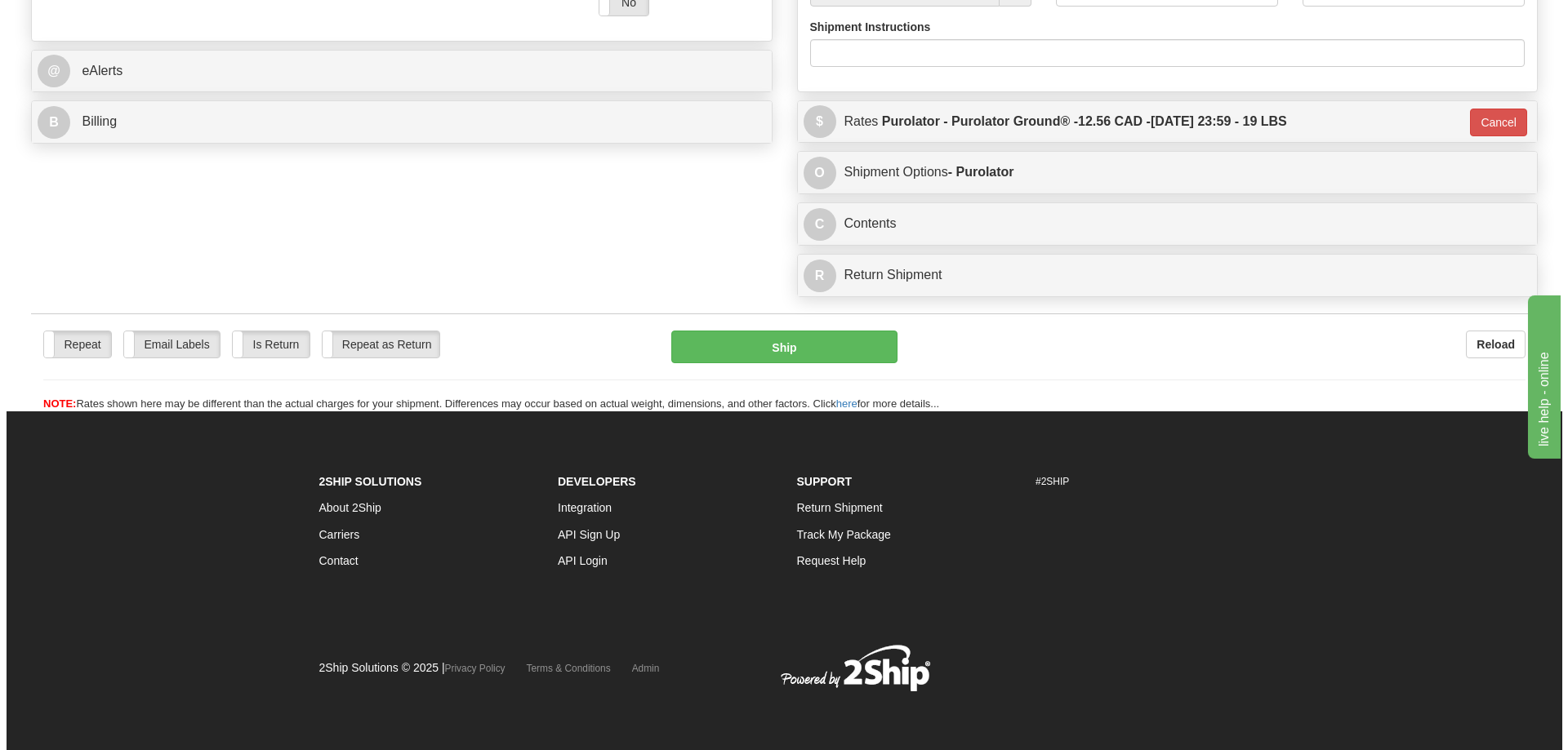
scroll to position [700, 0]
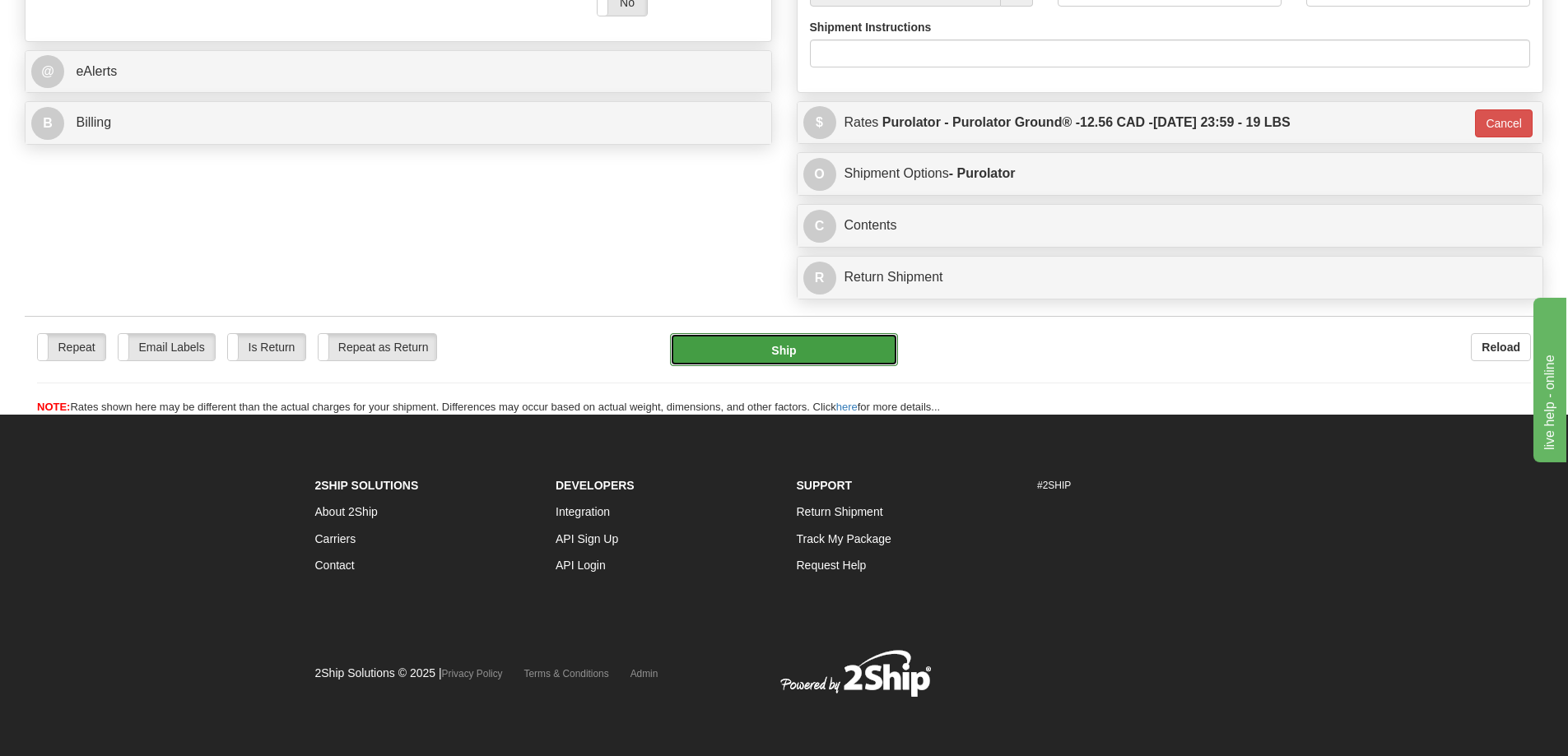
click at [724, 333] on button "Ship" at bounding box center [784, 350] width 228 height 33
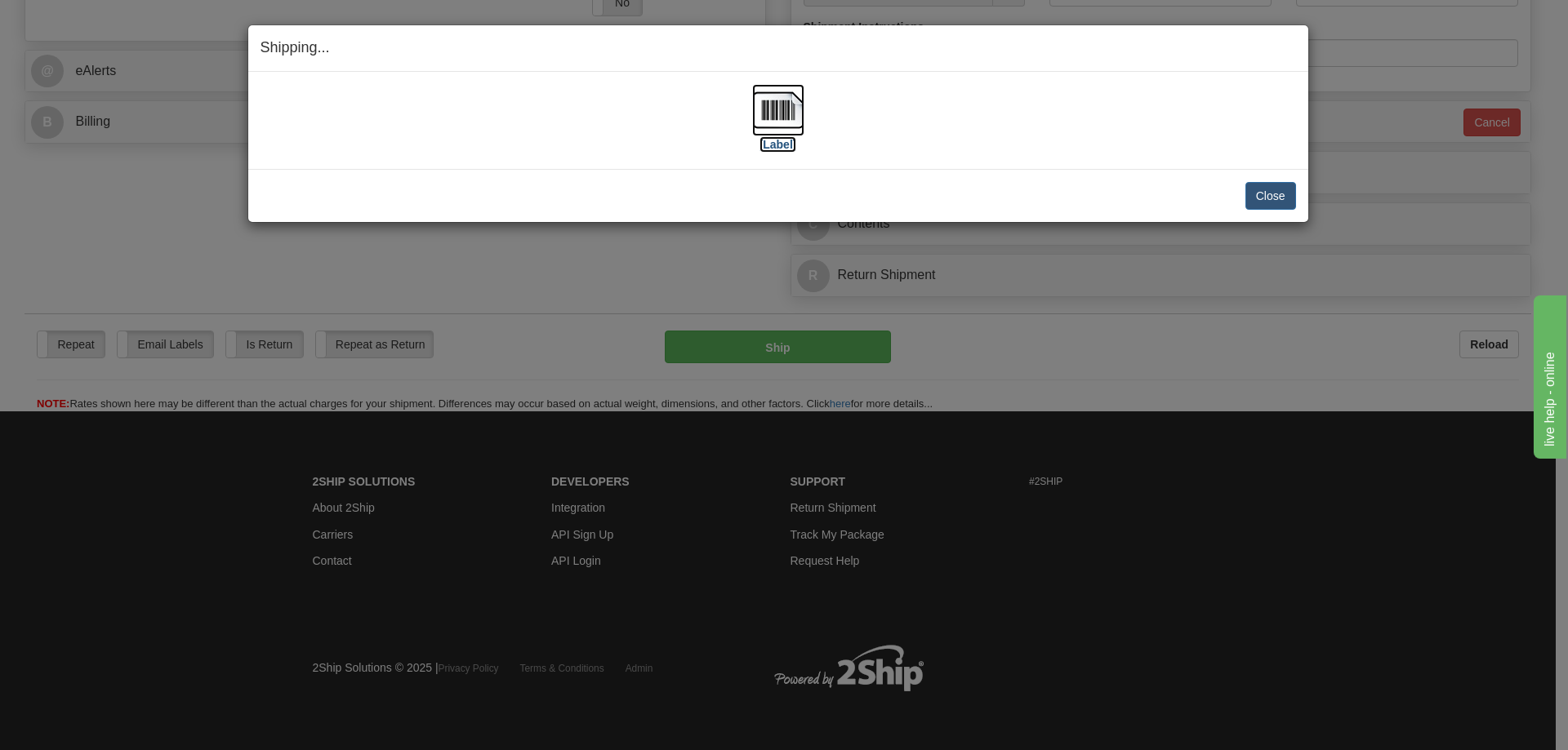
click at [777, 149] on label "[Label]" at bounding box center [777, 144] width 37 height 17
drag, startPoint x: 1274, startPoint y: 211, endPoint x: 1274, endPoint y: 202, distance: 9.0
click at [1274, 209] on button "Close" at bounding box center [1270, 196] width 50 height 28
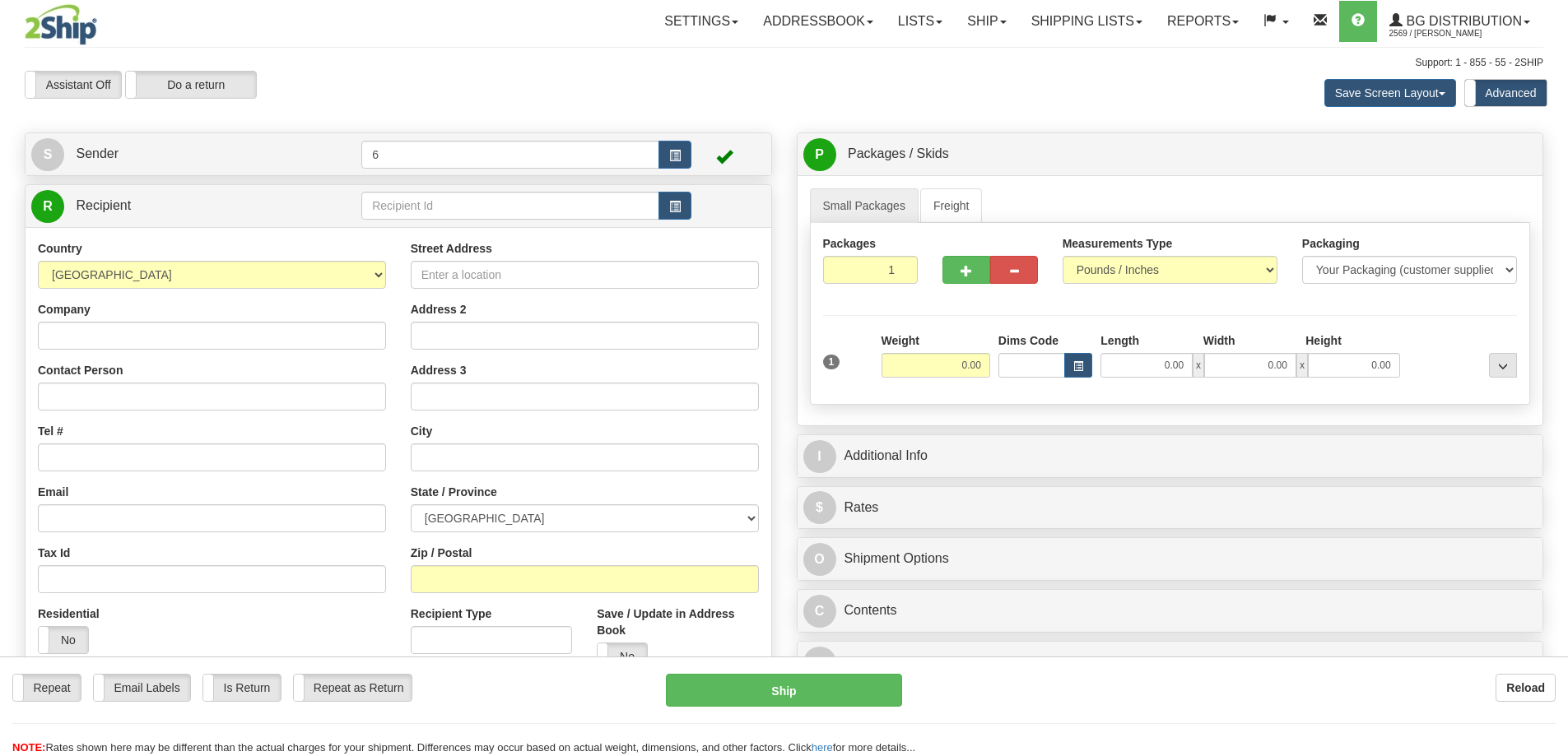
click at [402, 207] on div "Toggle navigation Settings Shipping Preferences Fields Preferences New" at bounding box center [784, 475] width 1568 height 952
click at [402, 207] on input "text" at bounding box center [511, 206] width 298 height 28
drag, startPoint x: 0, startPoint y: 0, endPoint x: 408, endPoint y: 212, distance: 459.8
click at [408, 212] on input "text" at bounding box center [511, 206] width 298 height 28
type input "430232"
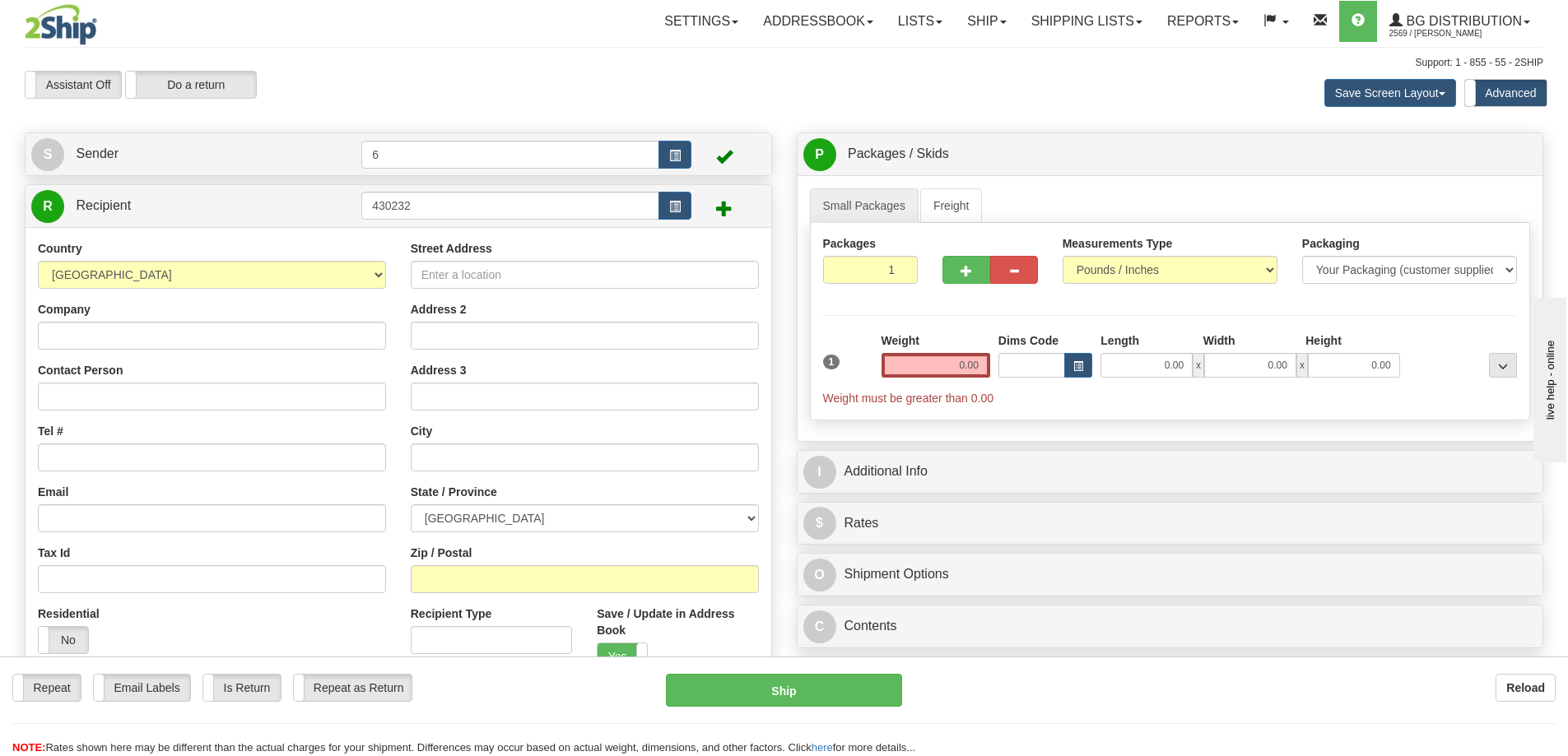
drag, startPoint x: 511, startPoint y: 223, endPoint x: 518, endPoint y: 208, distance: 16.6
click at [512, 220] on td "430232" at bounding box center [526, 206] width 330 height 33
click at [518, 207] on input "430232" at bounding box center [511, 206] width 298 height 28
type input "43023"
click at [942, 364] on input "text" at bounding box center [936, 365] width 109 height 25
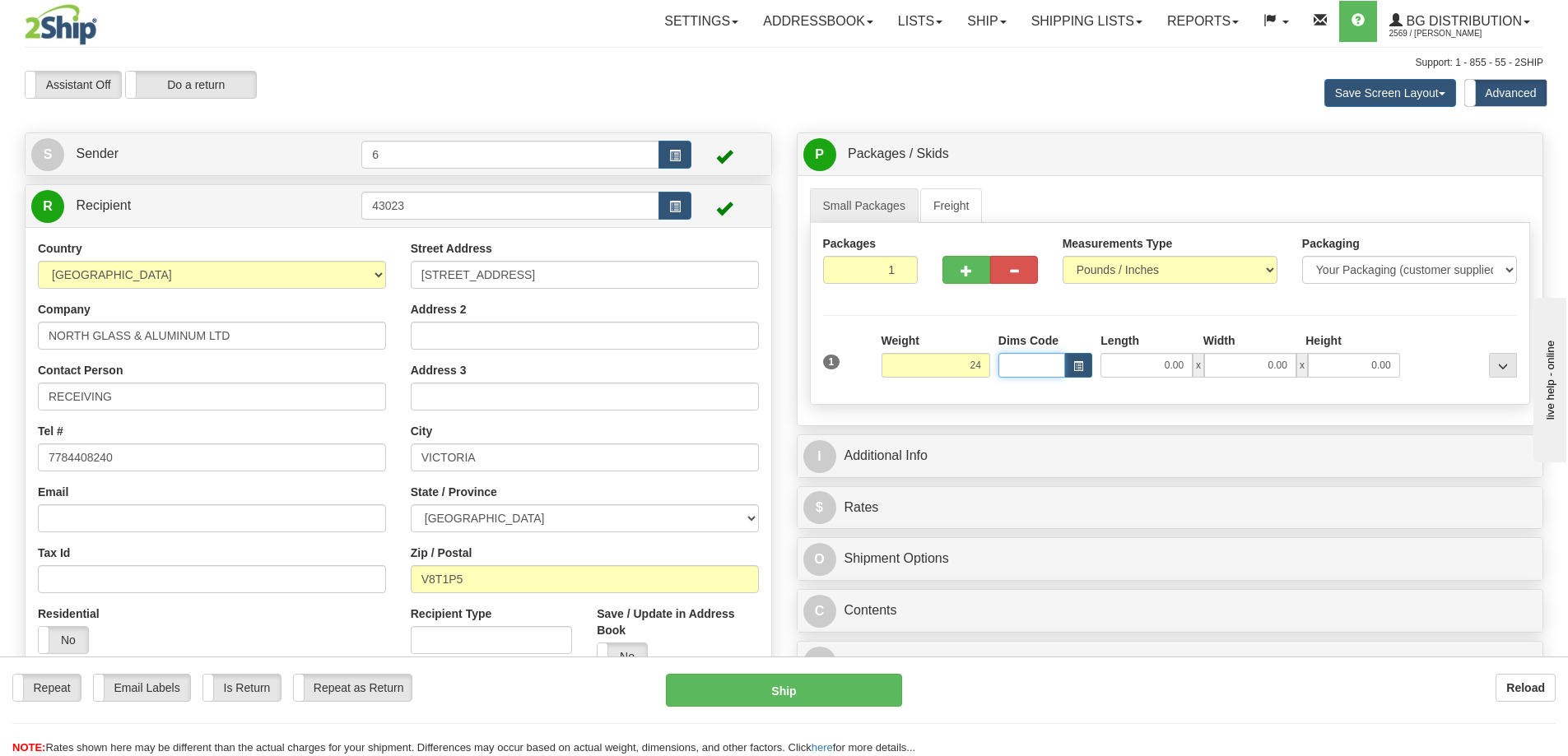
type input "24.00"
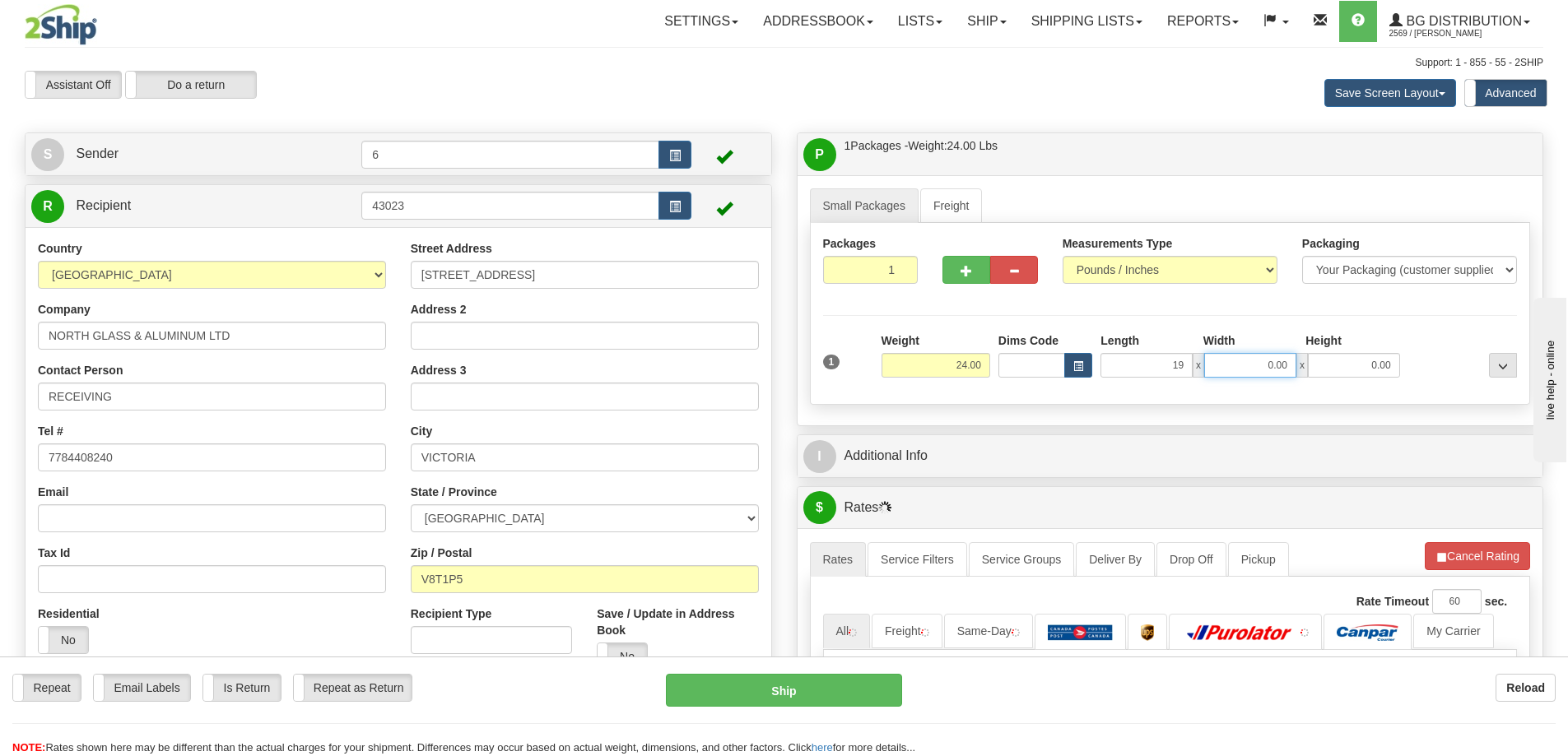
type input "19.00"
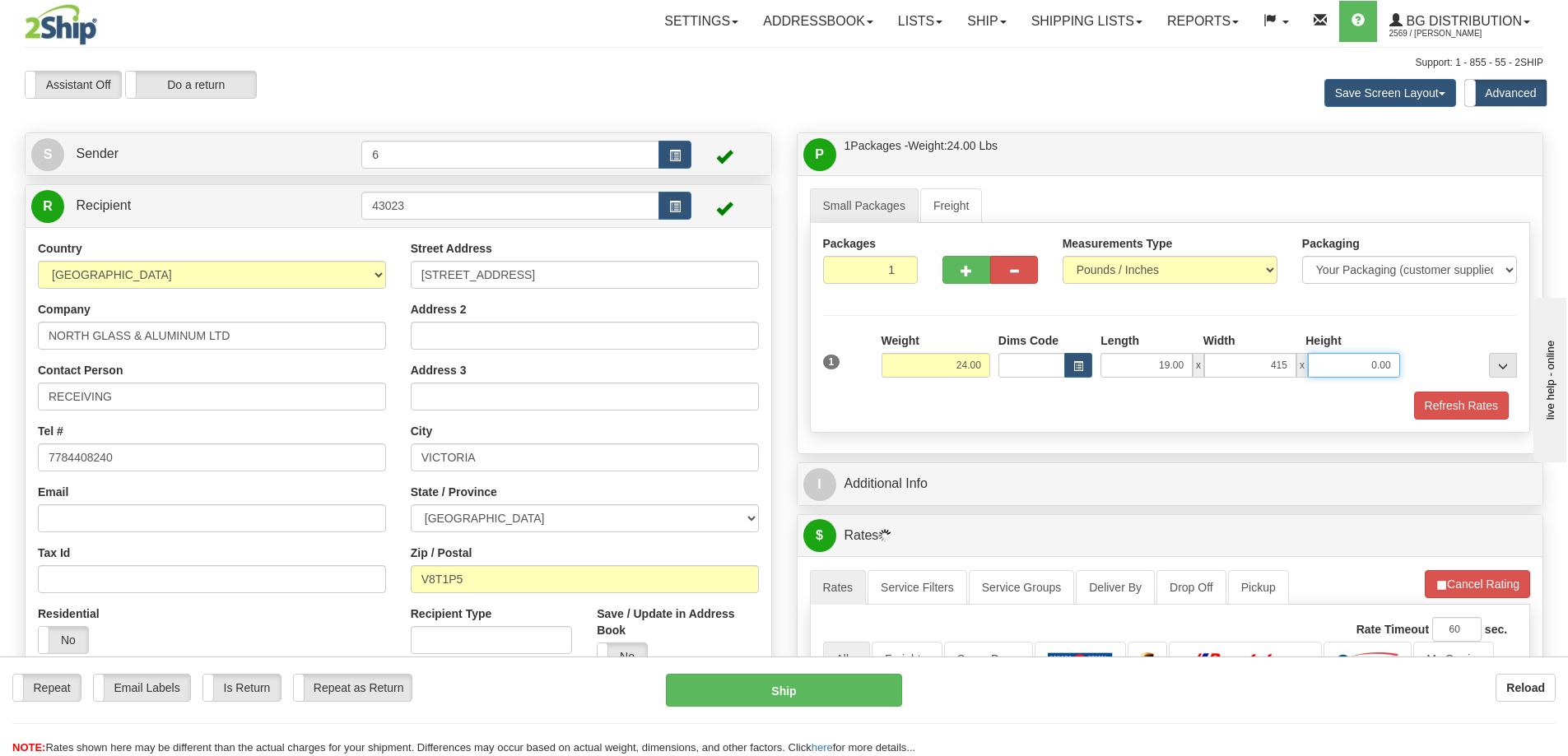
type input "415.00"
type input "13.00"
type input "15.00"
click at [1471, 391] on div "Packaging Your Packaging (customer supplied) Envelope (carrier supplied) Pack (…" at bounding box center [1199, 391] width 643 height 1
click at [1471, 404] on button "Refresh Rates" at bounding box center [1461, 405] width 95 height 28
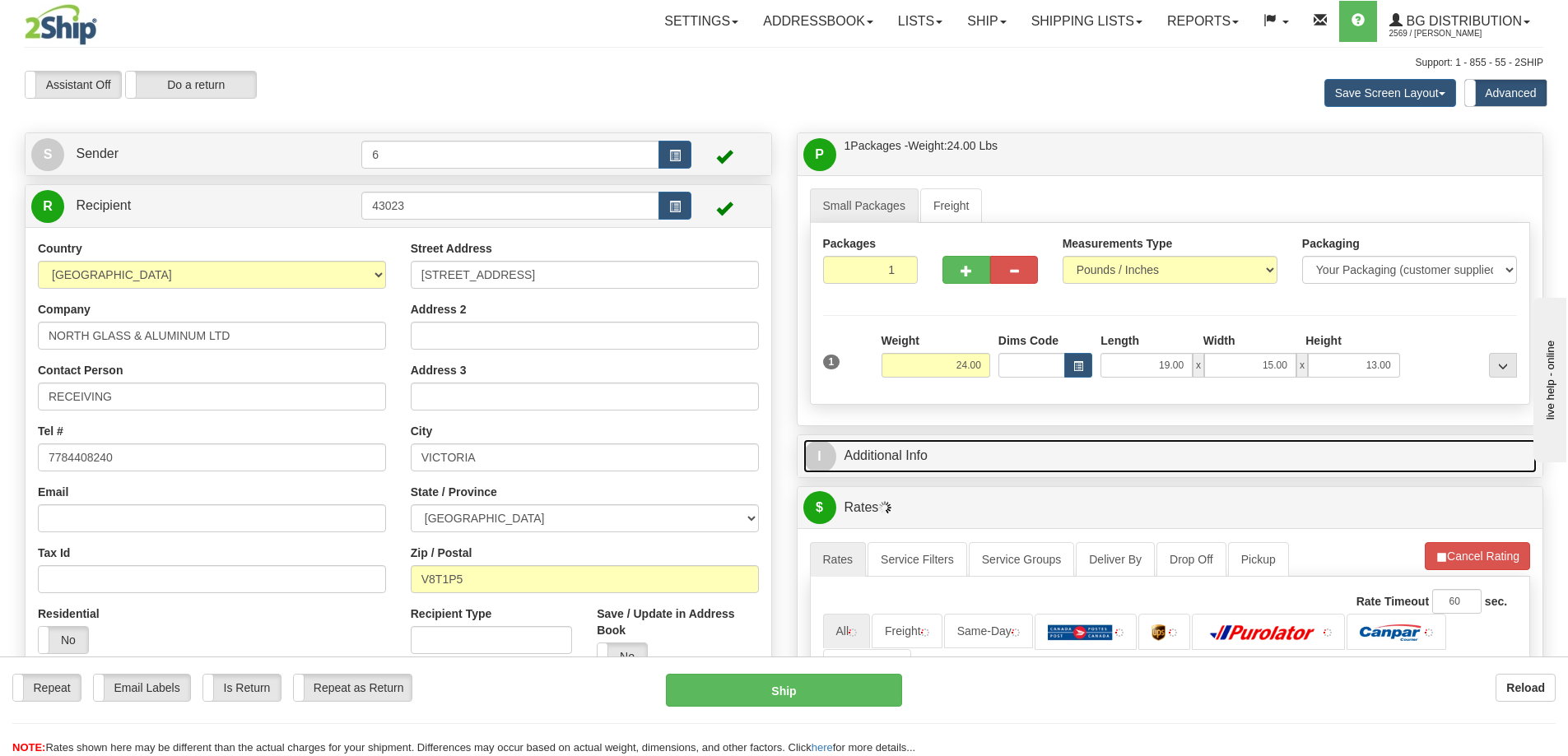
click at [1378, 456] on link "I Additional Info" at bounding box center [1170, 456] width 734 height 33
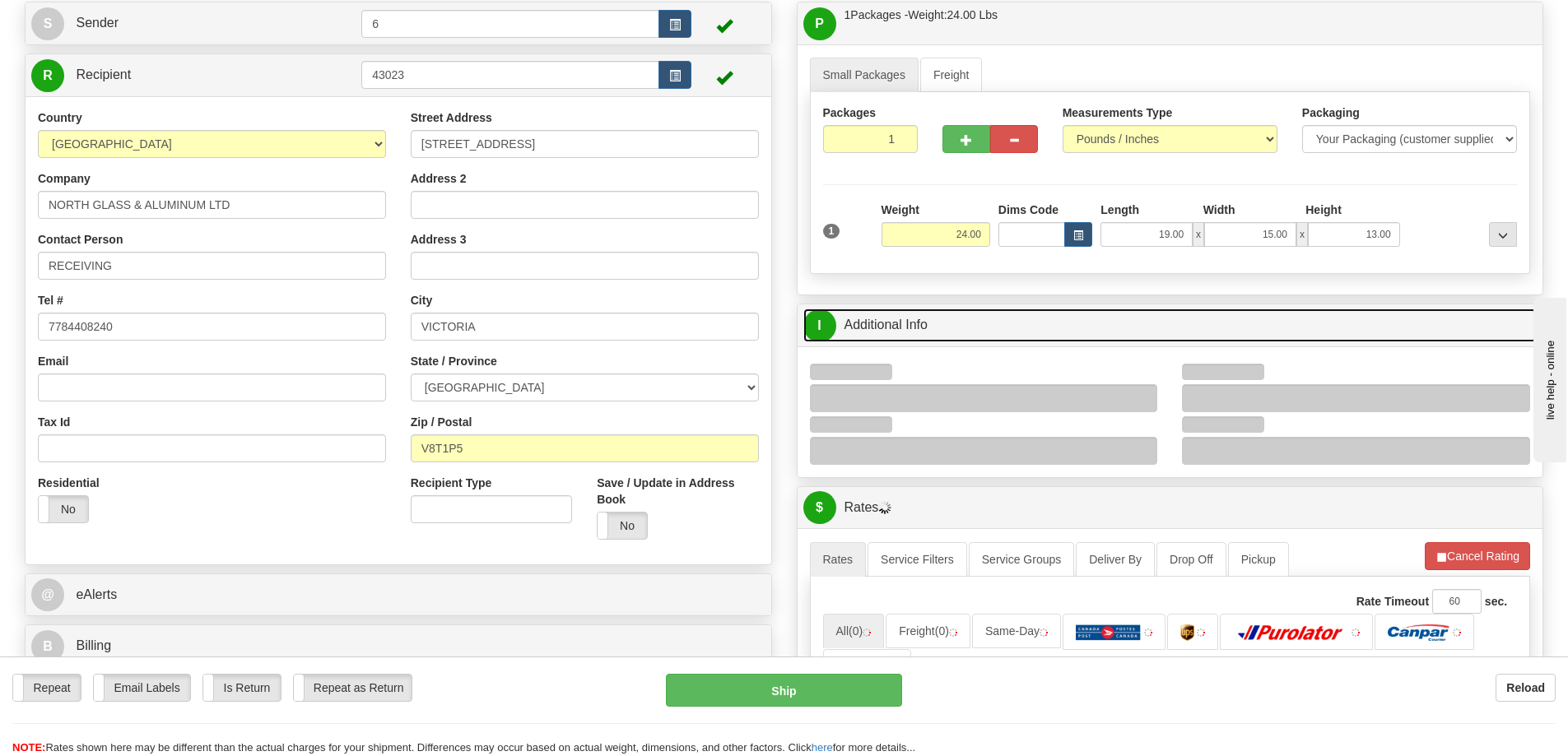
scroll to position [246, 0]
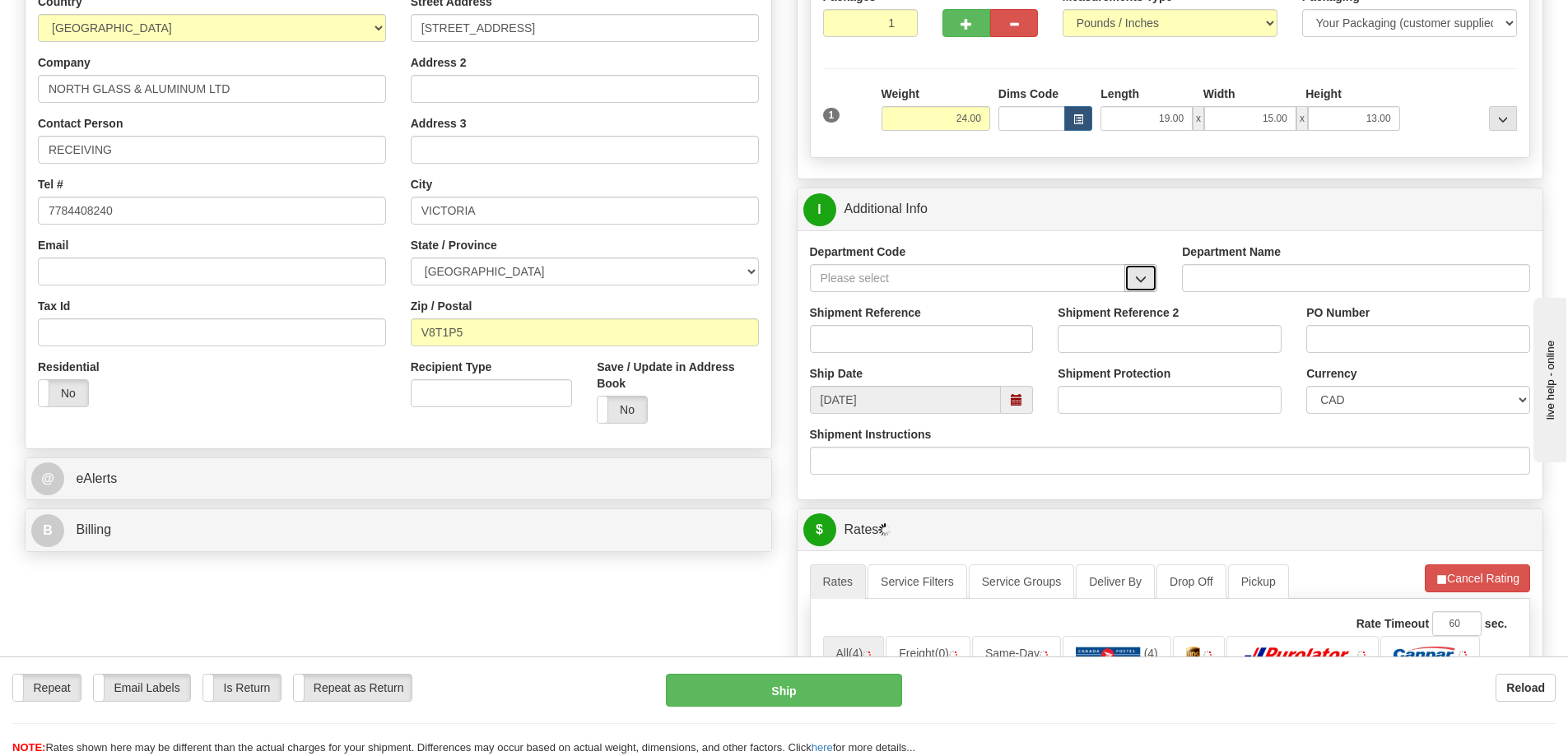
click at [1149, 273] on button "button" at bounding box center [1141, 278] width 33 height 28
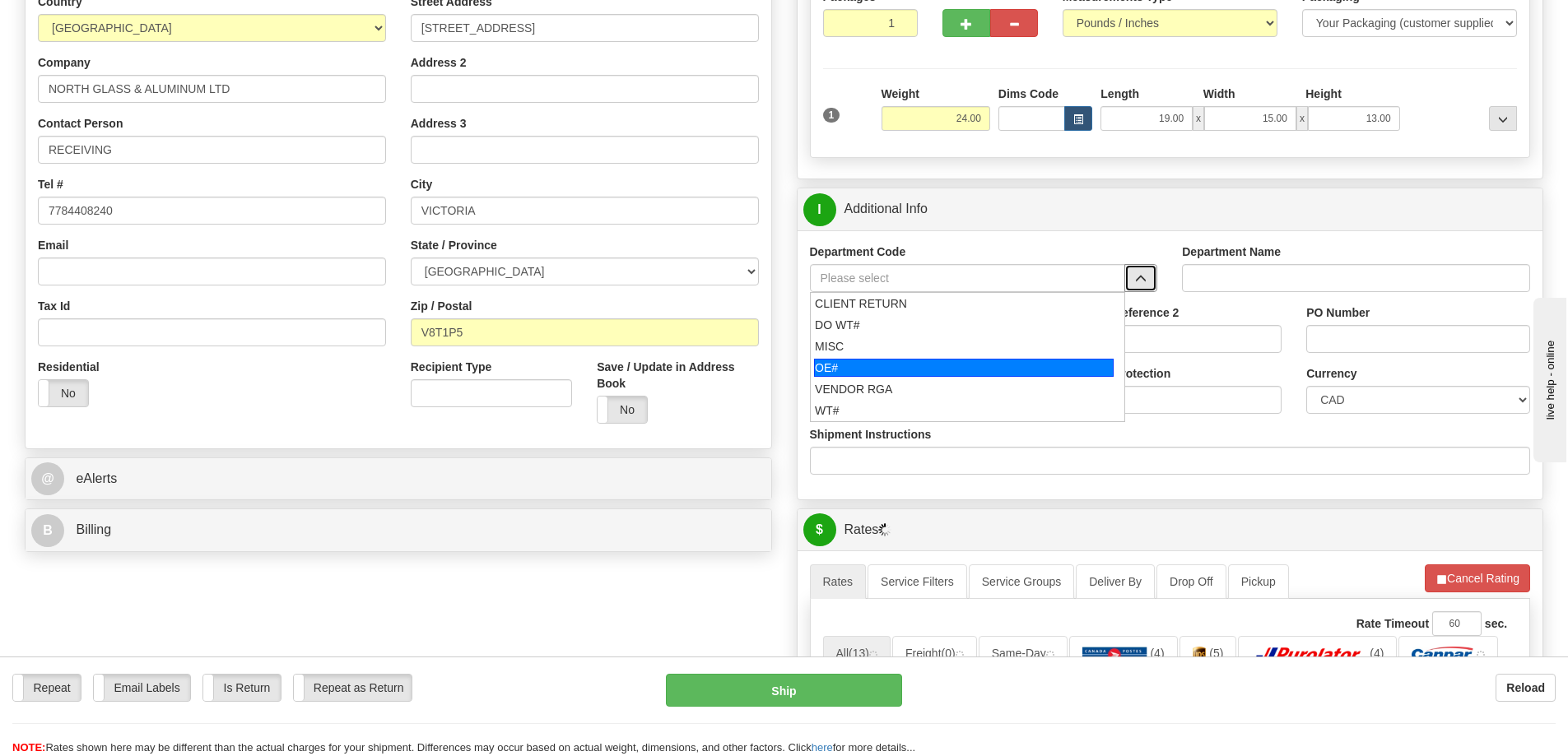
click at [909, 374] on div "OE#" at bounding box center [963, 367] width 299 height 18
type input "OE#"
type input "ORDERS"
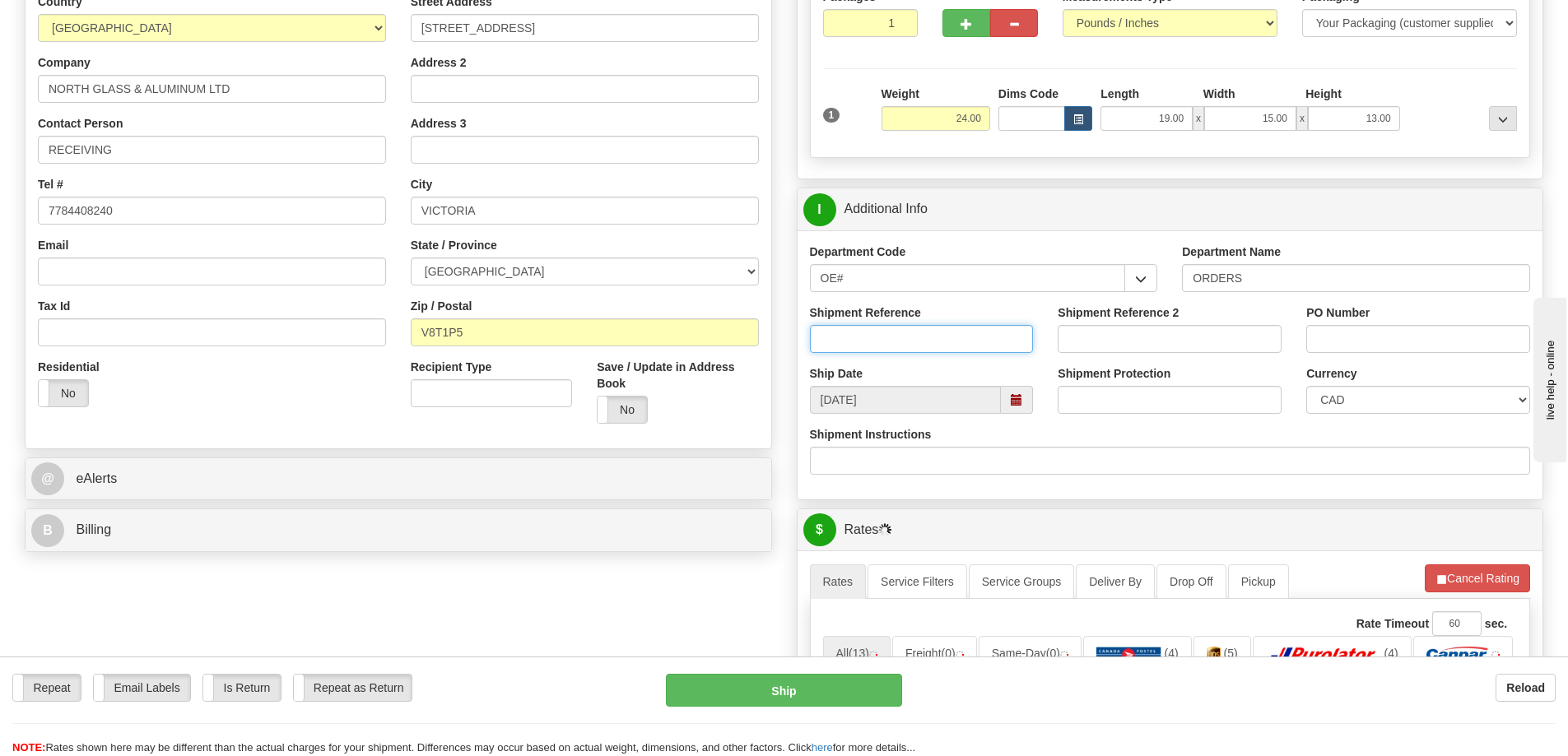
click at [917, 339] on input "Shipment Reference" at bounding box center [921, 339] width 224 height 28
type input "60033919-00"
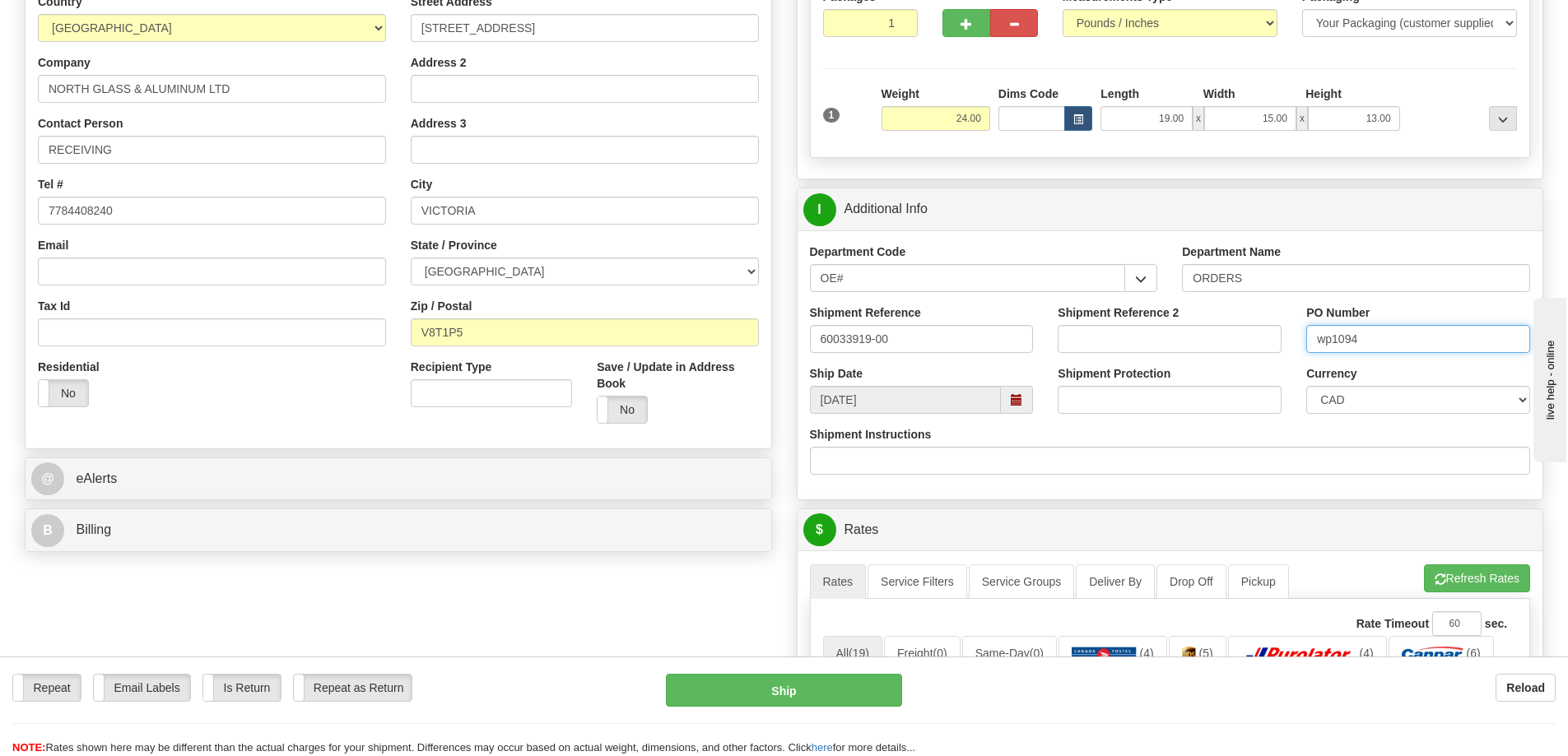
drag, startPoint x: 1329, startPoint y: 339, endPoint x: 1168, endPoint y: 349, distance: 161.3
click at [1184, 349] on div "Shipment Reference 60033919-00 Shipment Reference 2 PO Number wp1094" at bounding box center [1171, 334] width 746 height 61
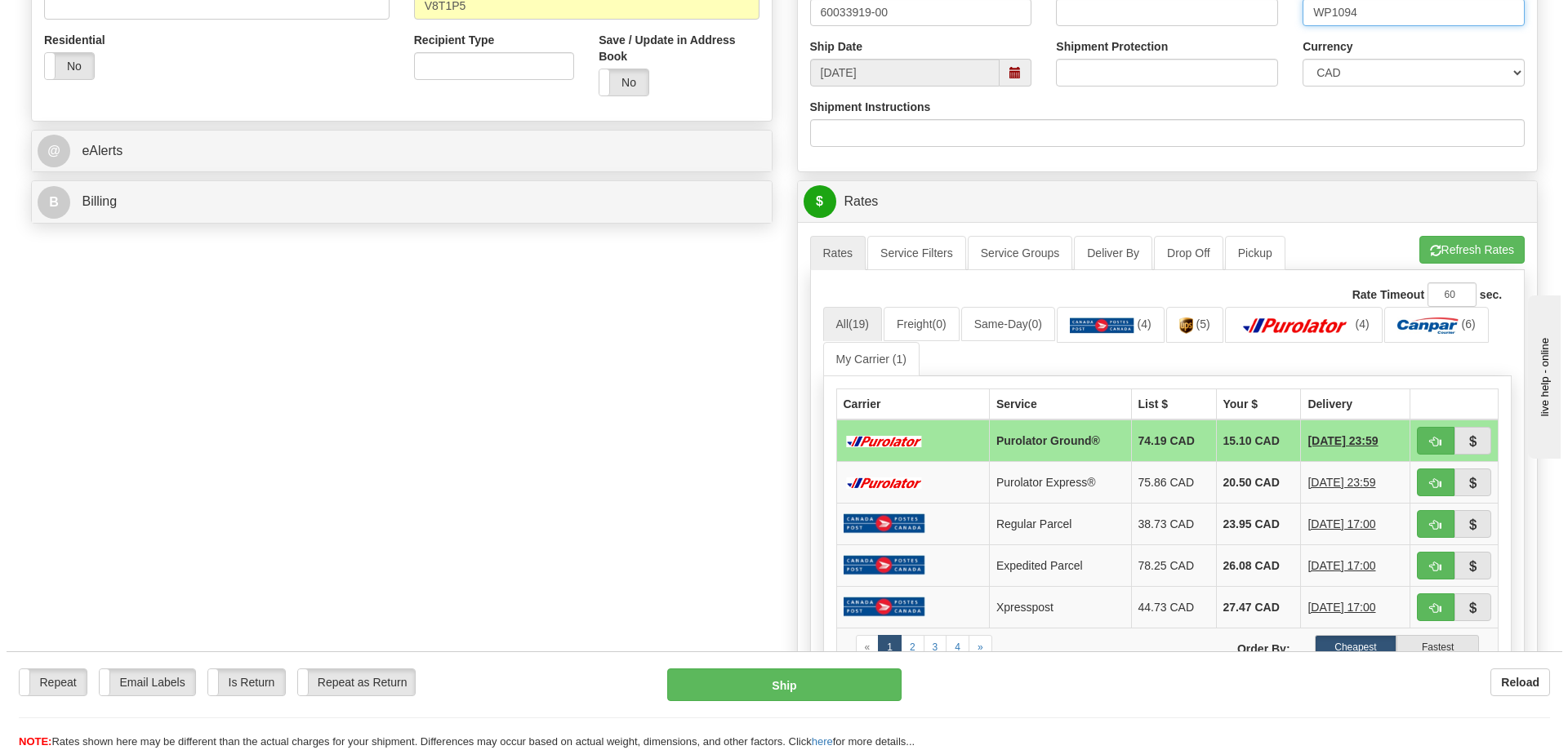
scroll to position [572, 0]
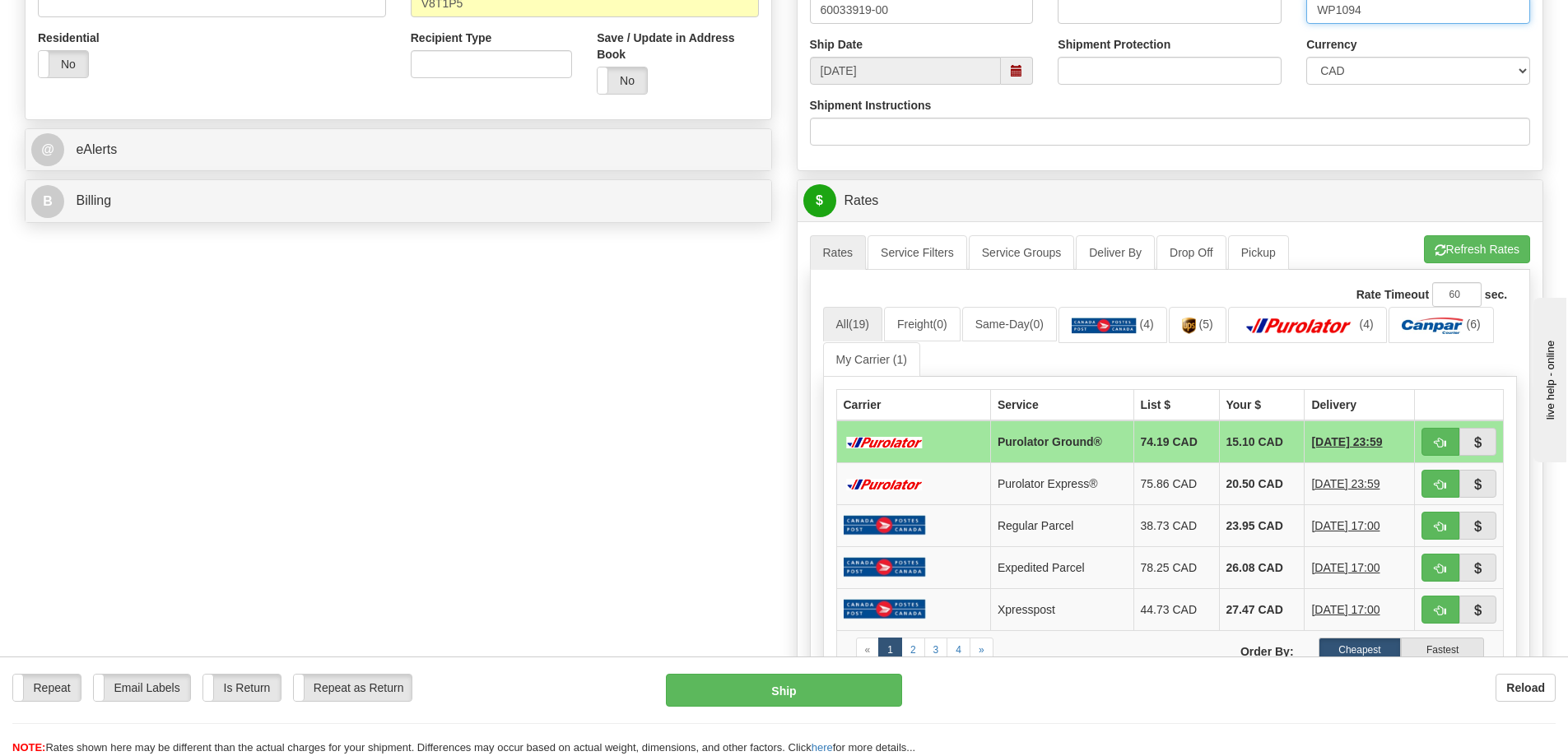
type input "WP1094"
click at [1451, 270] on ul "Rates Service Filters Service Groups Deliver By Drop Off Pickup Refresh Rates C…" at bounding box center [1171, 252] width 721 height 34
click at [1457, 246] on button "Refresh Rates" at bounding box center [1477, 249] width 106 height 28
click at [1442, 446] on span "button" at bounding box center [1440, 443] width 11 height 11
type input "260"
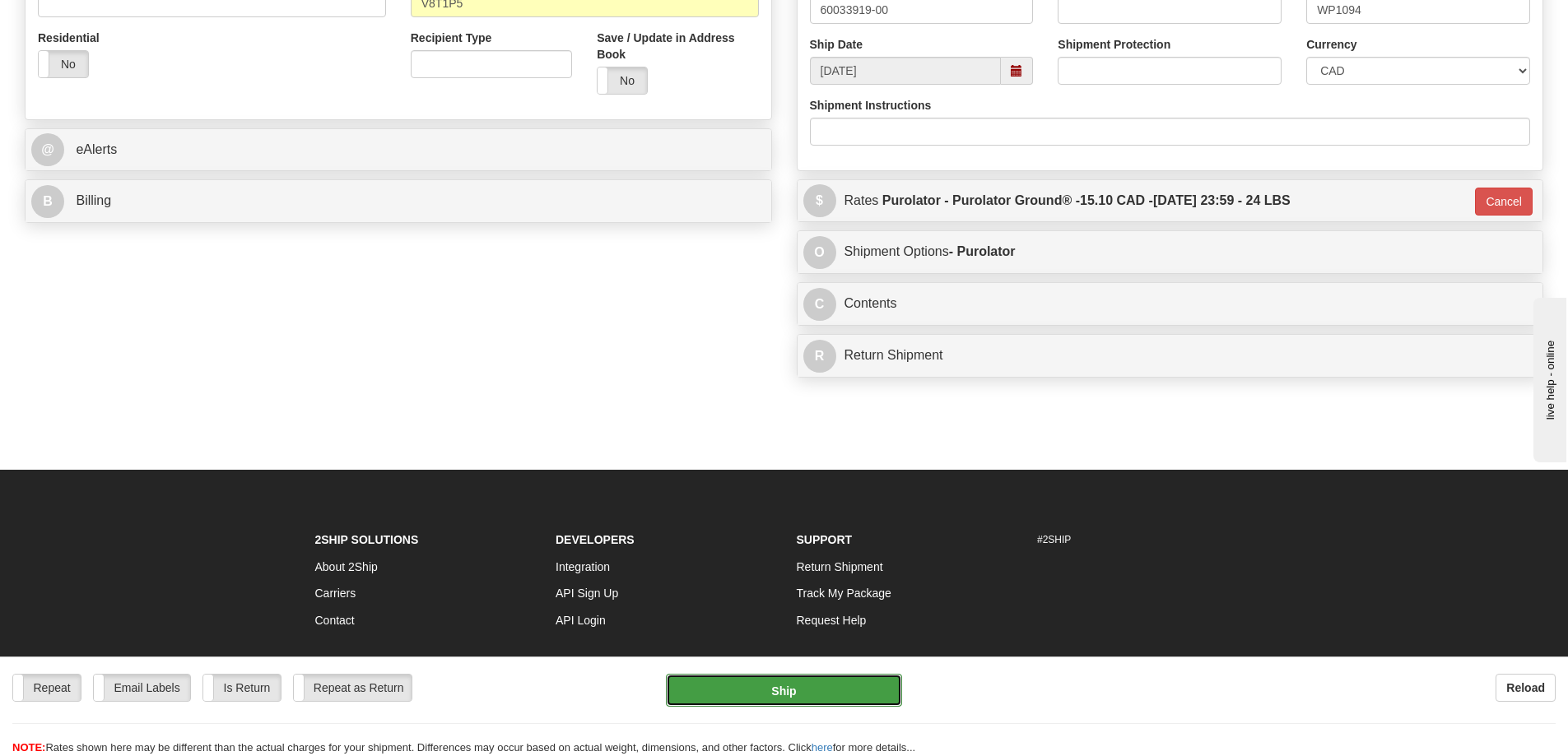
click at [834, 682] on button "Ship" at bounding box center [784, 690] width 236 height 33
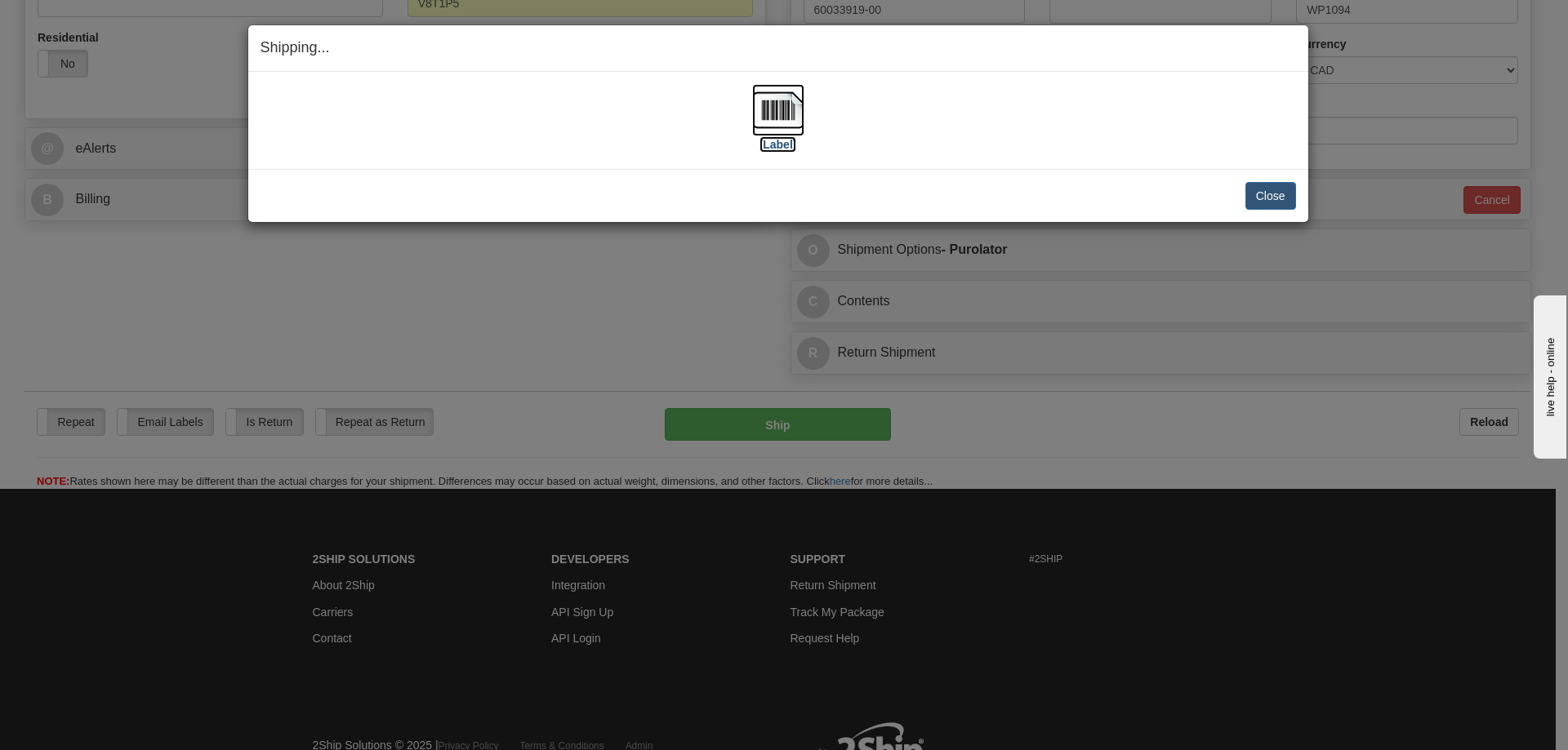
click at [777, 142] on label "[Label]" at bounding box center [777, 144] width 37 height 17
click at [1257, 191] on button "Close" at bounding box center [1270, 196] width 50 height 28
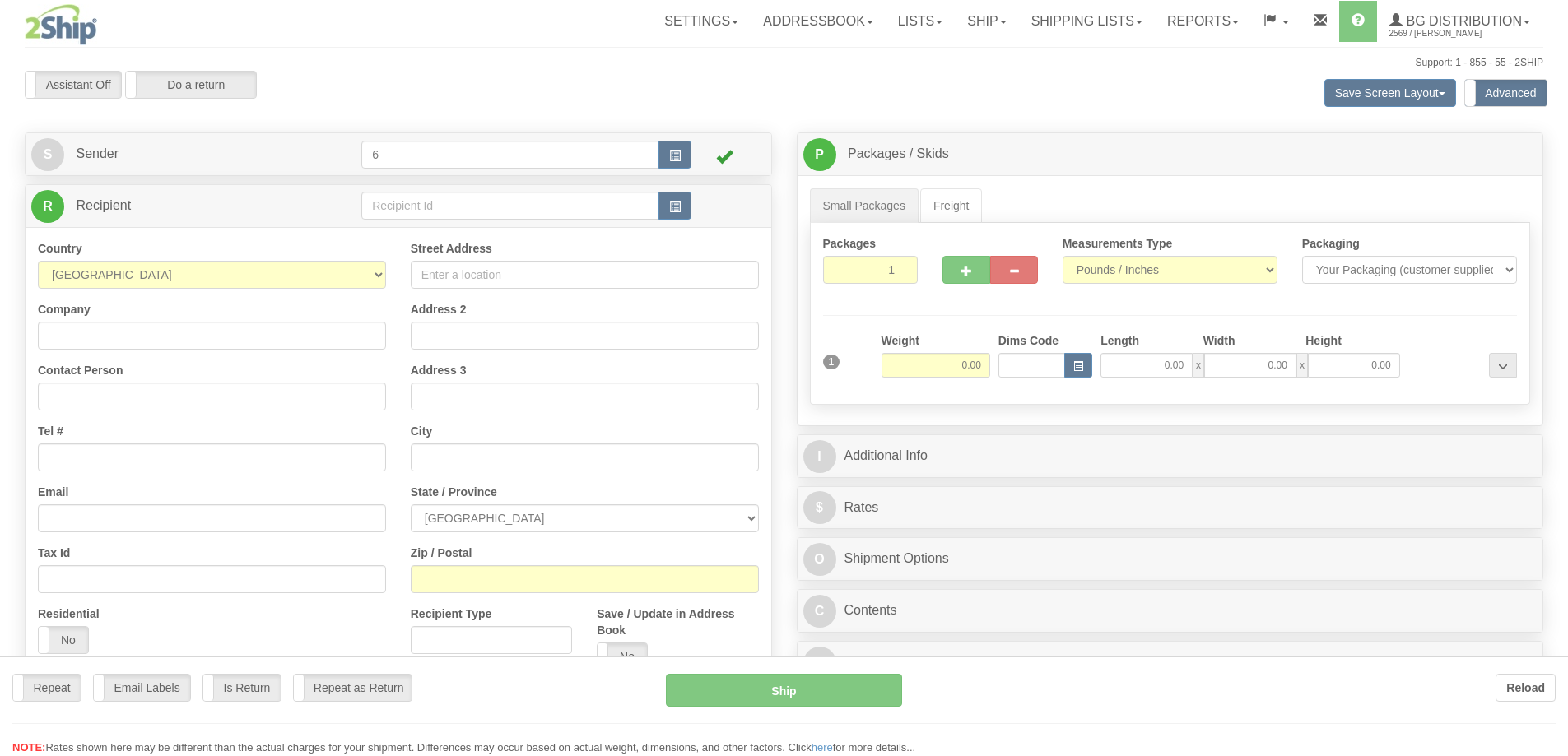
click at [397, 218] on div at bounding box center [784, 378] width 1568 height 756
click at [397, 213] on div "Toggle navigation Settings Shipping Preferences Fields Preferences New" at bounding box center [784, 475] width 1568 height 952
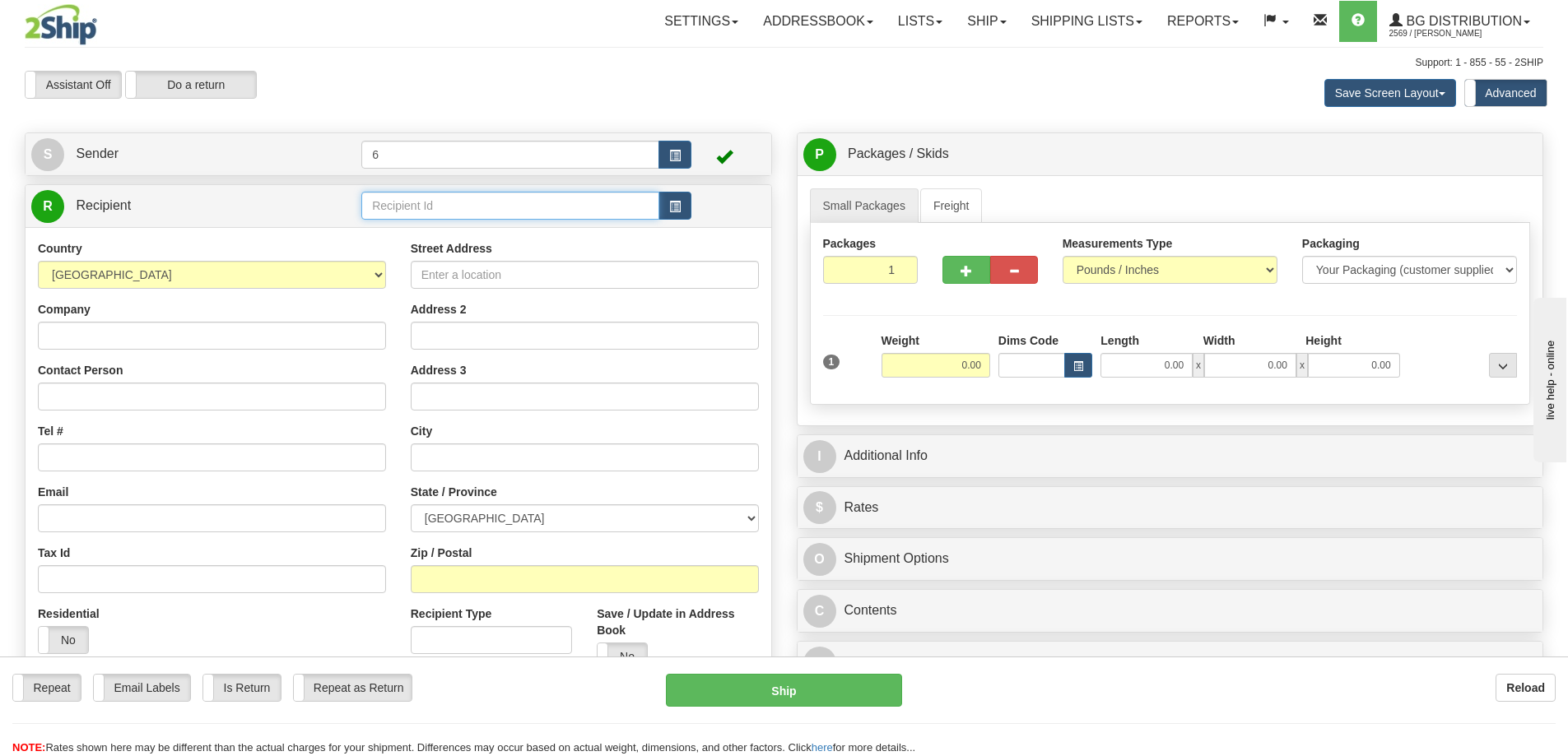
click at [397, 213] on input "text" at bounding box center [511, 206] width 298 height 28
type input "41021"
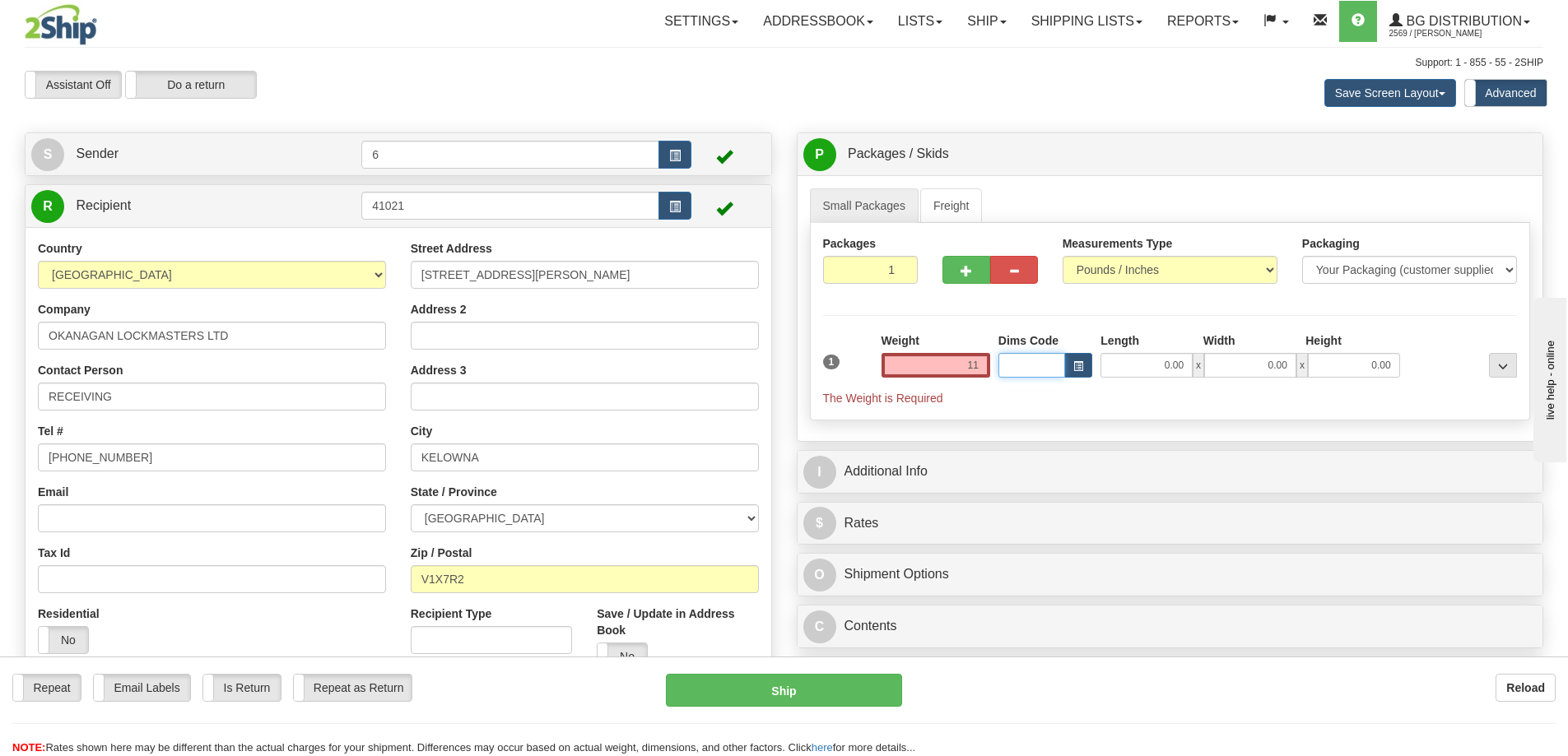
type input "11.00"
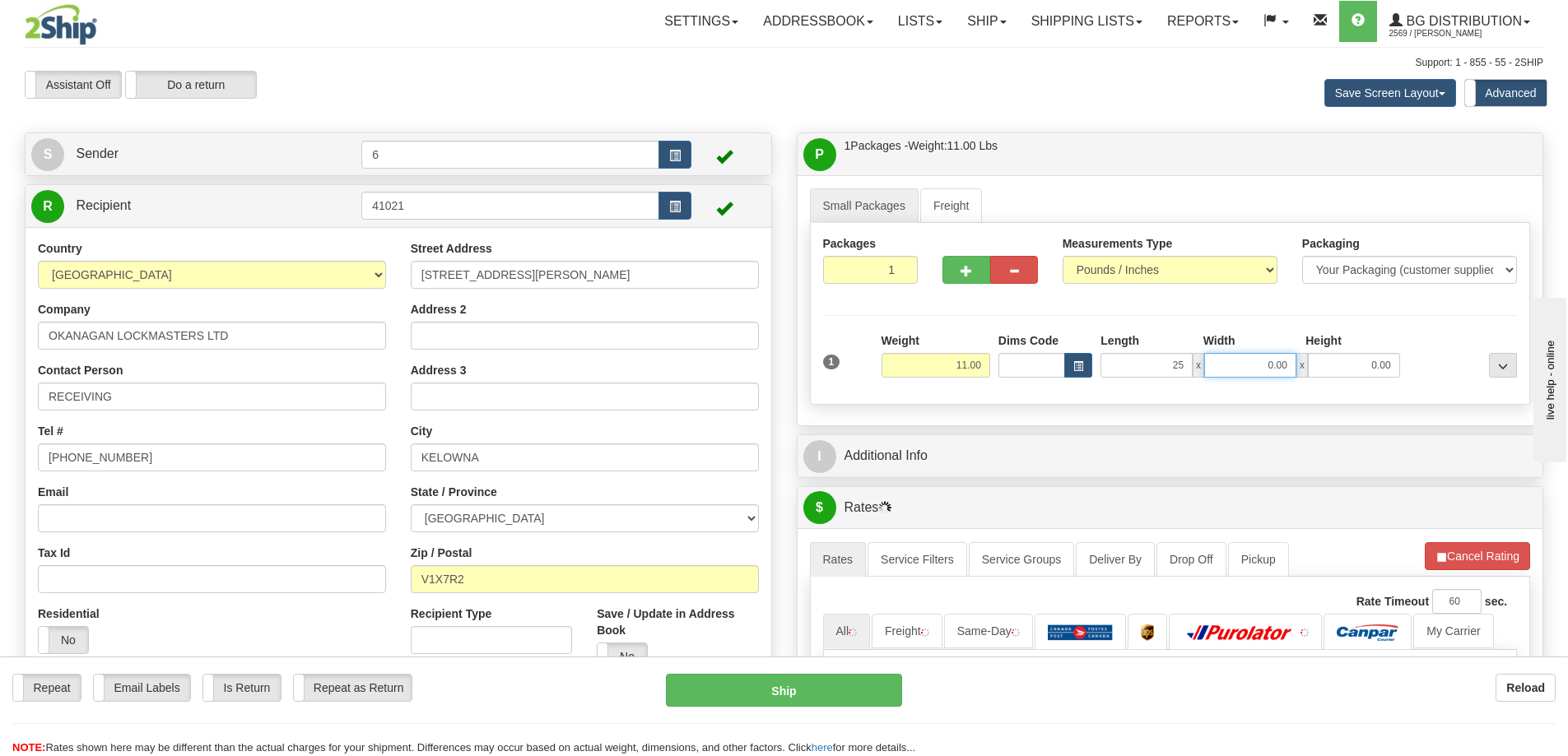
type input "25.00"
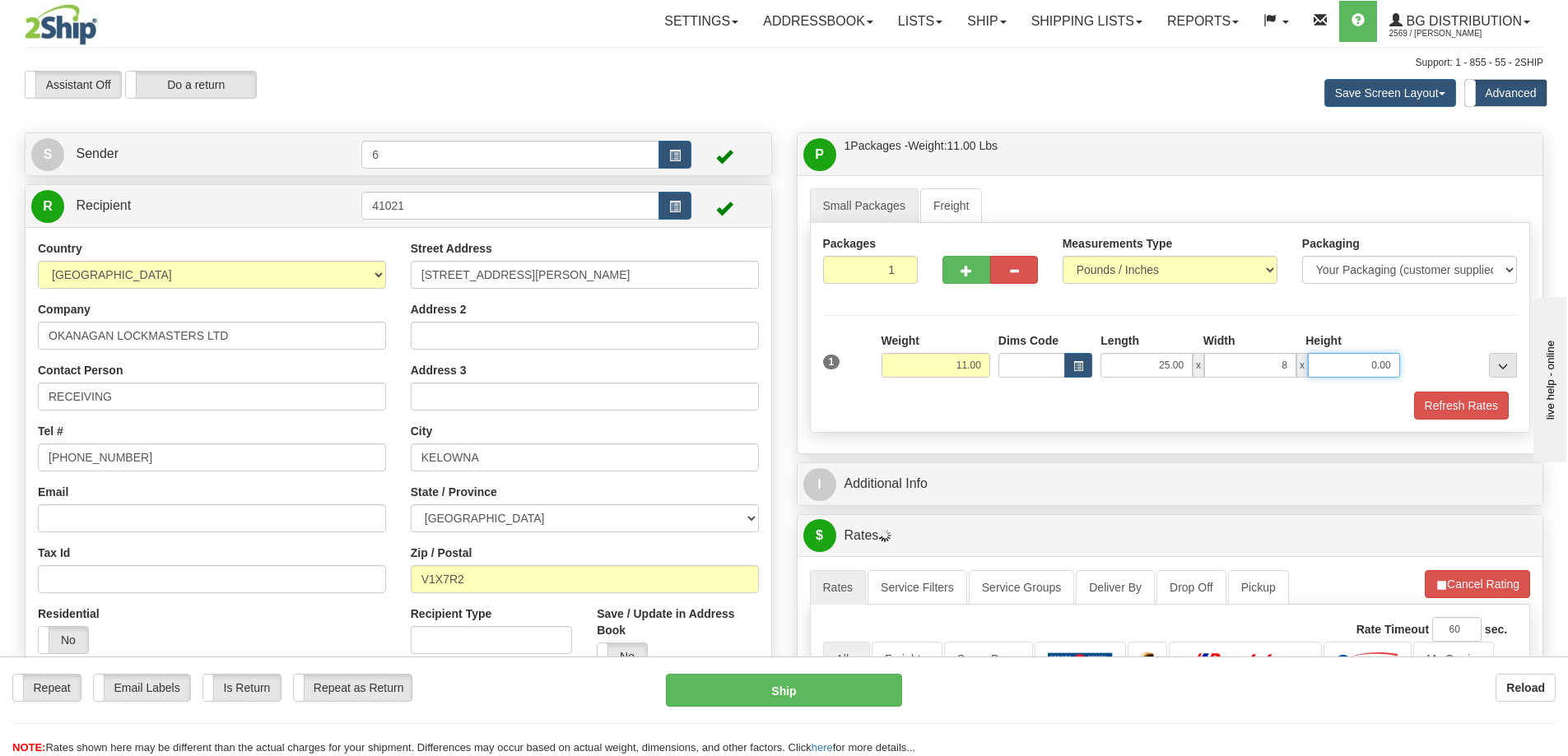
type input "8.00"
type input "4.00"
click at [1486, 404] on button "Refresh Rates" at bounding box center [1461, 405] width 95 height 28
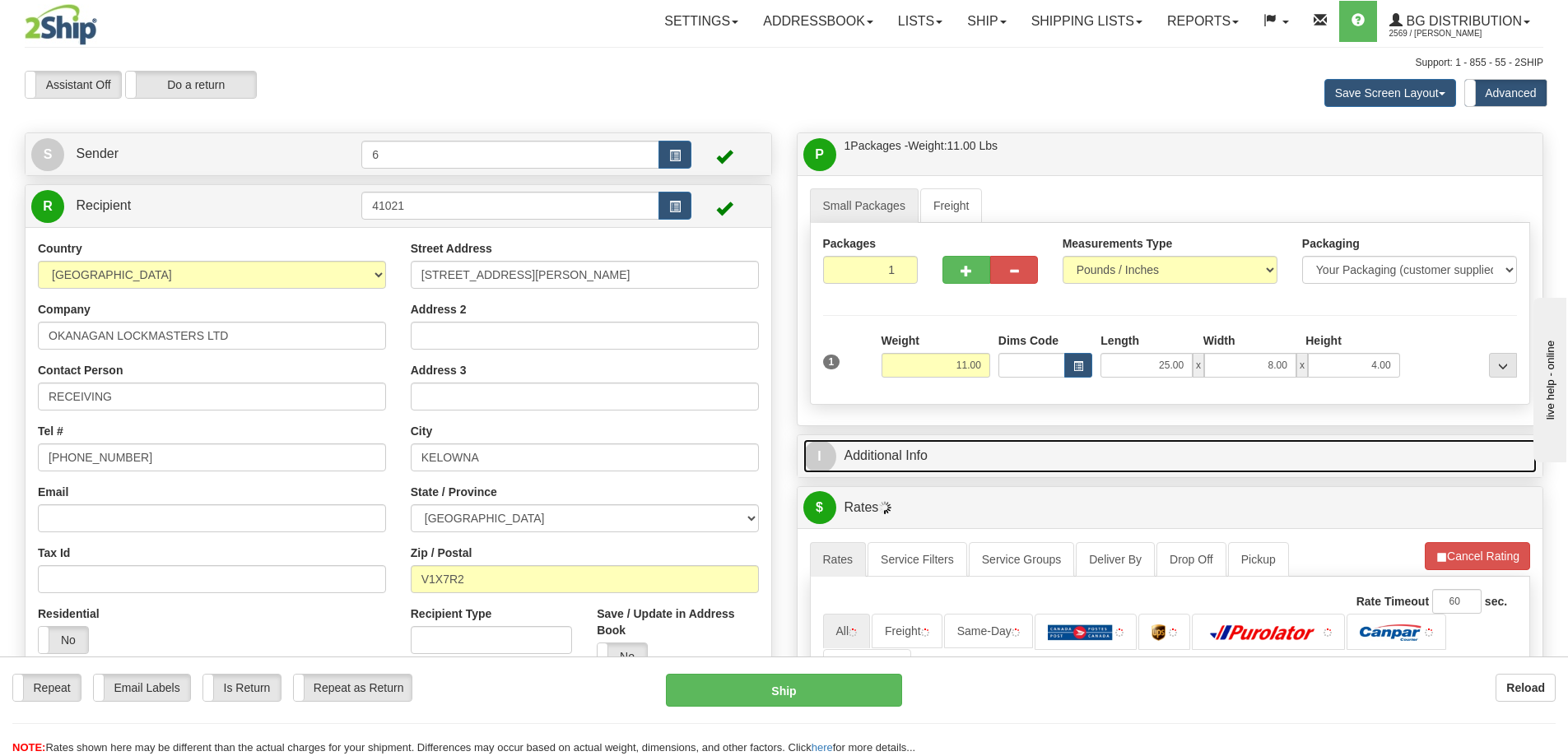
click at [1416, 473] on link "I Additional Info" at bounding box center [1170, 456] width 734 height 33
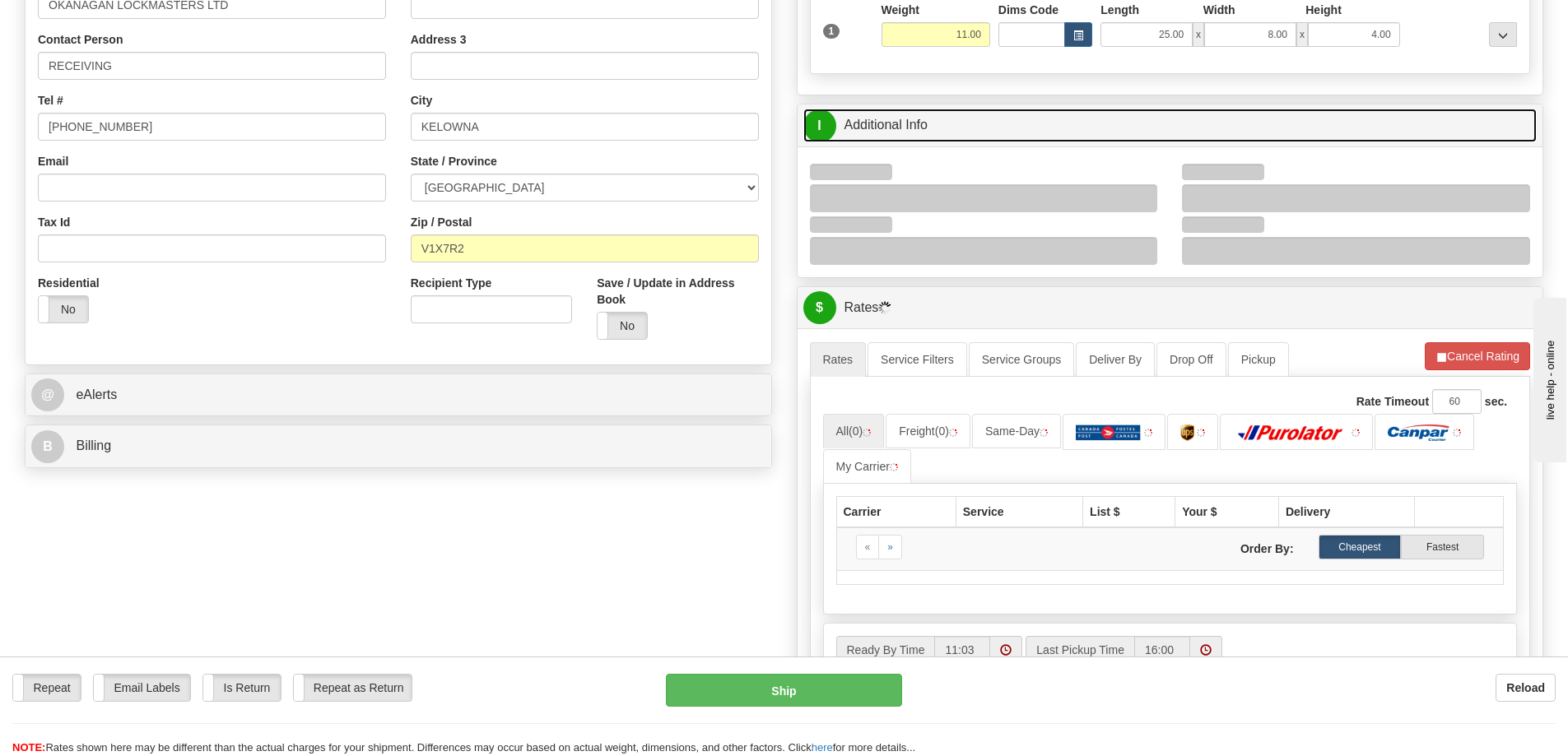
scroll to position [411, 0]
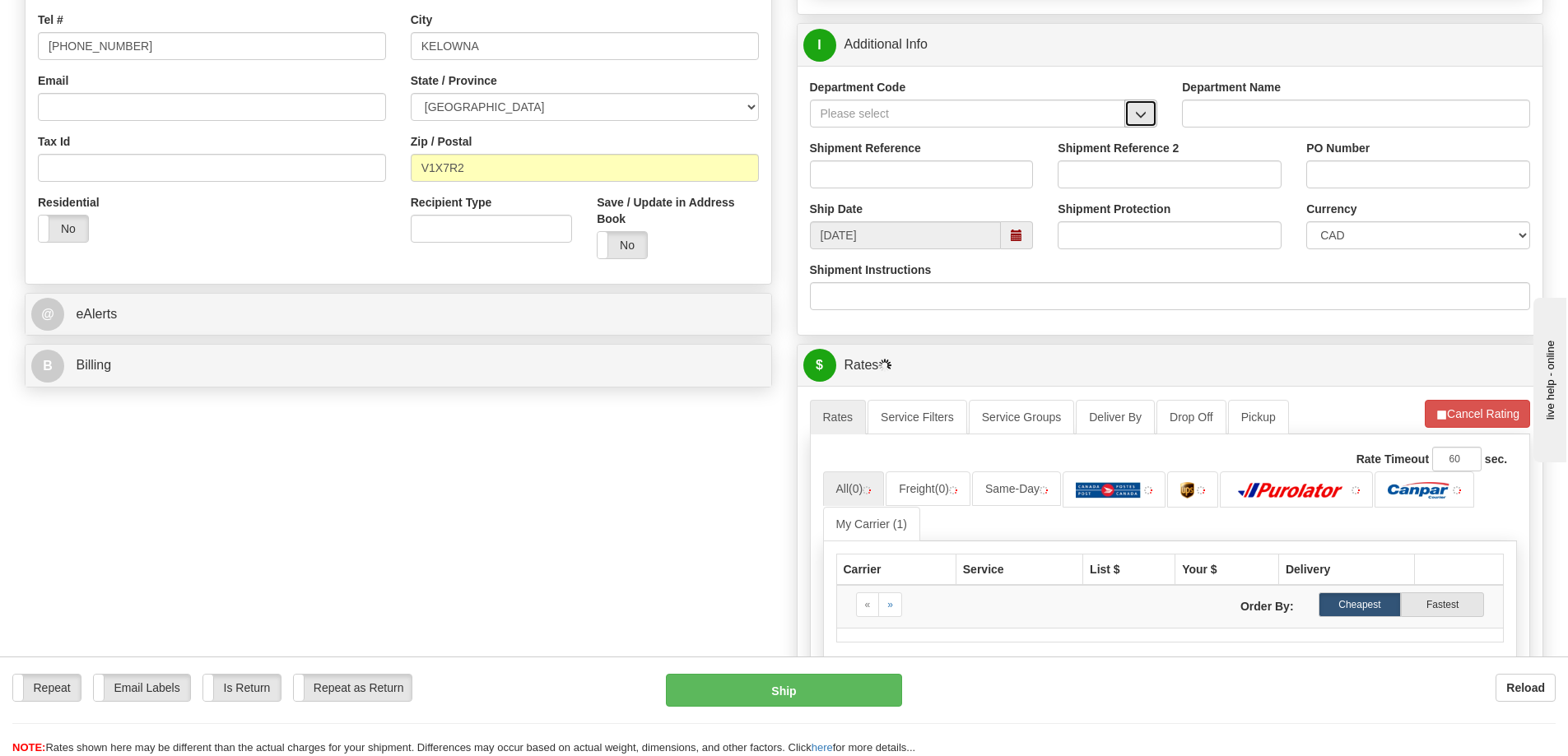
drag, startPoint x: 1144, startPoint y: 120, endPoint x: 1130, endPoint y: 125, distance: 14.9
click at [1143, 120] on span "button" at bounding box center [1140, 115] width 11 height 11
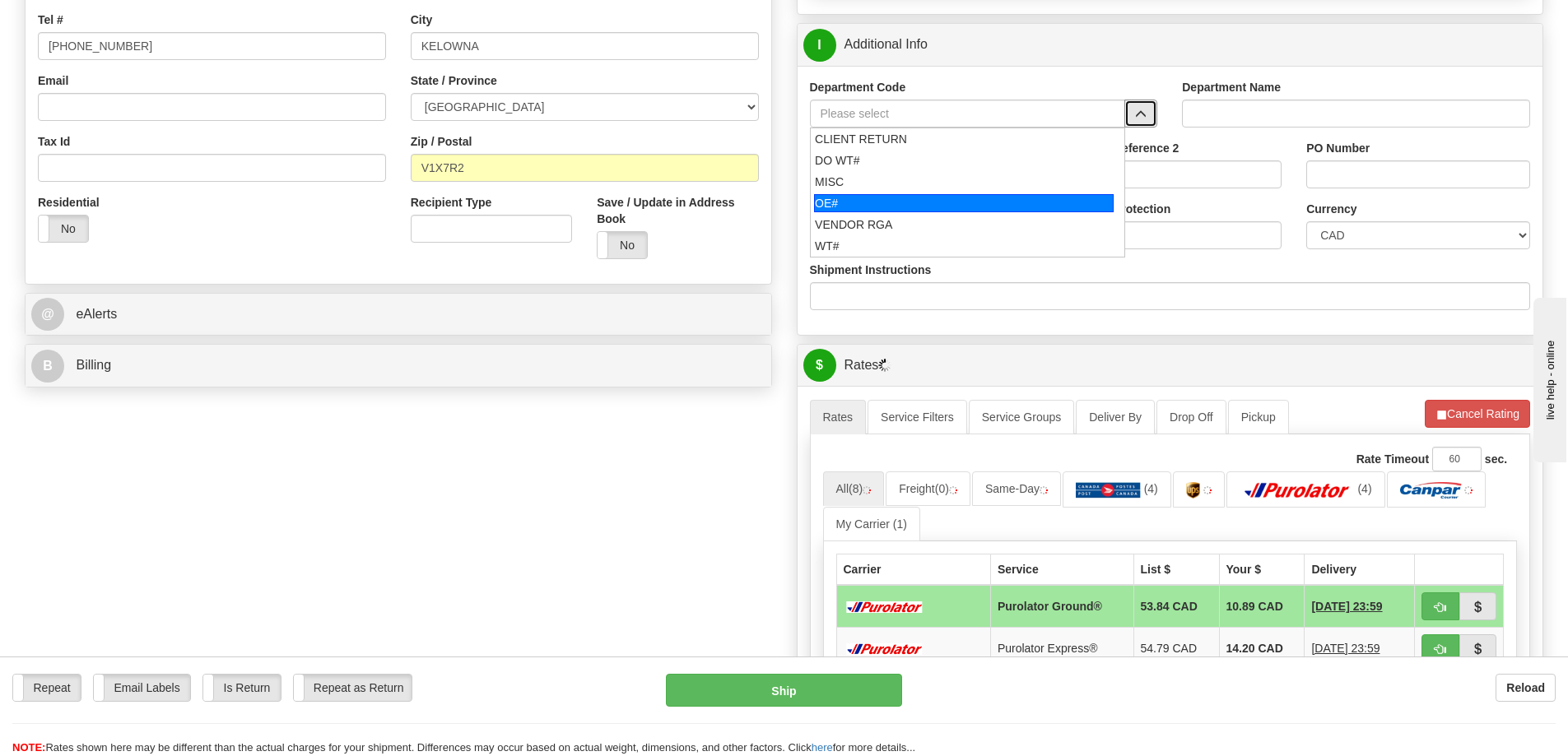
click at [892, 199] on div "OE#" at bounding box center [963, 203] width 299 height 18
type input "OE#"
type input "ORDERS"
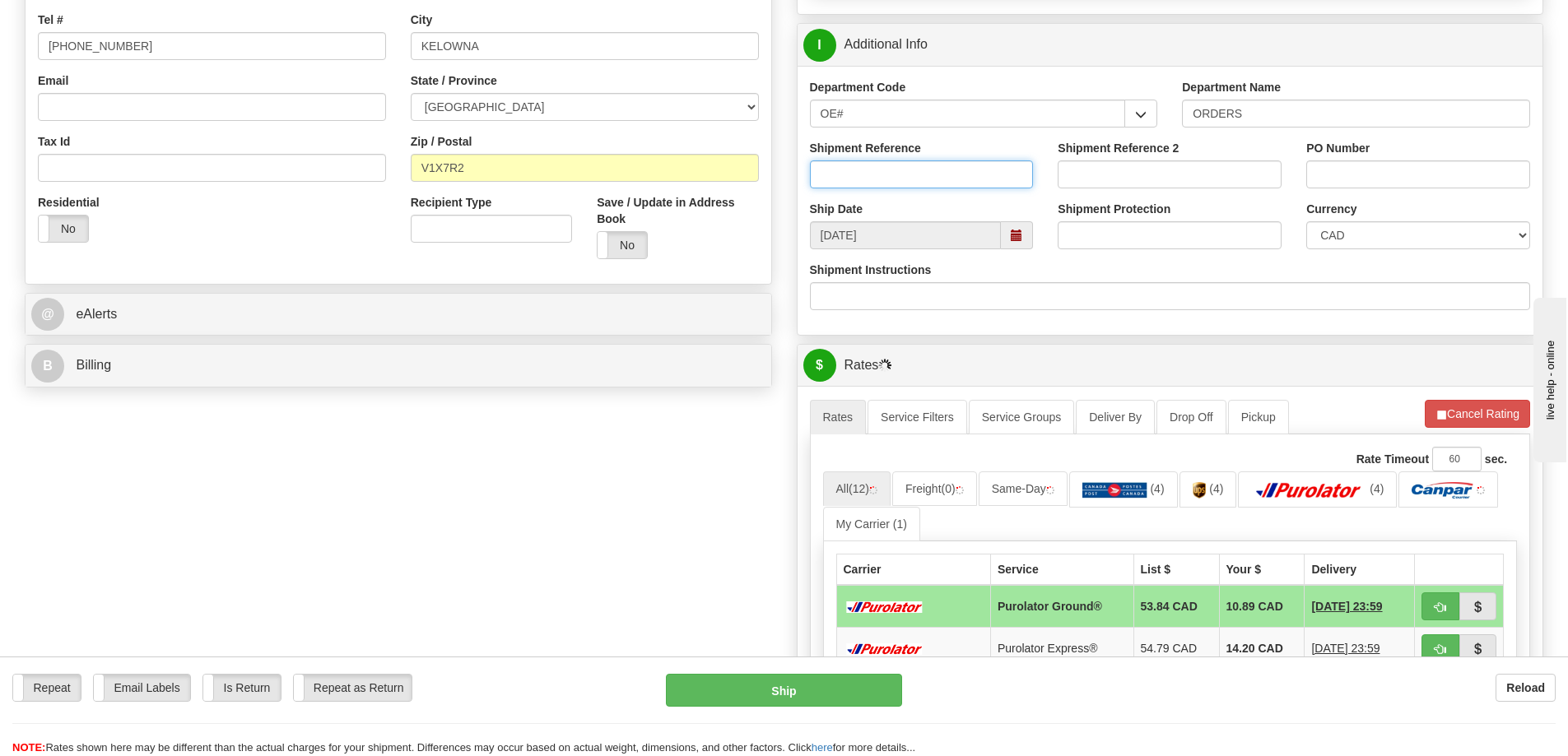
click at [891, 180] on input "Shipment Reference" at bounding box center [921, 175] width 224 height 28
type input "60033954-00"
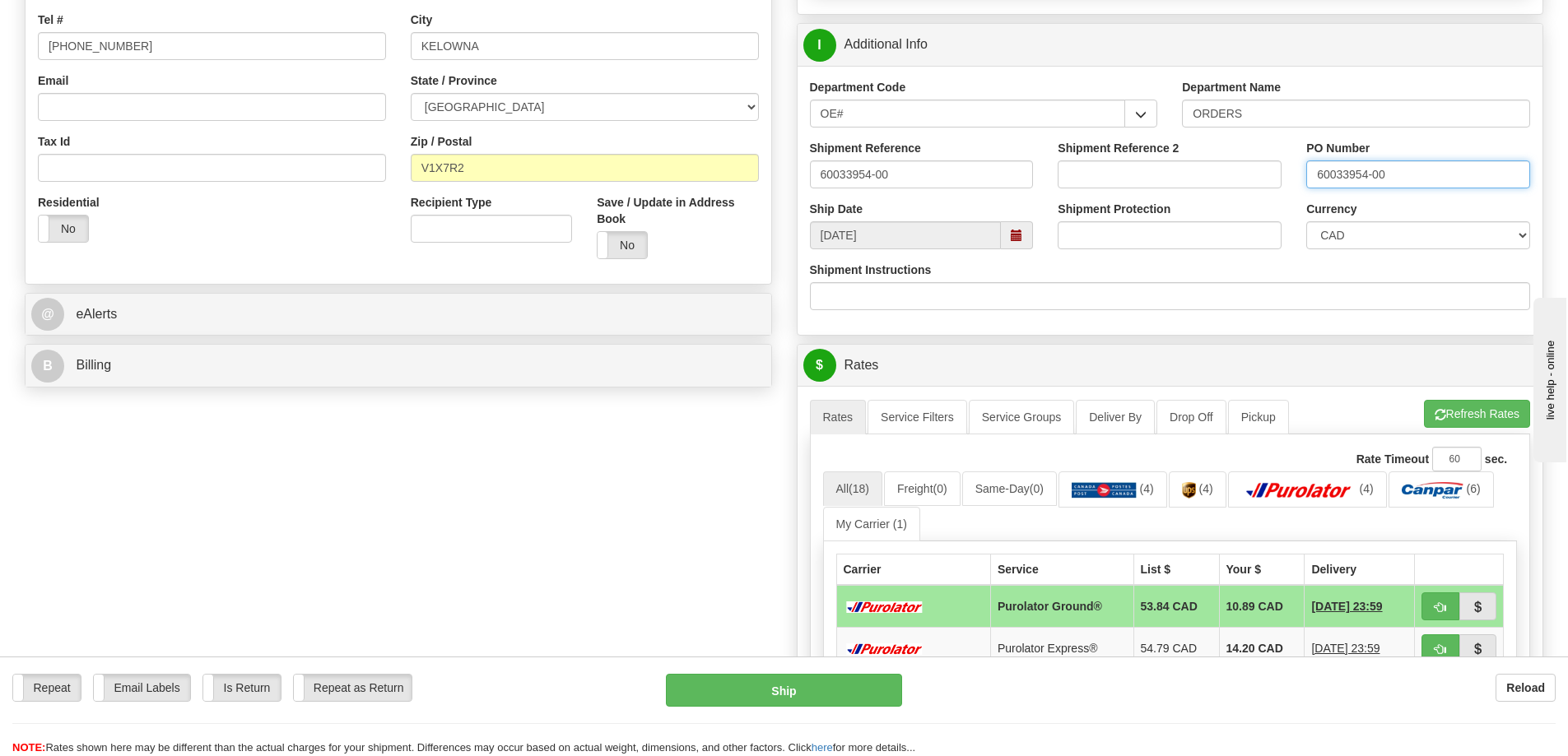
type input "60033954-00"
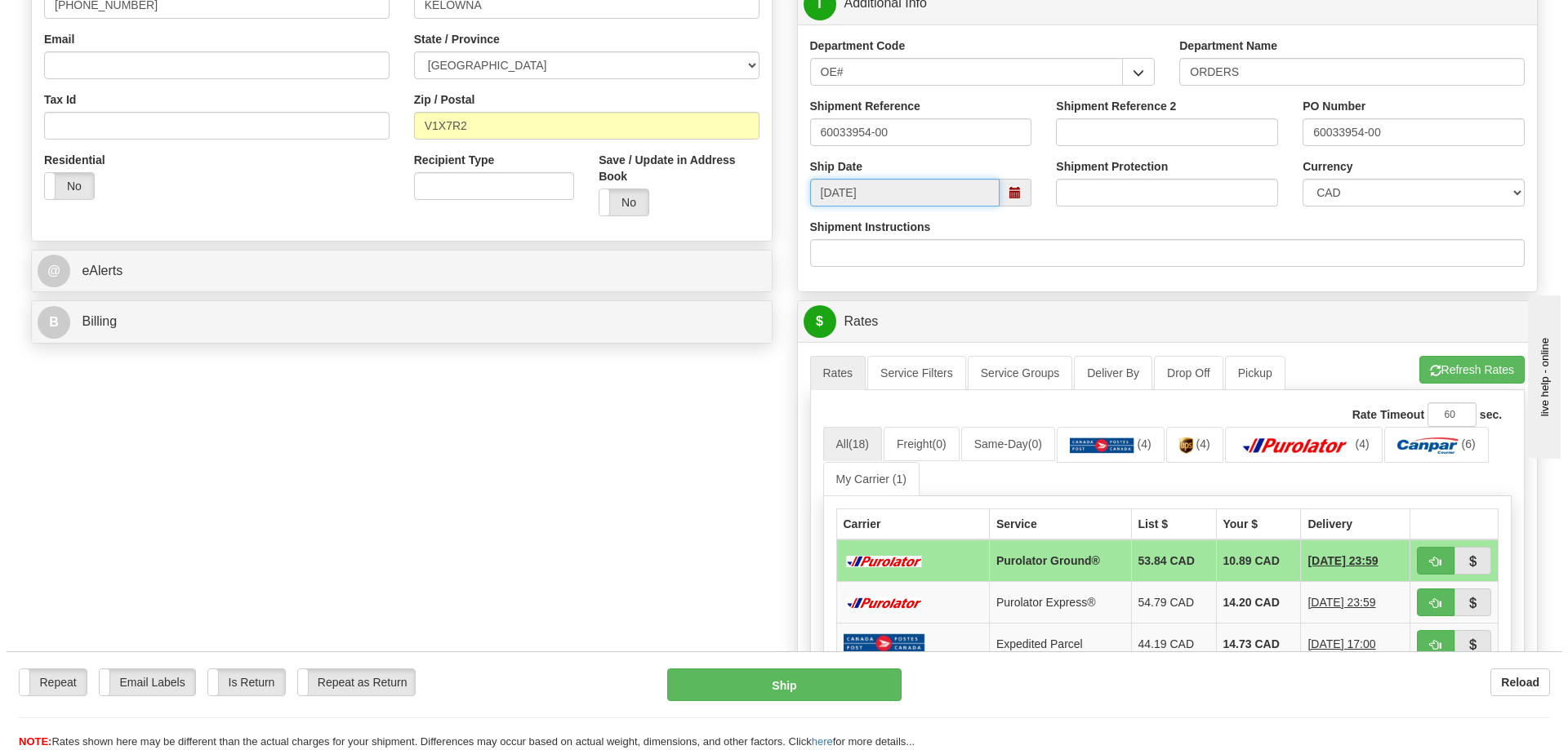
scroll to position [490, 0]
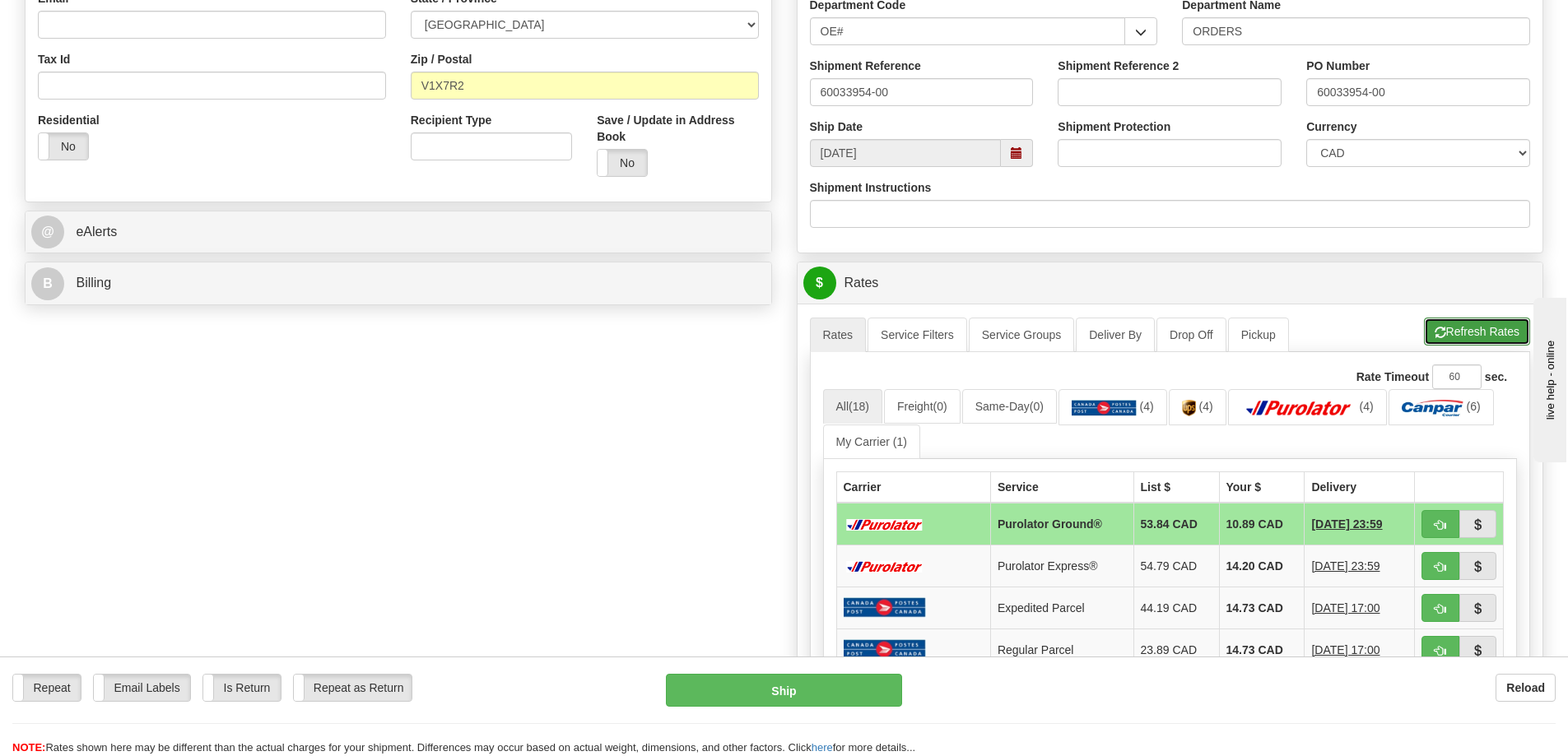
click at [1471, 330] on button "Refresh Rates" at bounding box center [1477, 332] width 106 height 28
click at [1437, 521] on span "button" at bounding box center [1440, 525] width 11 height 11
type input "260"
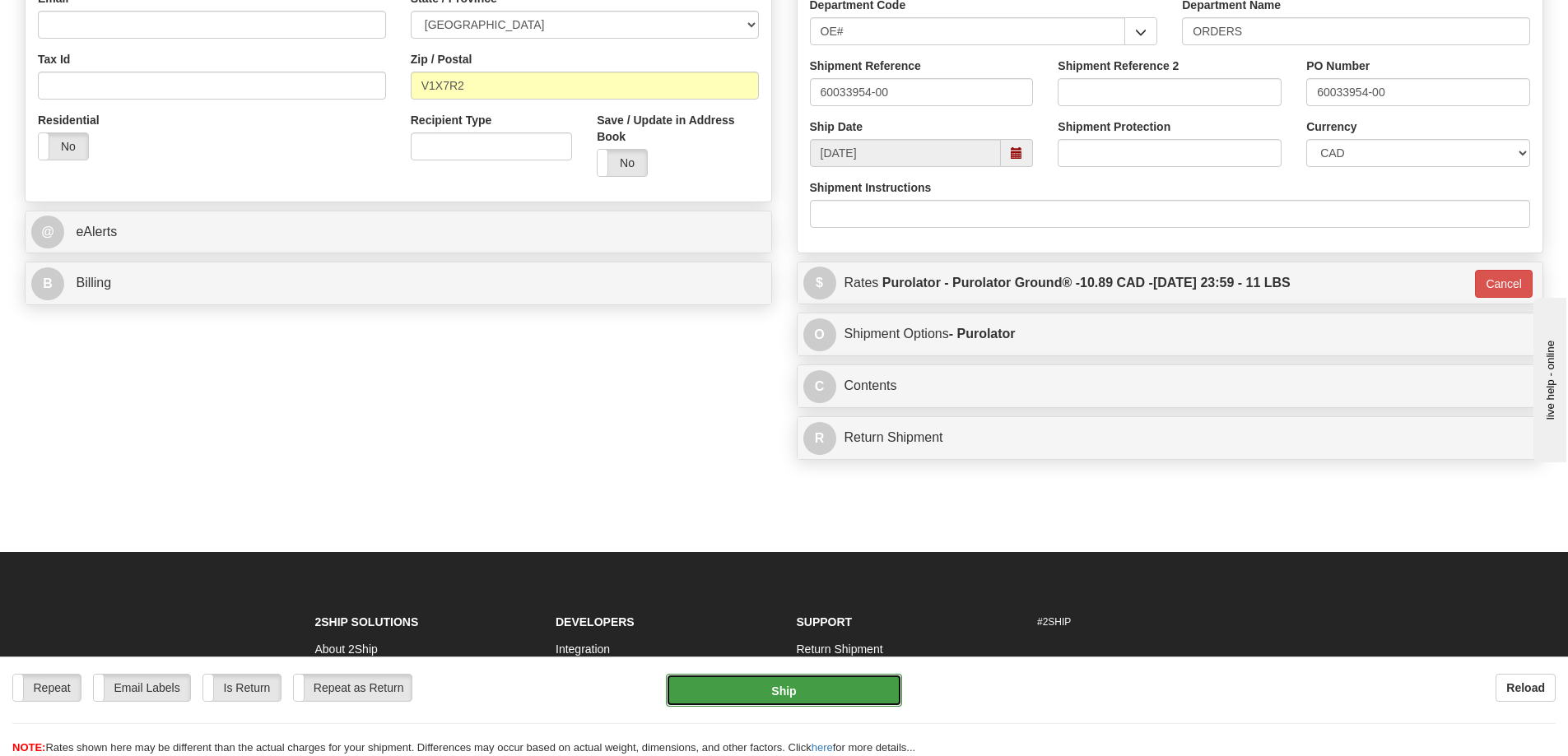
click at [772, 685] on button "Ship" at bounding box center [784, 690] width 236 height 33
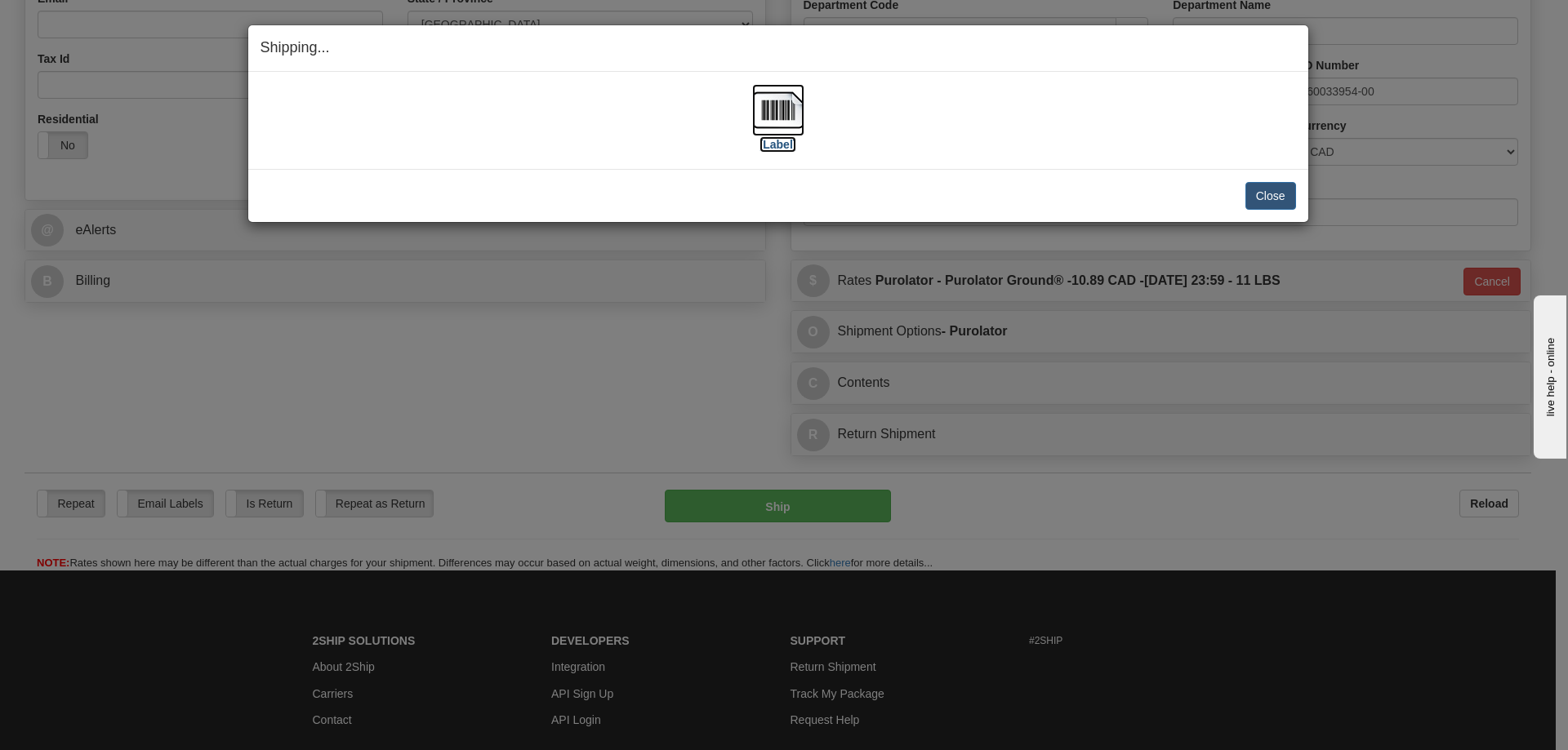
click at [789, 149] on label "[Label]" at bounding box center [777, 144] width 37 height 17
click at [1278, 194] on button "Close" at bounding box center [1270, 196] width 50 height 28
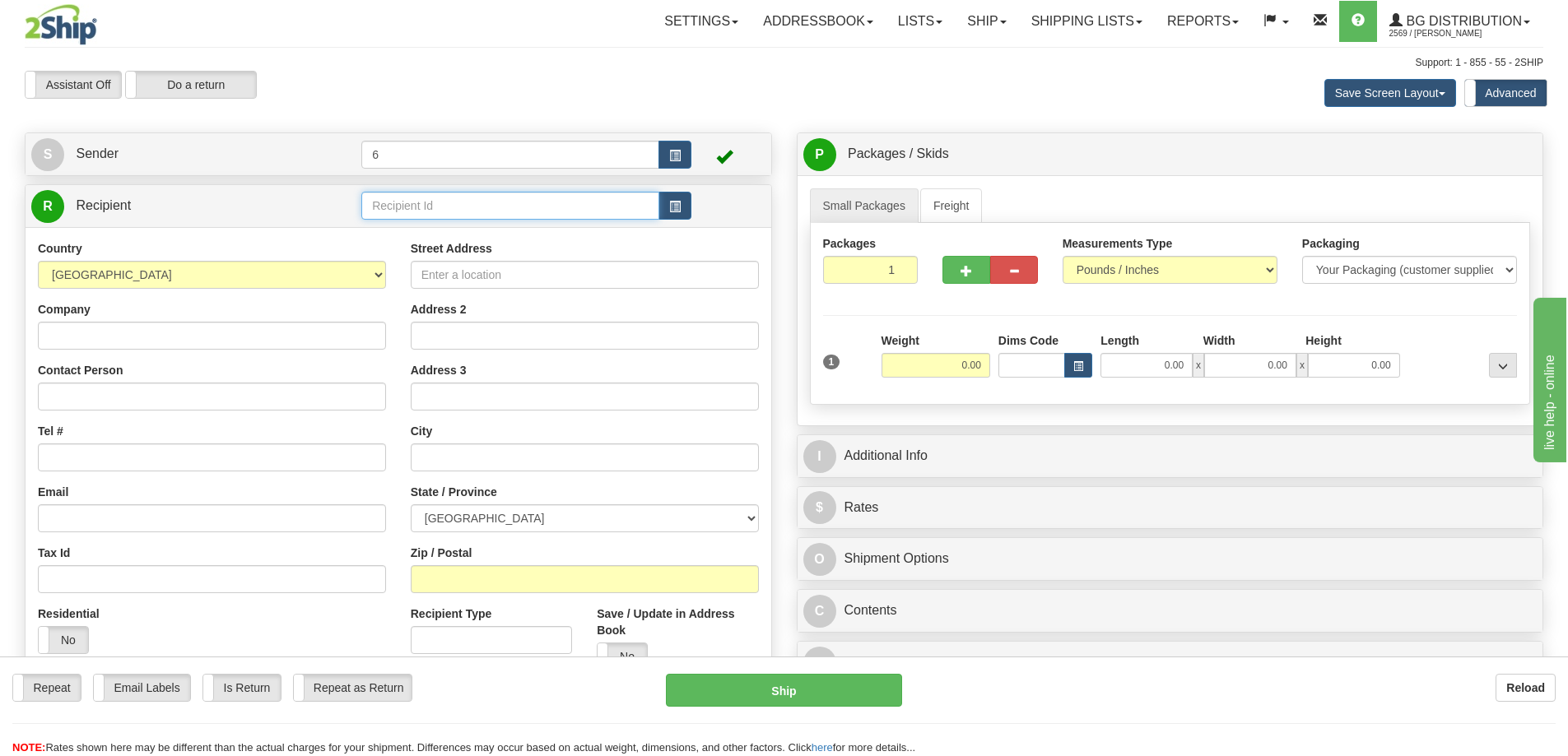
click at [463, 212] on input "text" at bounding box center [511, 206] width 298 height 28
type input "1012"
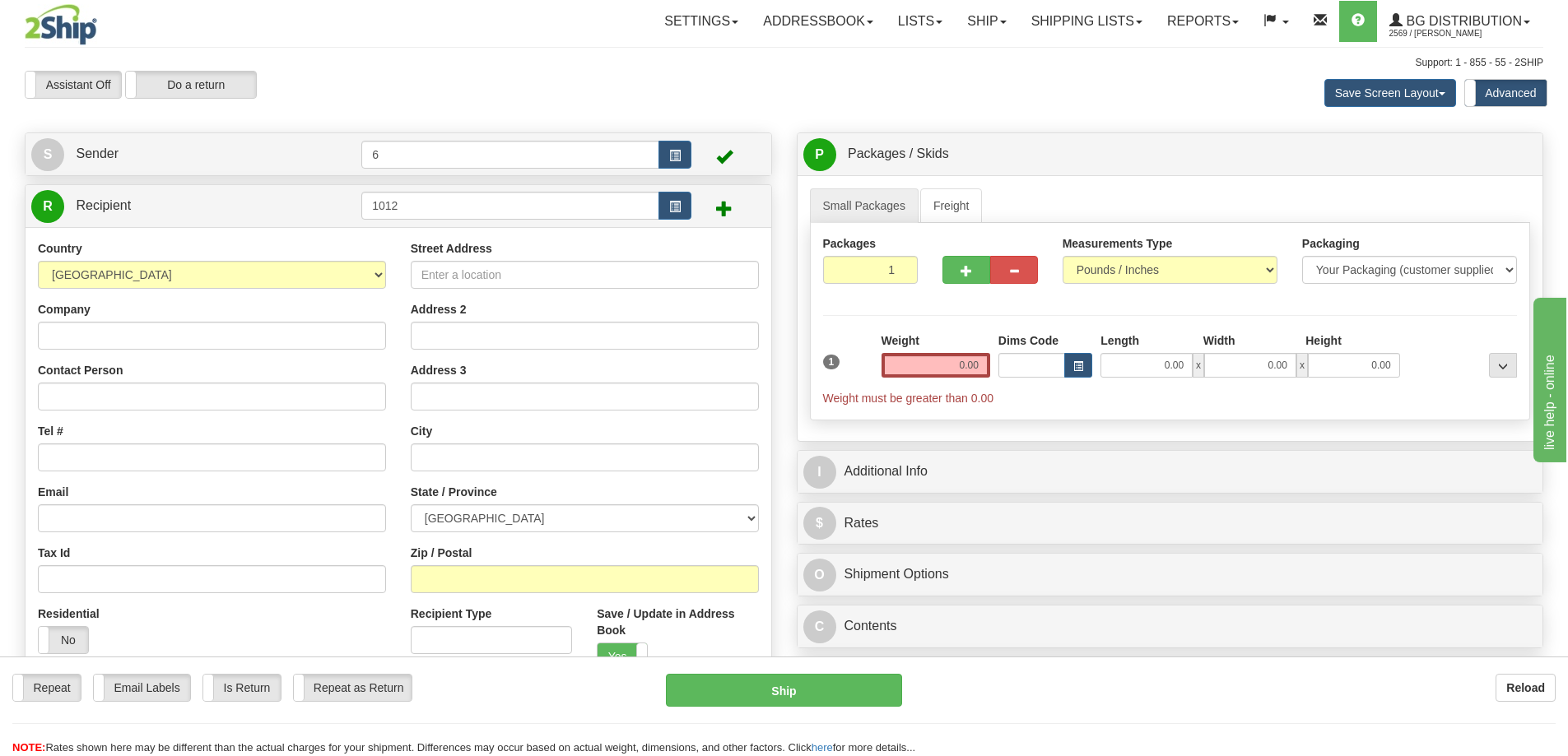
click at [140, 323] on div "Company" at bounding box center [211, 325] width 348 height 48
click at [142, 339] on input "Company" at bounding box center [211, 336] width 348 height 28
type input "SERRURIER"
type input "PRUD'HOME"
drag, startPoint x: 155, startPoint y: 390, endPoint x: -65, endPoint y: 404, distance: 220.4
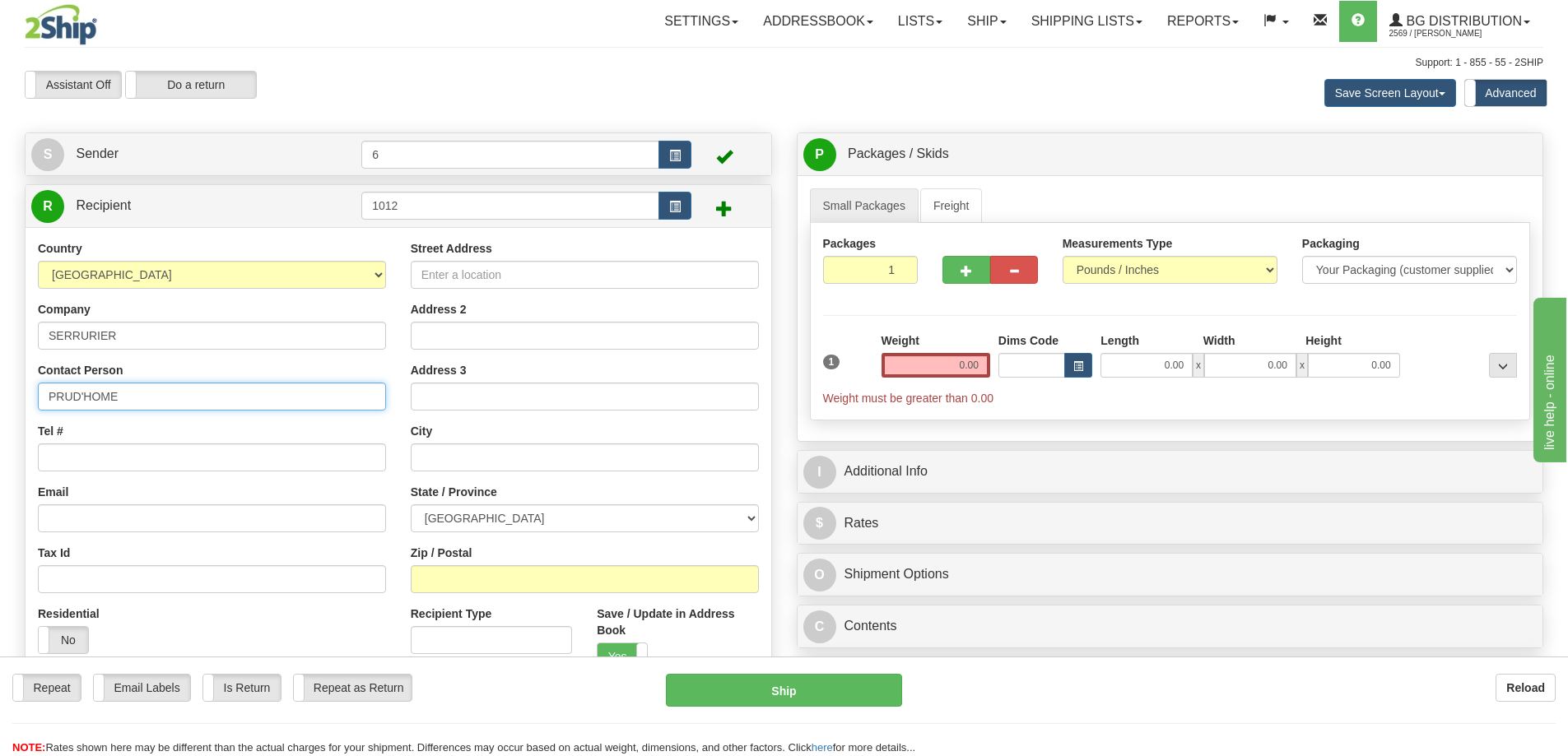
click at [0, 404] on html "Training Course Close Toggle navigation Settings Shipping Preferences New Sende…" at bounding box center [784, 378] width 1568 height 756
click at [192, 350] on input "SERRURIER" at bounding box center [211, 336] width 348 height 28
paste input "PRUD'HOME"
type input "SERRURIER PRUD'HOME"
click at [99, 398] on input "Contact Person" at bounding box center [211, 396] width 348 height 28
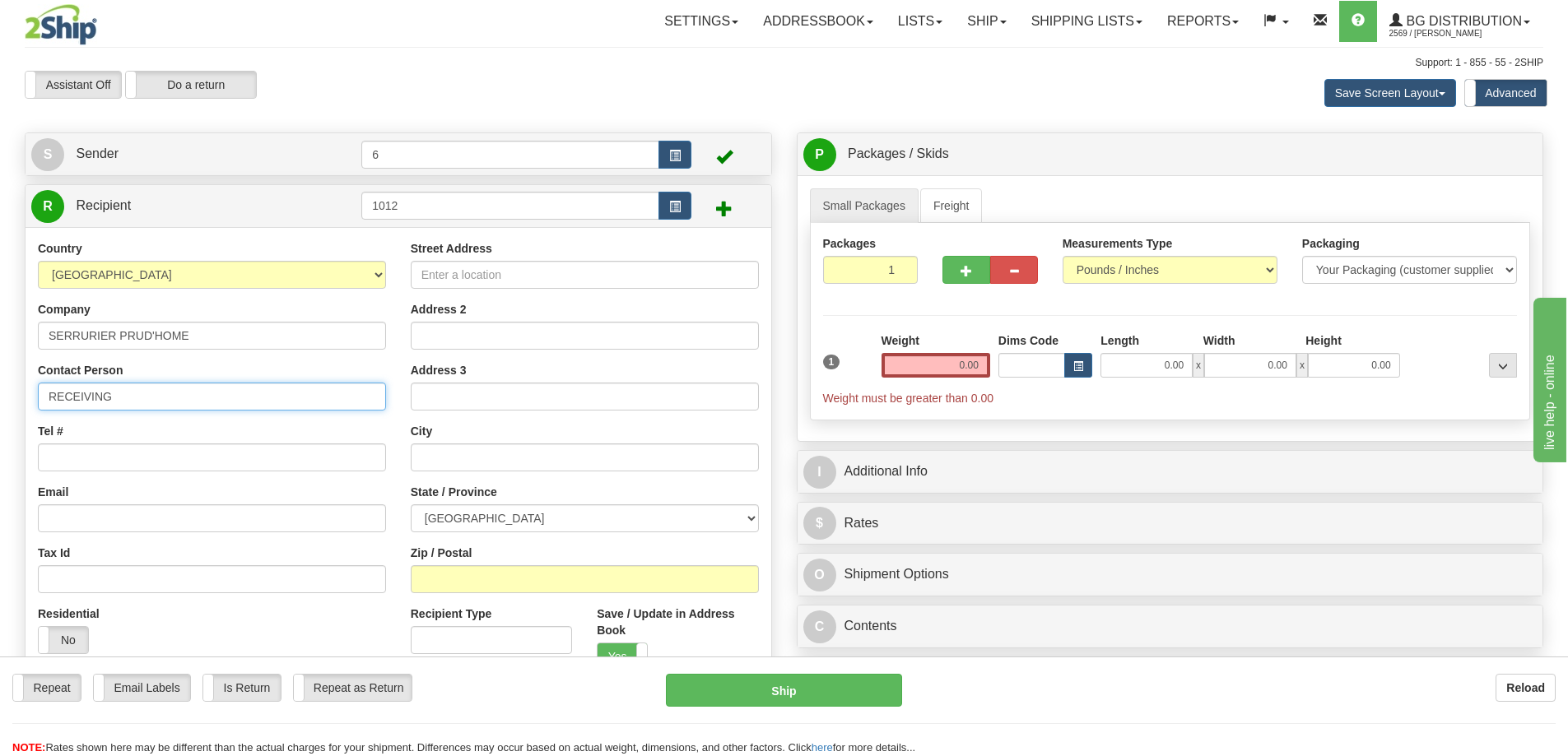
type input "RECEIVING"
type input "5142658847"
click at [524, 275] on input "Street Address" at bounding box center [584, 275] width 348 height 28
type input "2325 SAINTE-[PERSON_NAME]"
click at [454, 278] on input "2325 SAINTE-[PERSON_NAME]" at bounding box center [584, 275] width 348 height 28
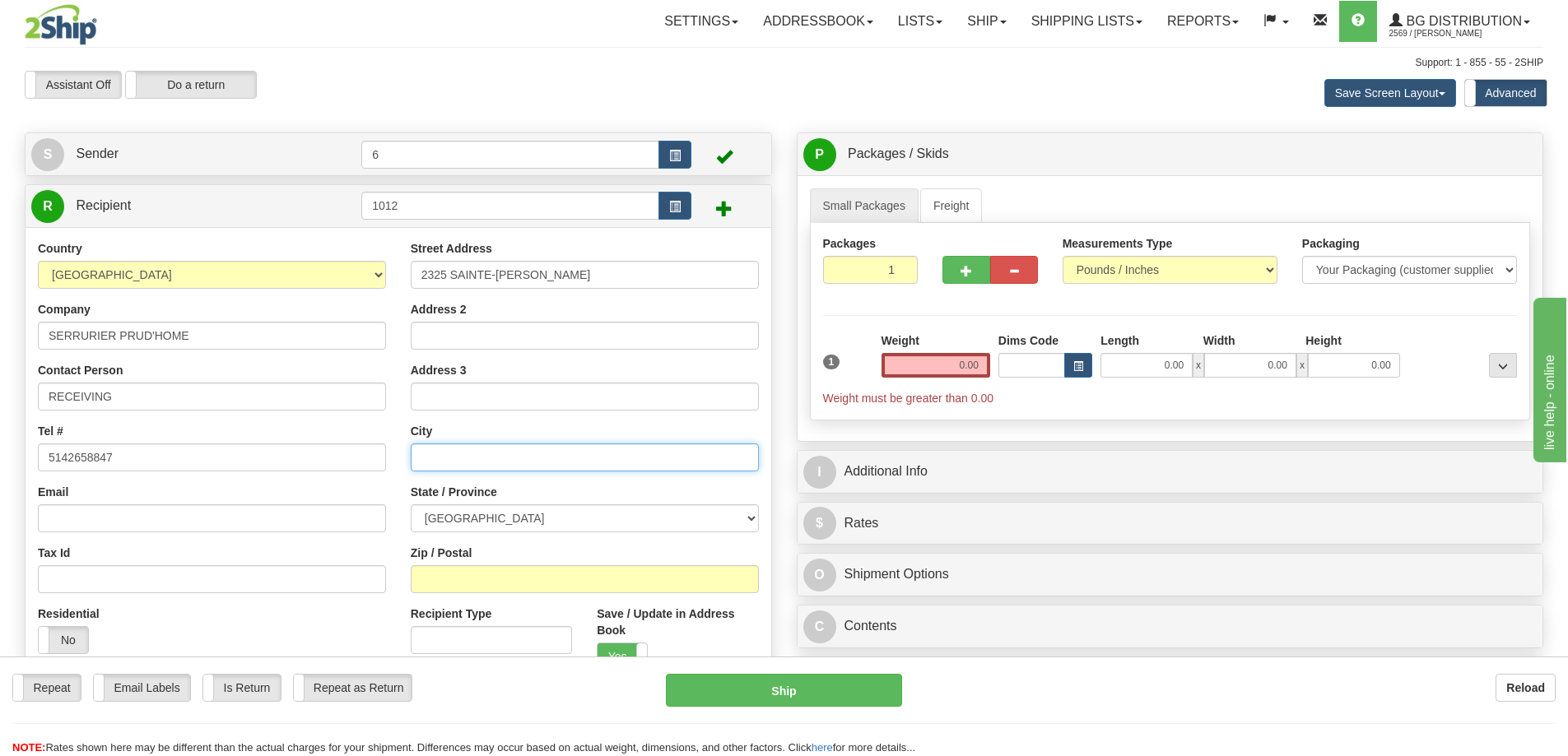
click at [457, 468] on input "text" at bounding box center [584, 458] width 348 height 28
type input "SAINT [PERSON_NAME]"
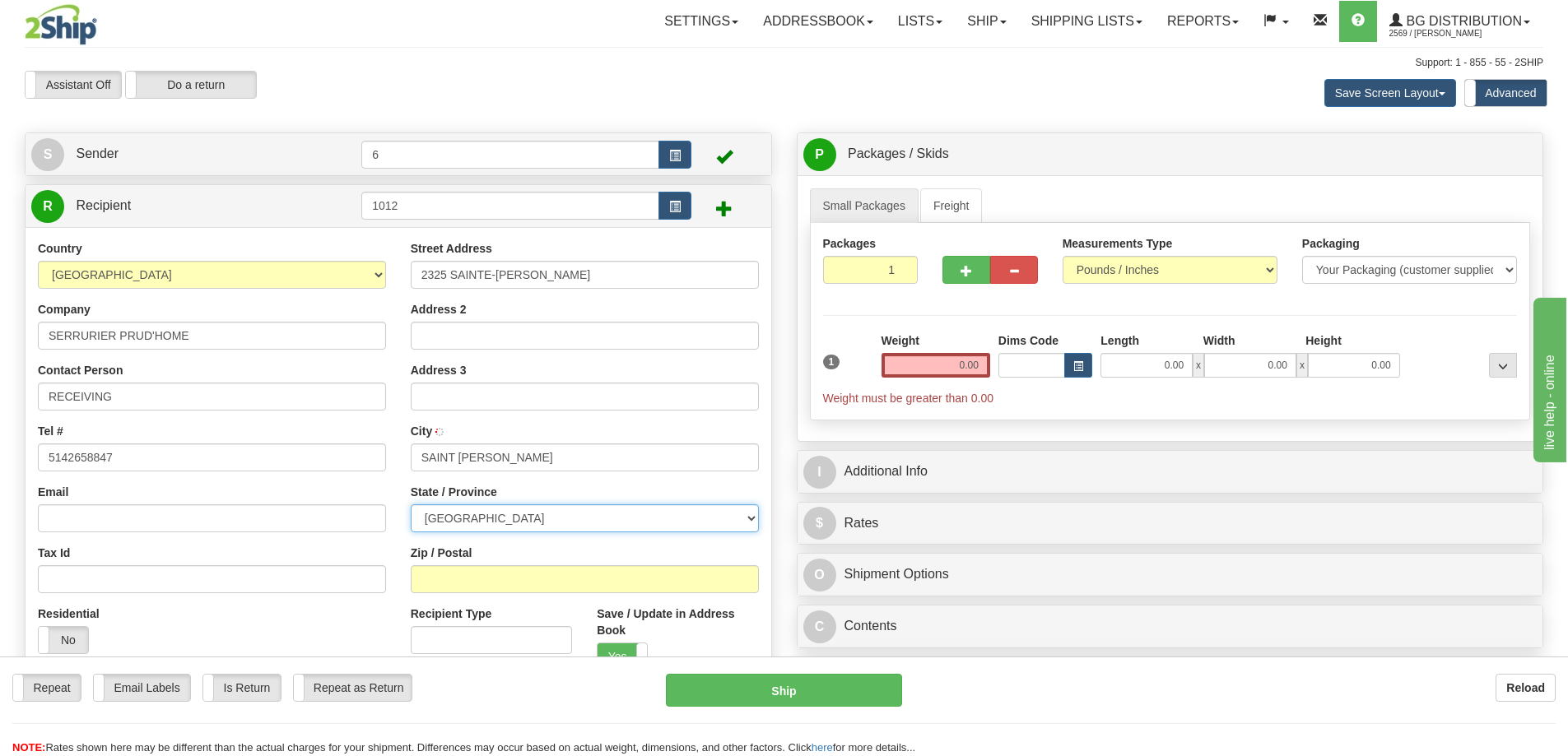
click at [470, 513] on select "[GEOGRAPHIC_DATA] [GEOGRAPHIC_DATA] [GEOGRAPHIC_DATA] [GEOGRAPHIC_DATA] [GEOGRA…" at bounding box center [584, 518] width 348 height 28
select select "QC"
click at [411, 506] on select "[GEOGRAPHIC_DATA] [GEOGRAPHIC_DATA] [GEOGRAPHIC_DATA] [GEOGRAPHIC_DATA] [GEOGRA…" at bounding box center [584, 518] width 348 height 28
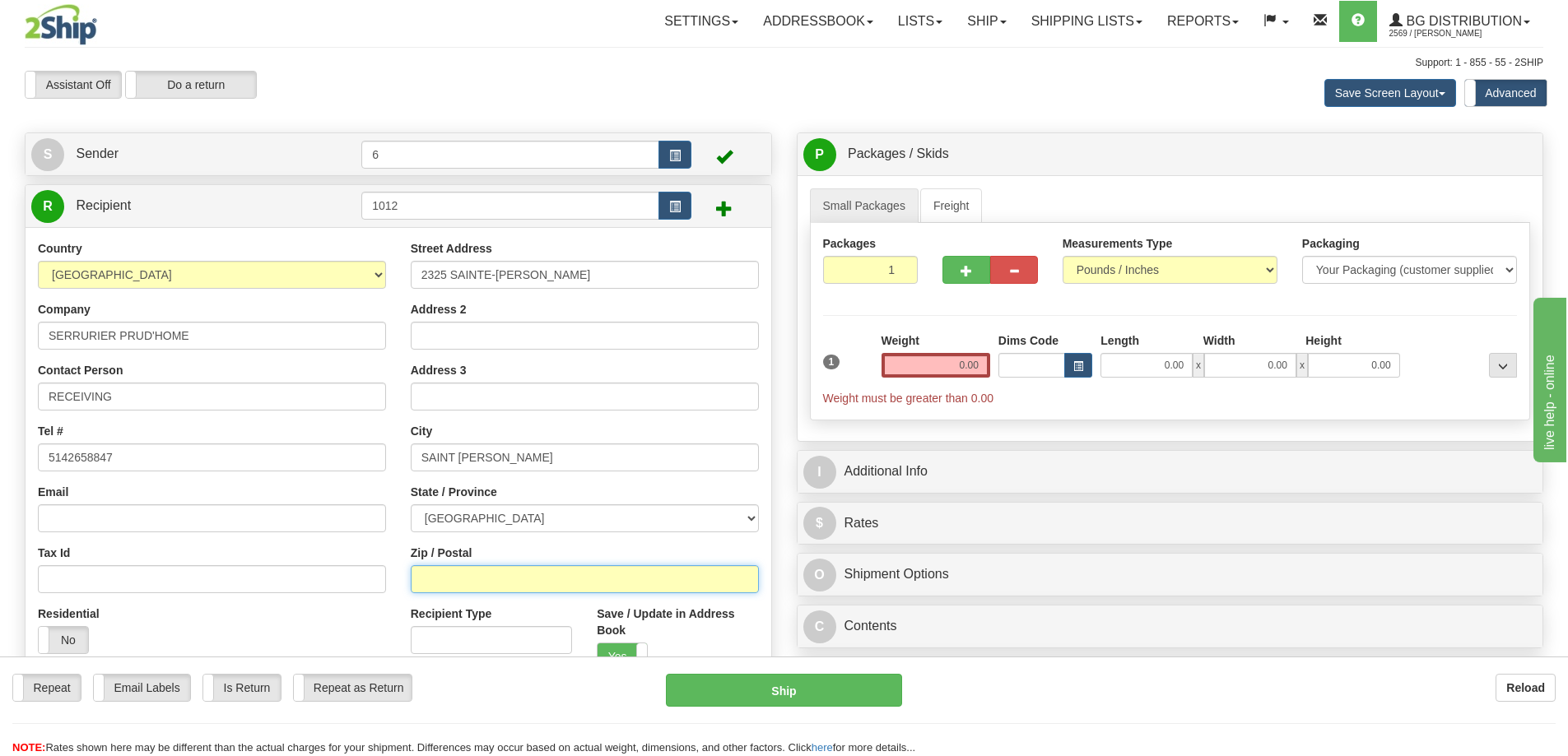
drag, startPoint x: 476, startPoint y: 589, endPoint x: 457, endPoint y: 566, distance: 29.8
click at [476, 589] on input "Zip / Postal" at bounding box center [584, 579] width 348 height 28
type input "J0L1W0"
click at [917, 363] on input "0.00" at bounding box center [936, 365] width 109 height 25
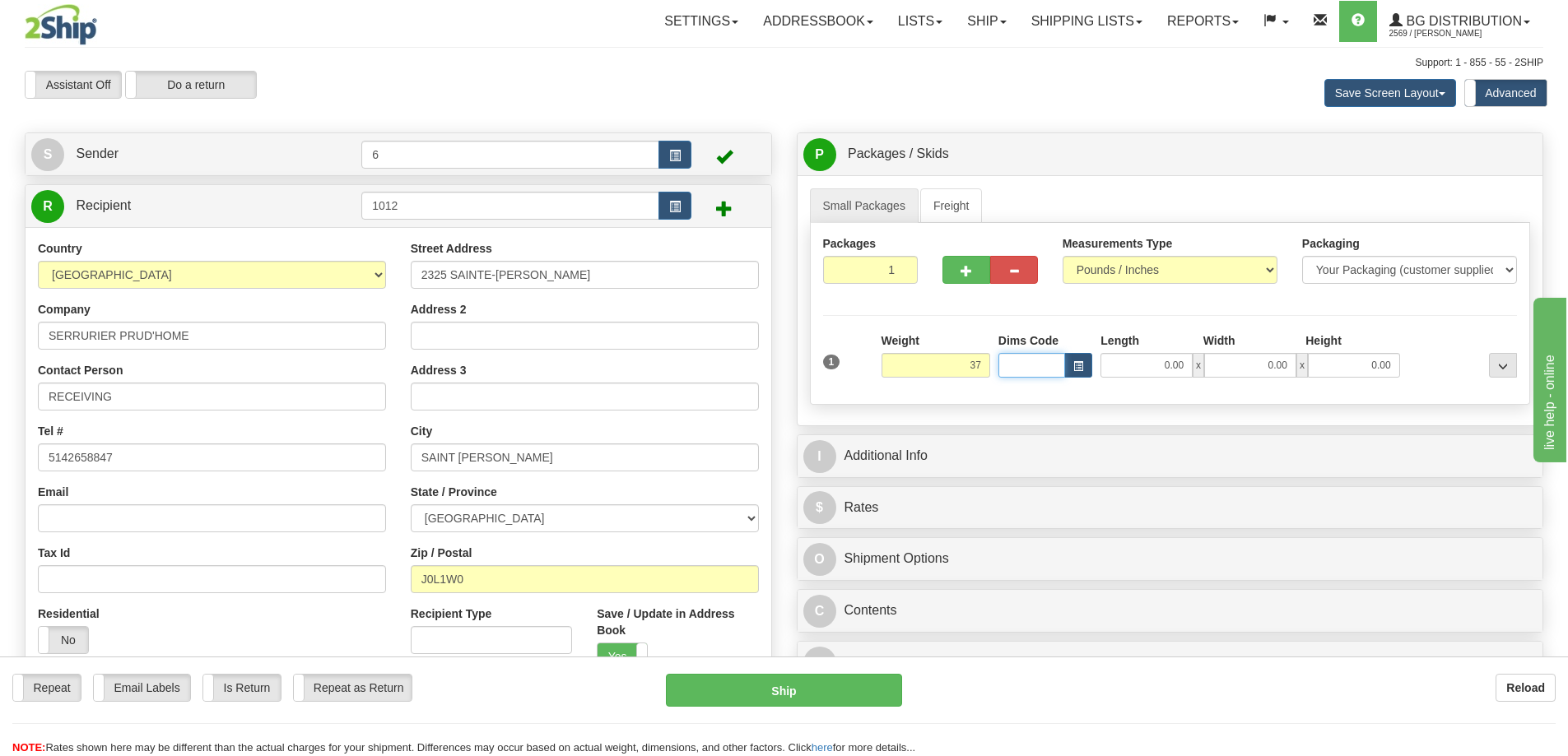
type input "37.00"
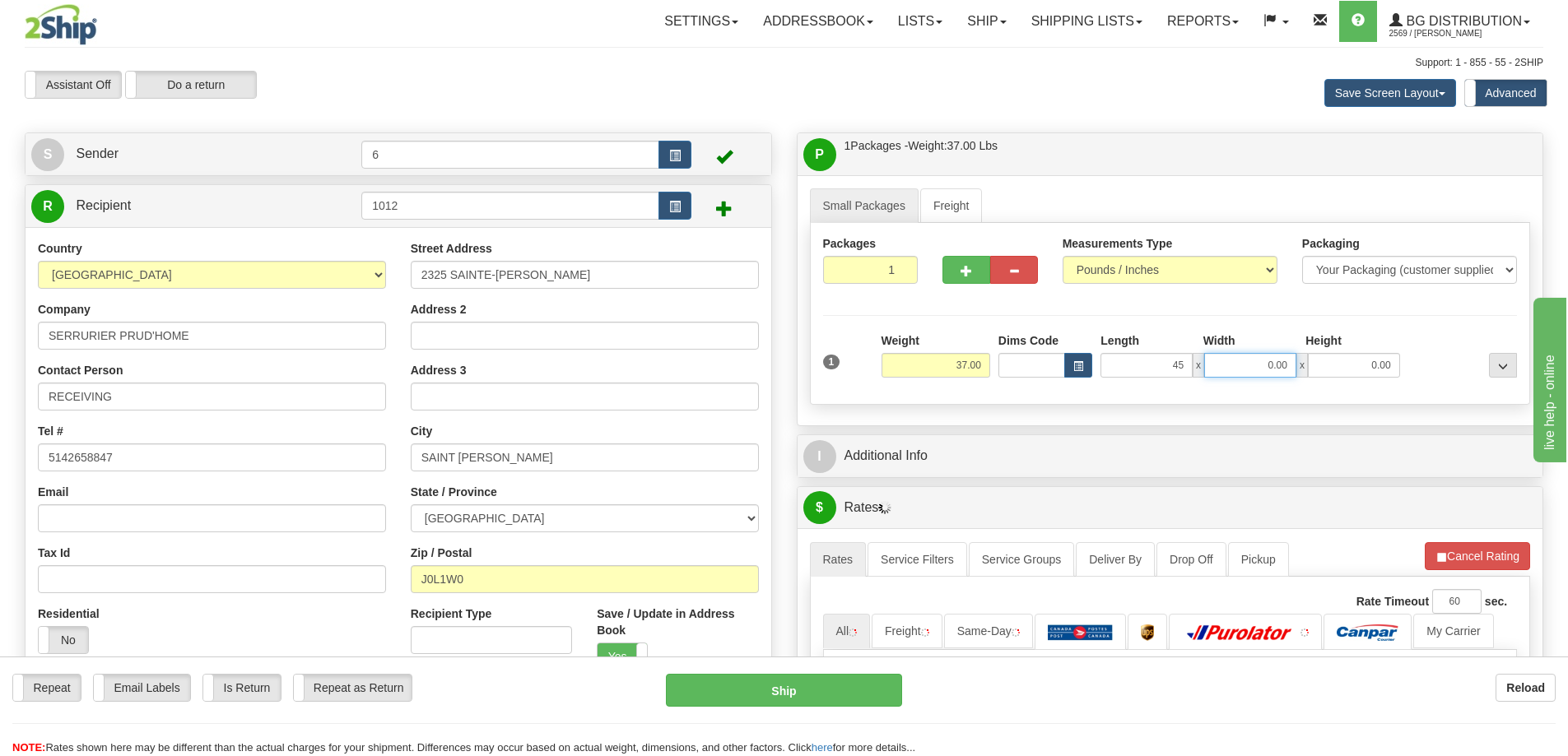
type input "45.00"
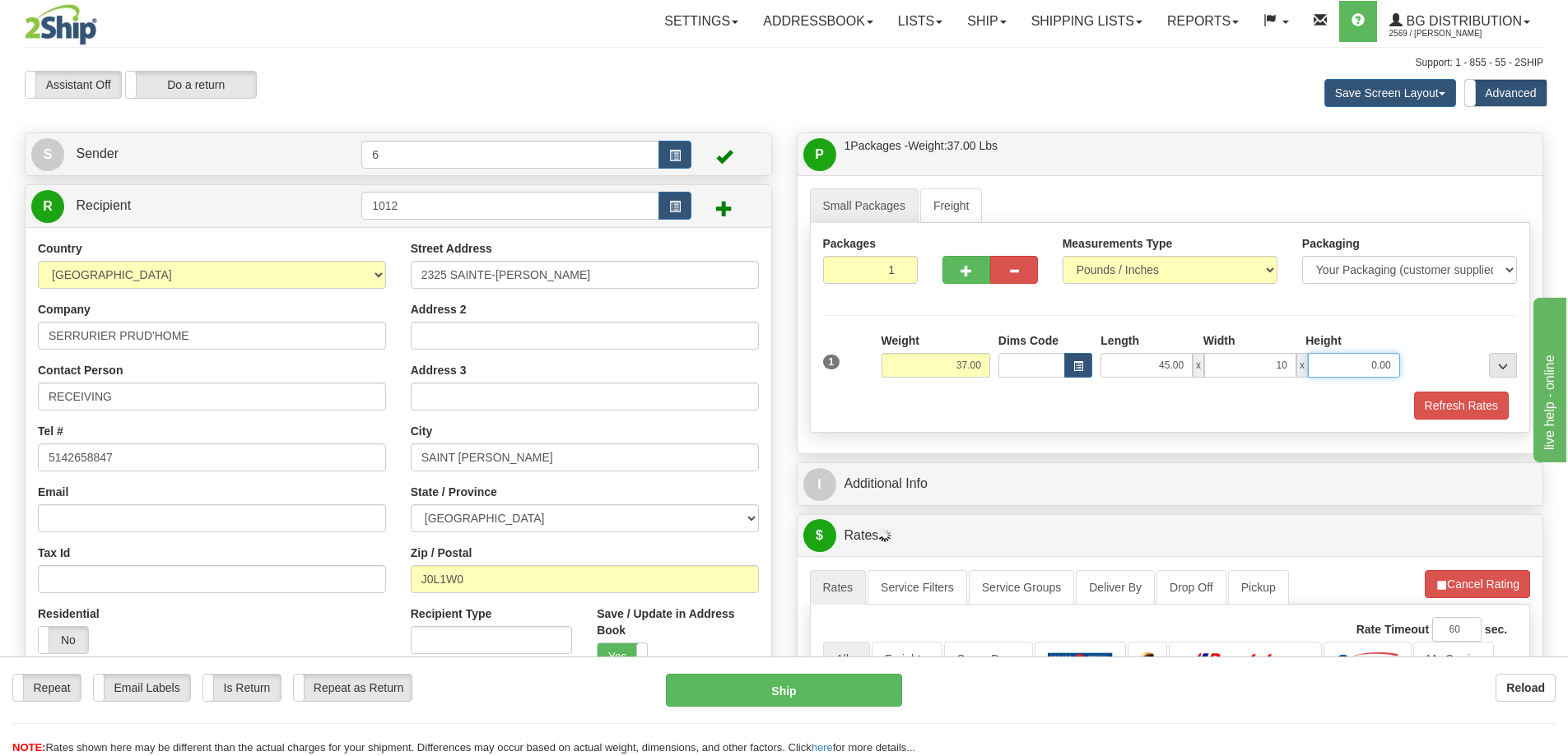
type input "10.00"
type input "8.00"
click at [1449, 412] on button "Refresh Rates" at bounding box center [1461, 405] width 95 height 28
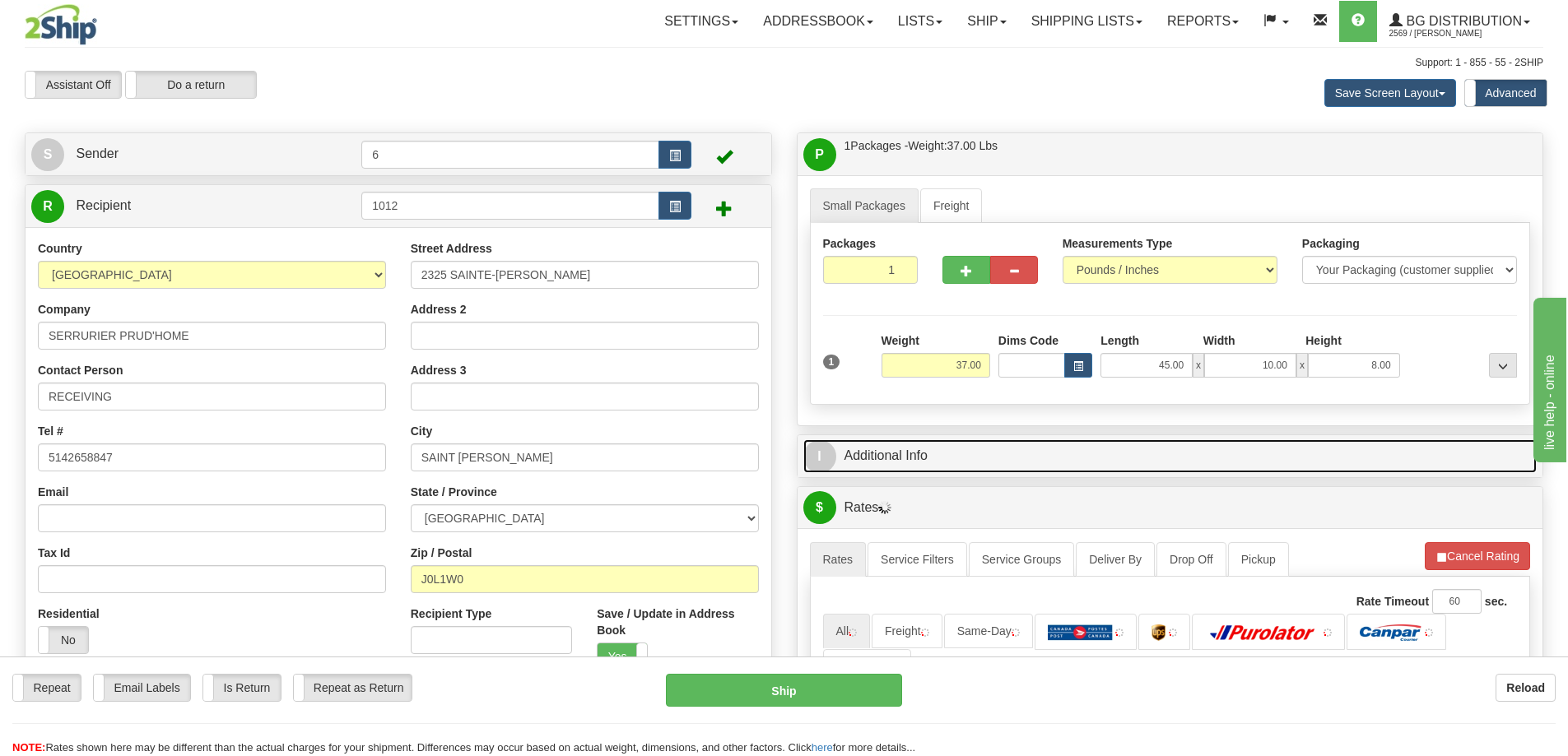
click at [1366, 460] on link "I Additional Info" at bounding box center [1170, 456] width 734 height 33
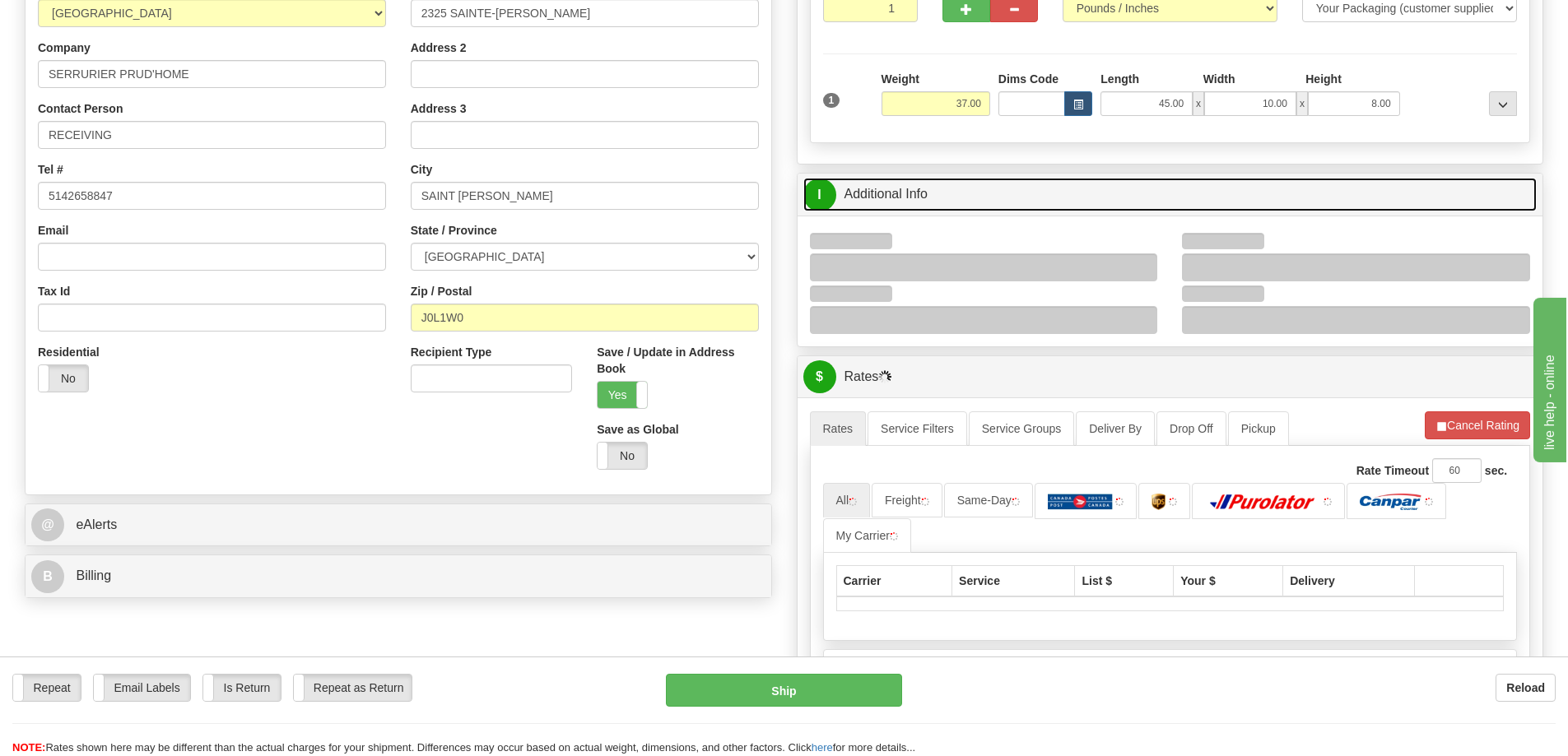
scroll to position [329, 0]
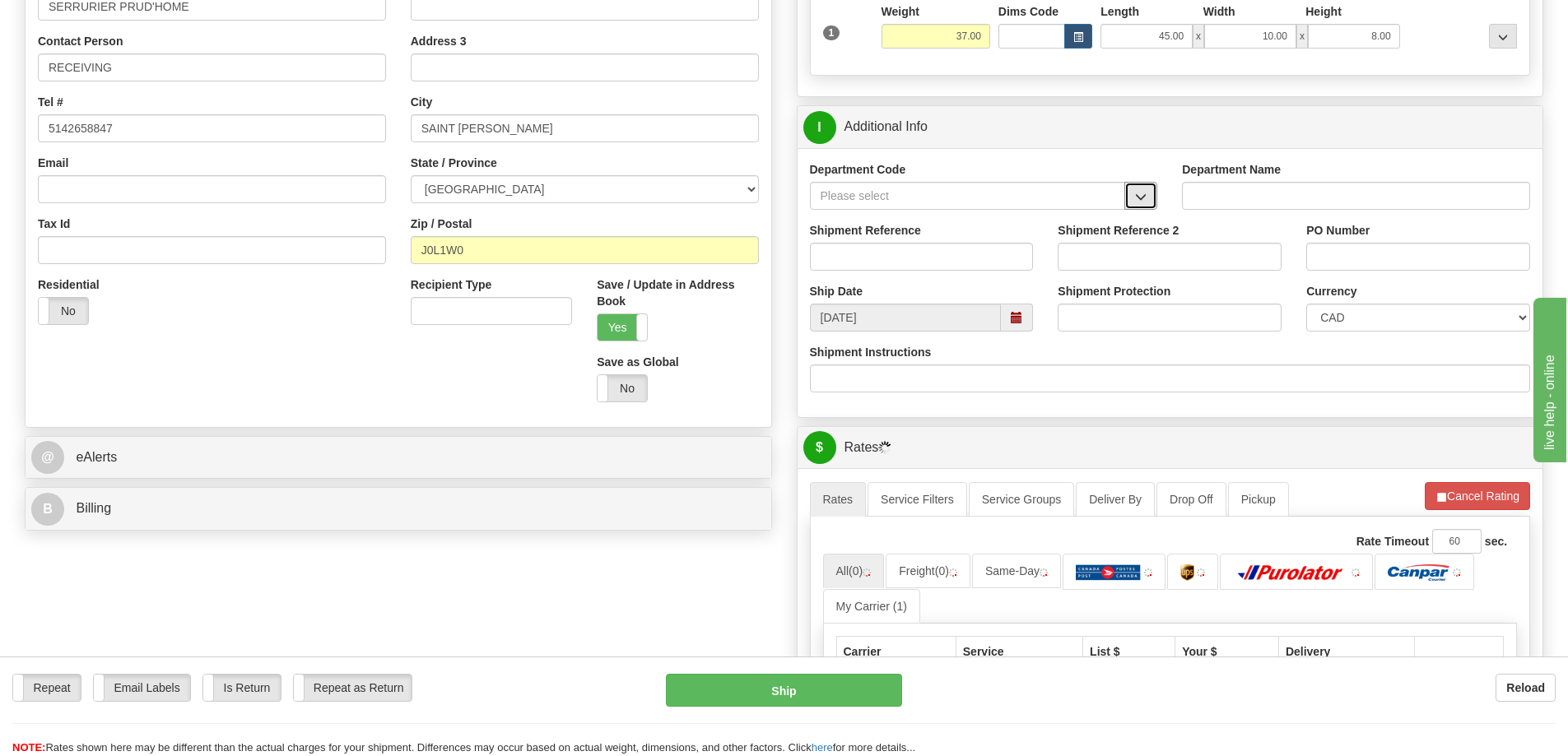
drag, startPoint x: 1142, startPoint y: 203, endPoint x: 1106, endPoint y: 210, distance: 36.7
click at [1140, 203] on span "button" at bounding box center [1140, 197] width 11 height 11
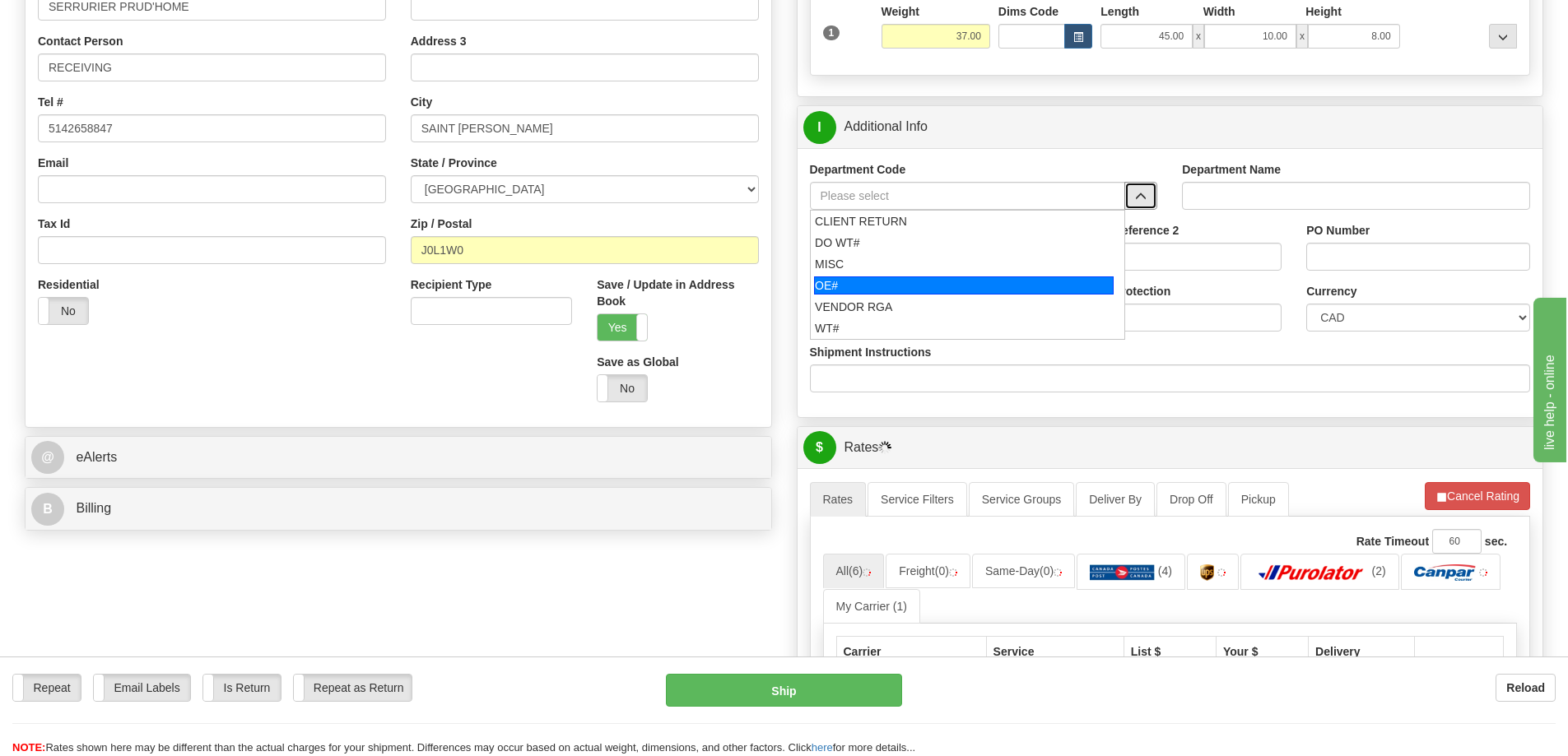
click at [882, 285] on div "OE#" at bounding box center [963, 285] width 299 height 18
type input "OE#"
type input "ORDERS"
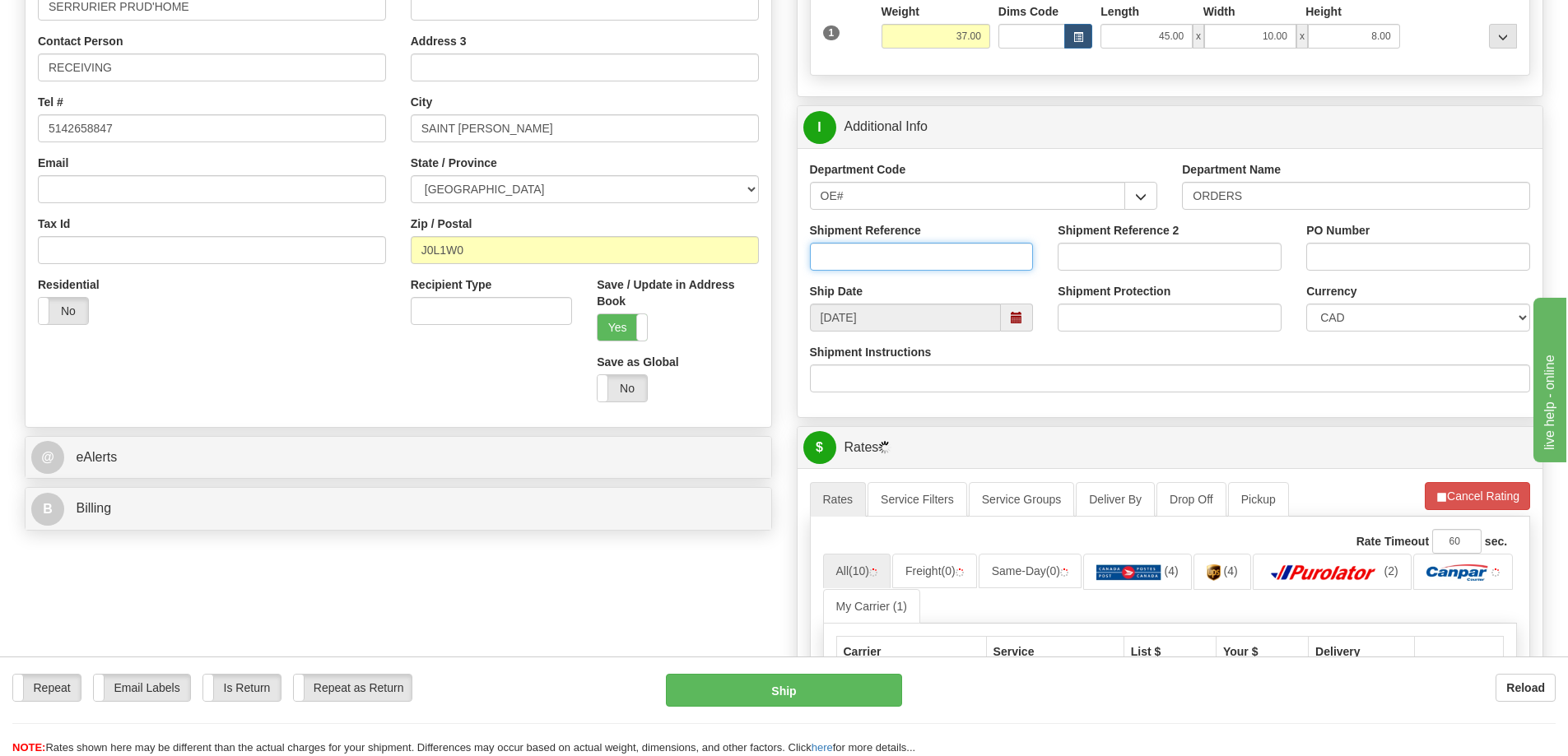
click at [878, 260] on input "Shipment Reference" at bounding box center [921, 257] width 224 height 28
type input "60033942-00"
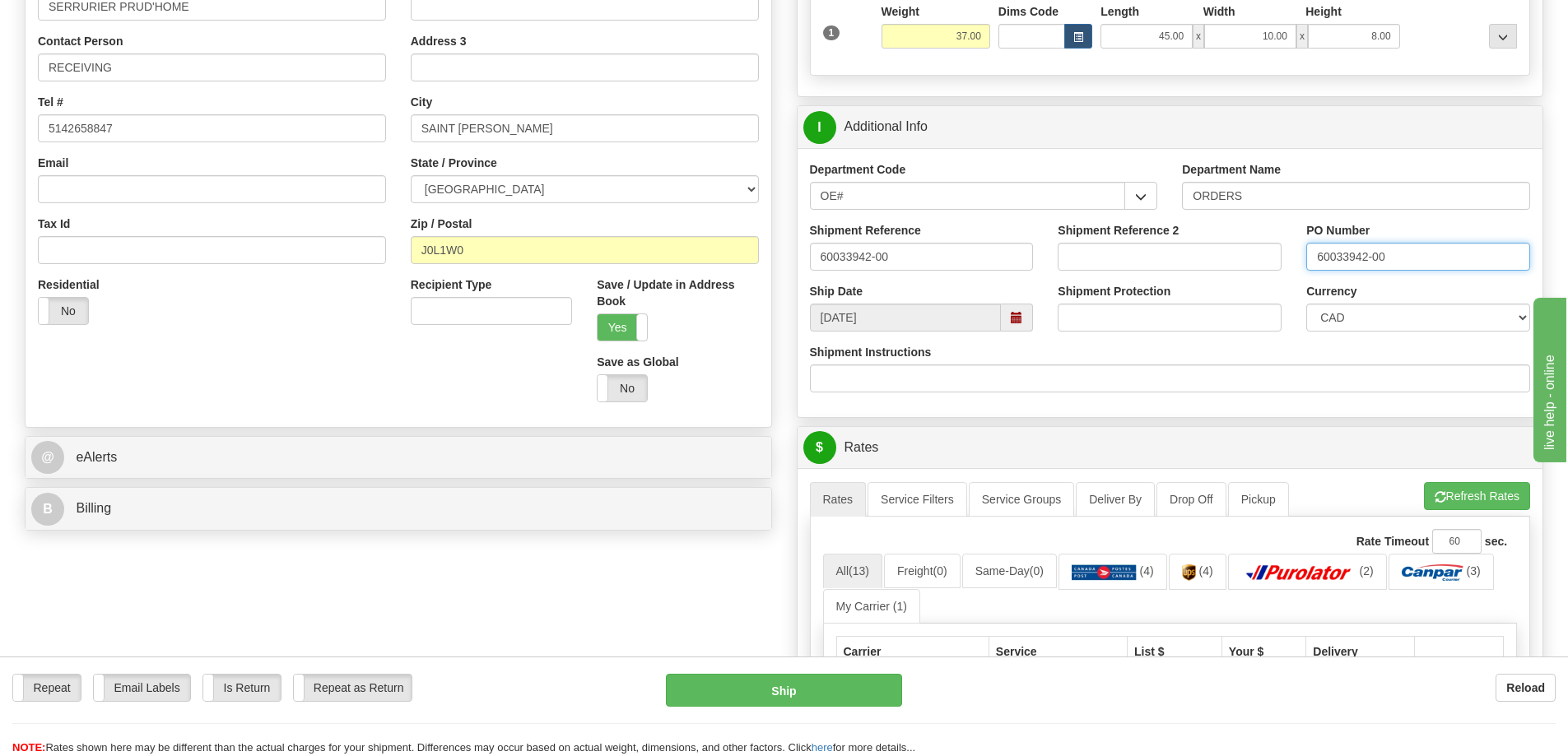
type input "60033942-00"
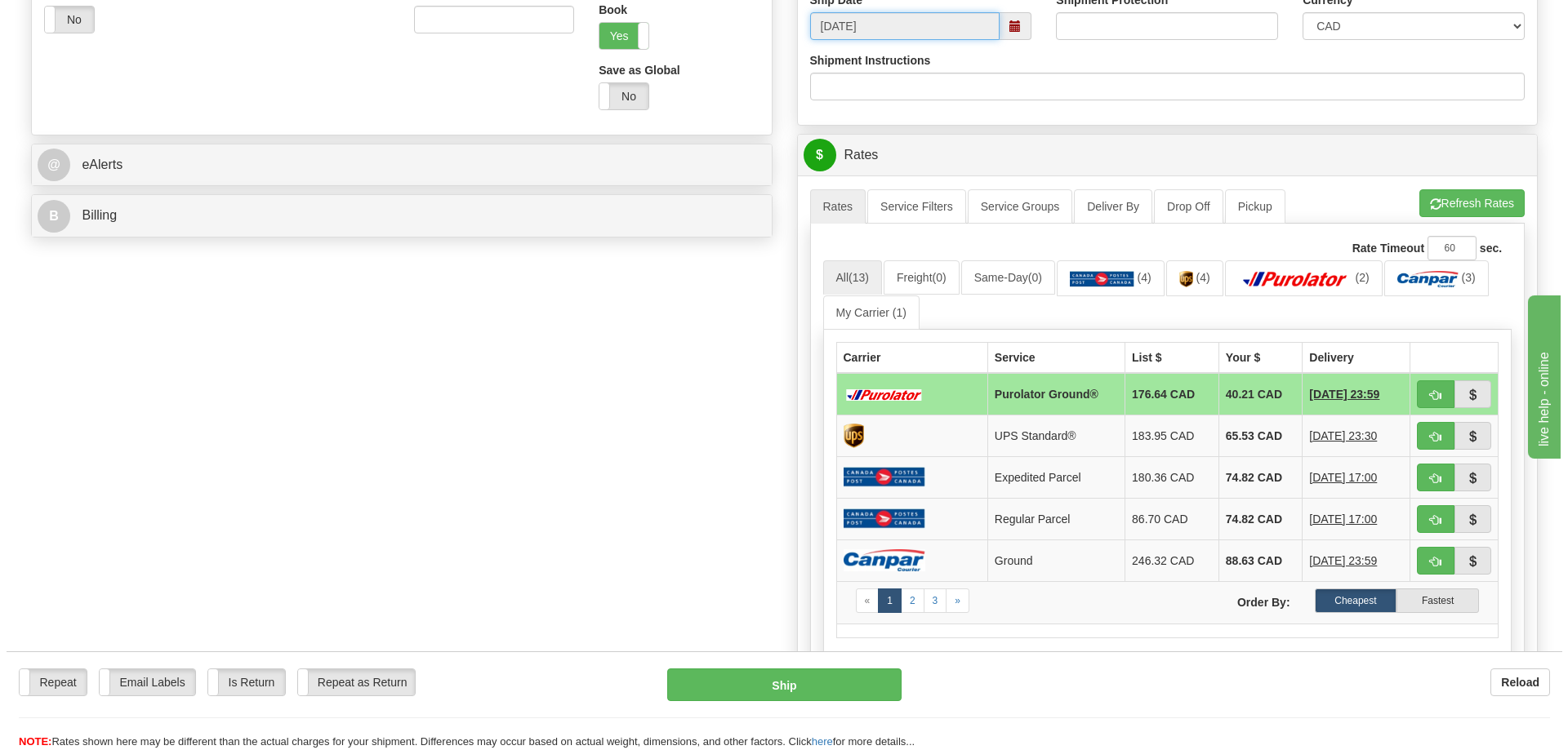
scroll to position [653, 0]
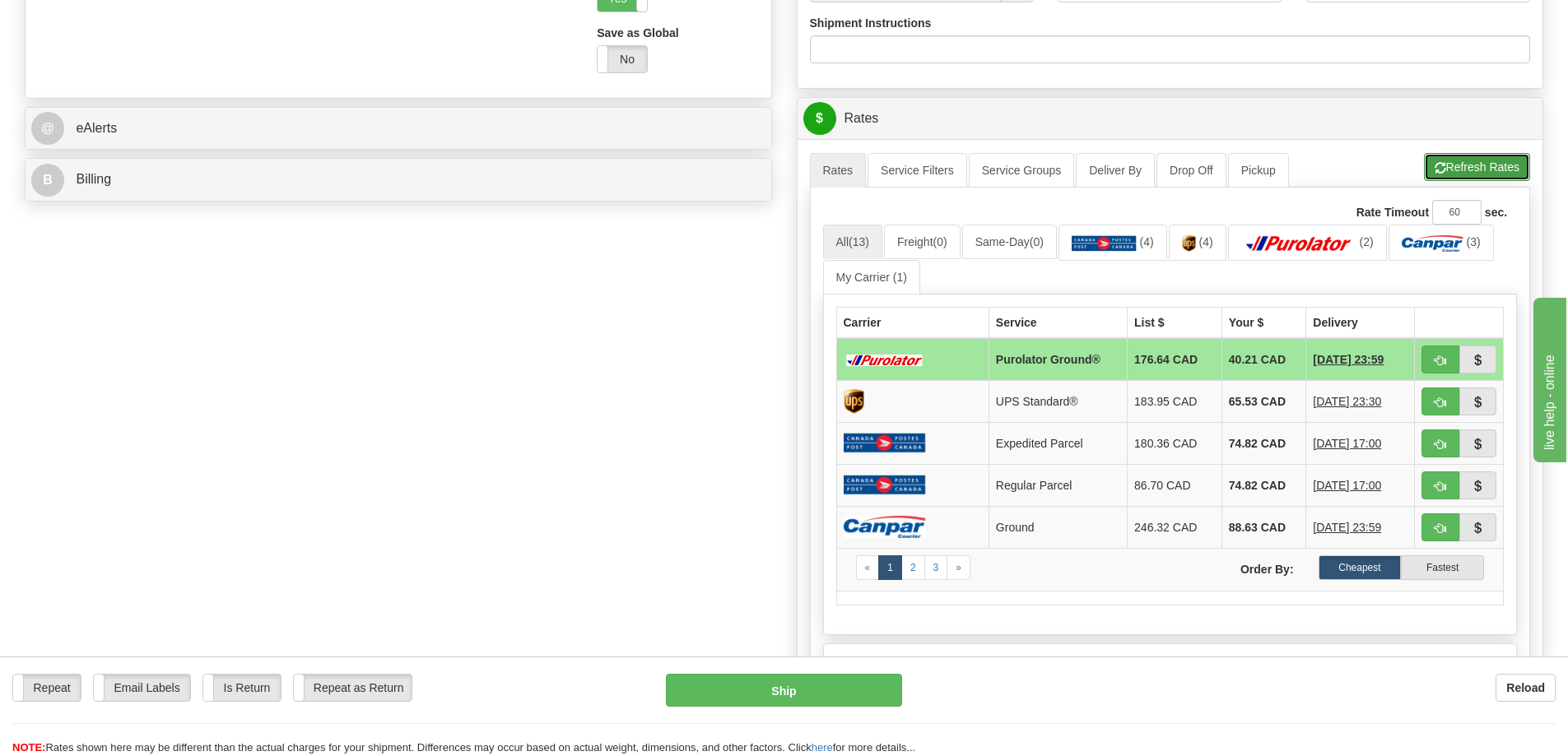
click at [1479, 170] on button "Refresh Rates" at bounding box center [1477, 167] width 106 height 28
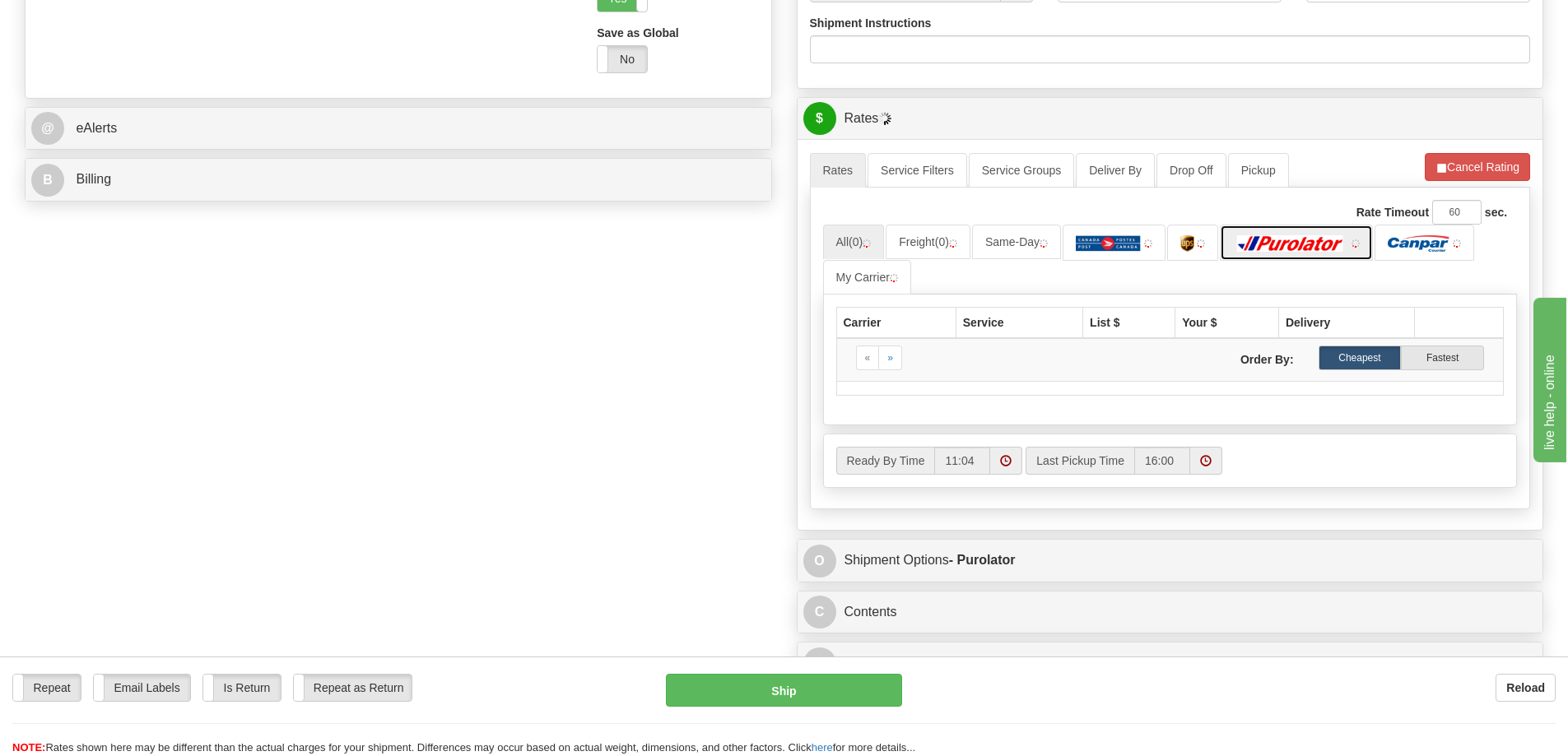
click at [1285, 252] on img at bounding box center [1290, 243] width 115 height 17
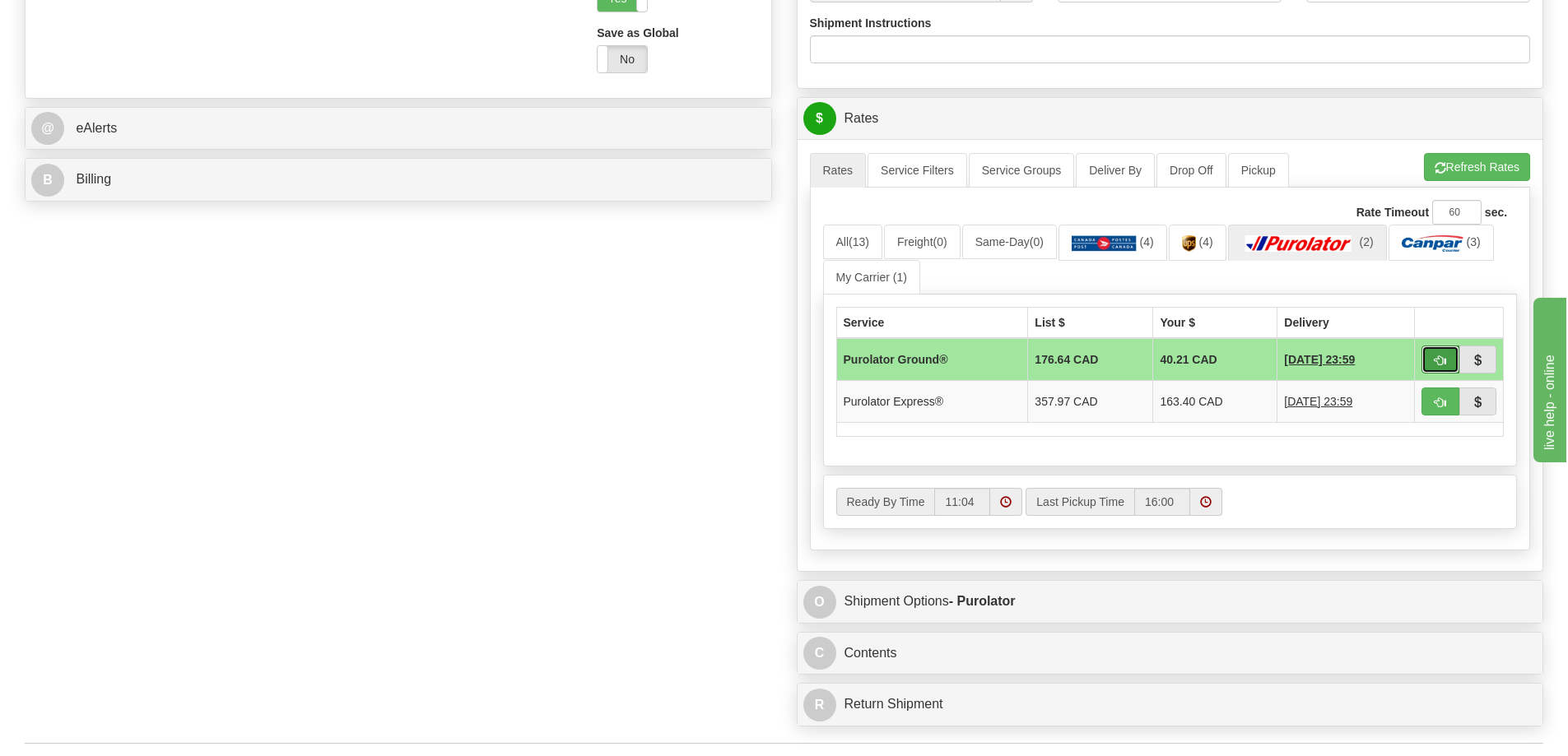
click at [1450, 354] on button "button" at bounding box center [1440, 360] width 38 height 28
type input "260"
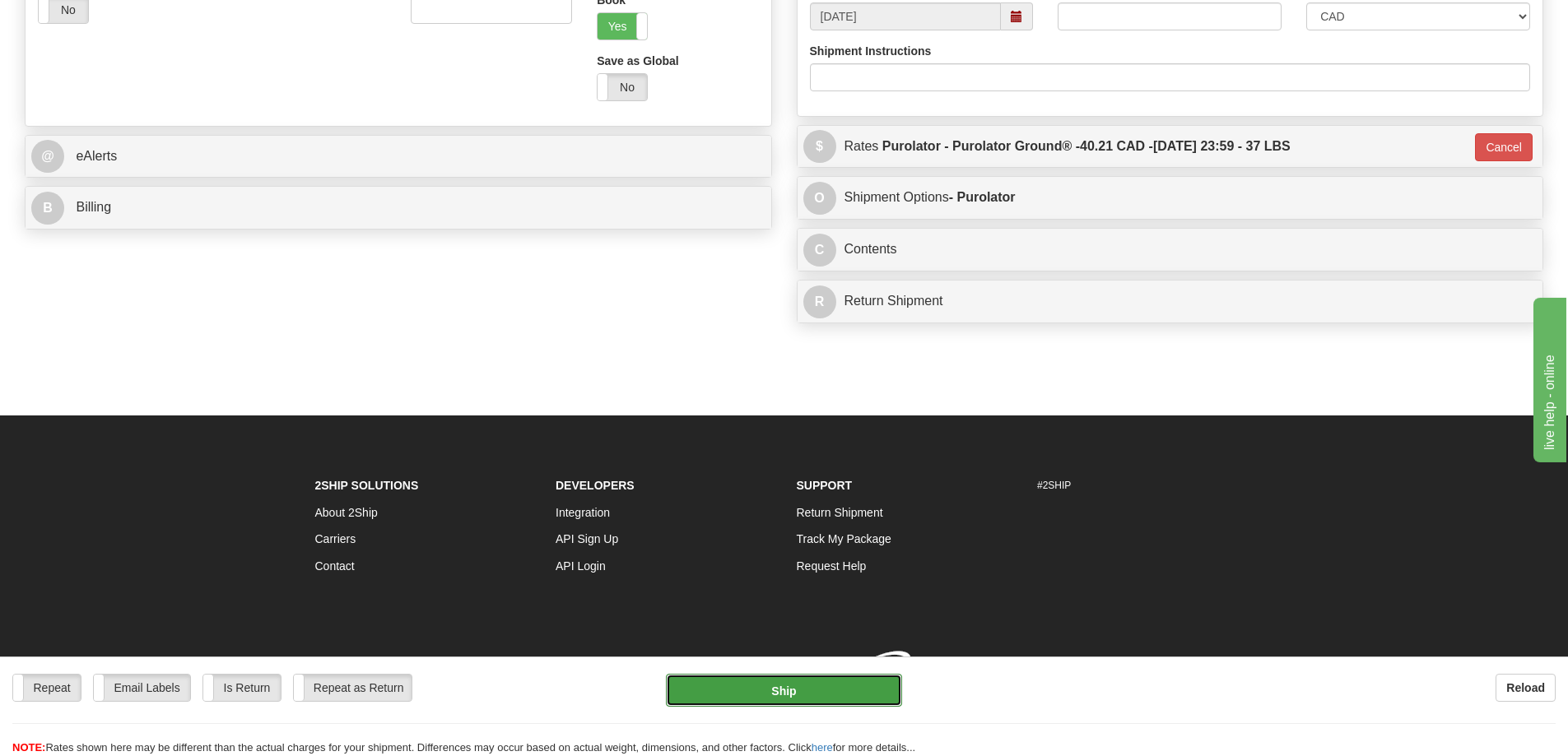
click at [710, 689] on button "Ship" at bounding box center [784, 690] width 236 height 33
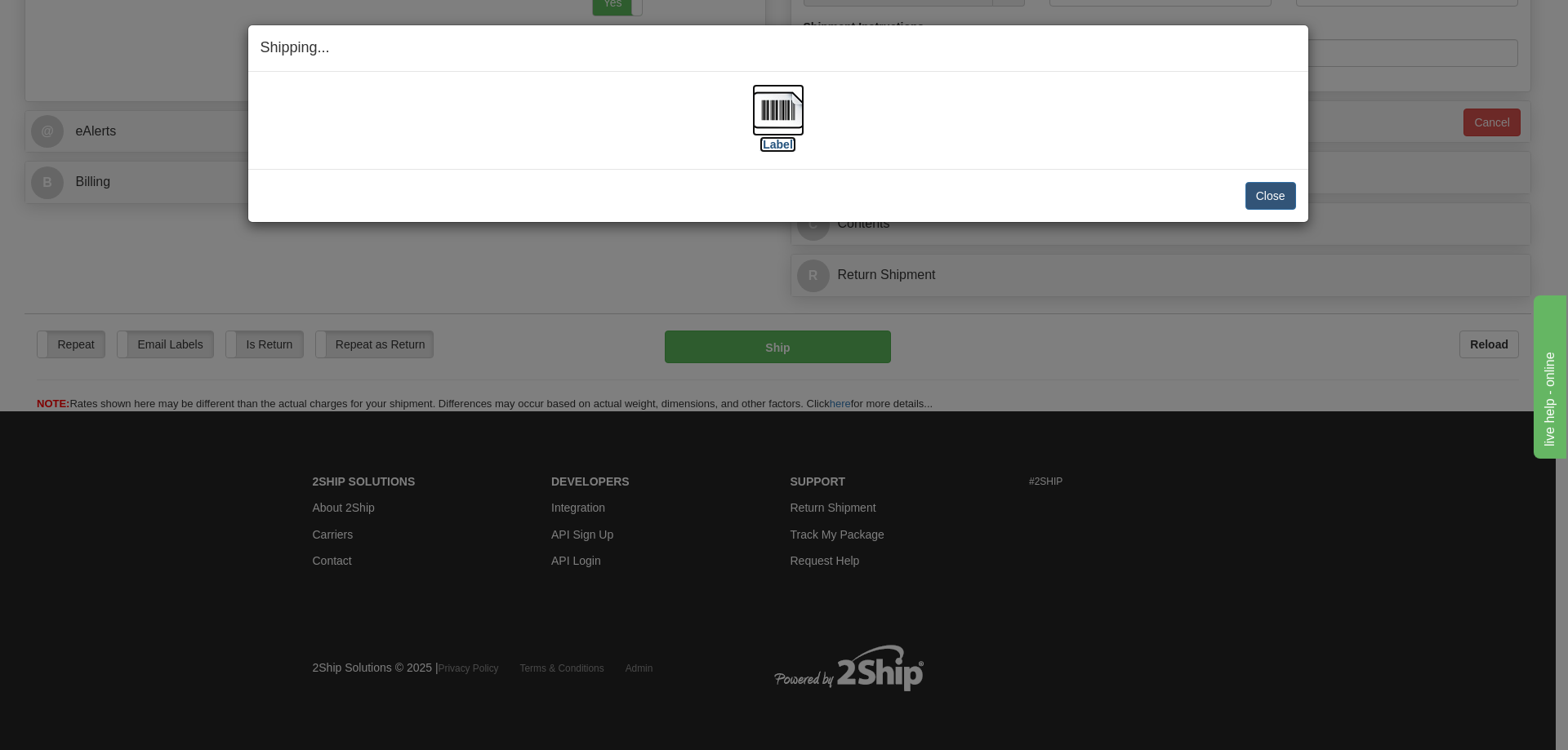
click at [784, 137] on label "[Label]" at bounding box center [777, 144] width 37 height 17
click at [1261, 194] on button "Close" at bounding box center [1270, 196] width 50 height 28
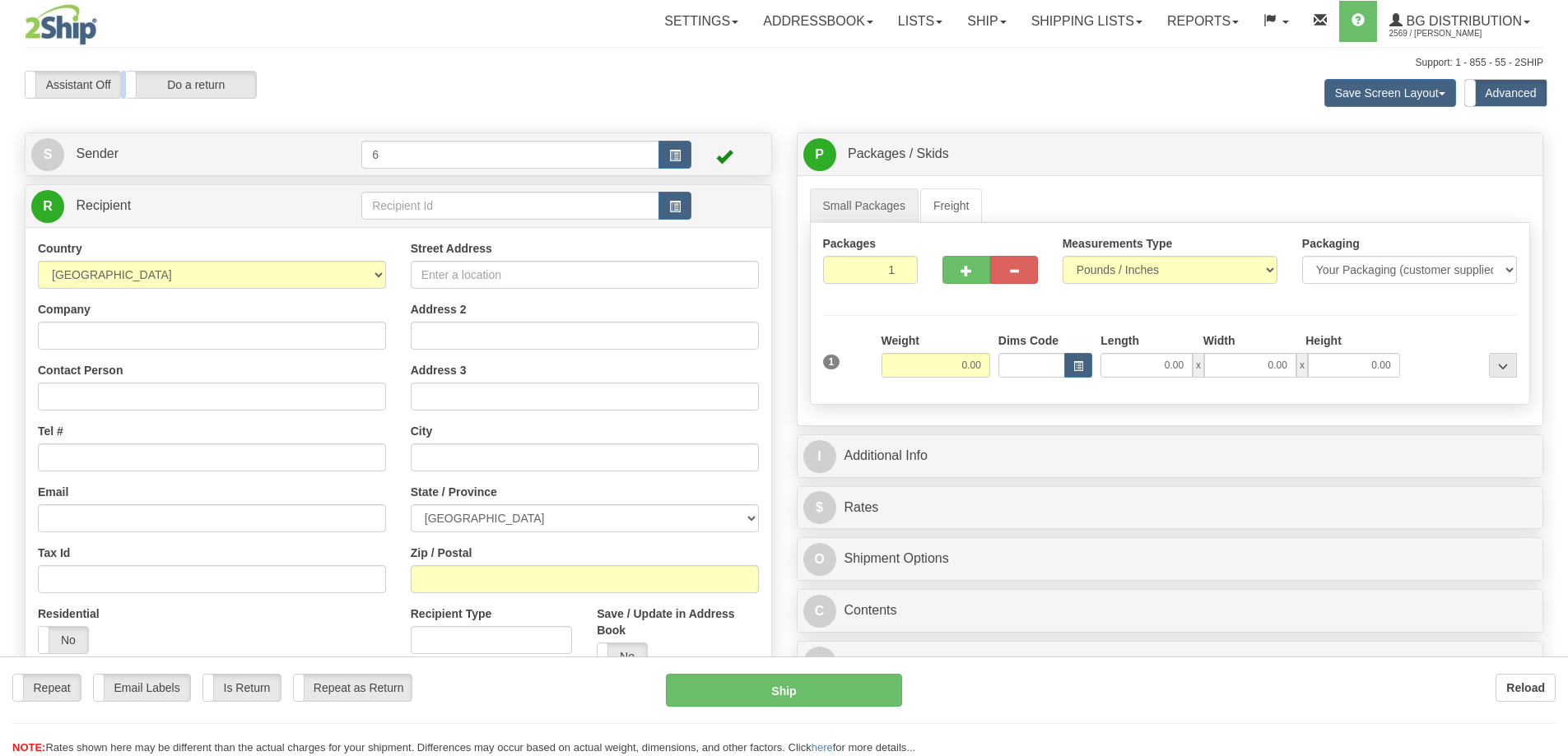
click at [403, 209] on div at bounding box center [784, 378] width 1568 height 756
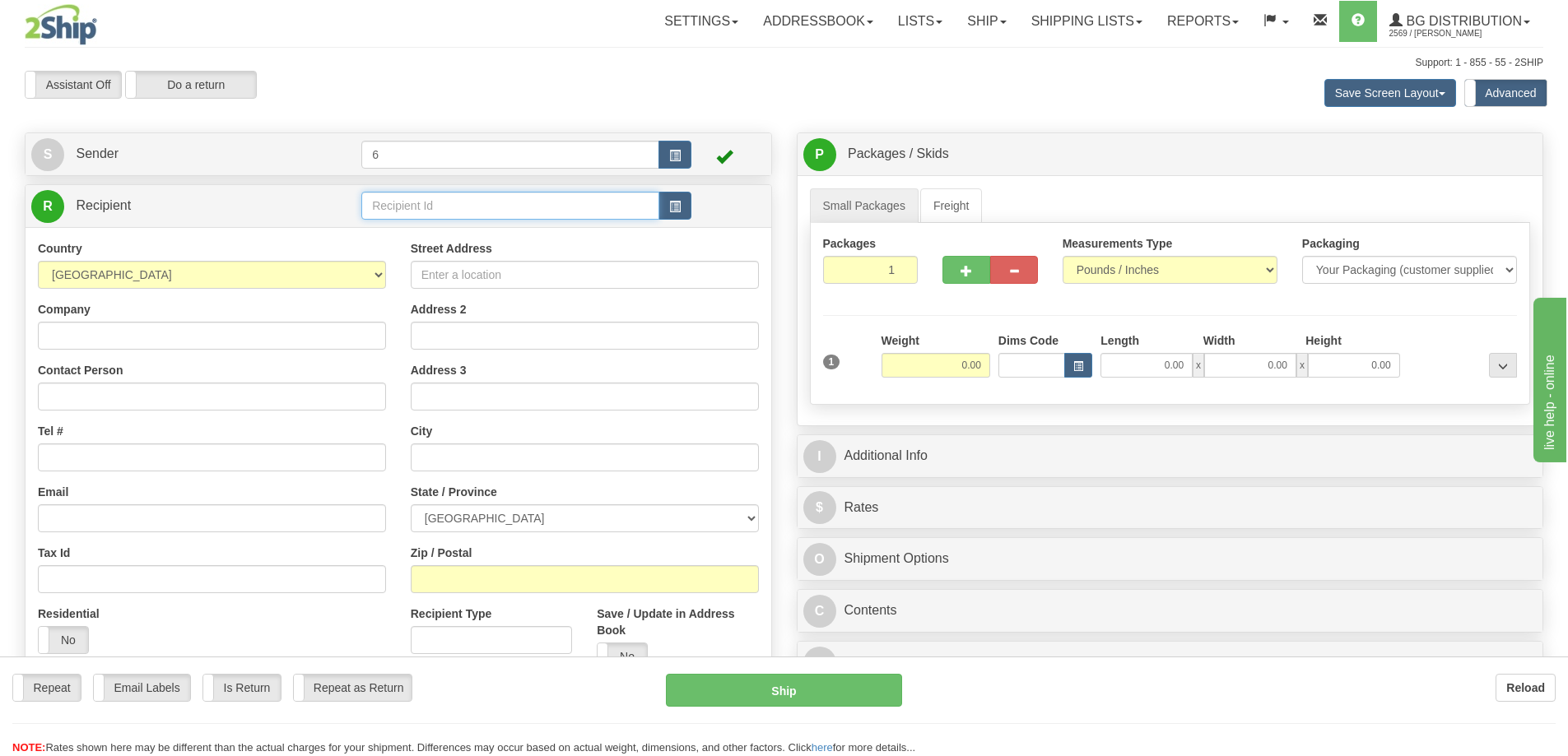
click at [403, 209] on input "text" at bounding box center [511, 206] width 298 height 28
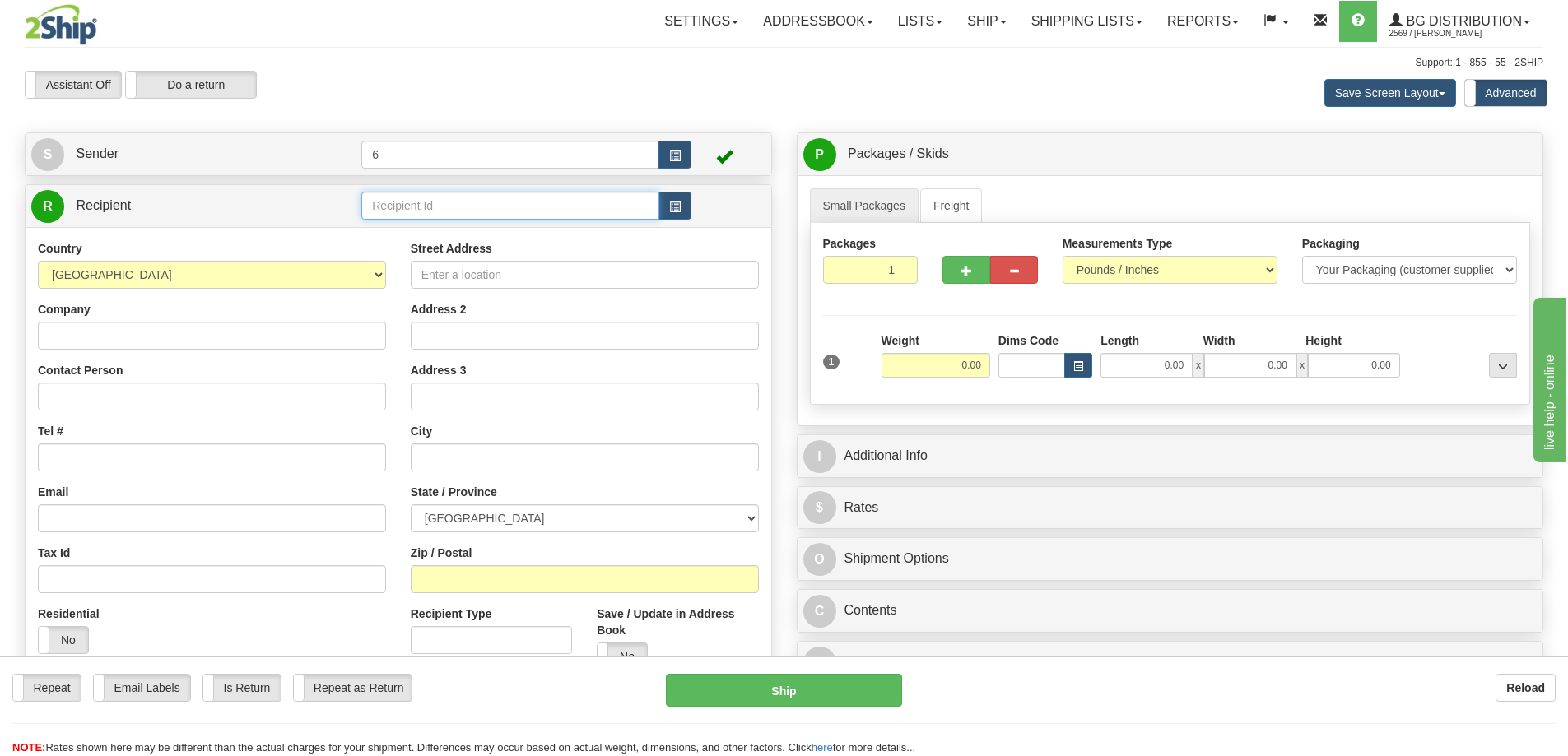
drag, startPoint x: 0, startPoint y: 0, endPoint x: 400, endPoint y: 209, distance: 451.3
click at [401, 209] on input "text" at bounding box center [511, 206] width 298 height 28
type input "45001"
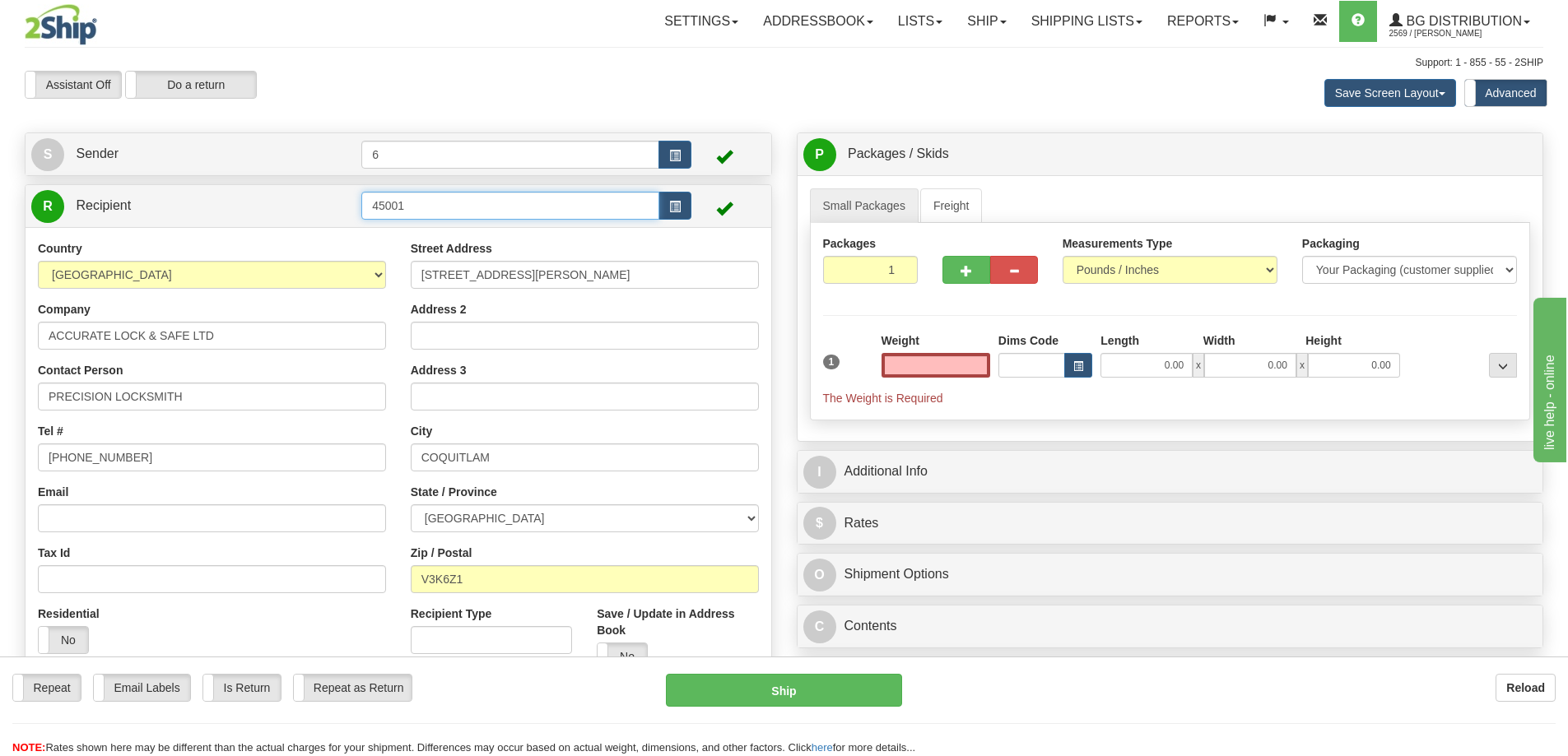
type input "0.00"
click at [481, 211] on input "45001" at bounding box center [511, 206] width 298 height 28
click at [462, 230] on div "45001 - KEYHOLE" at bounding box center [507, 233] width 281 height 17
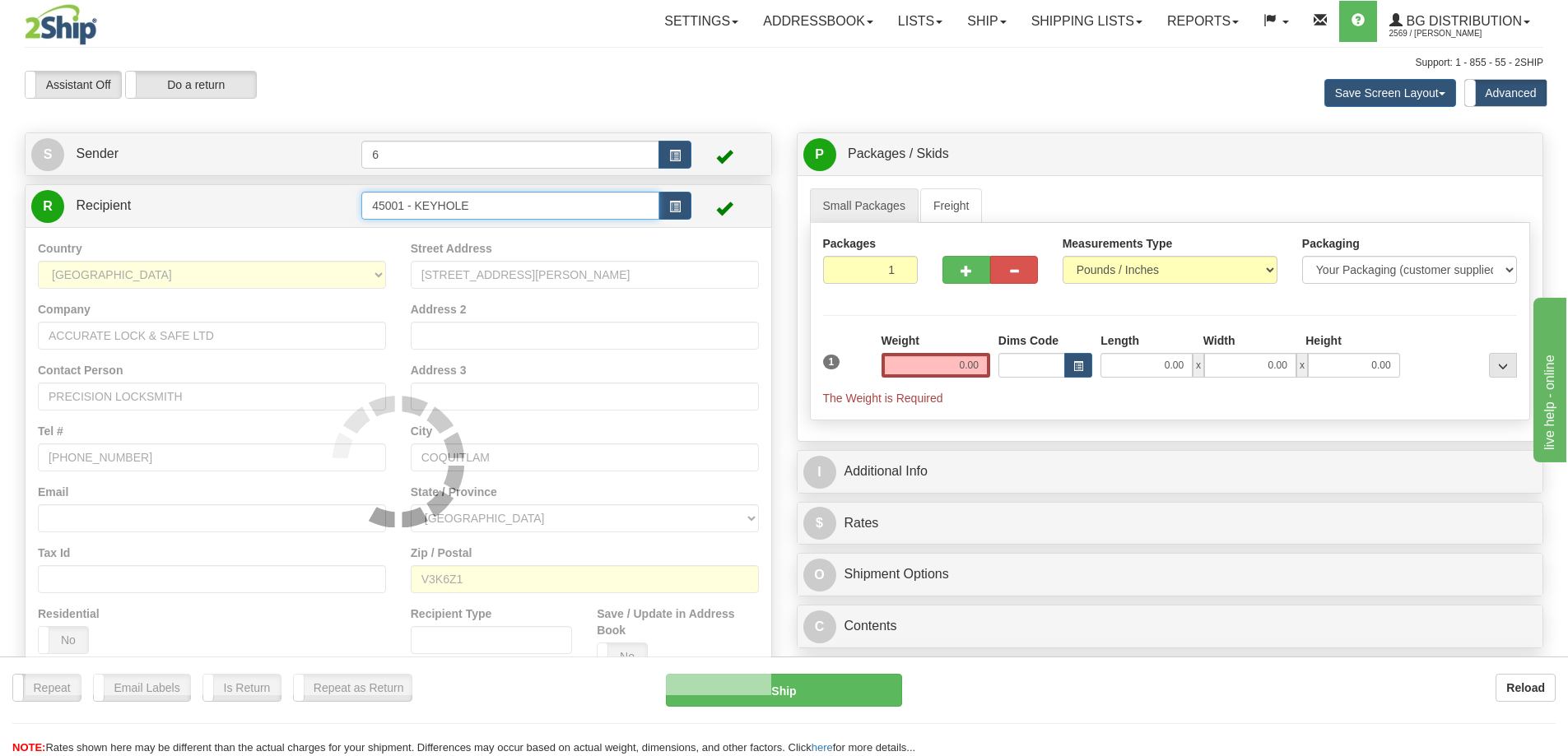
type input "45001 - KEYHOLE"
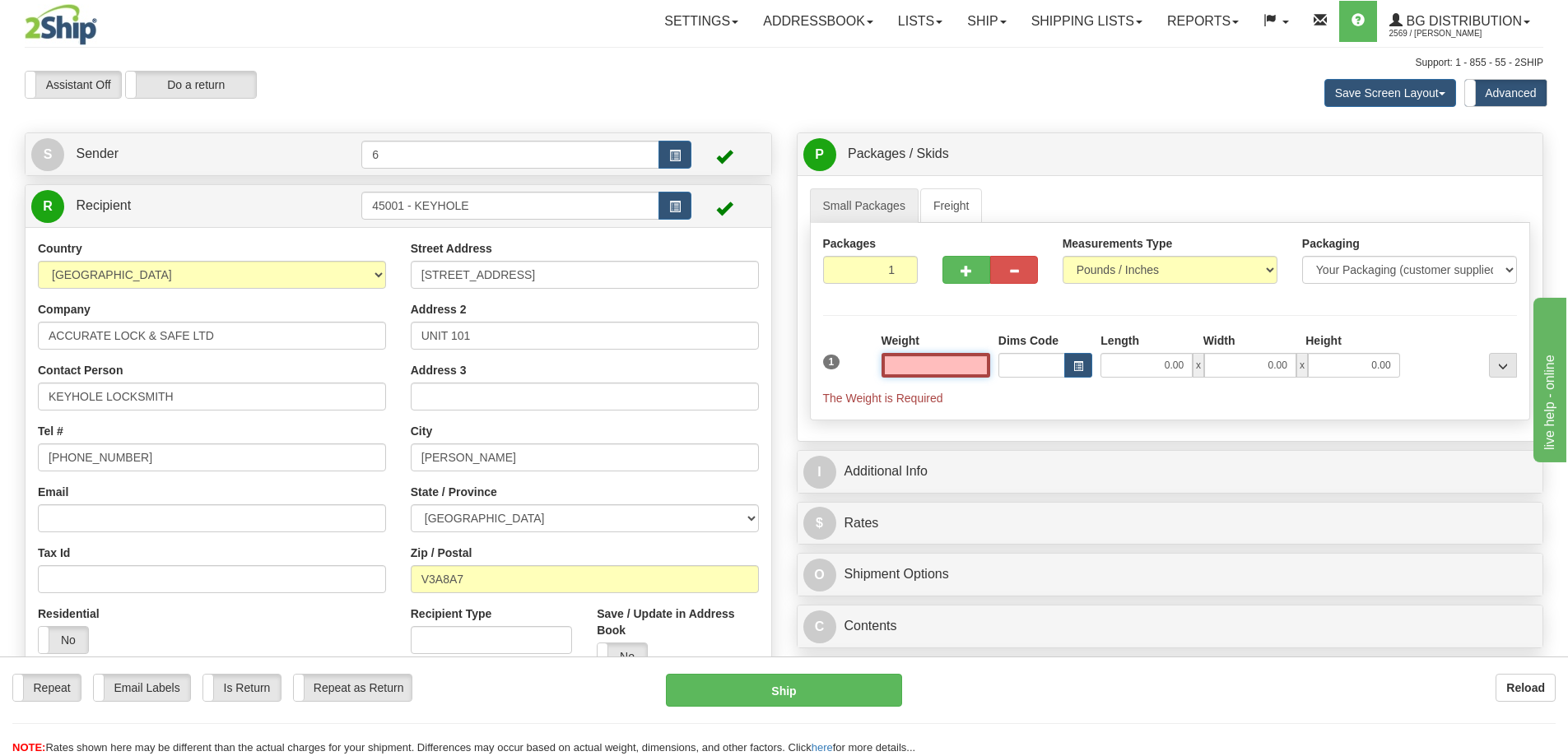
click at [948, 364] on input "text" at bounding box center [936, 365] width 109 height 25
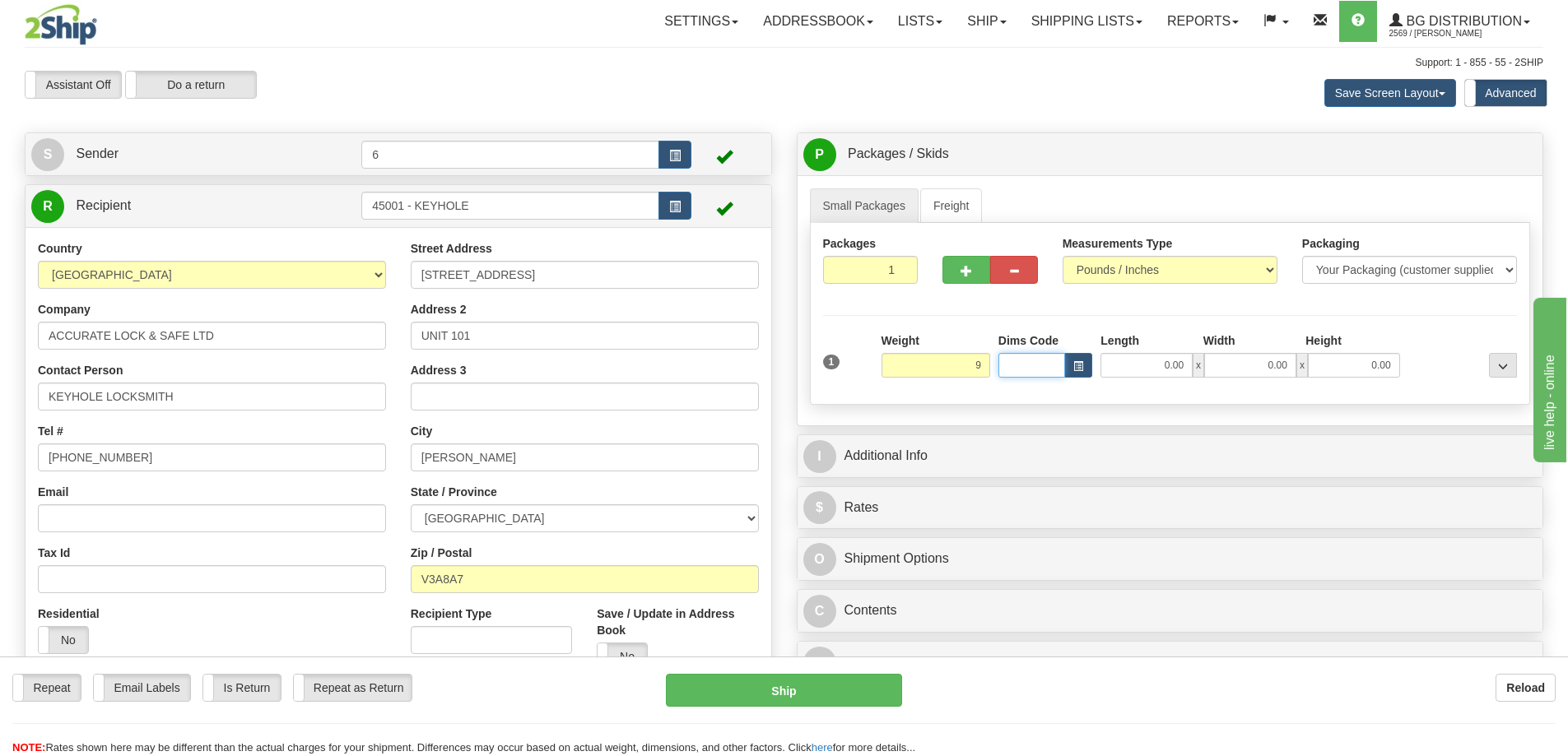
type input "9.00"
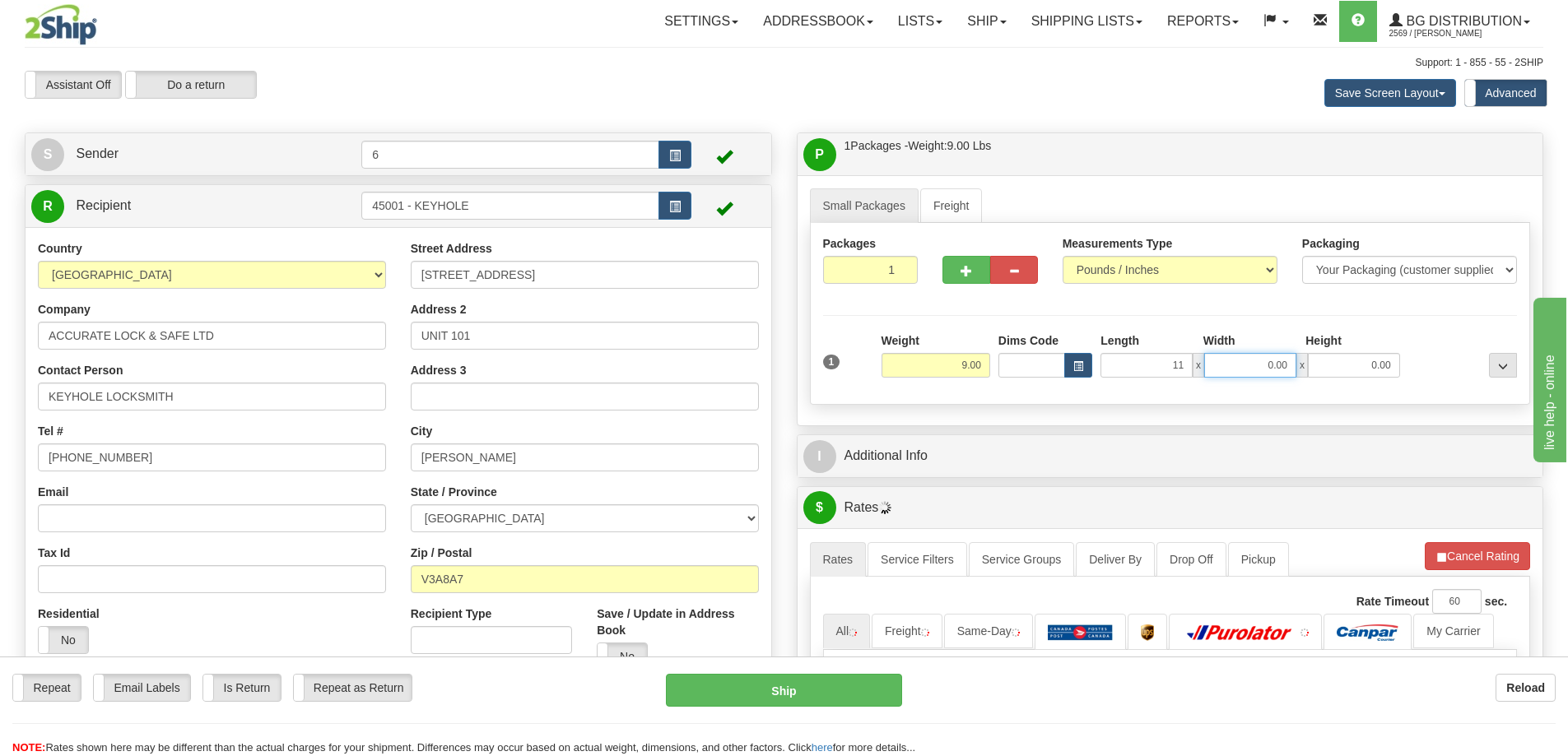
type input "11.00"
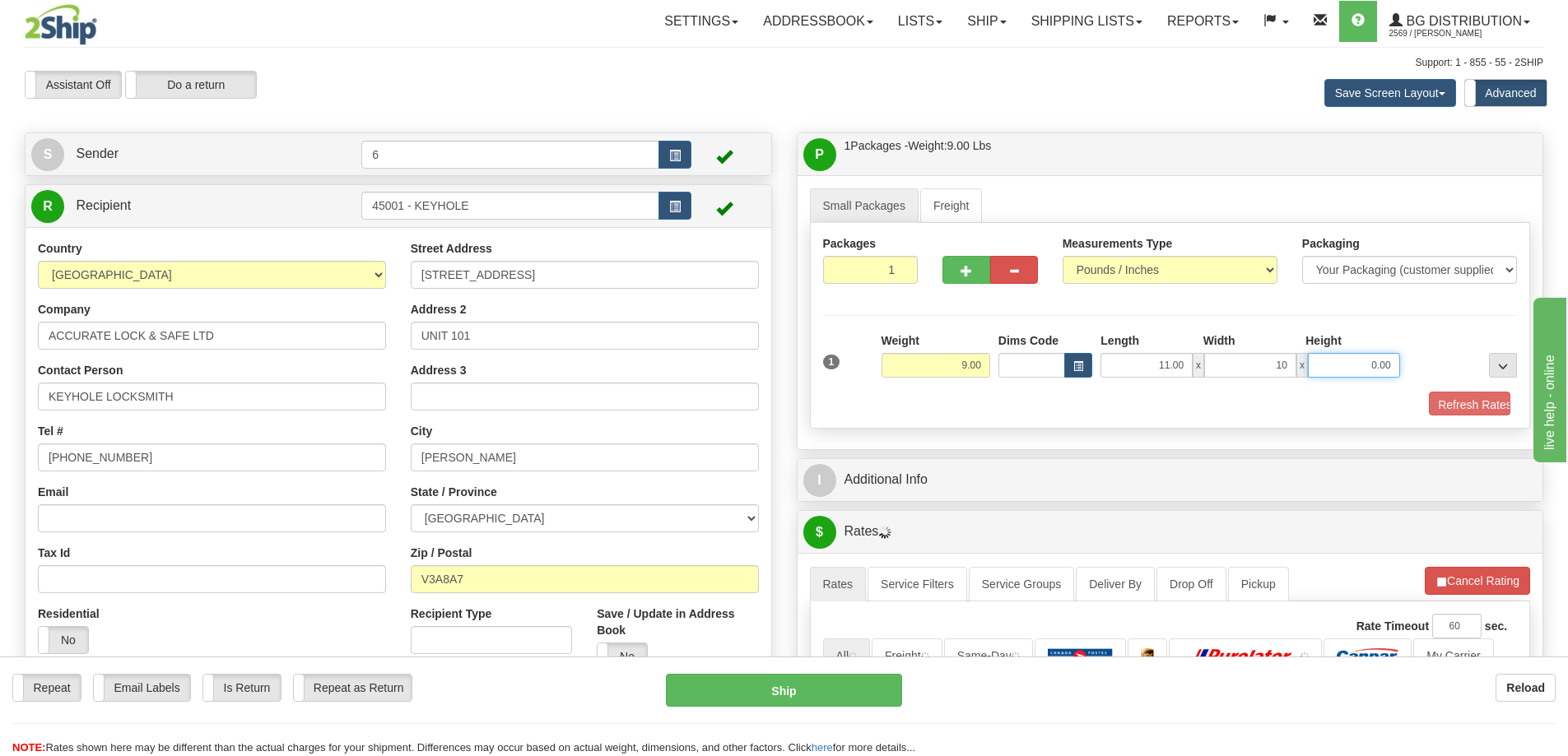
type input "10.00"
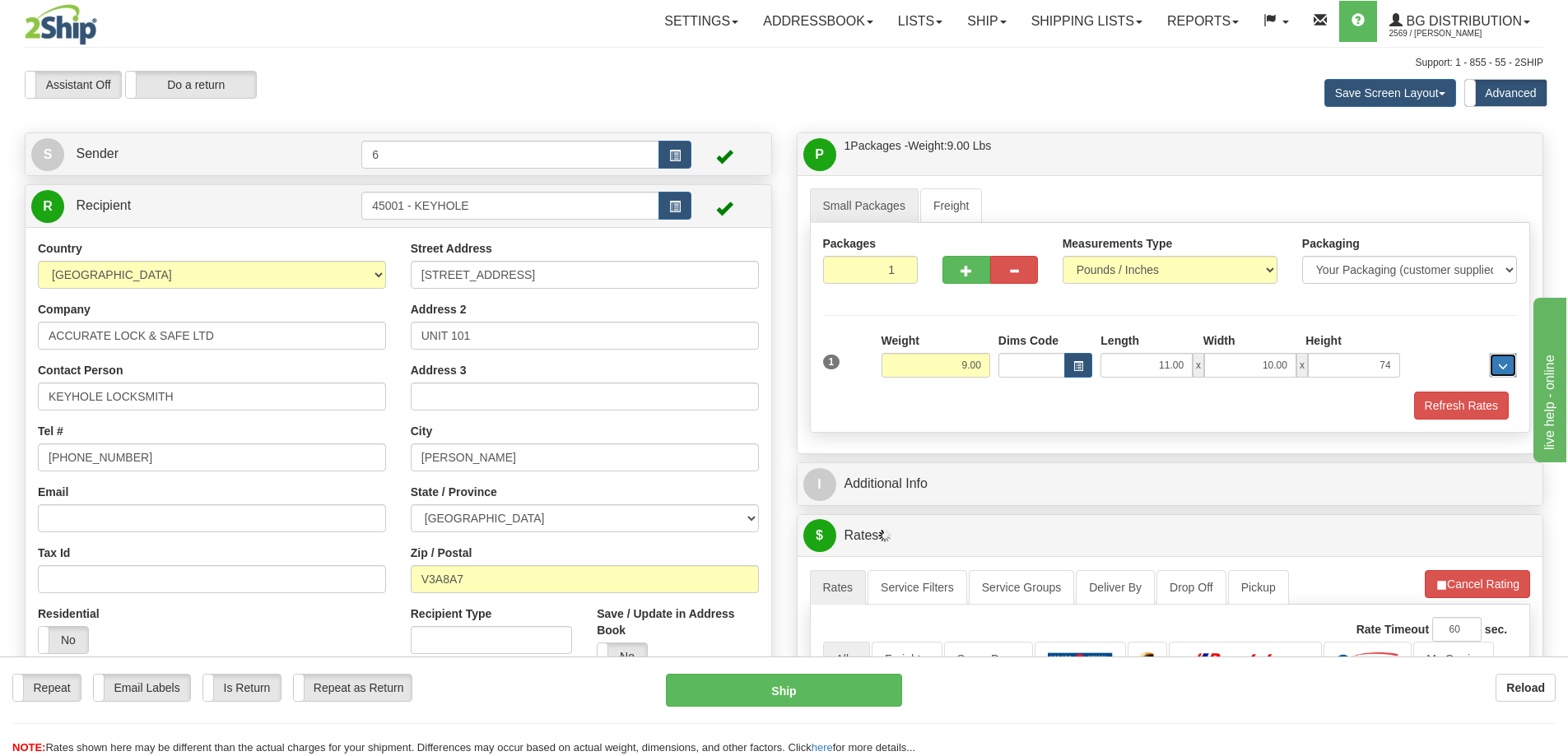
type input "74.00"
type input "7.00"
click at [1464, 408] on button "Refresh Rates" at bounding box center [1461, 405] width 95 height 28
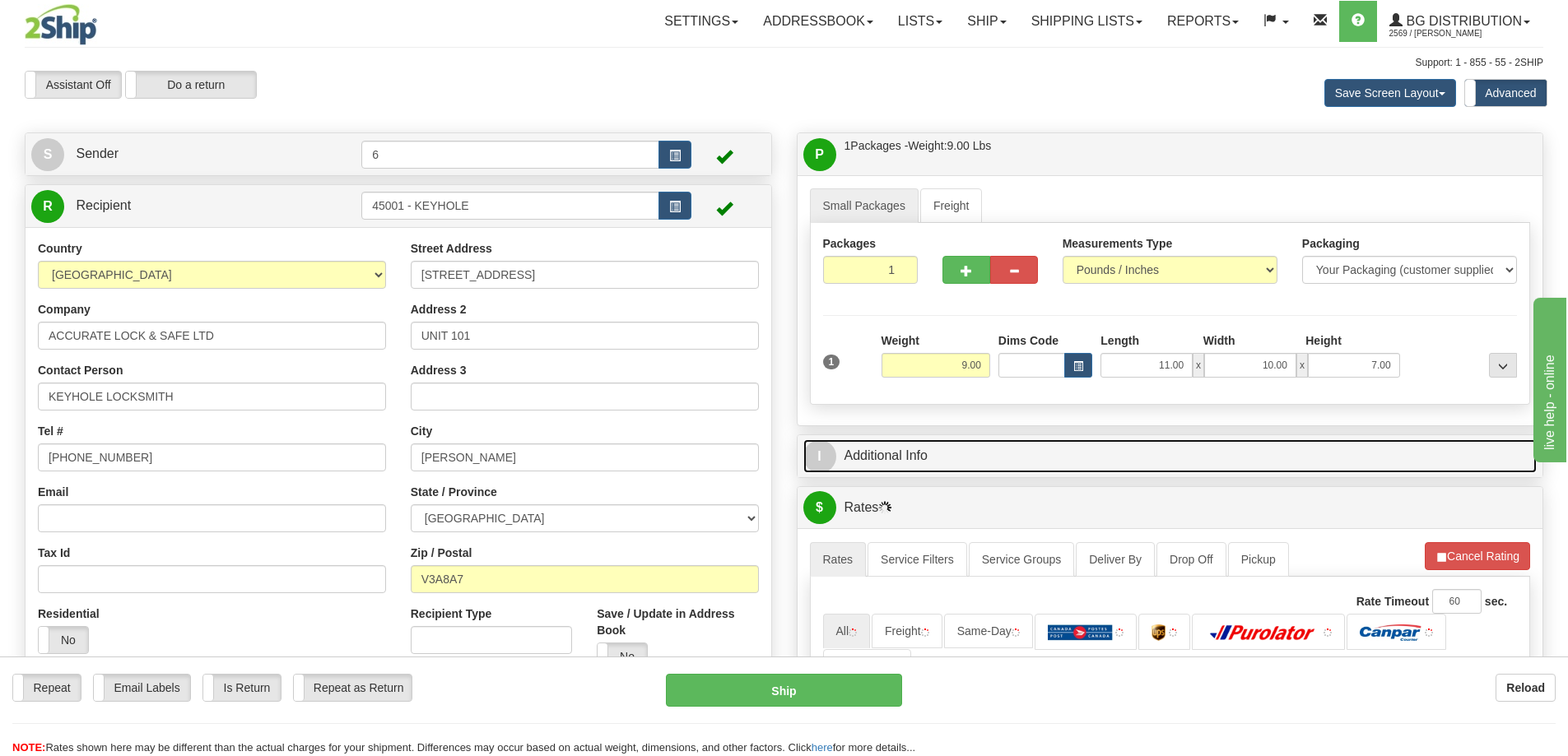
drag, startPoint x: 1393, startPoint y: 460, endPoint x: 1339, endPoint y: 454, distance: 54.3
click at [1393, 460] on link "I Additional Info" at bounding box center [1170, 456] width 734 height 33
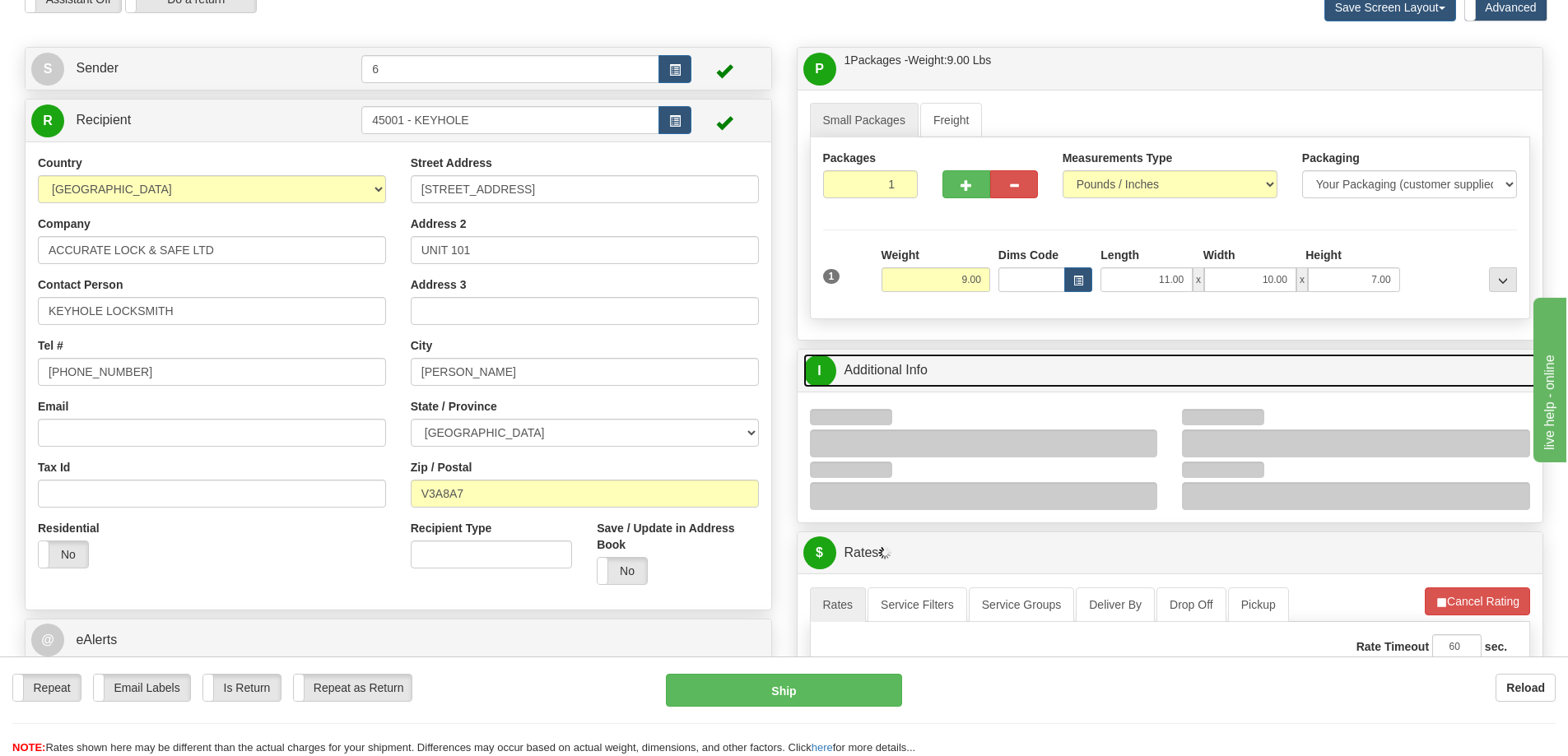
scroll to position [165, 0]
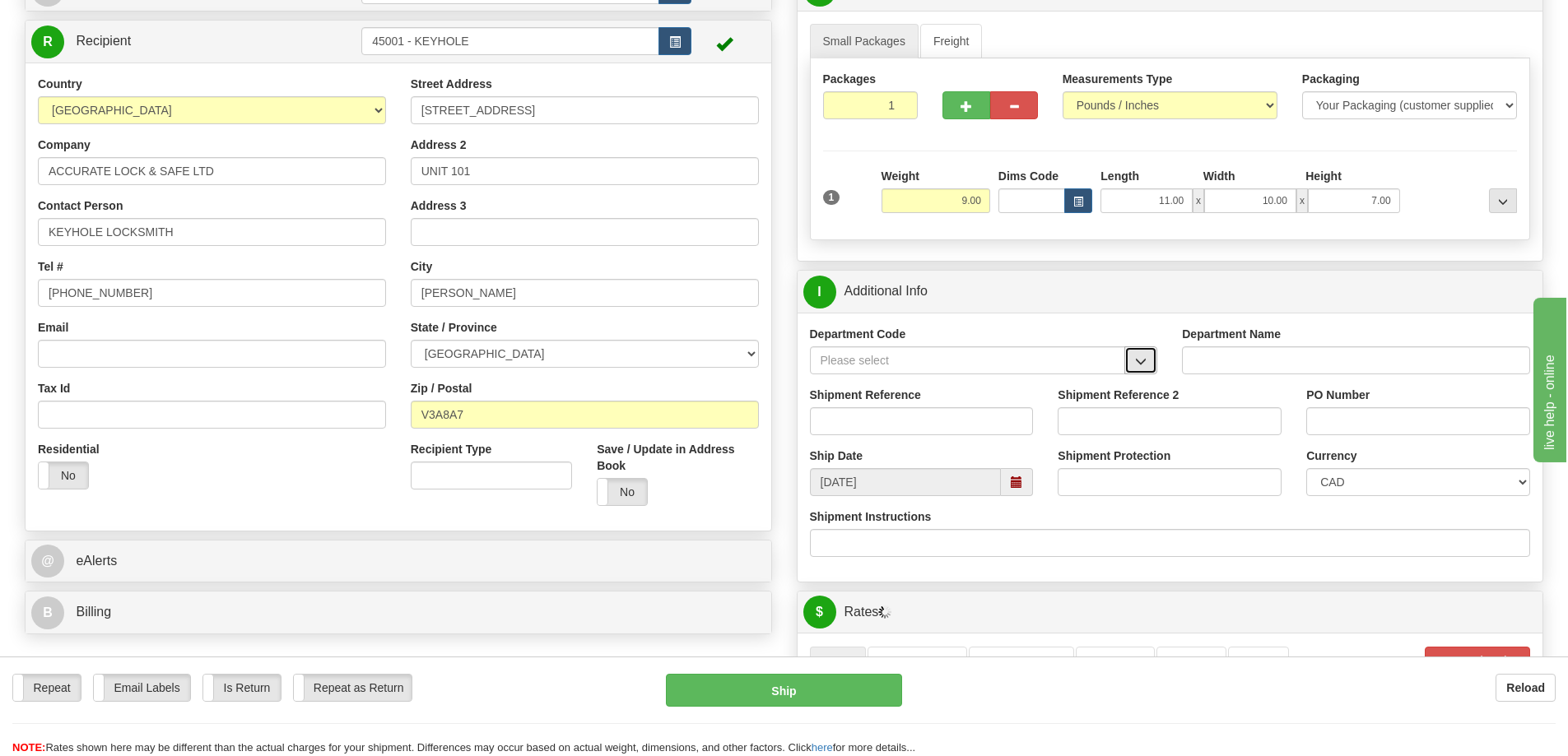
click at [1148, 365] on button "button" at bounding box center [1141, 360] width 33 height 28
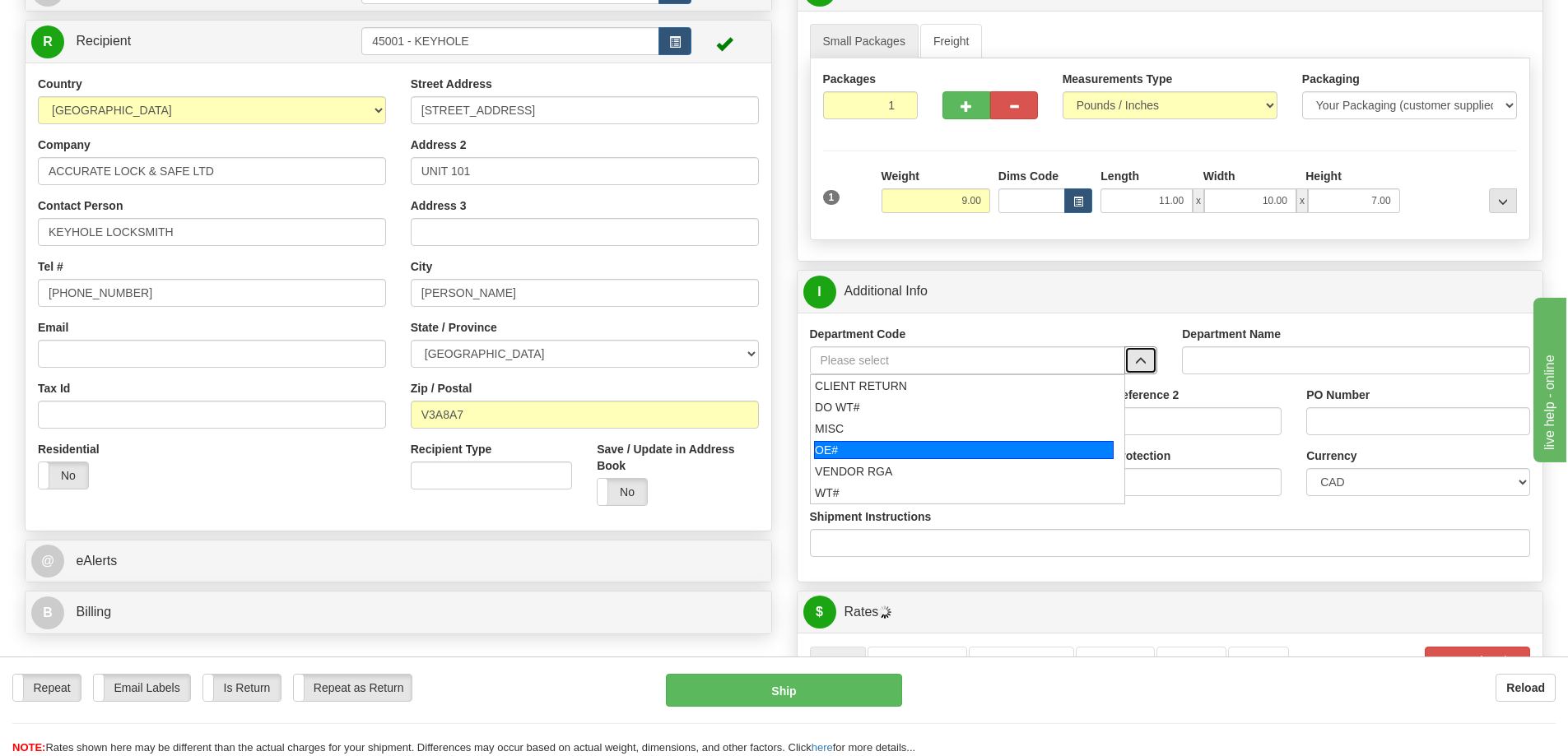
click at [870, 453] on div "OE#" at bounding box center [963, 450] width 299 height 18
type input "OE#"
type input "ORDERS"
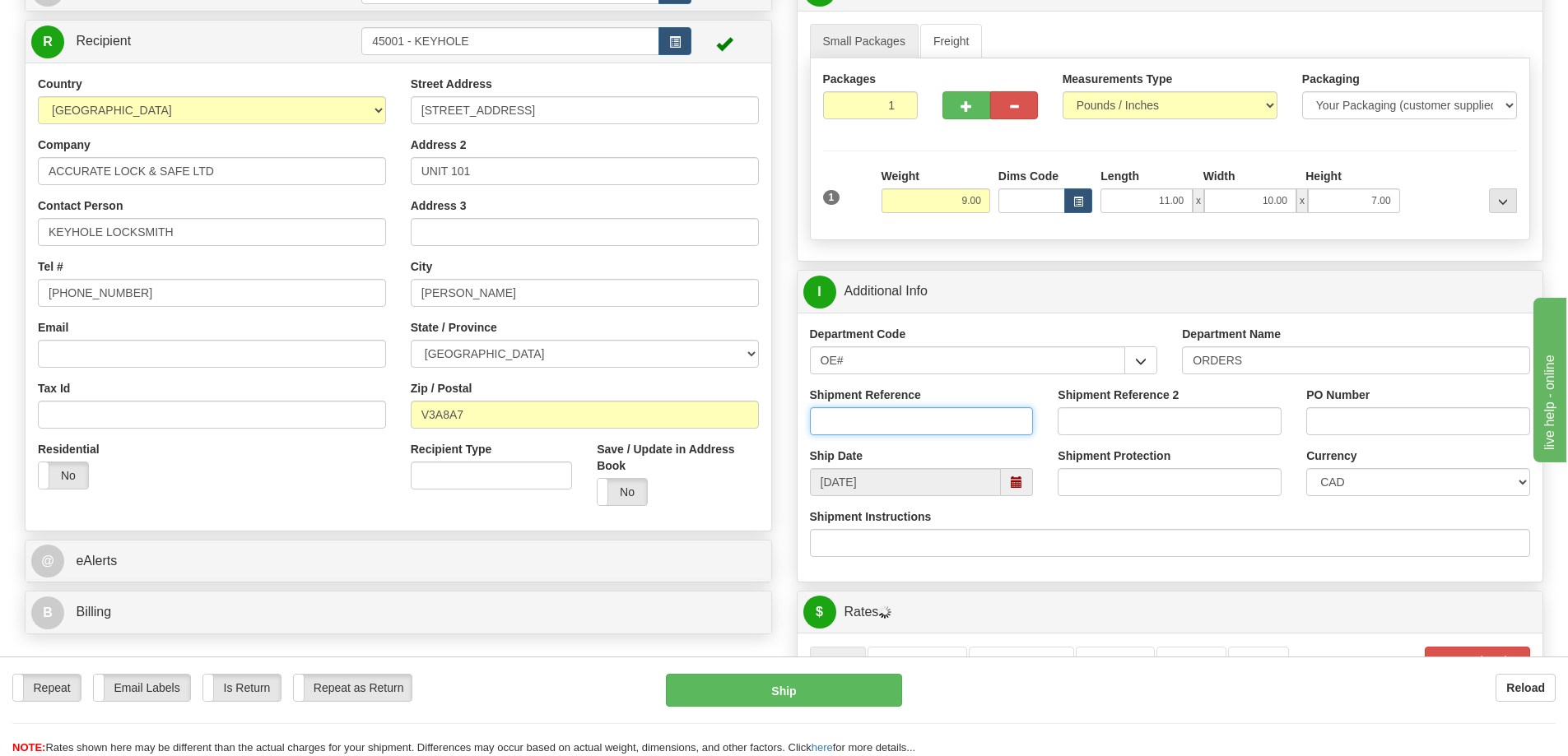
click at [870, 424] on input "Shipment Reference" at bounding box center [921, 421] width 224 height 28
type input "60033485-00"
drag, startPoint x: 1298, startPoint y: 201, endPoint x: 1316, endPoint y: 192, distance: 20.1
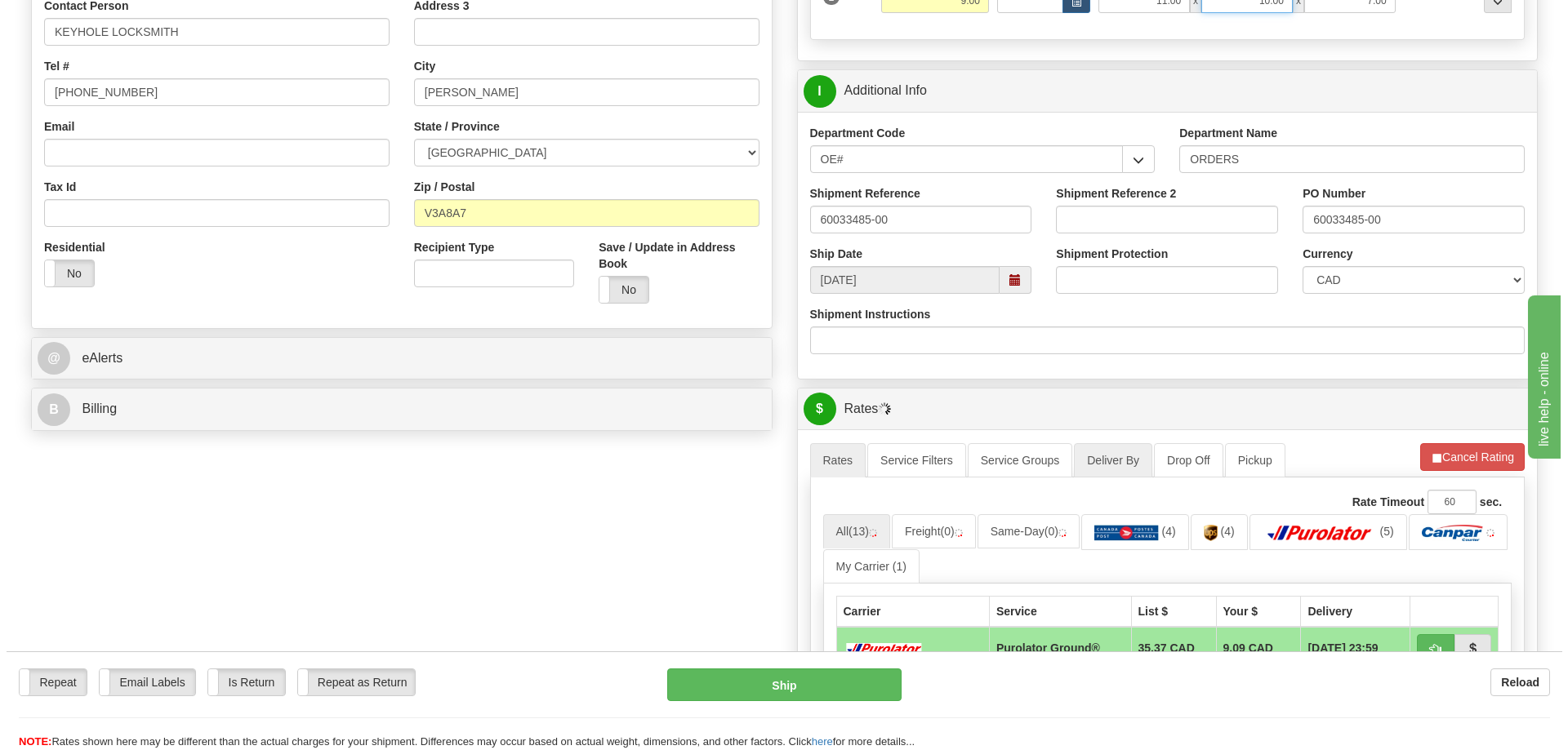
scroll to position [490, 0]
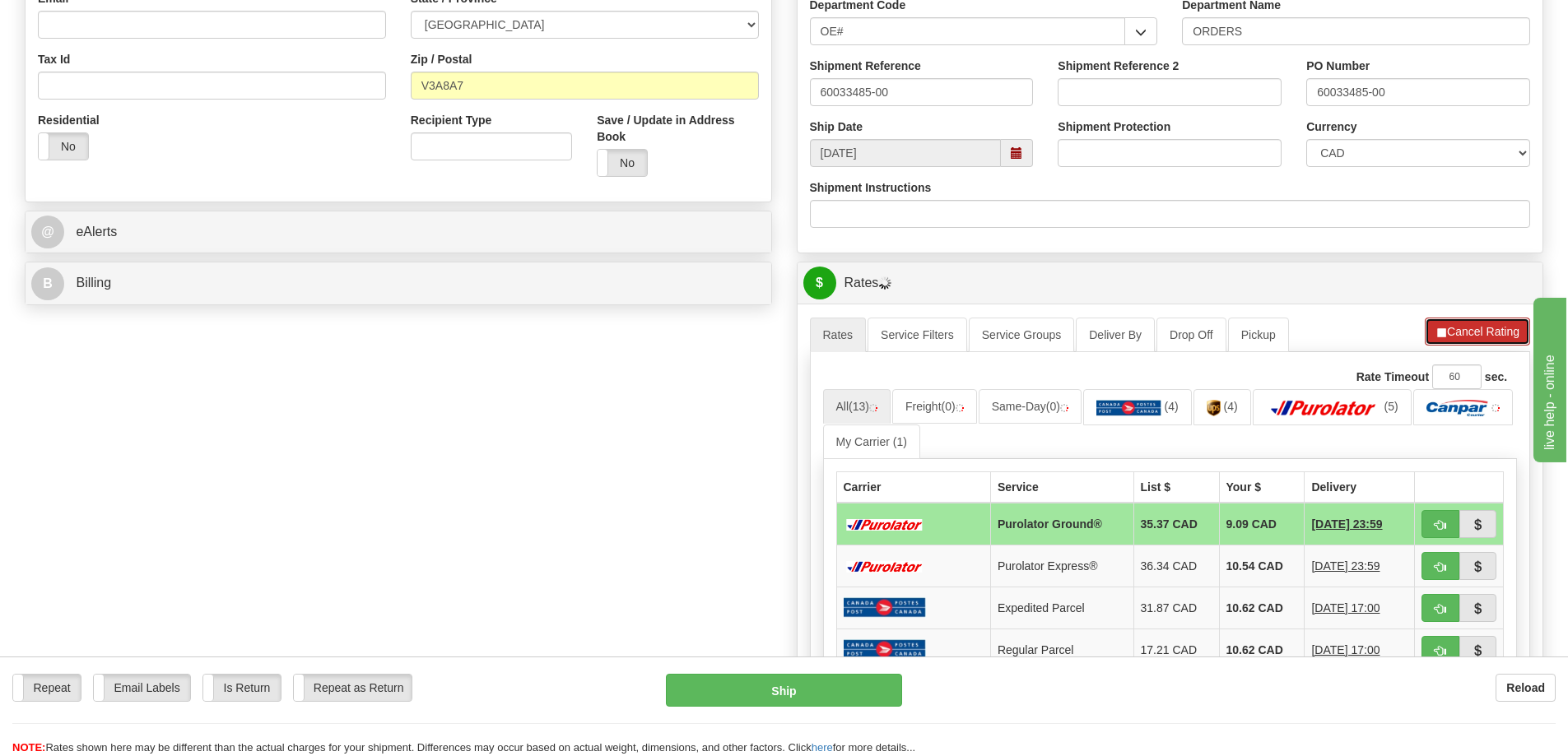
click at [1476, 332] on button "Cancel Rating" at bounding box center [1478, 332] width 105 height 28
click at [1476, 332] on button "Refresh Rates" at bounding box center [1477, 332] width 106 height 28
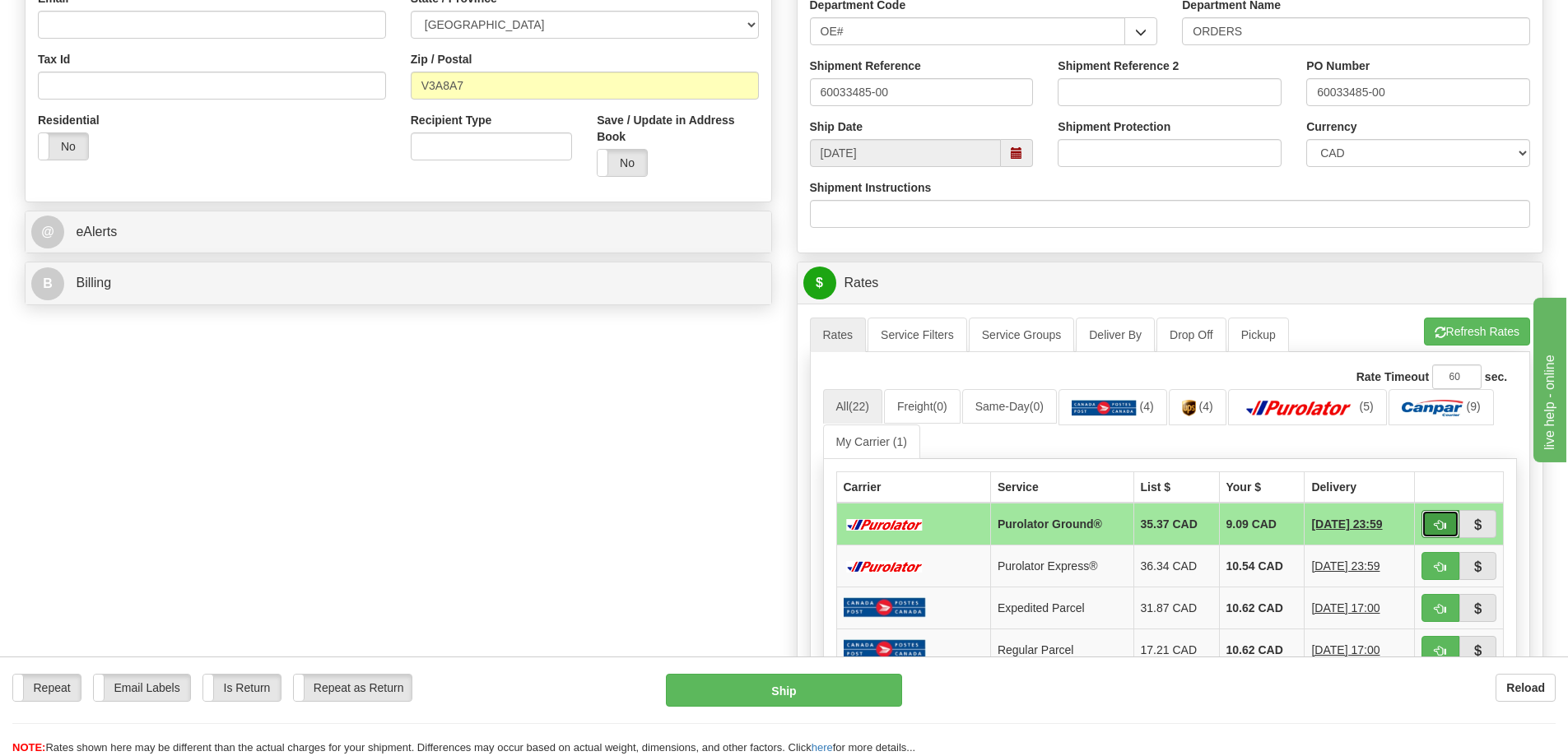
click at [1450, 522] on button "button" at bounding box center [1440, 524] width 38 height 28
type input "260"
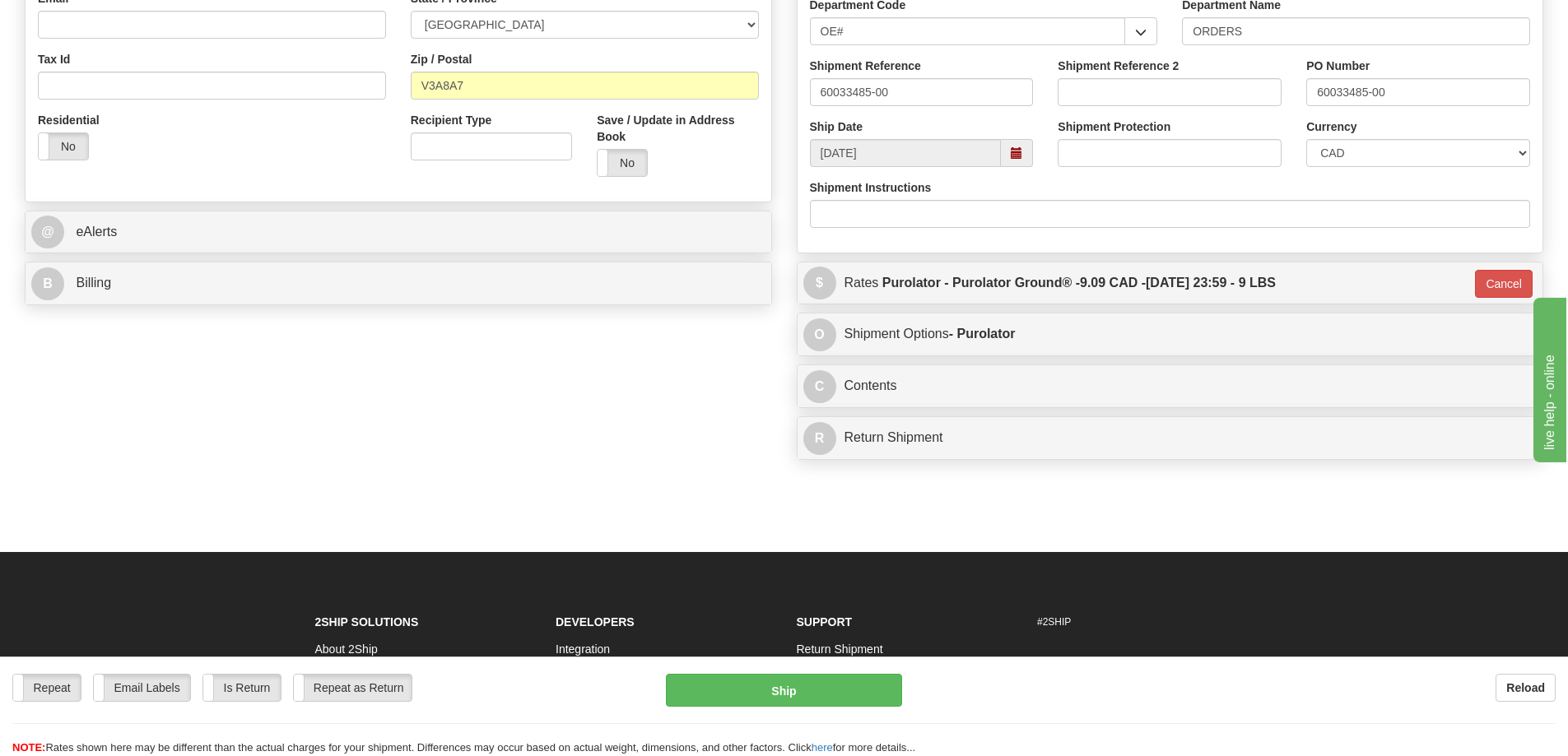
click at [763, 669] on div "Repeat Repeat Email Labels Email Labels Edit Is Return Is Return Repeat as Retu…" at bounding box center [784, 705] width 1568 height 99
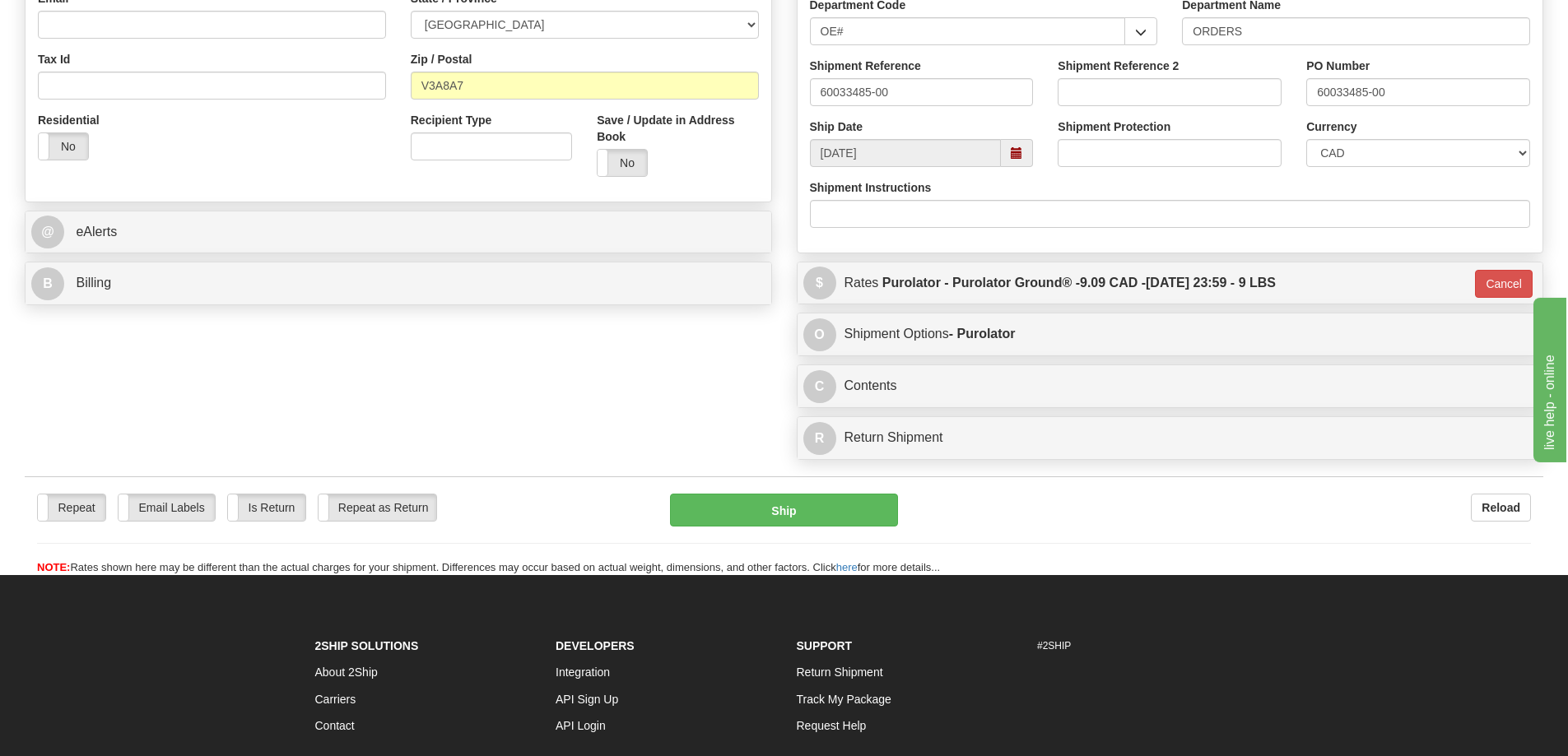
click at [768, 537] on div "Repeat Repeat Email Labels Email Labels Edit Is Return Is Return Repeat as Retu…" at bounding box center [784, 535] width 1518 height 82
click at [760, 519] on button "Ship" at bounding box center [784, 510] width 228 height 33
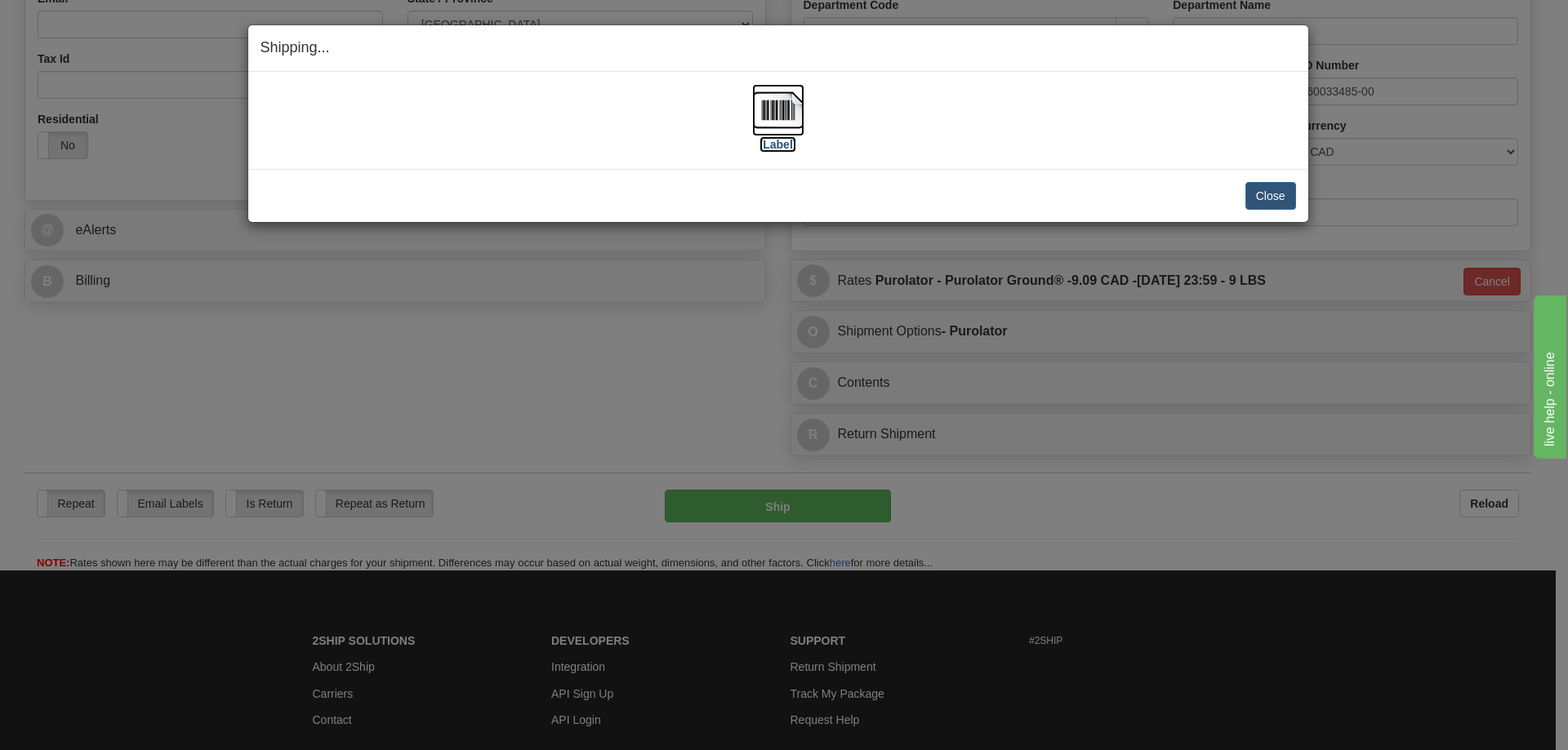
click at [777, 151] on label "[Label]" at bounding box center [777, 144] width 37 height 17
click at [1260, 194] on button "Close" at bounding box center [1270, 196] width 50 height 28
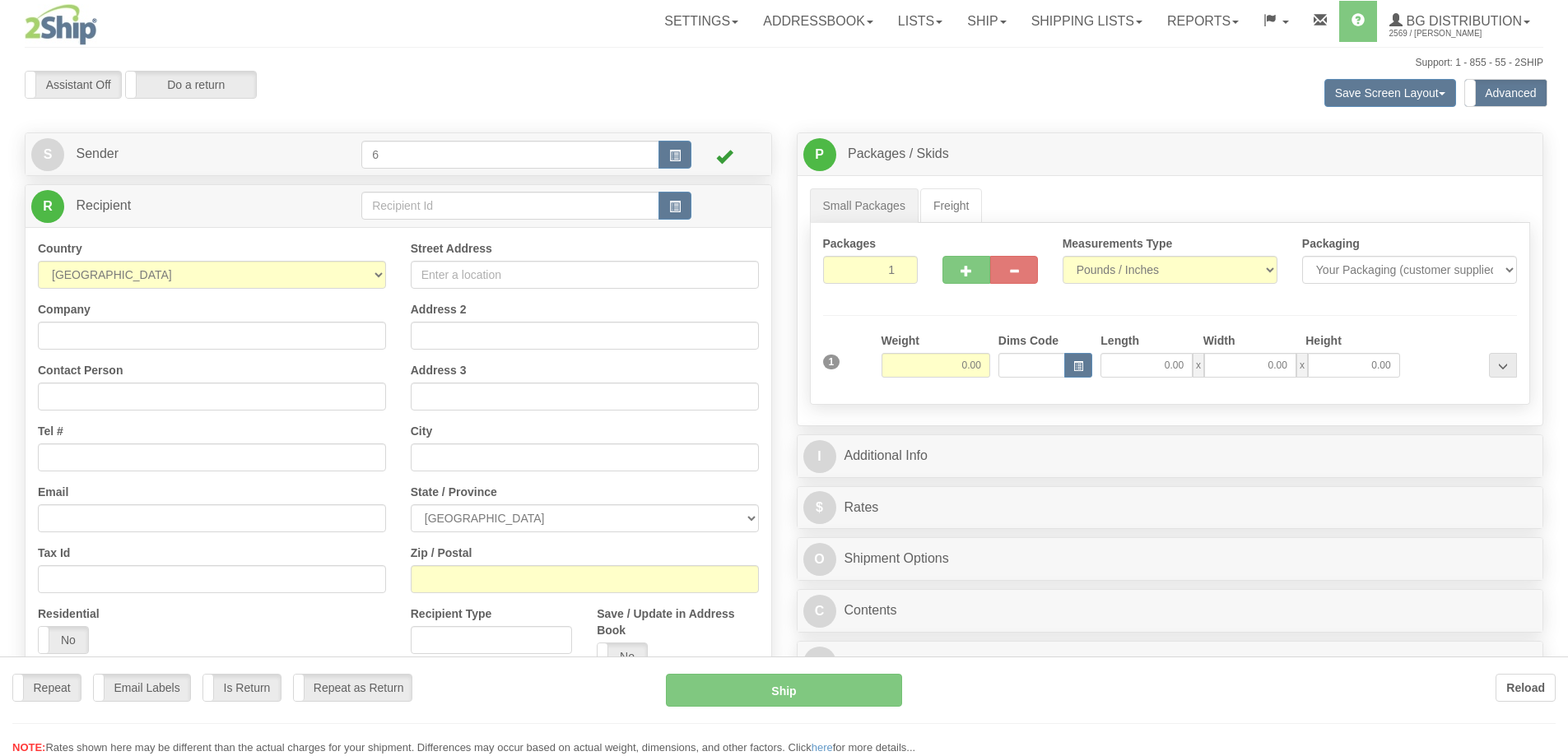
drag, startPoint x: 0, startPoint y: 0, endPoint x: 432, endPoint y: 205, distance: 478.2
click at [433, 206] on div at bounding box center [784, 378] width 1568 height 756
click at [432, 205] on div at bounding box center [784, 378] width 1568 height 756
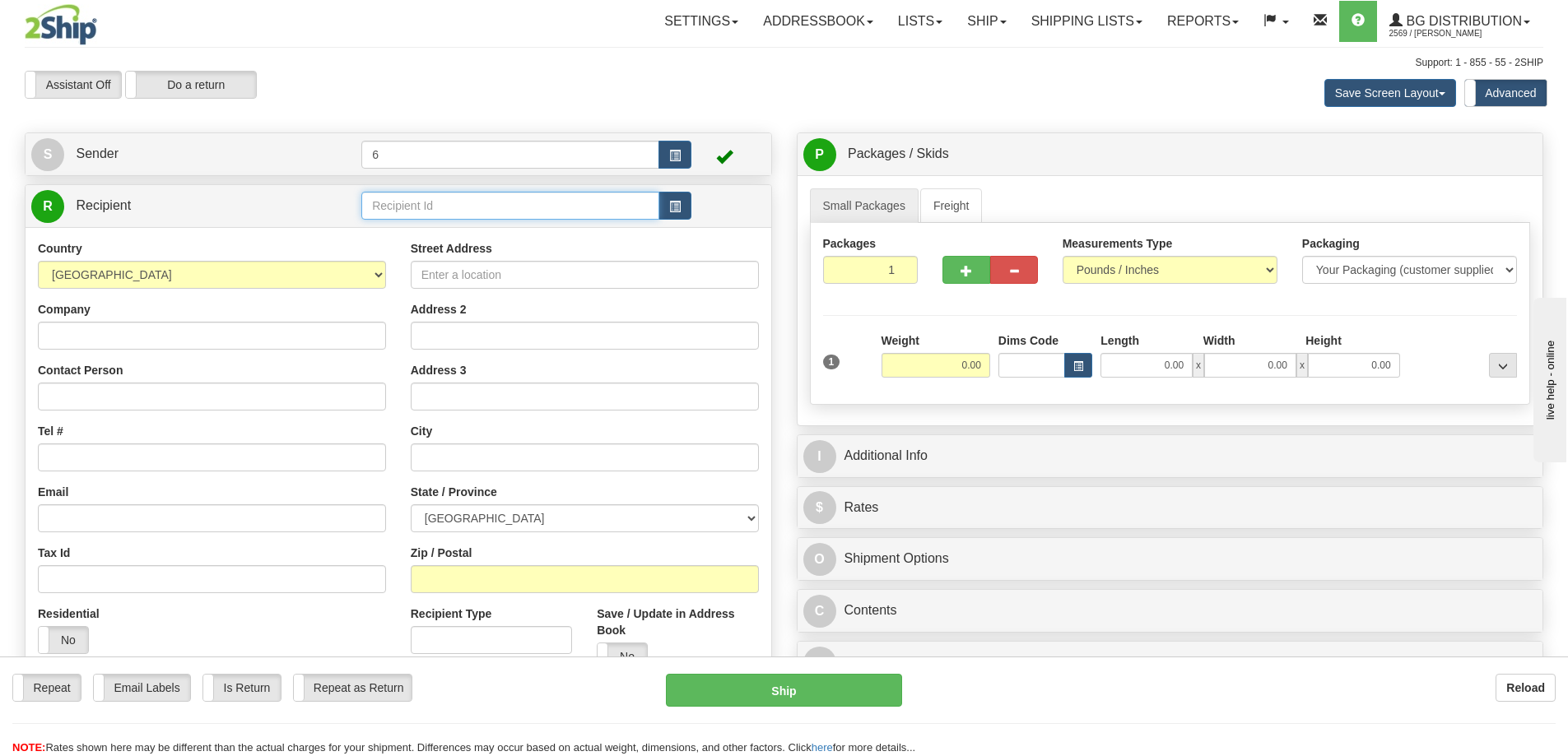
click at [432, 205] on input "text" at bounding box center [511, 206] width 298 height 28
type input "46013"
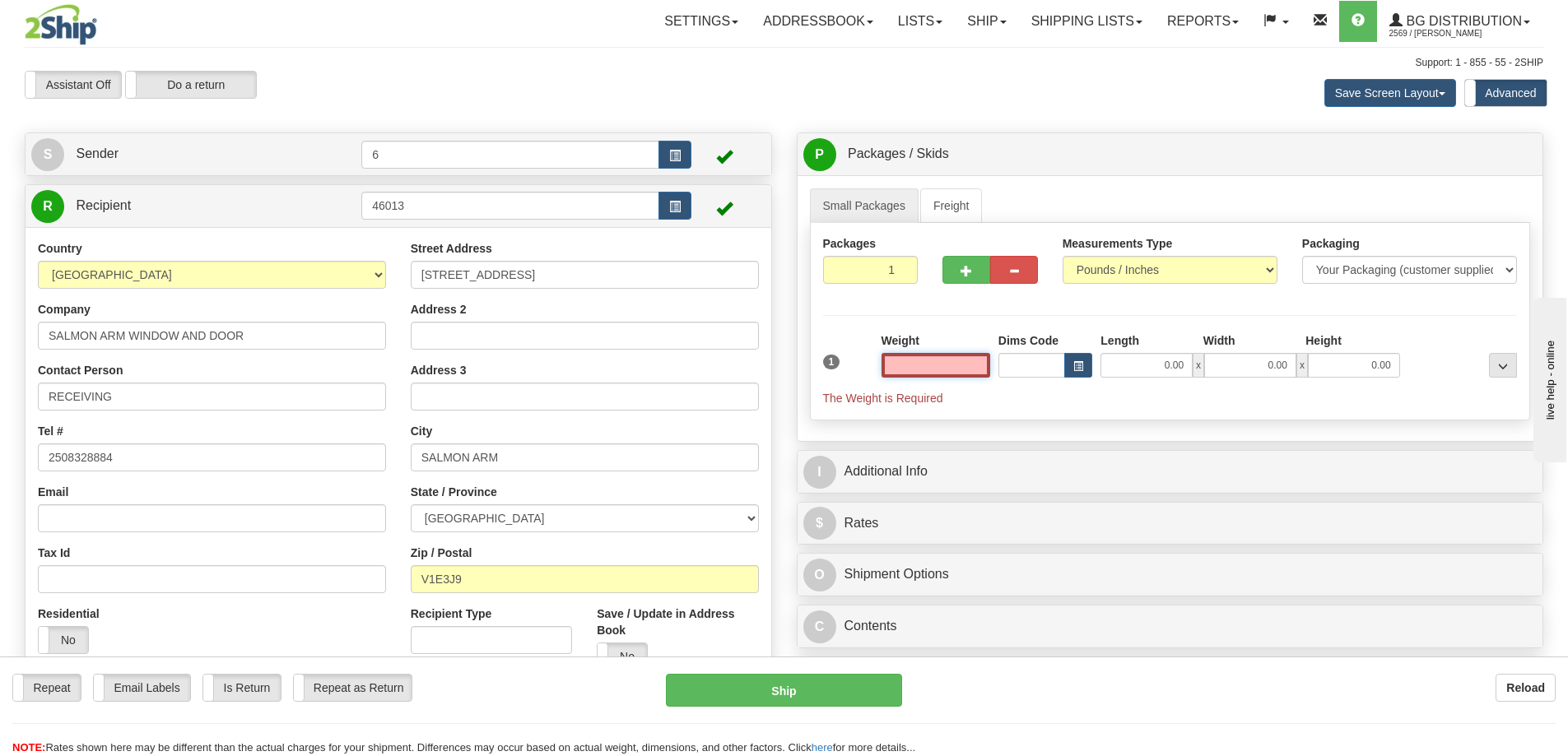
click at [949, 366] on input "text" at bounding box center [936, 365] width 109 height 25
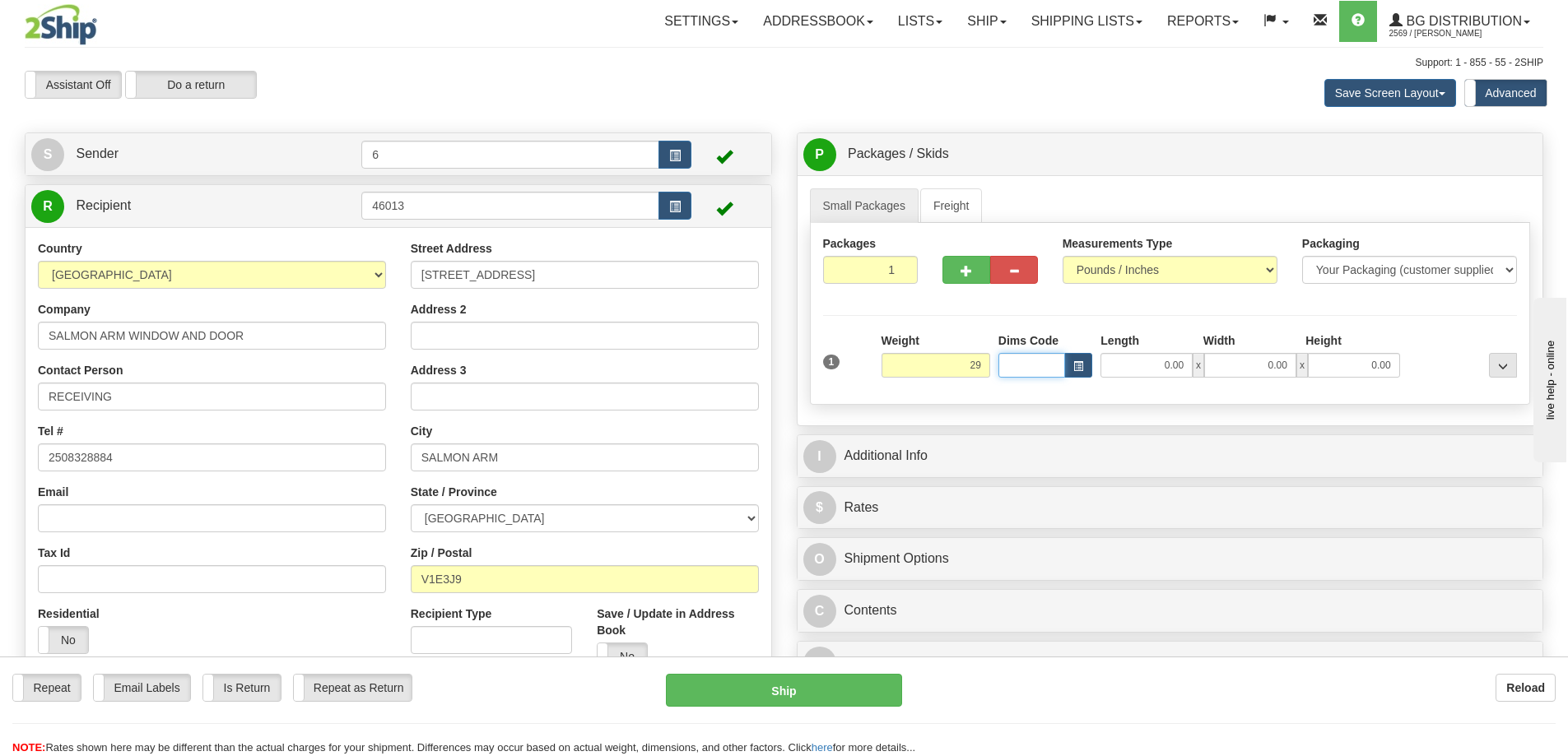
type input "29.00"
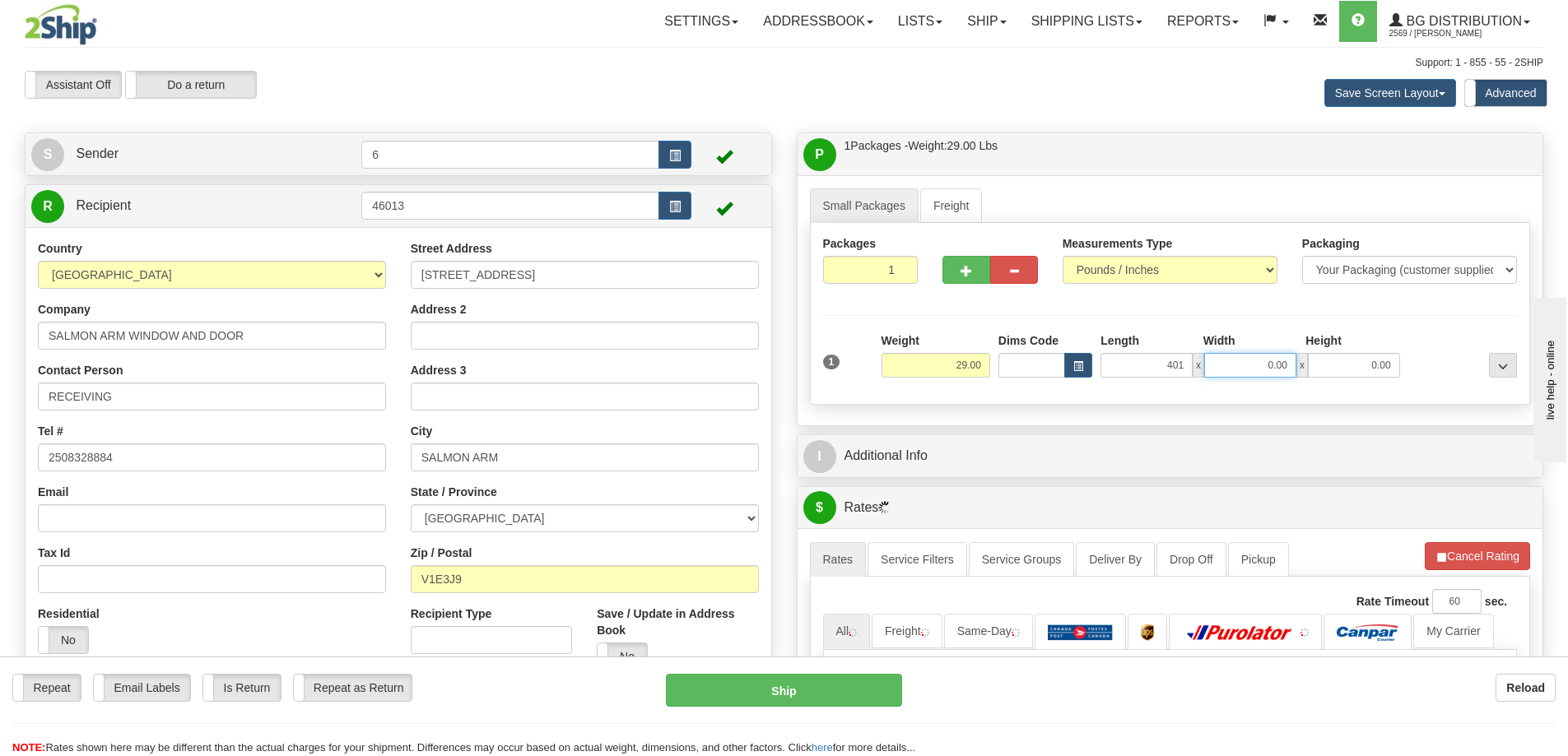
type input "401.00"
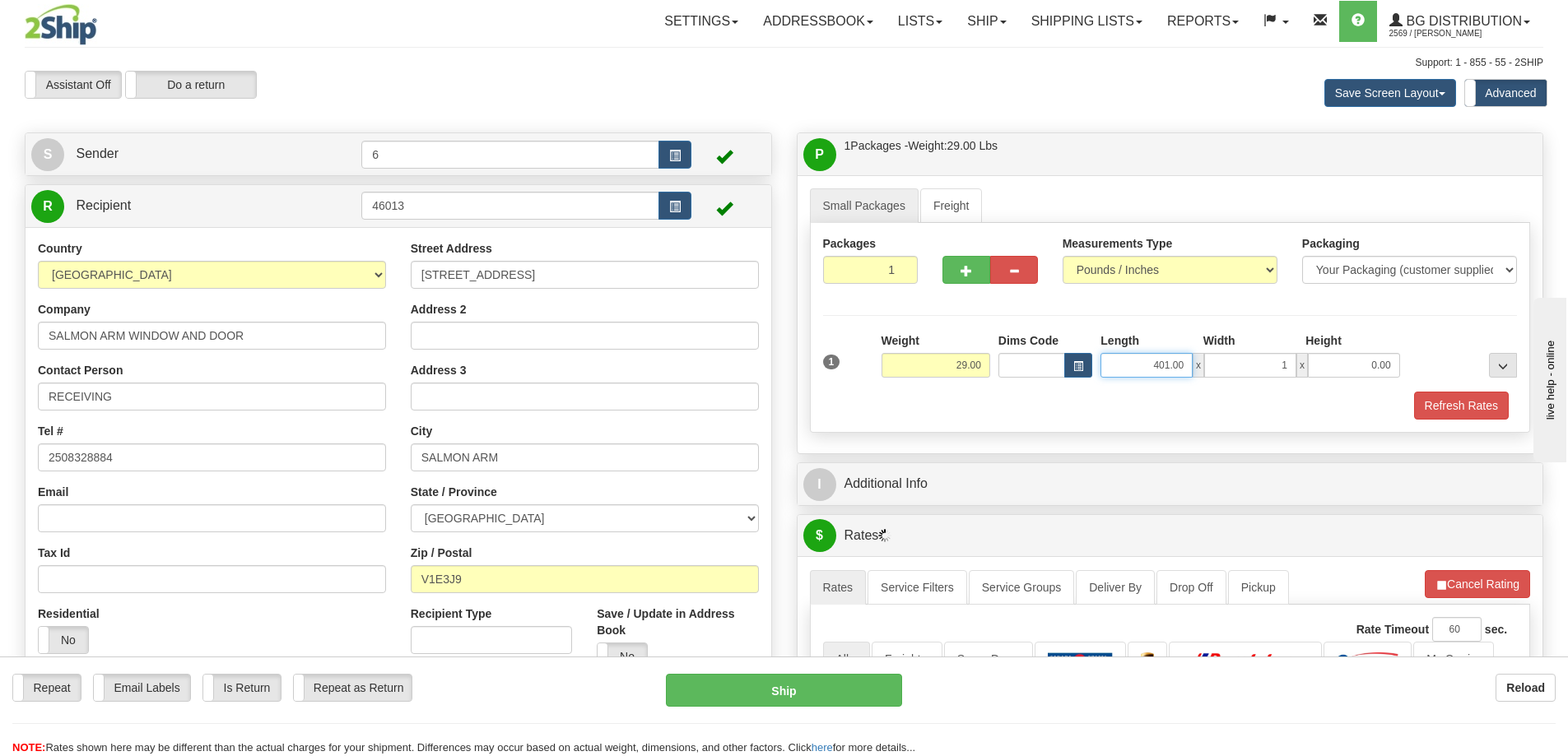
type input "1.00"
type input "40.00"
type input "12.00"
click at [987, 268] on button "button" at bounding box center [966, 270] width 47 height 28
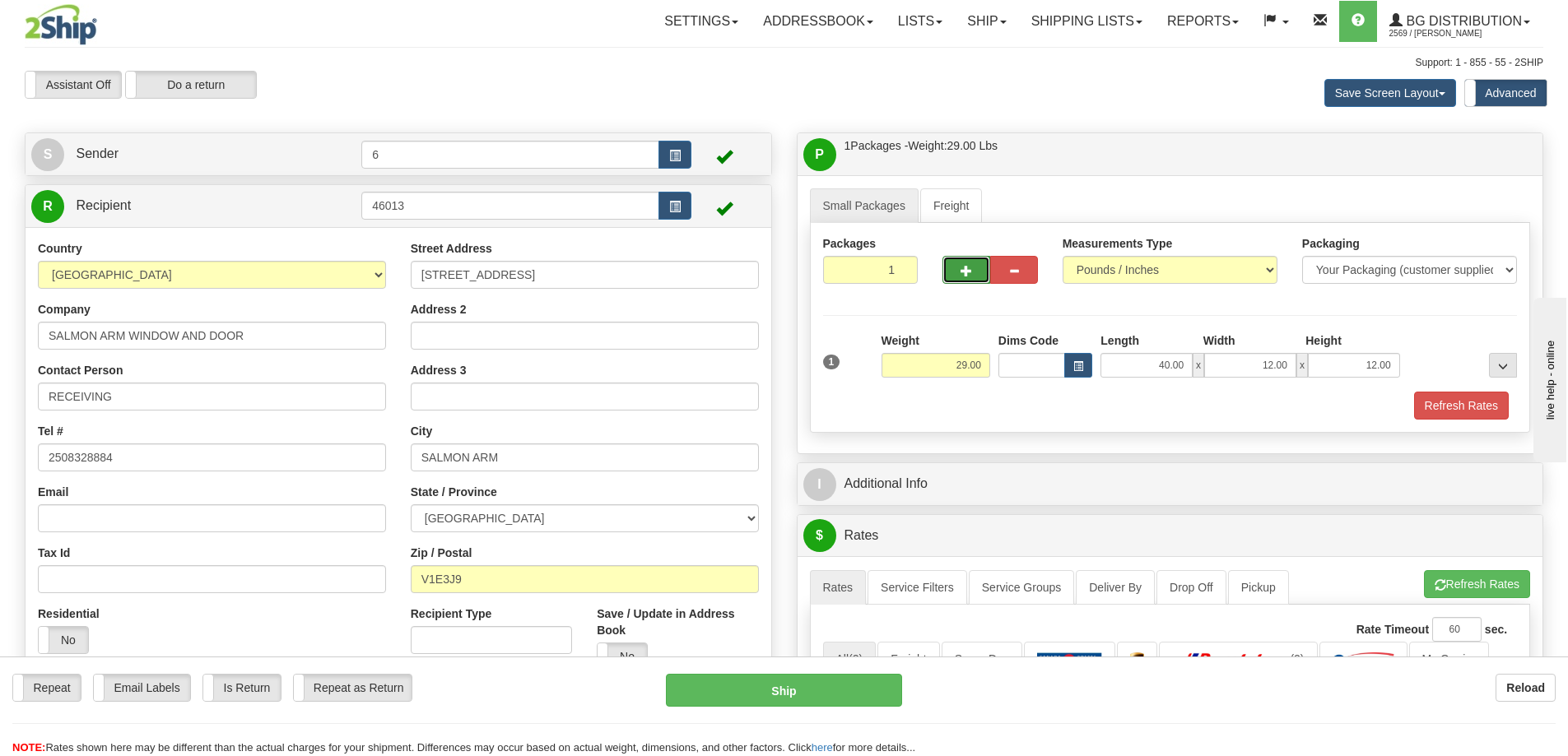
radio input "true"
type input "2"
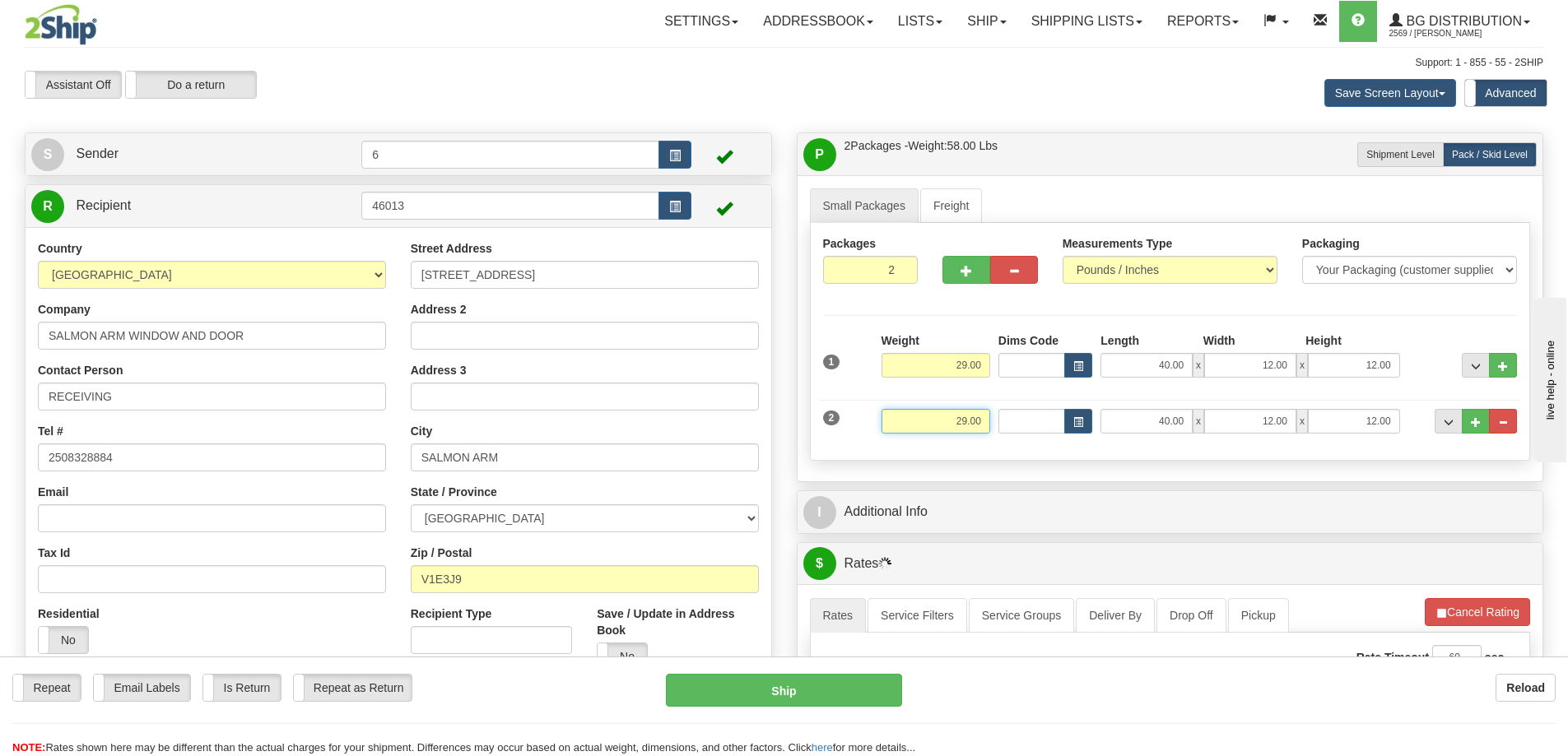
drag, startPoint x: 938, startPoint y: 425, endPoint x: 1068, endPoint y: 402, distance: 132.0
click at [1068, 402] on div "2 Weight 29.00 Dims Code Length Width Height" at bounding box center [1170, 418] width 703 height 55
type input "5.00"
type input "11.00"
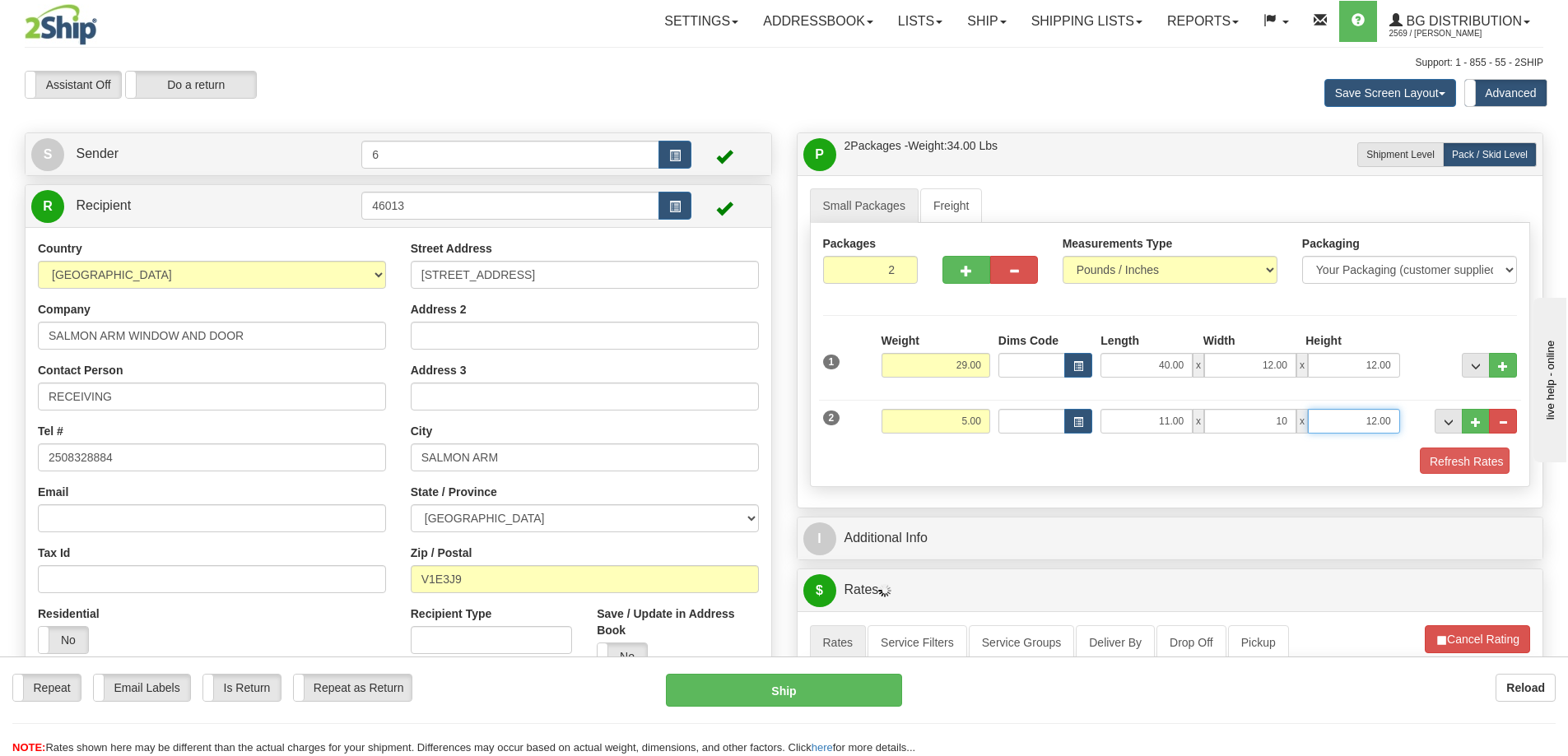
type input "10.00"
type input "7.00"
click at [1446, 463] on button "Refresh Rates" at bounding box center [1461, 461] width 95 height 28
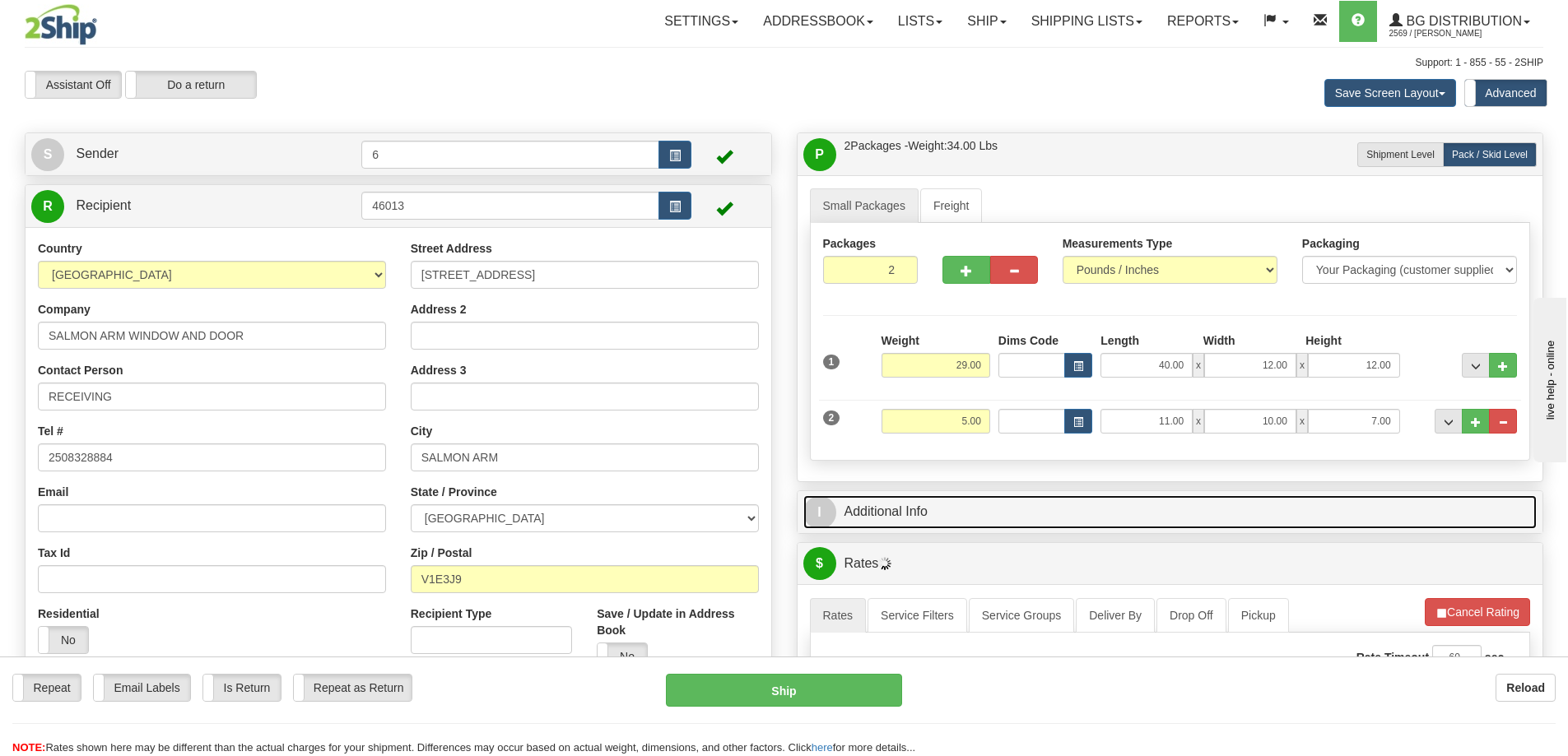
click at [1369, 517] on link "I Additional Info" at bounding box center [1170, 512] width 734 height 33
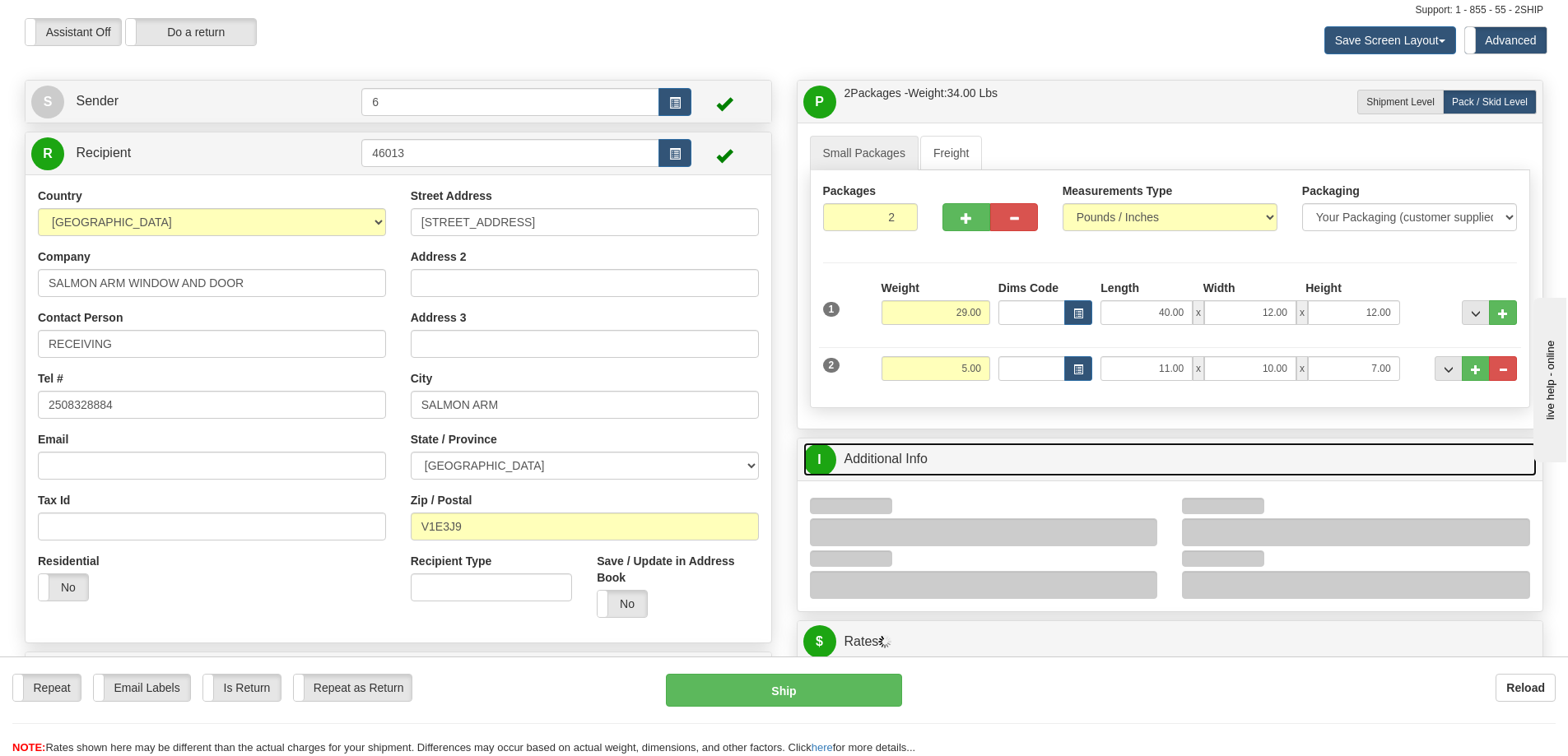
scroll to position [82, 0]
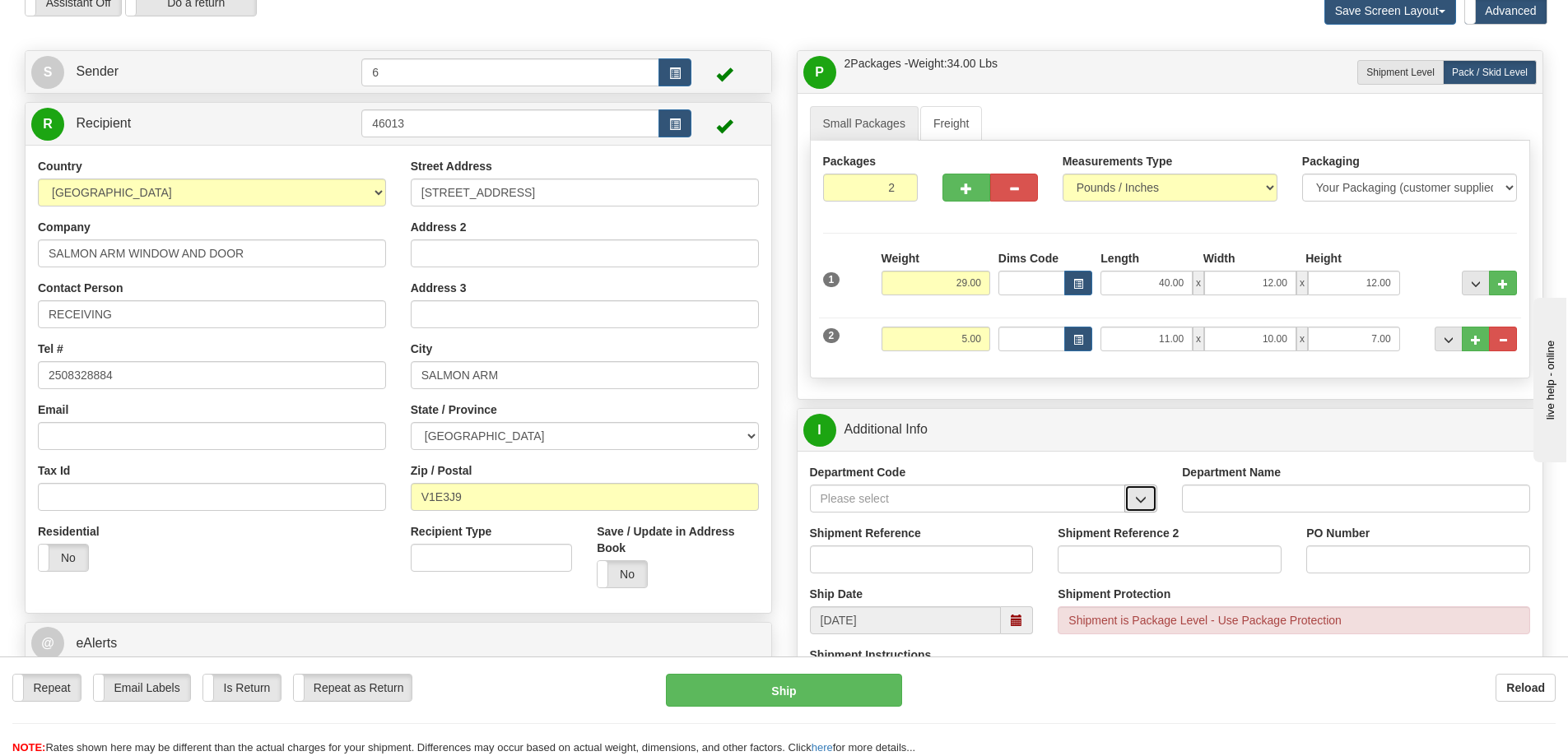
click at [1147, 503] on span "button" at bounding box center [1140, 500] width 11 height 11
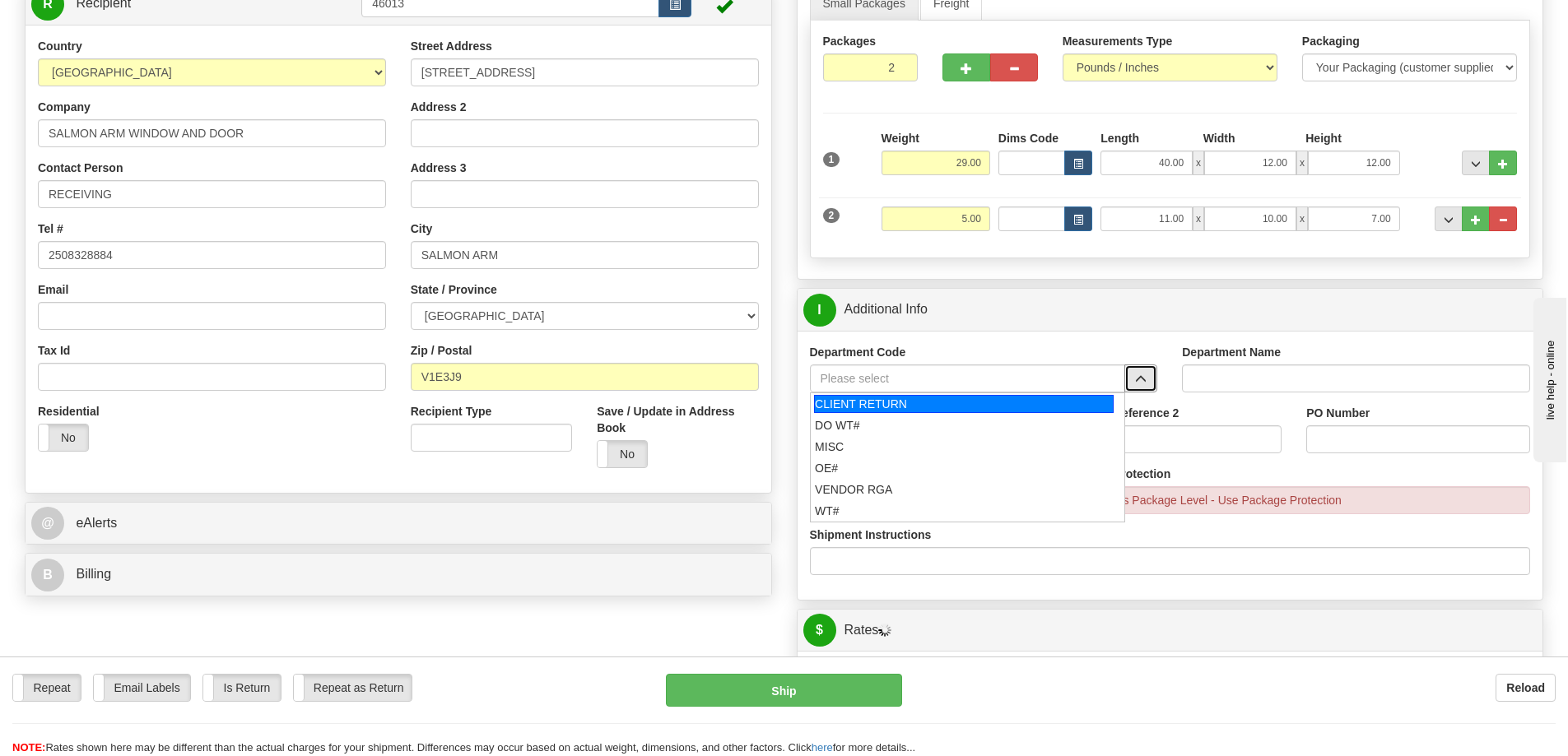
scroll to position [329, 0]
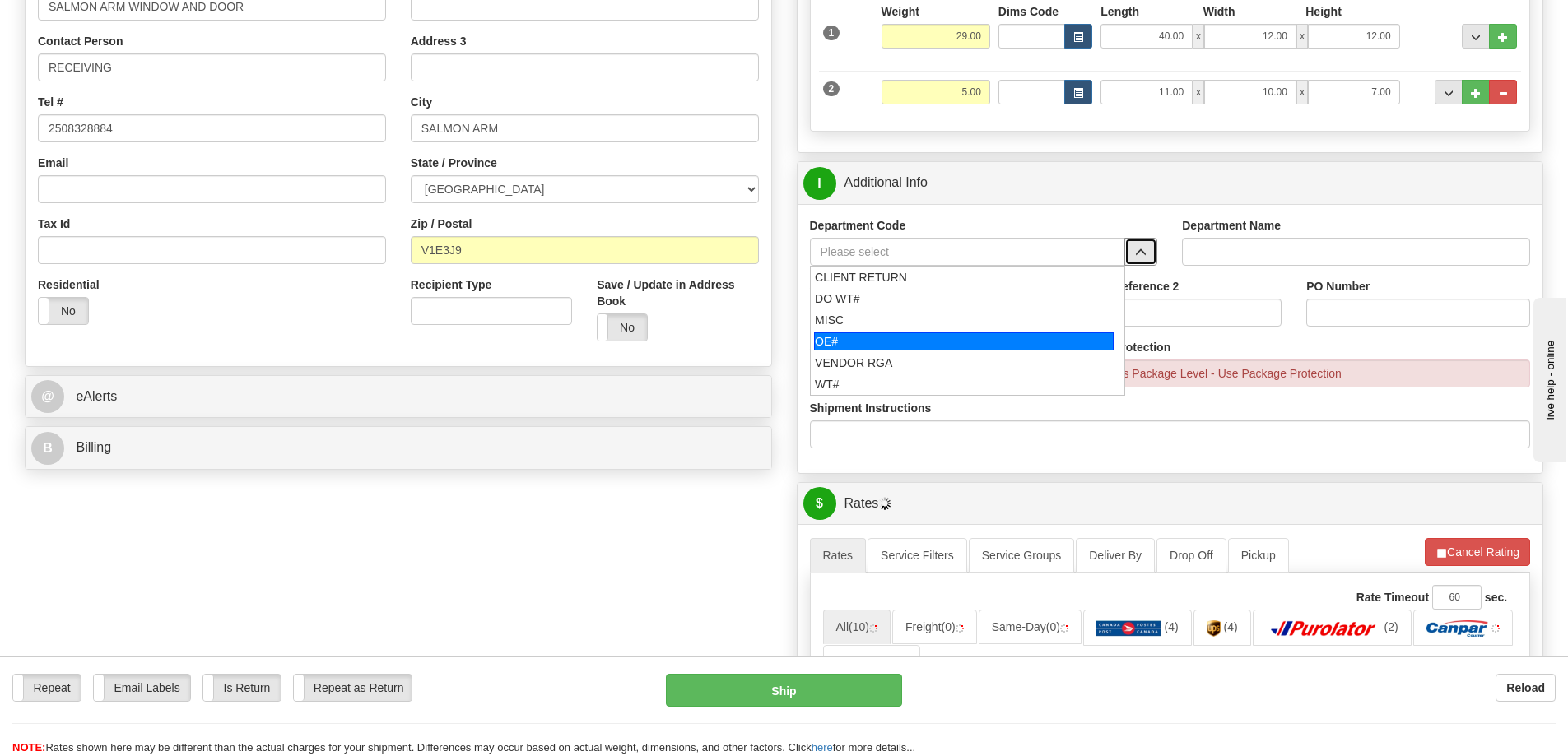
click at [833, 351] on div "OE#" at bounding box center [963, 341] width 299 height 18
type input "OE#"
type input "ORDERS"
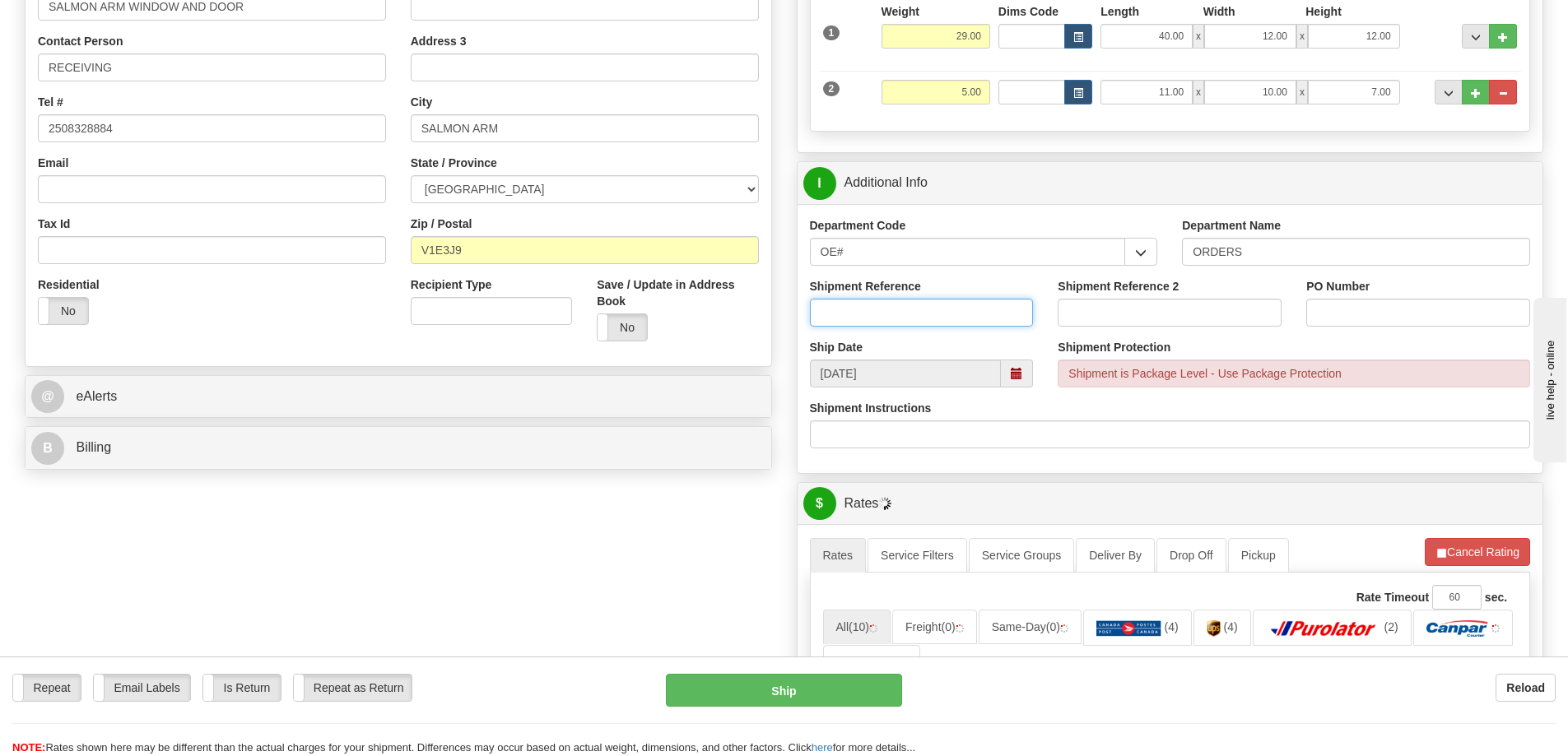
click at [839, 318] on input "Shipment Reference" at bounding box center [921, 312] width 224 height 28
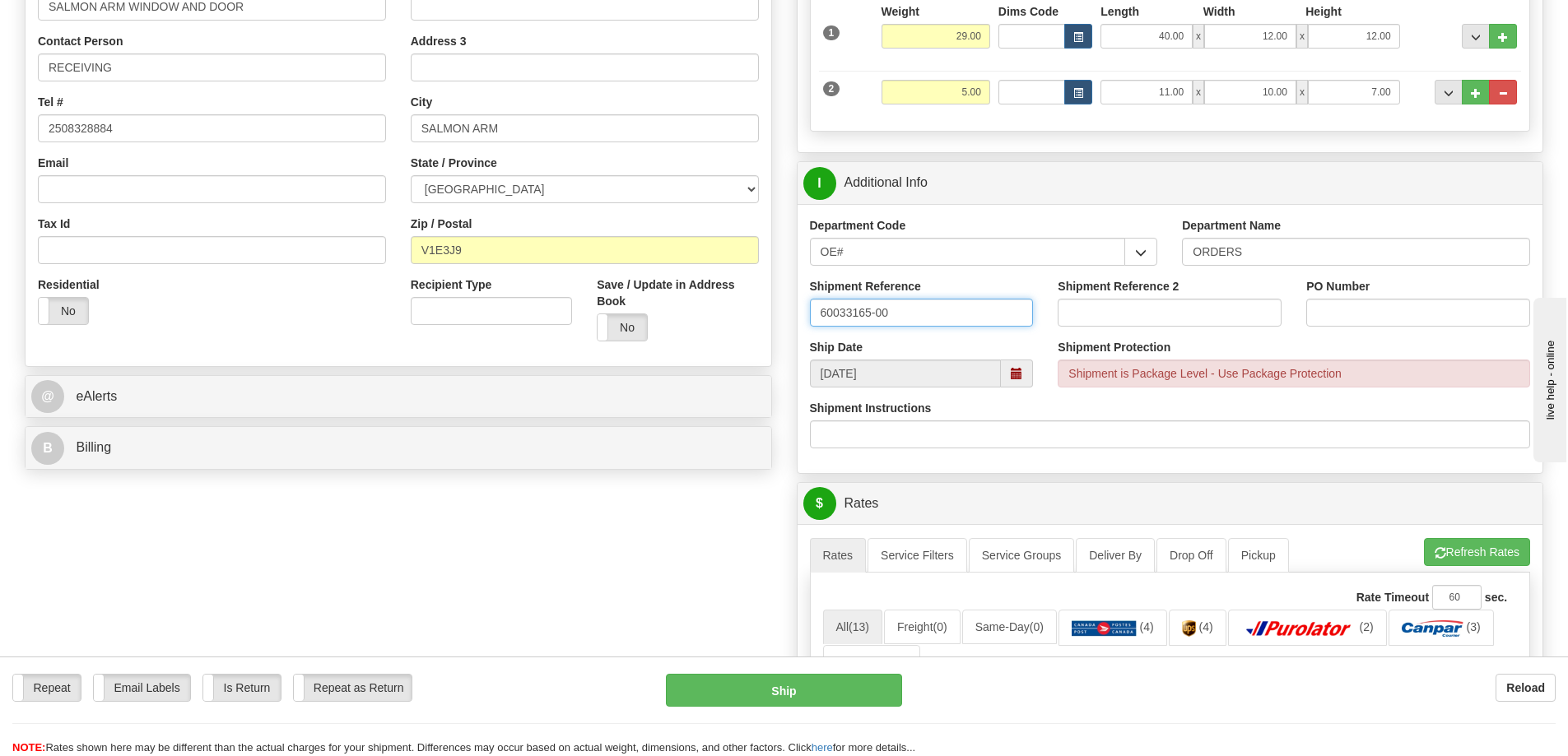
type input "60033165-00"
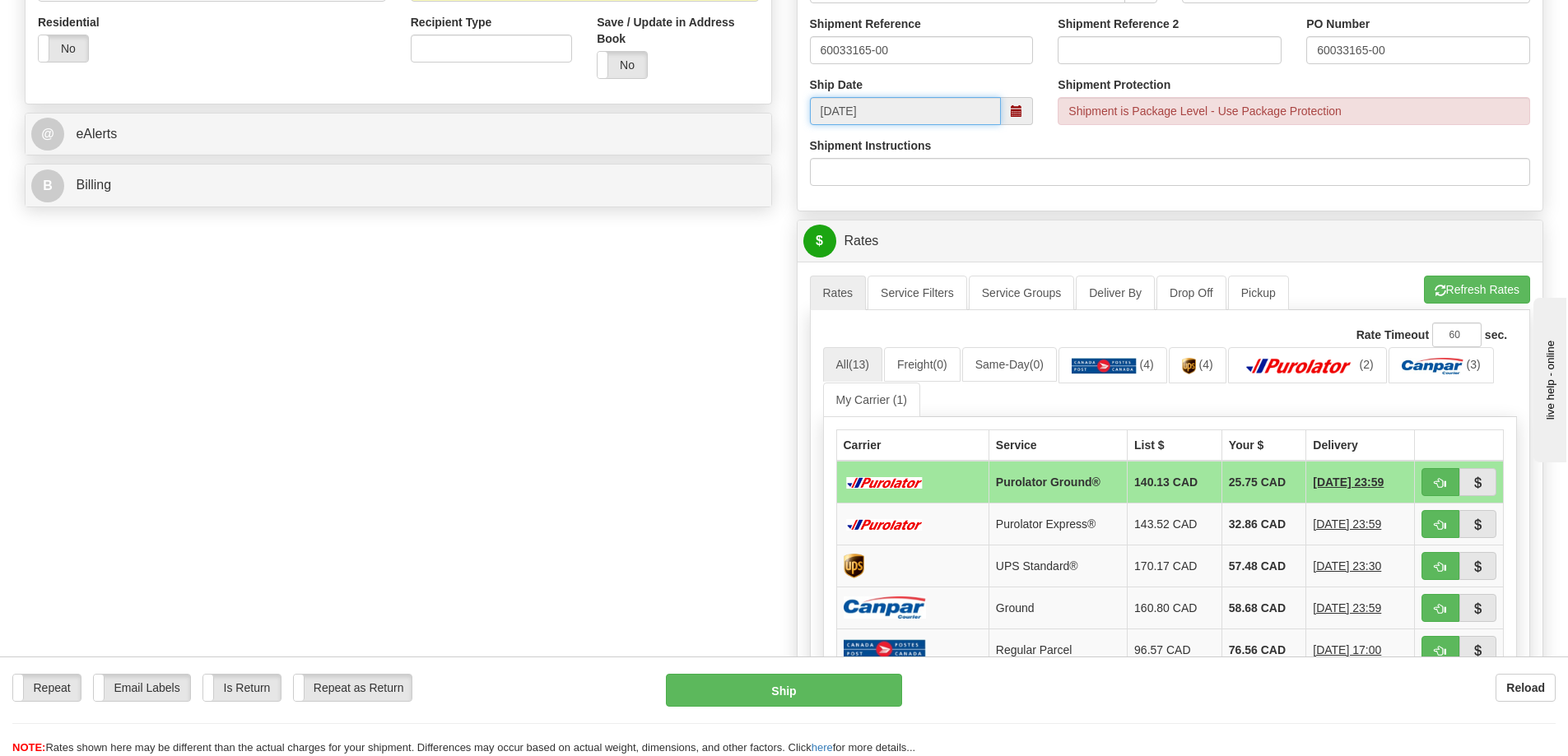
scroll to position [740, 0]
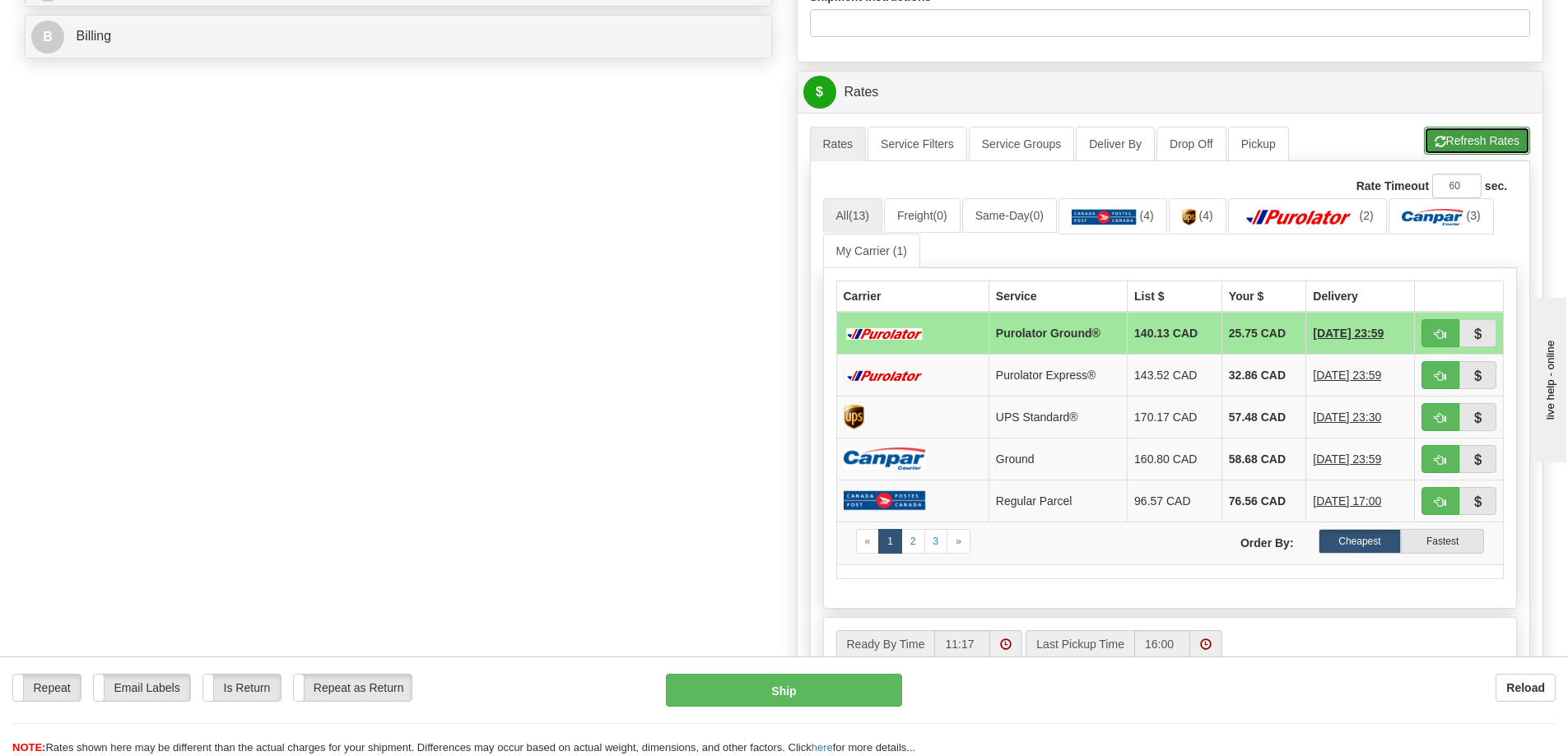
click at [1462, 139] on button "Refresh Rates" at bounding box center [1477, 140] width 106 height 28
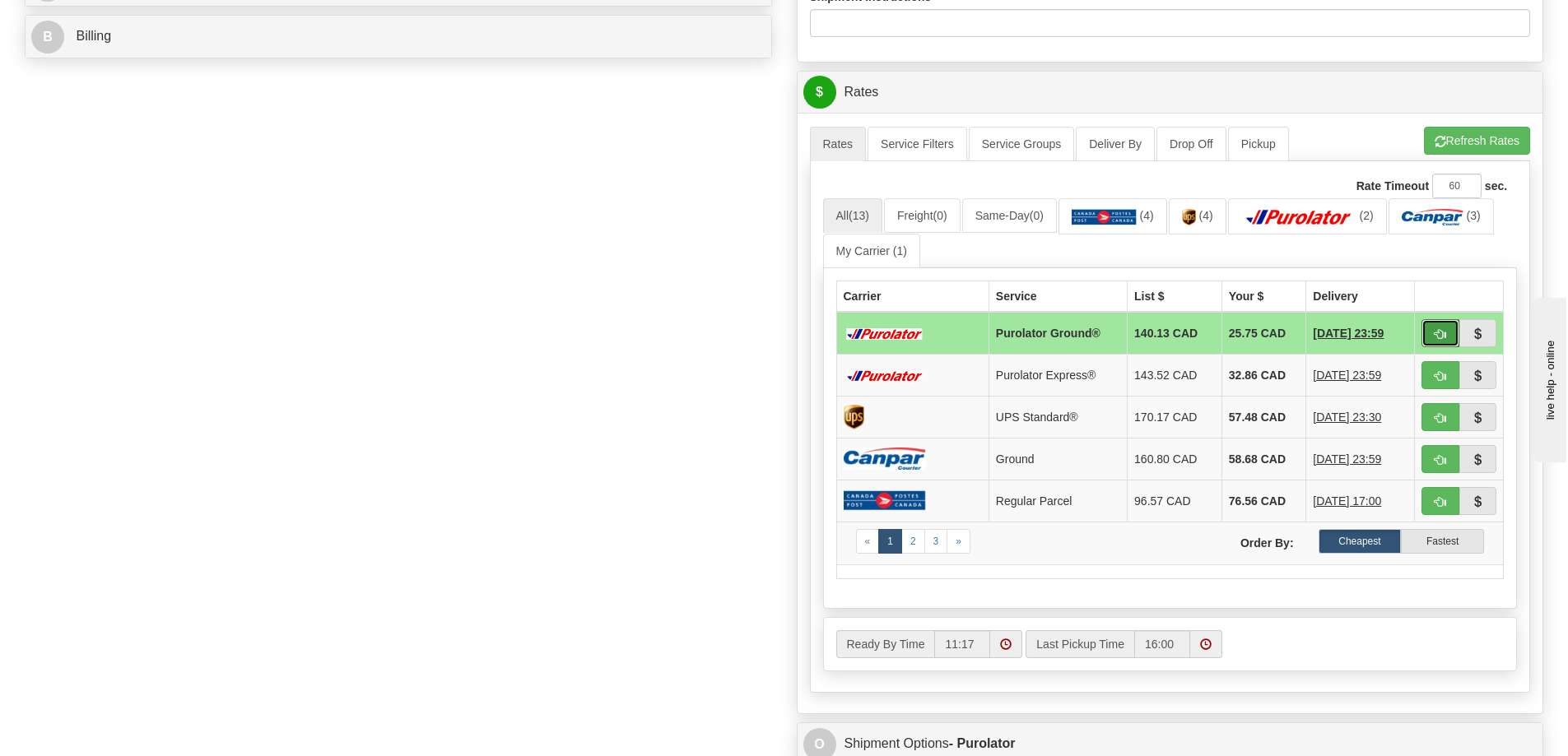
click at [1429, 339] on button "button" at bounding box center [1440, 333] width 38 height 28
type input "260"
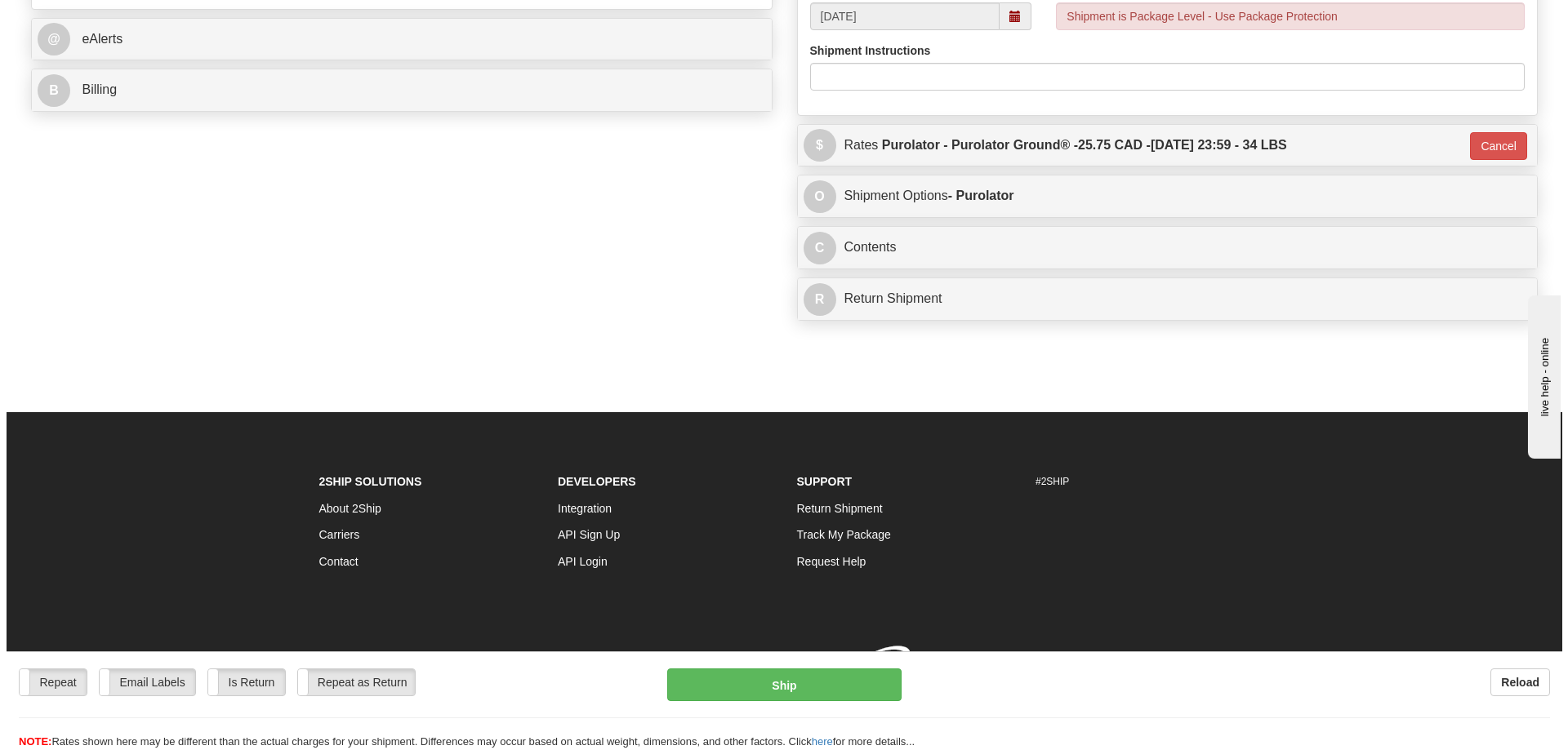
scroll to position [732, 0]
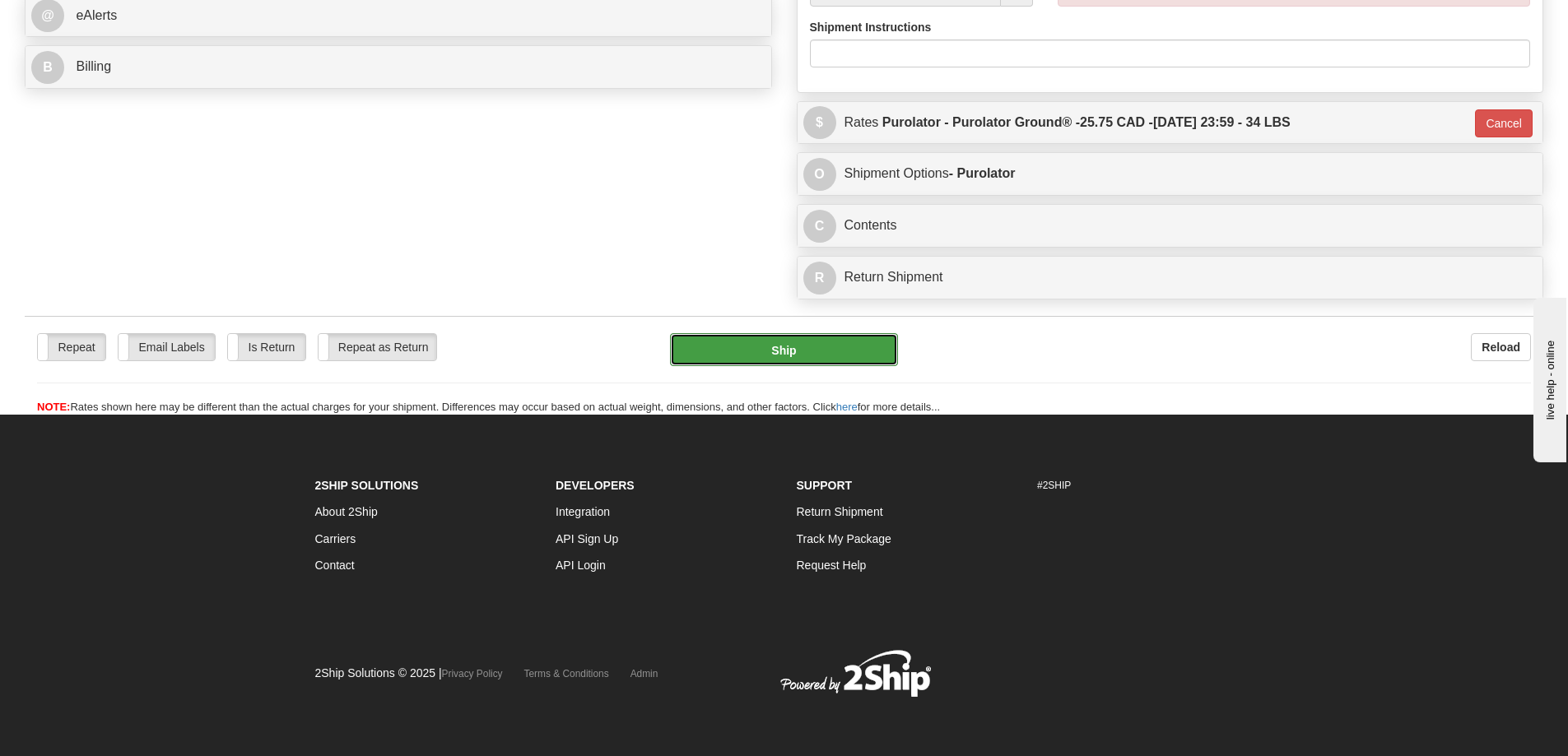
click at [760, 333] on button "Ship" at bounding box center [784, 350] width 228 height 33
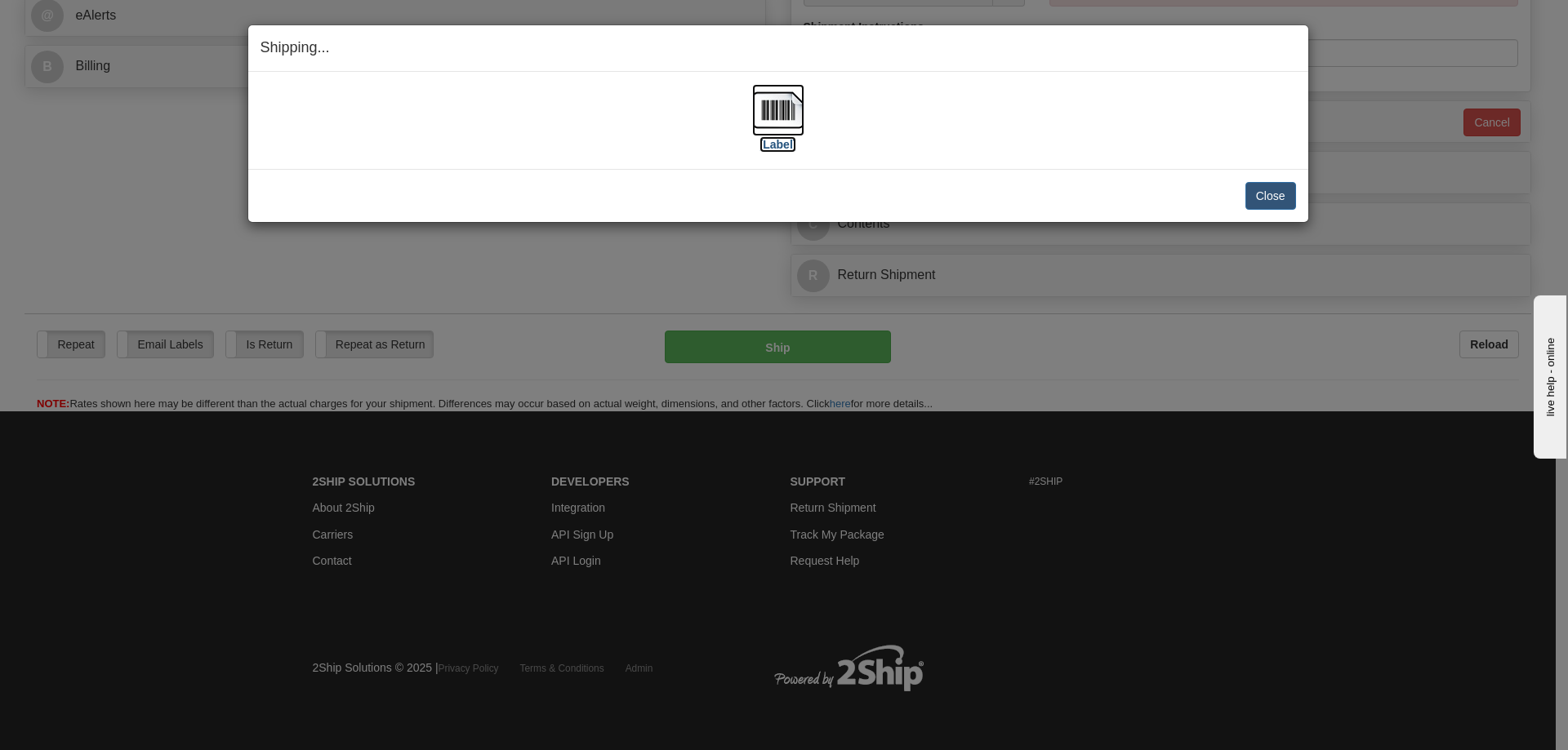
click at [788, 140] on label "[Label]" at bounding box center [777, 144] width 37 height 17
click at [1269, 195] on button "Close" at bounding box center [1270, 196] width 50 height 28
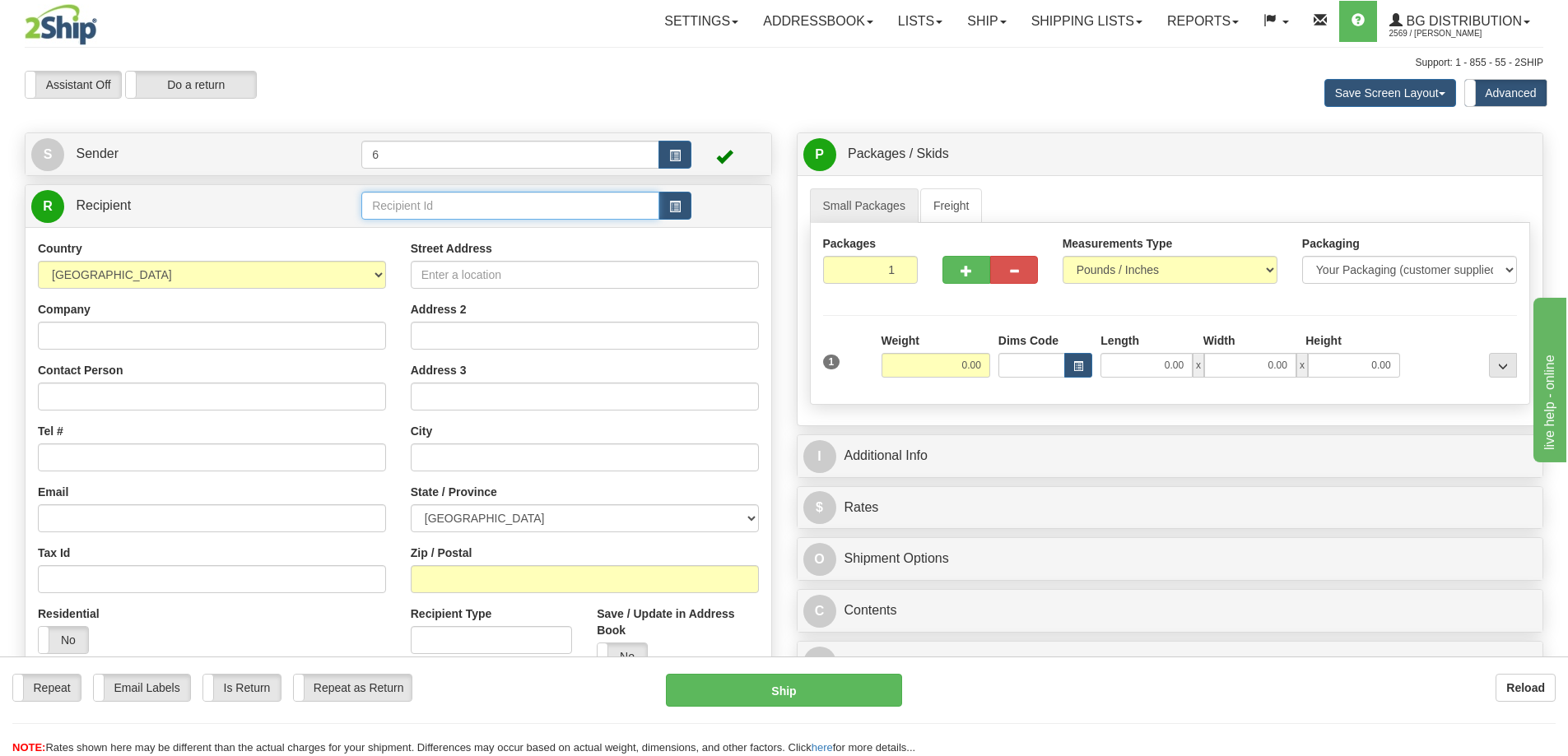
click at [545, 216] on input "text" at bounding box center [511, 206] width 298 height 28
type input "41070"
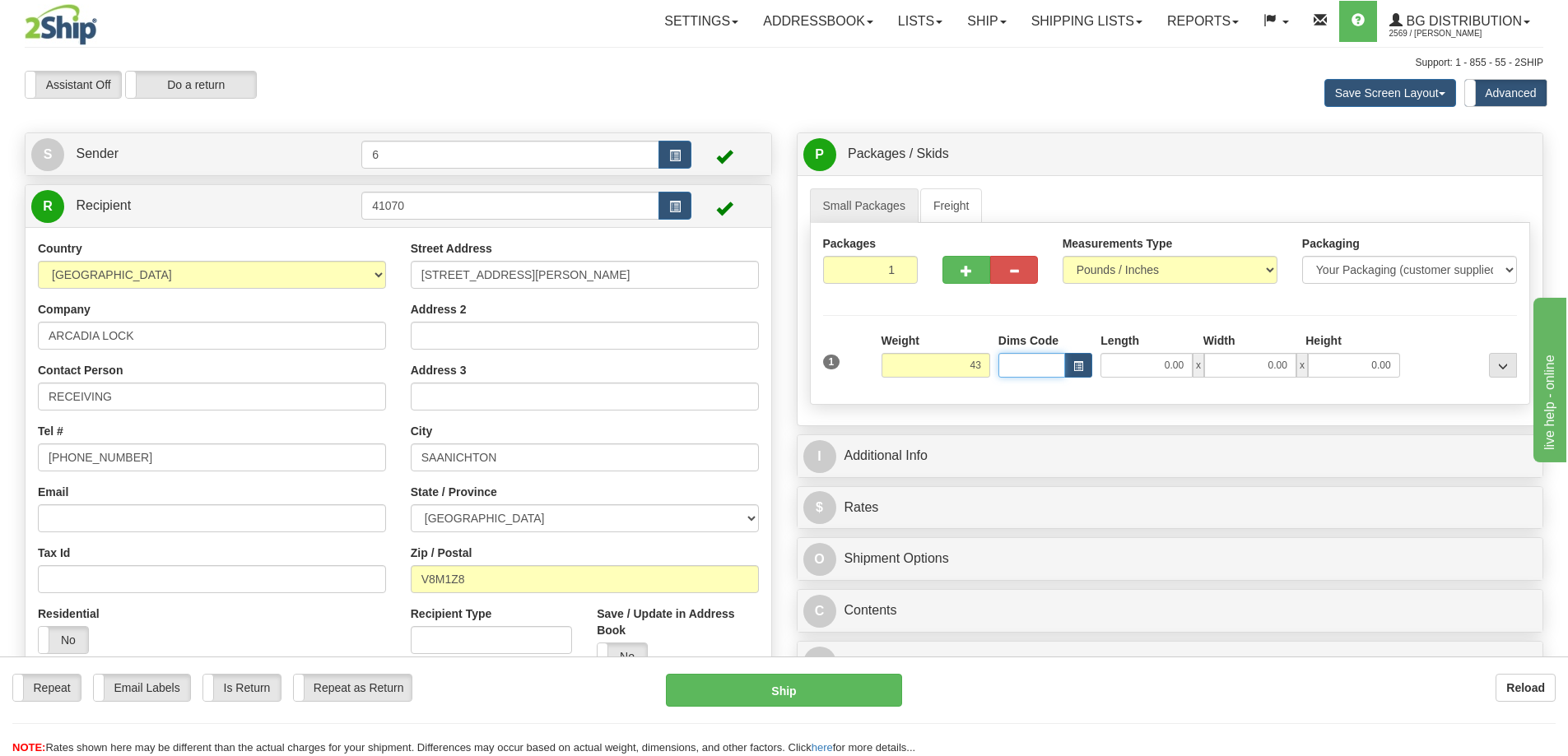
type input "43.00"
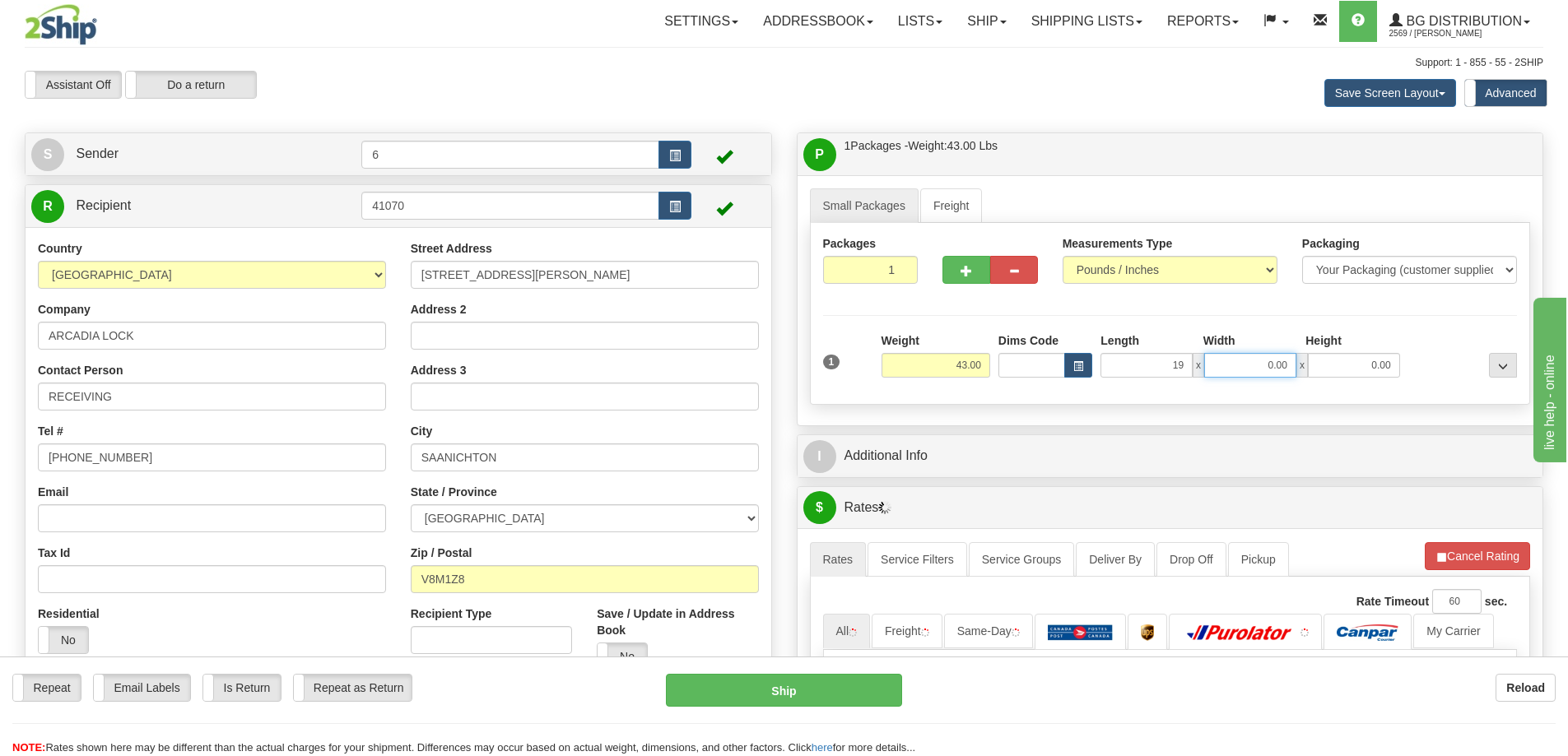
type input "19.00"
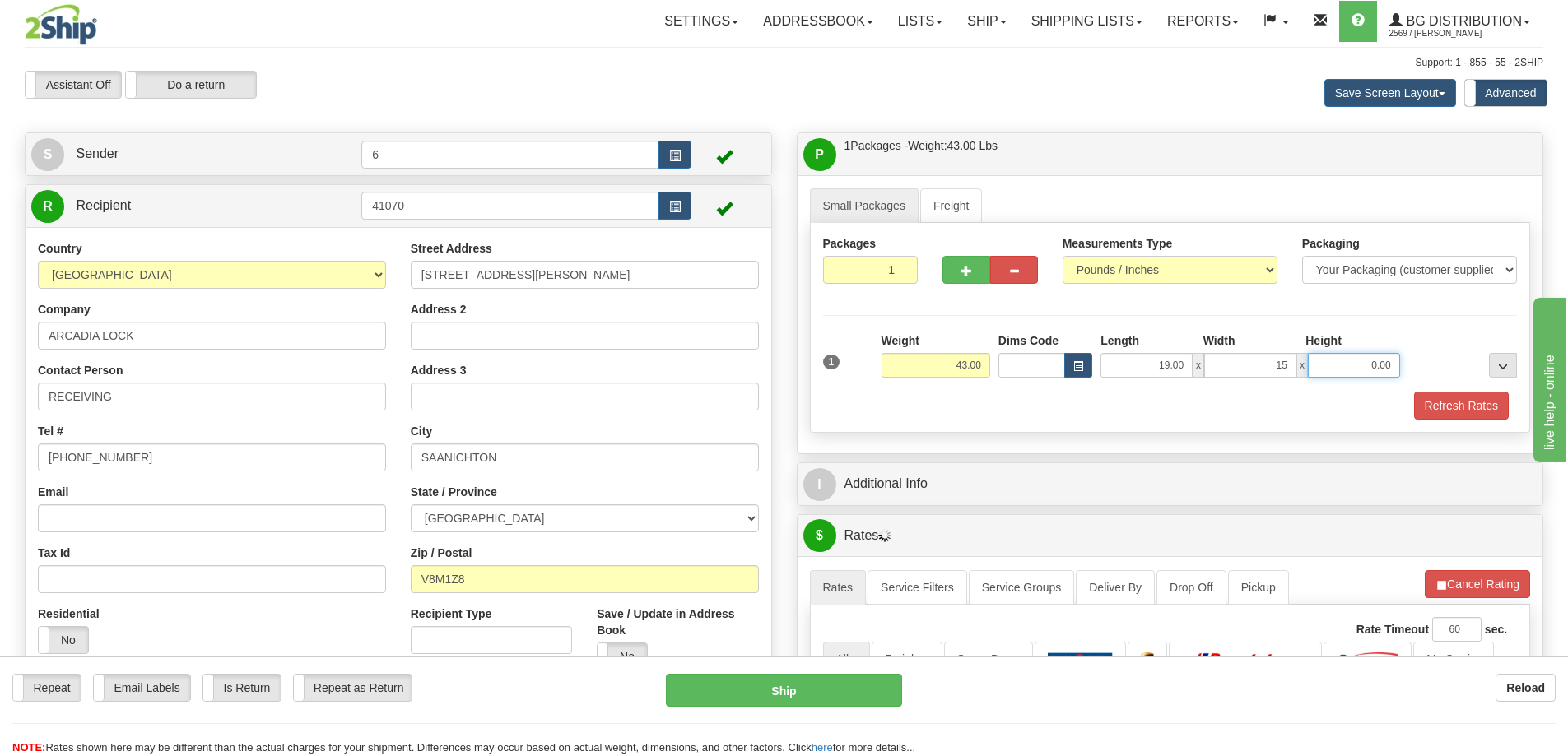
type input "15.00"
type input "13.00"
click at [970, 281] on button "button" at bounding box center [966, 270] width 47 height 28
radio input "true"
type input "2"
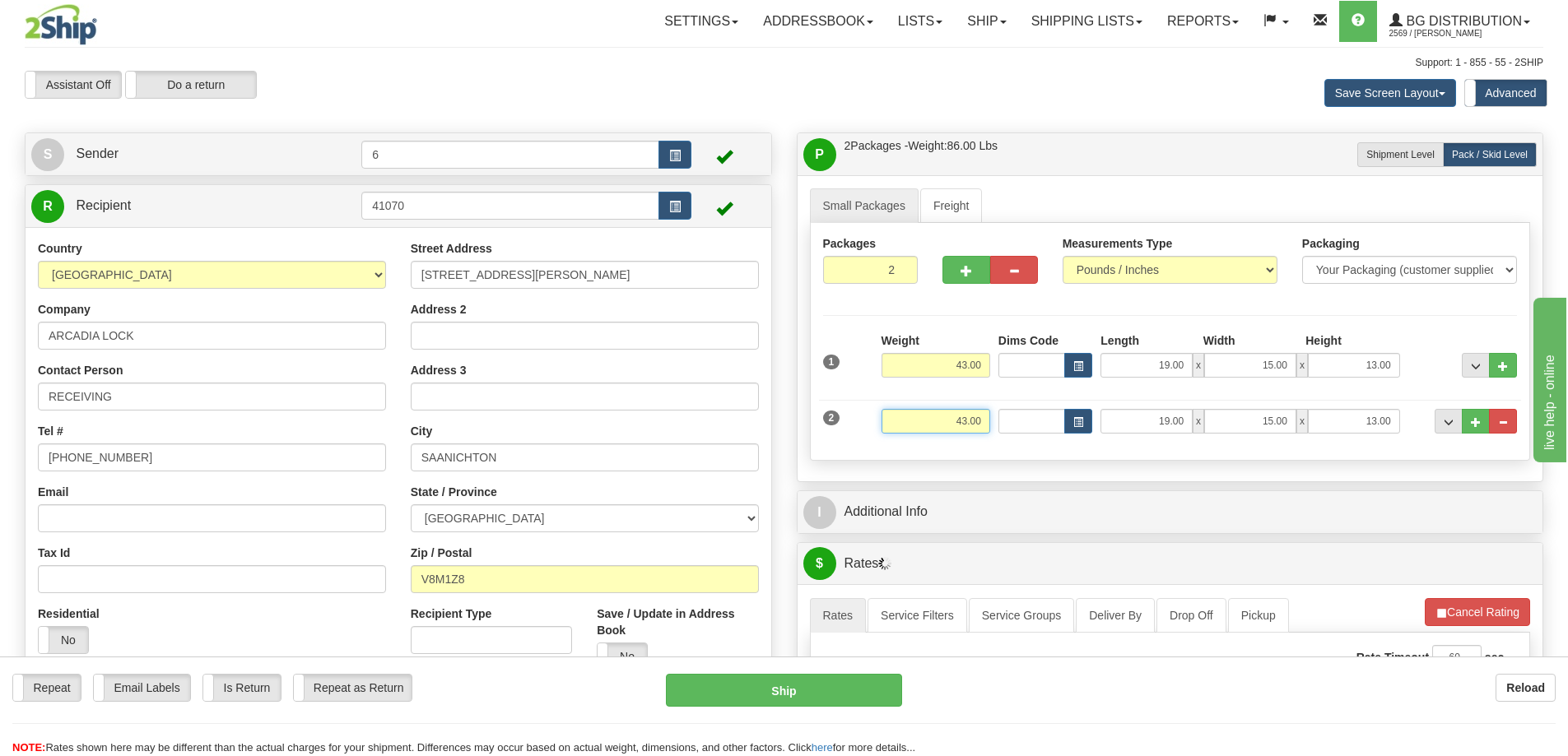
drag, startPoint x: 965, startPoint y: 430, endPoint x: 1090, endPoint y: 441, distance: 125.5
click at [1091, 442] on div "2 Weight 43.00 Dims Code Length Width Height" at bounding box center [1170, 418] width 703 height 55
type input "46.00"
type input "17.00"
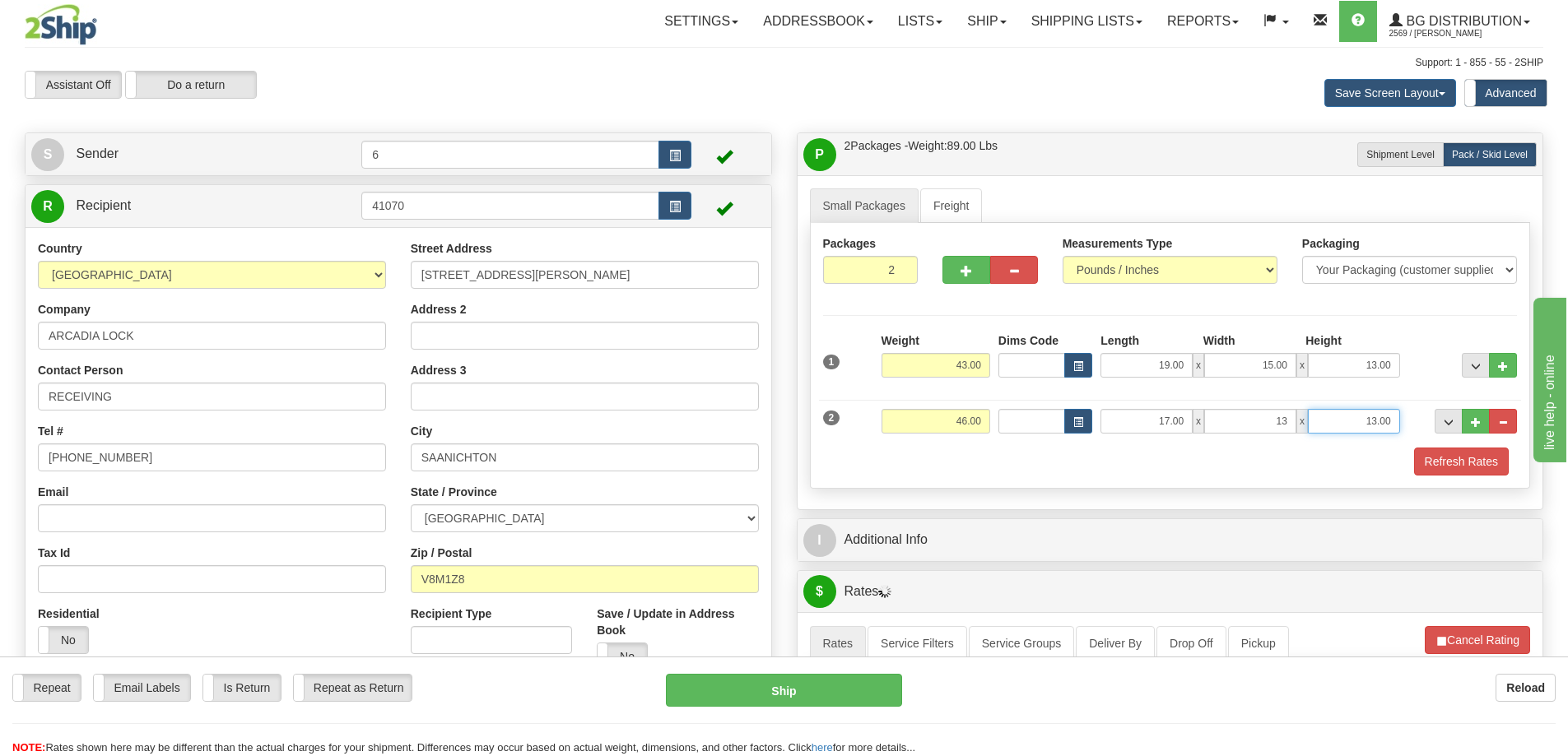
type input "13.00"
type input "11.00"
click at [969, 264] on button "button" at bounding box center [966, 270] width 47 height 28
type input "3"
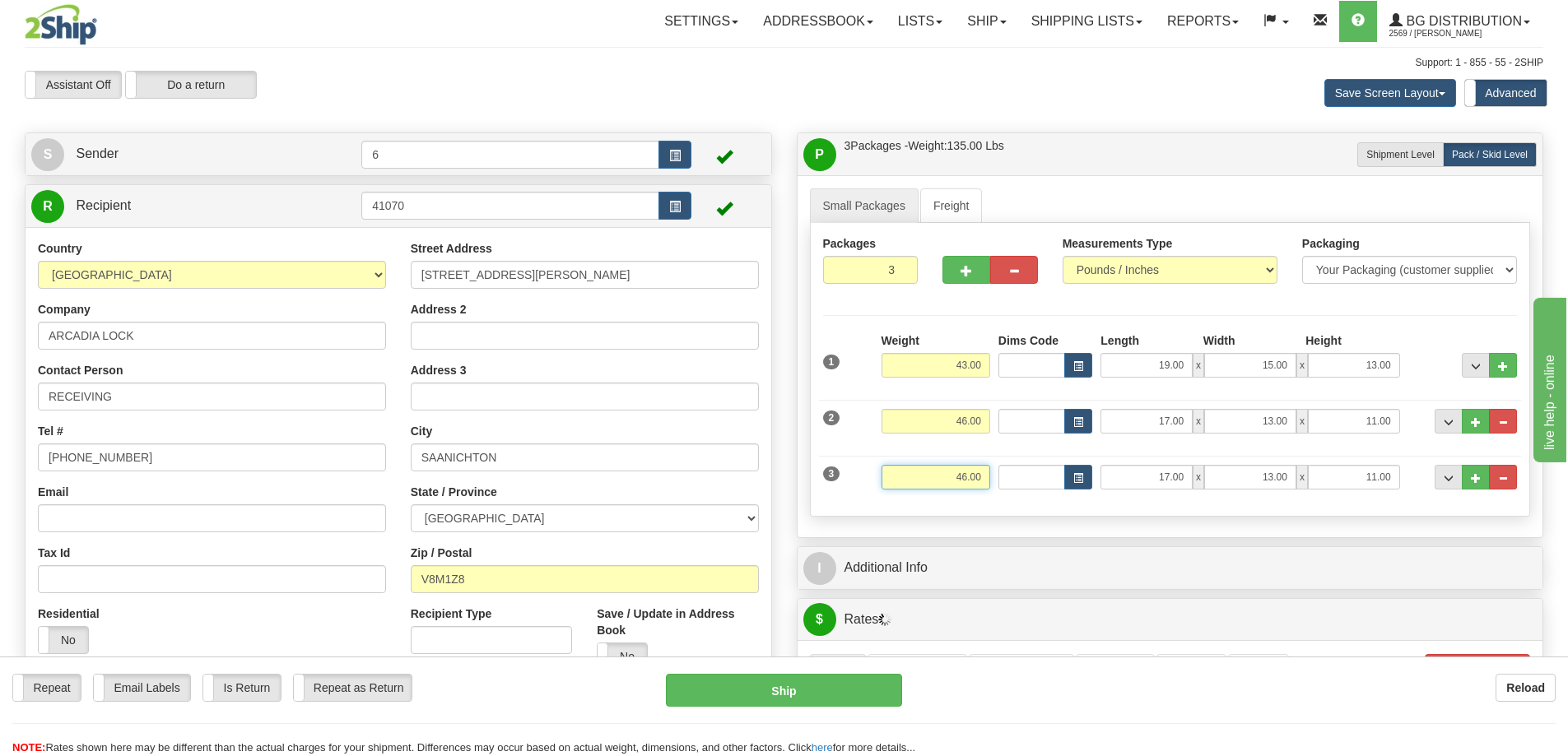
drag, startPoint x: 936, startPoint y: 473, endPoint x: 1147, endPoint y: 496, distance: 212.2
click at [1151, 498] on div "3 Weight 46.00 Dims Code Length Width Height" at bounding box center [1170, 474] width 703 height 55
type input "38.00"
type input "20.00"
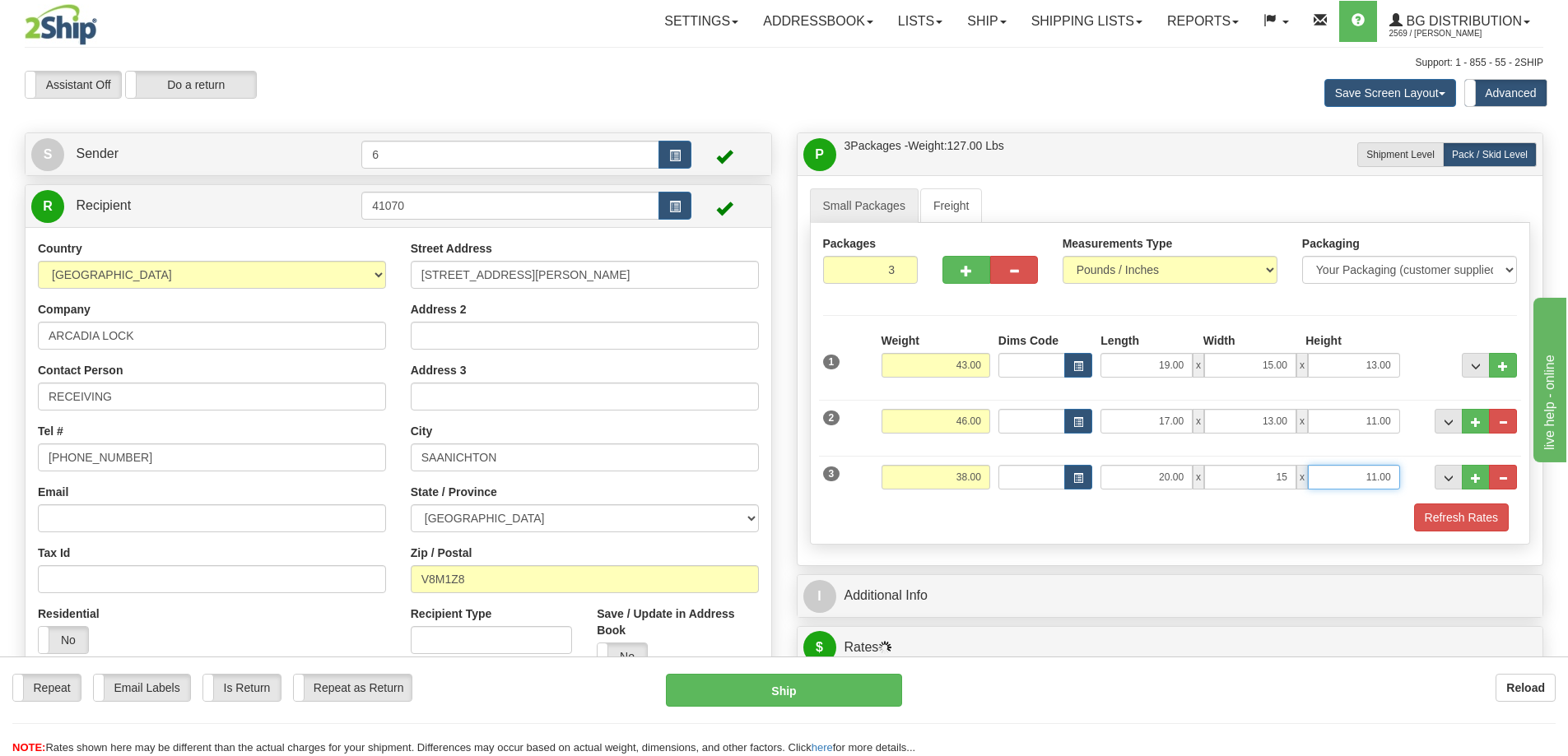
type input "15.00"
type input "9.00"
click at [1479, 474] on button "..." at bounding box center [1476, 477] width 28 height 25
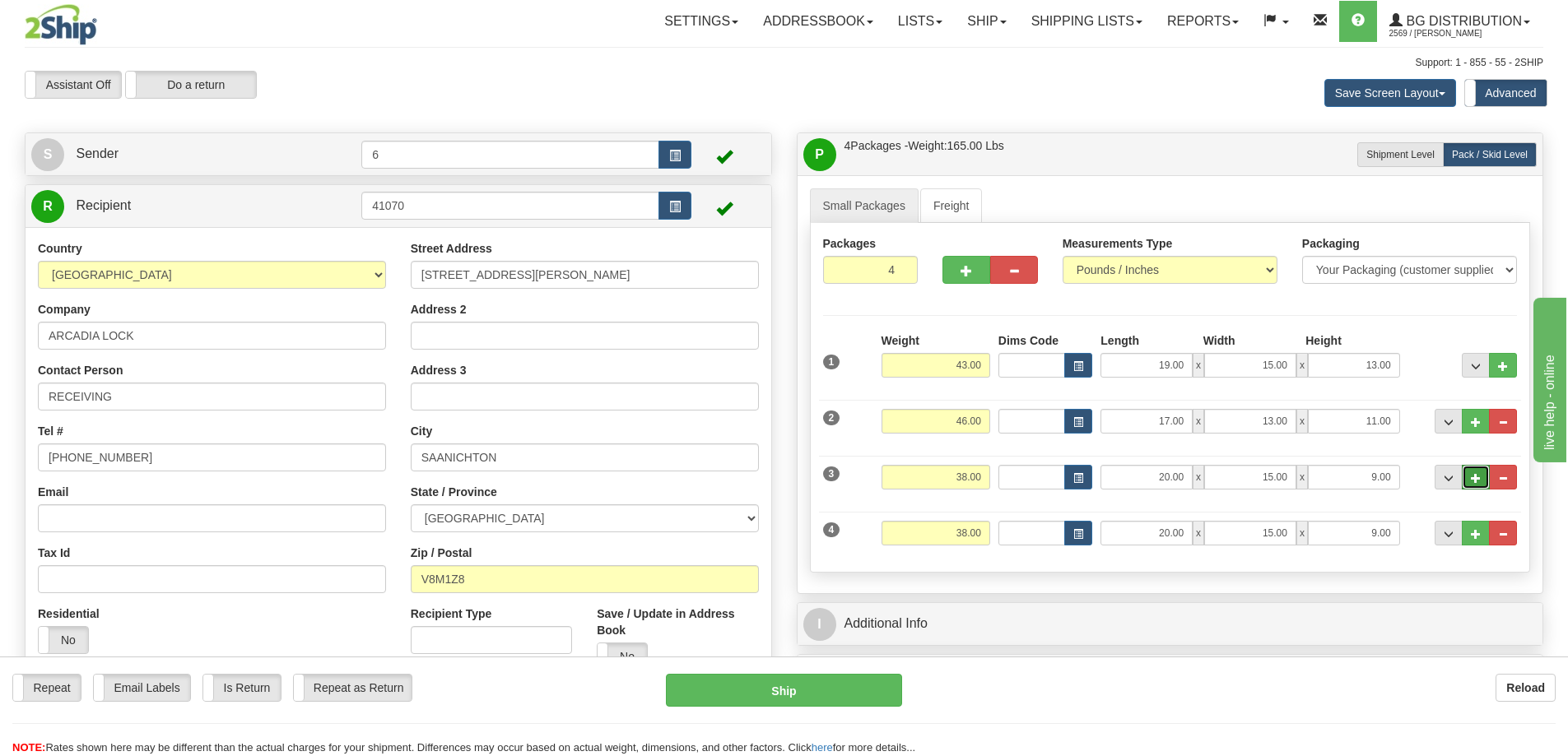
click at [1471, 480] on span "..." at bounding box center [1475, 478] width 10 height 9
type input "5"
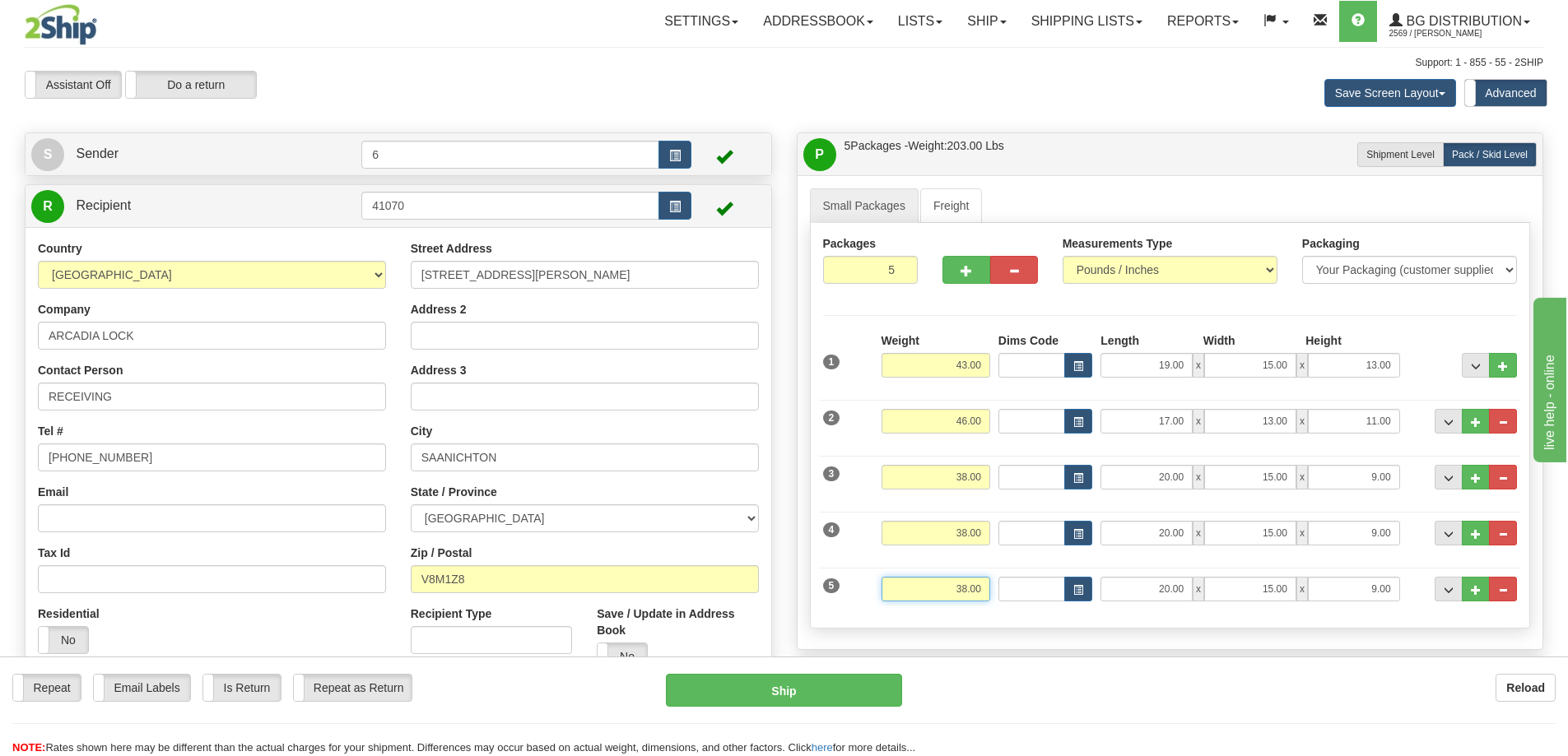
drag, startPoint x: 921, startPoint y: 593, endPoint x: 1173, endPoint y: 557, distance: 254.6
click at [1171, 560] on div "1 Weight 43.00 Dims Code" at bounding box center [1171, 474] width 695 height 283
type input "36.00"
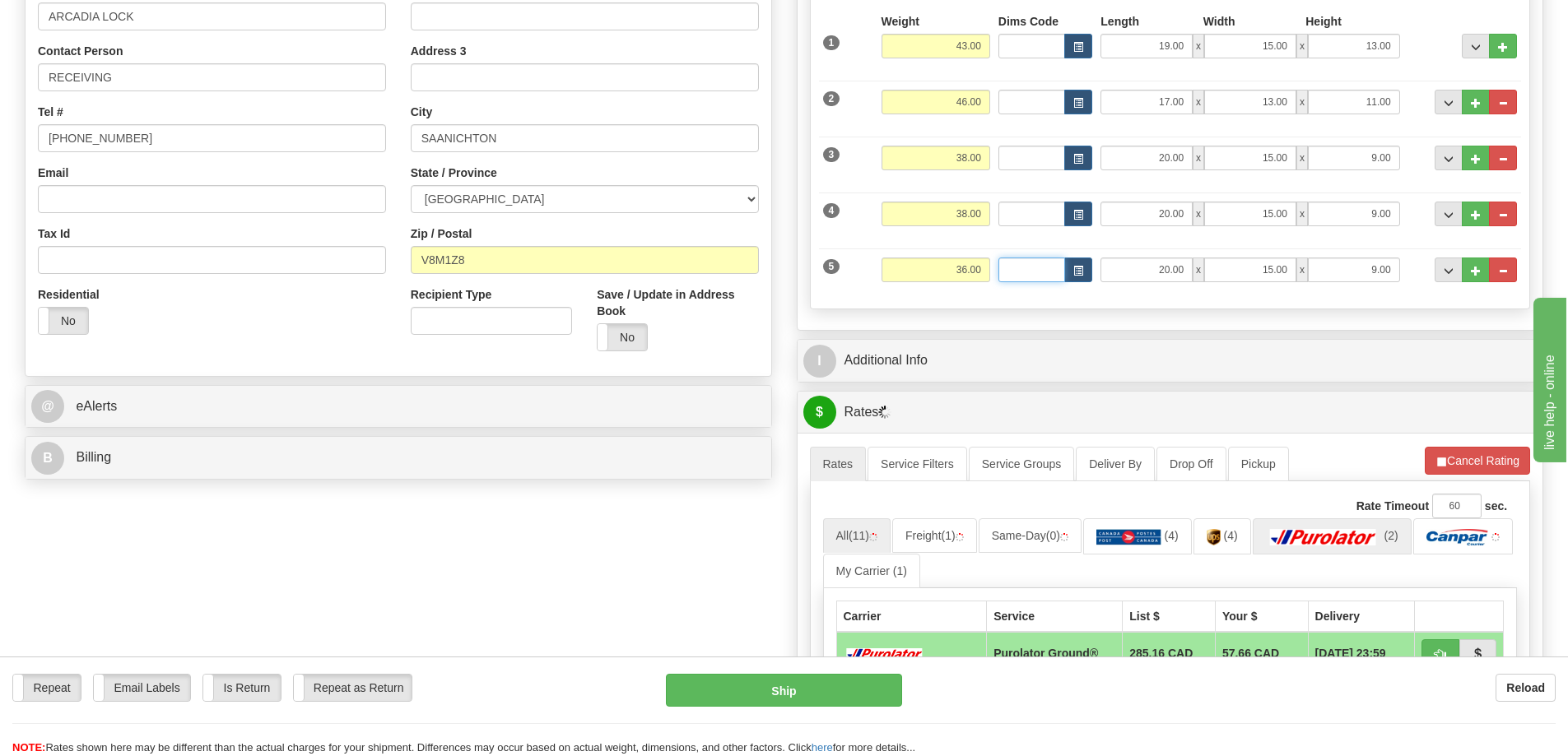
scroll to position [576, 0]
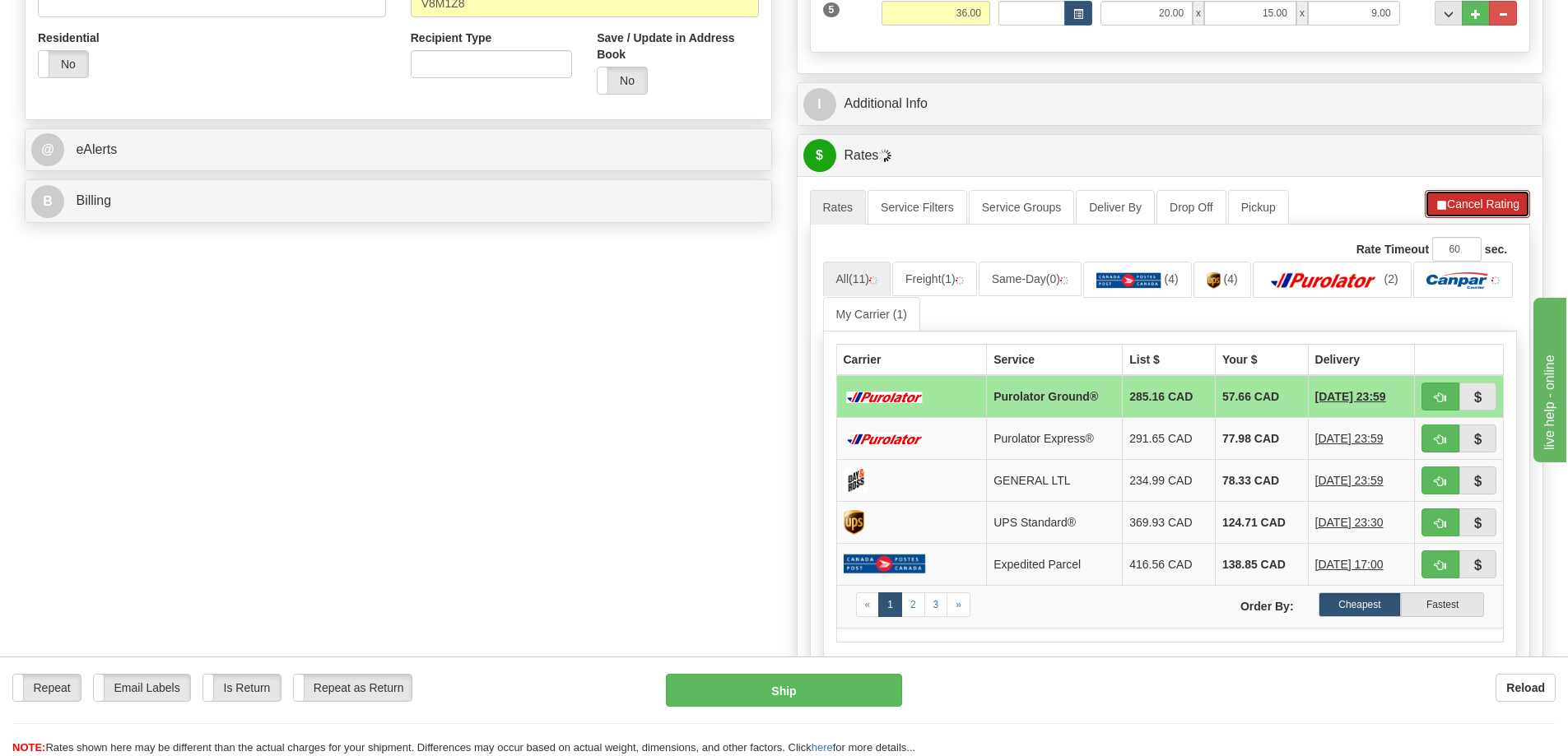
click at [1450, 206] on button "Cancel Rating" at bounding box center [1478, 204] width 105 height 28
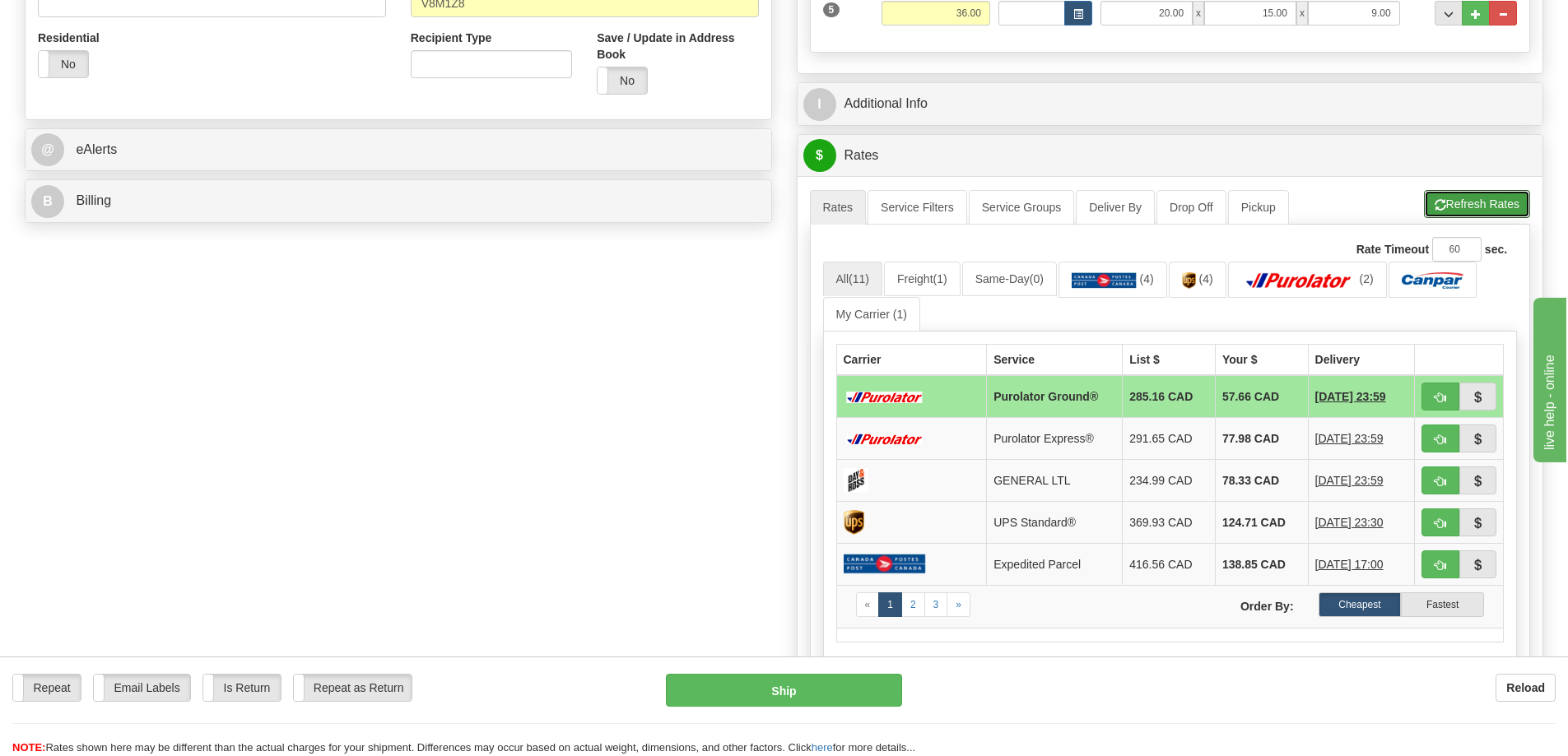
click at [1478, 205] on button "Refresh Rates" at bounding box center [1477, 204] width 106 height 28
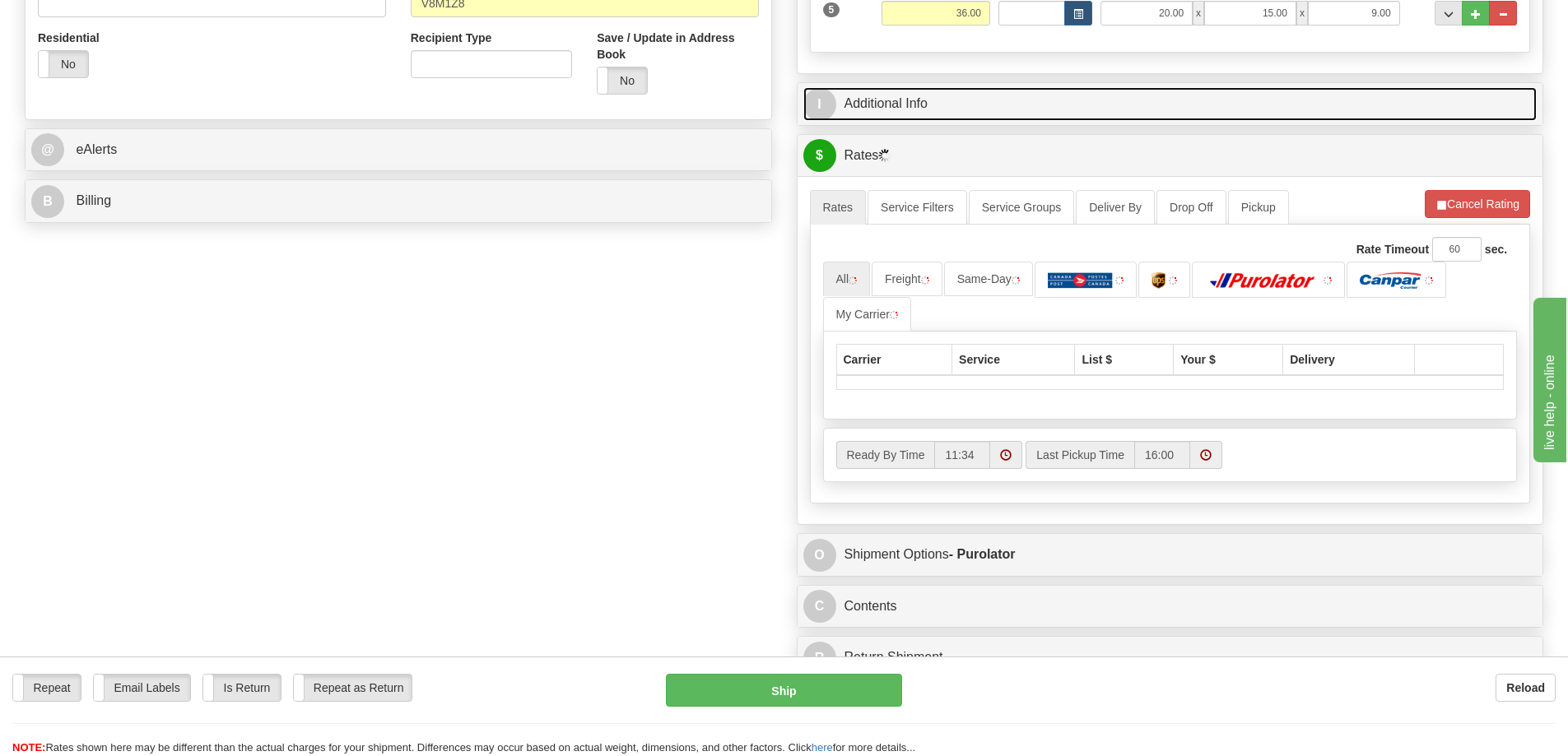
click at [1187, 108] on link "I Additional Info" at bounding box center [1170, 103] width 734 height 33
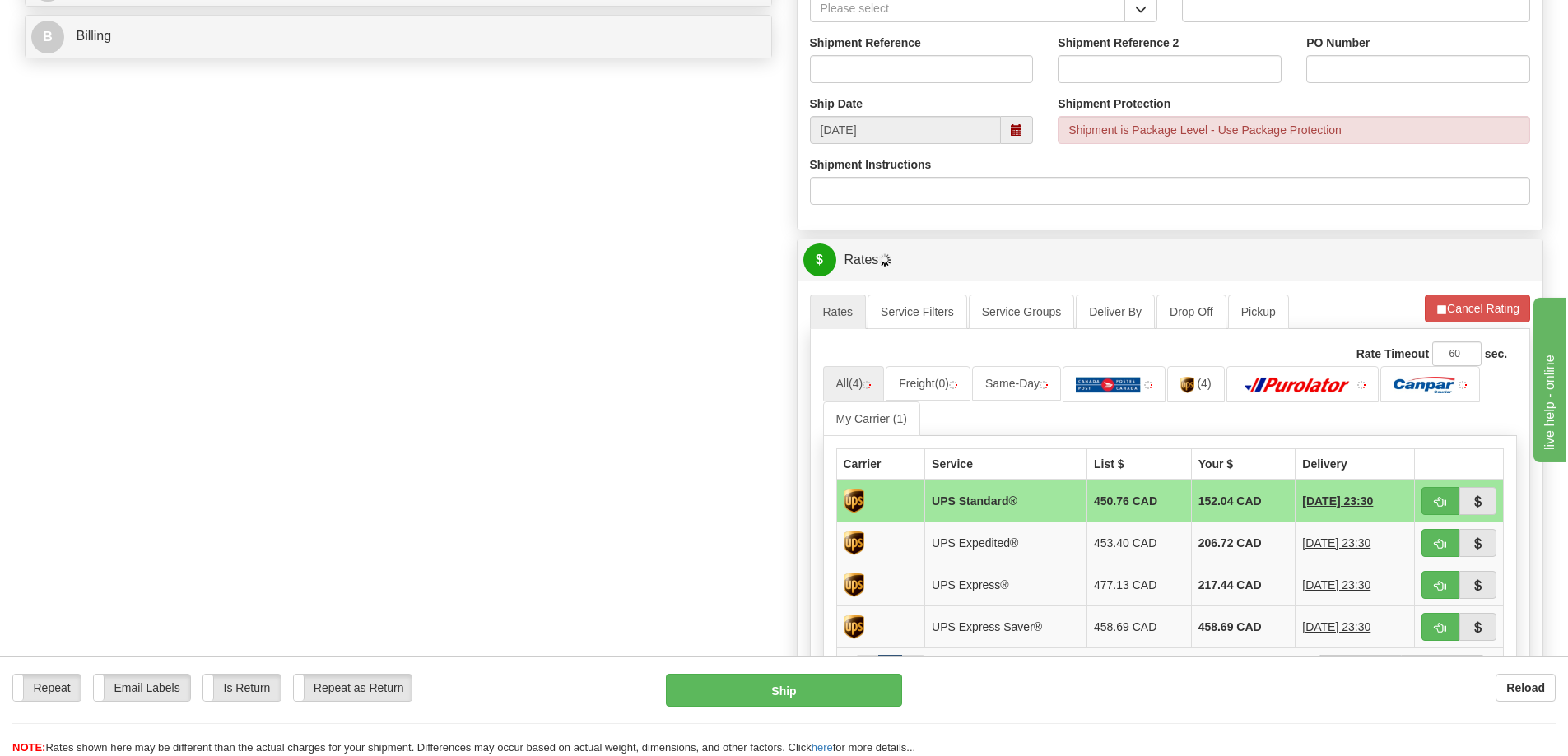
scroll to position [411, 0]
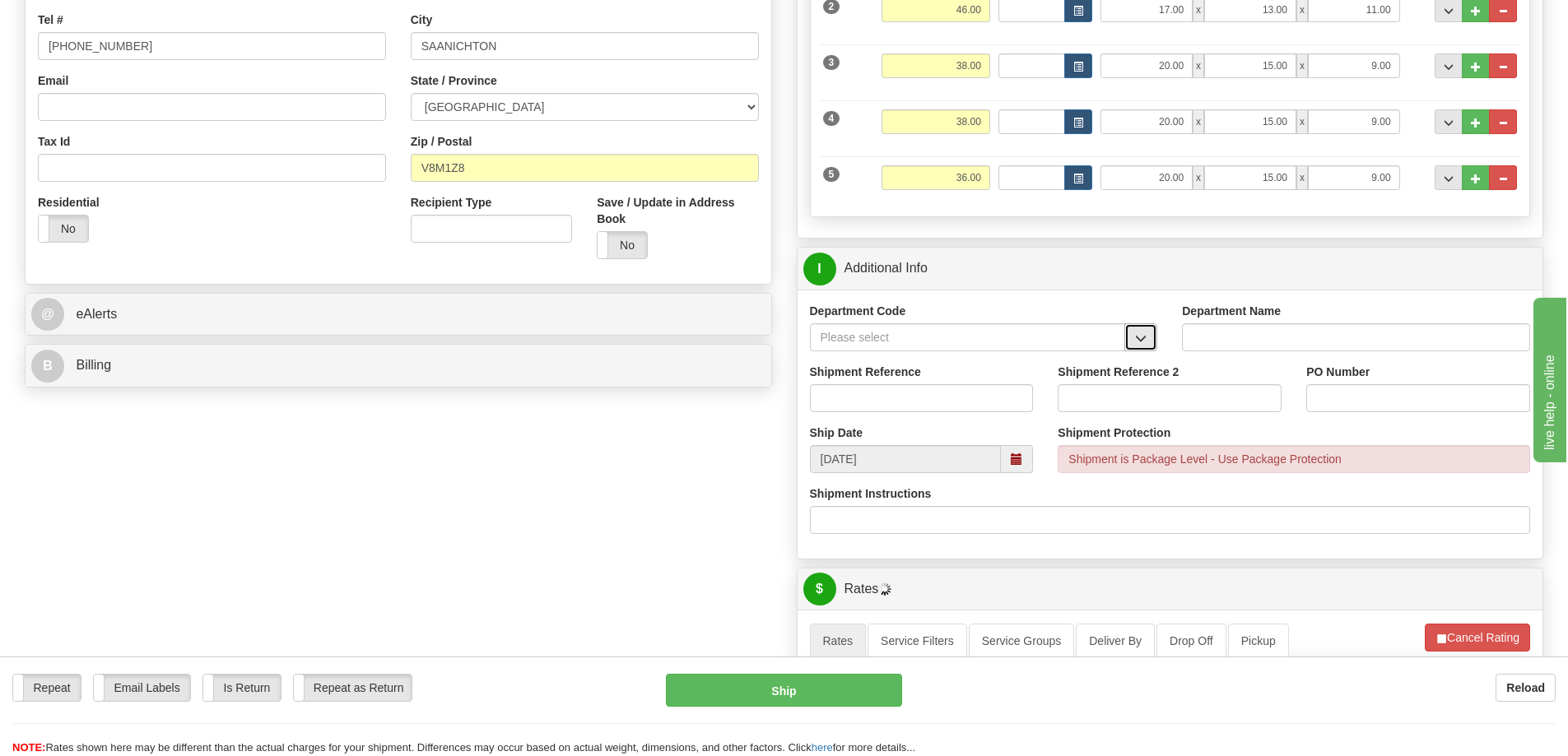
click at [1147, 341] on button "button" at bounding box center [1141, 338] width 33 height 28
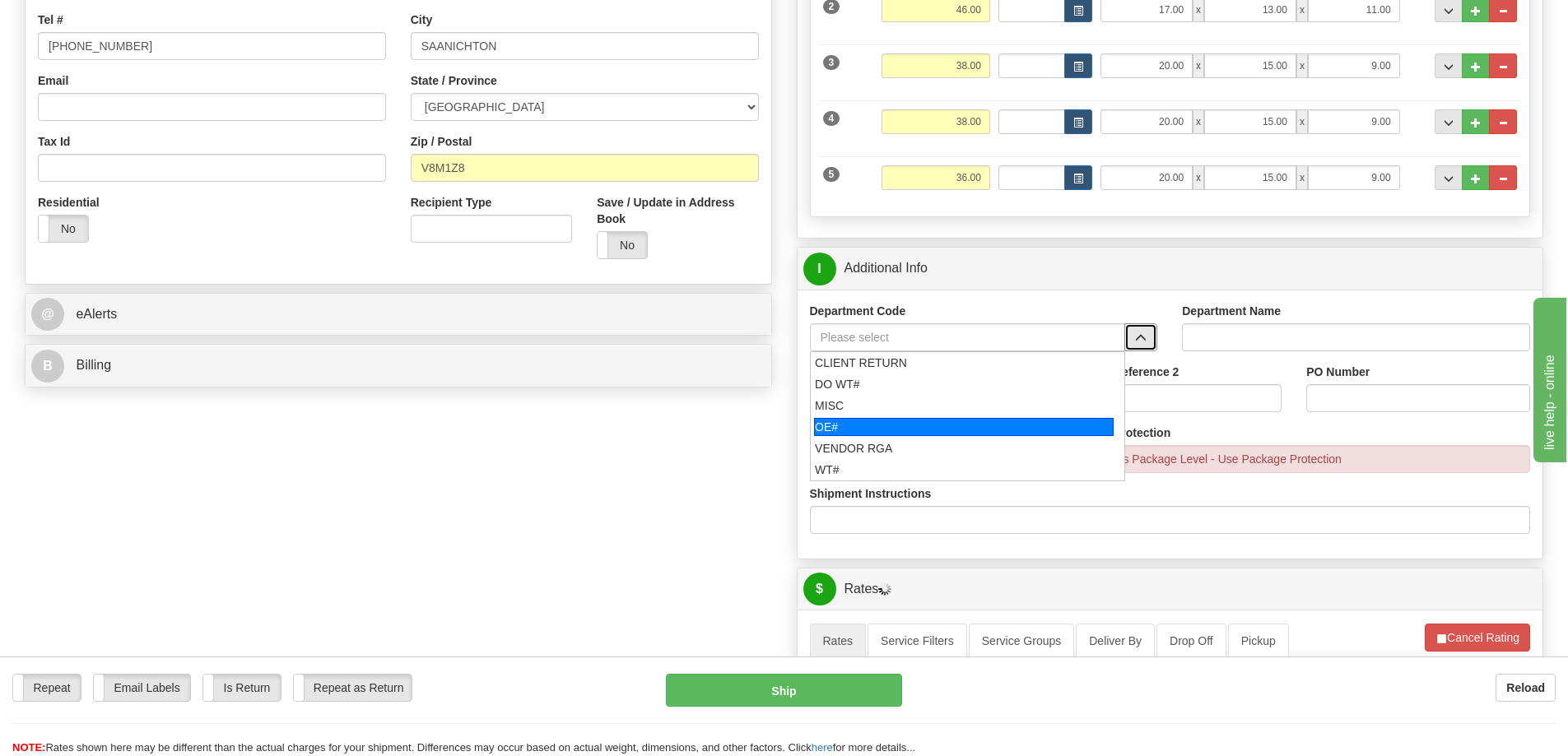
drag, startPoint x: 891, startPoint y: 424, endPoint x: 889, endPoint y: 391, distance: 33.1
click at [891, 424] on div "OE#" at bounding box center [963, 426] width 299 height 18
type input "OE#"
type input "ORDERS"
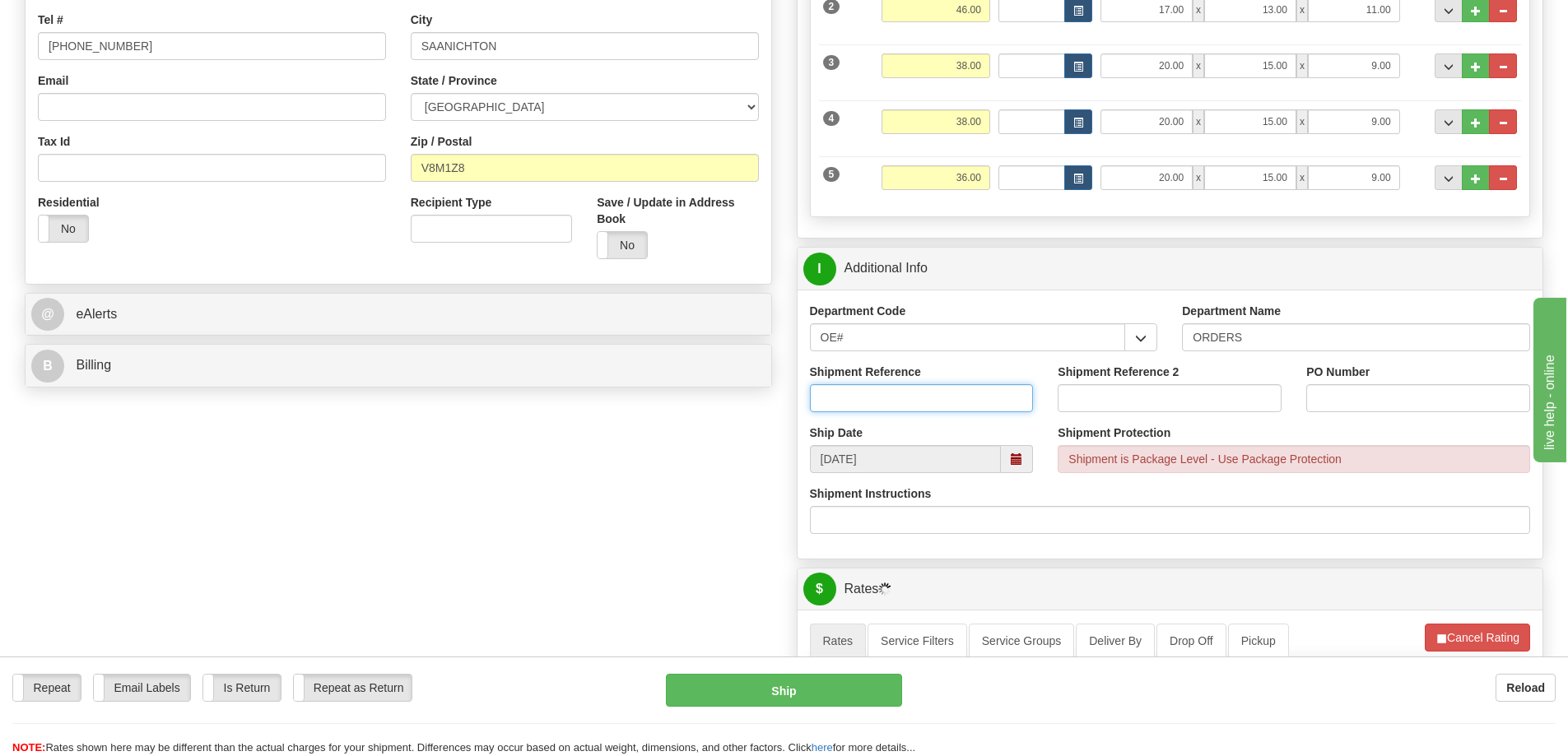
click at [889, 391] on input "Shipment Reference" at bounding box center [921, 398] width 224 height 28
type input "60033828-00"
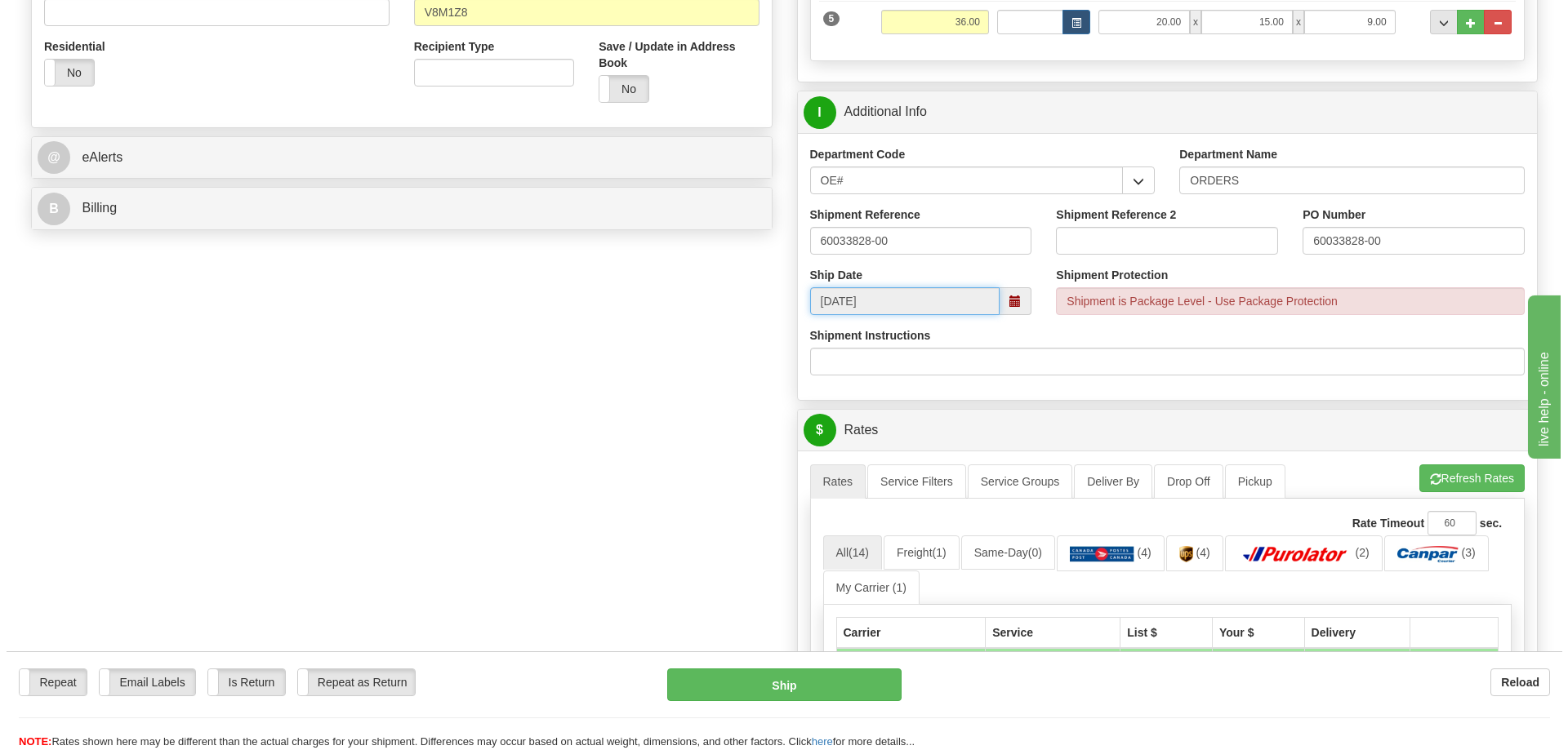
scroll to position [734, 0]
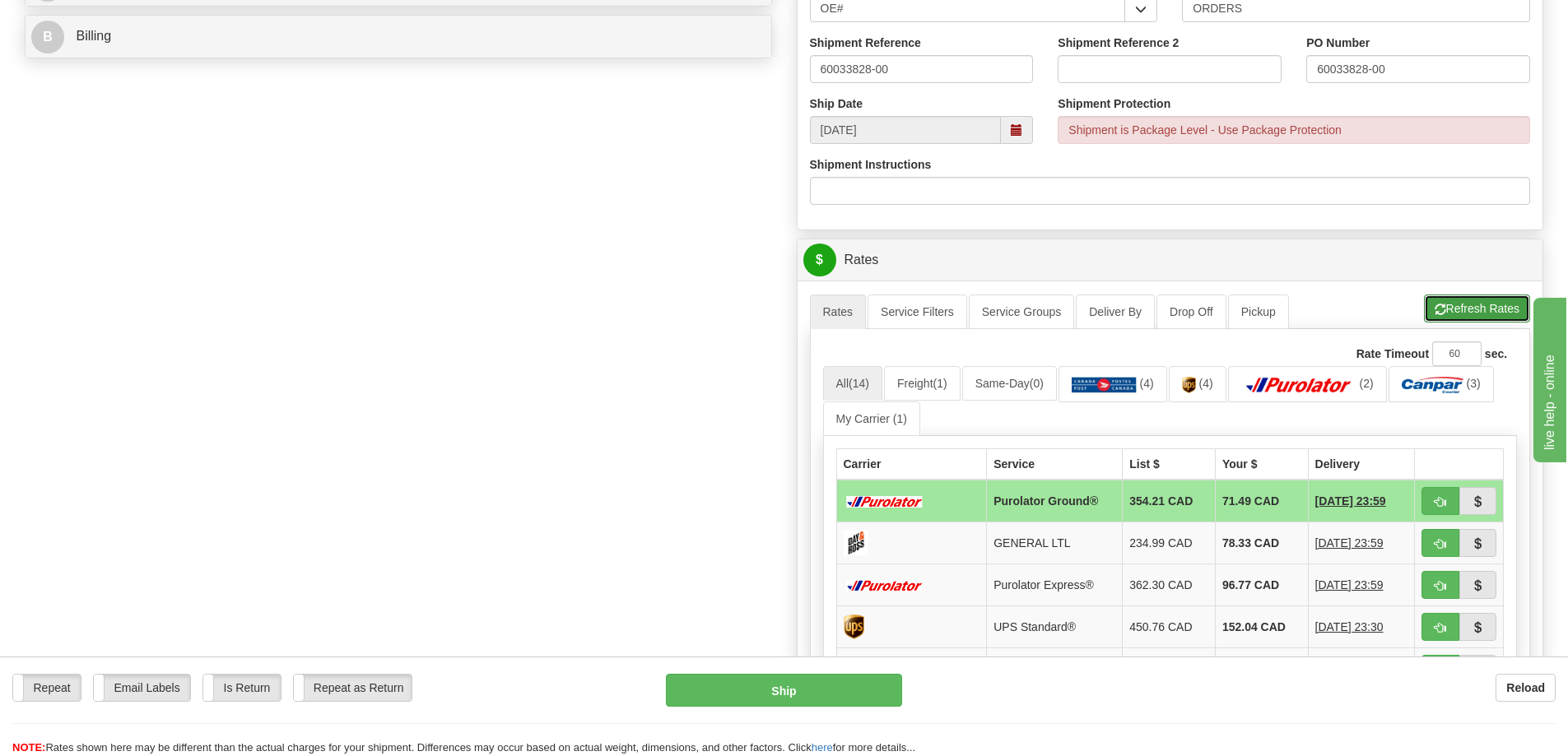
click at [1481, 317] on button "Refresh Rates" at bounding box center [1477, 309] width 106 height 28
click at [1443, 504] on span "button" at bounding box center [1440, 503] width 11 height 11
type input "260"
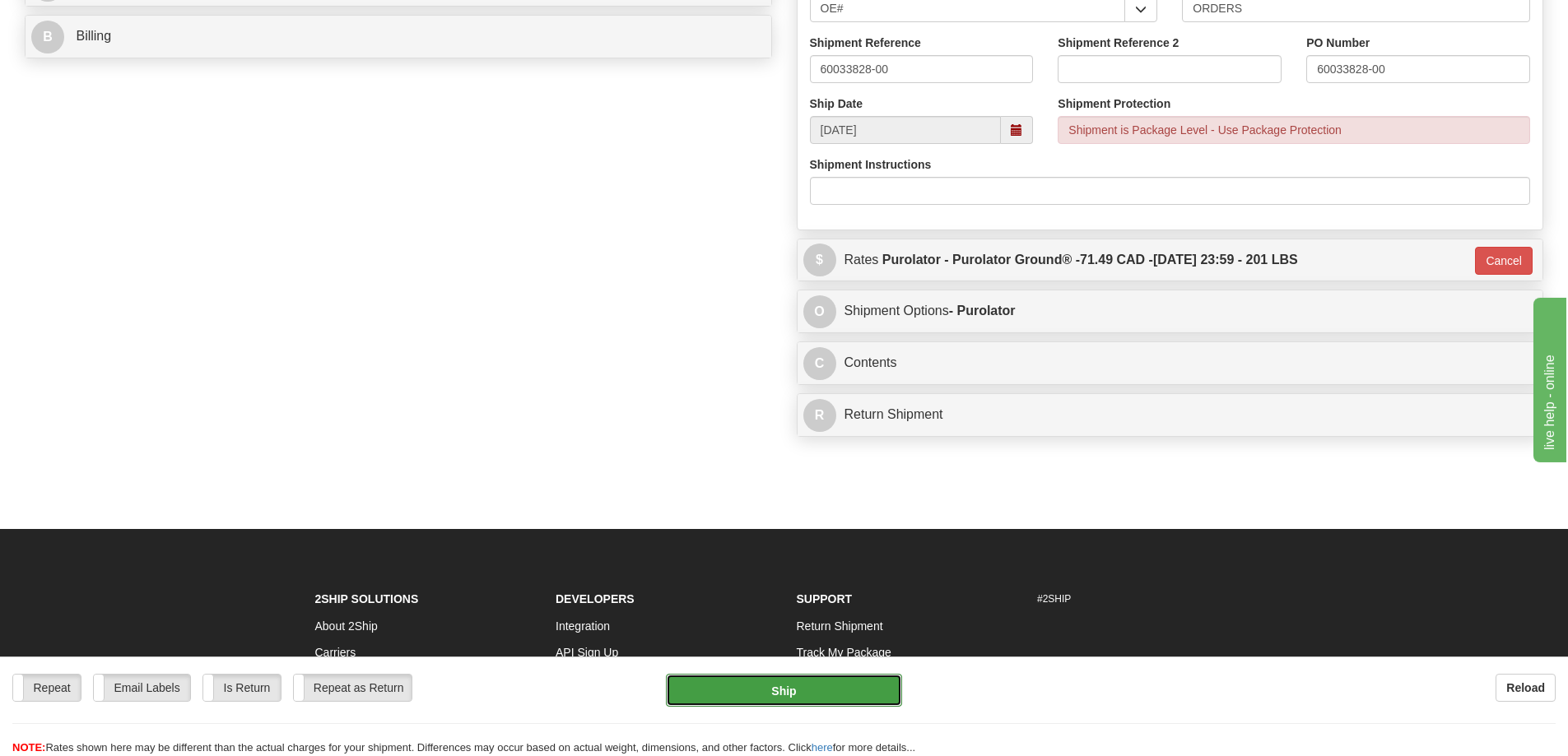
click at [776, 698] on button "Ship" at bounding box center [784, 690] width 236 height 33
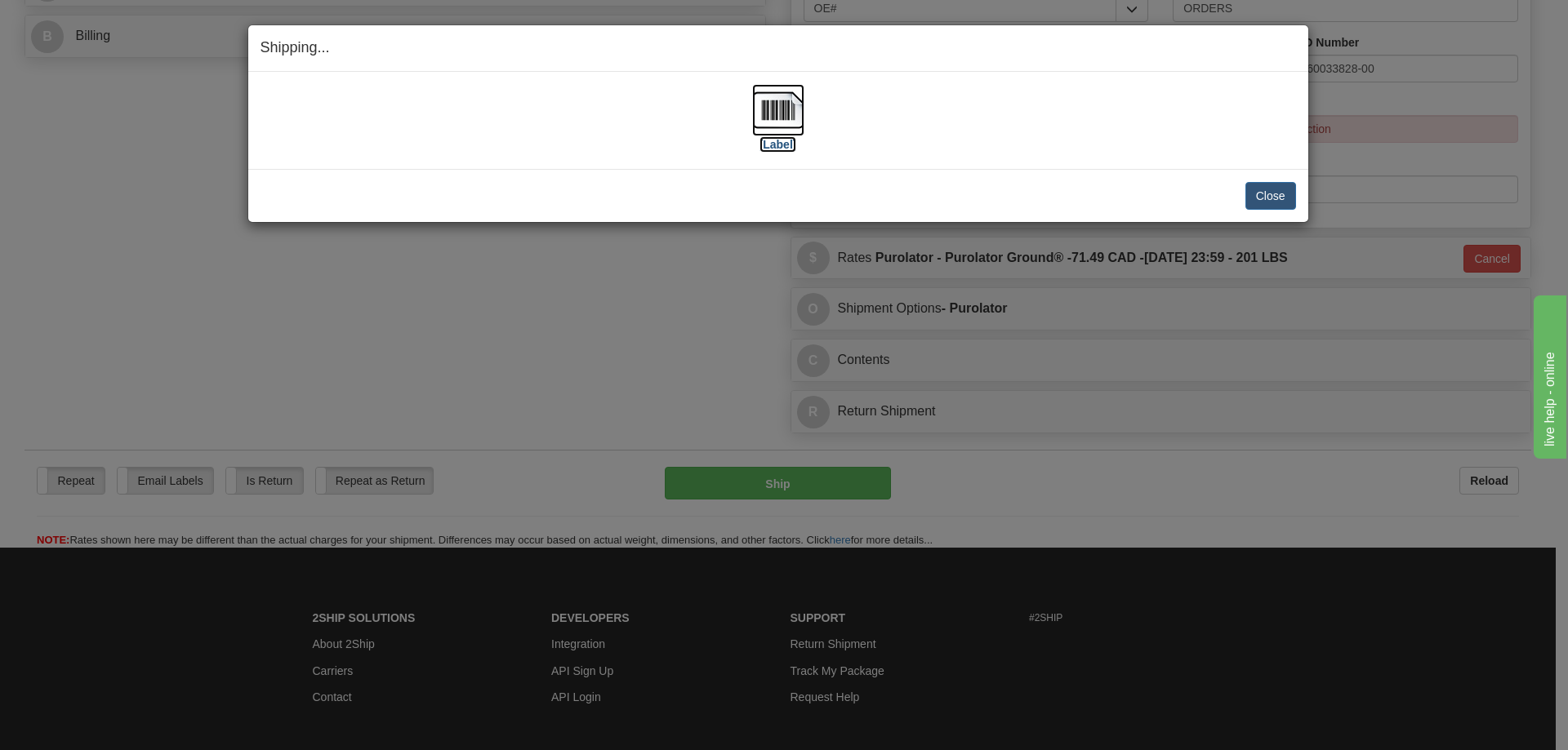
click at [777, 144] on label "[Label]" at bounding box center [777, 144] width 37 height 17
click at [1264, 186] on button "Close" at bounding box center [1270, 196] width 50 height 28
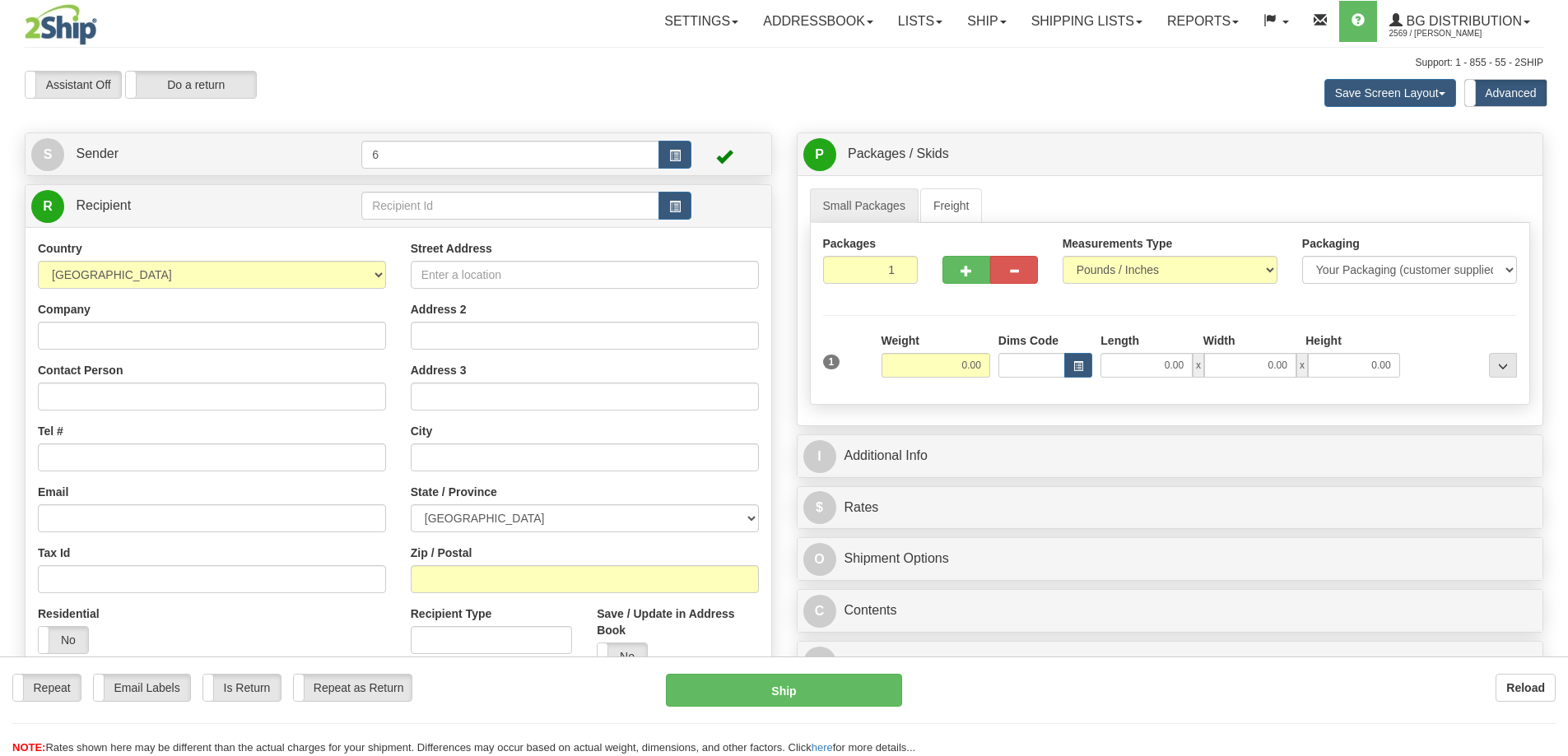
click at [396, 203] on div "Toggle navigation Settings Shipping Preferences Fields Preferences New" at bounding box center [784, 475] width 1568 height 952
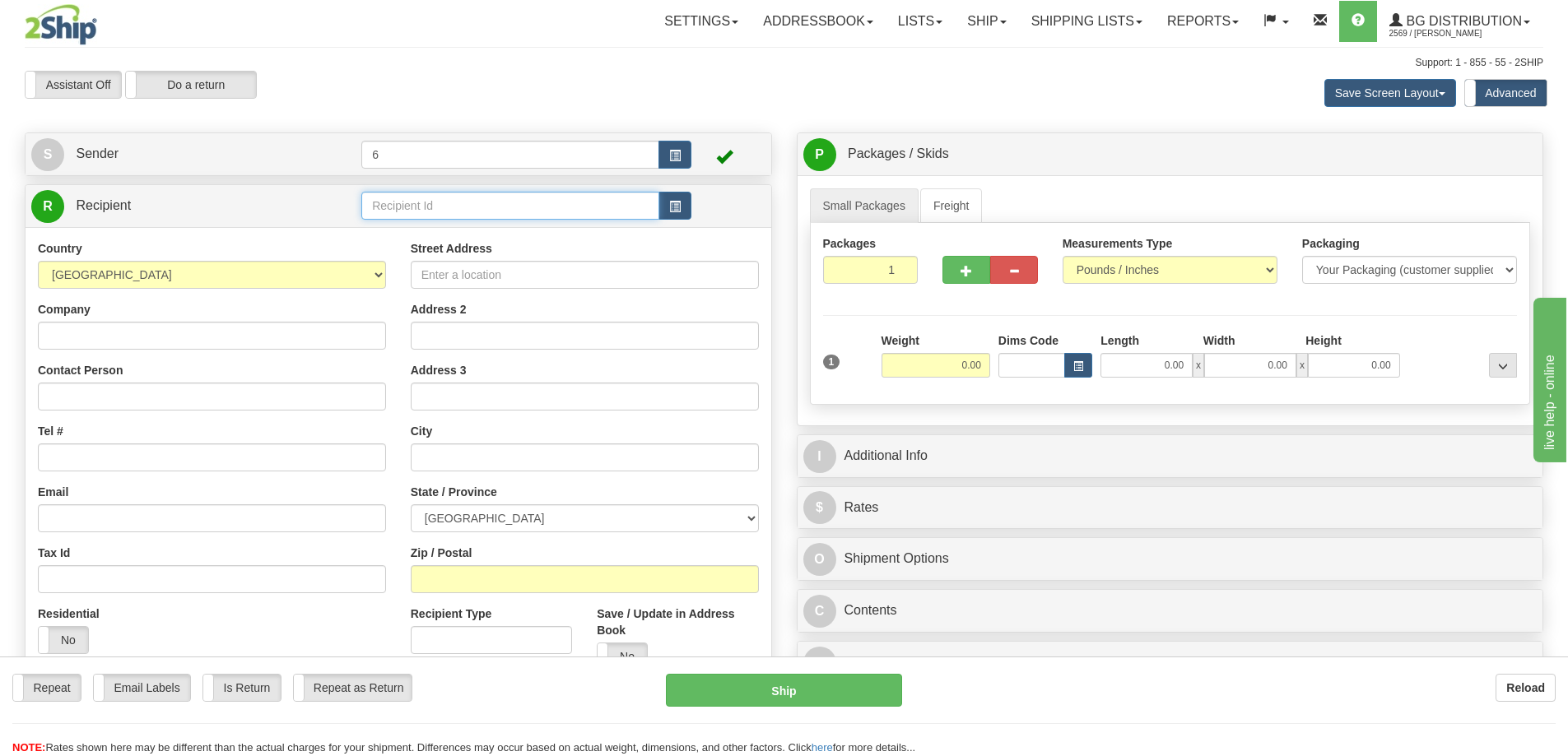
click at [396, 203] on input "text" at bounding box center [511, 206] width 298 height 28
type input "45017"
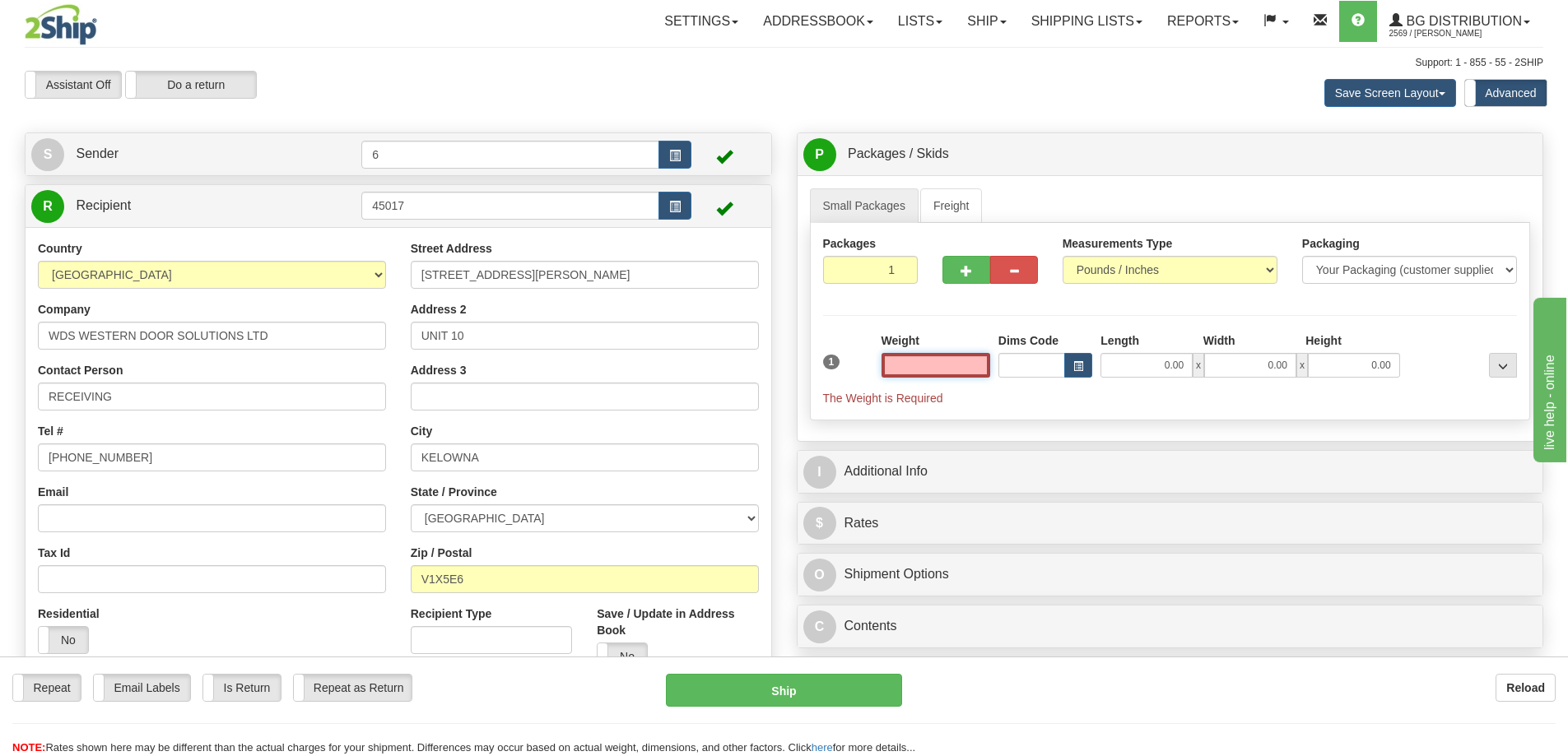
click at [971, 359] on input "text" at bounding box center [936, 365] width 109 height 25
type input "5.00"
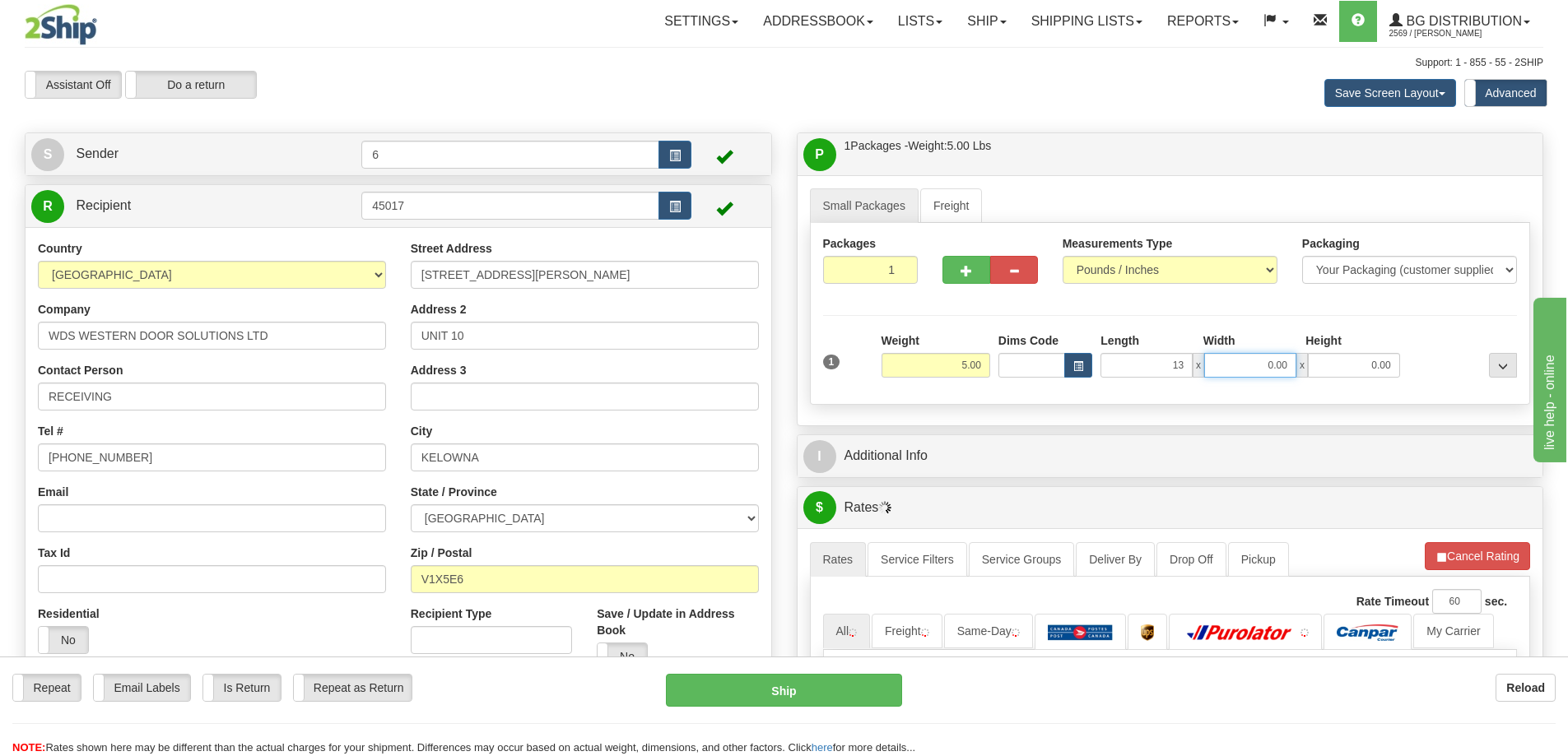
type input "13.00"
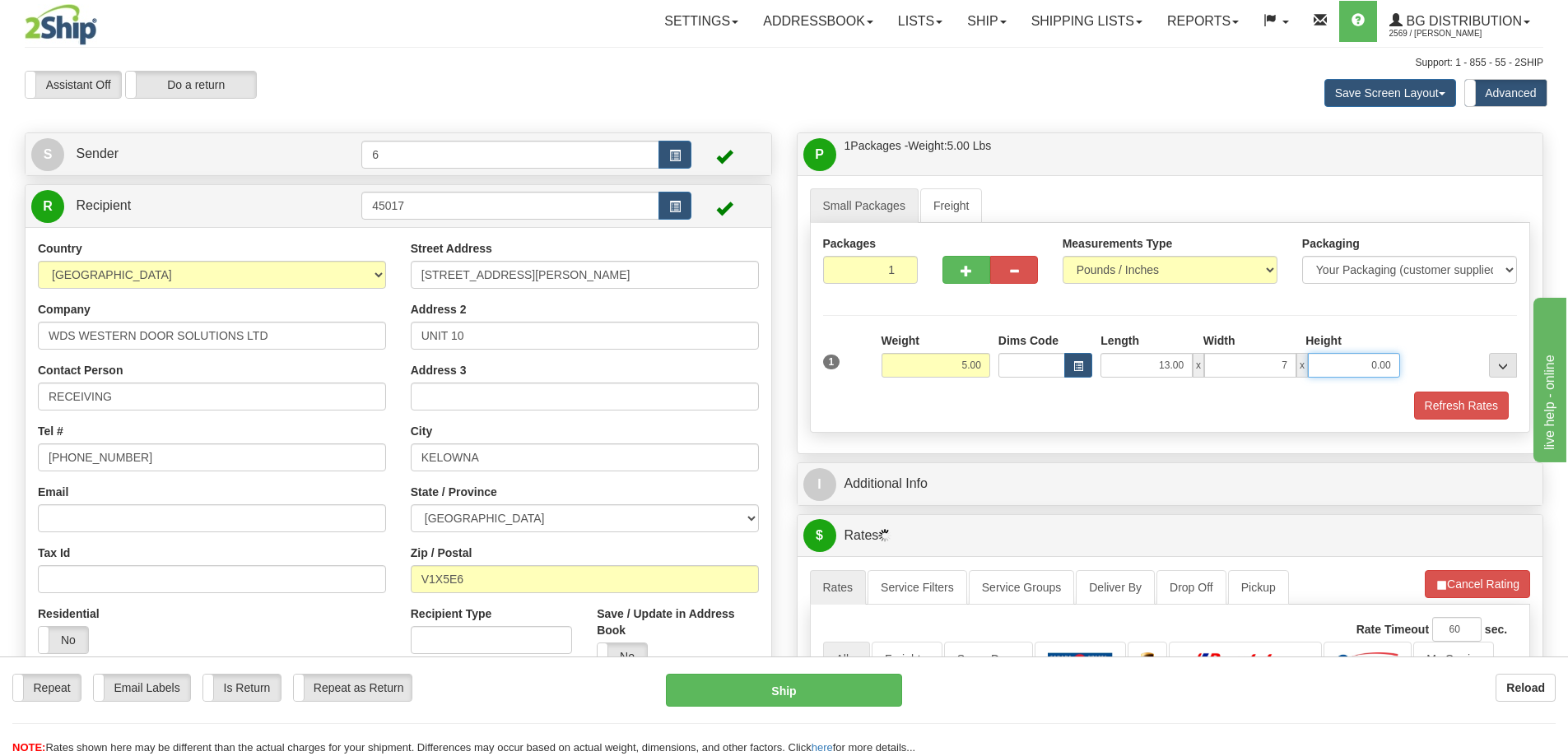
type input "7.00"
type input "7"
type input "7.00"
click at [965, 270] on span "button" at bounding box center [966, 271] width 11 height 11
radio input "true"
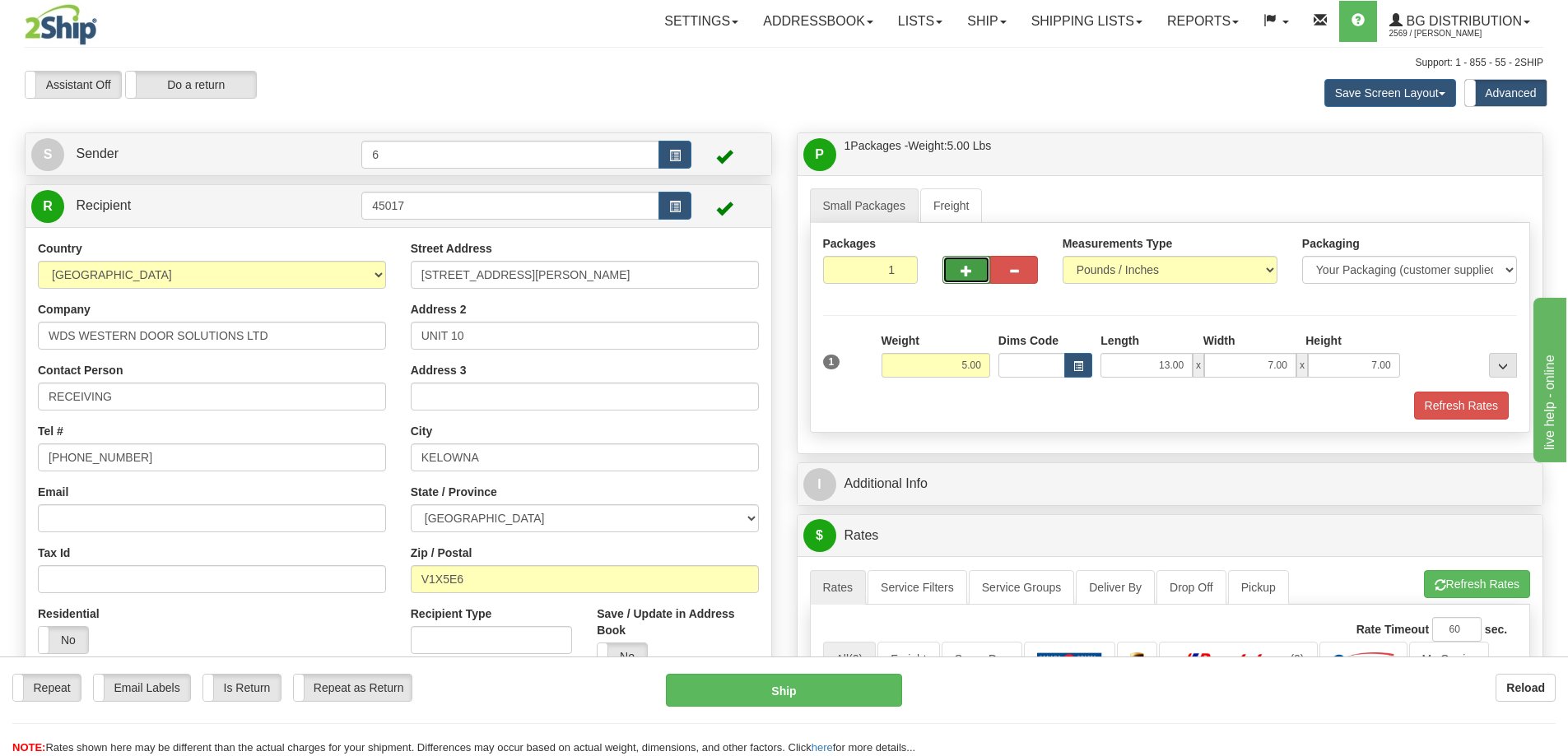
type input "2"
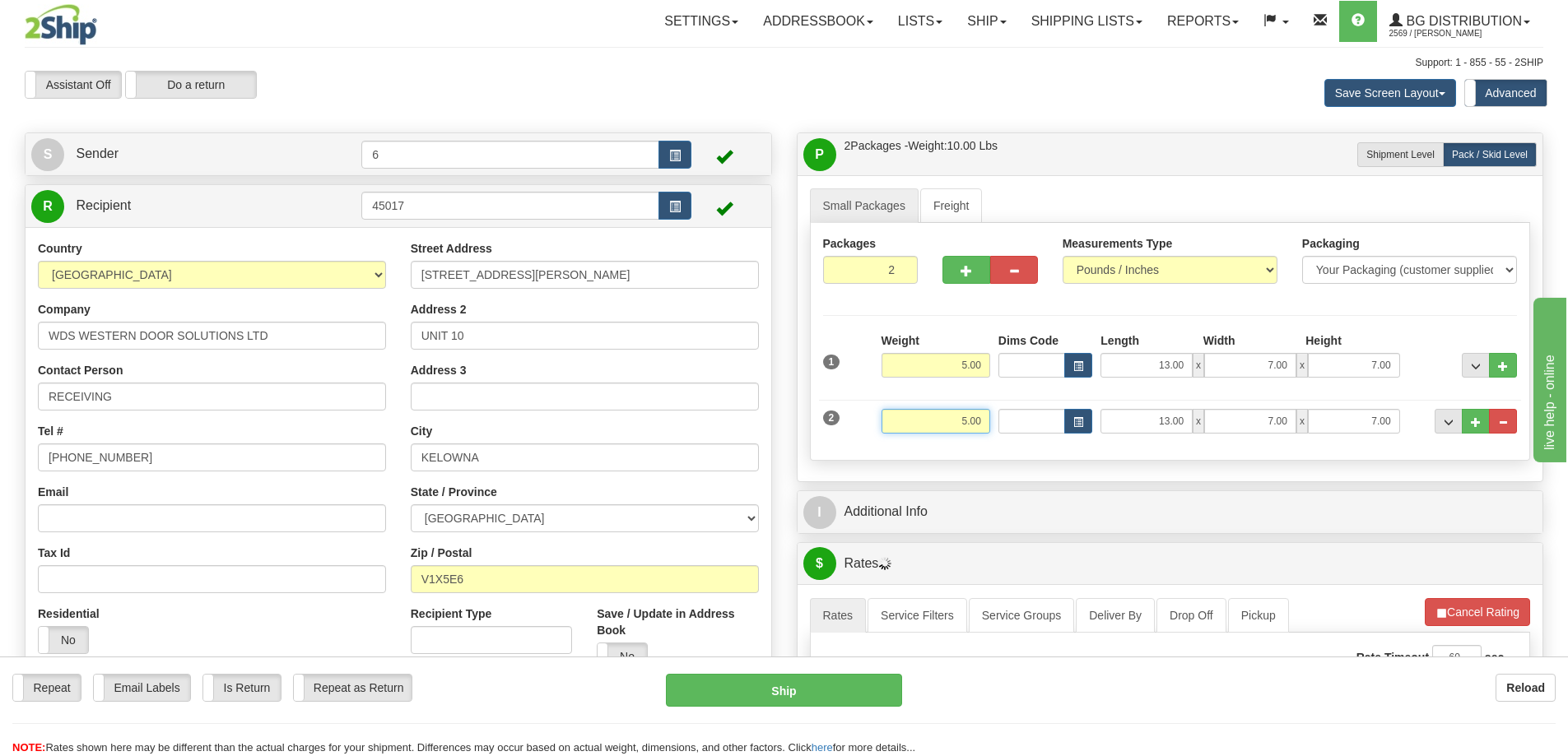
drag, startPoint x: 969, startPoint y: 423, endPoint x: 1102, endPoint y: 385, distance: 138.3
click at [1107, 407] on div "2 Weight 5.00 Dims Code Length Width Height" at bounding box center [1170, 418] width 703 height 55
type input "20.00"
type input "40.00"
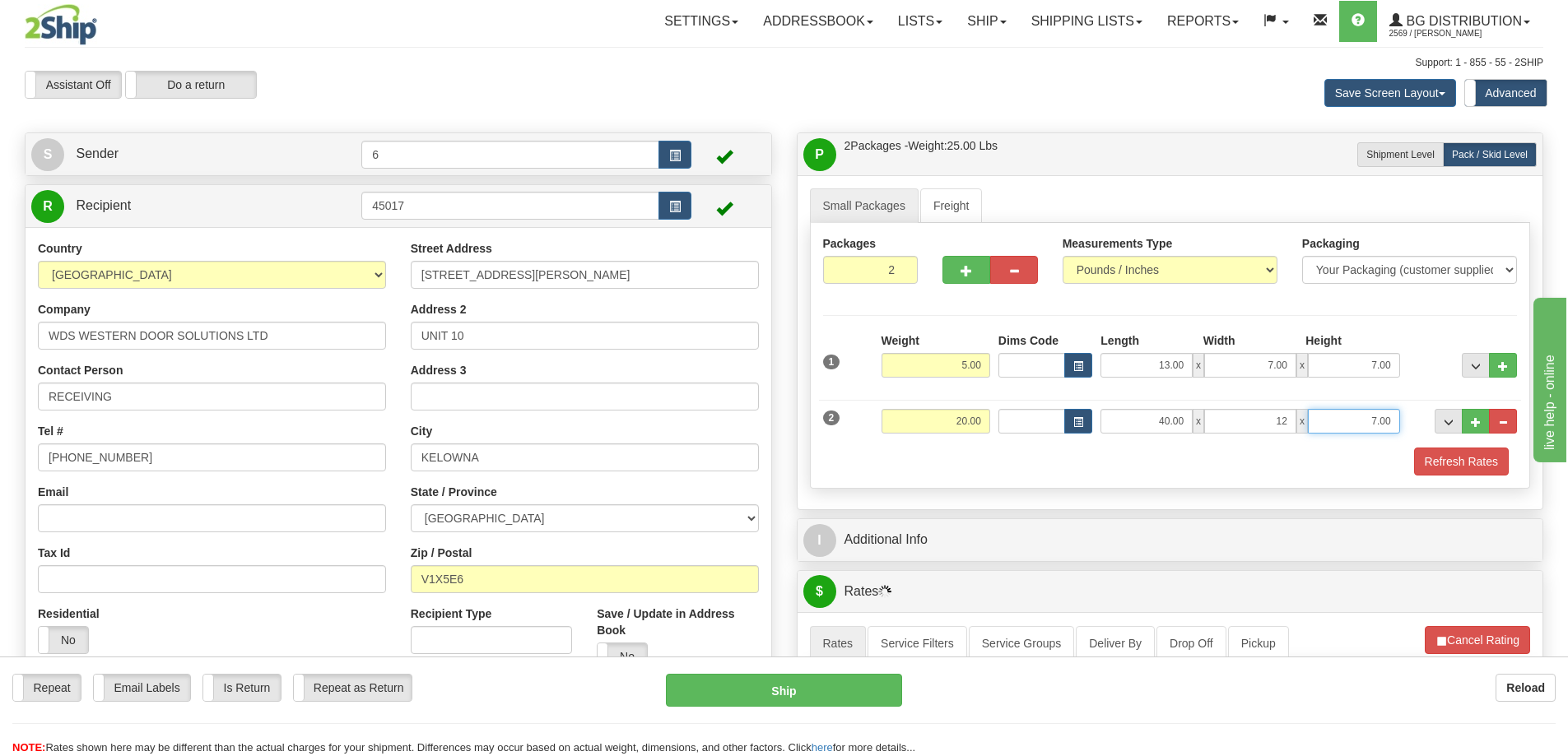
type input "12.00"
type input "7.00"
click at [1475, 467] on button "Refresh Rates" at bounding box center [1461, 461] width 95 height 28
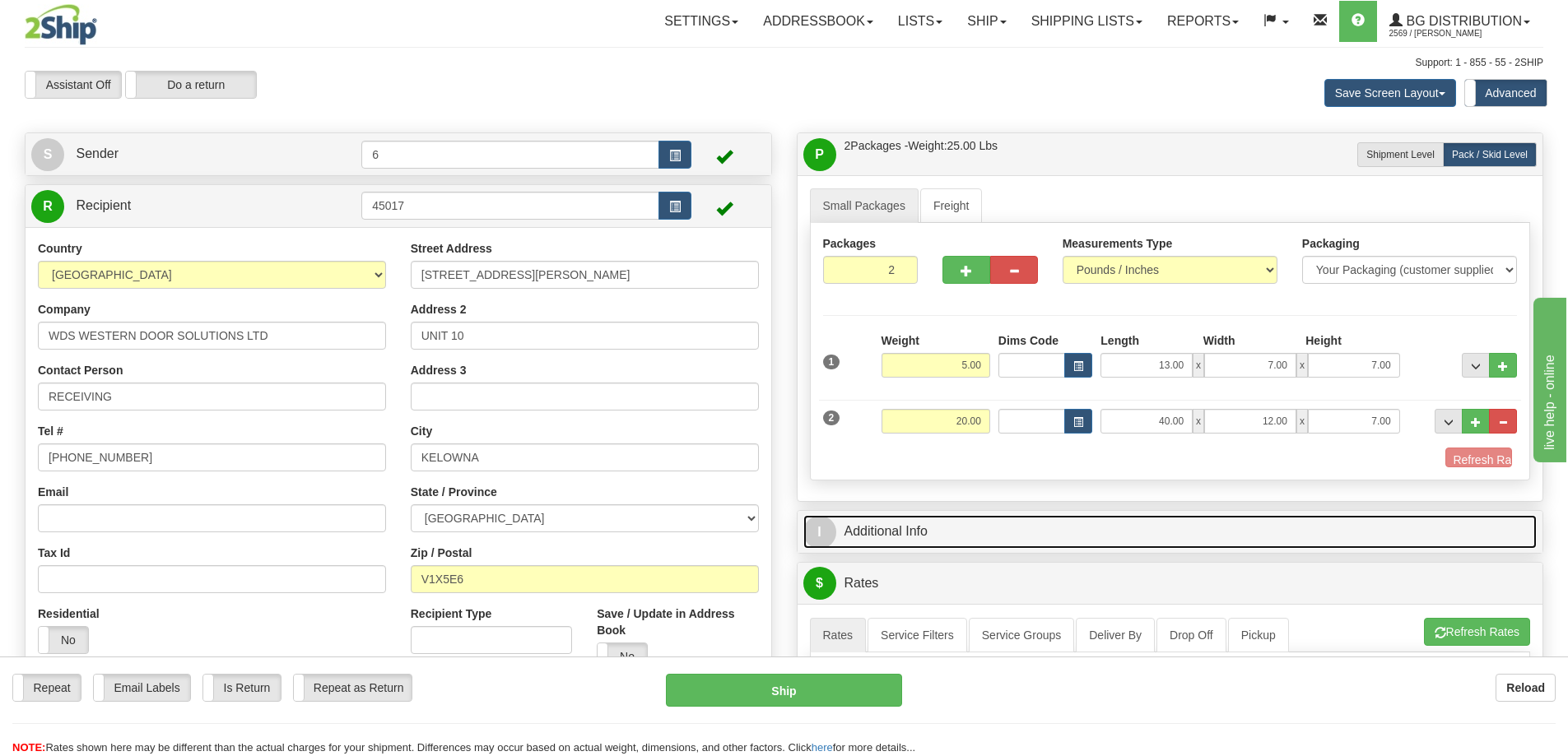
click at [1441, 515] on link "I Additional Info" at bounding box center [1170, 531] width 734 height 33
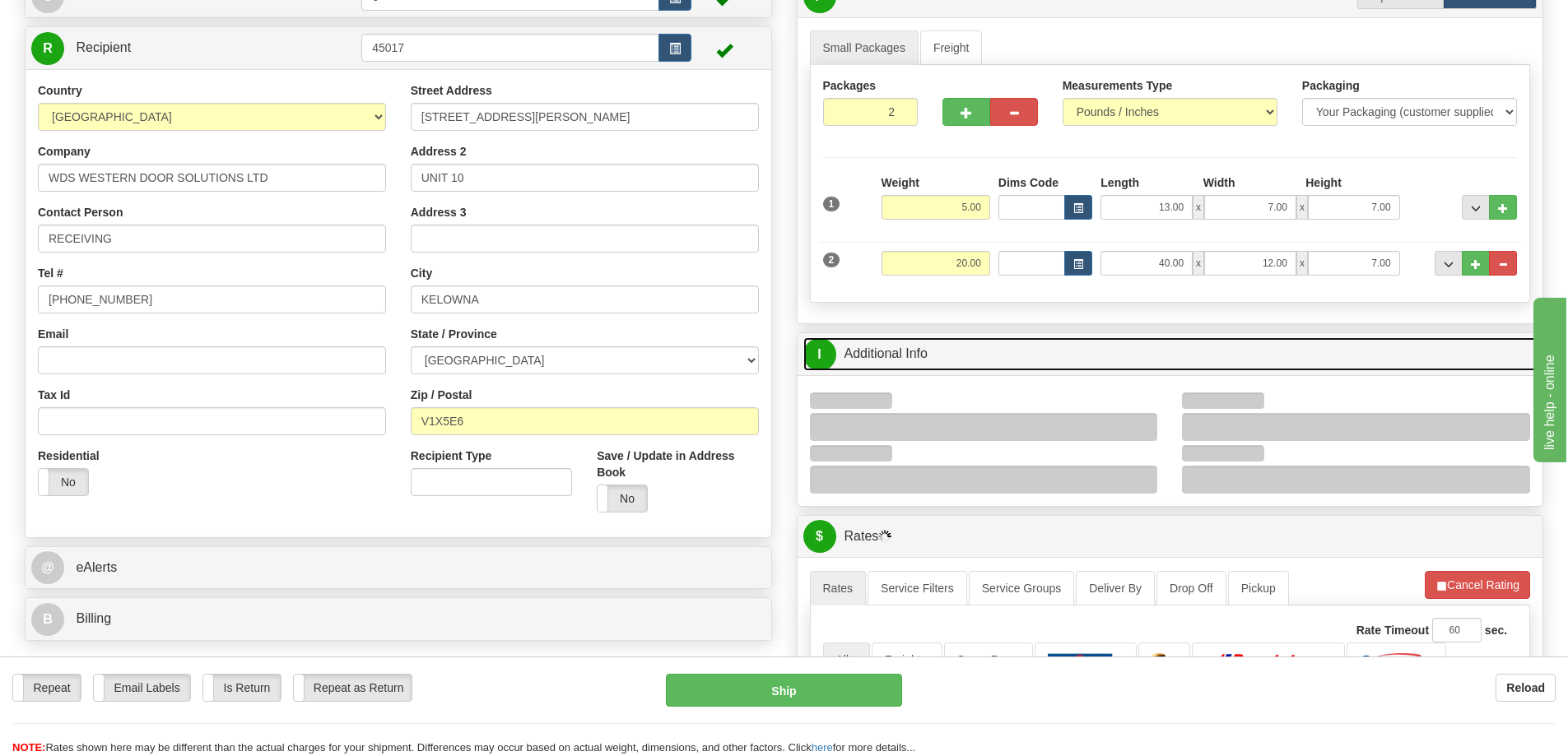
scroll to position [246, 0]
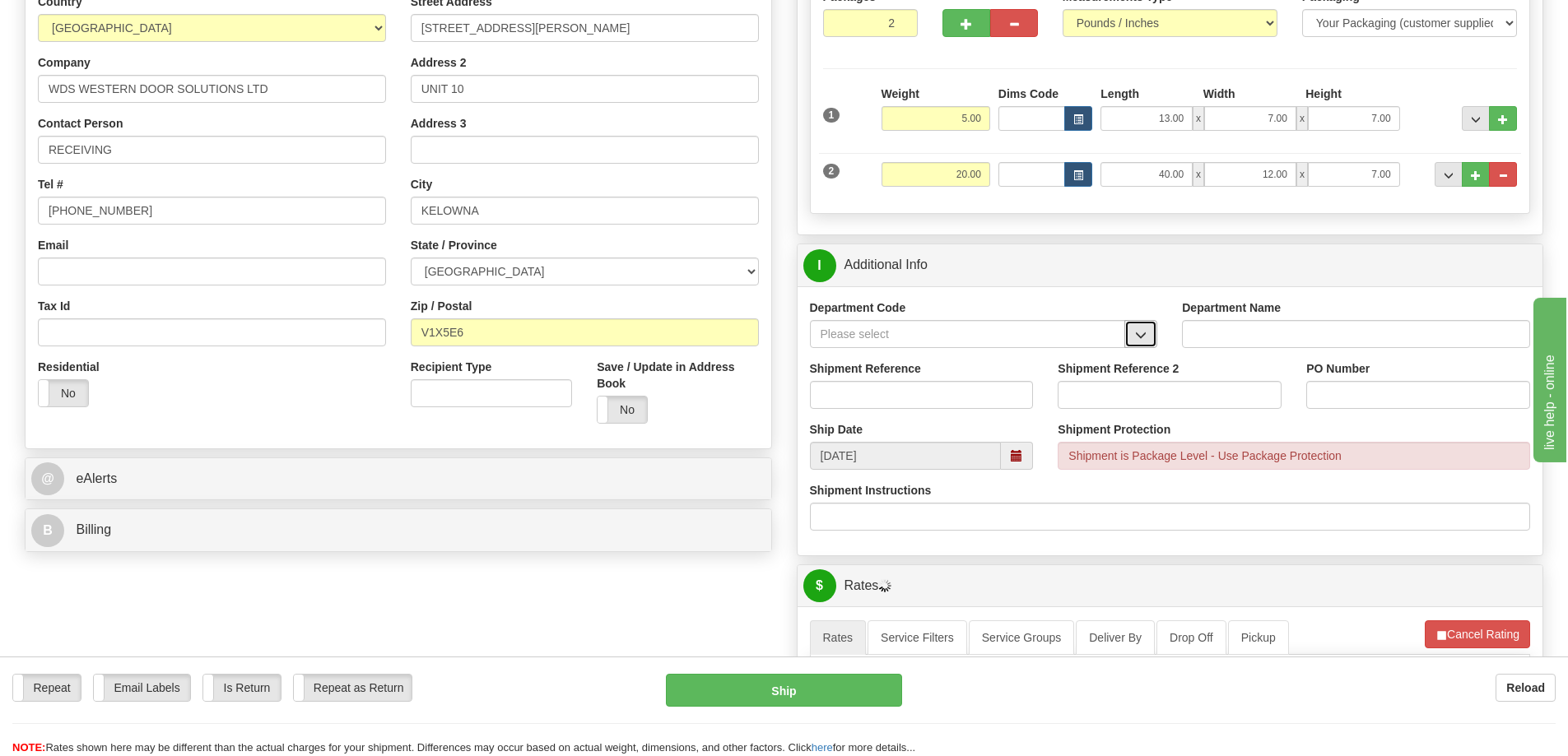
drag, startPoint x: 1147, startPoint y: 336, endPoint x: 1128, endPoint y: 347, distance: 22.0
click at [1146, 337] on button "button" at bounding box center [1141, 334] width 33 height 28
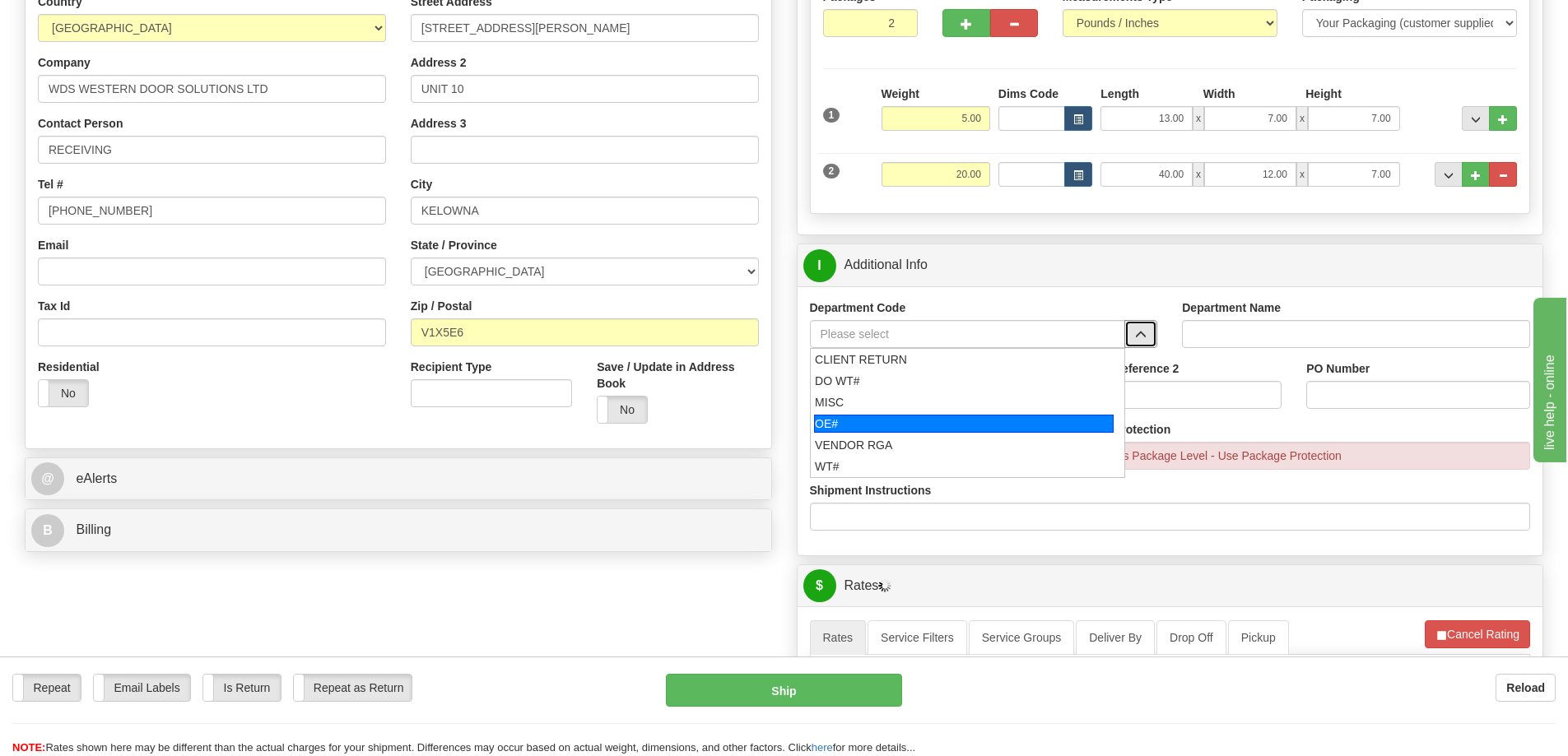
click at [886, 418] on div "OE#" at bounding box center [963, 424] width 299 height 18
type input "OE#"
type input "ORDERS"
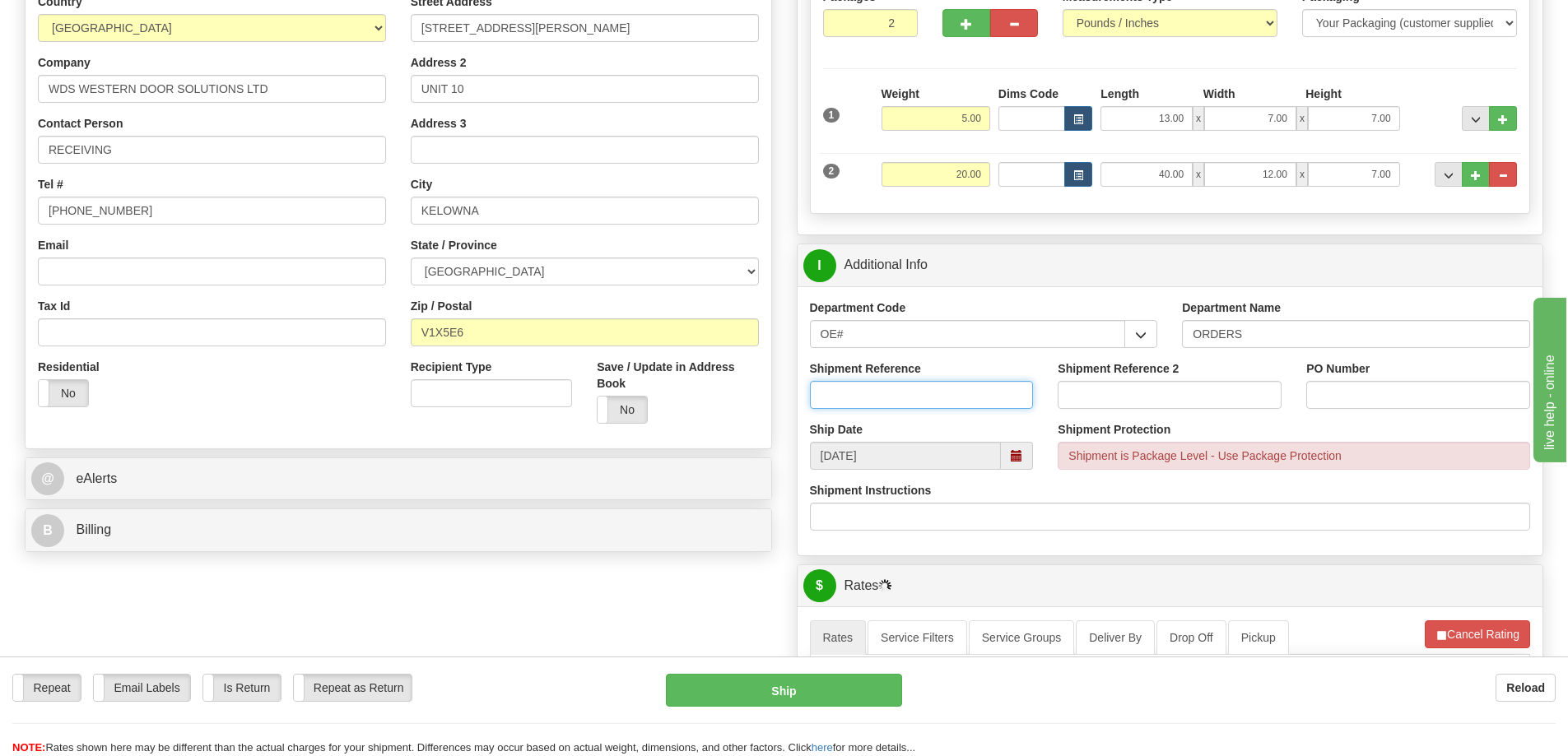
click at [891, 392] on input "Shipment Reference" at bounding box center [921, 395] width 224 height 28
type input "60033361-00 60033948-00"
drag, startPoint x: 931, startPoint y: 396, endPoint x: 917, endPoint y: 360, distance: 38.6
click at [932, 396] on input "60033361-00 60033948-00" at bounding box center [921, 395] width 224 height 28
paste input "60033361-00 60033948-00"
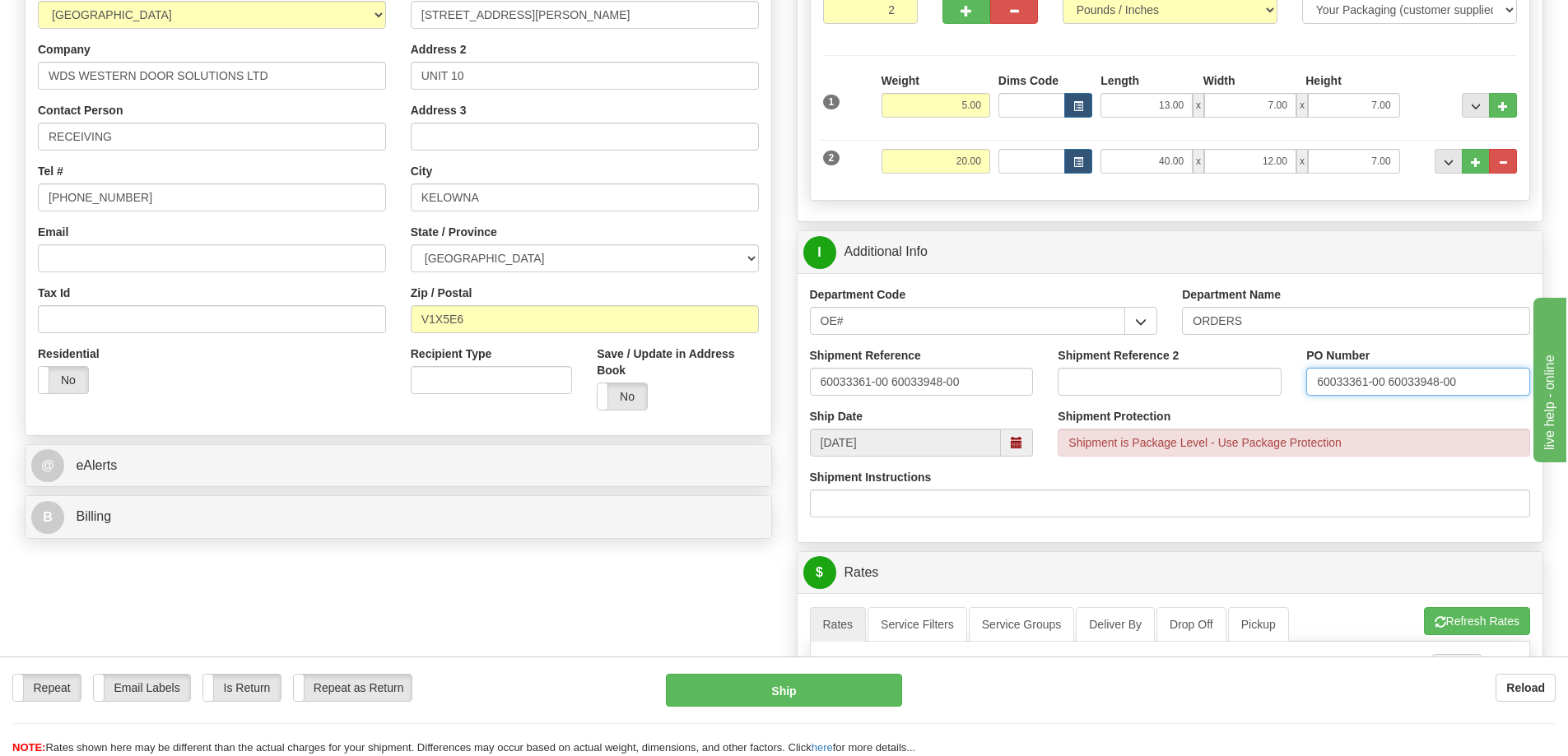
scroll to position [740, 0]
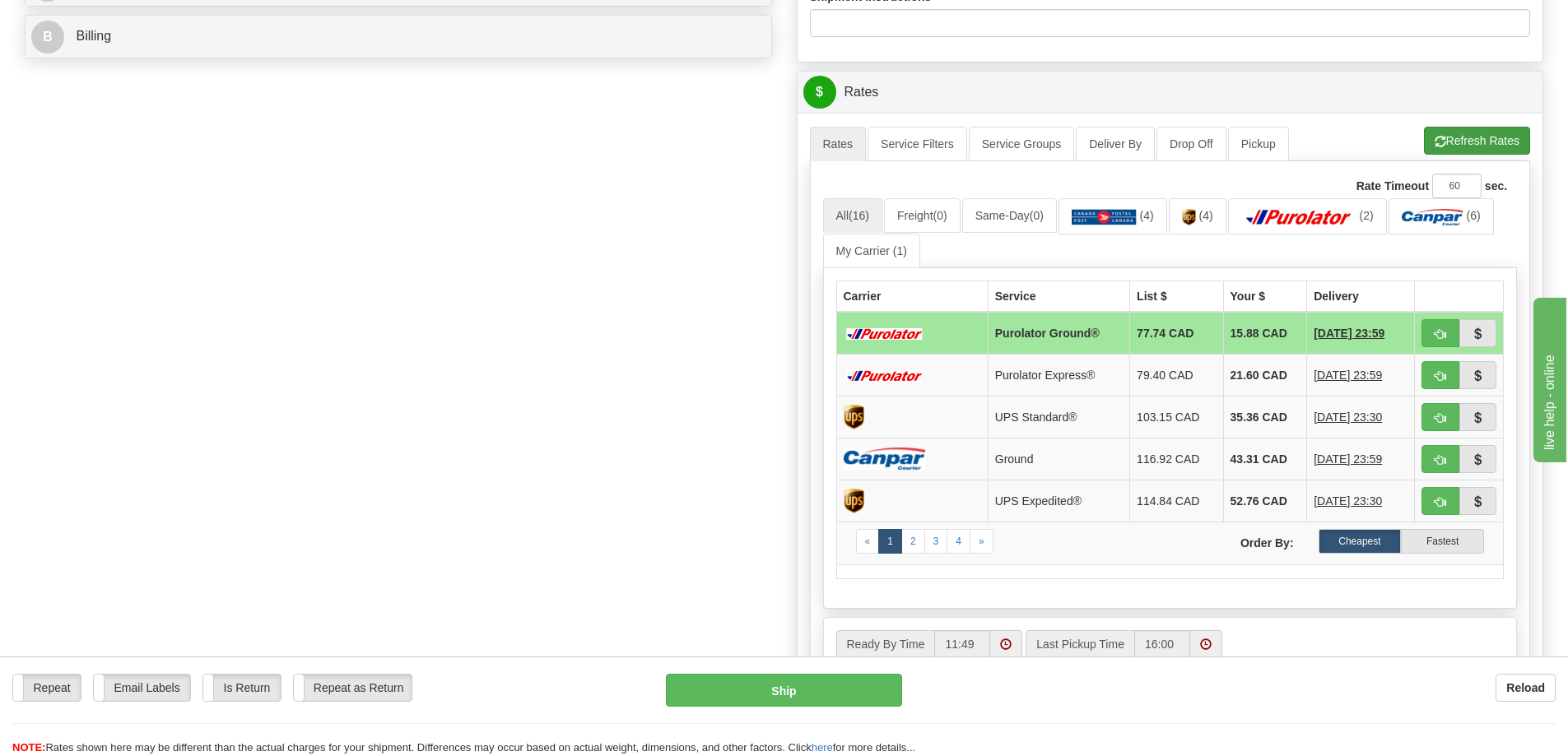
type input "60033361-00 60033948-00"
click at [1459, 147] on button "Refresh Rates" at bounding box center [1477, 140] width 106 height 28
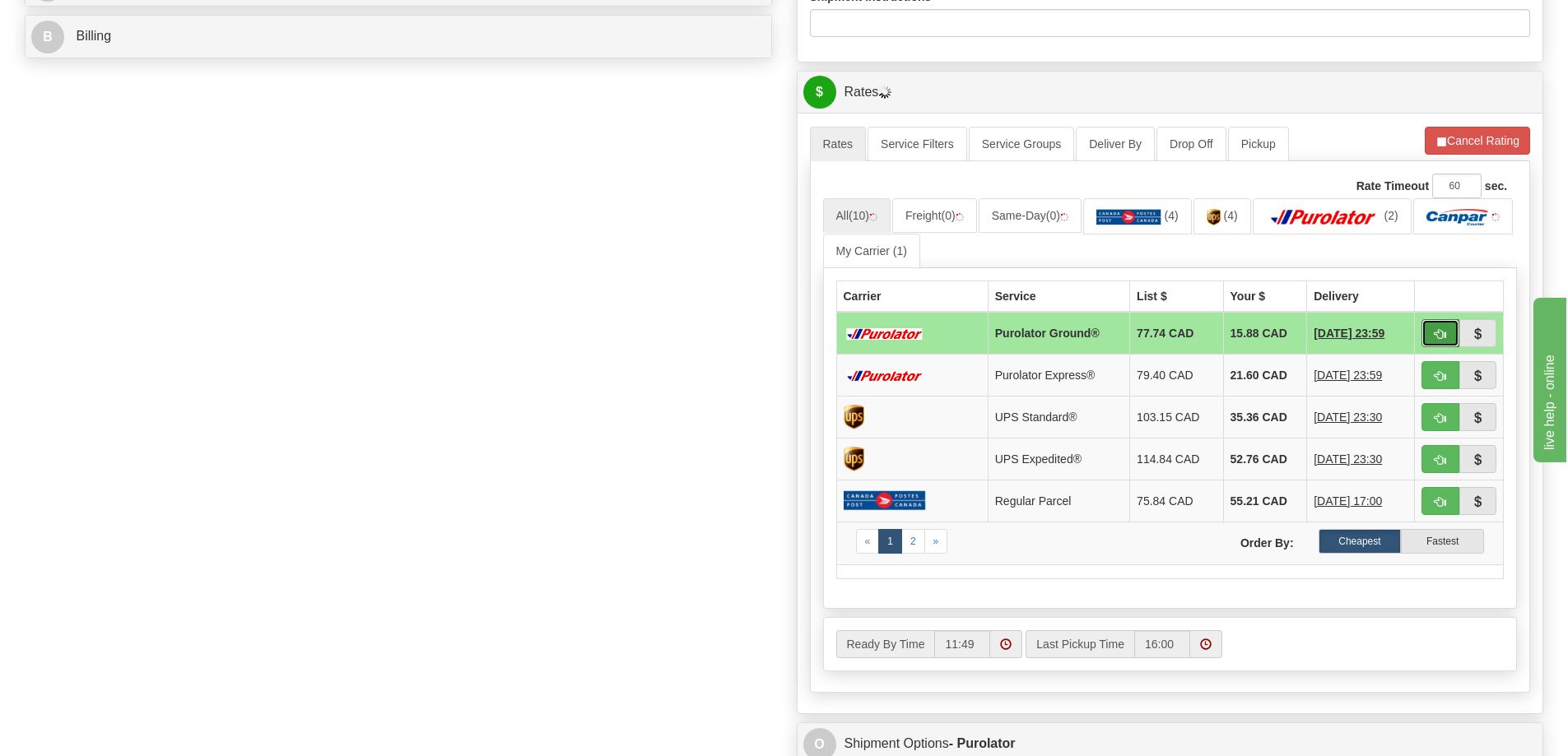
click at [1437, 347] on button "button" at bounding box center [1440, 333] width 38 height 28
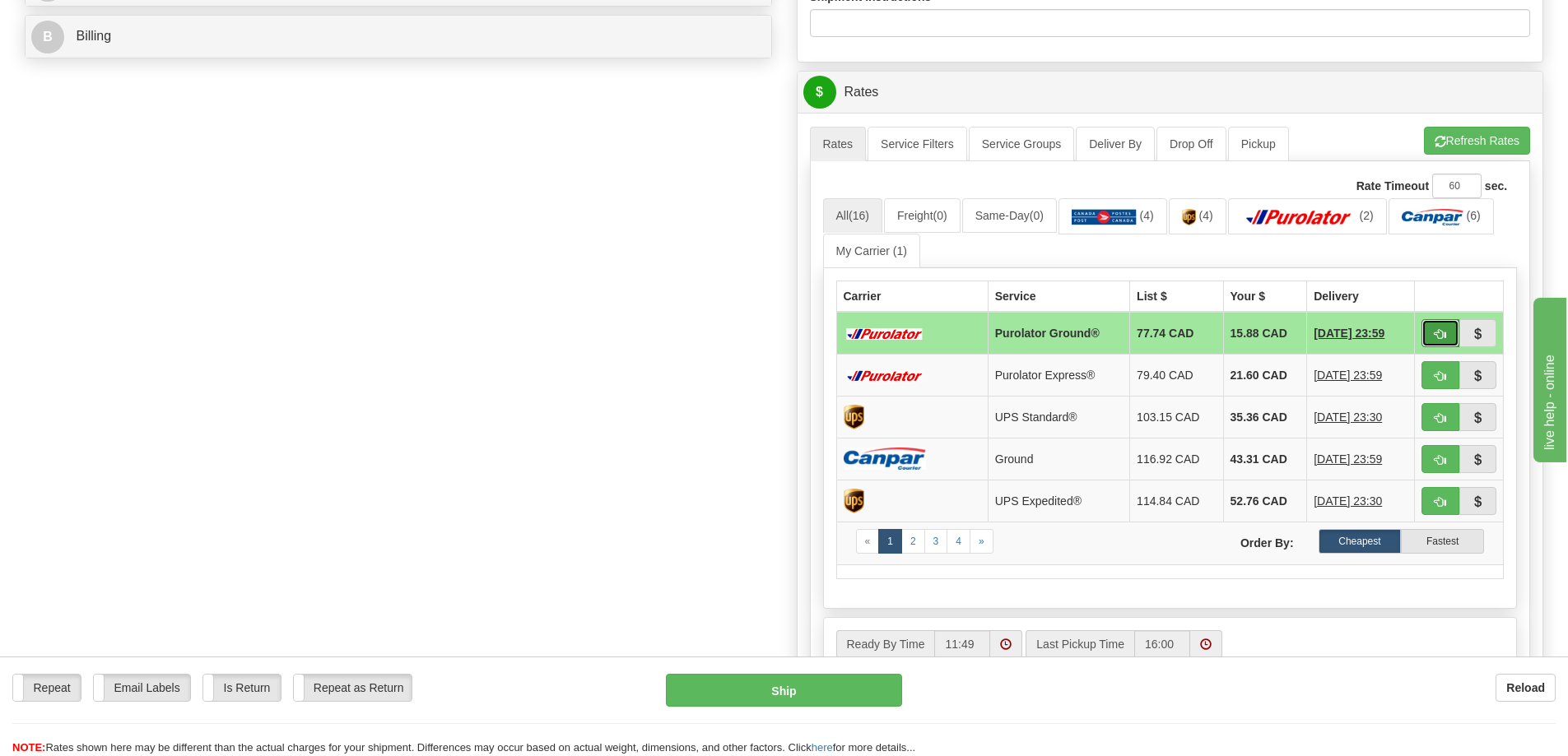
click at [1437, 326] on button "button" at bounding box center [1440, 333] width 38 height 28
type input "260"
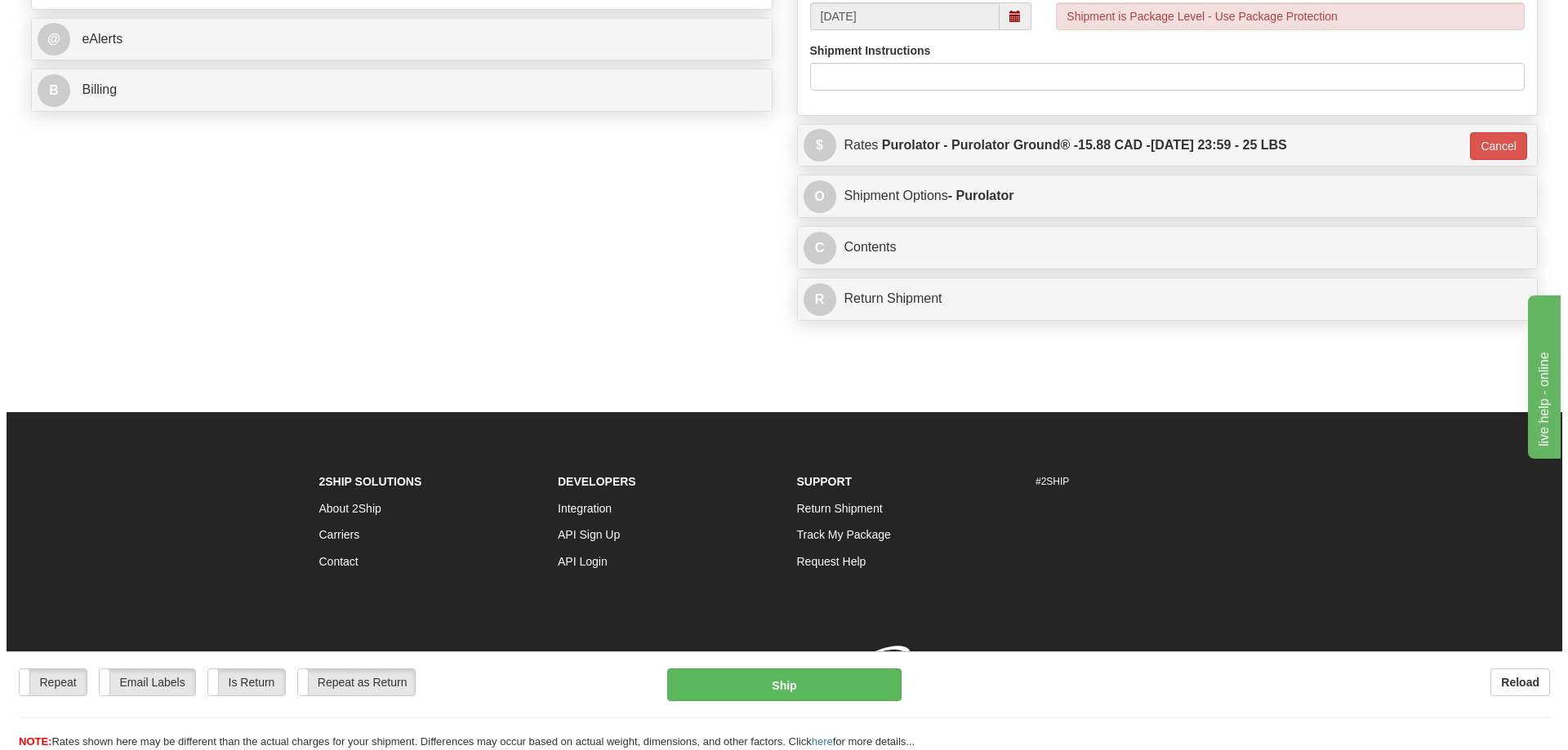
scroll to position [732, 0]
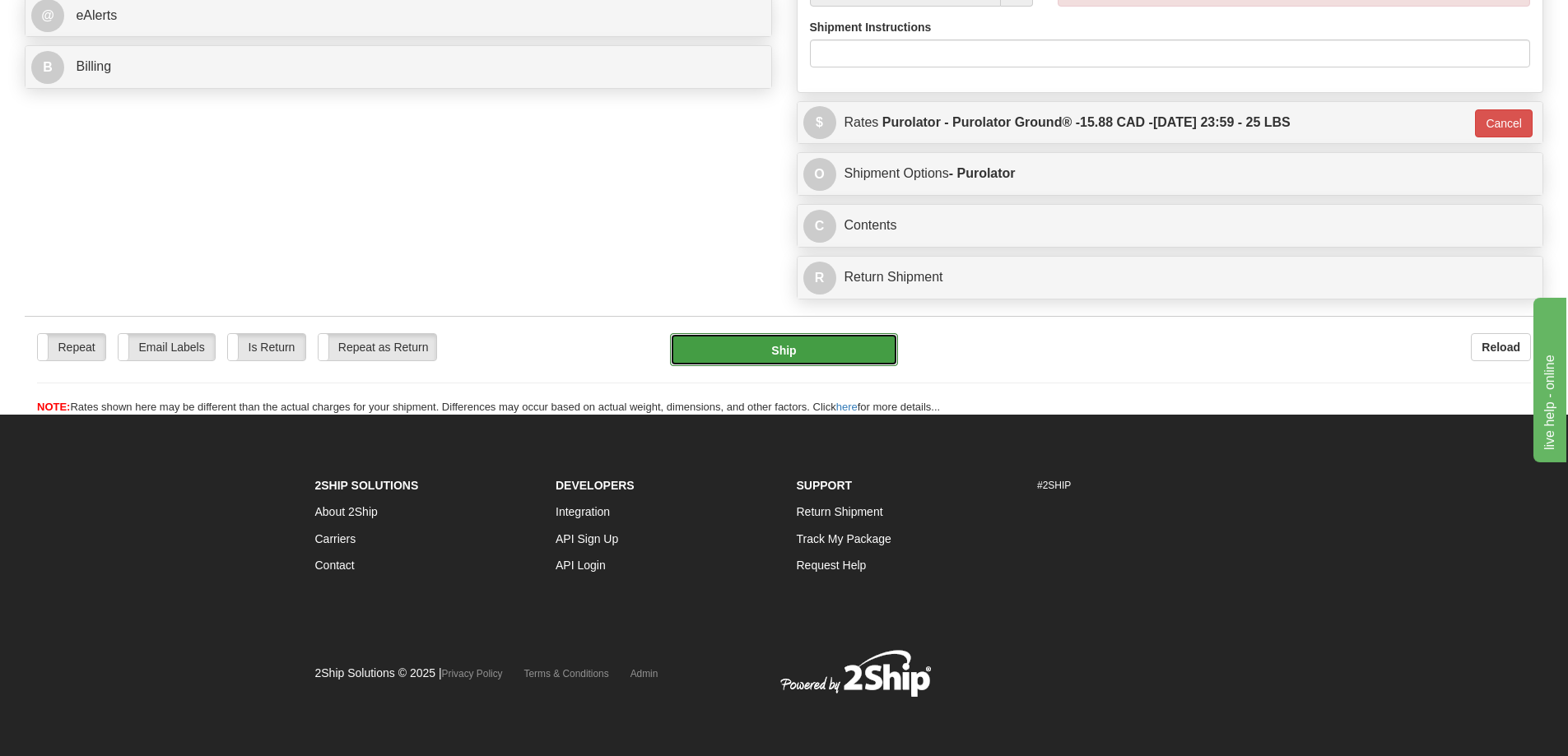
click at [787, 333] on button "Ship" at bounding box center [784, 350] width 228 height 33
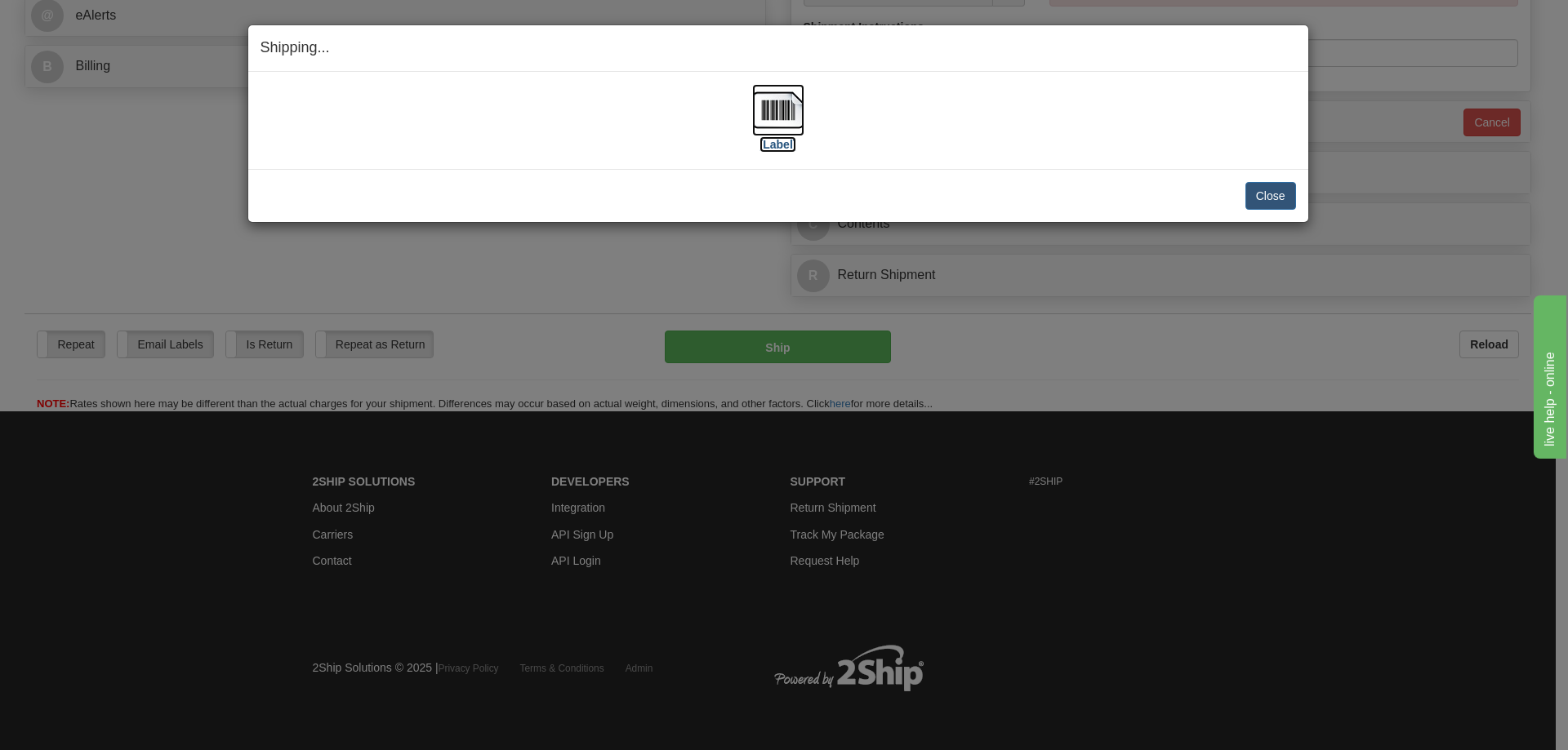
click at [789, 151] on label "[Label]" at bounding box center [777, 144] width 37 height 17
drag, startPoint x: 1262, startPoint y: 200, endPoint x: 1266, endPoint y: 191, distance: 9.8
click at [1265, 191] on button "Close" at bounding box center [1270, 196] width 50 height 28
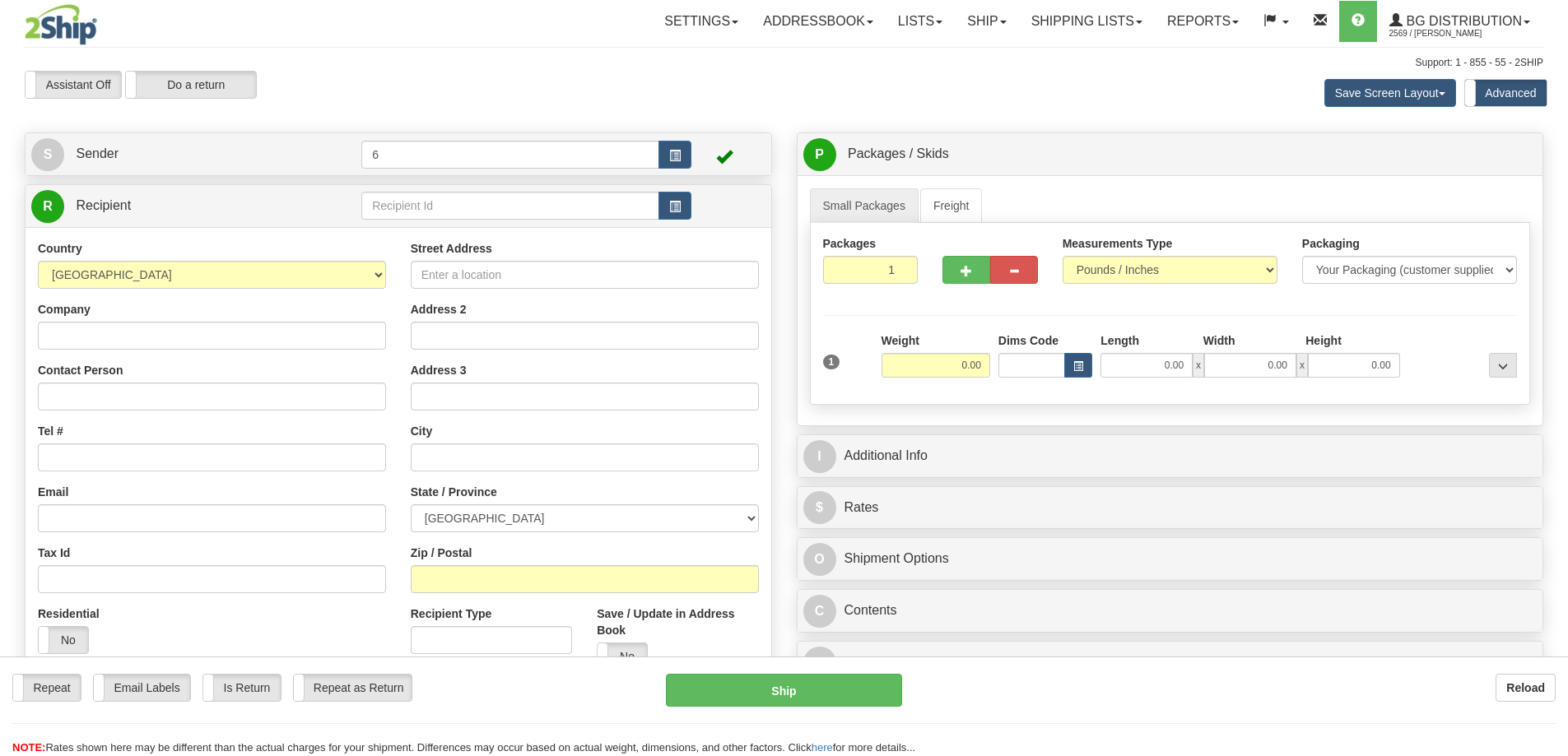
click at [397, 202] on div "Toggle navigation Settings Shipping Preferences Fields Preferences New" at bounding box center [784, 475] width 1568 height 952
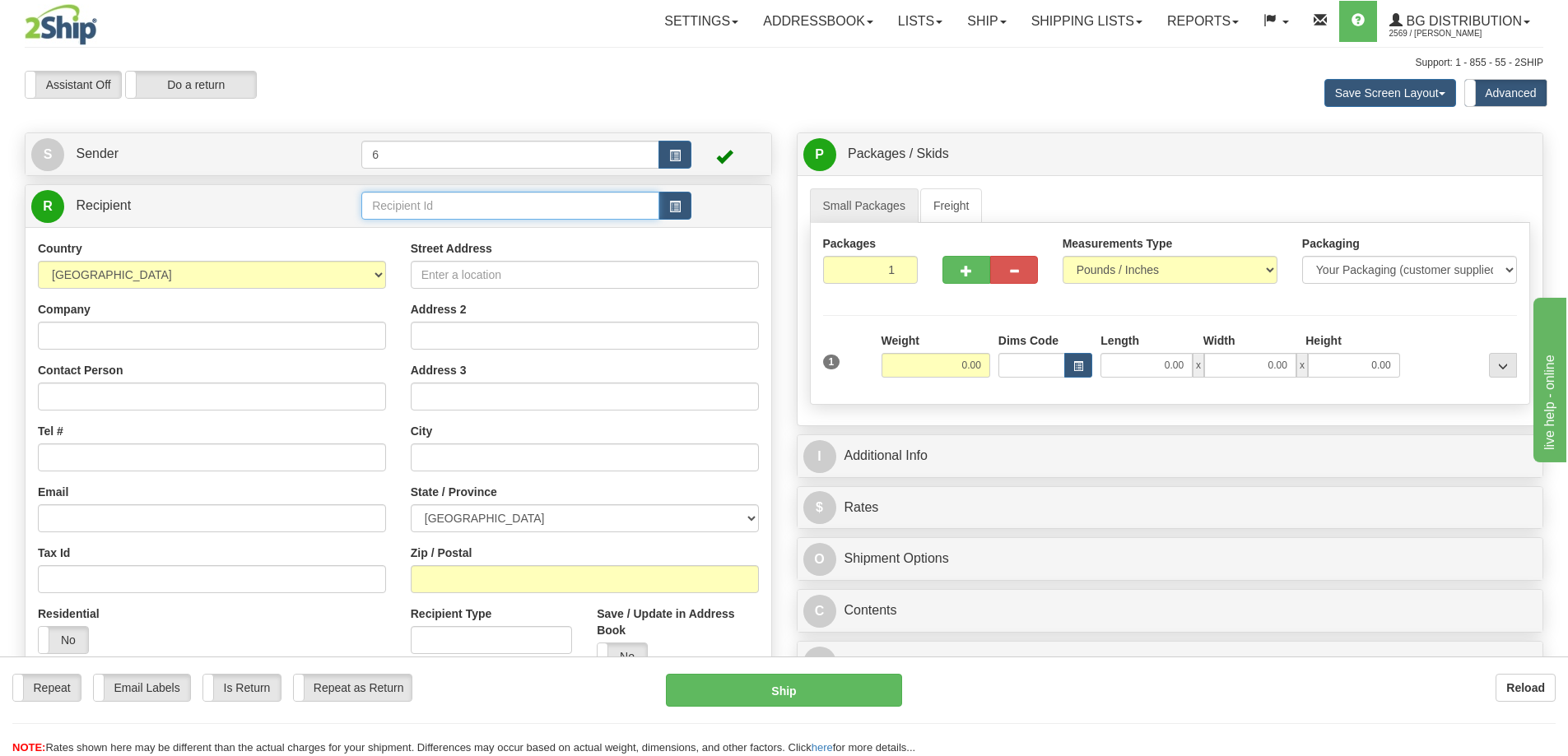
click at [397, 202] on input "text" at bounding box center [511, 206] width 298 height 28
drag, startPoint x: 0, startPoint y: 0, endPoint x: 388, endPoint y: 192, distance: 432.9
click at [396, 202] on input "text" at bounding box center [511, 206] width 298 height 28
type input "41022"
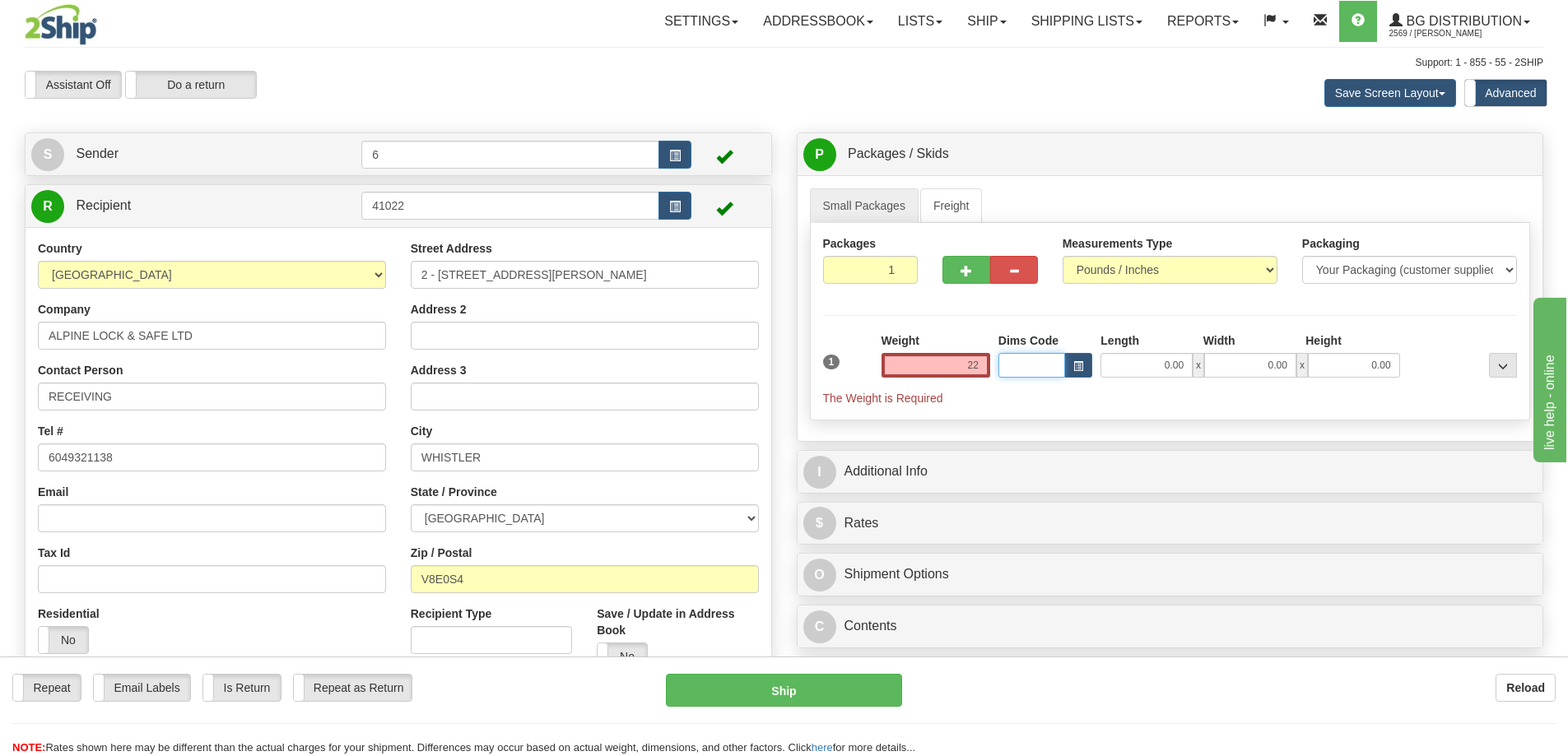
type input "22.00"
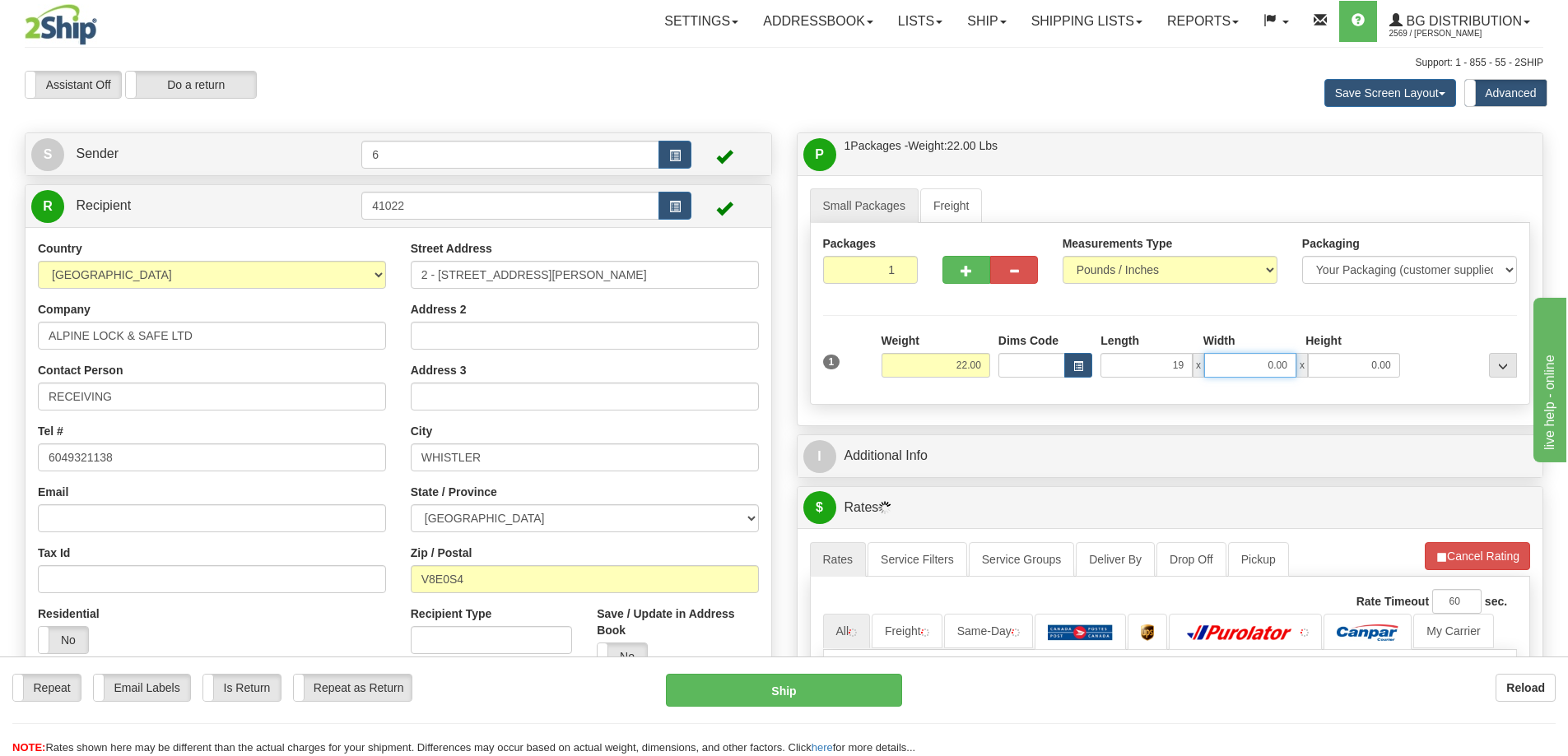
type input "19.00"
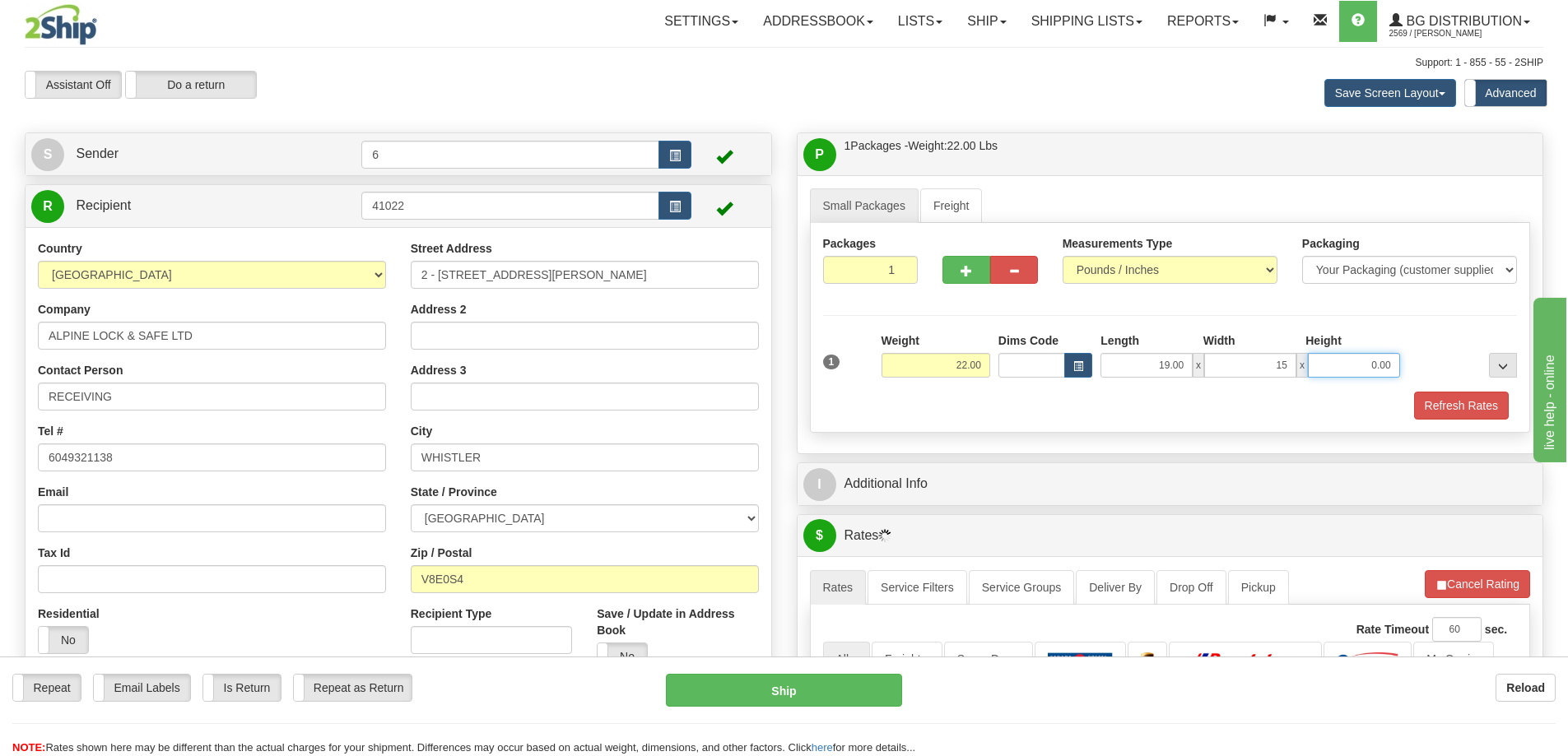
type input "15.00"
type input "13.00"
click at [961, 276] on span "button" at bounding box center [966, 271] width 11 height 11
radio input "true"
type input "2"
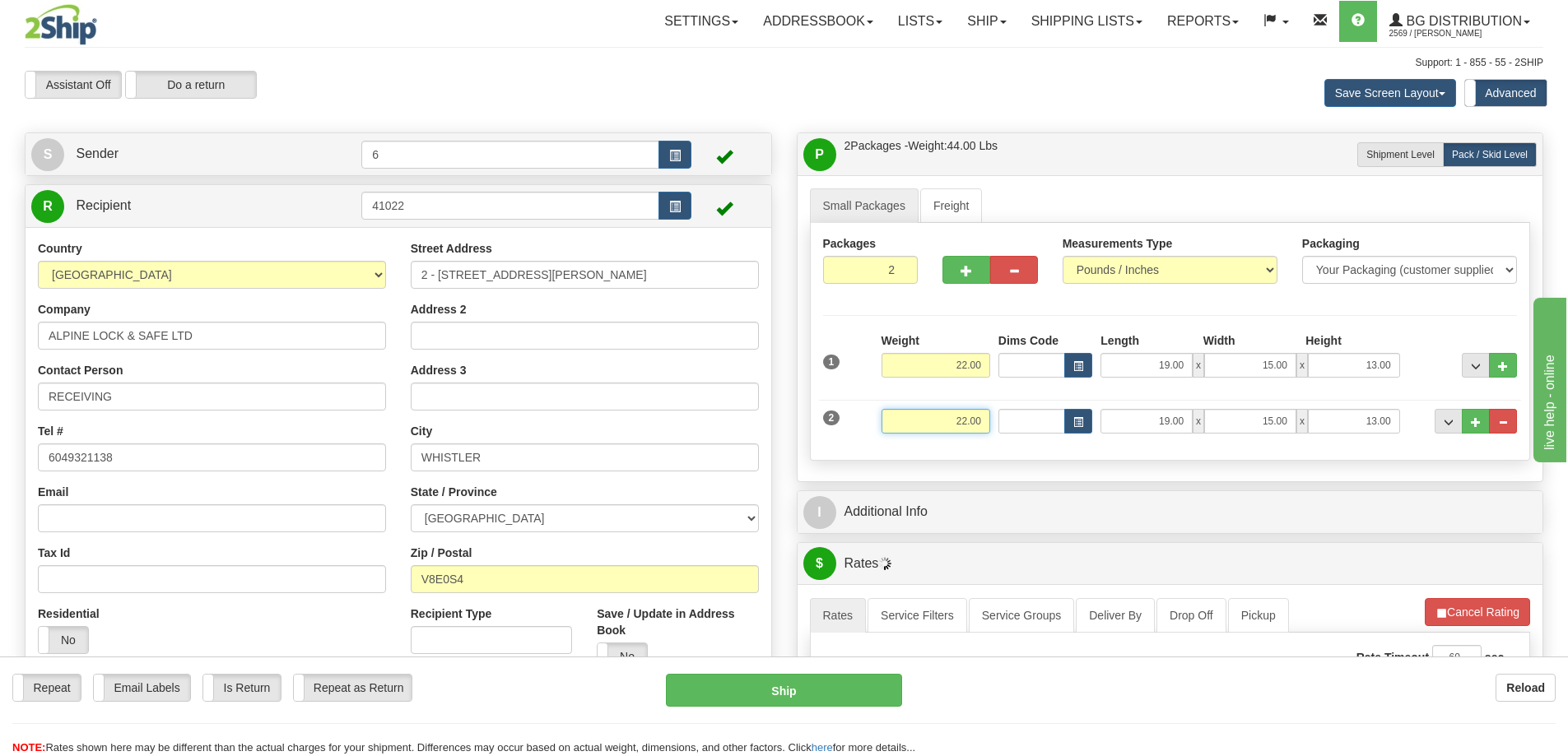
click at [933, 419] on input "22.00" at bounding box center [936, 421] width 109 height 25
type input "17.00"
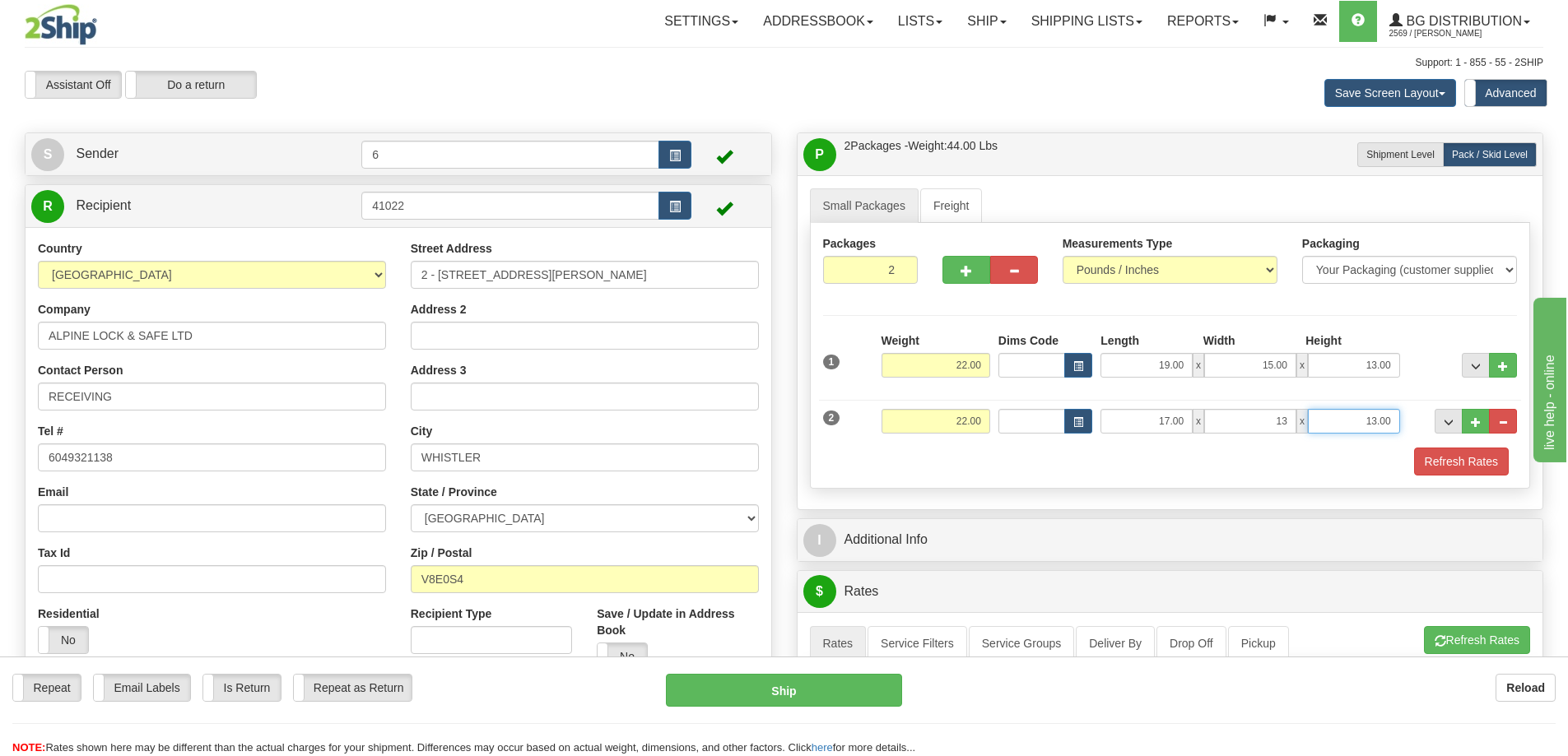
type input "13.00"
type input "11.00"
drag, startPoint x: 1487, startPoint y: 462, endPoint x: 1469, endPoint y: 470, distance: 19.7
click at [1486, 462] on button "Refresh Rates" at bounding box center [1461, 461] width 95 height 28
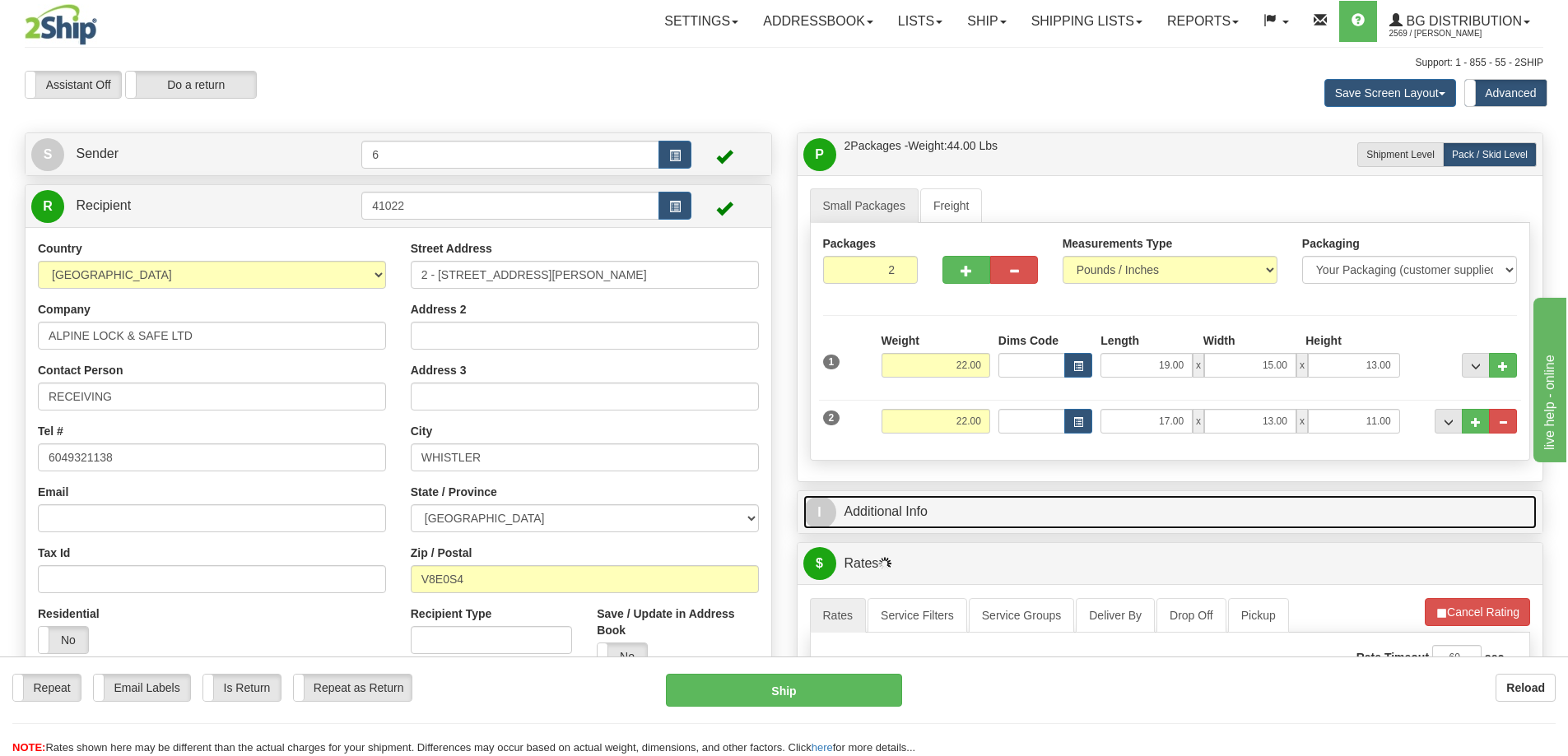
drag, startPoint x: 1370, startPoint y: 531, endPoint x: 1319, endPoint y: 536, distance: 51.2
click at [1370, 531] on div "I Additional Info" at bounding box center [1171, 512] width 746 height 42
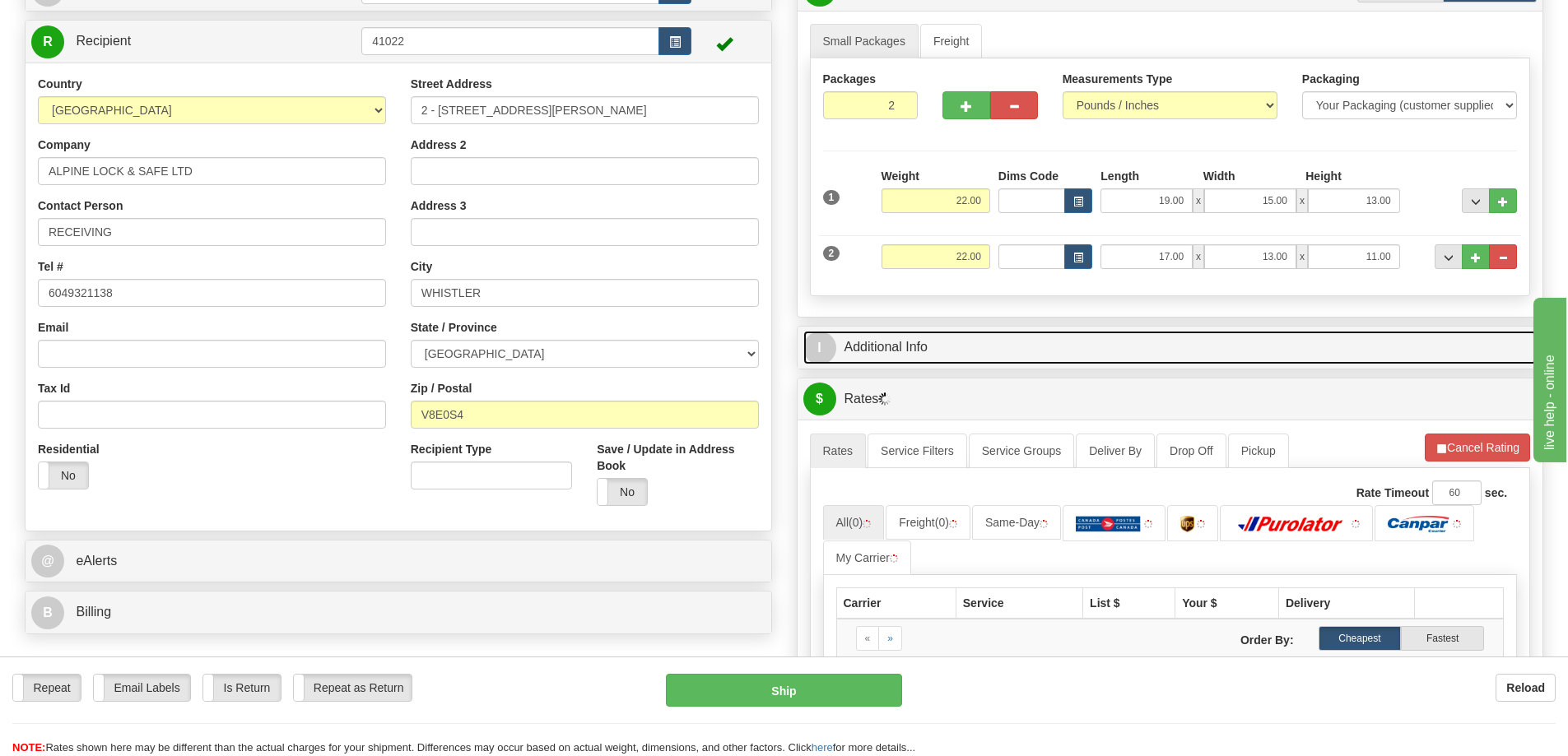
click at [999, 336] on link "I Additional Info" at bounding box center [1170, 347] width 734 height 33
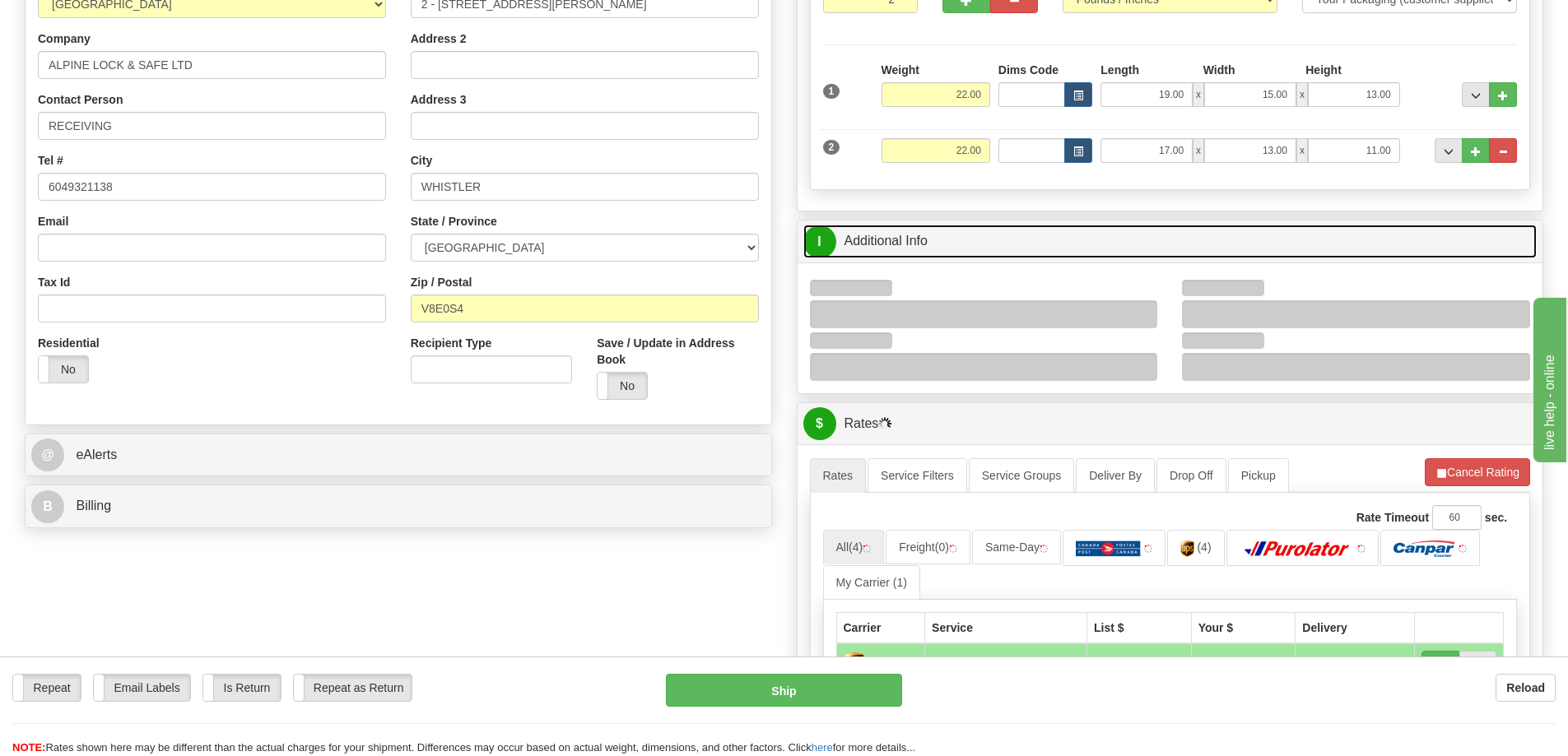
scroll to position [411, 0]
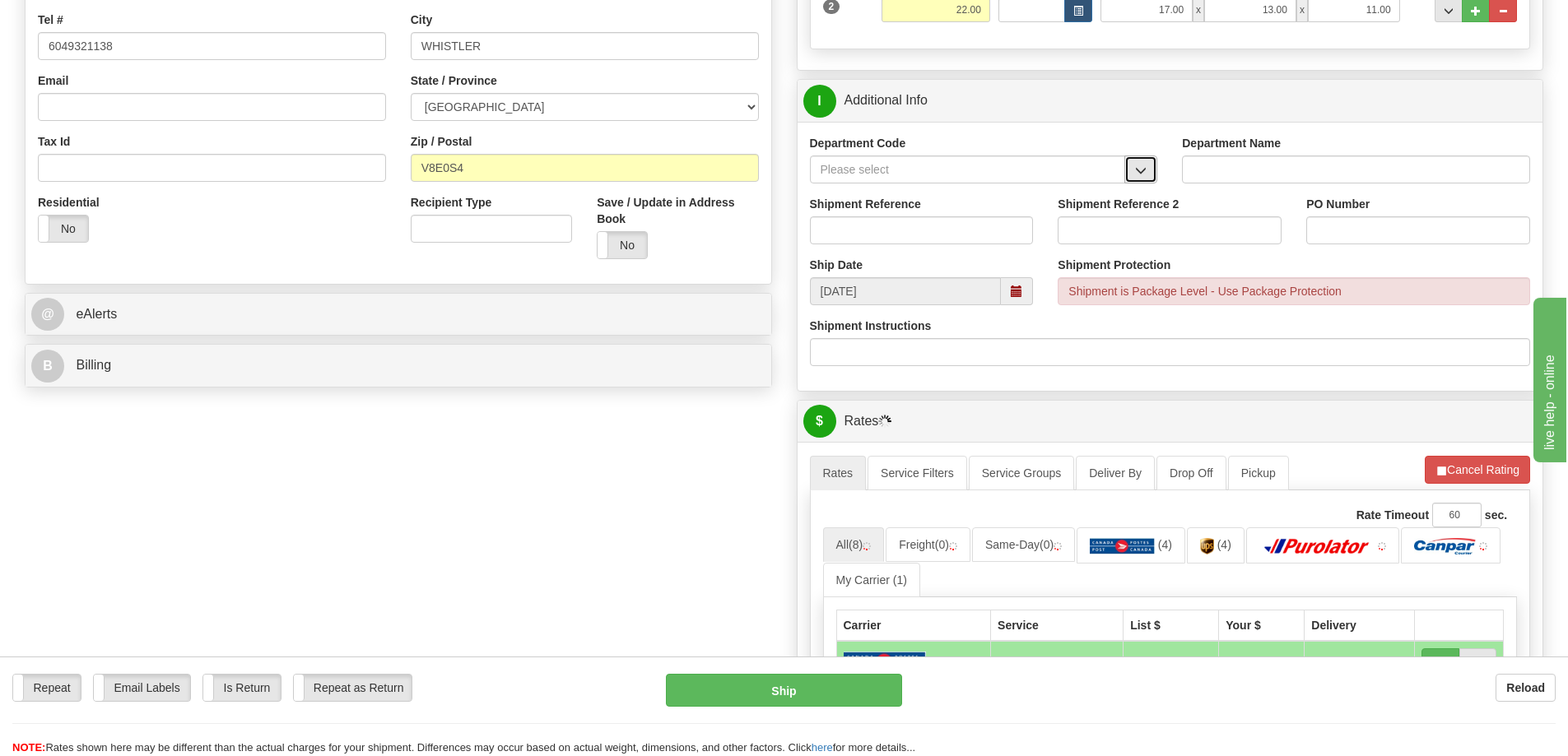
click at [1150, 158] on button "button" at bounding box center [1141, 169] width 33 height 28
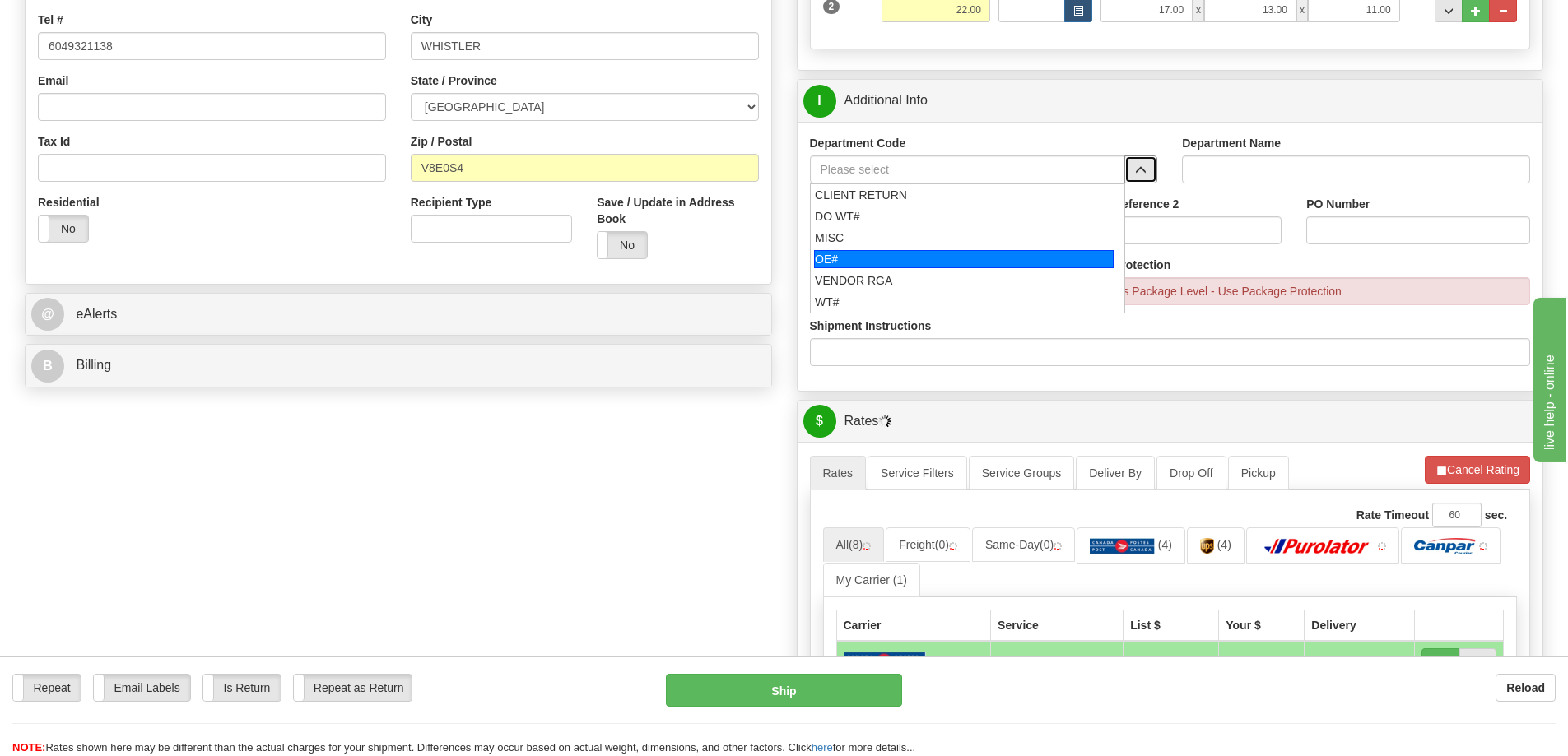
click at [890, 266] on div "OE#" at bounding box center [963, 259] width 299 height 18
type input "OE#"
type input "ORDERS"
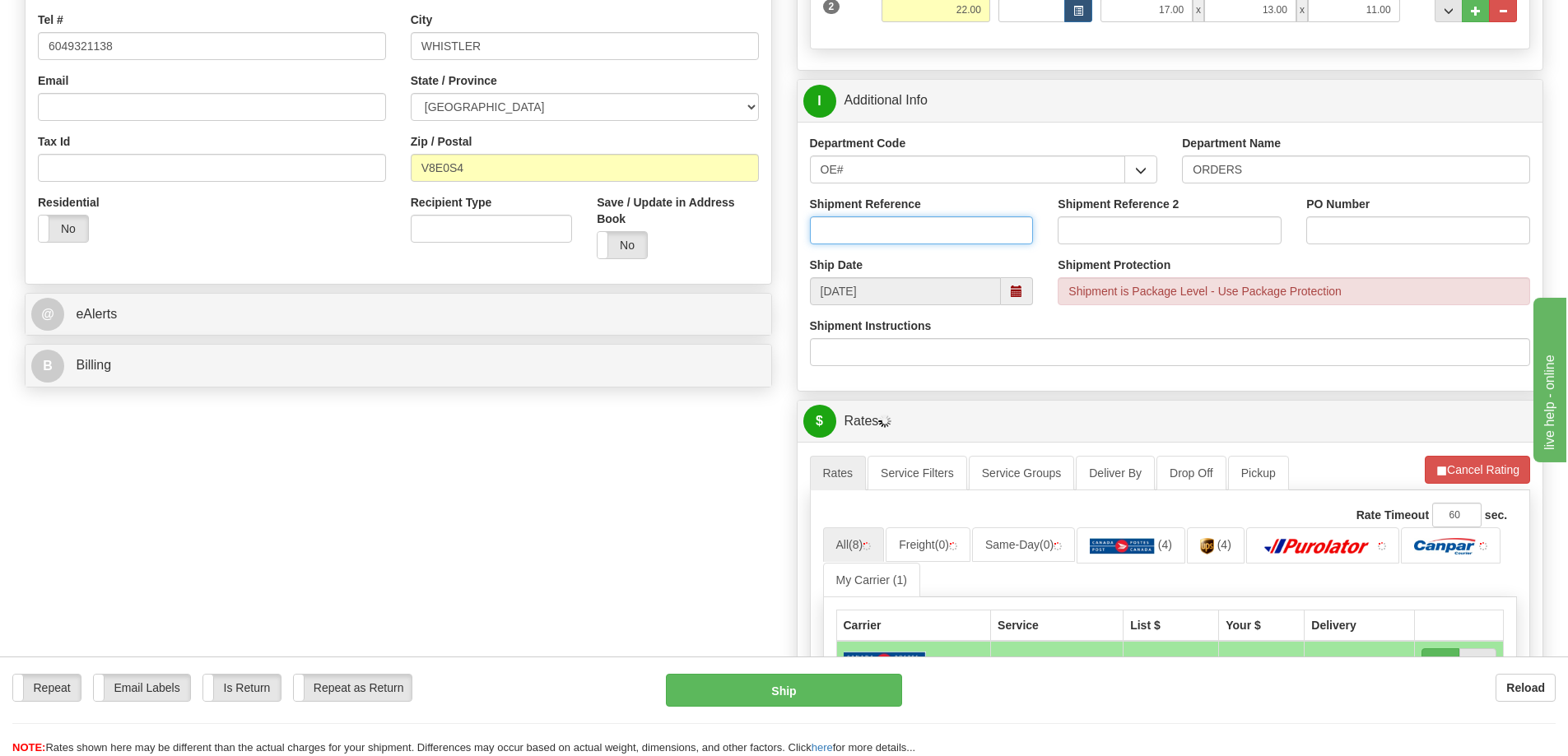
click at [889, 244] on input "Shipment Reference" at bounding box center [921, 231] width 224 height 28
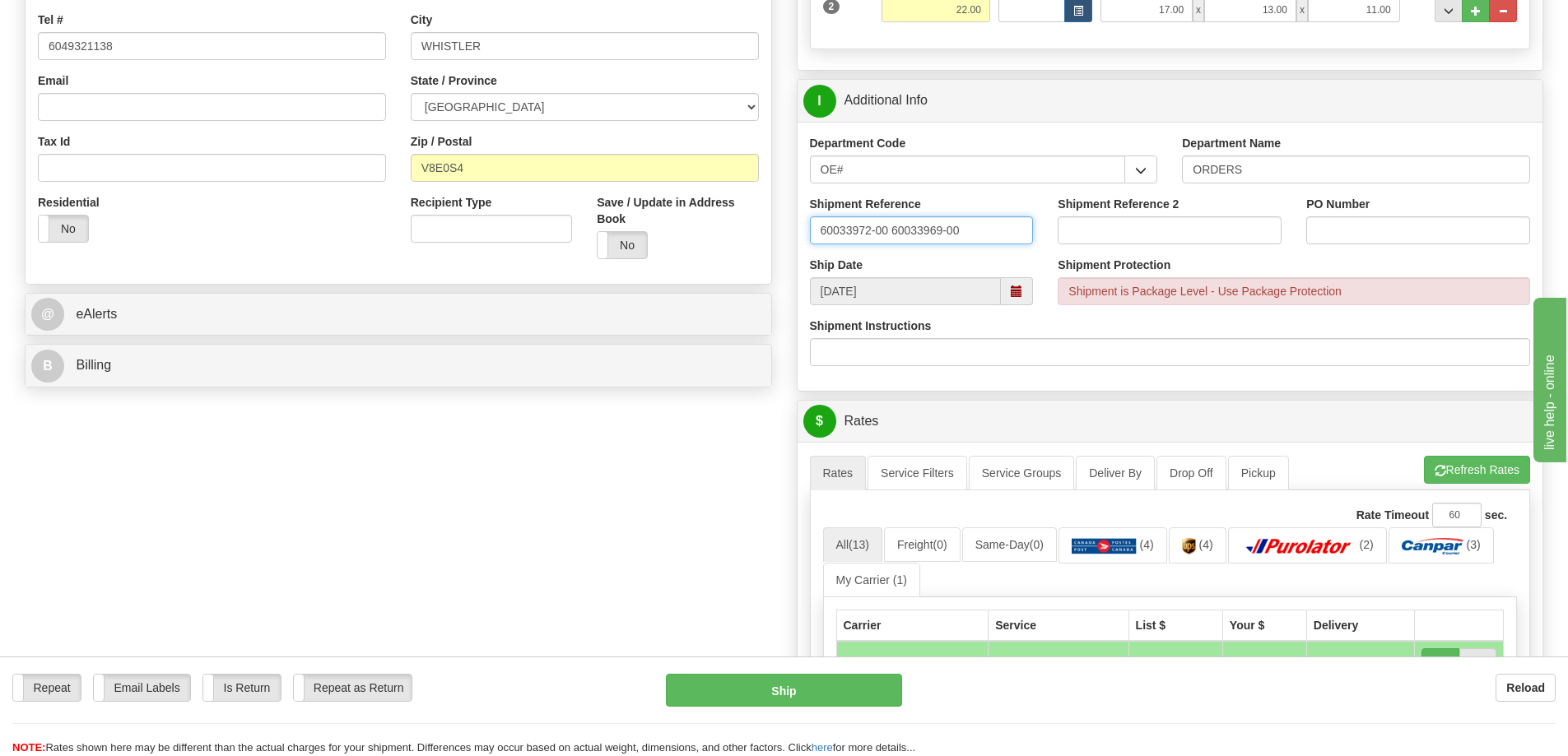
type input "60033972-00 60033969-00"
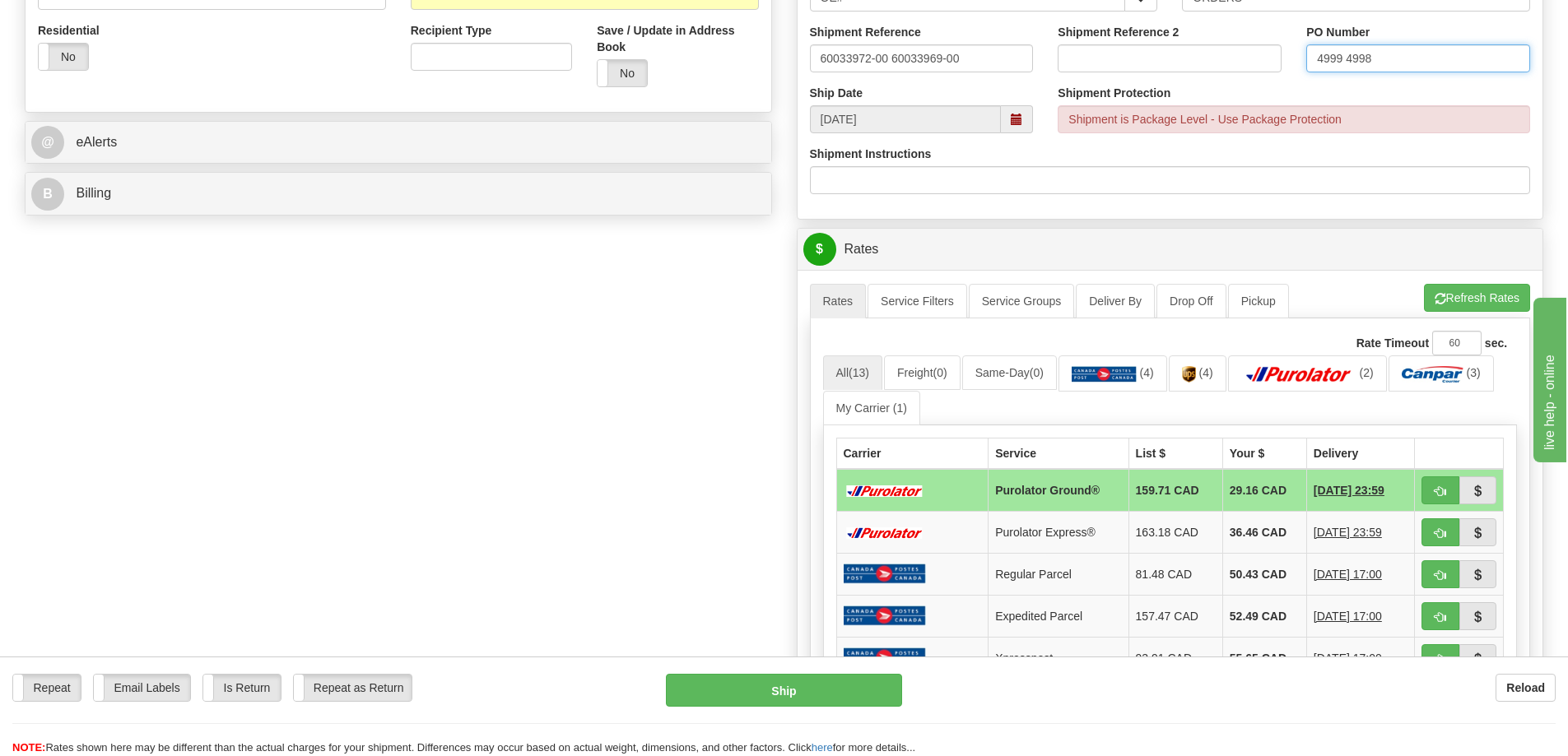
scroll to position [740, 0]
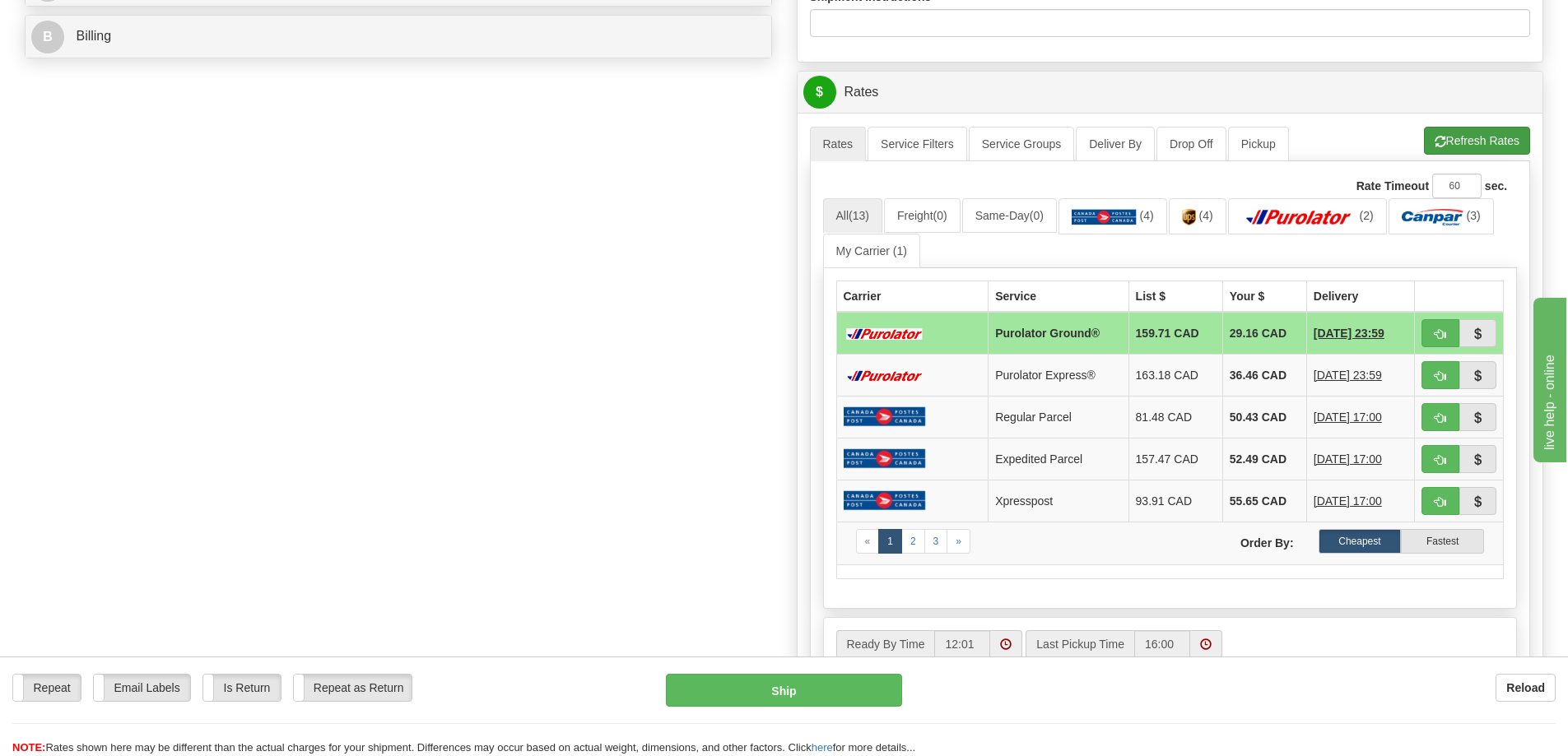
type input "4999 4998"
click at [1468, 143] on button "Refresh Rates" at bounding box center [1477, 140] width 106 height 28
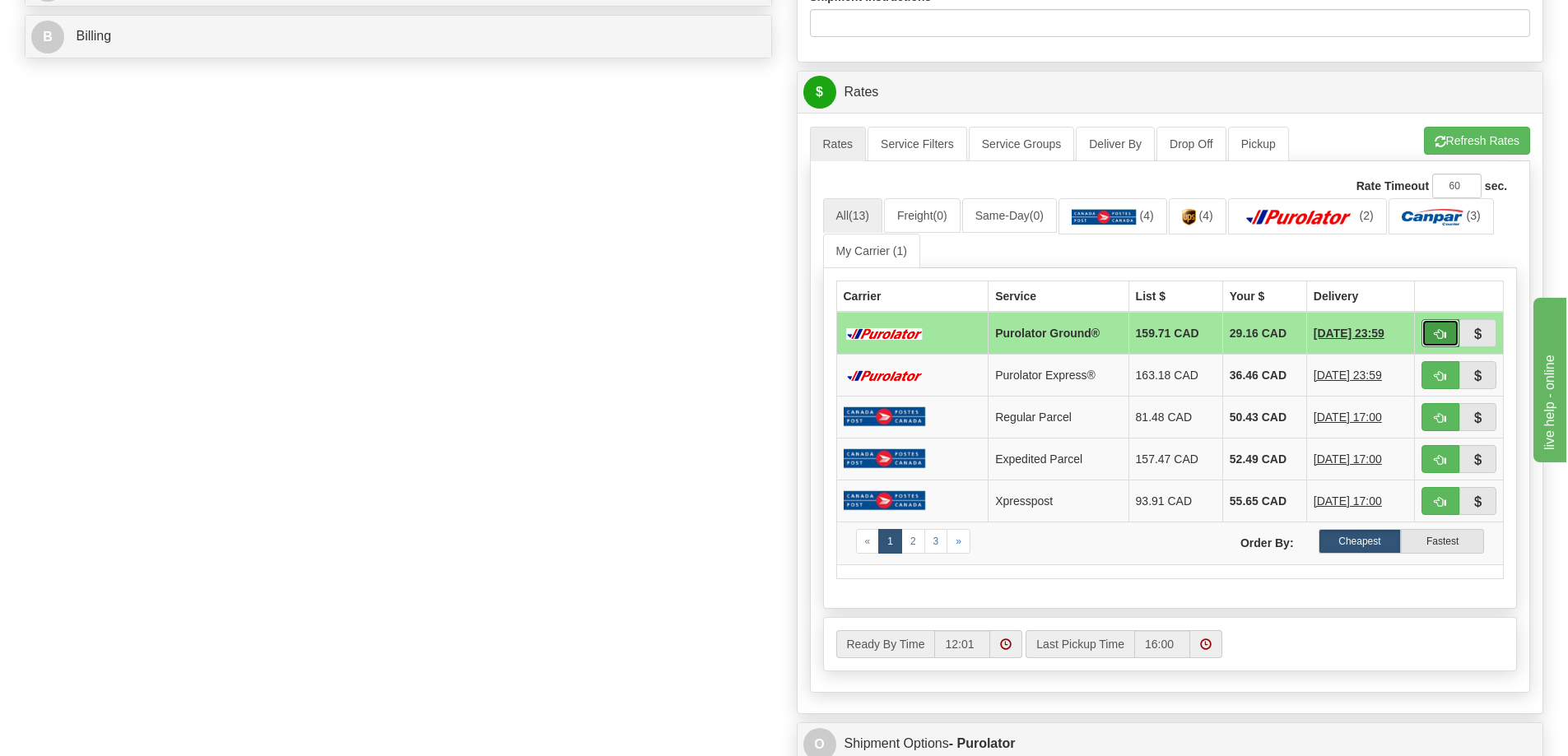
click at [1432, 334] on button "button" at bounding box center [1440, 333] width 38 height 28
type input "260"
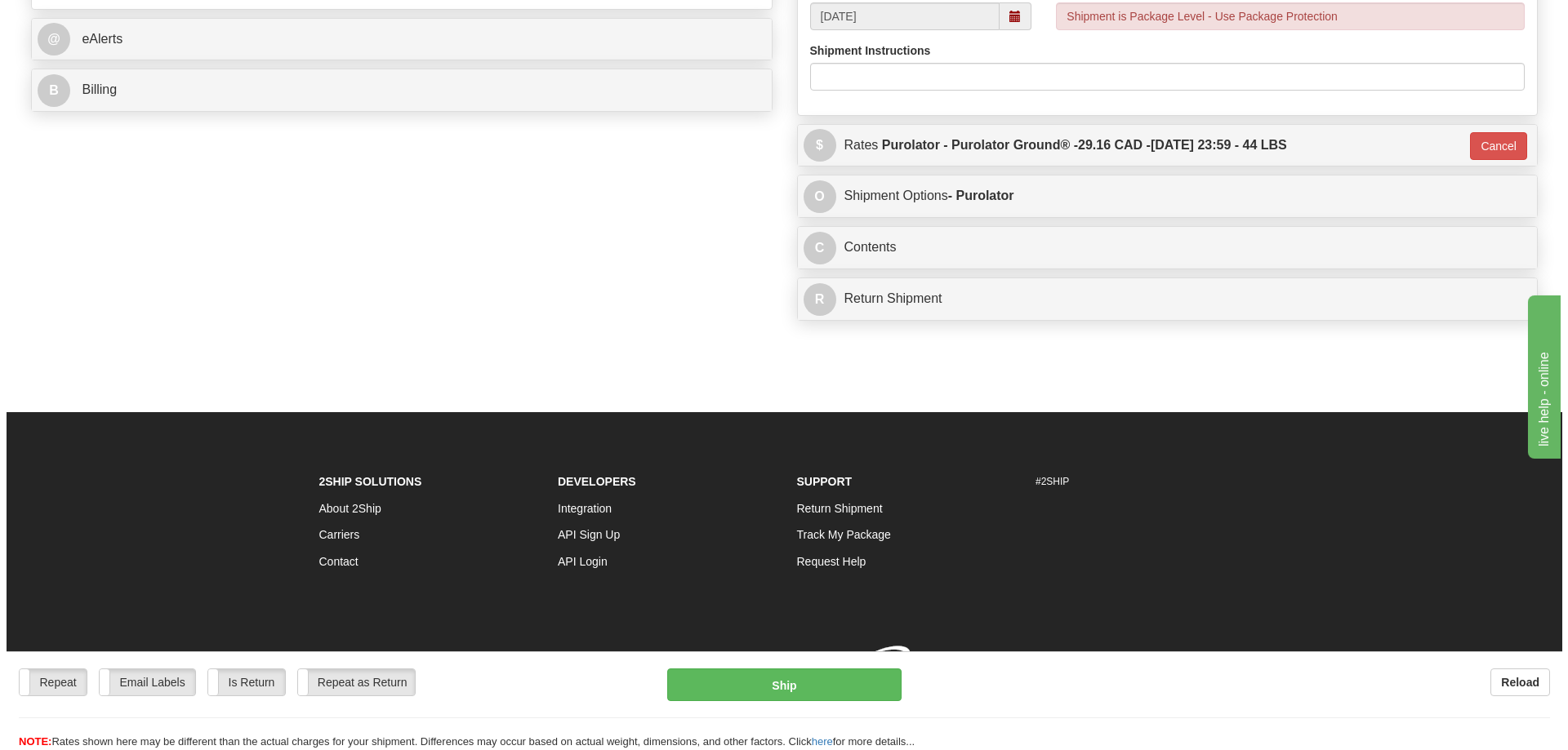
scroll to position [732, 0]
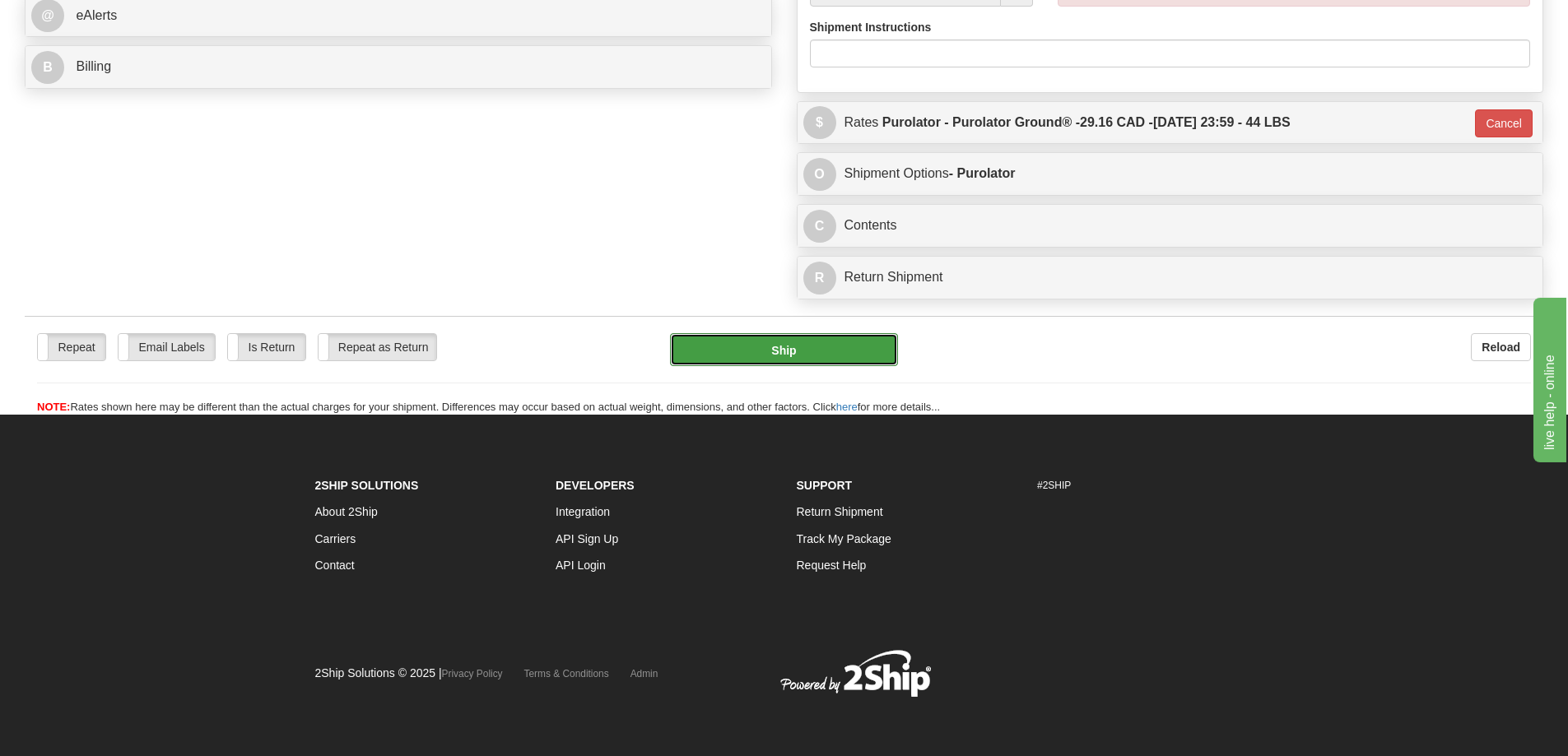
click at [760, 333] on button "Ship" at bounding box center [784, 350] width 228 height 33
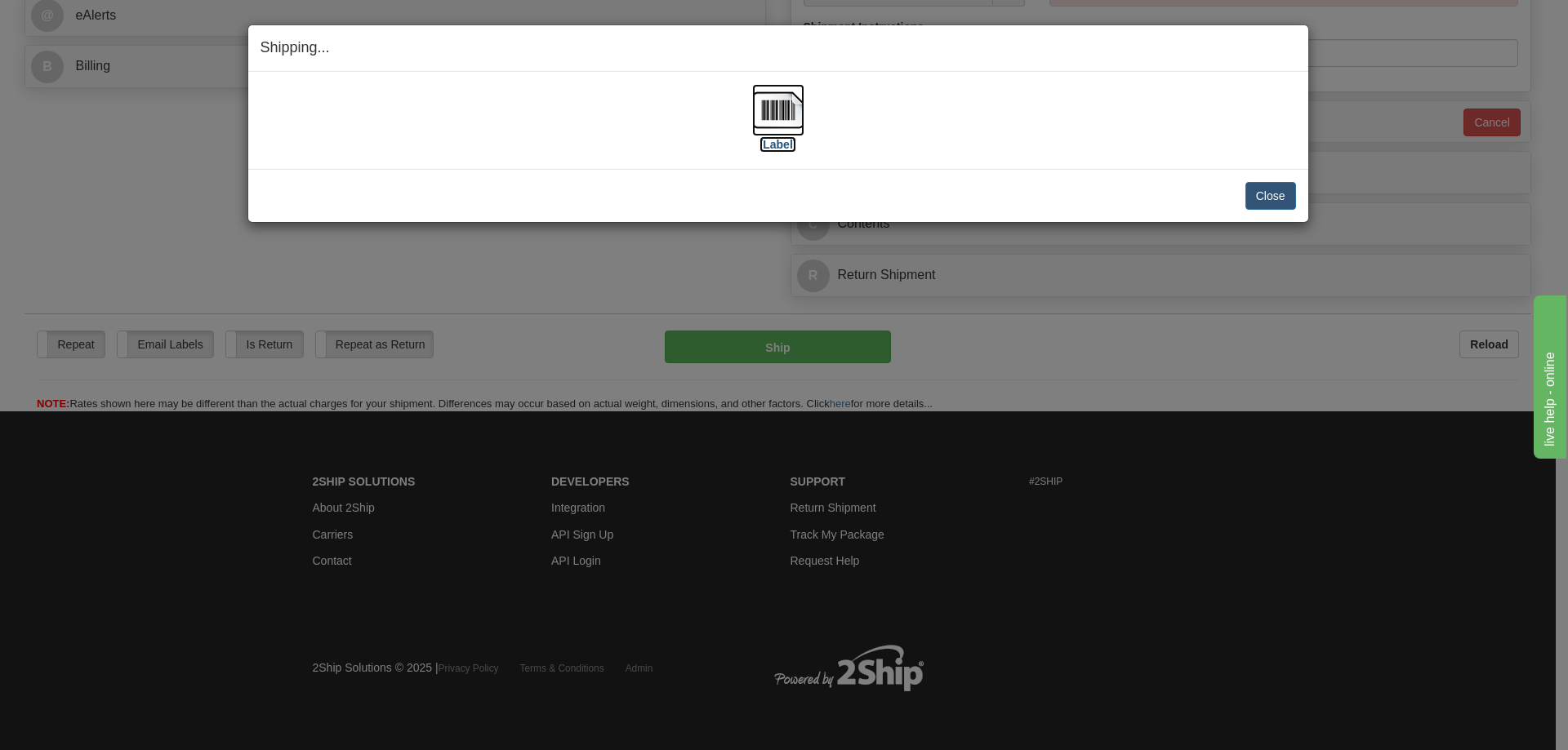
click at [781, 141] on label "[Label]" at bounding box center [777, 144] width 37 height 17
